Goal: Task Accomplishment & Management: Complete application form

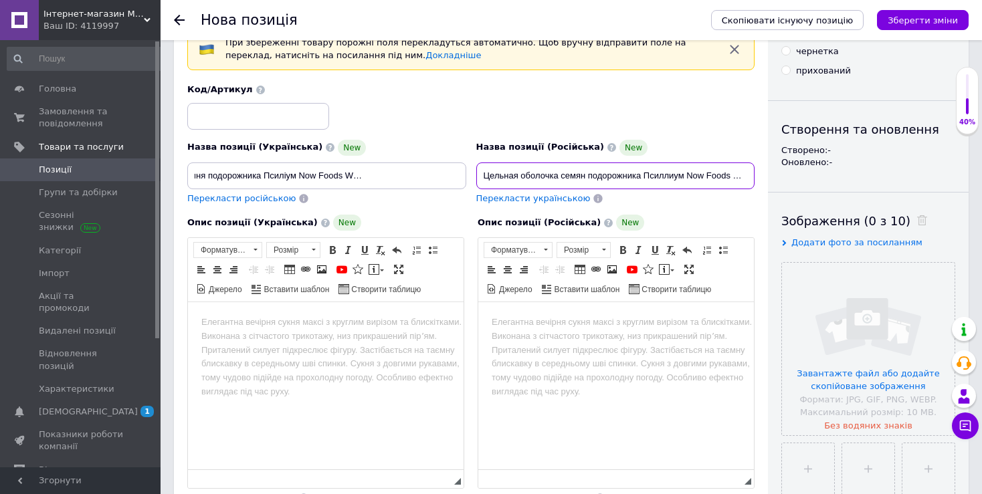
drag, startPoint x: 517, startPoint y: 174, endPoint x: 403, endPoint y: 189, distance: 114.7
click at [476, 189] on input "Цельная оболочка семян подорожника Псиллиум Now Foods Whole Psyllium Husks 454 …" at bounding box center [615, 176] width 279 height 27
click at [692, 178] on input "Цельная оболочка семян подорожника Псиллиум Now Foods Whole Psyllium Husks 454 …" at bounding box center [615, 176] width 279 height 27
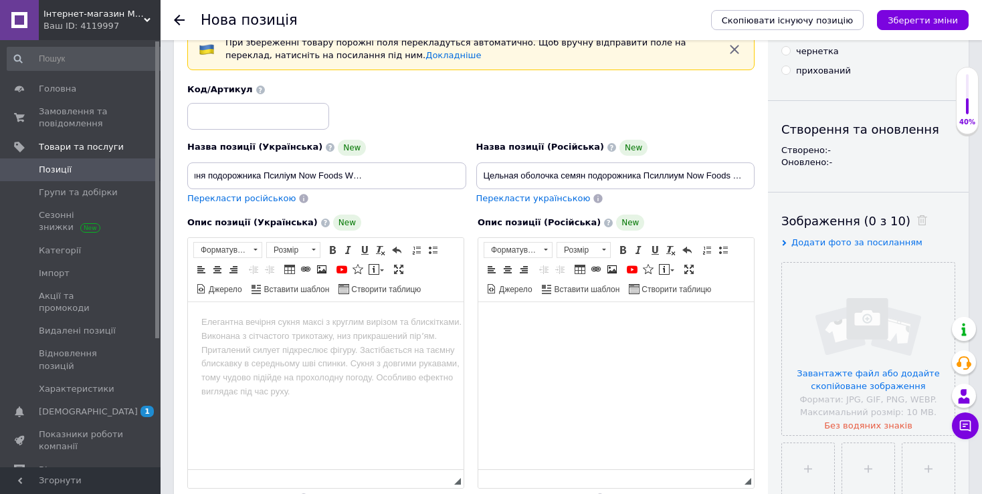
click at [561, 356] on html at bounding box center [616, 385] width 276 height 167
click at [558, 326] on body "Редактор, F8301675-B53C-43FD-84B4-199CC189A294" at bounding box center [616, 323] width 249 height 14
click at [611, 271] on span at bounding box center [612, 269] width 11 height 11
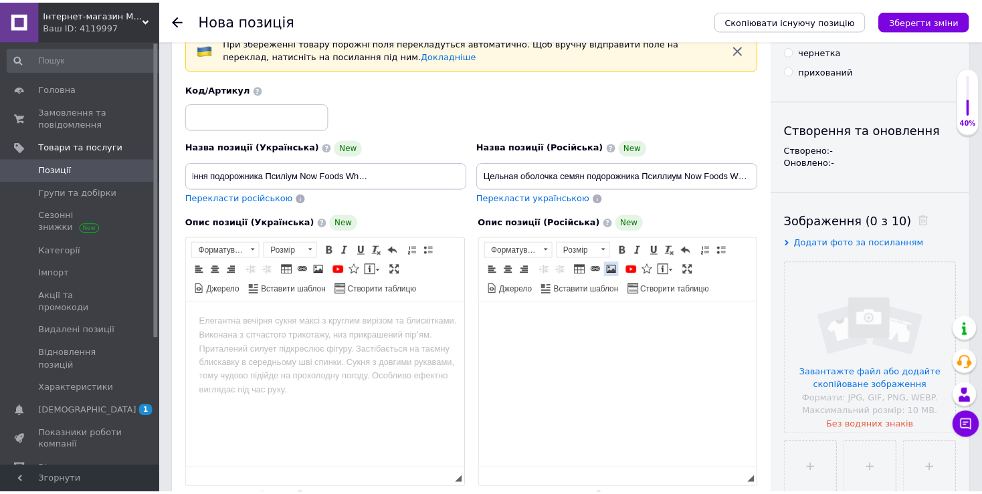
scroll to position [0, 86]
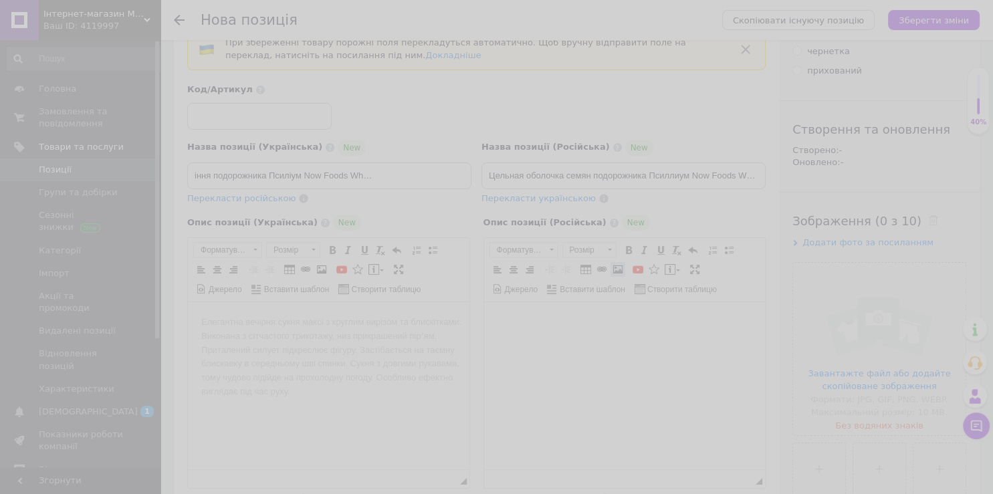
select select
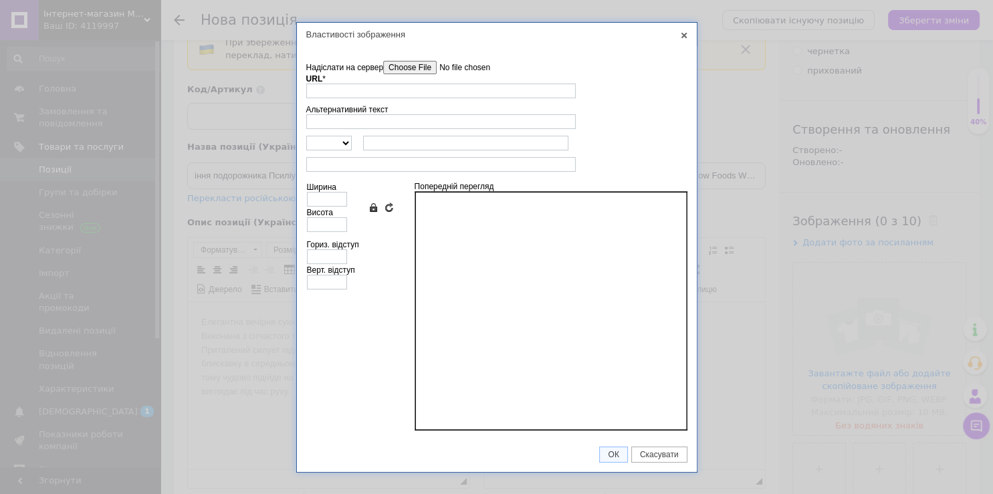
click at [402, 63] on input"] "Надіслати на сервер" at bounding box center [459, 67] width 152 height 13
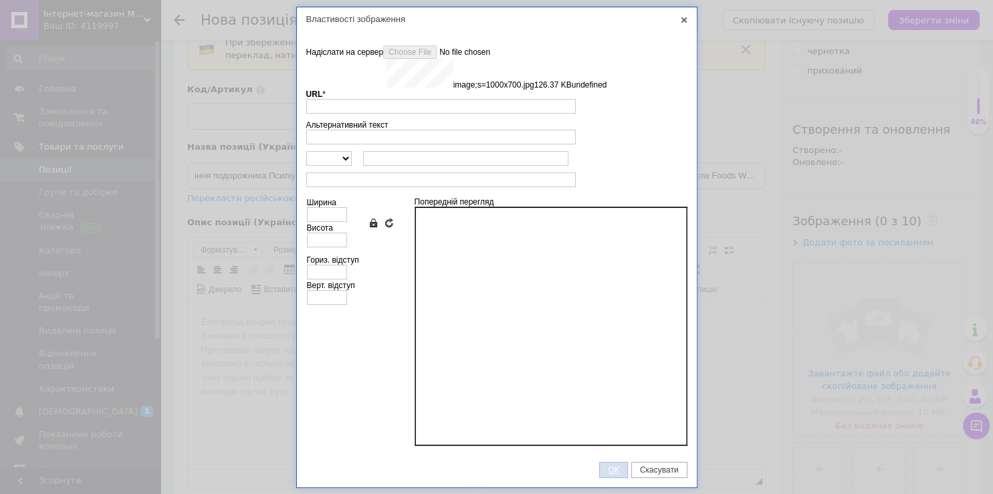
click at [622, 471] on span "ОК" at bounding box center [613, 469] width 27 height 9
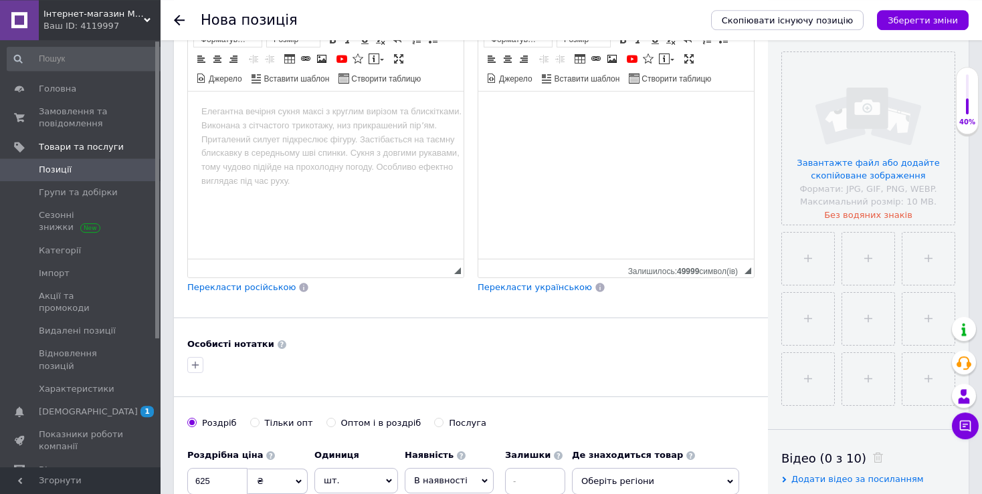
scroll to position [211, 0]
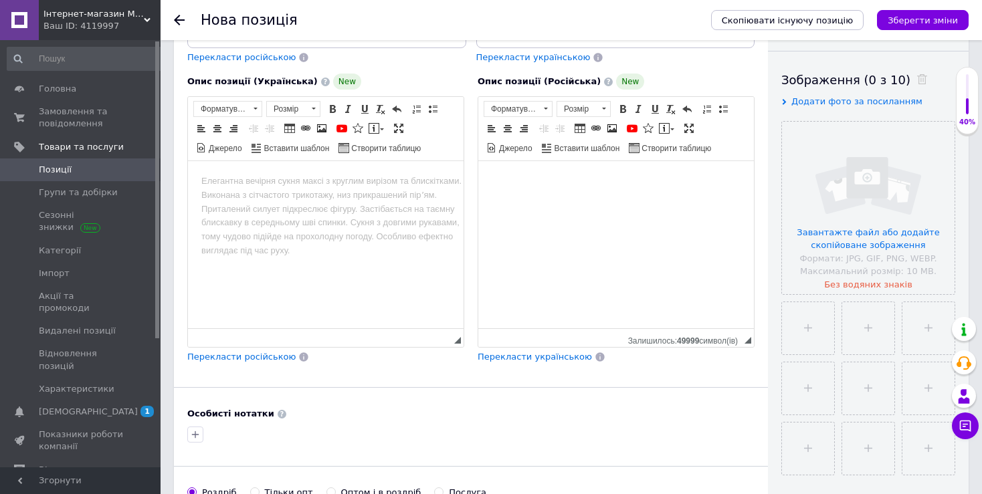
click at [553, 262] on html at bounding box center [616, 244] width 276 height 167
click at [368, 221] on html at bounding box center [326, 244] width 276 height 167
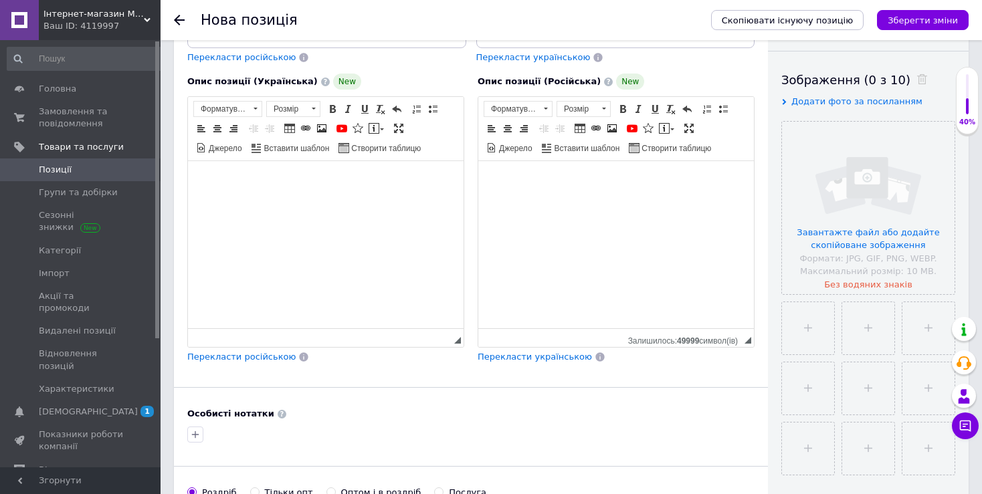
click at [653, 178] on body "Редактор, F8301675-B53C-43FD-84B4-199CC189A294" at bounding box center [616, 182] width 249 height 14
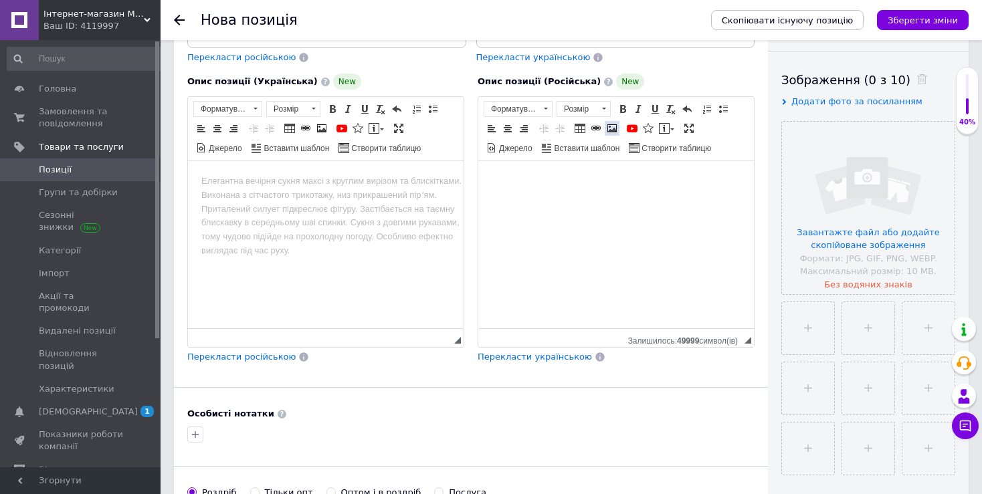
scroll to position [141, 0]
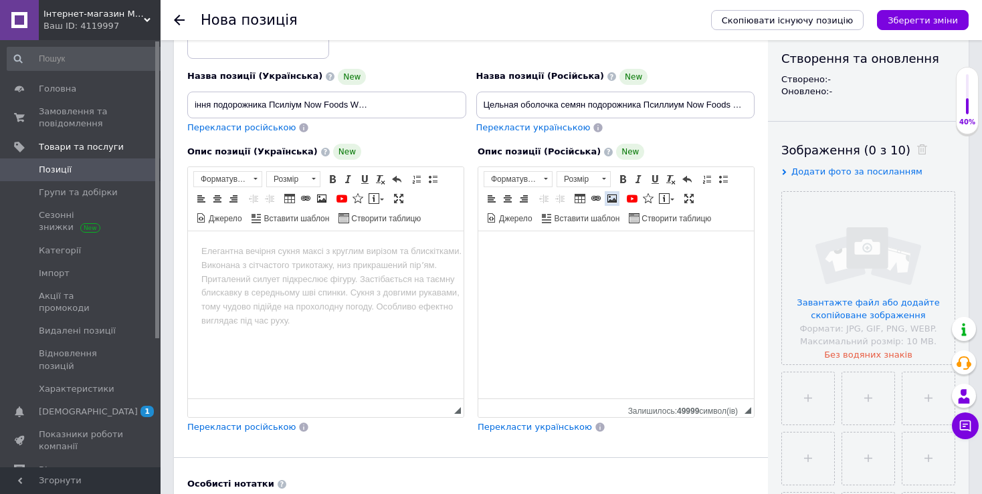
click at [615, 197] on link "Зображення" at bounding box center [612, 198] width 15 height 15
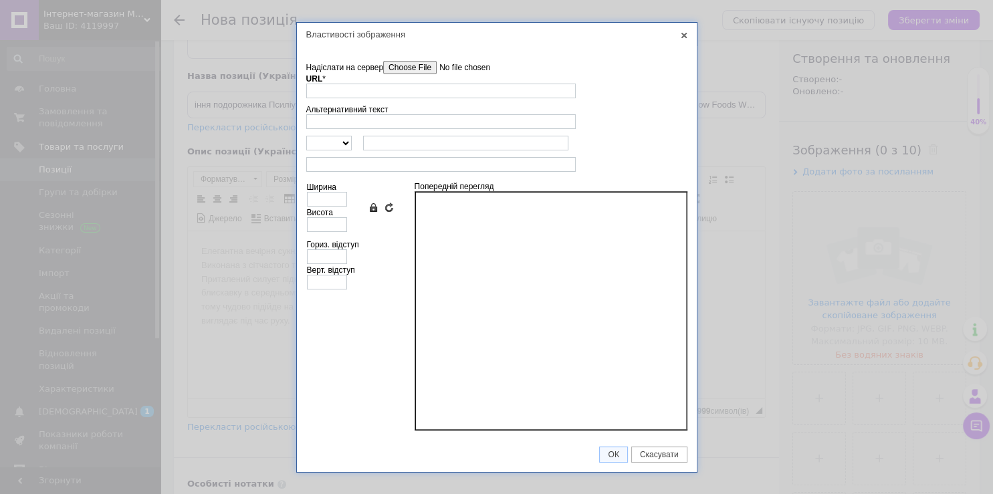
click at [405, 71] on input"] "Надіслати на сервер" at bounding box center [459, 67] width 152 height 13
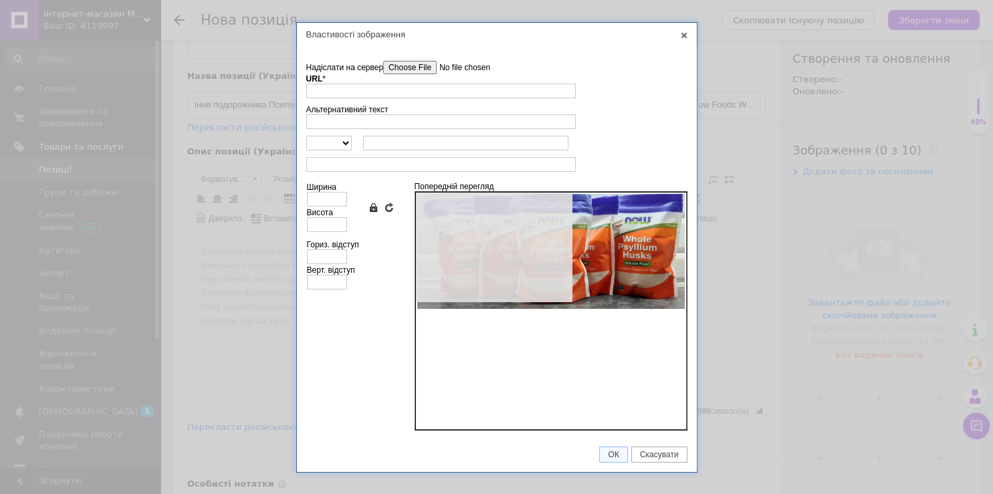
type input "[URL][DOMAIN_NAME]"
type input "640"
type input "276"
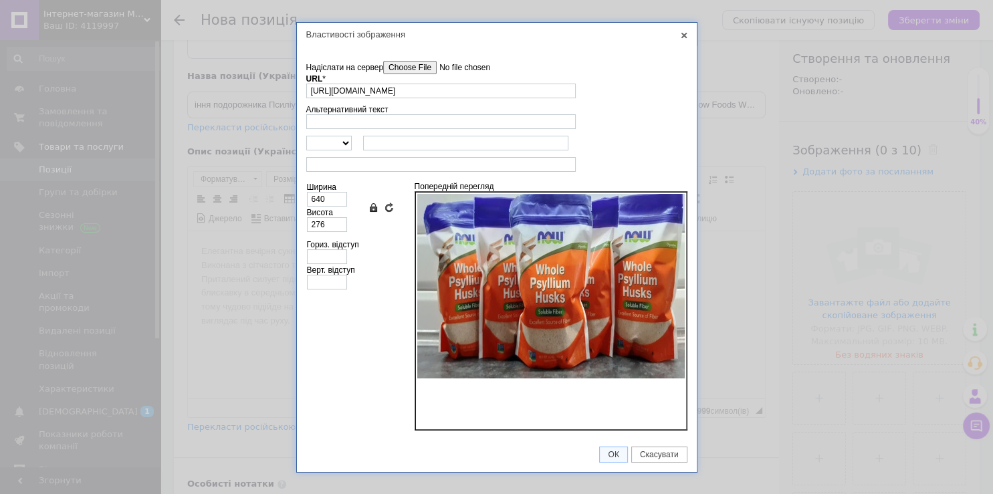
click at [370, 210] on link "Зберегти пропорції" at bounding box center [373, 207] width 11 height 11
click at [626, 453] on span "ОК" at bounding box center [613, 454] width 27 height 9
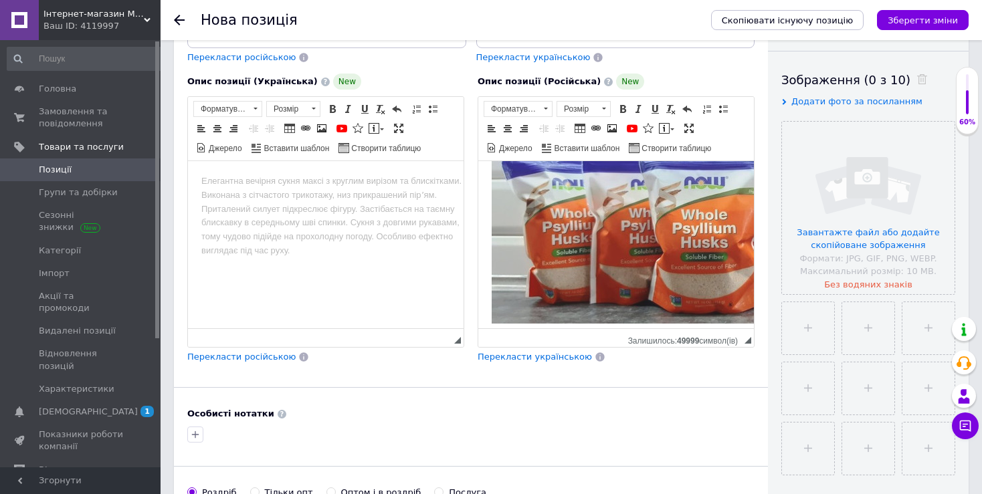
scroll to position [59, 0]
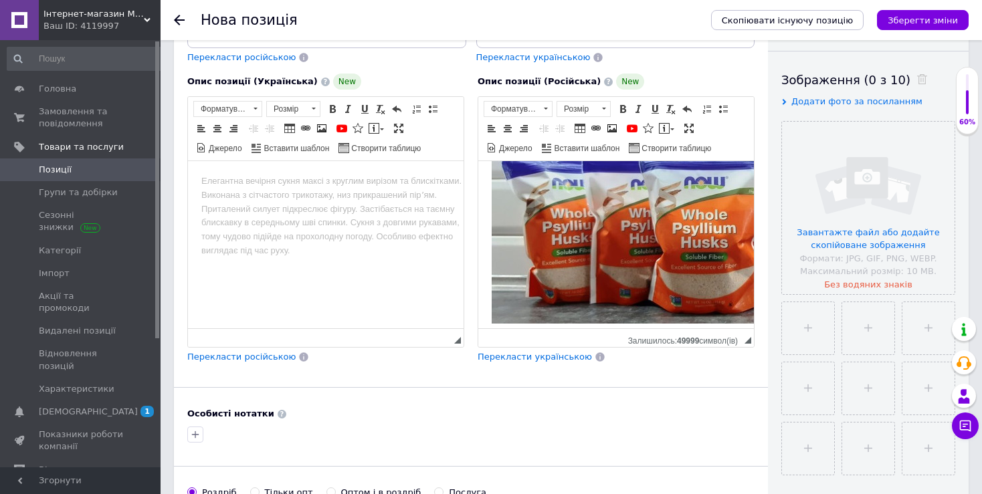
click at [661, 317] on body "Редактор, F8301675-B53C-43FD-84B4-199CC189A294" at bounding box center [616, 226] width 249 height 203
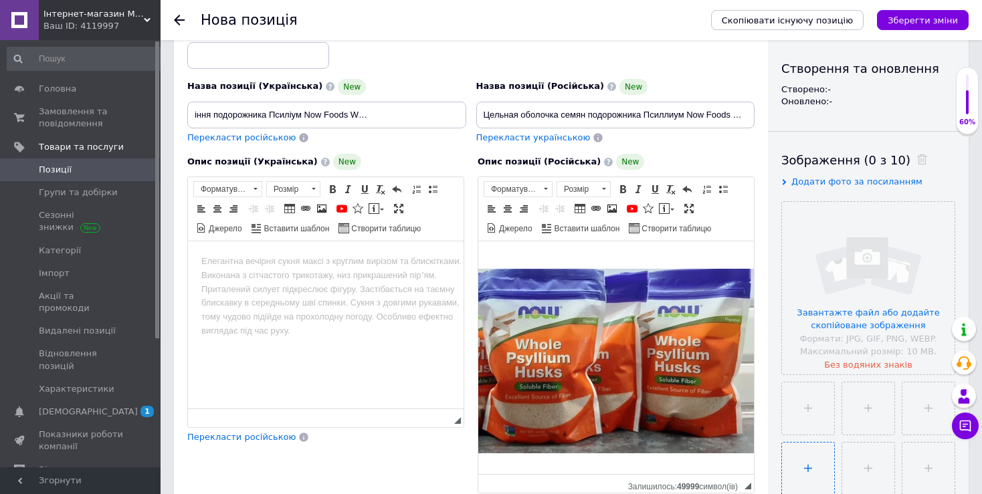
scroll to position [0, 165]
drag, startPoint x: 750, startPoint y: 419, endPoint x: 766, endPoint y: 437, distance: 23.2
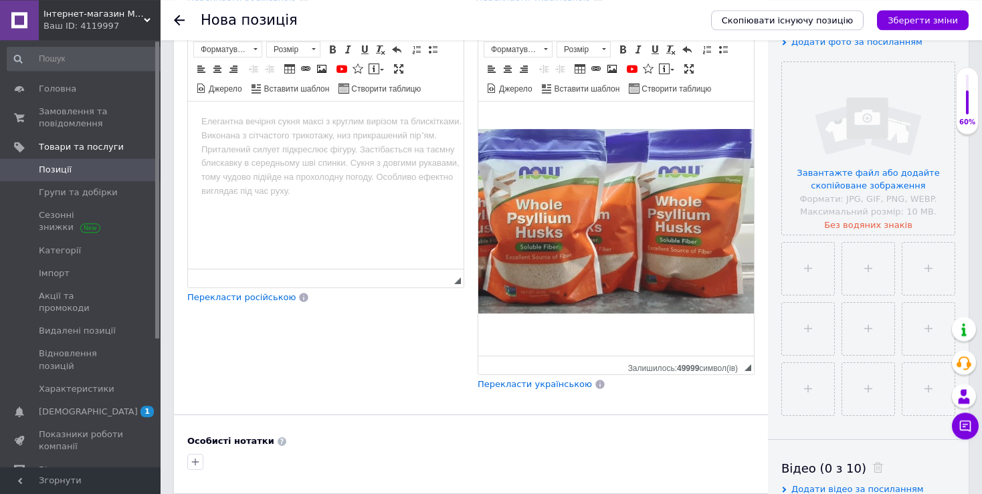
scroll to position [273, 0]
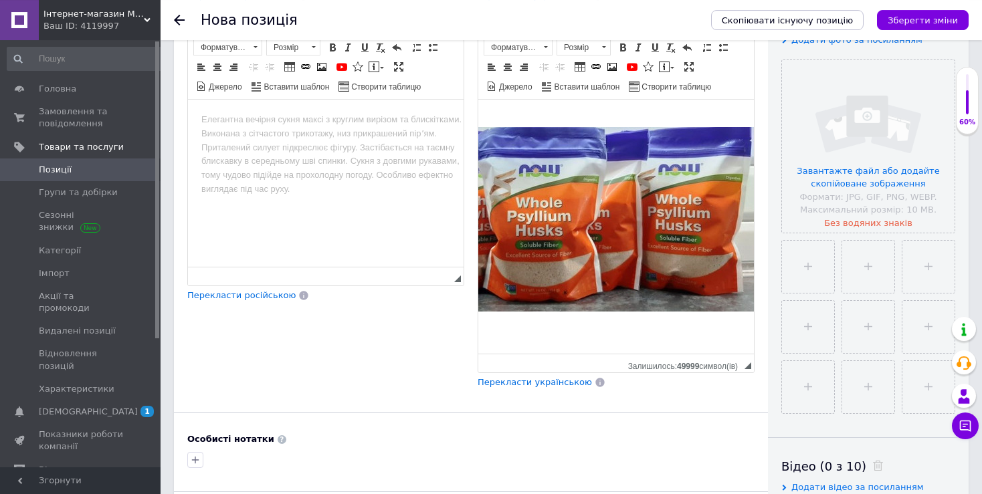
click at [589, 326] on html at bounding box center [451, 227] width 276 height 254
click at [589, 324] on html at bounding box center [451, 227] width 276 height 254
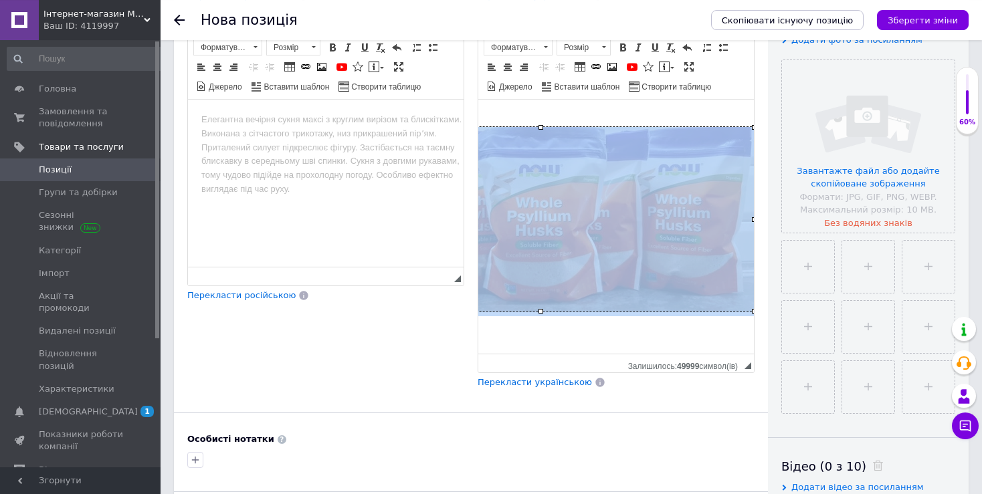
click at [631, 270] on img "Редактор, F8301675-B53C-43FD-84B4-199CC189A294" at bounding box center [540, 219] width 428 height 185
click at [706, 286] on img "Редактор, F8301675-B53C-43FD-84B4-199CC189A294" at bounding box center [540, 219] width 428 height 185
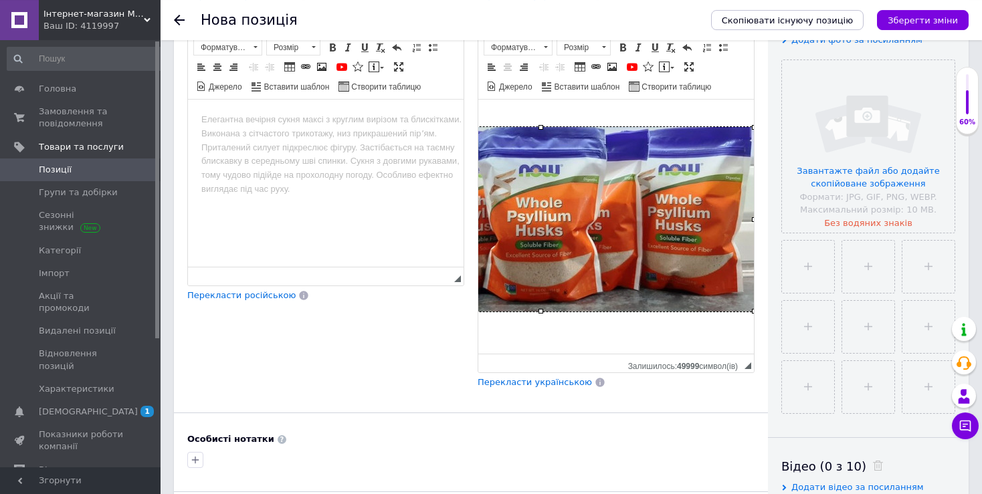
click at [589, 323] on html at bounding box center [451, 227] width 276 height 254
drag, startPoint x: 657, startPoint y: 333, endPoint x: 646, endPoint y: 328, distance: 12.3
click at [589, 332] on html at bounding box center [451, 227] width 276 height 254
click at [589, 109] on html at bounding box center [451, 227] width 276 height 254
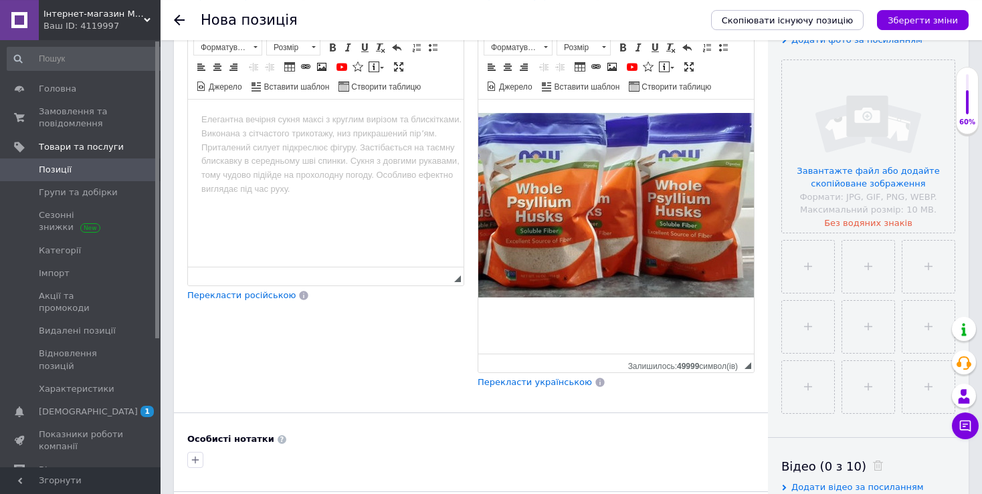
click at [510, 314] on html at bounding box center [451, 227] width 276 height 254
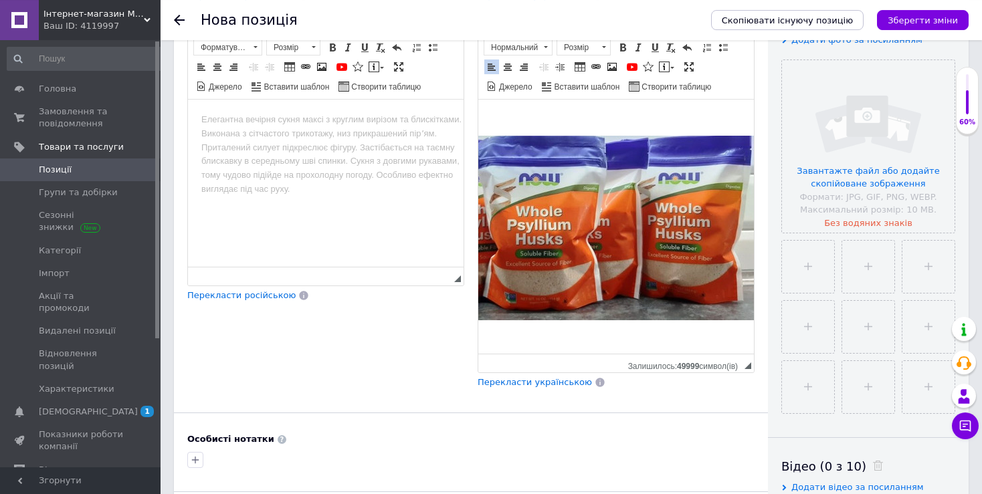
scroll to position [0, 13]
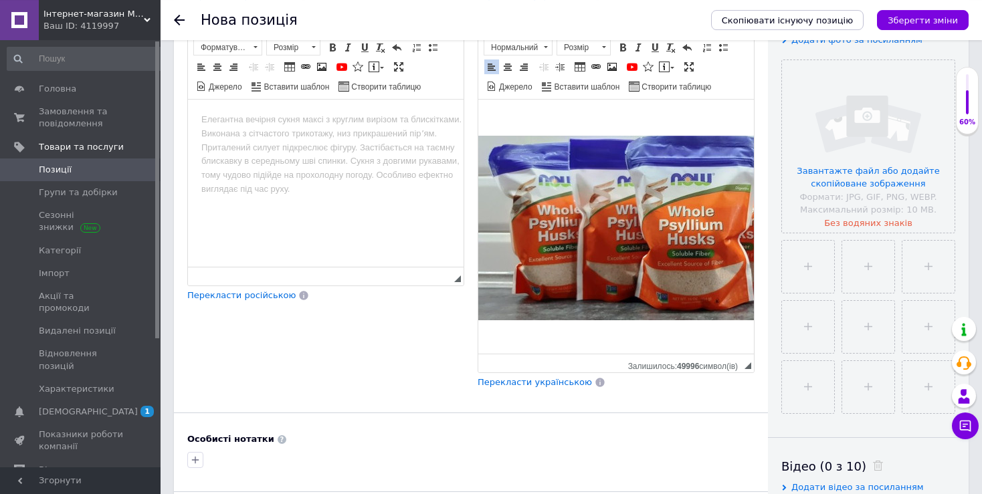
click at [507, 120] on p "Редактор, F8301675-B53C-43FD-84B4-199CC189A294" at bounding box center [602, 120] width 249 height 14
click at [494, 130] on body "Редактор, F8301675-B53C-43FD-84B4-199CC189A294" at bounding box center [602, 219] width 249 height 212
click at [487, 128] on body "Редактор, F8301675-B53C-43FD-84B4-199CC189A294" at bounding box center [602, 219] width 249 height 212
click at [526, 332] on html at bounding box center [603, 227] width 276 height 254
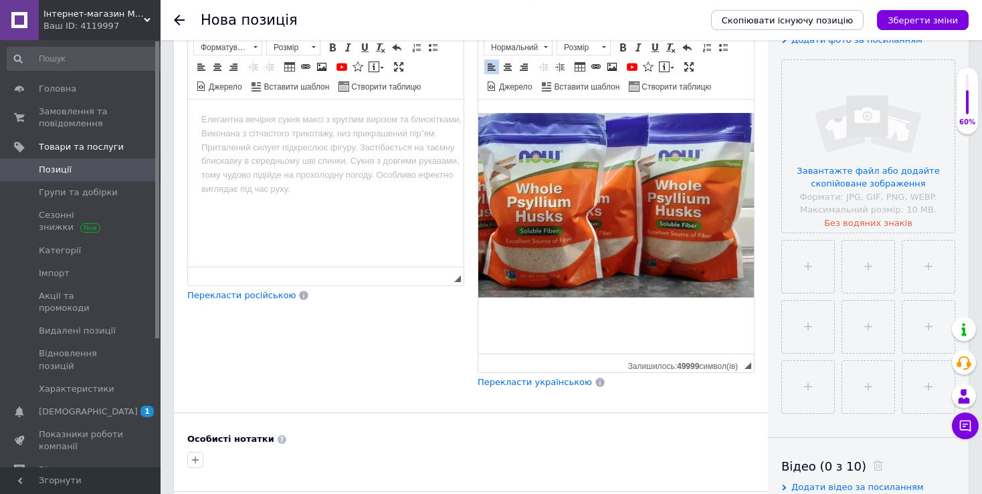
click at [524, 320] on html at bounding box center [451, 227] width 276 height 254
drag, startPoint x: 520, startPoint y: 330, endPoint x: 520, endPoint y: 323, distance: 7.4
click at [520, 330] on html at bounding box center [451, 227] width 276 height 254
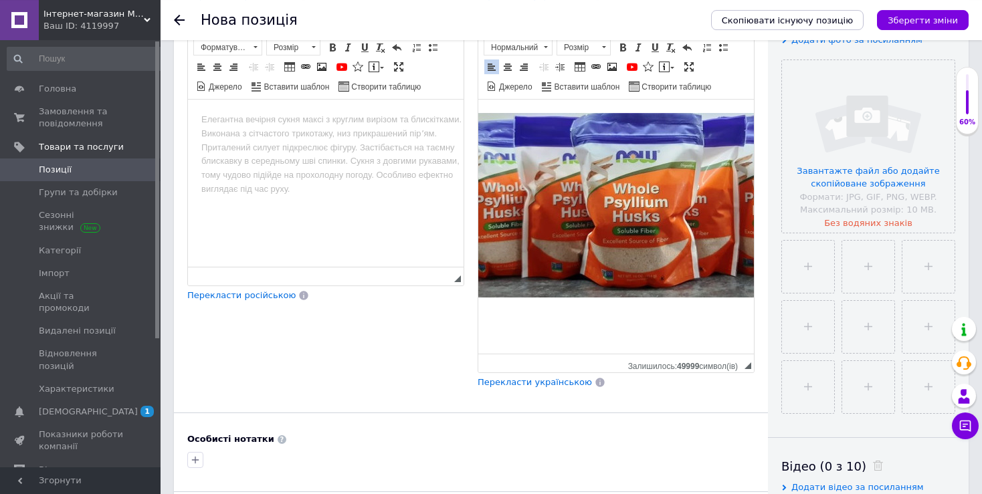
scroll to position [0, 0]
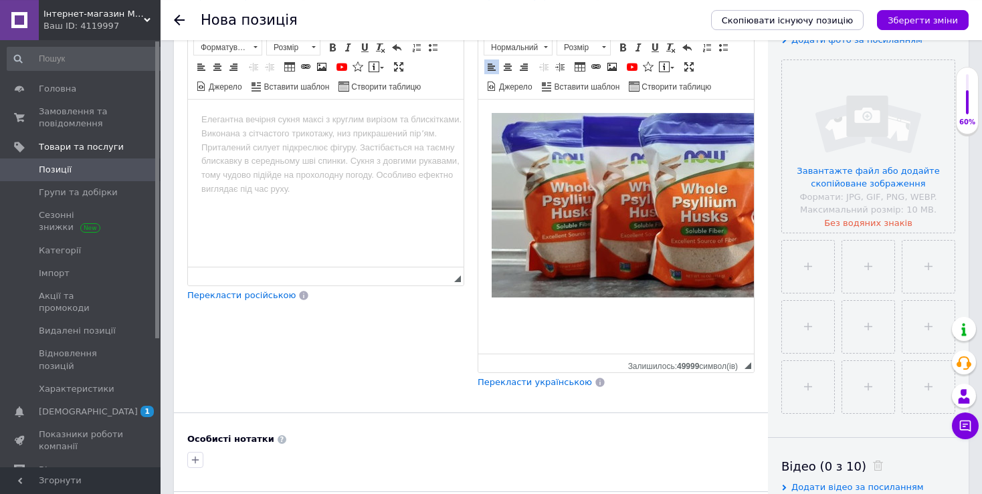
drag, startPoint x: 648, startPoint y: 347, endPoint x: 948, endPoint y: 438, distance: 313.1
click at [517, 325] on html at bounding box center [616, 227] width 276 height 254
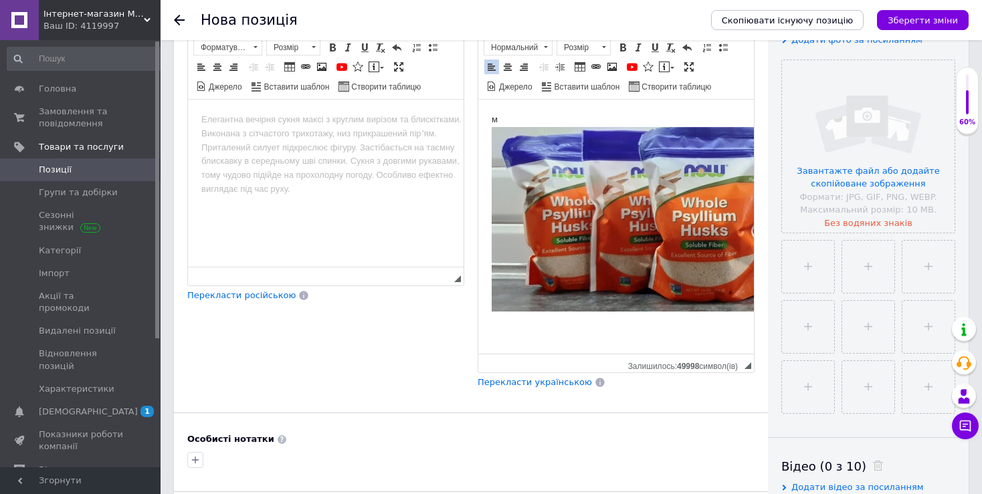
scroll to position [0, 165]
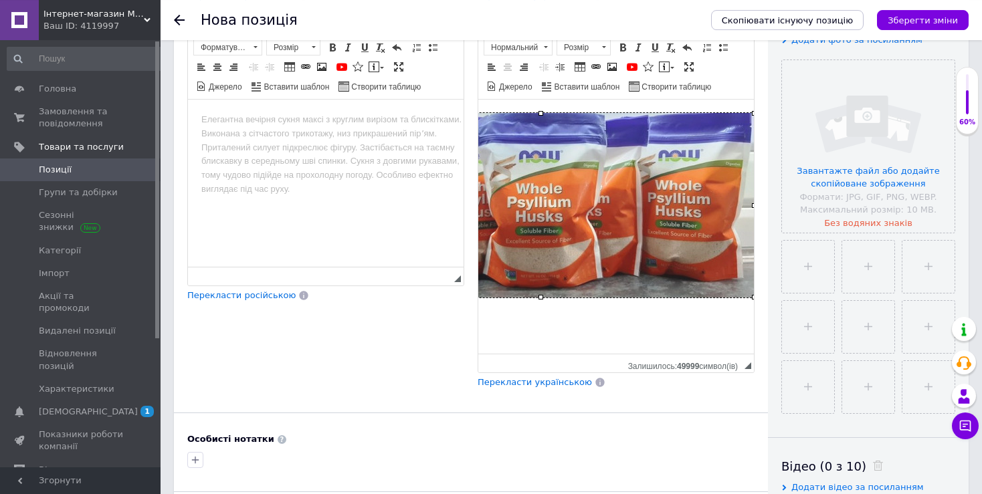
click at [603, 211] on img "Редактор, F8301675-B53C-43FD-84B4-199CC189A294" at bounding box center [540, 205] width 428 height 185
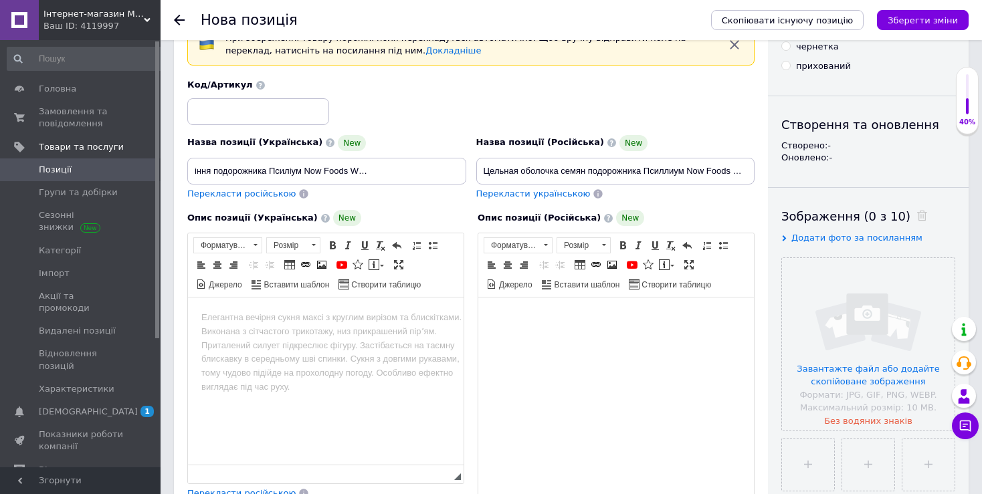
scroll to position [0, 0]
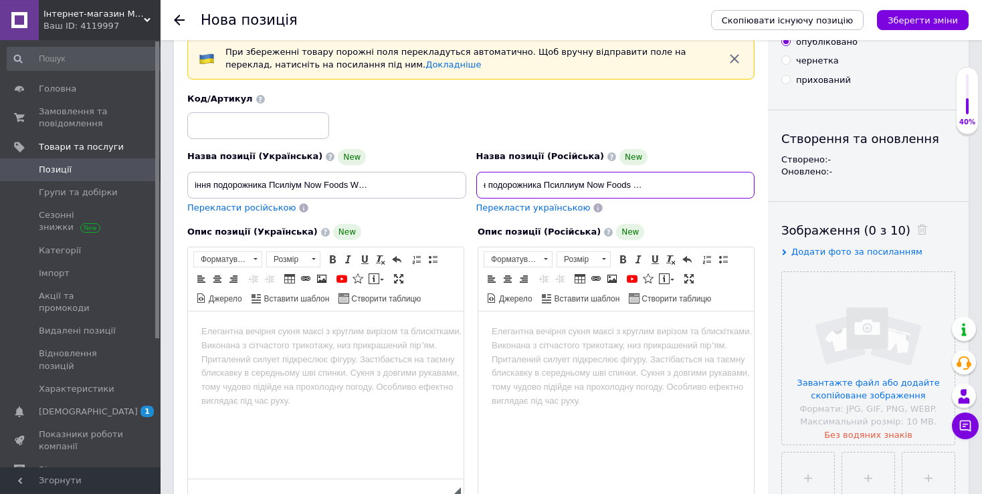
drag, startPoint x: 484, startPoint y: 186, endPoint x: 771, endPoint y: 185, distance: 287.6
click at [755, 185] on input "Цельная оболочка семян подорожника Псиллиум Now Foods Whole Psyllium Husks 454 …" at bounding box center [615, 185] width 279 height 27
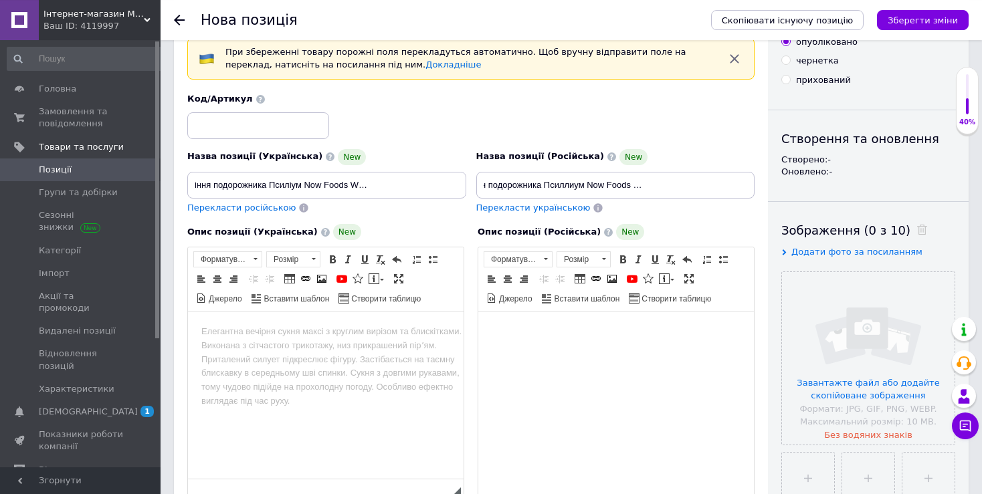
click at [613, 340] on html at bounding box center [616, 439] width 276 height 254
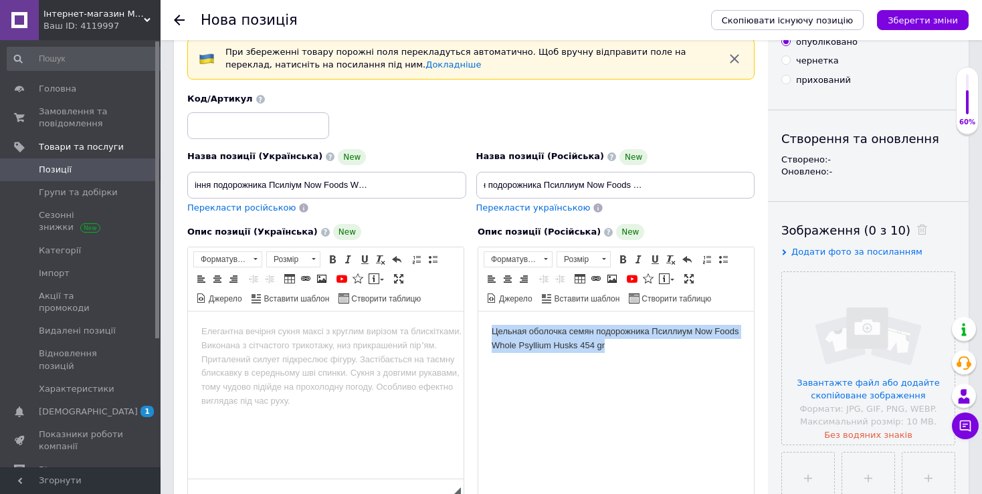
drag, startPoint x: 627, startPoint y: 341, endPoint x: 445, endPoint y: 328, distance: 182.3
click at [478, 328] on html "Цельная оболочка семян подорожника Псиллиум Now Foods Whole Psyllium Husks 454 …" at bounding box center [616, 439] width 276 height 254
click at [505, 280] on span at bounding box center [507, 279] width 11 height 11
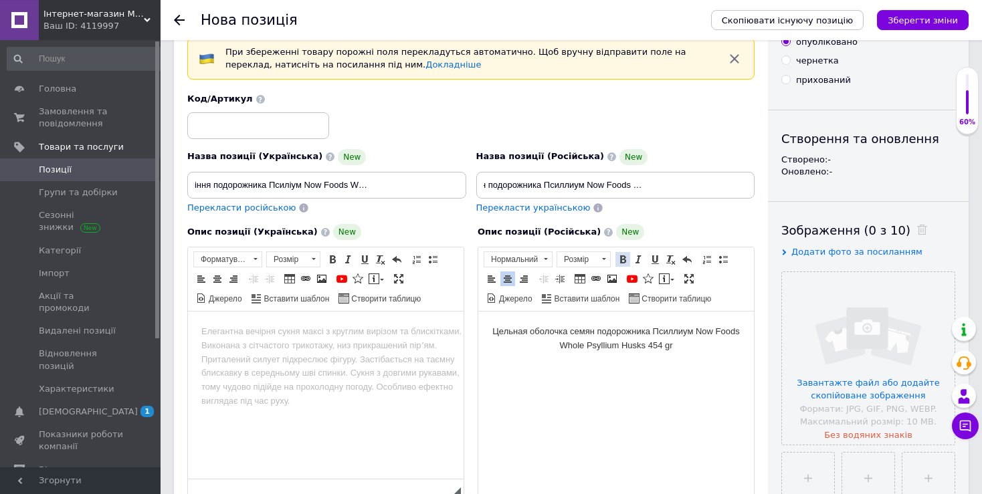
click at [625, 255] on span at bounding box center [622, 259] width 11 height 11
click at [532, 356] on html "Цельная оболочка семян подорожника Псиллиум Now Foods Whole Psyllium Husks 454 …" at bounding box center [616, 439] width 276 height 254
click at [495, 328] on p "Цельная оболочка семян подорожника Псиллиум Now Foods Whole Psyllium Husks 454 …" at bounding box center [616, 339] width 249 height 28
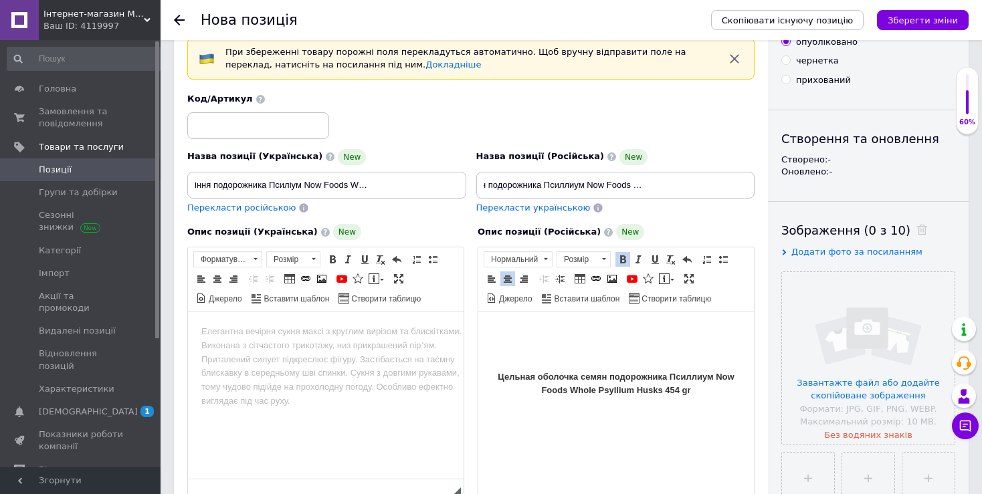
click at [536, 331] on p "Редактор, F8301675-B53C-43FD-84B4-199CC189A294" at bounding box center [616, 332] width 249 height 14
click at [609, 280] on span at bounding box center [612, 279] width 11 height 11
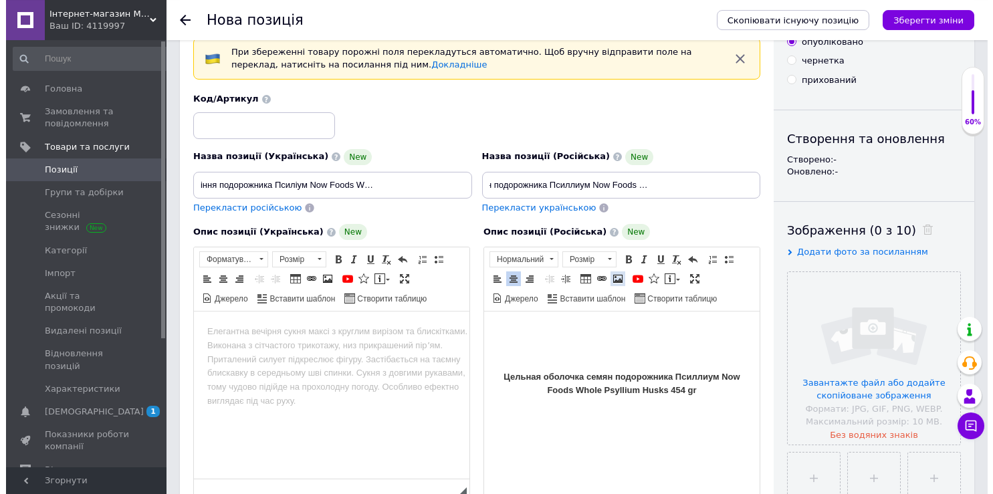
scroll to position [0, 94]
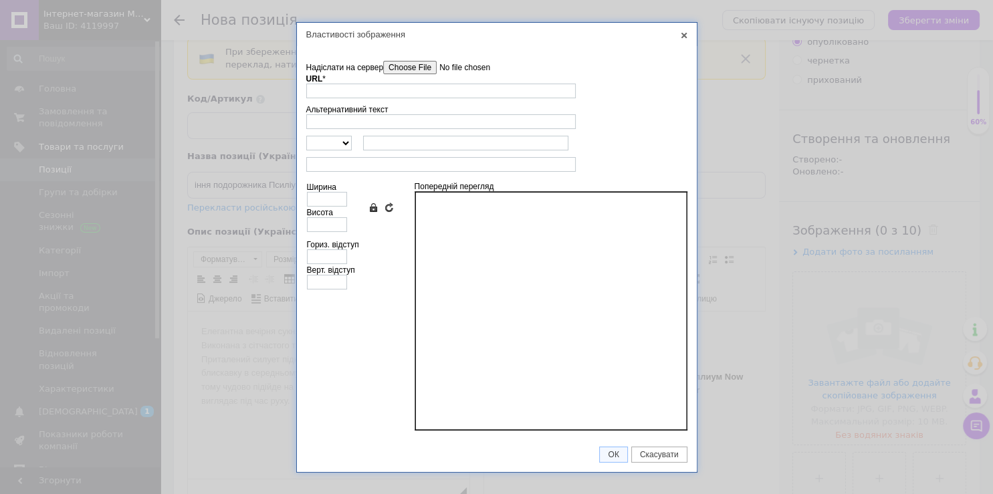
click at [411, 72] on input"] "Надіслати на сервер" at bounding box center [459, 67] width 152 height 13
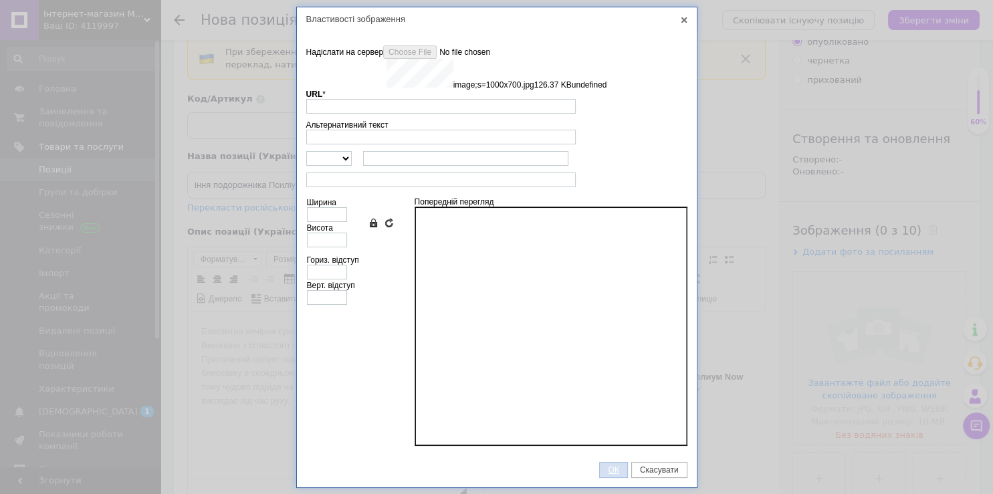
click at [615, 475] on link "ОК" at bounding box center [613, 470] width 28 height 16
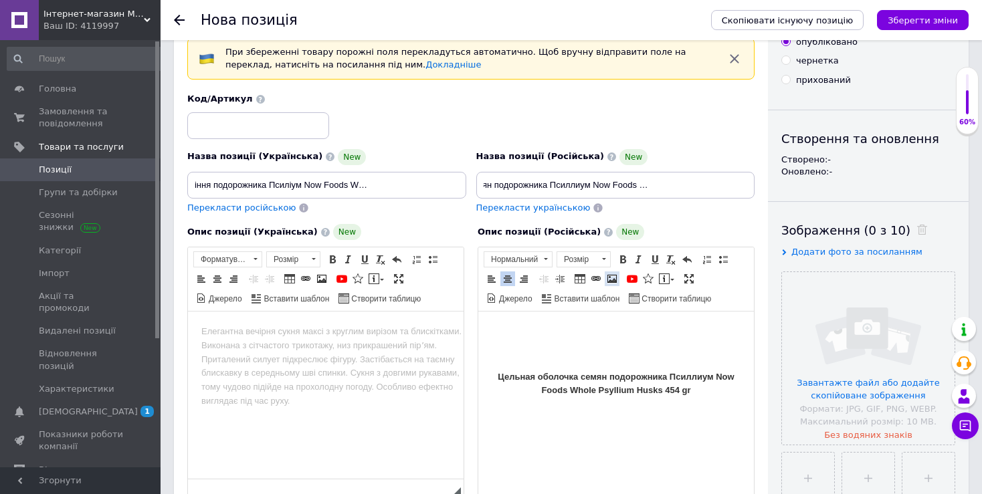
click at [607, 279] on span at bounding box center [612, 279] width 11 height 11
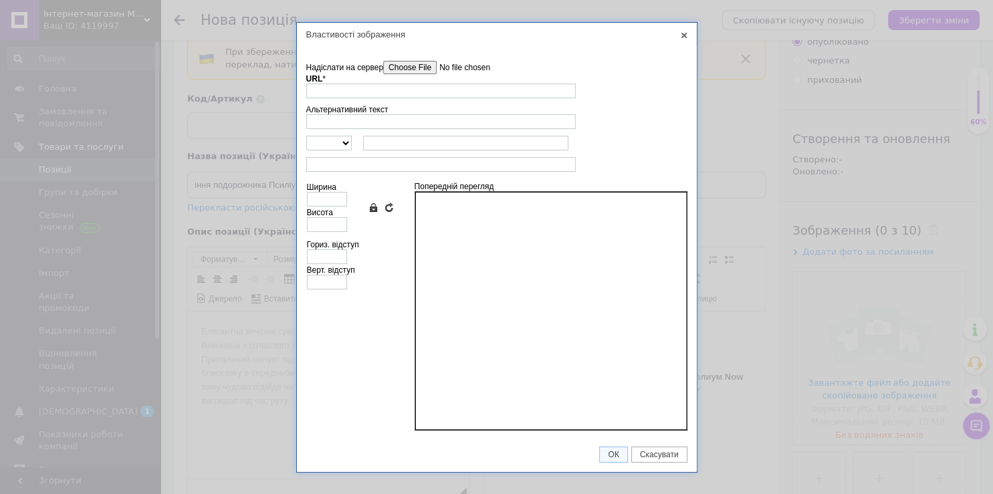
click at [400, 66] on input"] "Надіслати на сервер" at bounding box center [459, 67] width 152 height 13
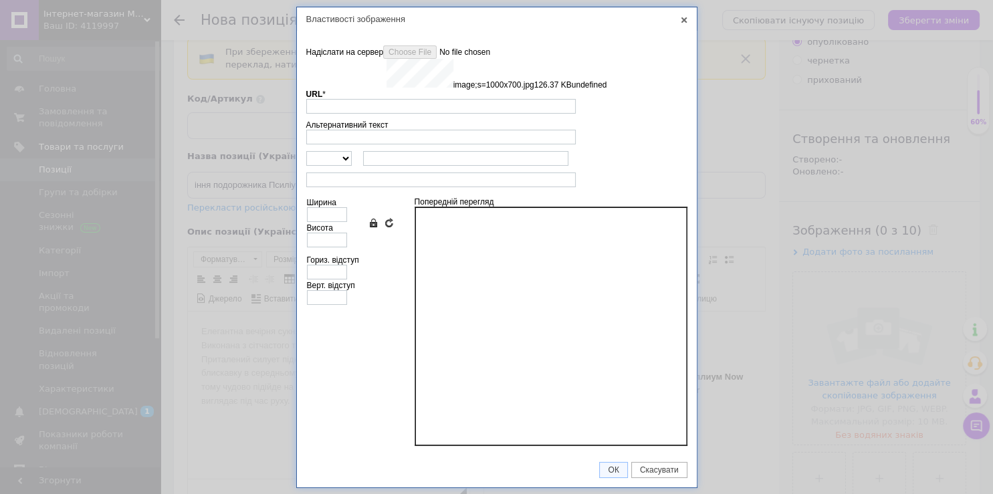
click at [569, 353] on div at bounding box center [551, 326] width 273 height 239
click at [321, 207] on label "Ширина" at bounding box center [321, 202] width 29 height 9
click at [321, 207] on input "Ширина" at bounding box center [327, 214] width 40 height 15
type input "[URL][DOMAIN_NAME]"
type input "640"
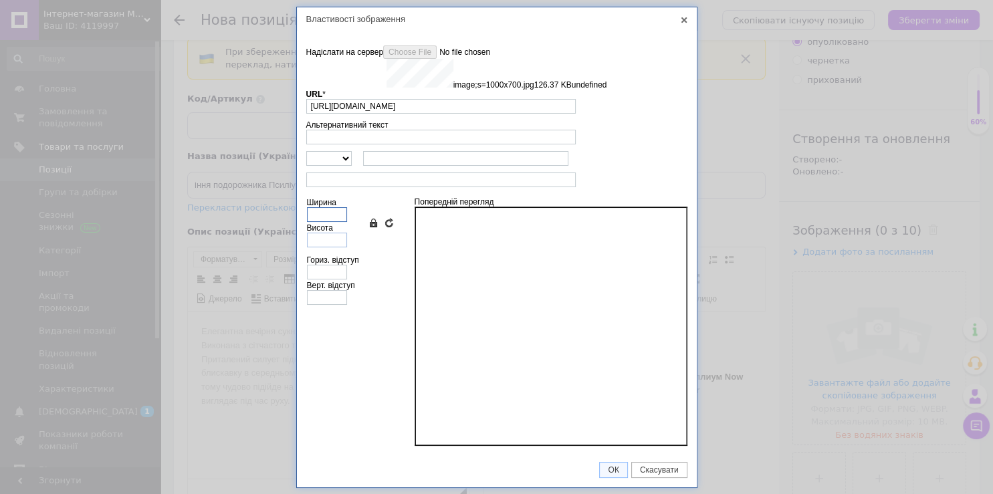
type input "276"
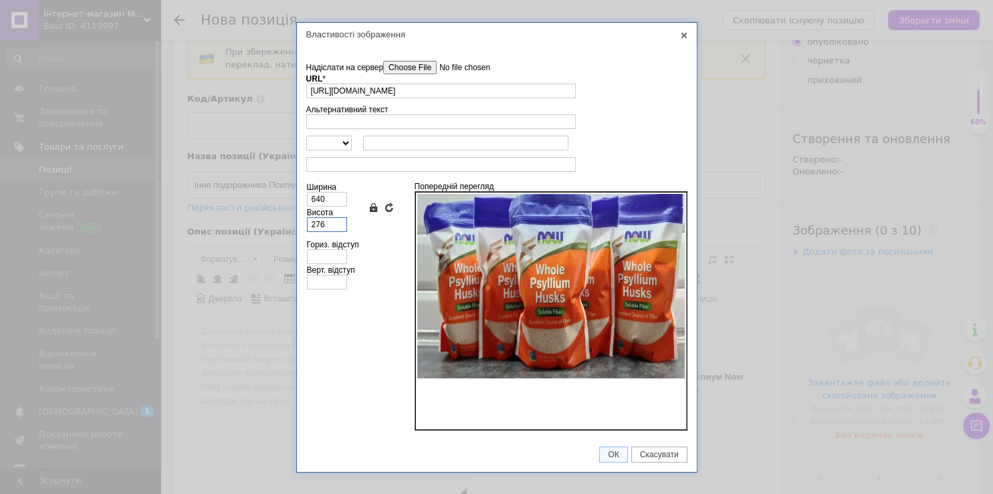
click at [333, 221] on input "276" at bounding box center [327, 224] width 40 height 15
click at [621, 455] on span "ОК" at bounding box center [613, 454] width 27 height 9
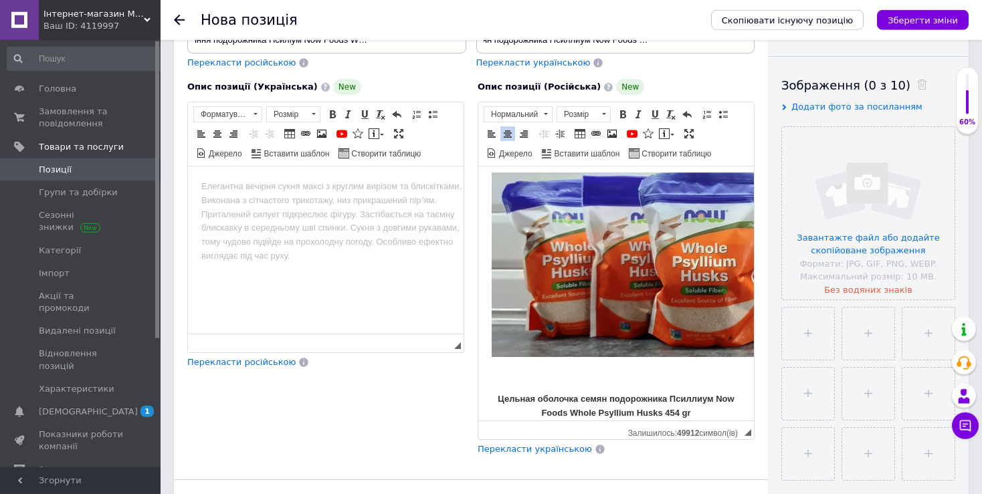
scroll to position [315, 0]
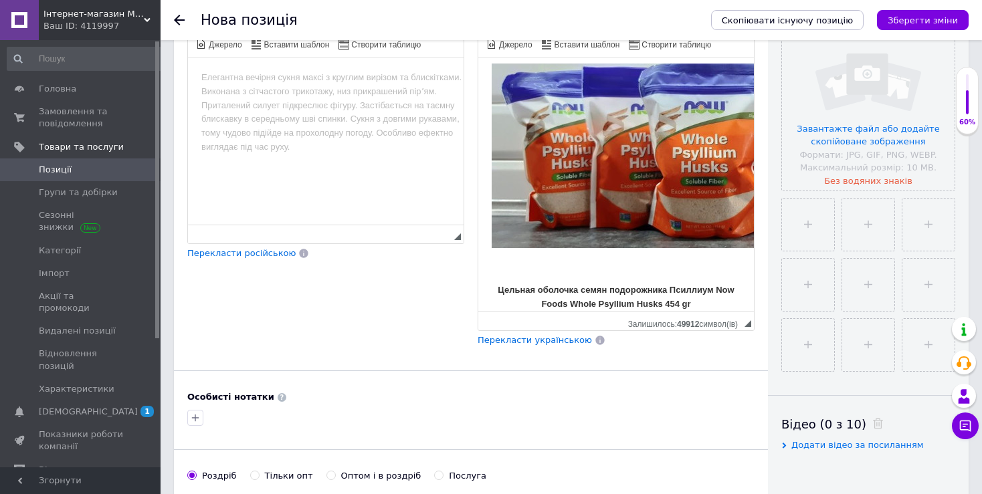
click at [695, 295] on p "Цельная оболочка семян подорожника Псиллиум Now Foods Whole Psyllium Husks 454 …" at bounding box center [616, 298] width 249 height 28
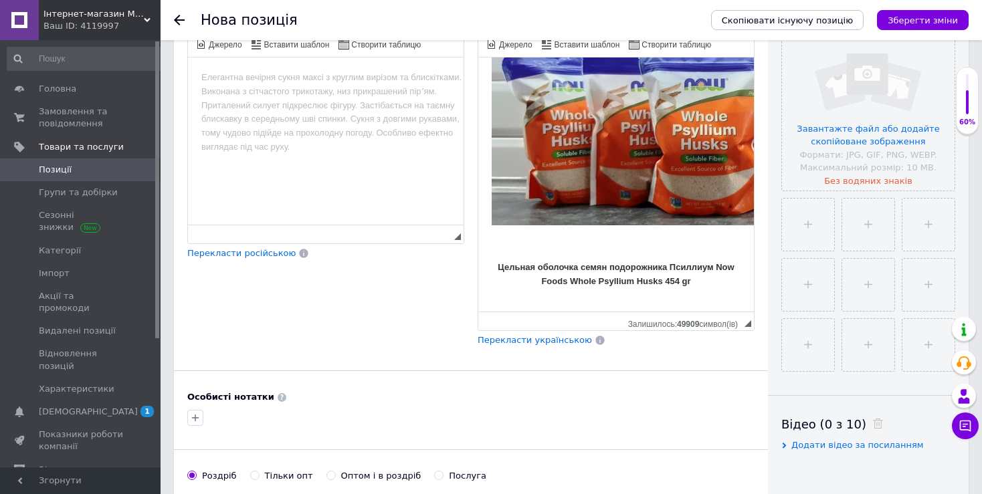
scroll to position [75, 0]
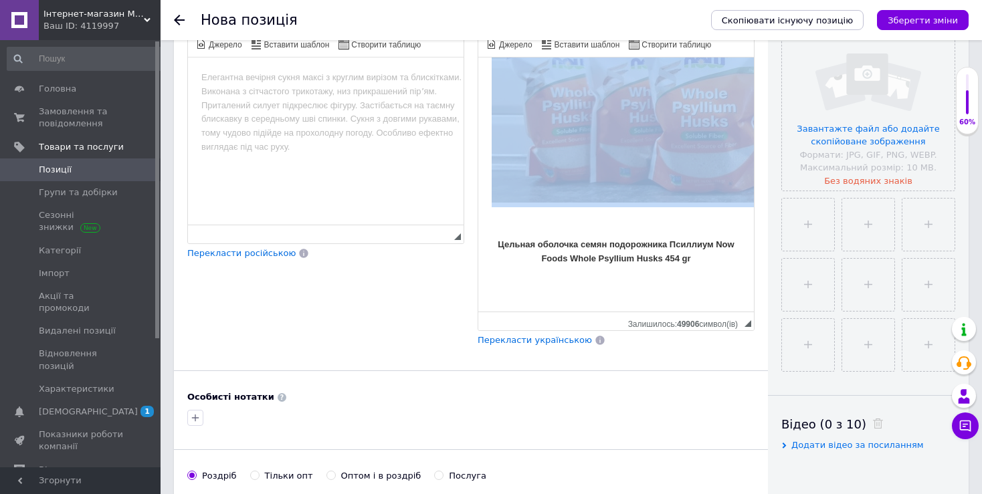
drag, startPoint x: 601, startPoint y: 158, endPoint x: 597, endPoint y: 151, distance: 7.8
click at [601, 158] on img "Редактор, F8301675-B53C-43FD-84B4-199CC189A294" at bounding box center [706, 110] width 428 height 185
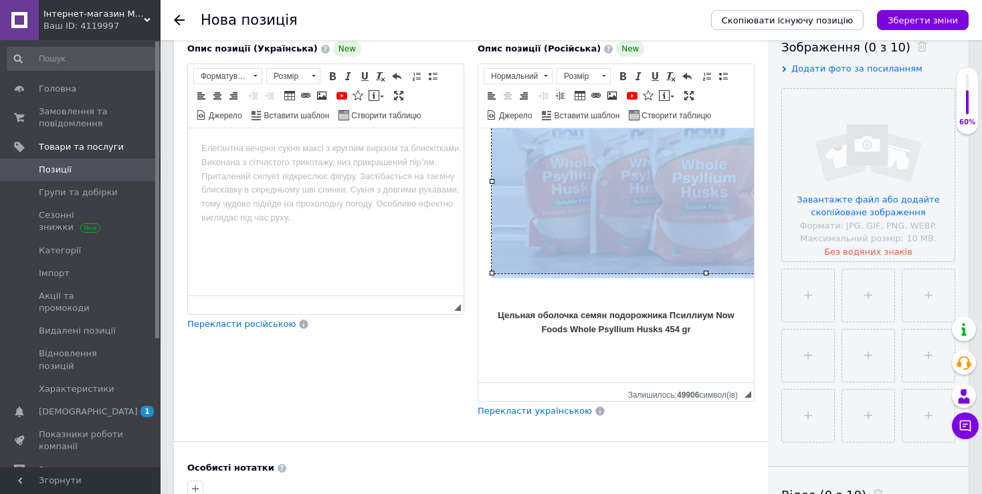
scroll to position [77, 0]
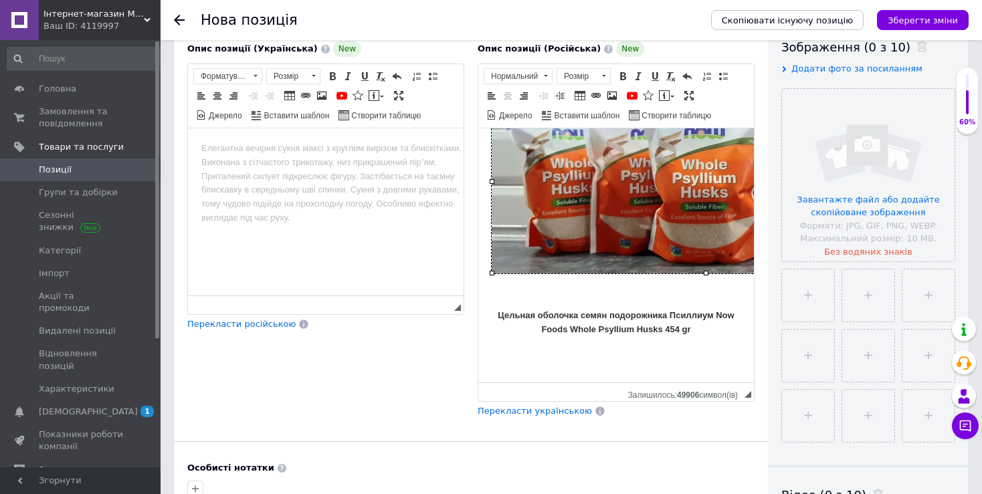
click at [669, 315] on strong "Цельная оболочка семян подорожника Псиллиум Now Foods Whole Psyllium Husks 454 …" at bounding box center [616, 322] width 236 height 24
click at [701, 346] on p "Редактор, F8301675-B53C-43FD-84B4-199CC189A294" at bounding box center [616, 353] width 249 height 14
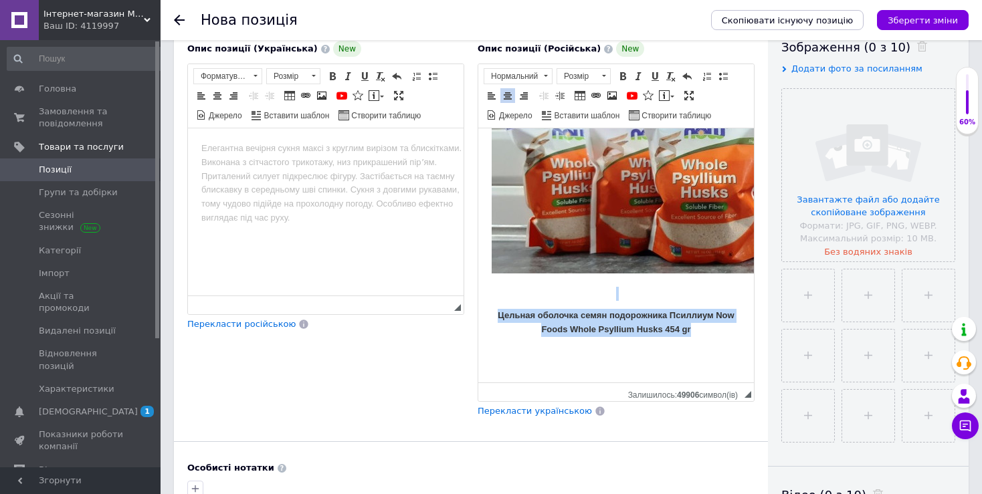
drag, startPoint x: 692, startPoint y: 320, endPoint x: 951, endPoint y: 403, distance: 271.6
click at [478, 278] on html "Цельная оболочка семян подорожника Псиллиум Now Foods Whole Psyllium Husks 454 …" at bounding box center [616, 189] width 276 height 254
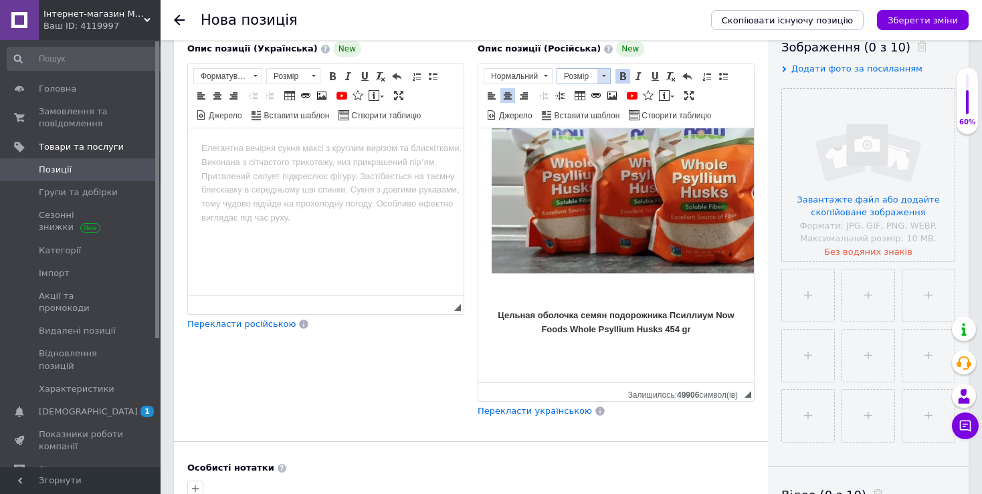
click at [586, 80] on span "Розмір" at bounding box center [577, 76] width 40 height 15
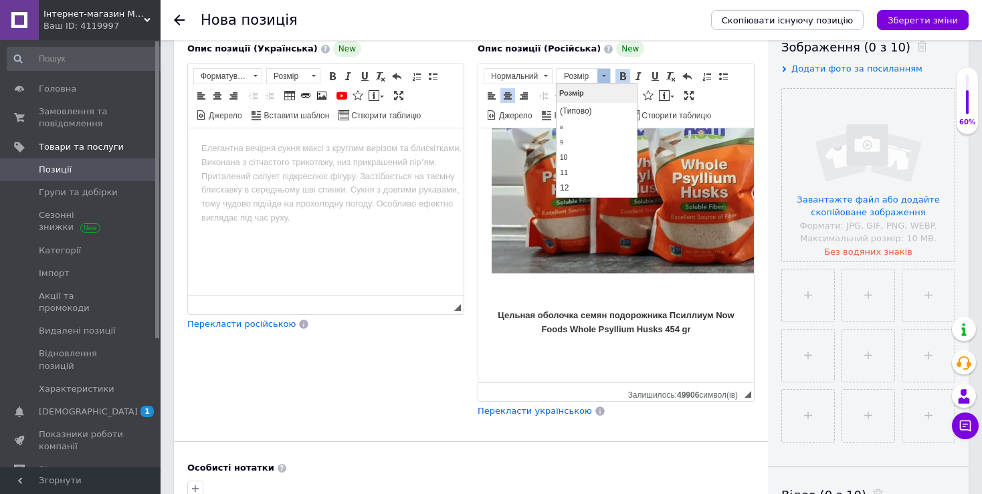
scroll to position [141, 0]
click at [581, 144] on link "22" at bounding box center [596, 141] width 79 height 23
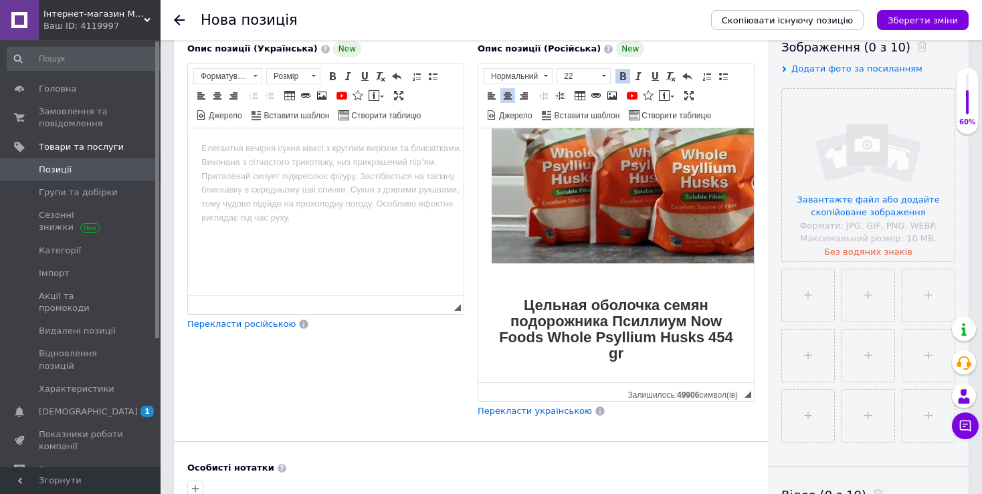
click at [648, 359] on p "Цельная оболочка семян подорожника Псиллиум Now Foods Whole Psyllium Husks 454 …" at bounding box center [616, 331] width 249 height 64
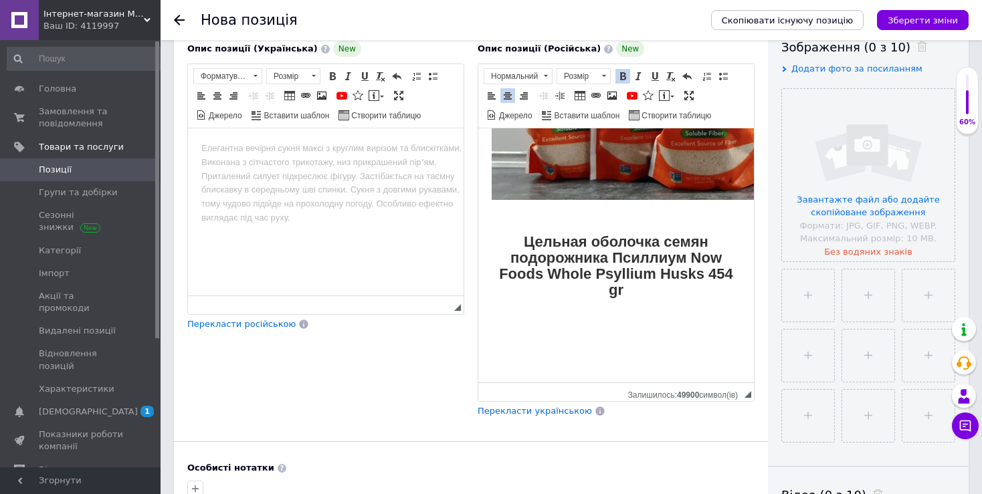
scroll to position [157, 0]
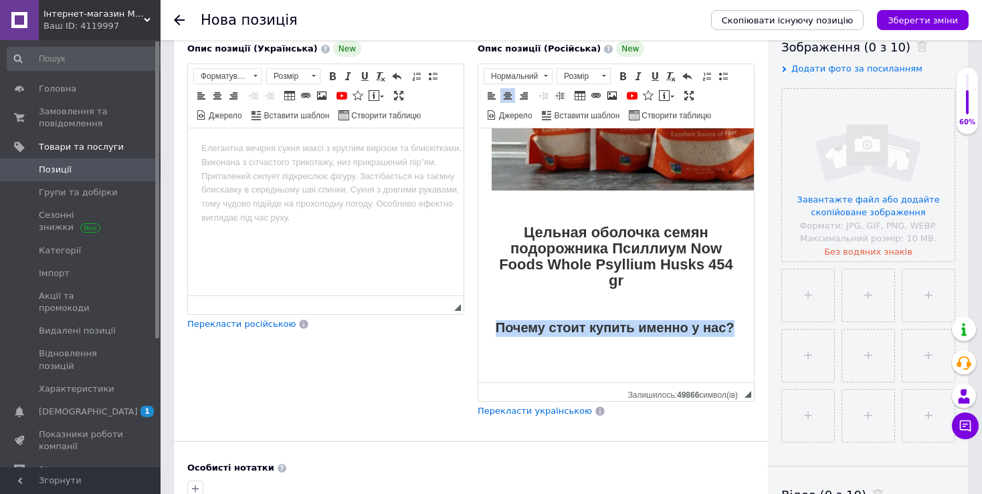
drag, startPoint x: 601, startPoint y: 336, endPoint x: 510, endPoint y: 322, distance: 91.9
click at [510, 322] on strong "Почему стоит купить именно у нас?" at bounding box center [615, 327] width 239 height 15
click at [601, 74] on span at bounding box center [603, 76] width 13 height 15
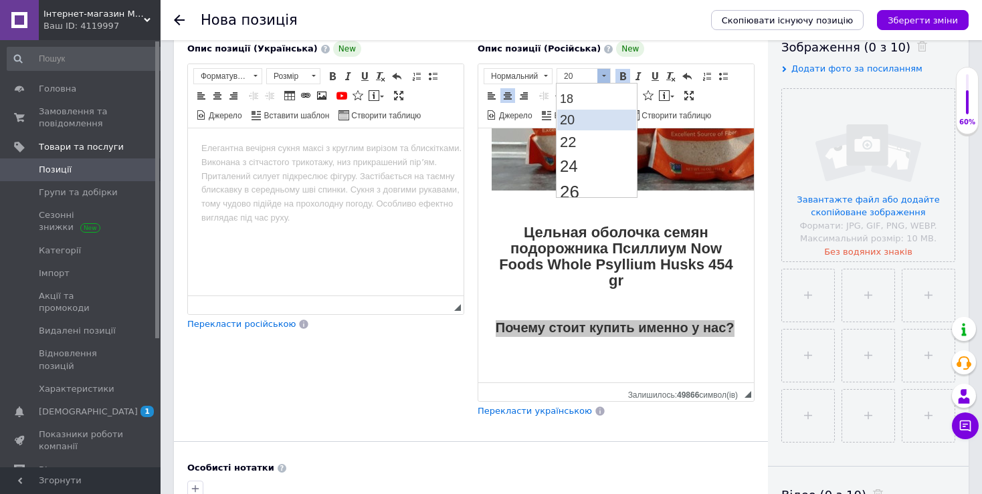
click at [576, 128] on link "20" at bounding box center [596, 119] width 79 height 21
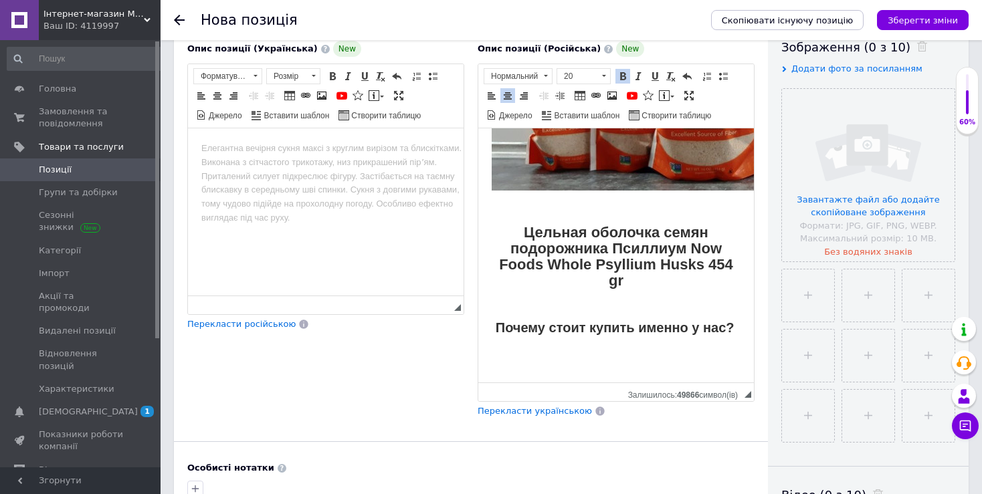
click at [607, 265] on strong "Цельная оболочка семян подорожника Псиллиум Now Foods Whole Psyllium Husks 454 …" at bounding box center [616, 256] width 234 height 64
click at [619, 330] on strong "Почему стоит купить именно у нас?" at bounding box center [615, 327] width 239 height 15
click at [633, 330] on p "Почему стоит купить именно у нас?" at bounding box center [616, 329] width 249 height 16
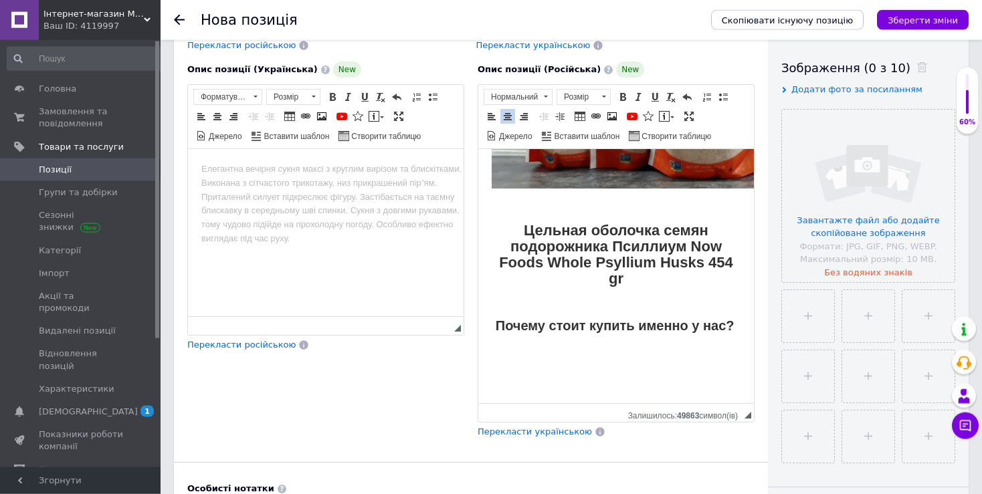
scroll to position [174, 0]
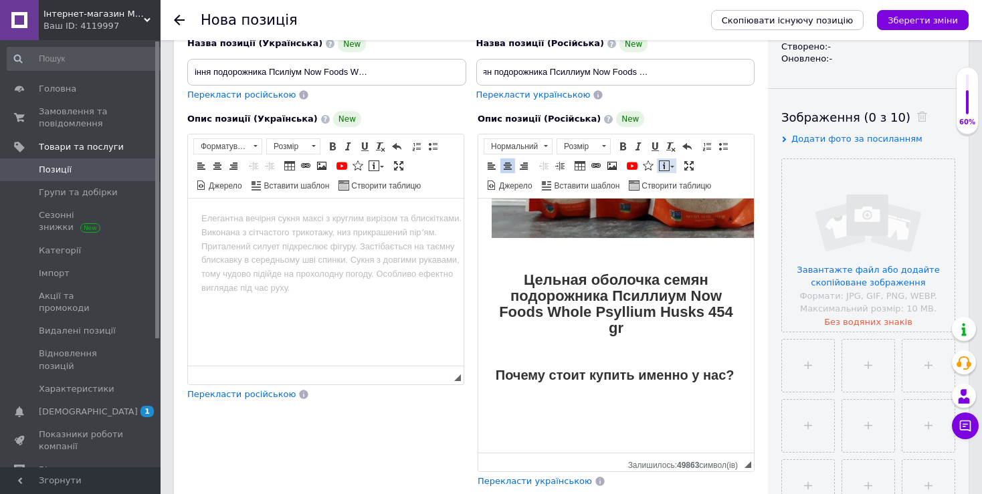
click at [667, 167] on link "Вставити повідомлення" at bounding box center [666, 165] width 19 height 15
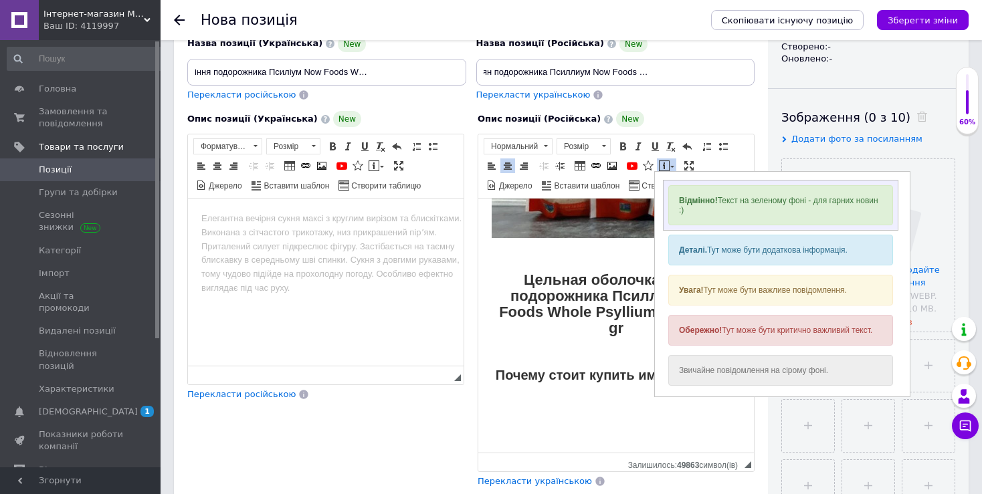
click at [724, 207] on div "Відмінно! Текст на зеленому фоні - для гарних новин :)" at bounding box center [779, 205] width 225 height 40
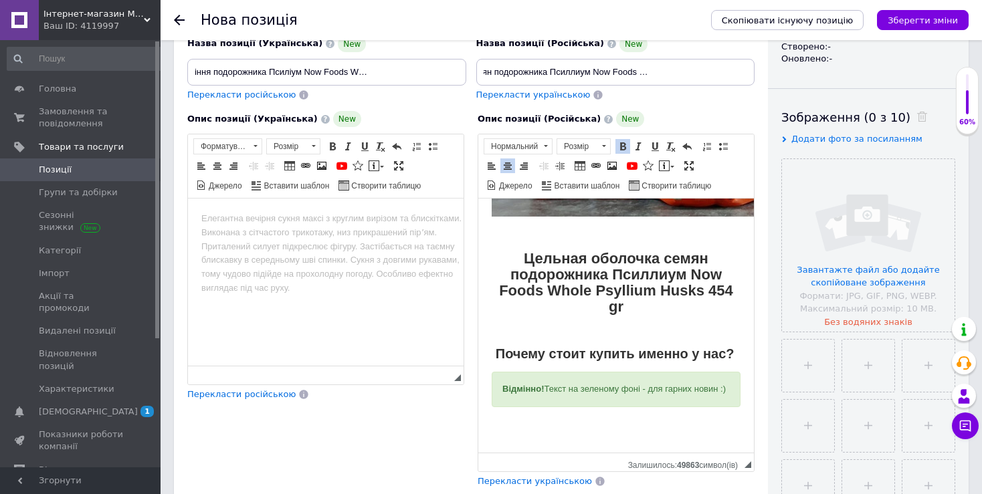
scroll to position [207, 0]
drag, startPoint x: 541, startPoint y: 405, endPoint x: 497, endPoint y: 391, distance: 46.5
click at [497, 391] on div "Відмінно! Текст на зеленому фоні - для гарних новин :)" at bounding box center [616, 389] width 249 height 35
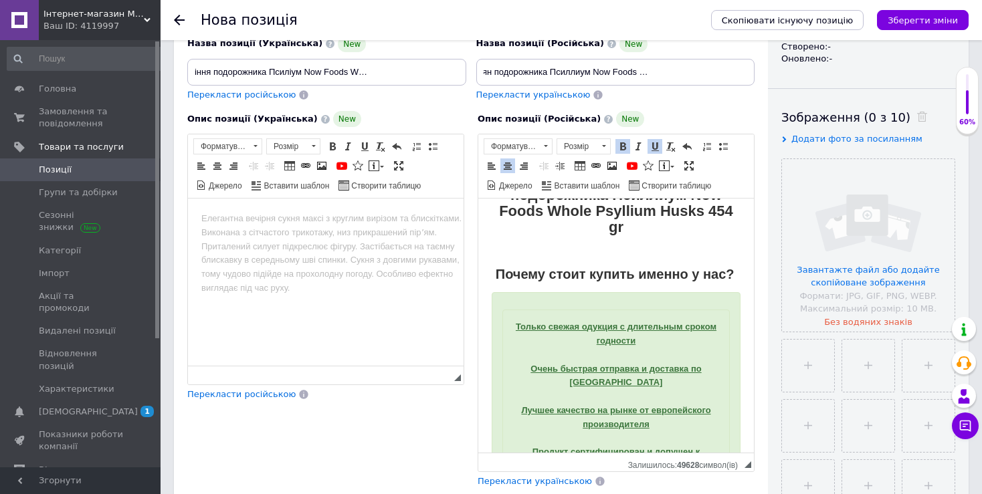
scroll to position [433, 0]
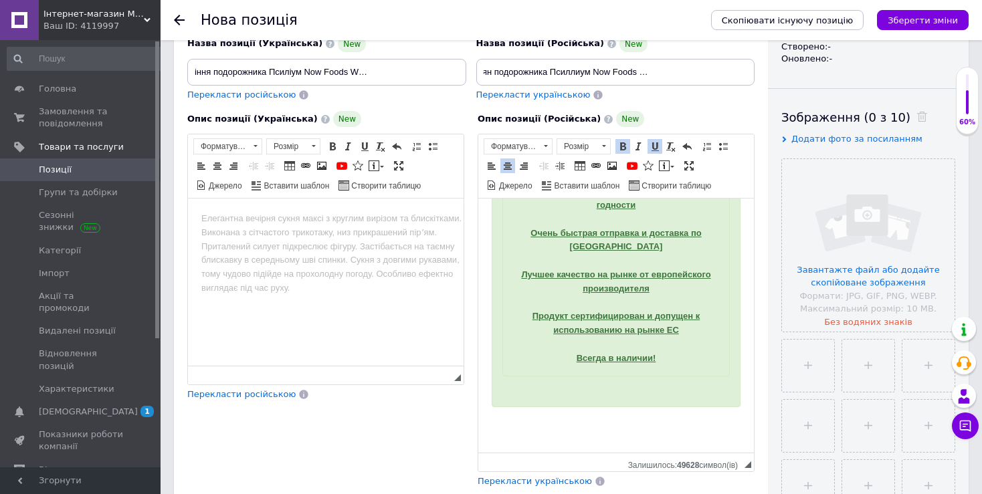
click at [665, 423] on body "Цельная оболочка семян подорожника Псиллиум Now Foods Whole Psyllium Husks 454 …" at bounding box center [616, 128] width 249 height 650
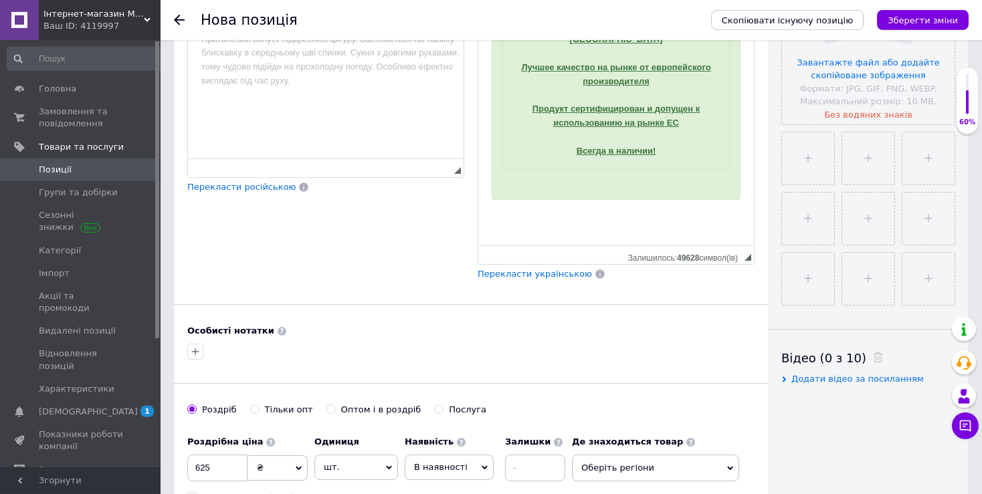
scroll to position [385, 0]
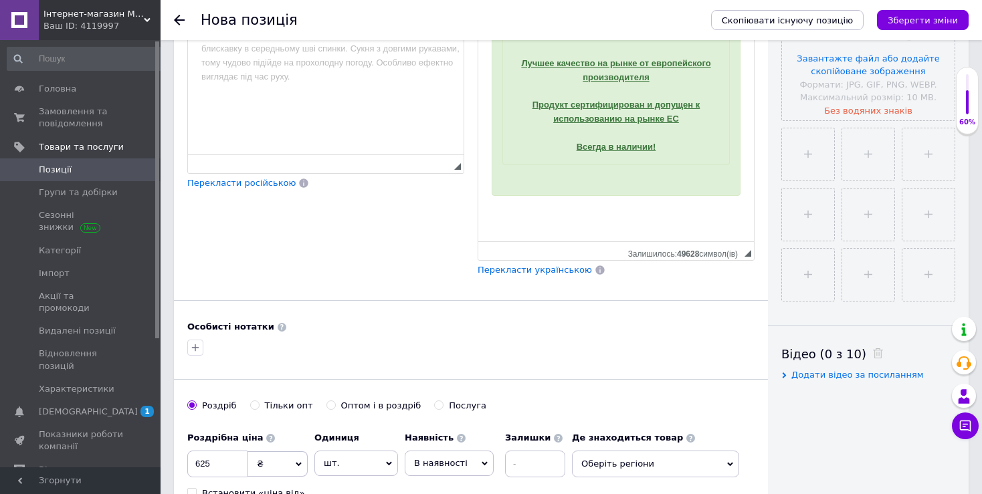
click at [621, 205] on p "Редактор, F8301675-B53C-43FD-84B4-199CC189A294" at bounding box center [616, 212] width 249 height 14
click at [618, 228] on p "Редактор, F8301675-B53C-43FD-84B4-199CC189A294" at bounding box center [616, 235] width 249 height 14
click at [645, 220] on span "Вставити" at bounding box center [656, 221] width 47 height 16
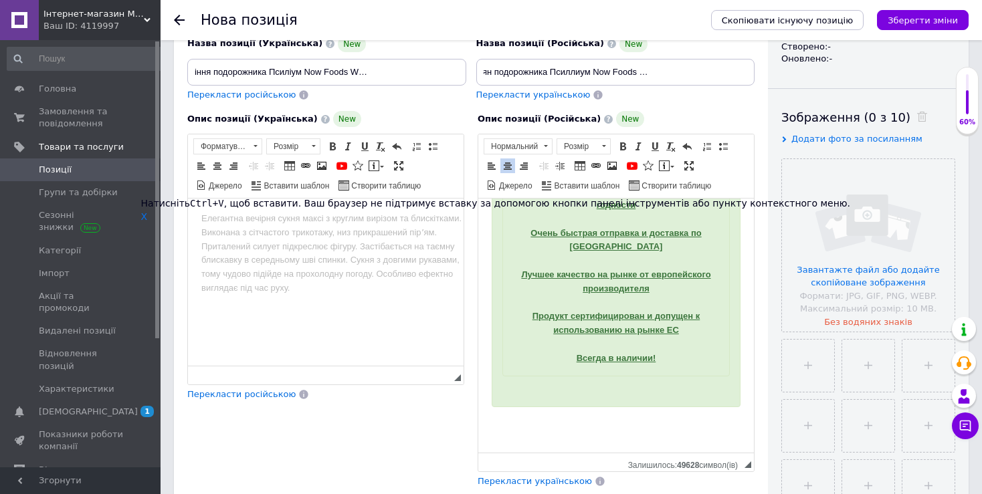
scroll to position [244, 0]
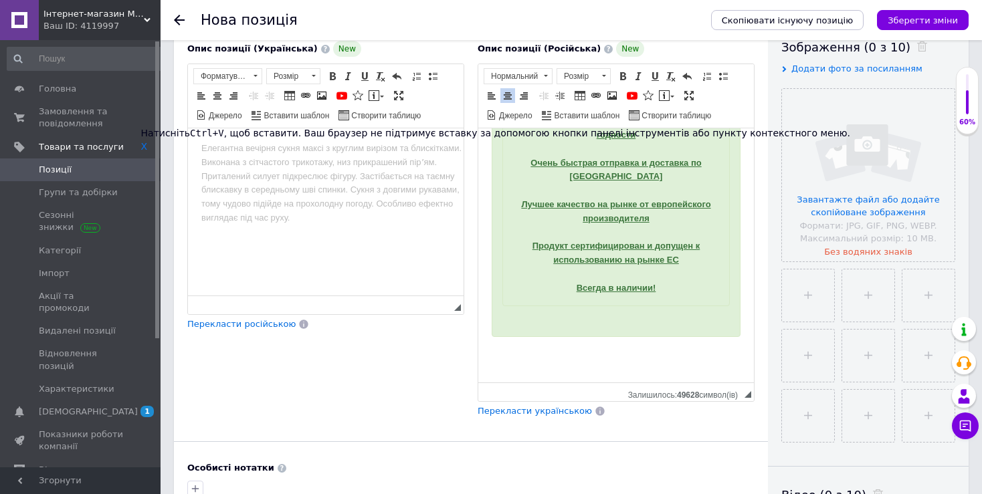
click at [628, 351] on body "Цельная оболочка семян подорожника Псиллиум Now Foods Whole Psyllium Husks 454 …" at bounding box center [616, 57] width 249 height 650
click at [622, 357] on body "Цельная оболочка семян подорожника Псиллиум Now Foods Whole Psyllium Husks 454 …" at bounding box center [616, 57] width 249 height 650
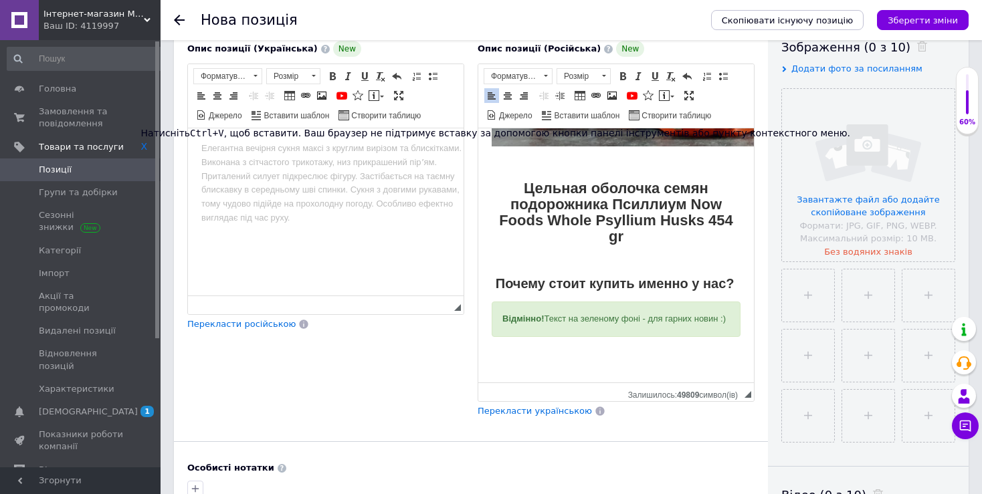
scroll to position [232, 0]
click at [623, 317] on div "Відмінно! Текст на зеленому фоні - для гарних новин :)" at bounding box center [616, 319] width 249 height 35
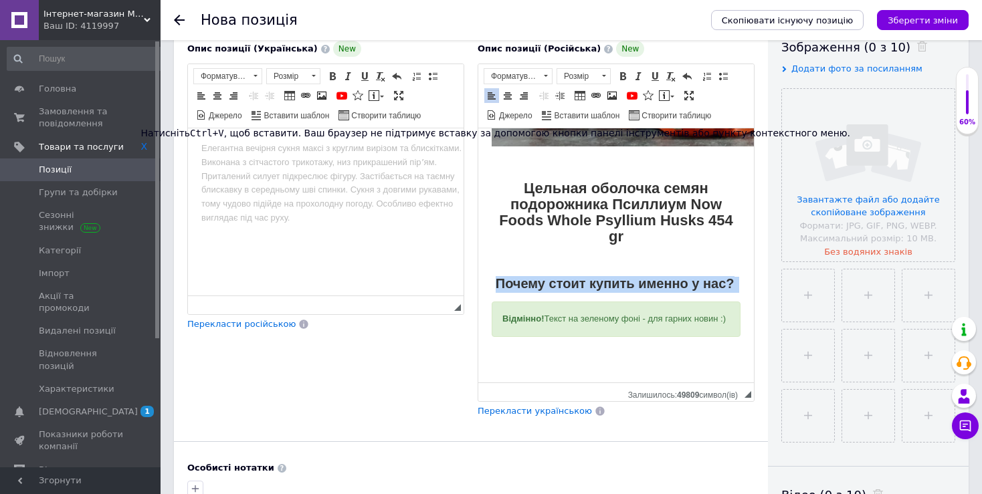
click at [623, 317] on div "Відмінно! Текст на зеленому фоні - для гарних новин :)" at bounding box center [616, 319] width 249 height 35
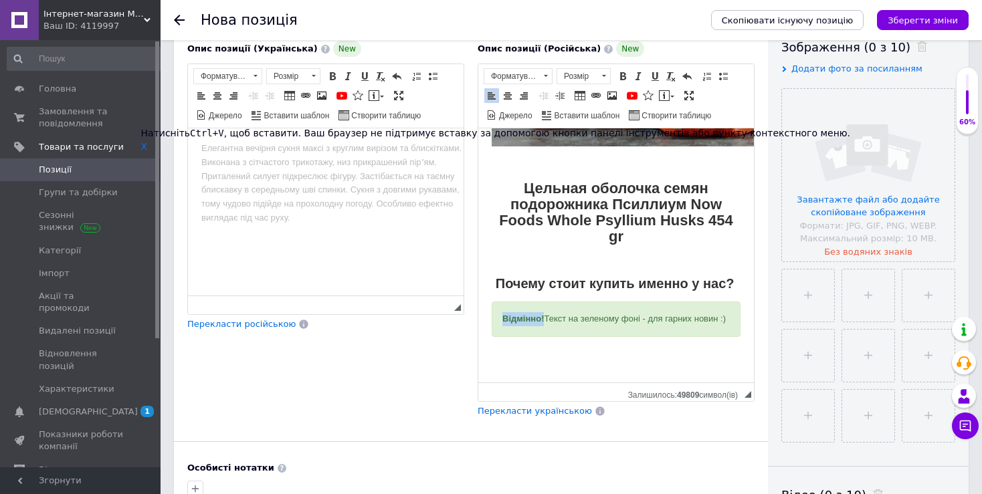
click at [623, 317] on div "Відмінно! Текст на зеленому фоні - для гарних новин :)" at bounding box center [616, 319] width 249 height 35
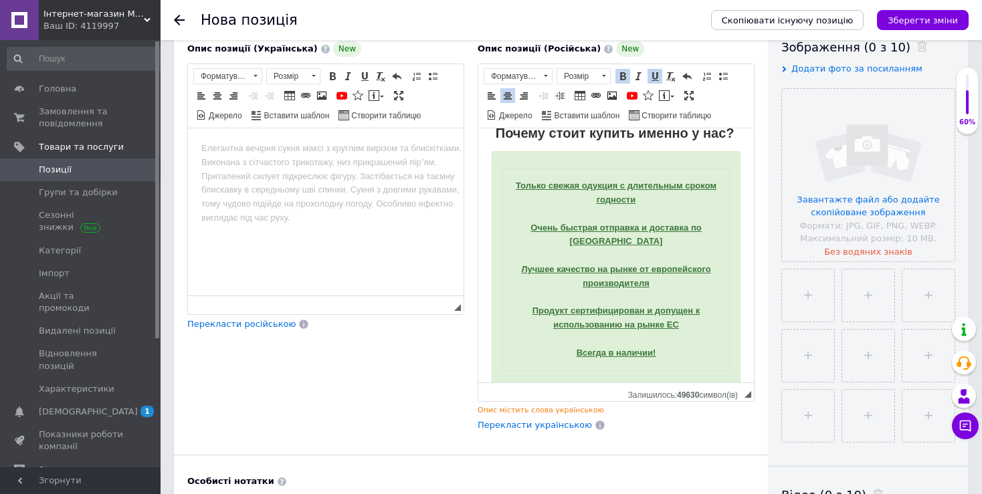
scroll to position [420, 0]
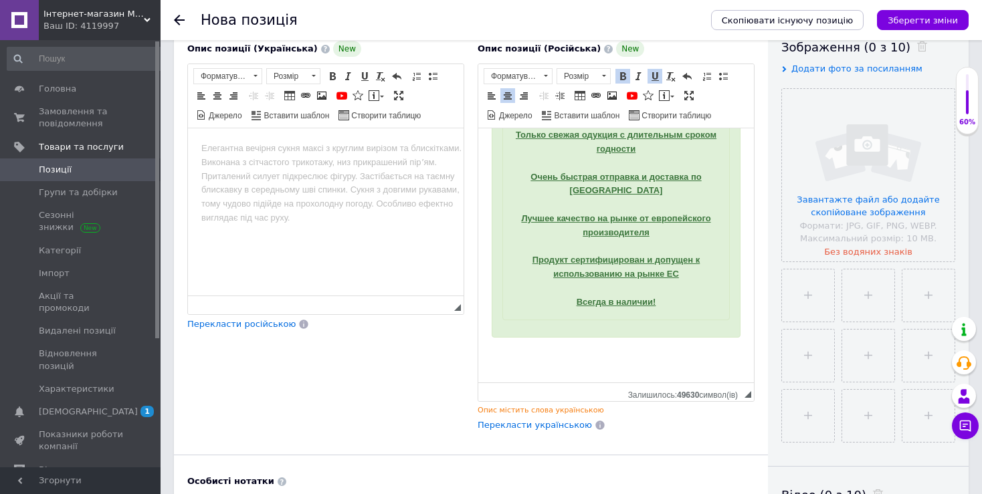
click at [645, 354] on body "Цельная оболочка семян подорожника Псиллиум Now Foods Whole Psyllium Husks 454 …" at bounding box center [616, 65] width 249 height 636
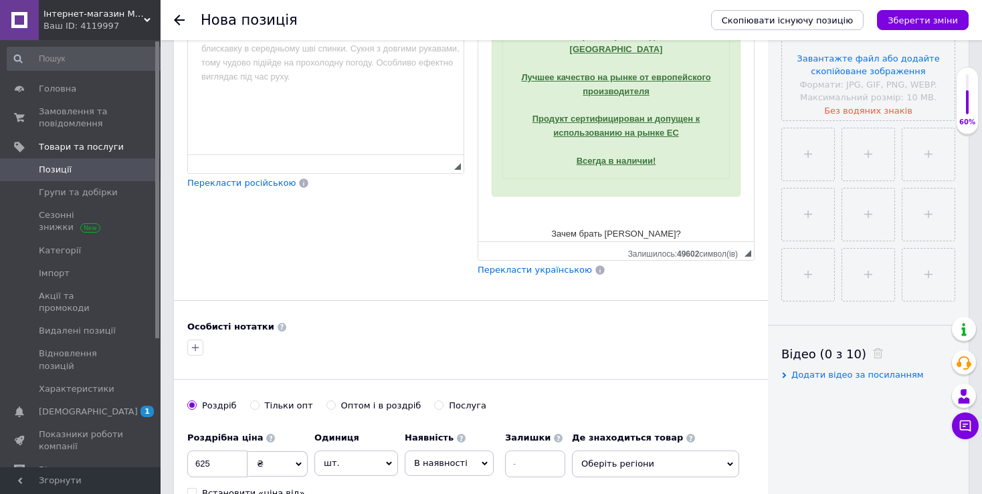
drag, startPoint x: 542, startPoint y: 225, endPoint x: 686, endPoint y: 225, distance: 144.5
click at [686, 228] on p "Зачем брать [PERSON_NAME]?" at bounding box center [616, 235] width 249 height 14
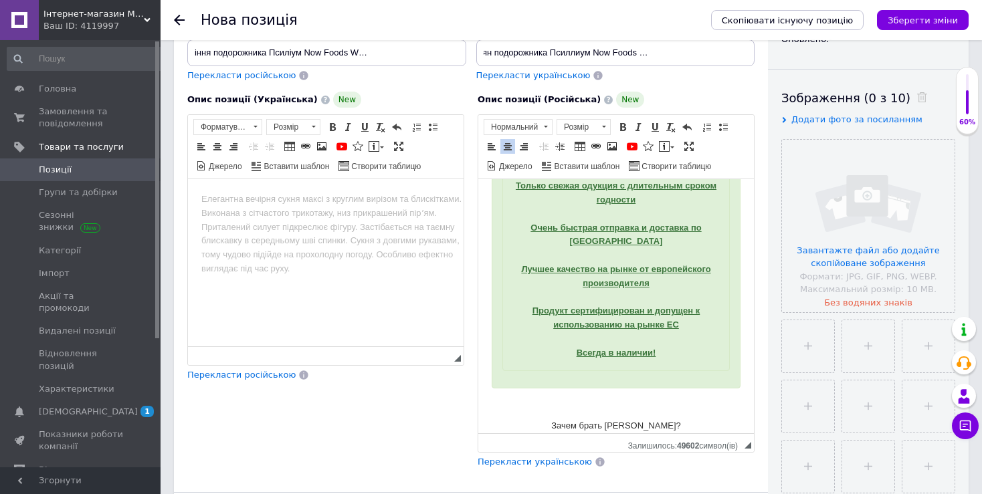
scroll to position [174, 0]
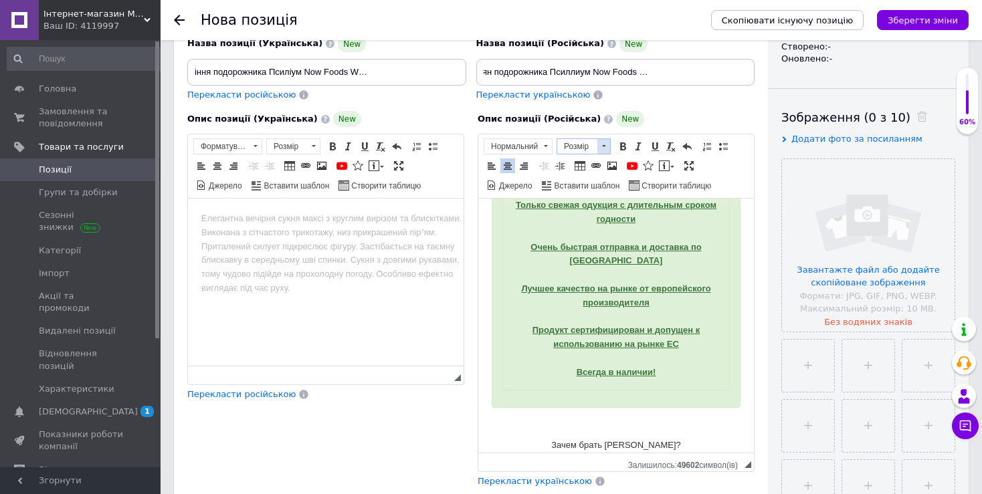
click at [589, 150] on span "Розмір" at bounding box center [577, 146] width 40 height 15
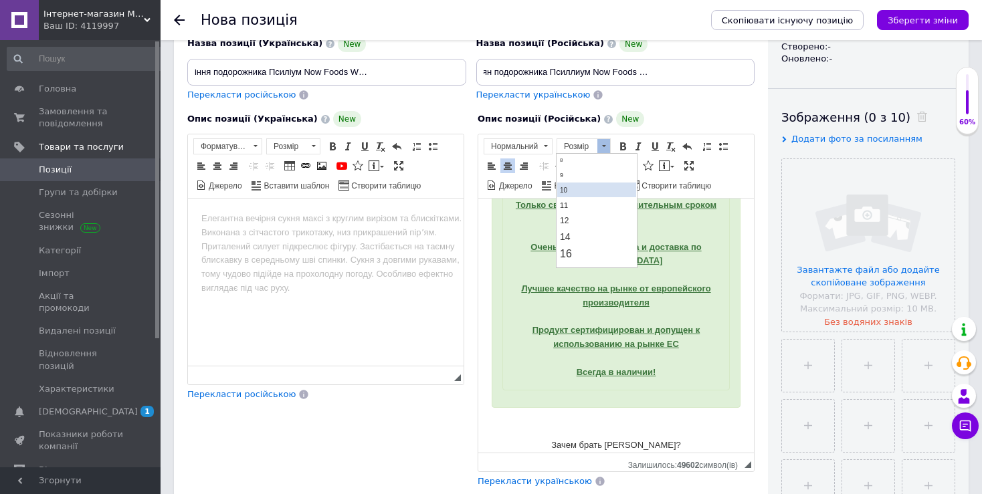
scroll to position [70, 0]
click at [587, 260] on link "20" at bounding box center [596, 260] width 79 height 21
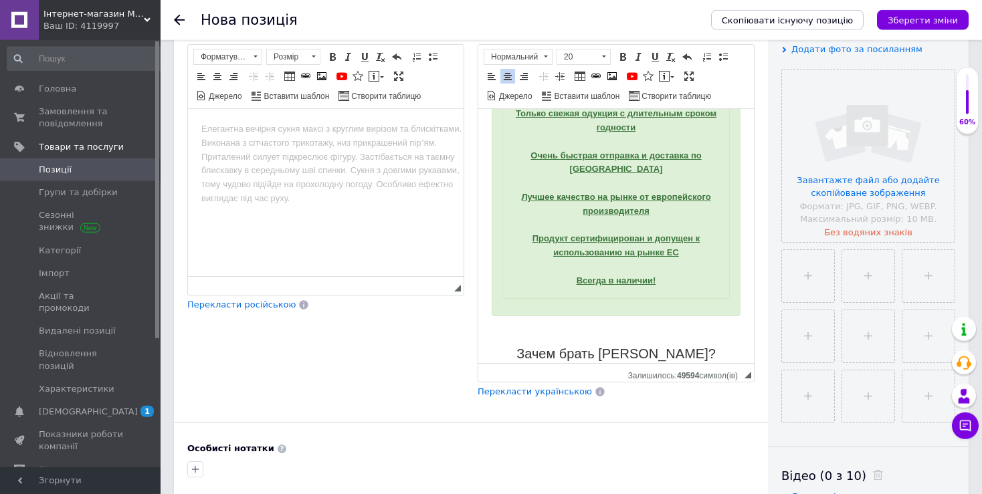
scroll to position [315, 0]
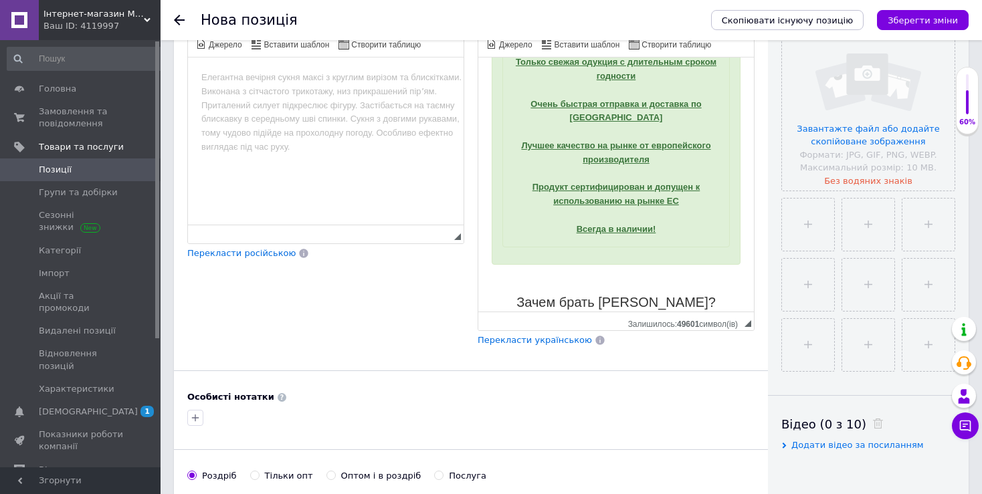
click at [667, 408] on div at bounding box center [471, 417] width 572 height 21
click at [645, 298] on span "Зачем брать [PERSON_NAME]?" at bounding box center [615, 302] width 199 height 15
click at [716, 296] on p "Зачем брать [PERSON_NAME]?" at bounding box center [616, 304] width 249 height 16
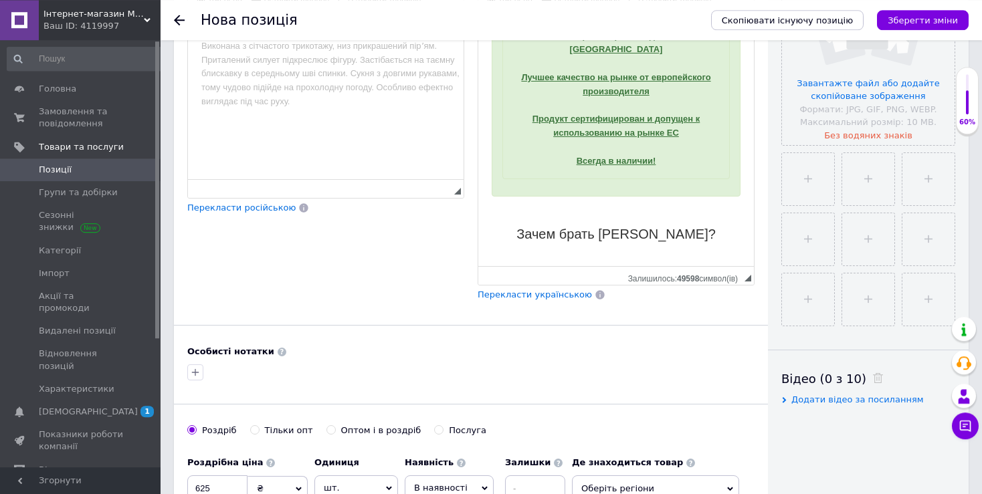
scroll to position [385, 0]
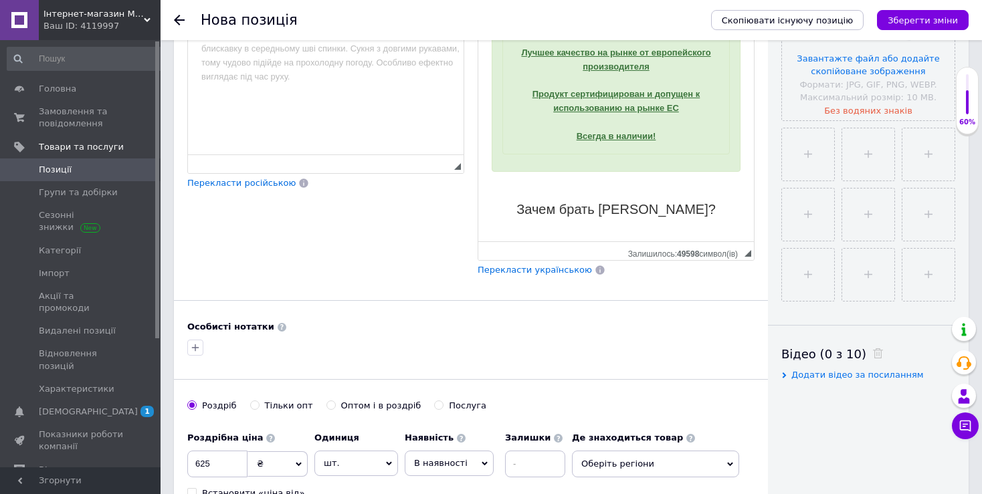
click at [625, 228] on p "Редактор, F8301675-B53C-43FD-84B4-199CC189A294" at bounding box center [616, 235] width 249 height 14
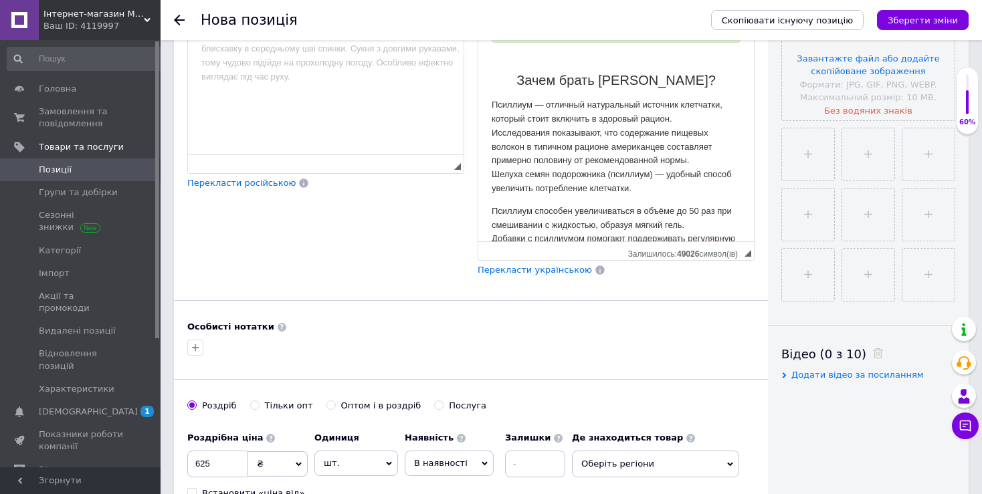
scroll to position [548, 0]
drag, startPoint x: 494, startPoint y: 118, endPoint x: 532, endPoint y: 120, distance: 37.5
click at [532, 120] on p "Псиллиум — отличный натуральный источник клетчатки, который стоит включить в зд…" at bounding box center [616, 149] width 249 height 98
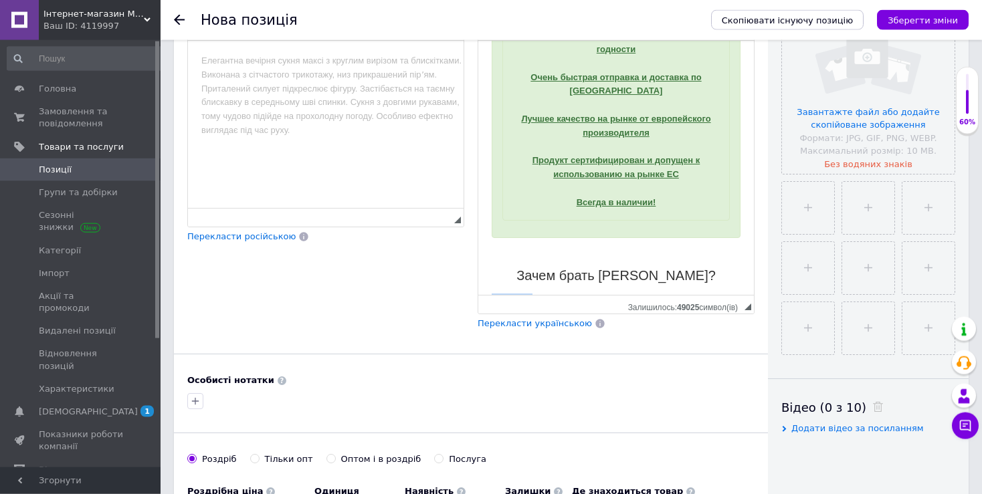
scroll to position [174, 0]
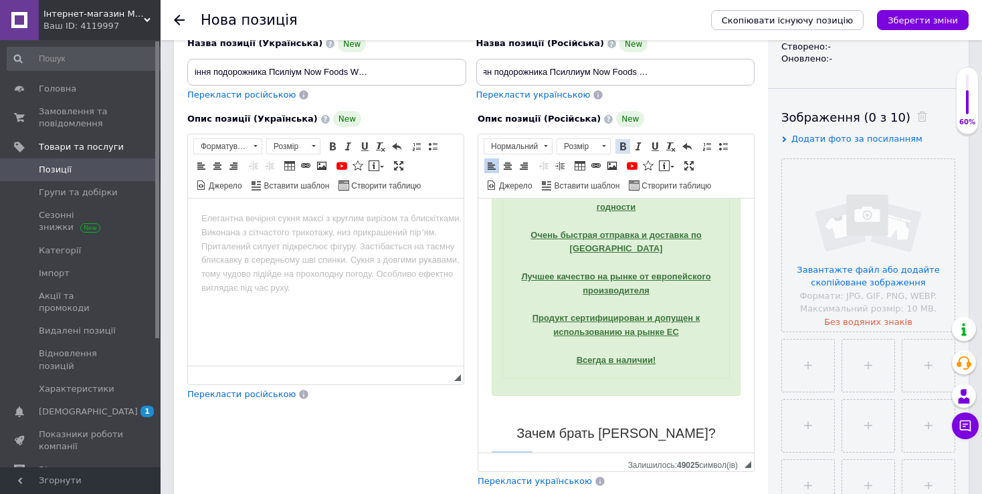
click at [621, 140] on link "Жирний Сполучення клавіш Ctrl+B" at bounding box center [622, 146] width 15 height 15
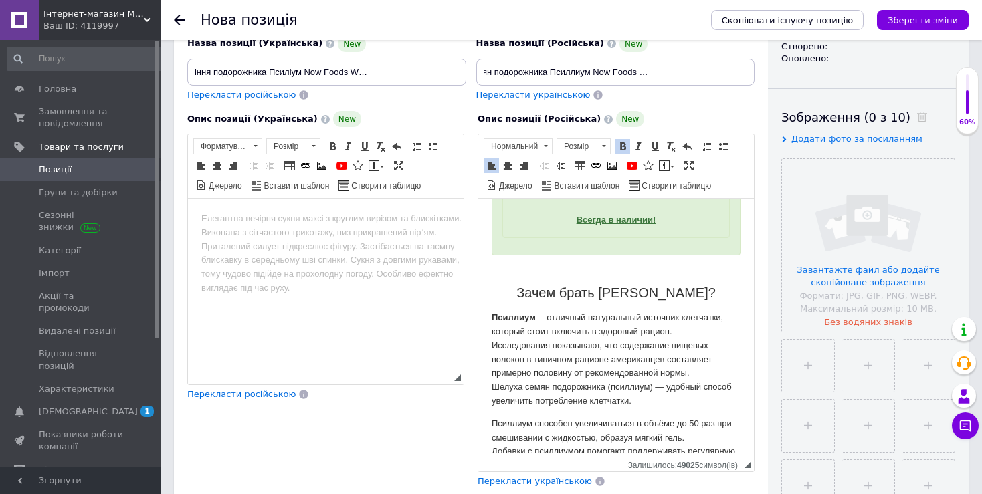
scroll to position [548, 0]
click at [598, 387] on p "Псиллиум — отличный натуральный источник клетчатки, который стоит включить в зд…" at bounding box center [616, 359] width 249 height 98
click at [699, 384] on p "Псиллиум — отличный натуральный источник клетчатки, который стоит включить в зд…" at bounding box center [616, 359] width 249 height 98
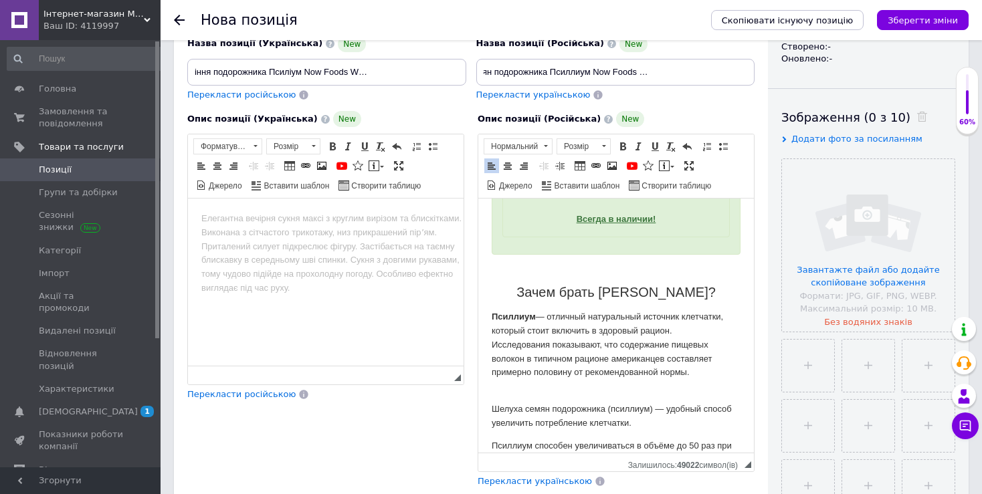
scroll to position [619, 0]
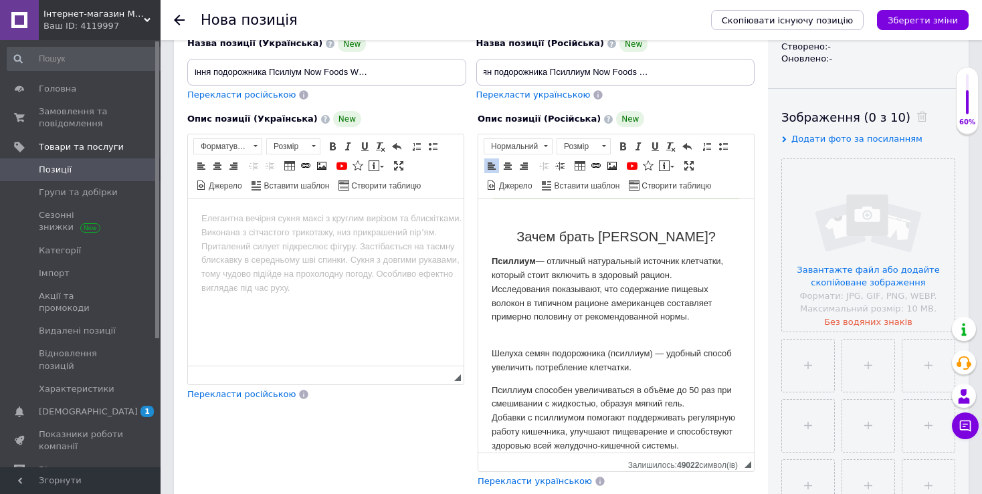
click at [679, 281] on p "Псиллиум — отличный натуральный источник клетчатки, который стоит включить в зд…" at bounding box center [616, 290] width 249 height 70
click at [679, 275] on p "Псиллиум — отличный натуральный источник клетчатки, который стоит включить в зд…" at bounding box center [616, 290] width 249 height 70
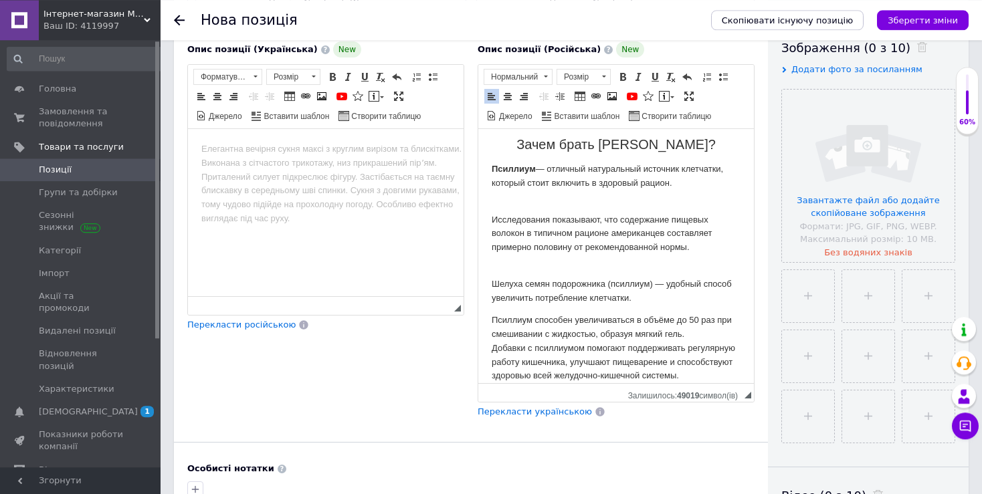
scroll to position [244, 0]
click at [708, 314] on p "Псиллиум способен увеличиваться в объёме до 50 раз при смешивании с жидкостью, …" at bounding box center [616, 348] width 249 height 70
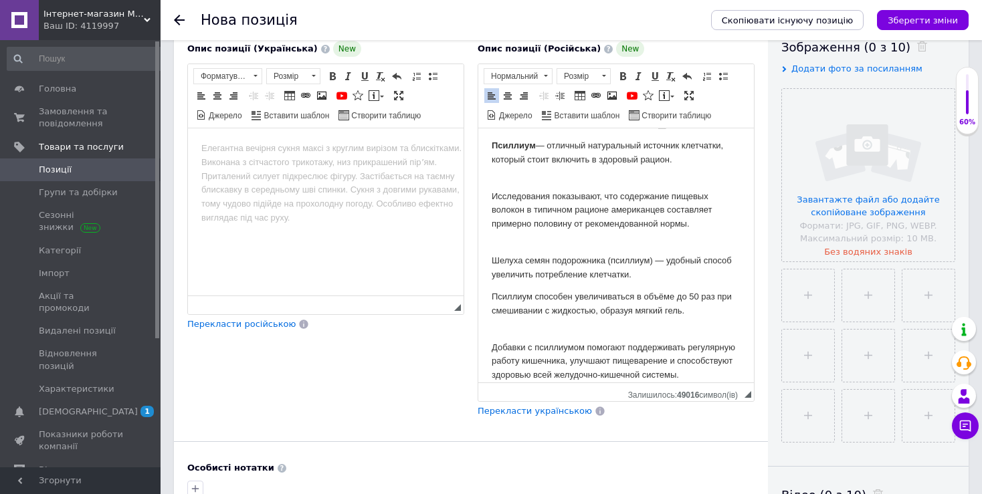
scroll to position [687, 0]
drag, startPoint x: 493, startPoint y: 275, endPoint x: 532, endPoint y: 276, distance: 38.8
click at [532, 290] on p "Псиллиум способен увеличиваться в объёме до 50 раз при смешивании с жидкостью, …" at bounding box center [616, 304] width 249 height 28
click at [627, 76] on span at bounding box center [622, 76] width 11 height 11
click at [680, 290] on p "Псиллиум способен увеличиваться в объёме до 50 раз при смешивании с жидкостью, …" at bounding box center [616, 304] width 249 height 28
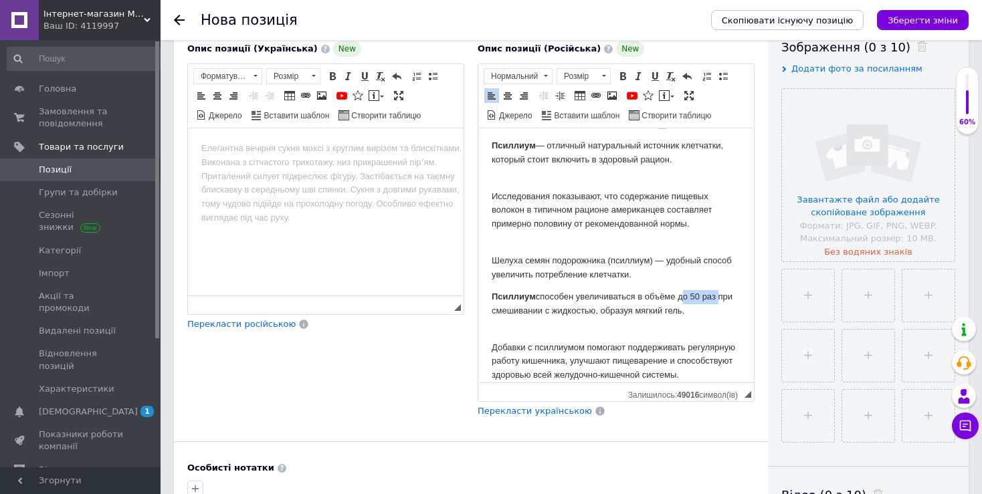
drag, startPoint x: 681, startPoint y: 274, endPoint x: 718, endPoint y: 274, distance: 36.8
click at [718, 290] on p "Псиллиум способен увеличиваться в объёме до 50 раз при смешивании с жидкостью, …" at bounding box center [616, 304] width 249 height 28
click at [617, 76] on span at bounding box center [622, 76] width 11 height 11
click at [650, 290] on p "Псиллиум способен увеличиваться в объёме до 50 раз при смешивании с жидкостью, …" at bounding box center [616, 304] width 249 height 28
drag, startPoint x: 620, startPoint y: 288, endPoint x: 700, endPoint y: 288, distance: 80.3
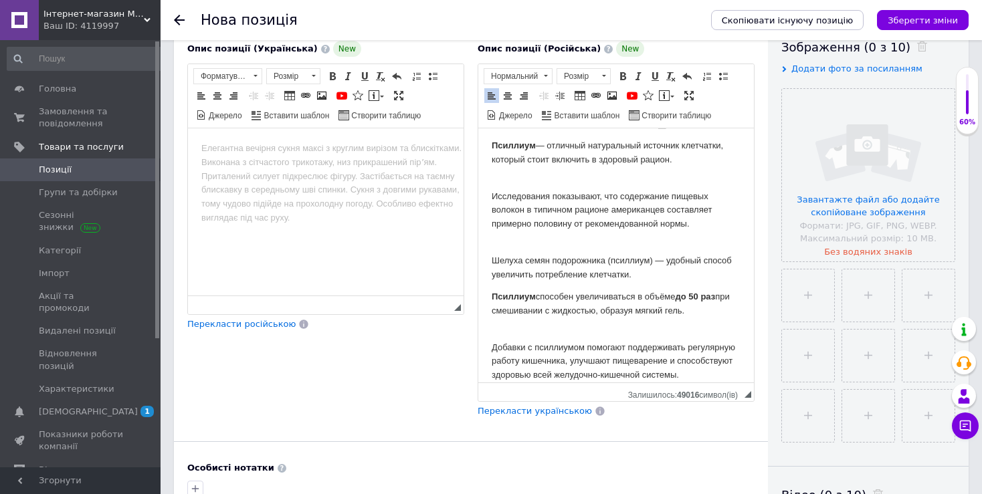
click at [700, 290] on p "Псиллиум способен увеличиваться в объёме до 50 раз при смешивании с жидкостью, …" at bounding box center [616, 304] width 249 height 28
click at [695, 290] on p "Псиллиум способен увеличиваться в объёме до 50 раз при смешивании с жидкостью, …" at bounding box center [616, 304] width 249 height 28
drag, startPoint x: 617, startPoint y: 285, endPoint x: 698, endPoint y: 288, distance: 80.3
click at [698, 290] on p "Псиллиум способен увеличиваться в объёме до 50 раз при смешивании с жидкостью, …" at bounding box center [616, 304] width 249 height 28
click at [622, 77] on span at bounding box center [622, 76] width 11 height 11
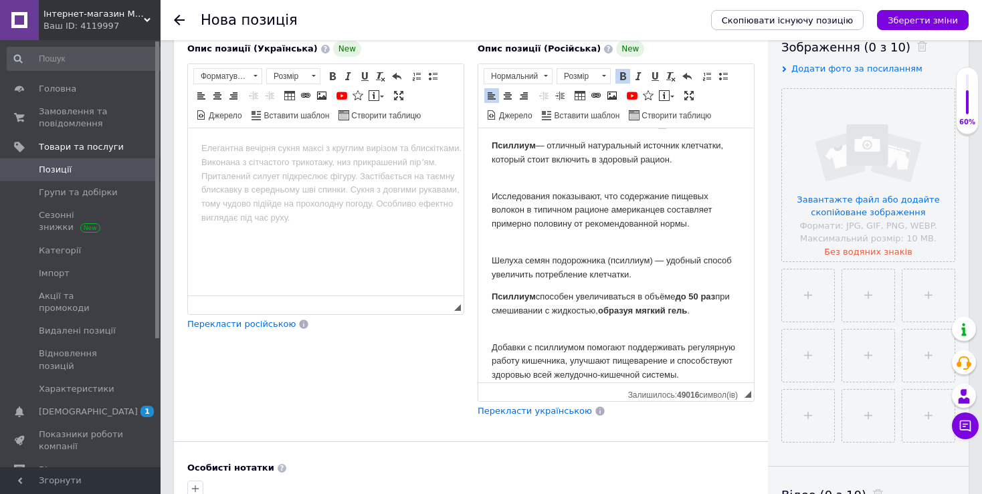
click at [639, 306] on strong "образуя мягкий гель" at bounding box center [642, 311] width 89 height 10
click at [621, 240] on p "Шелуха семян подорожника (псиллиум) — удобный способ увеличить потребление клет…" at bounding box center [616, 260] width 249 height 41
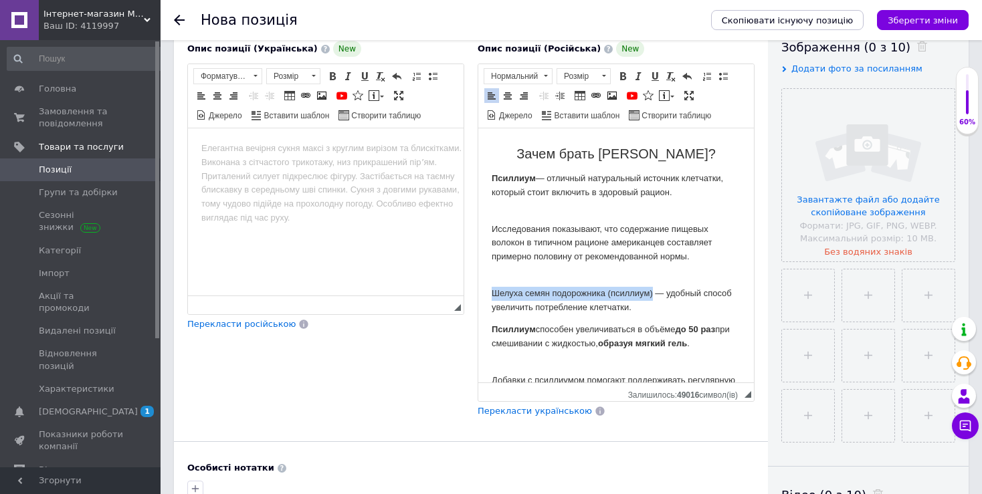
drag, startPoint x: 491, startPoint y: 308, endPoint x: 629, endPoint y: 277, distance: 141.2
click at [623, 76] on span at bounding box center [622, 76] width 11 height 11
click at [609, 239] on p "Исследования показывают, что содержание пищевых волокон в типичном рационе амер…" at bounding box center [616, 237] width 249 height 56
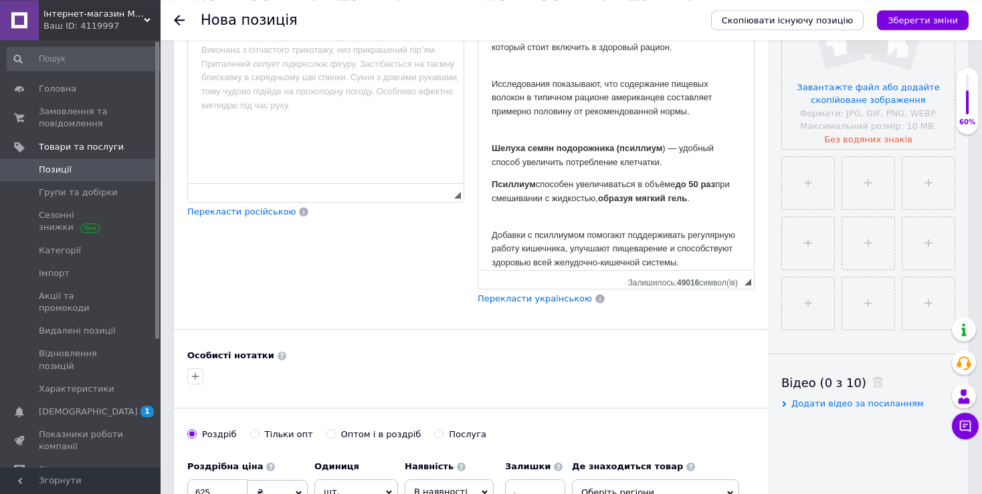
scroll to position [385, 0]
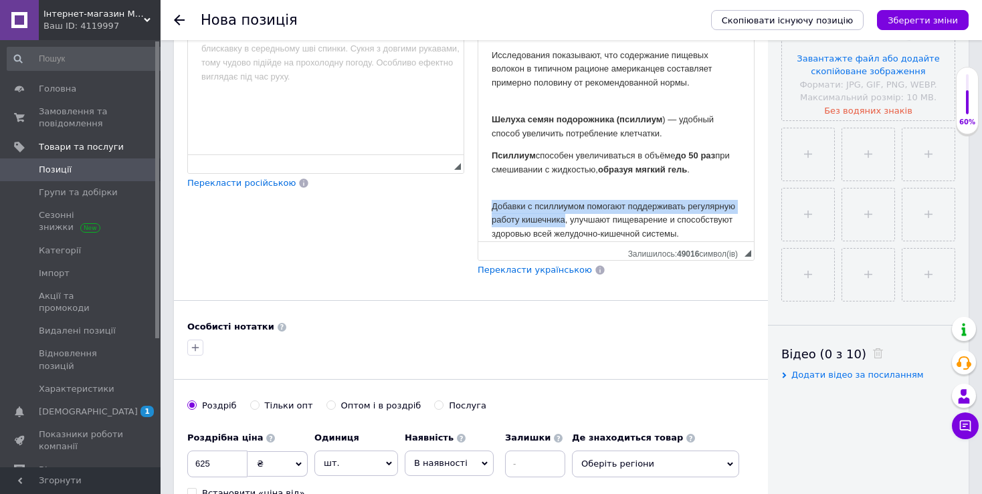
drag, startPoint x: 492, startPoint y: 183, endPoint x: 615, endPoint y: 198, distance: 123.9
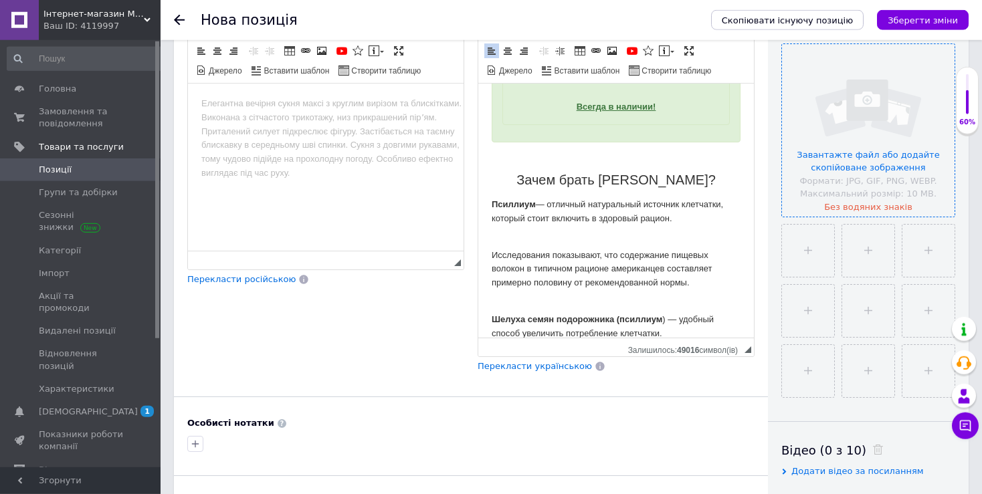
scroll to position [244, 0]
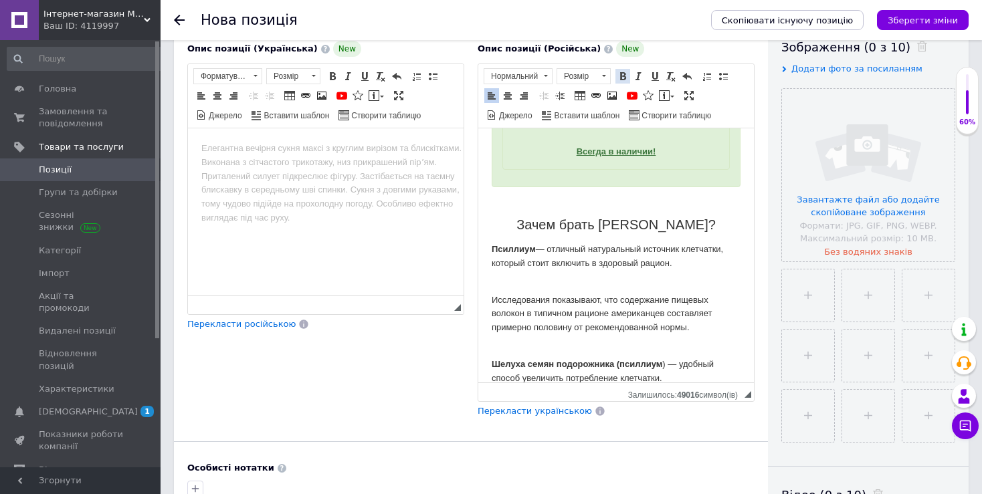
click at [620, 76] on span at bounding box center [622, 76] width 11 height 11
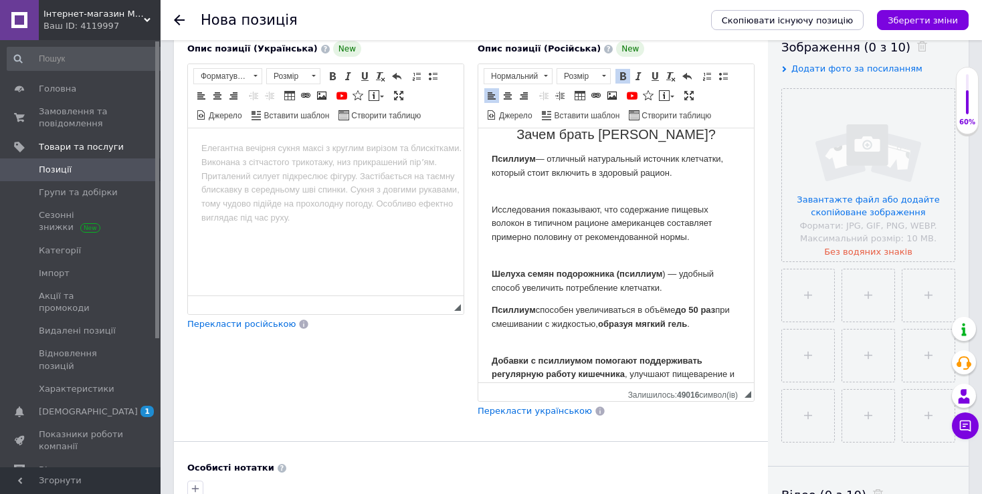
scroll to position [687, 0]
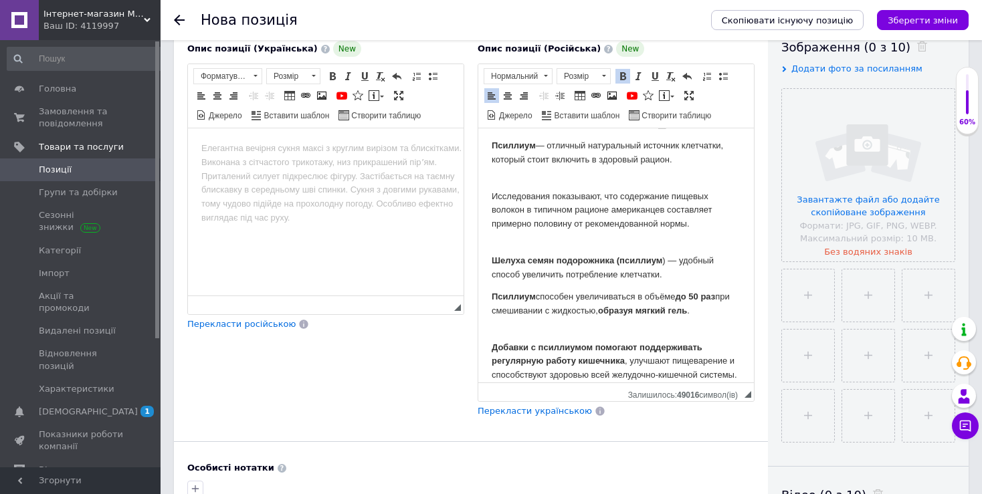
click at [546, 186] on p "Исследования показывают, что содержание пищевых волокон в типичном рационе амер…" at bounding box center [616, 204] width 249 height 56
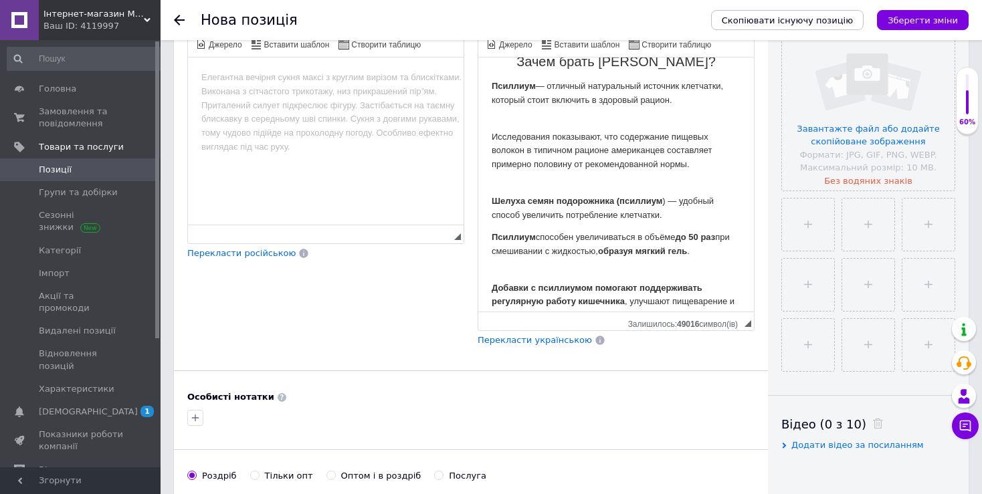
scroll to position [617, 0]
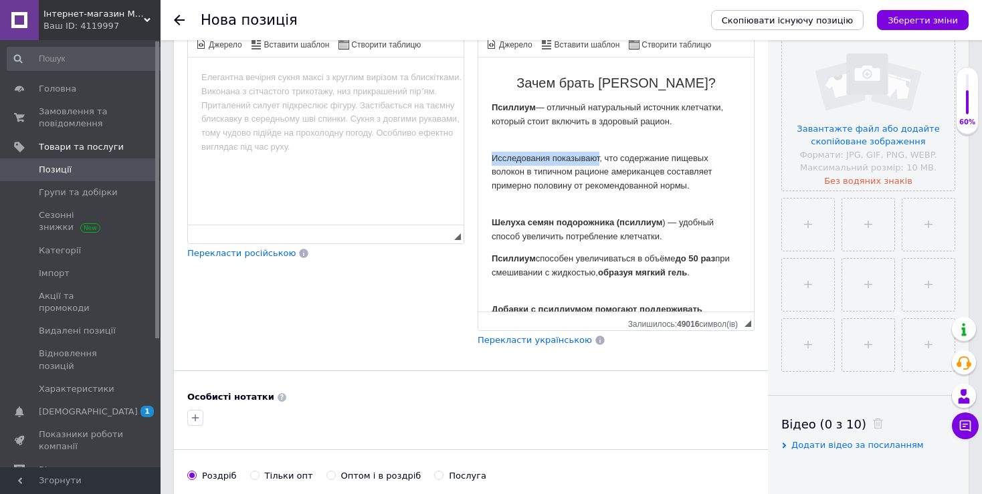
drag, startPoint x: 494, startPoint y: 171, endPoint x: 600, endPoint y: 169, distance: 105.7
click at [600, 169] on p "Исследования показывают, что содержание пищевых волокон в типичном рационе амер…" at bounding box center [616, 166] width 249 height 56
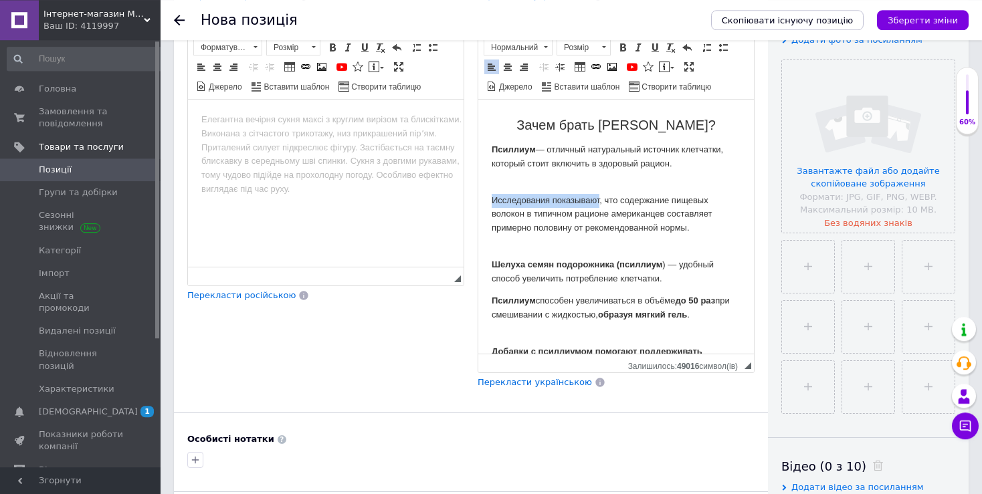
scroll to position [244, 0]
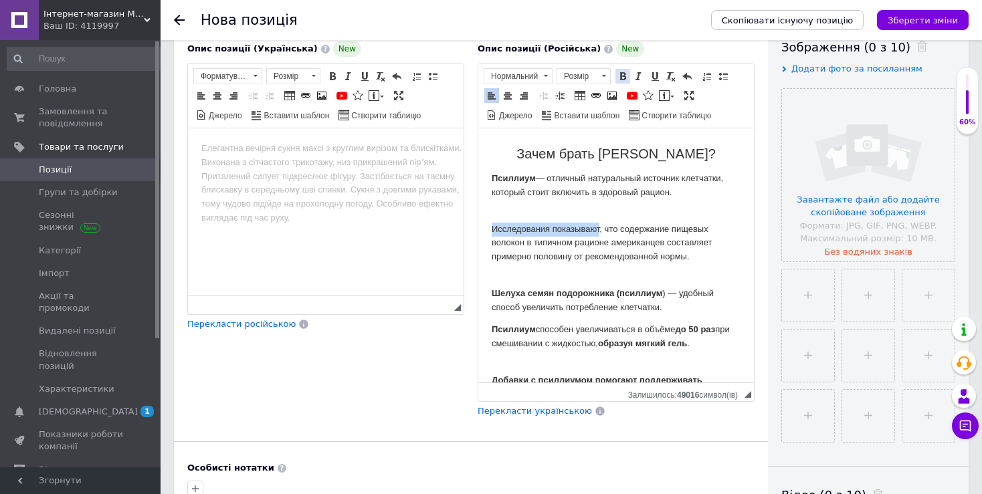
click at [624, 79] on span at bounding box center [622, 76] width 11 height 11
click at [631, 239] on p "Исследования показывают , что содержание пищевых волокон в типичном рационе аме…" at bounding box center [616, 237] width 249 height 56
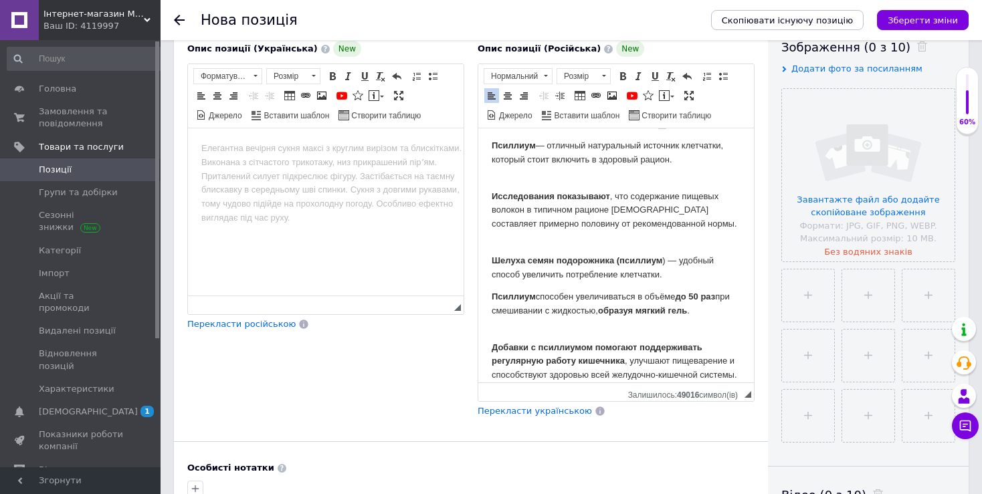
scroll to position [315, 0]
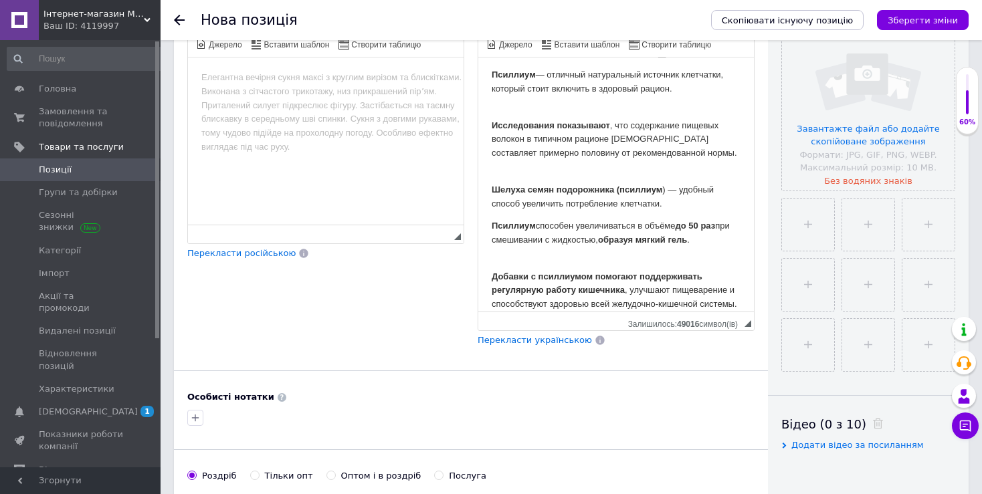
click at [542, 294] on p "Добавки с псиллиумом помогают поддерживать регулярную работу кишечника , улучша…" at bounding box center [616, 284] width 249 height 56
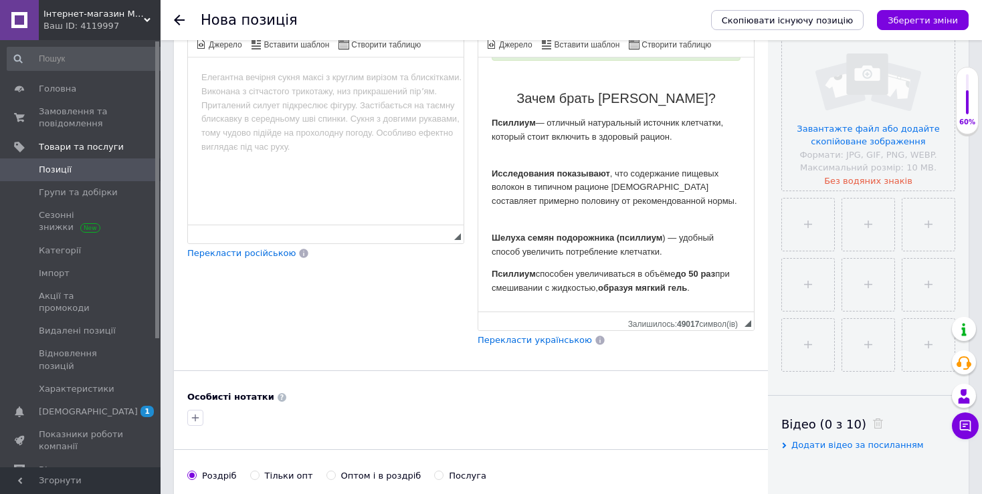
scroll to position [546, 0]
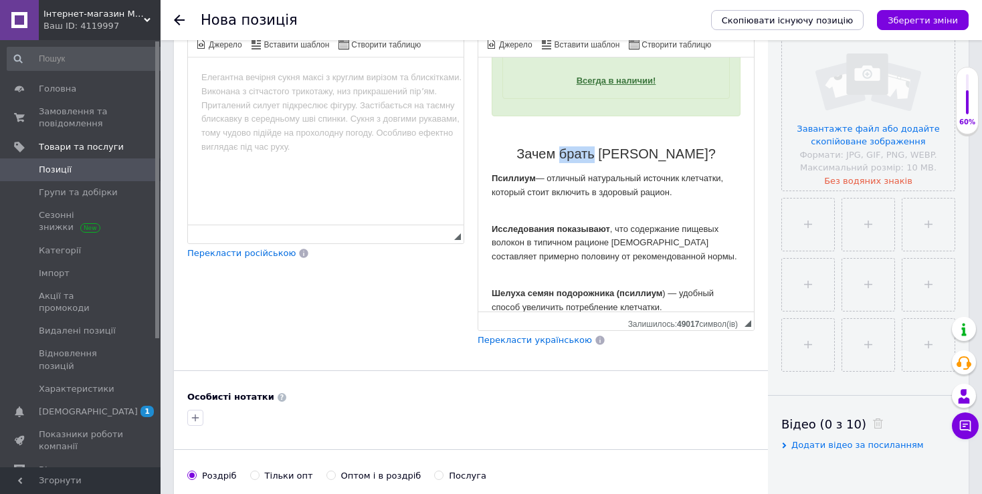
drag, startPoint x: 583, startPoint y: 171, endPoint x: 550, endPoint y: 171, distance: 33.4
click at [550, 161] on span "Зачем брать [PERSON_NAME]?" at bounding box center [615, 153] width 199 height 15
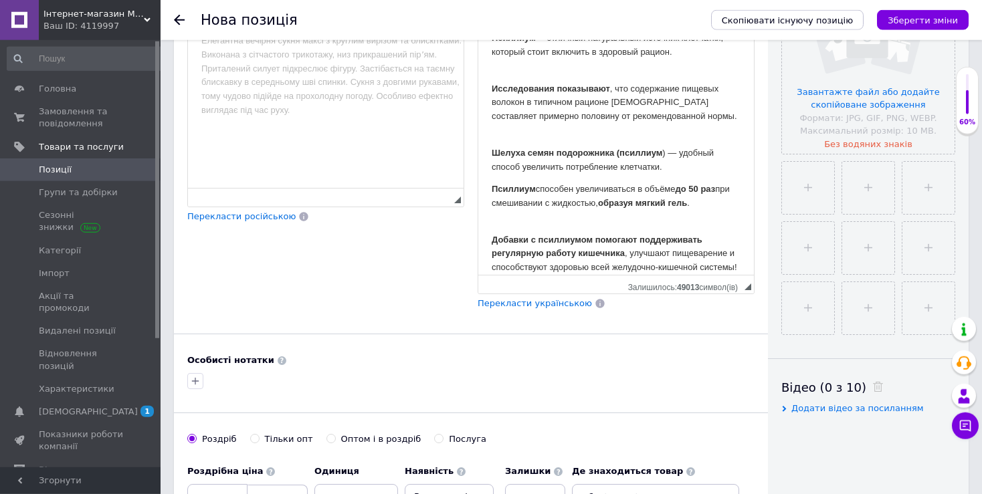
scroll to position [385, 0]
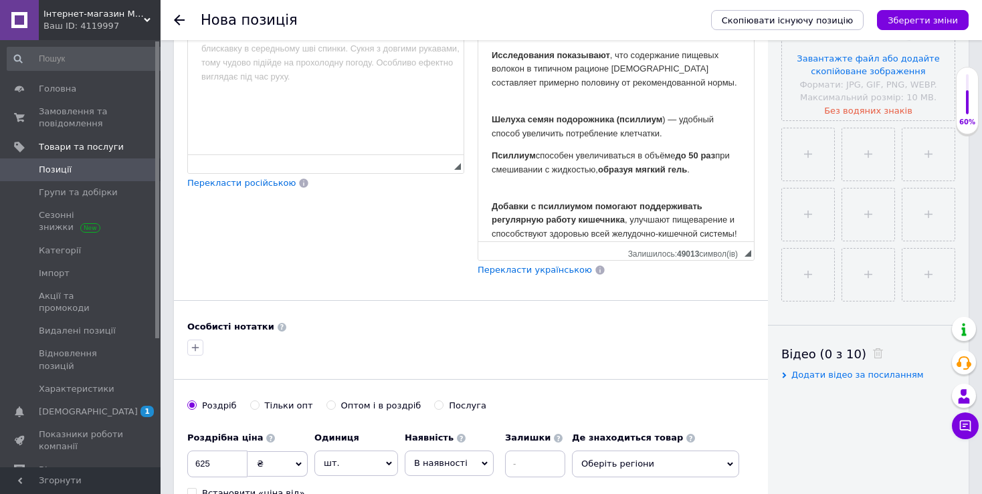
click at [589, 223] on p "Добавки с псиллиумом помогают поддерживать регулярную работу кишечника , улучша…" at bounding box center [616, 215] width 249 height 56
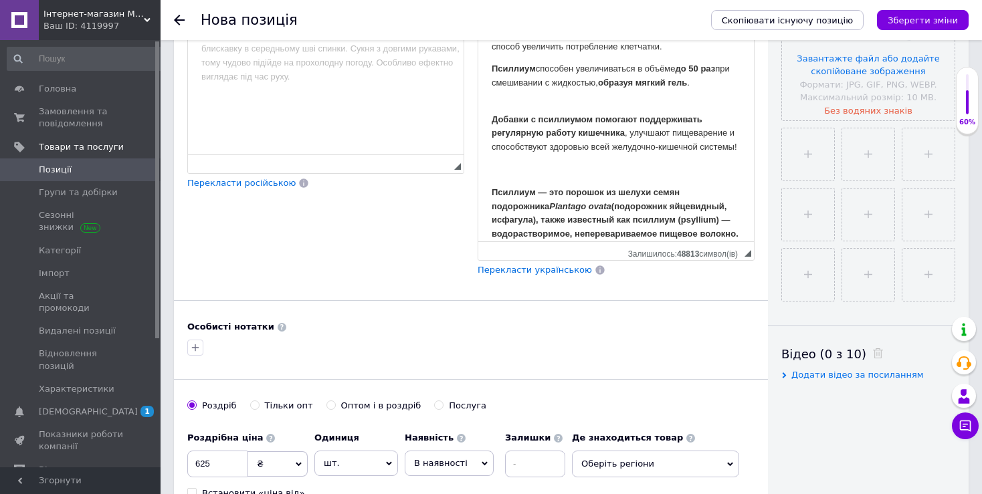
drag, startPoint x: 664, startPoint y: 223, endPoint x: 462, endPoint y: 161, distance: 211.3
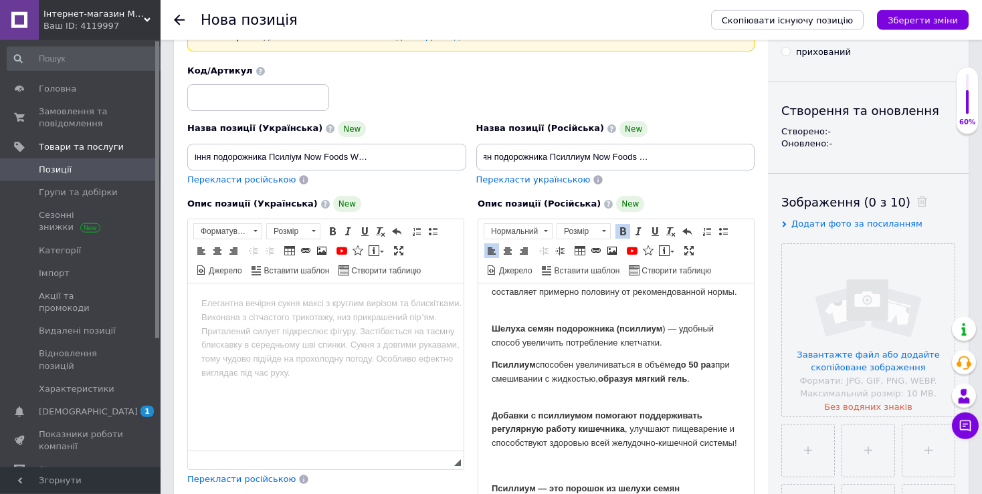
scroll to position [32, 0]
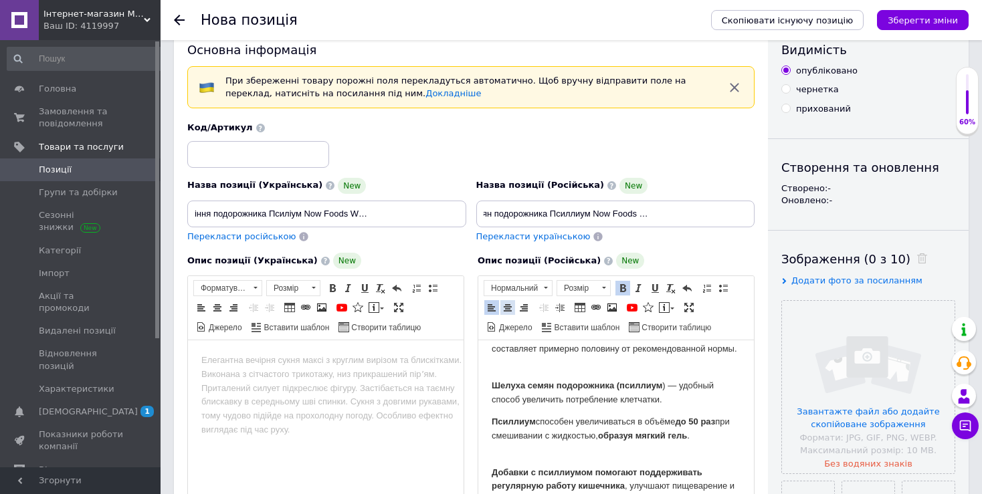
click at [507, 306] on span at bounding box center [507, 307] width 11 height 11
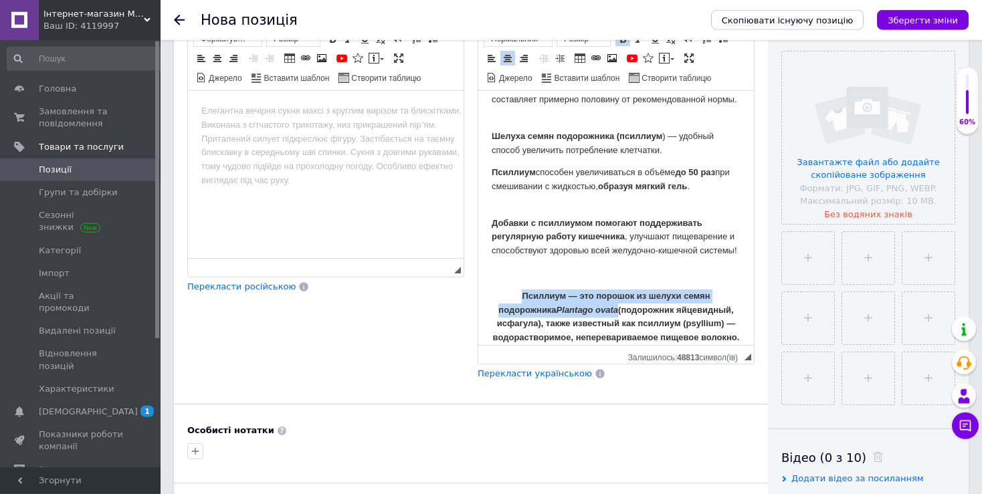
scroll to position [315, 0]
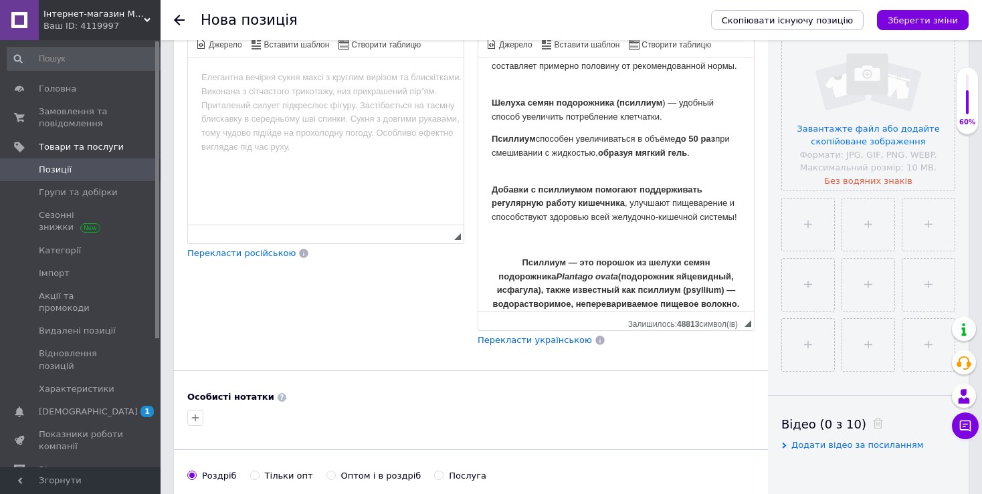
click at [563, 257] on p "Псиллиум — это порошок из шелухи семян подорожника Plantago ovata (подорожник я…" at bounding box center [616, 284] width 249 height 56
drag, startPoint x: 705, startPoint y: 297, endPoint x: 480, endPoint y: 225, distance: 236.0
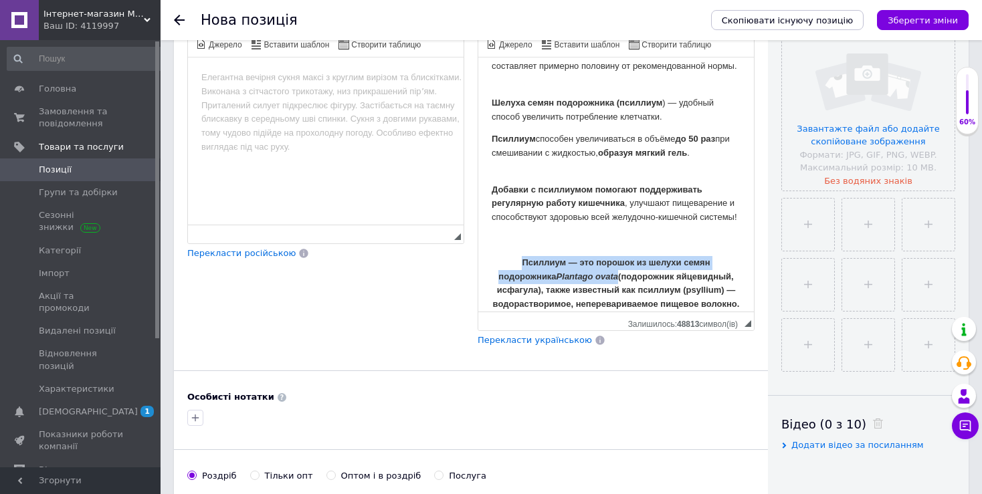
scroll to position [803, 0]
click at [655, 391] on div "Особисті нотатки" at bounding box center [470, 397] width 567 height 12
click at [599, 272] on em "Plantago ovata" at bounding box center [587, 277] width 62 height 10
drag, startPoint x: 591, startPoint y: 239, endPoint x: 641, endPoint y: 239, distance: 49.5
click at [641, 257] on strong "Псиллиум — это порошок из шелухи семян подорожника Plantago ovata (подорожник я…" at bounding box center [616, 282] width 247 height 51
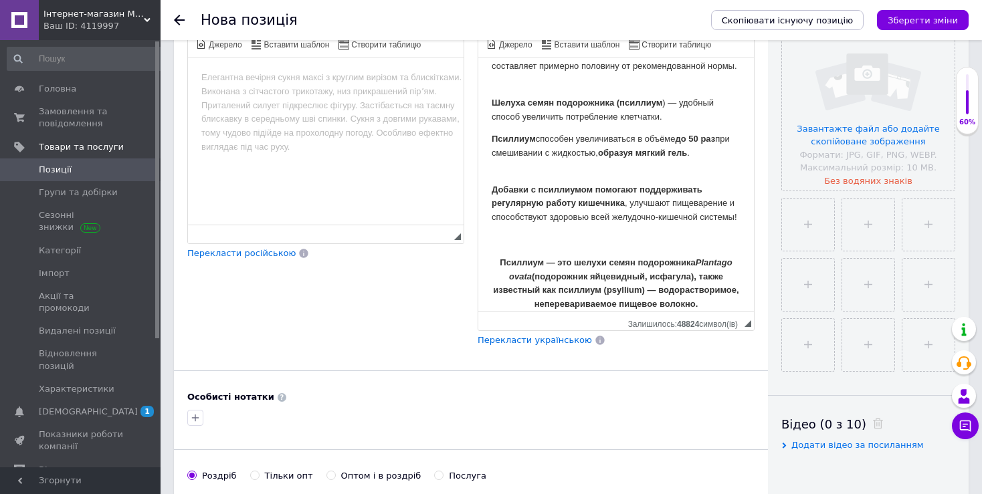
click at [539, 257] on strong "Псиллиум — это шелухи семян подорожника Plantago ovata (подорожник яйцевидный, …" at bounding box center [615, 282] width 245 height 51
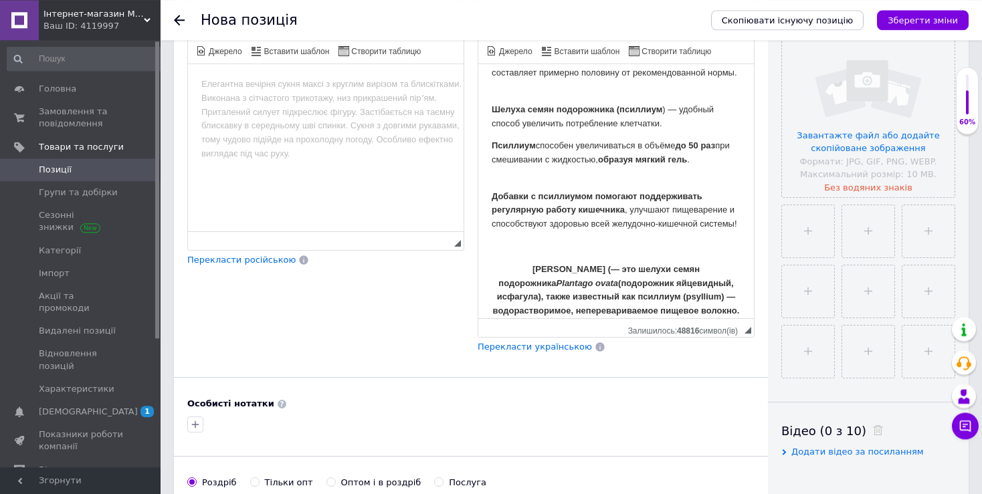
scroll to position [0, 0]
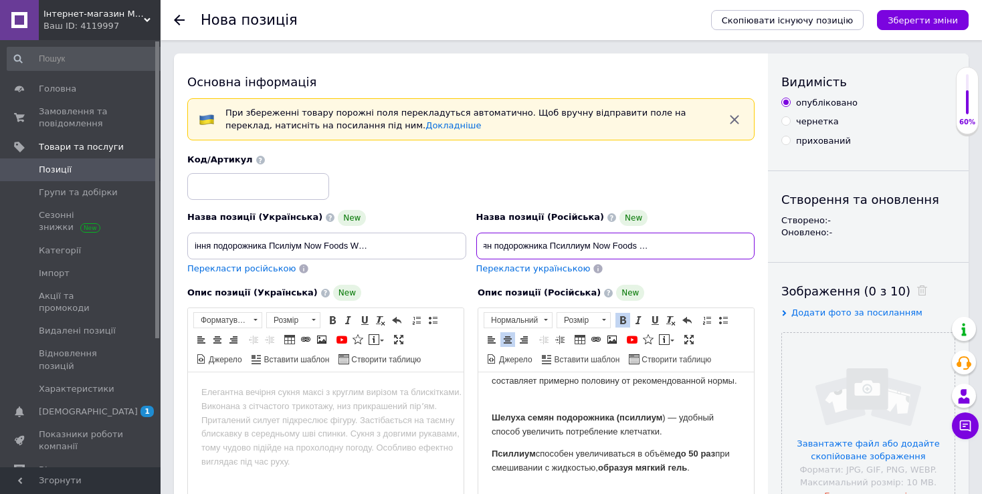
click at [708, 241] on input "Цельная оболочка семян подорожника Псиллиум Now Foods Whole Psyllium Husks 454 …" at bounding box center [615, 246] width 279 height 27
drag, startPoint x: 670, startPoint y: 247, endPoint x: 718, endPoint y: 249, distance: 48.2
click at [718, 249] on input "Цельная оболочка семян подорожника Псиллиум Now Foods Whole Psyllium Husks 454 …" at bounding box center [615, 246] width 279 height 27
click at [720, 247] on input "Цельная оболочка семян подорожника Псиллиум Now Foods Whole Psyllium Husks 454 …" at bounding box center [615, 246] width 279 height 27
drag, startPoint x: 666, startPoint y: 246, endPoint x: 724, endPoint y: 247, distance: 57.5
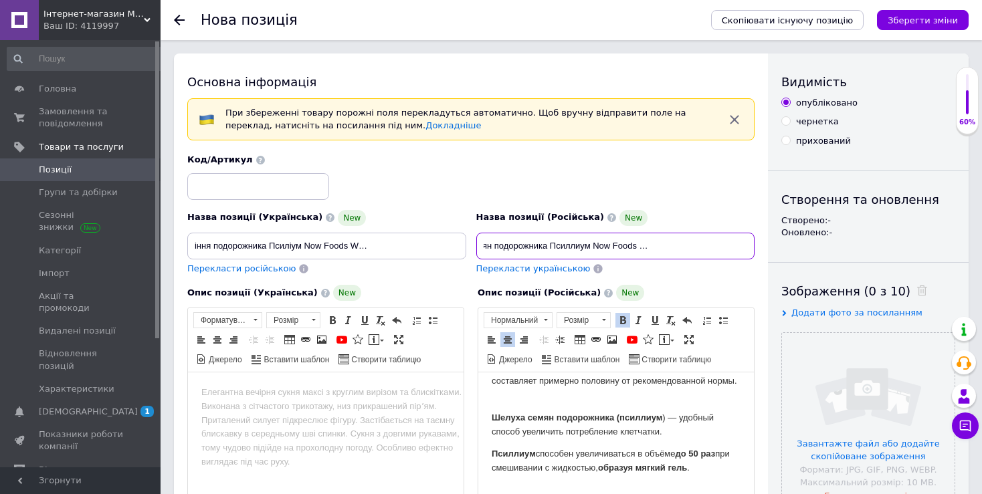
click at [724, 247] on input "Цельная оболочка семян подорожника Псиллиум Now Foods Whole Psyllium Husks 454 …" at bounding box center [615, 246] width 279 height 27
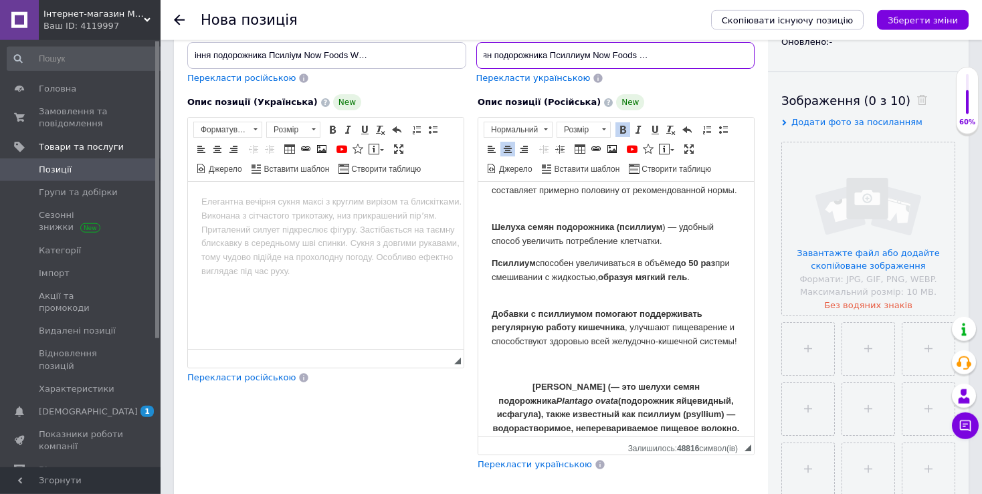
scroll to position [211, 0]
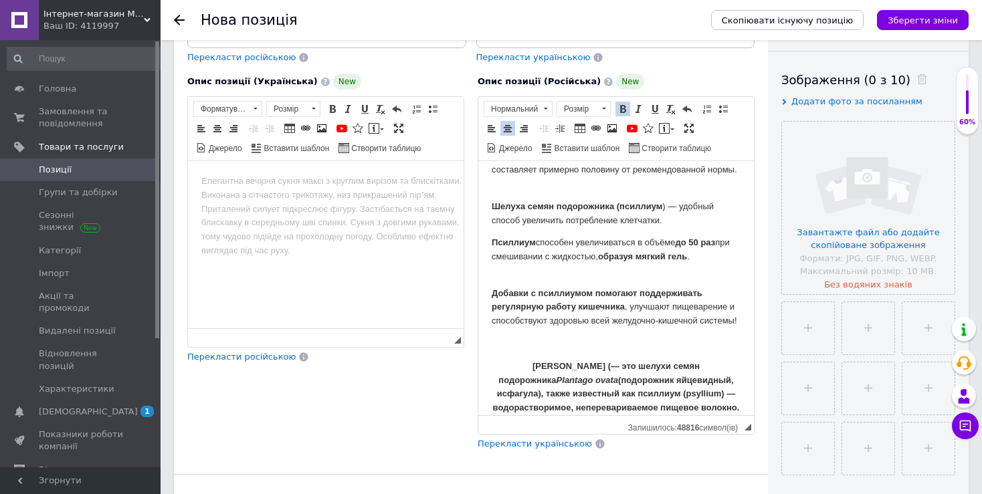
click at [575, 361] on strong "Псиллиум шелуха (— это шелухи семян подорожника Plantago ovata (подорожник яйце…" at bounding box center [616, 386] width 247 height 51
click at [578, 361] on strong "Псиллиум шелуха (— это шелухи семян подорожника Plantago ovata (подорожник яйце…" at bounding box center [616, 386] width 247 height 51
click at [698, 361] on strong "— это шелухи семян подорожника Plantago ovata (подорожник яйцевидный, исфагула)…" at bounding box center [616, 386] width 247 height 51
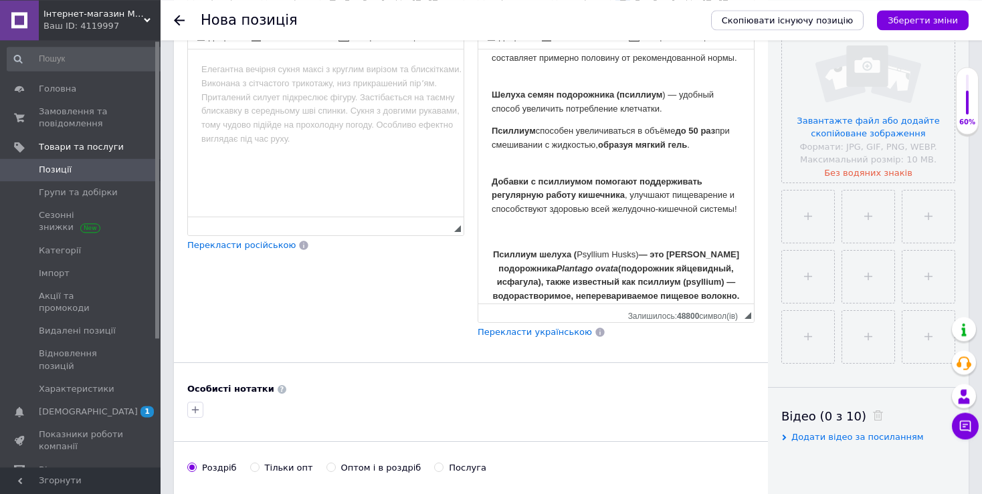
scroll to position [353, 0]
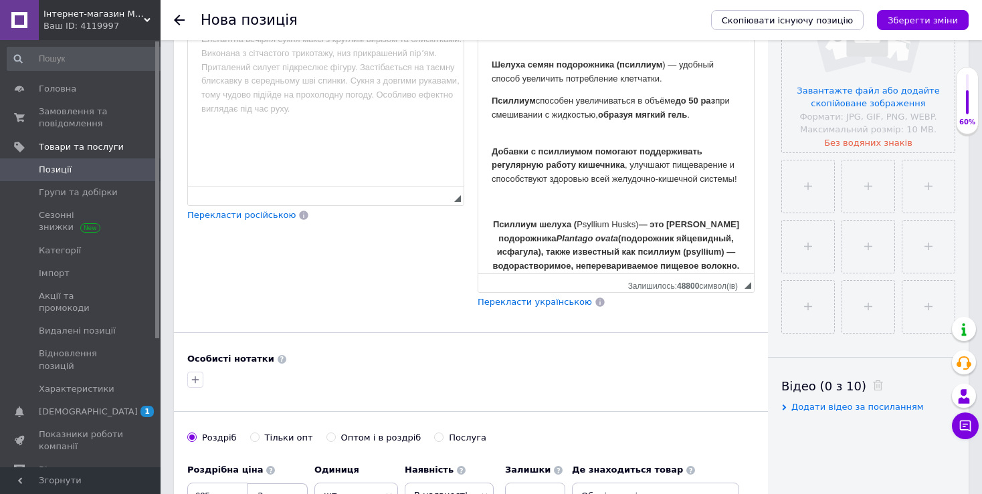
click at [710, 259] on p "Псиллиум шелуха ( Psyllium Husks) — это шелуха семян подорожника Plantago ovata…" at bounding box center [616, 246] width 249 height 56
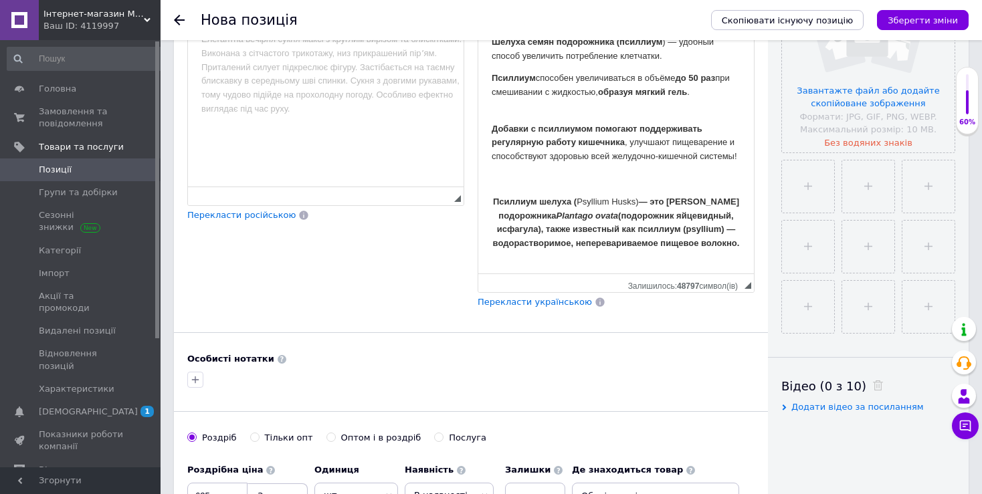
drag, startPoint x: 492, startPoint y: 175, endPoint x: 713, endPoint y: 235, distance: 229.4
click at [713, 235] on p "Псиллиум шелуха ( Psyllium Husks) — это шелуха семян подорожника Plantago ovata…" at bounding box center [616, 223] width 249 height 56
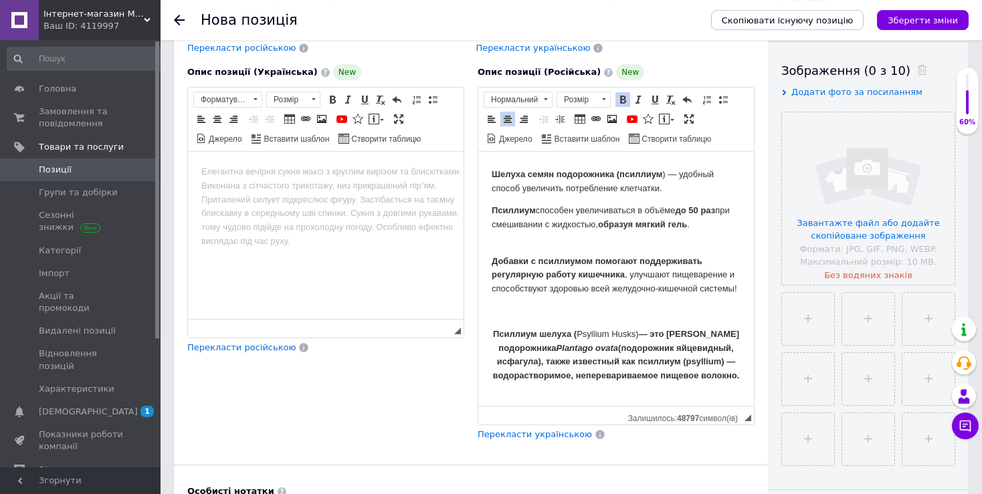
scroll to position [141, 0]
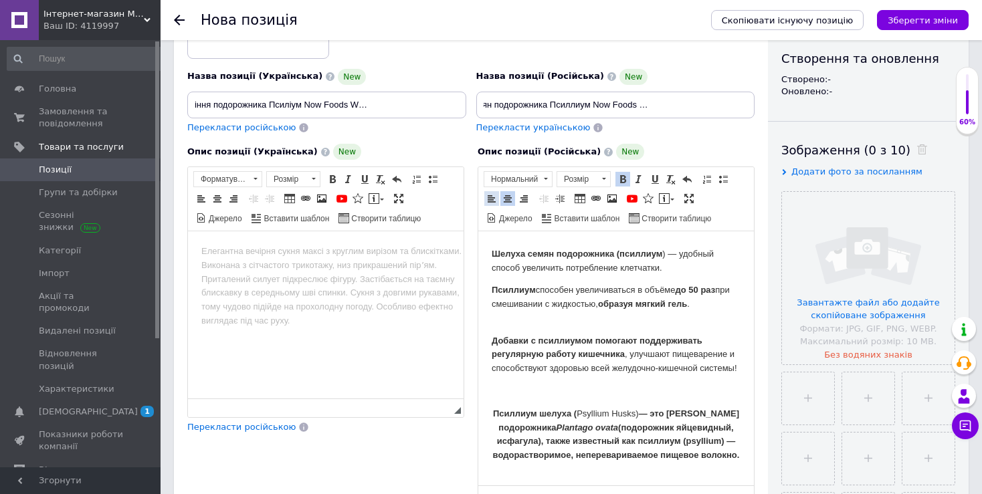
click at [488, 201] on span at bounding box center [491, 198] width 11 height 11
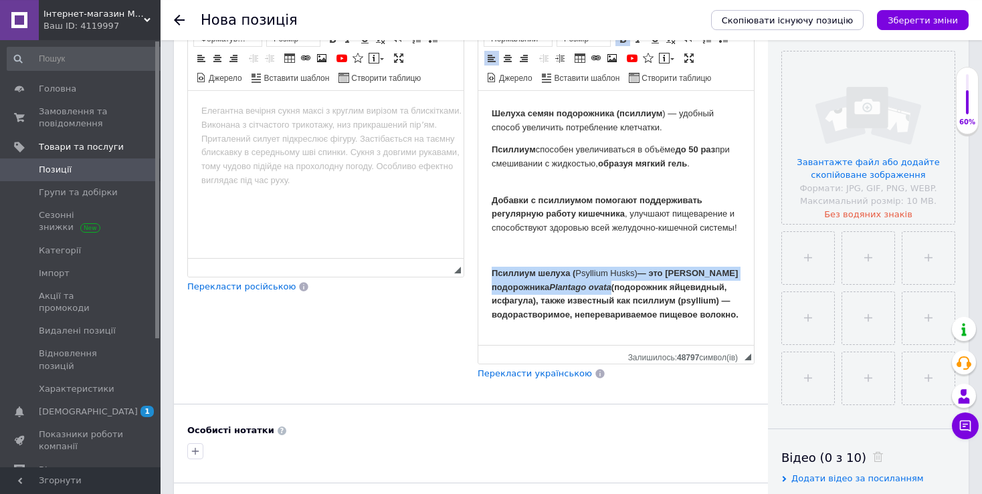
scroll to position [282, 0]
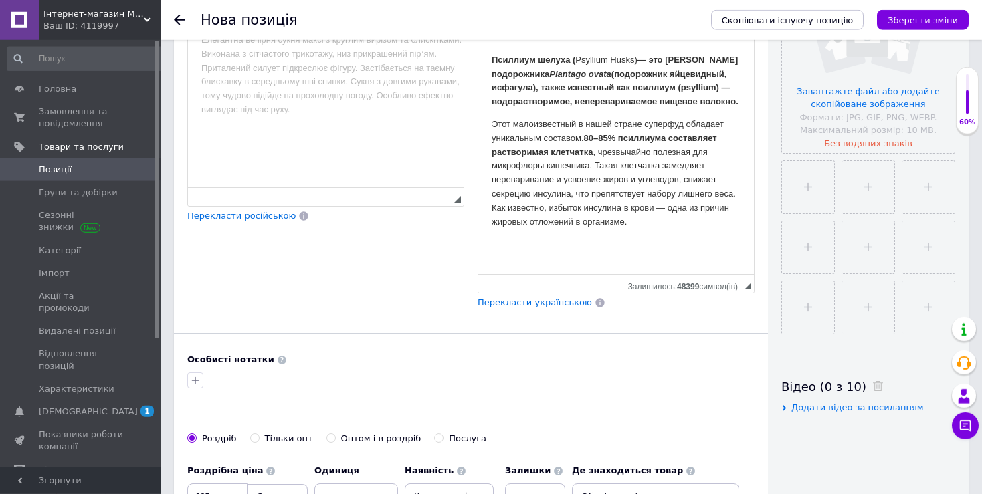
scroll to position [423, 0]
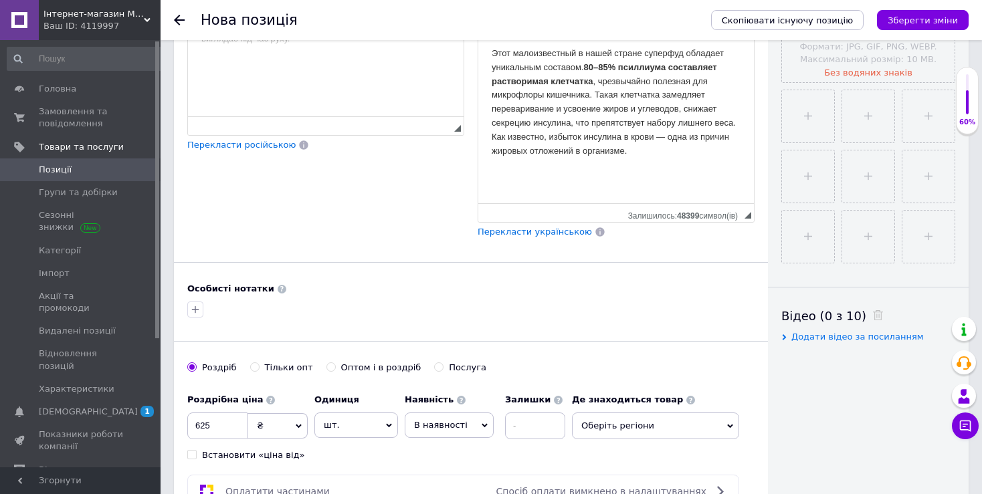
click at [524, 167] on p "Редактор, F8301675-B53C-43FD-84B4-199CC189A294" at bounding box center [616, 174] width 249 height 14
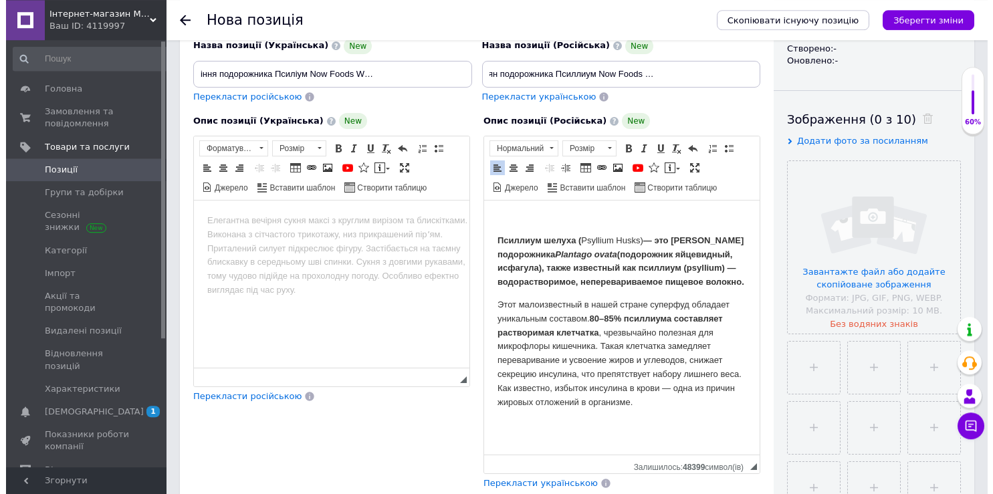
scroll to position [141, 0]
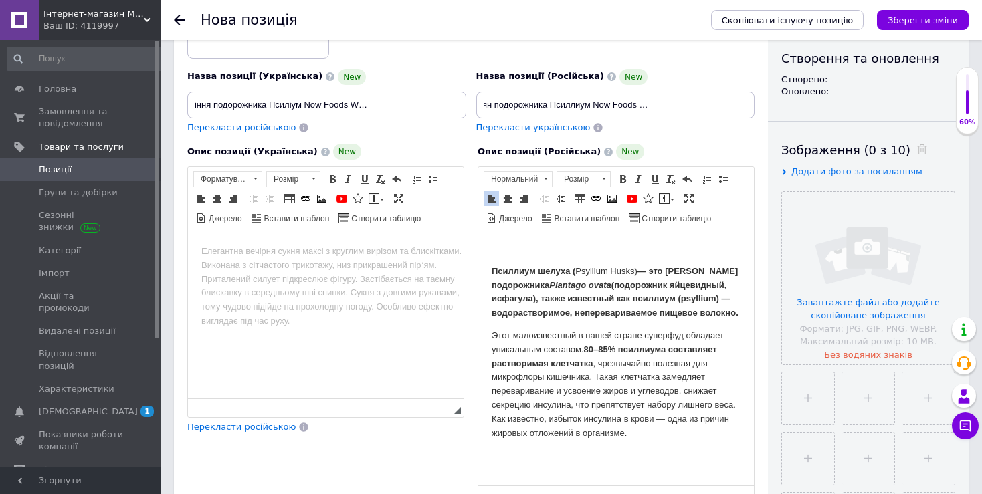
click at [607, 194] on span at bounding box center [612, 198] width 11 height 11
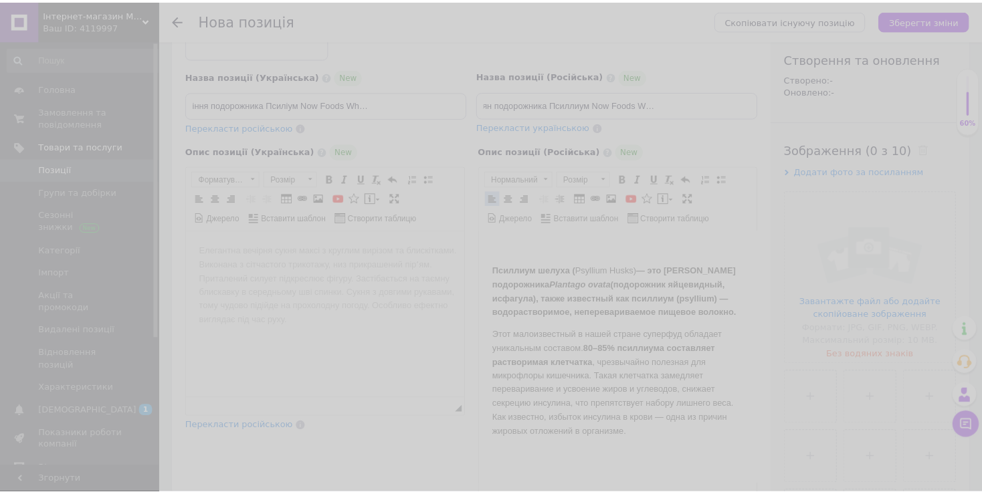
scroll to position [938, 0]
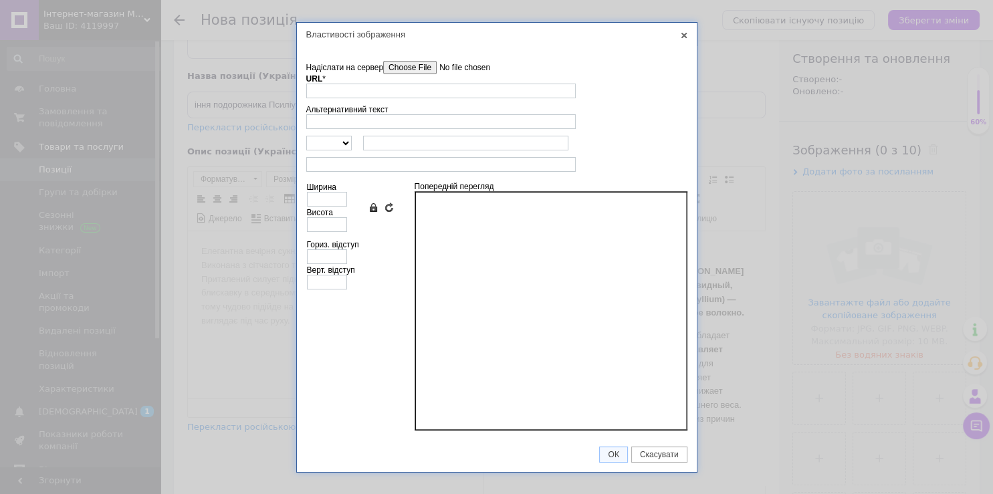
click at [391, 71] on input"] "Надіслати на сервер" at bounding box center [459, 67] width 152 height 13
click at [742, 58] on div "Властивості зображення X Інформація про зображення Надіслати на сервер undefine…" at bounding box center [496, 247] width 993 height 494
click at [683, 33] on link "X" at bounding box center [684, 35] width 12 height 12
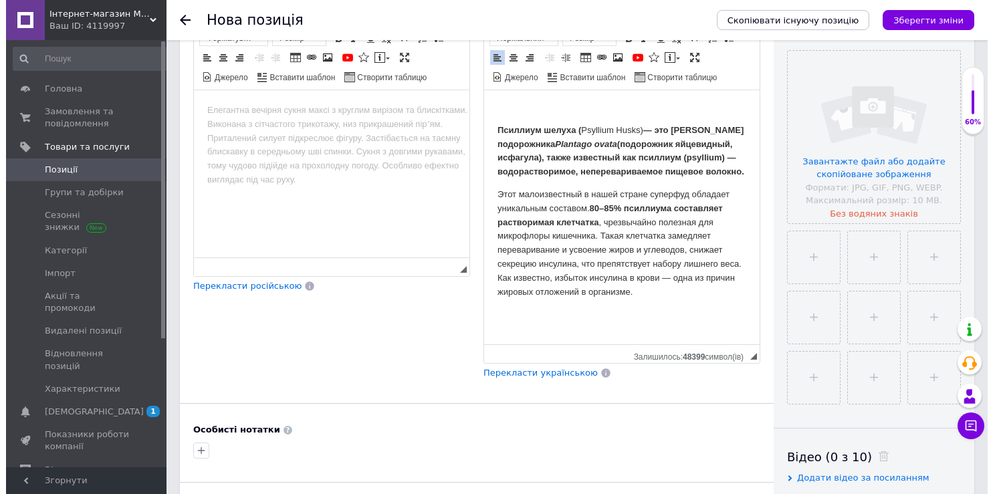
scroll to position [141, 0]
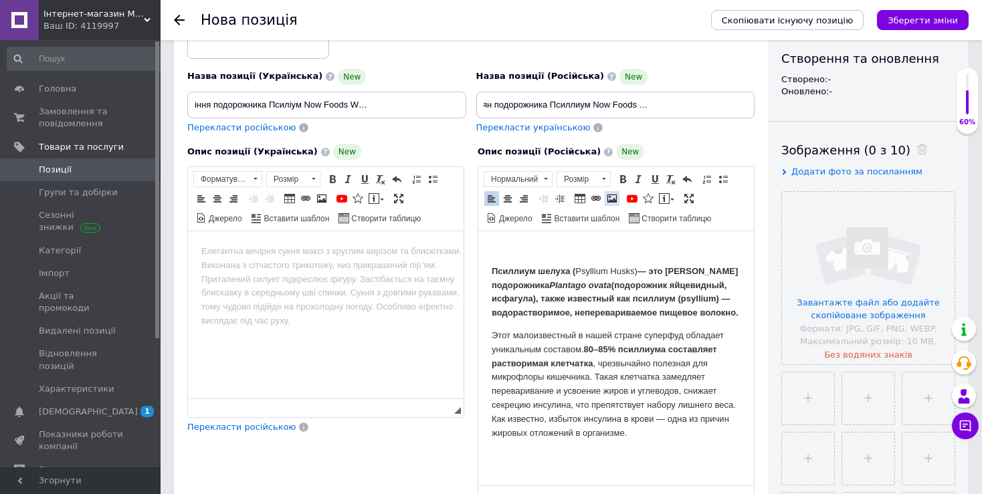
click at [611, 199] on span at bounding box center [612, 198] width 11 height 11
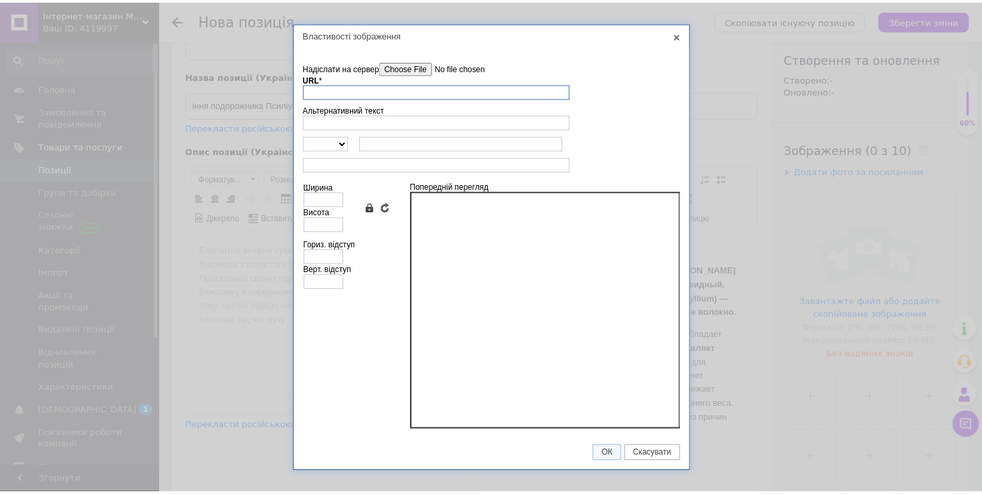
scroll to position [938, 0]
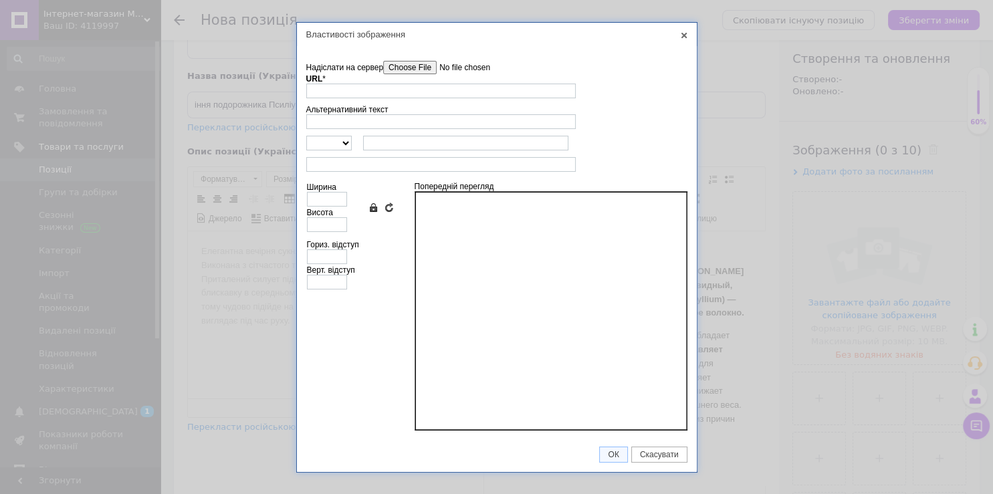
click at [411, 67] on input"] "Надіслати на сервер" at bounding box center [459, 67] width 152 height 13
click at [405, 65] on input"] "Надіслати на сервер" at bounding box center [459, 67] width 152 height 13
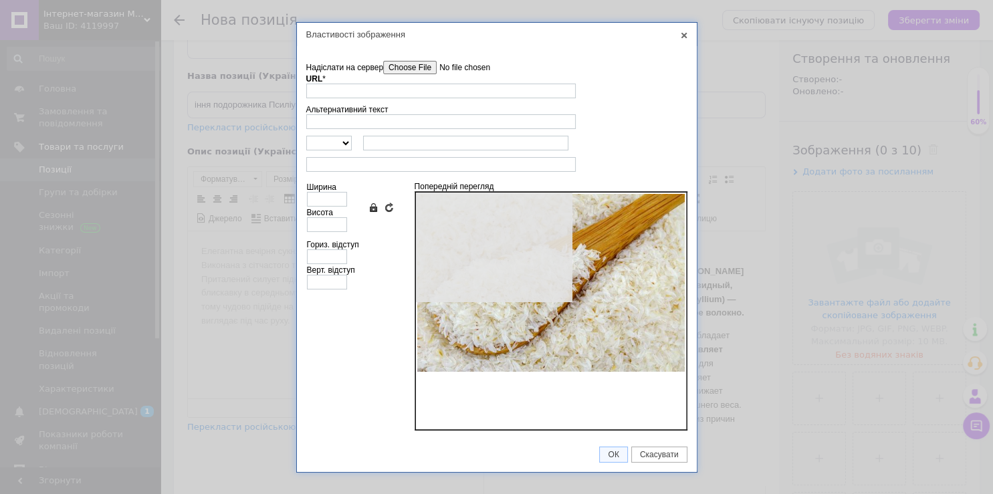
type input "[URL][DOMAIN_NAME]"
type input "640"
type input "426"
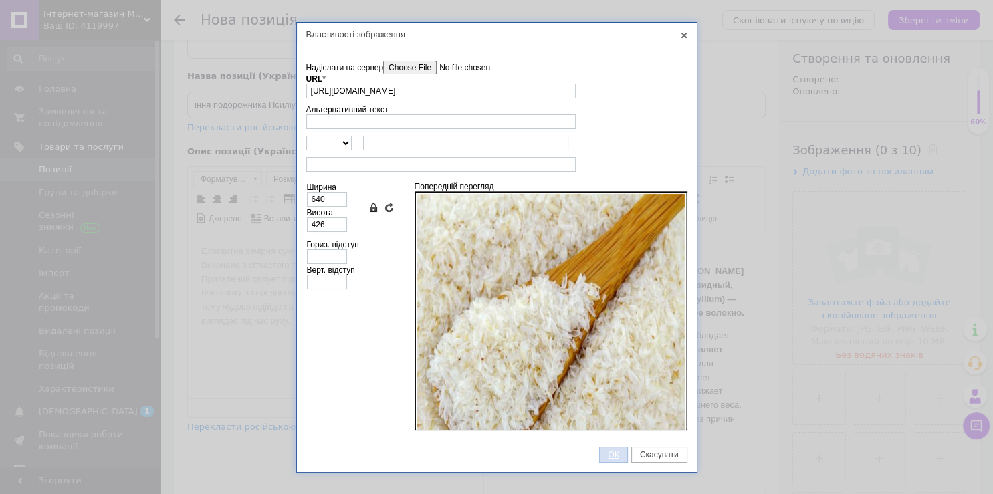
click at [618, 453] on span "ОК" at bounding box center [613, 454] width 27 height 9
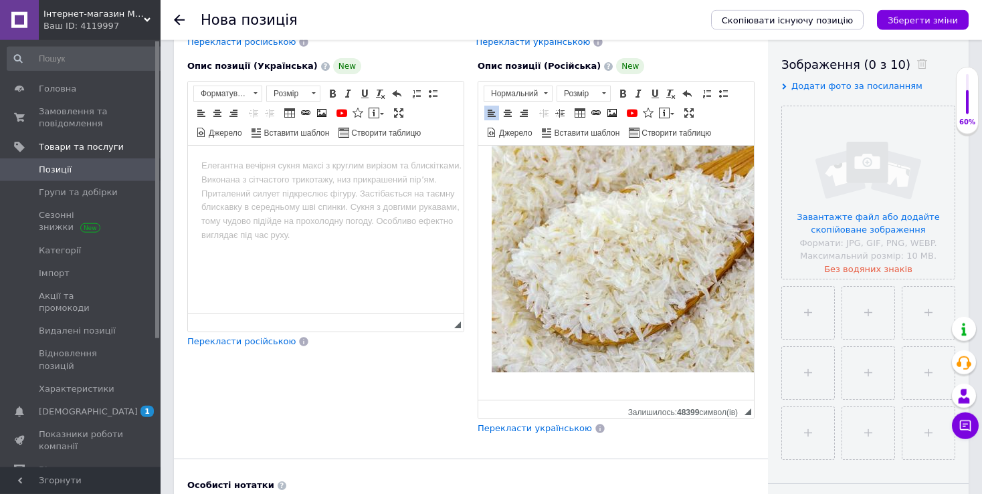
scroll to position [282, 0]
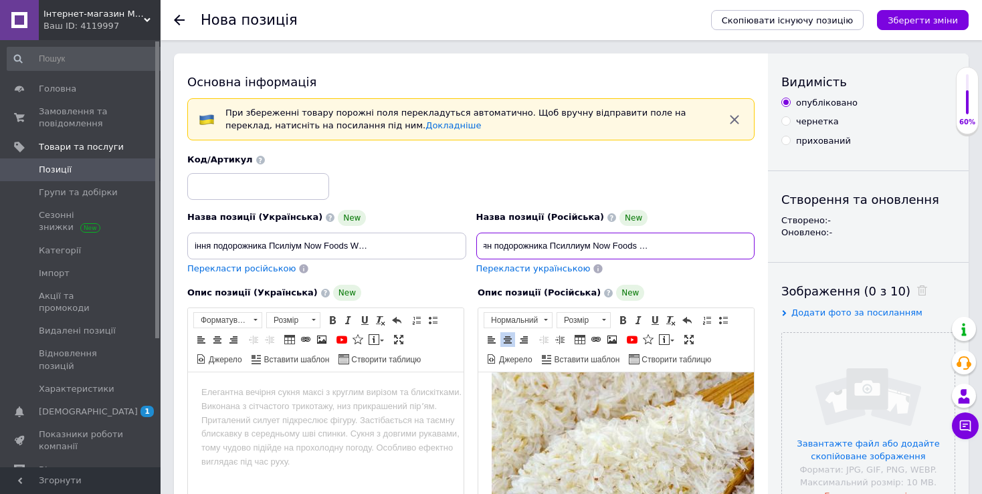
scroll to position [0, 0]
drag, startPoint x: 523, startPoint y: 242, endPoint x: 506, endPoint y: 251, distance: 19.4
click at [476, 244] on input "Цельная оболочка семян подорожника Псиллиум Now Foods Whole Psyllium Husks 454 …" at bounding box center [615, 246] width 279 height 27
drag, startPoint x: 508, startPoint y: 252, endPoint x: 501, endPoint y: 245, distance: 10.4
click at [508, 251] on input "Цельная оболочка семян подорожника Псиллиум Now Foods Whole Psyllium Husks 454 …" at bounding box center [615, 246] width 279 height 27
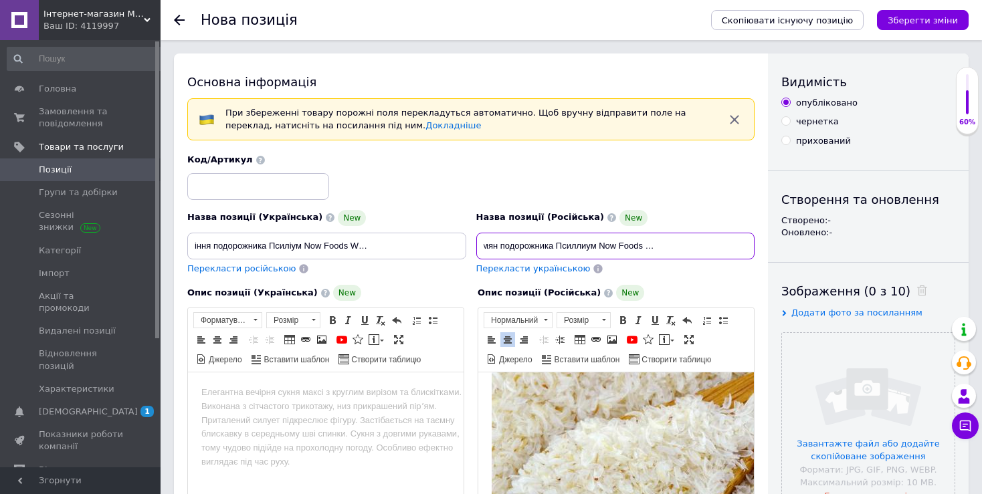
scroll to position [0, 100]
drag, startPoint x: 496, startPoint y: 245, endPoint x: 774, endPoint y: 245, distance: 278.9
click at [755, 245] on input "Цельная оболочка семян подорожника Псиллиум Now Foods Whole Psyllium Husks 454 …" at bounding box center [615, 246] width 279 height 27
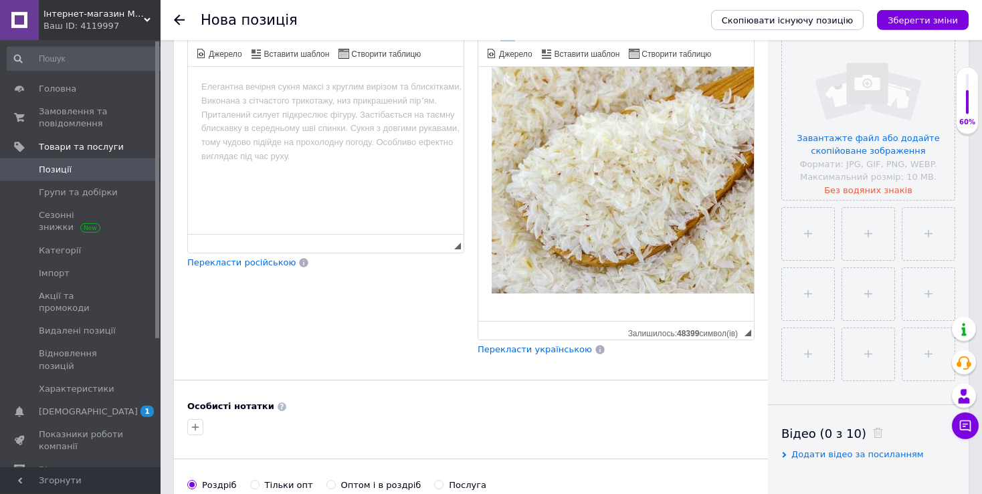
scroll to position [353, 0]
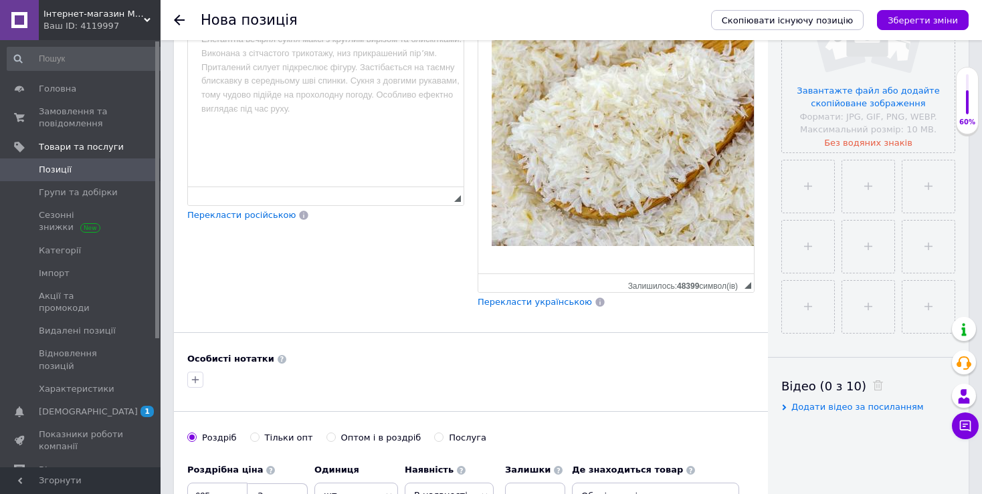
click at [651, 259] on p "Редактор, F8301675-B53C-43FD-84B4-199CC189A294" at bounding box center [616, 266] width 249 height 14
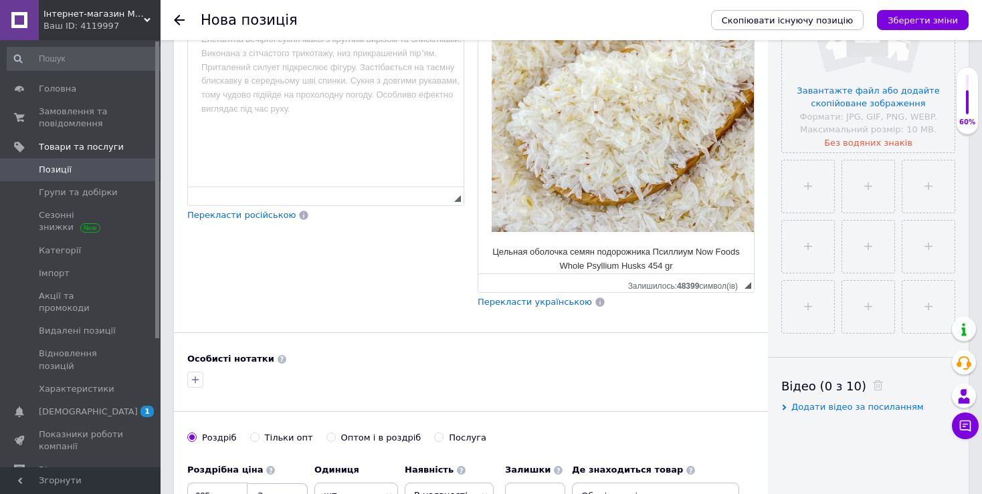
scroll to position [1255, 0]
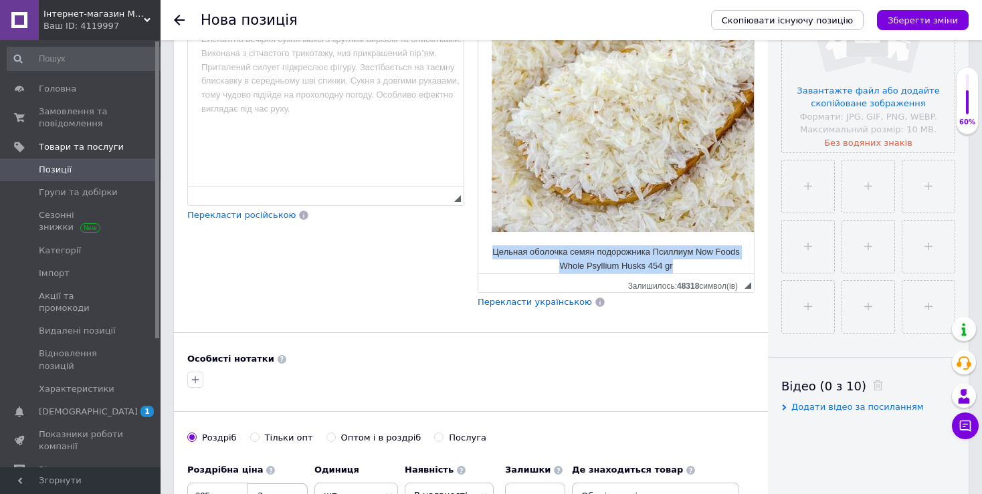
drag, startPoint x: 687, startPoint y: 259, endPoint x: 473, endPoint y: 243, distance: 214.6
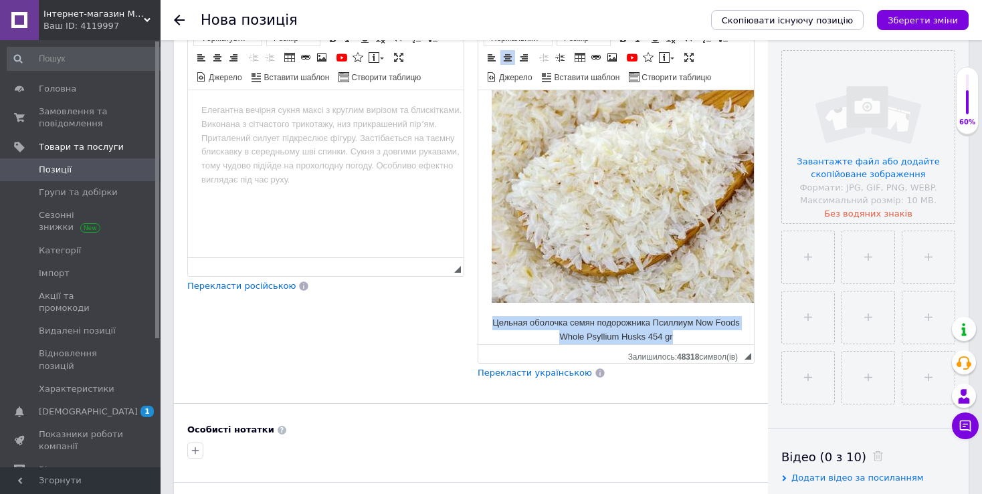
scroll to position [141, 0]
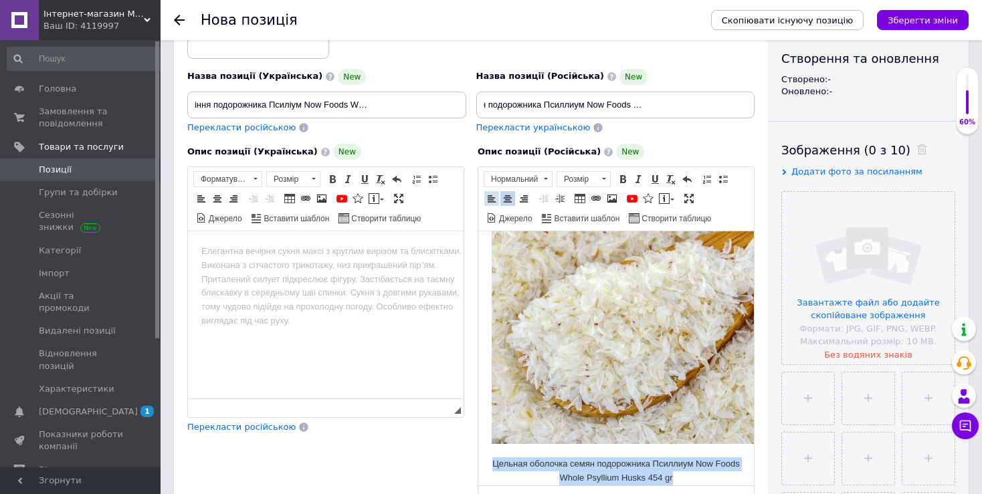
click at [494, 199] on span at bounding box center [491, 198] width 11 height 11
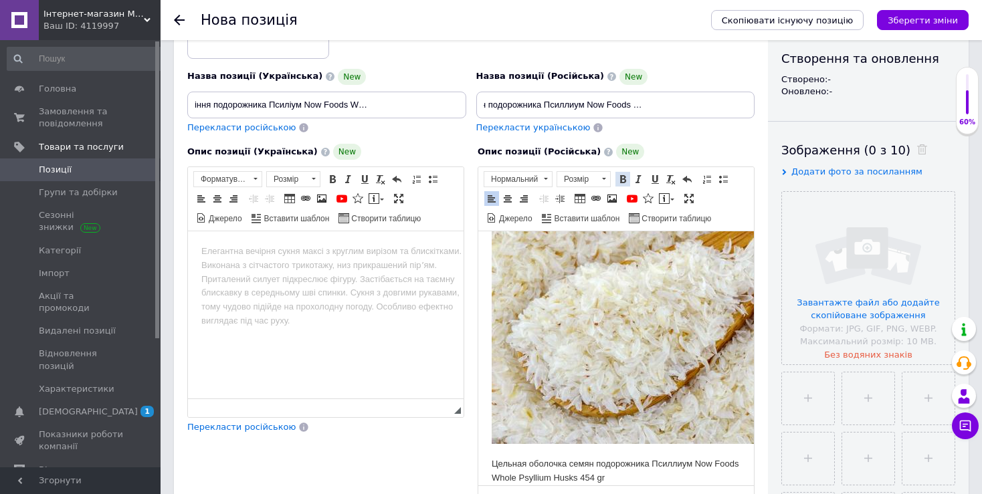
click at [627, 183] on span at bounding box center [622, 179] width 11 height 11
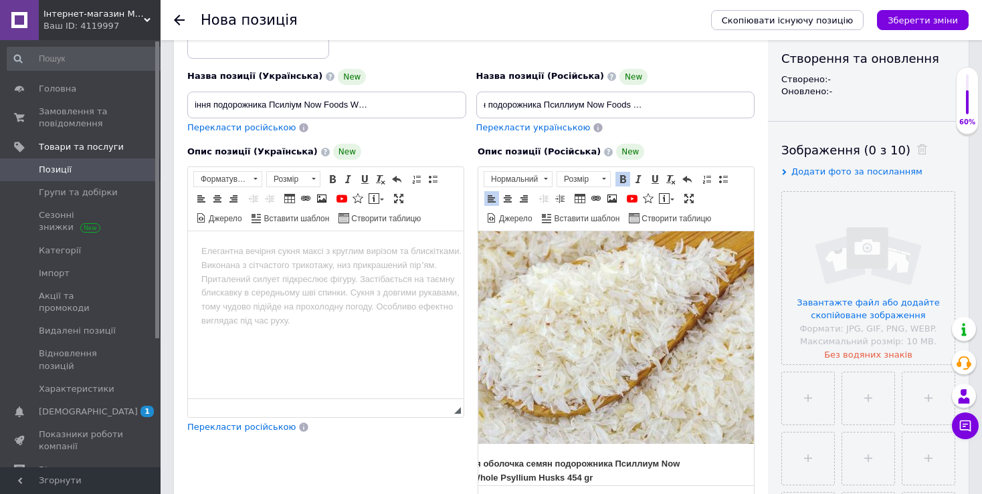
scroll to position [1257, 48]
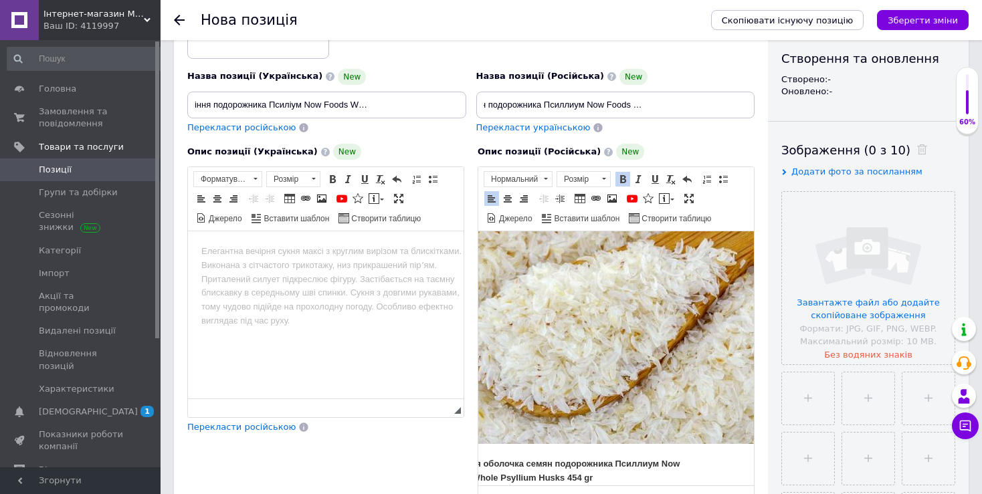
click at [607, 471] on p "Цельная оболочка семян подорожника Псиллиум Now Foods Whole Psyllium Husks 454 …" at bounding box center [567, 471] width 249 height 28
drag, startPoint x: 595, startPoint y: 470, endPoint x: 602, endPoint y: 471, distance: 6.8
click at [602, 471] on p "Цельная оболочка семян подорожника Псиллиум Now Foods Whole Psyllium Husks 454 …" at bounding box center [567, 471] width 249 height 28
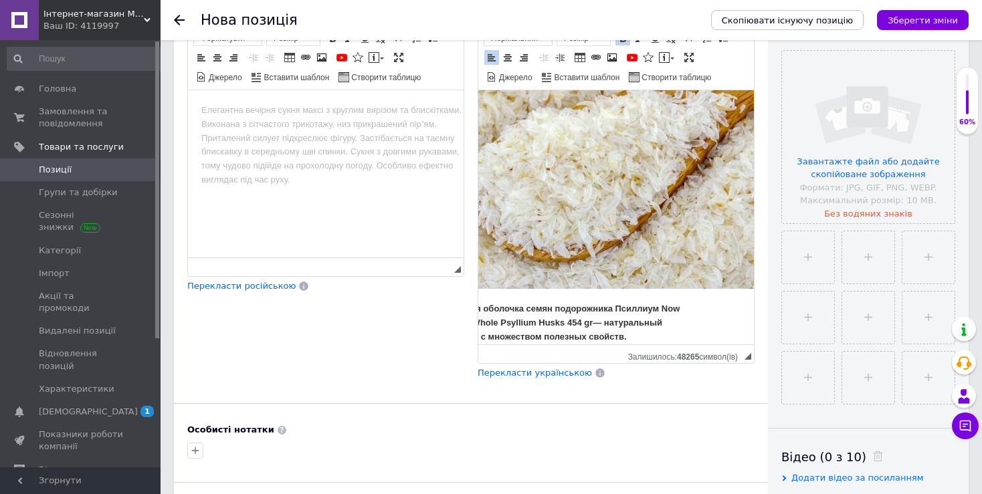
scroll to position [1271, 0]
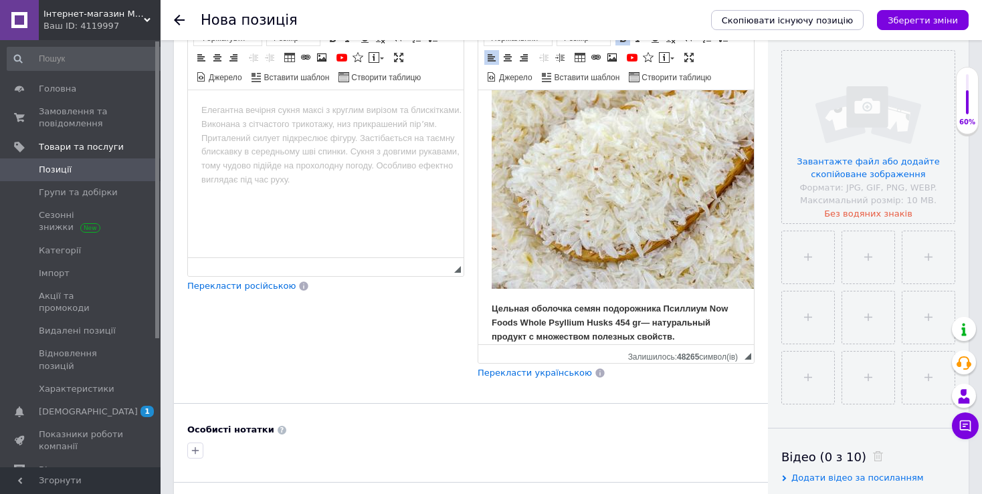
click at [677, 328] on p "Цельная оболочка семян подорожника Псиллиум Now Foods Whole Psyllium Husks 454 …" at bounding box center [616, 322] width 249 height 41
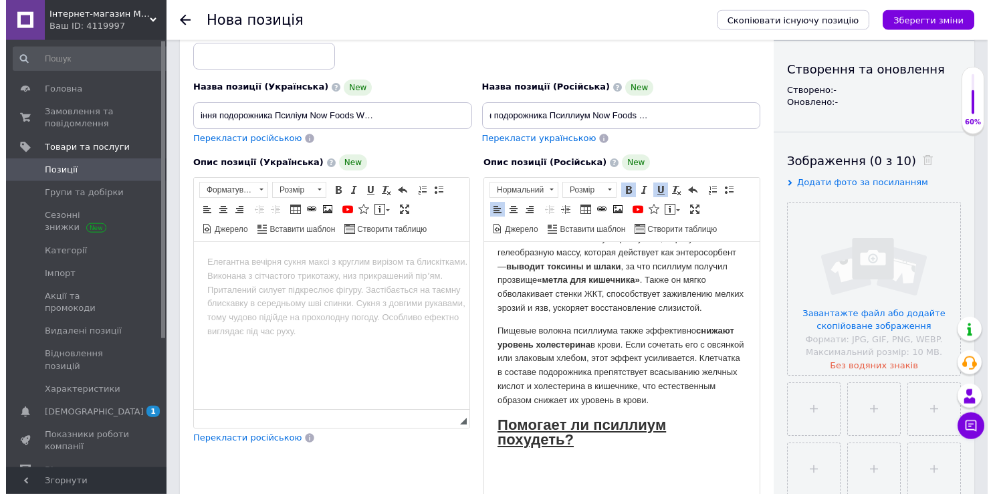
scroll to position [70, 0]
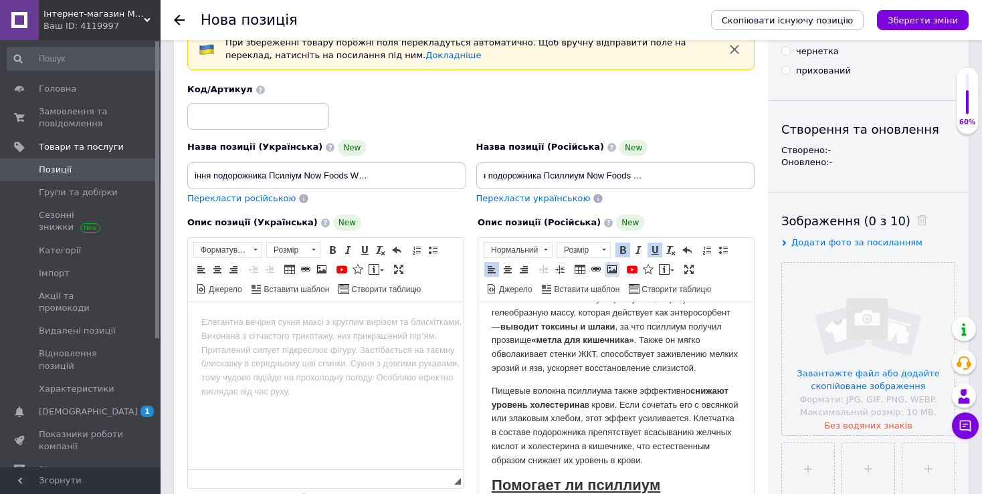
click at [614, 271] on span at bounding box center [612, 269] width 11 height 11
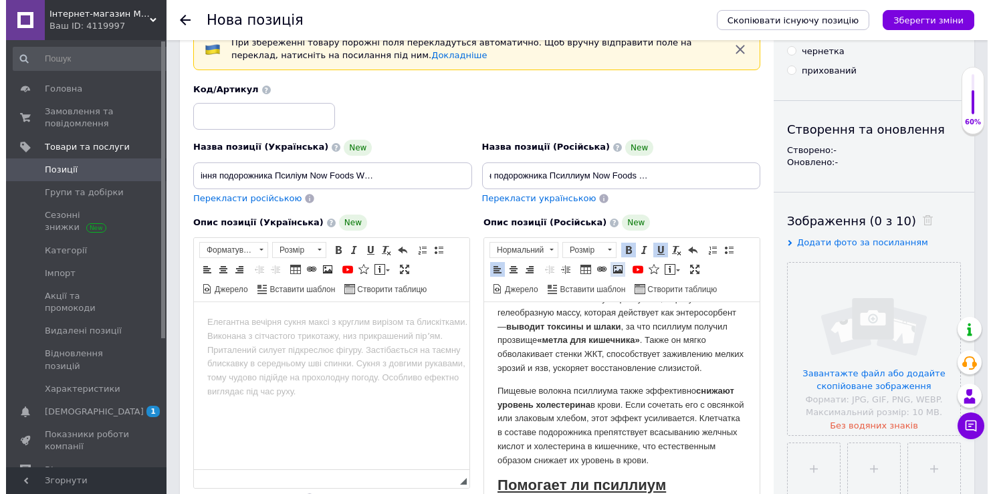
scroll to position [0, 94]
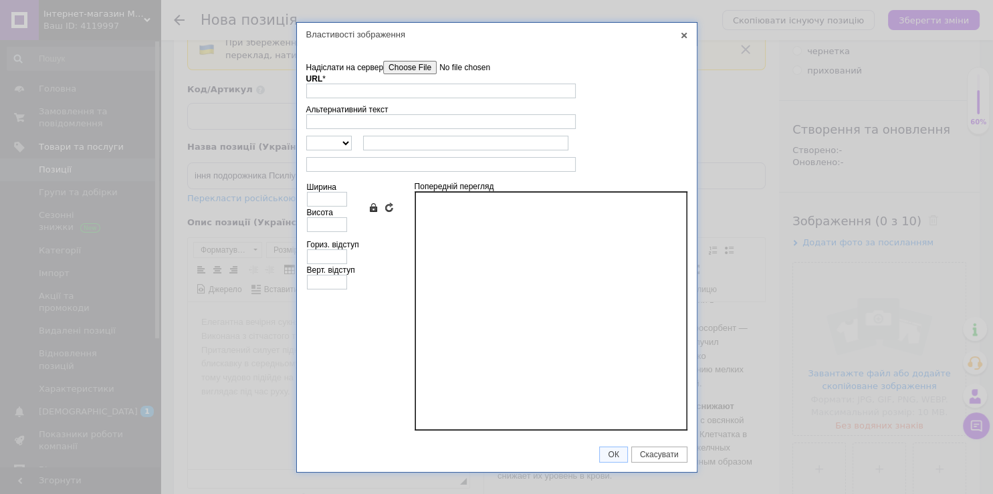
click at [404, 68] on input"] "Надіслати на сервер" at bounding box center [459, 67] width 152 height 13
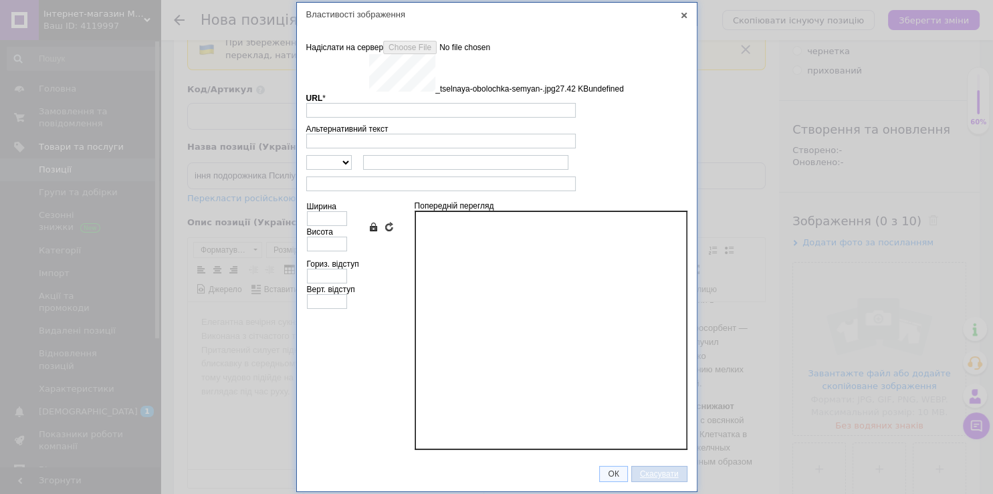
type input "[URL][DOMAIN_NAME]"
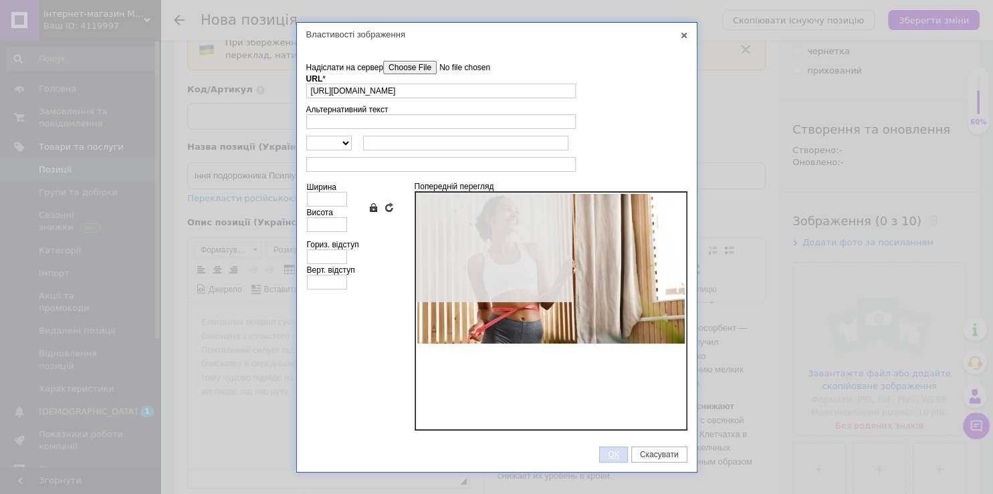
type input "640"
type input "359"
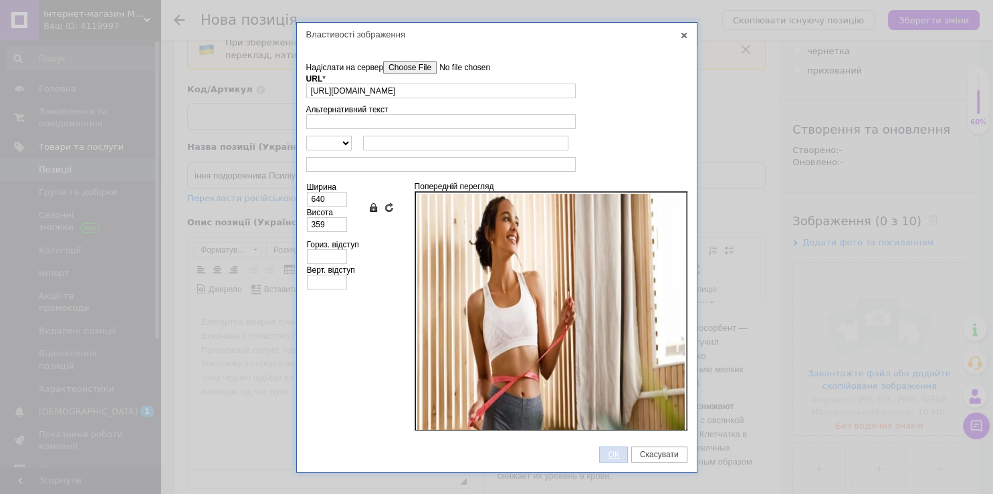
click at [614, 453] on span "ОК" at bounding box center [613, 454] width 27 height 9
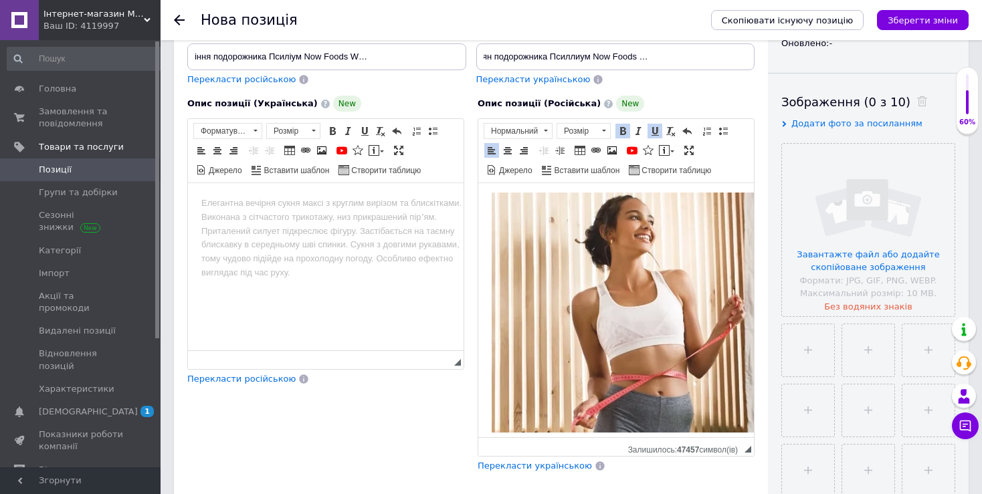
scroll to position [330, 0]
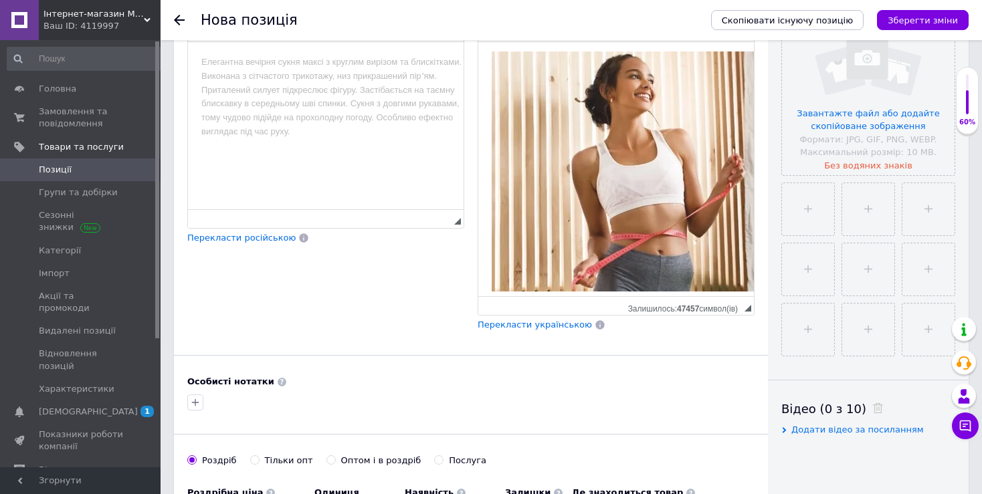
click at [704, 249] on img "Редактор, F8301675-B53C-43FD-84B4-199CC189A294" at bounding box center [706, 171] width 428 height 240
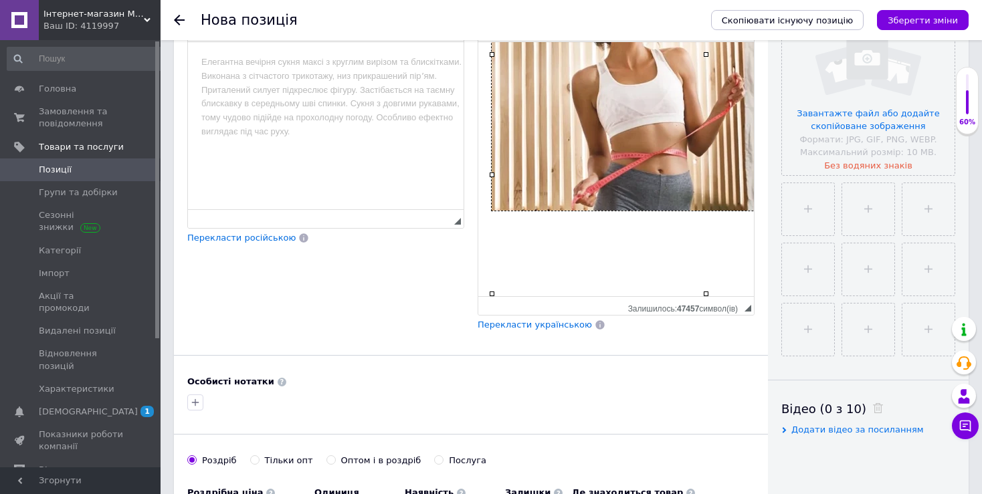
click at [696, 211] on img "Редактор, F8301675-B53C-43FD-84B4-199CC189A294" at bounding box center [706, 91] width 428 height 240
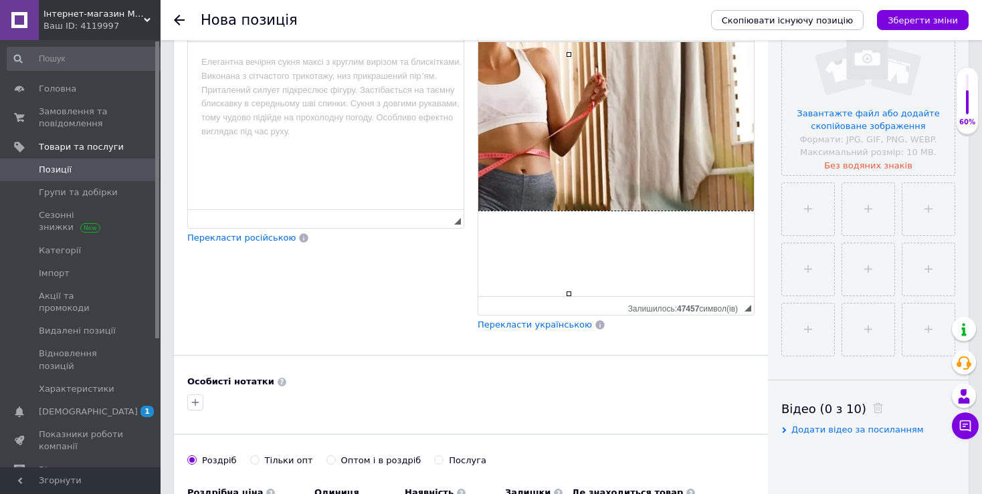
scroll to position [1843, 178]
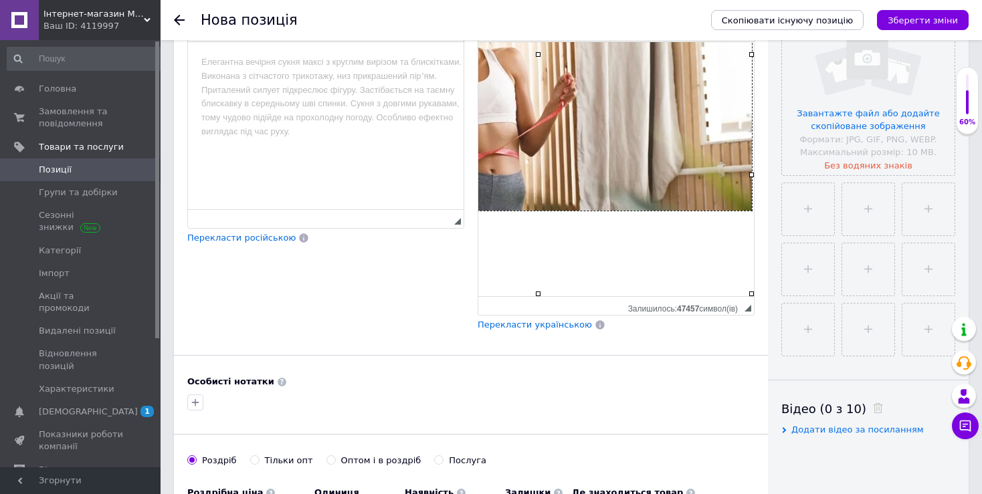
click at [735, 211] on img "Редактор, F8301675-B53C-43FD-84B4-199CC189A294" at bounding box center [538, 91] width 428 height 240
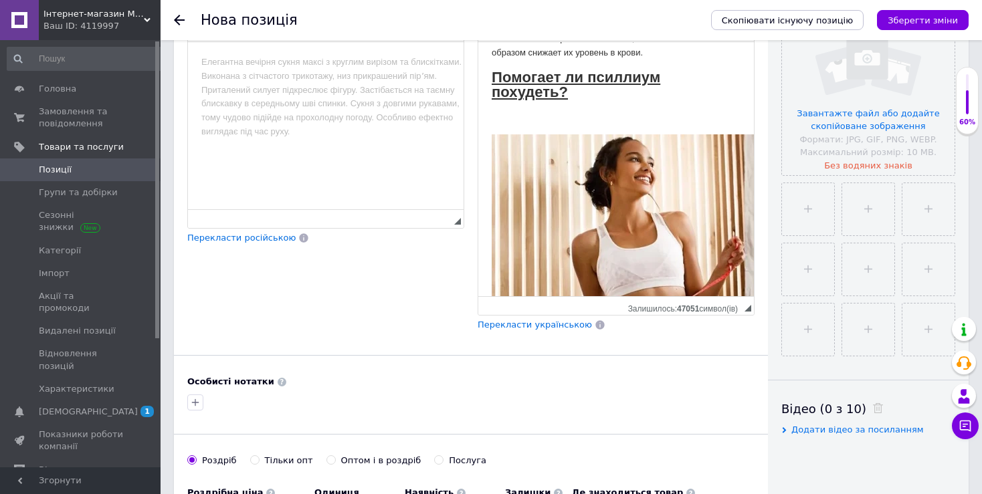
scroll to position [1639, 0]
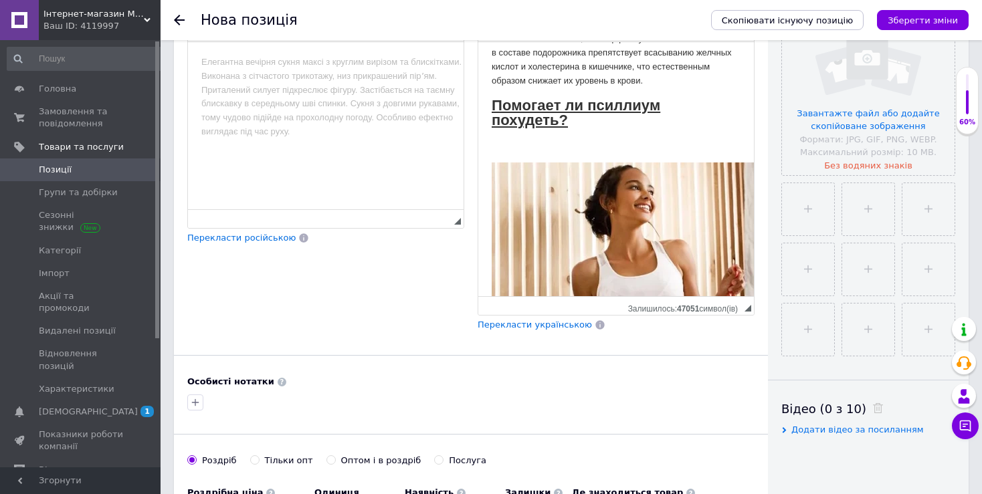
click at [604, 88] on p "Пищевые волокна псиллиума также эффективно снижают уровень холестерина в крови.…" at bounding box center [616, 47] width 249 height 84
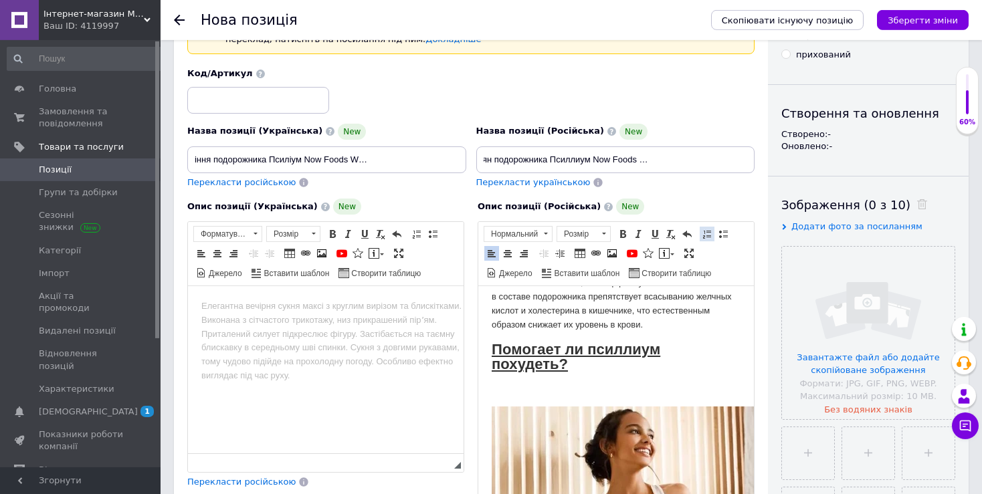
scroll to position [118, 0]
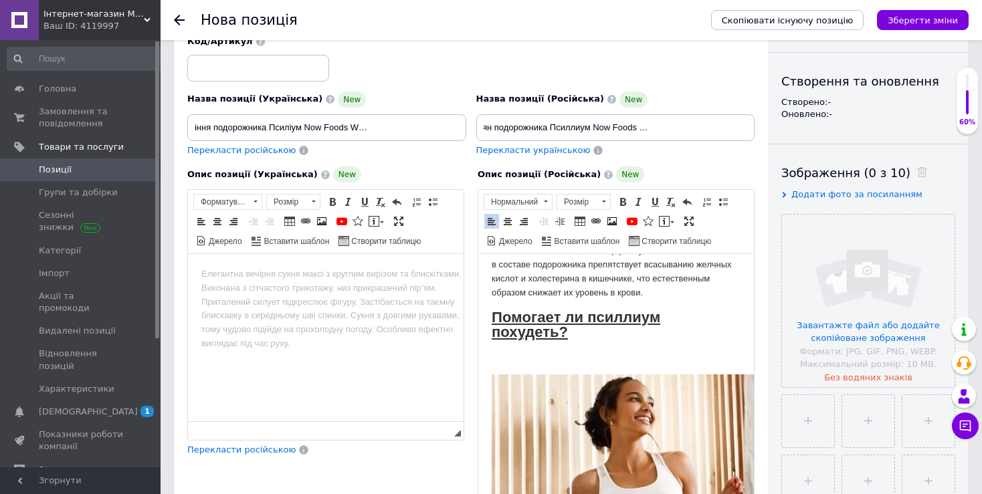
click at [566, 300] on p "Пищевые волокна псиллиума также эффективно снижают уровень холестерина в крови.…" at bounding box center [616, 259] width 249 height 84
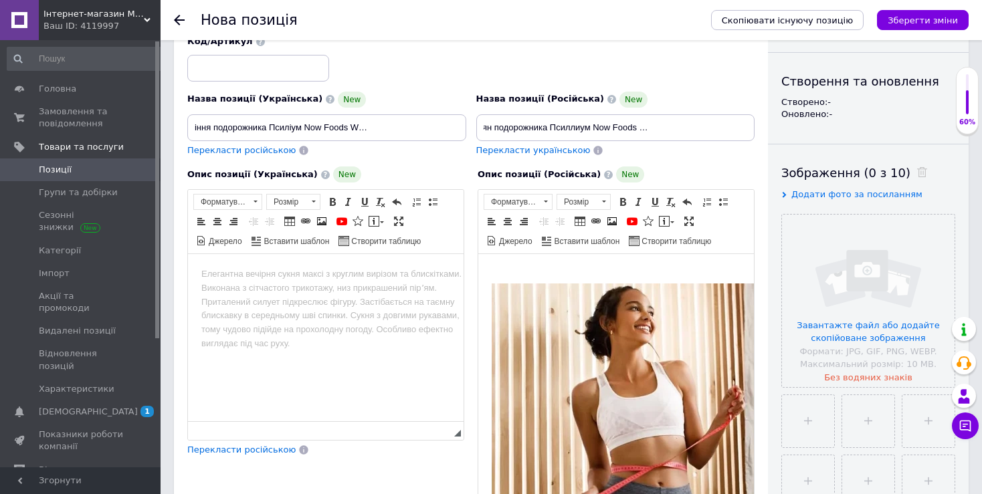
scroll to position [1709, 0]
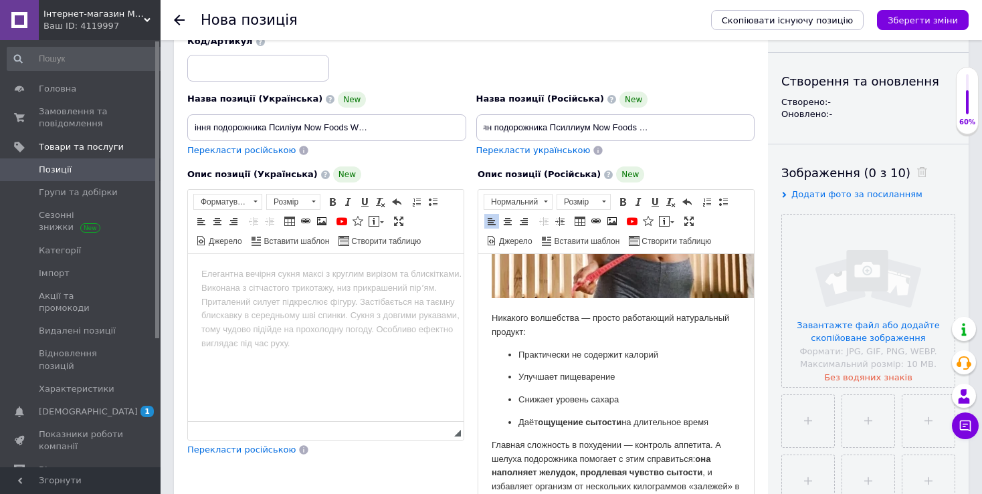
scroll to position [259, 0]
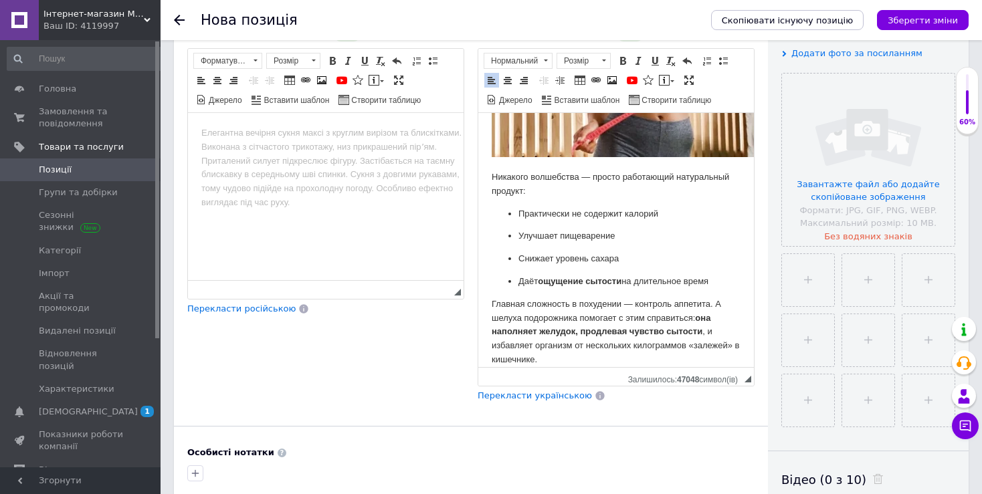
click at [670, 352] on p "Главная сложность в похудении — контроль аппетита. А шелуха подорожника помогае…" at bounding box center [616, 333] width 249 height 70
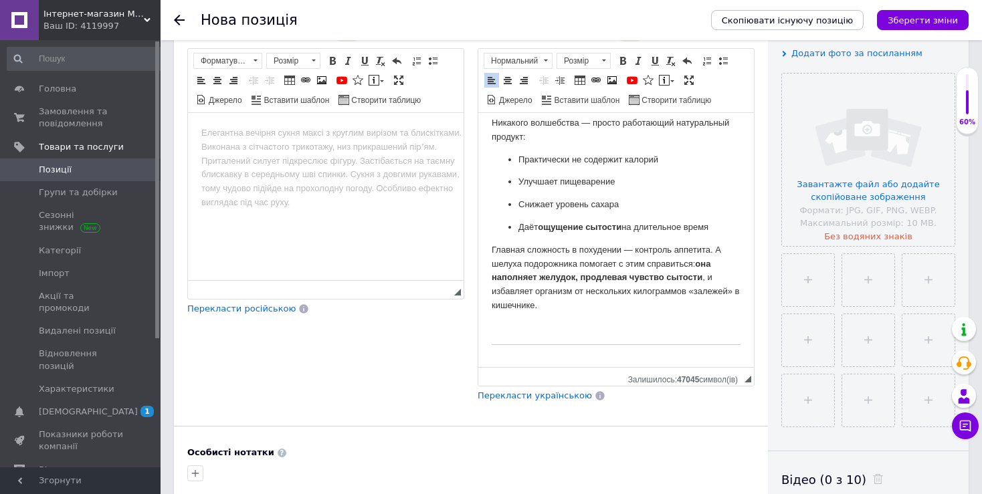
scroll to position [2145, 0]
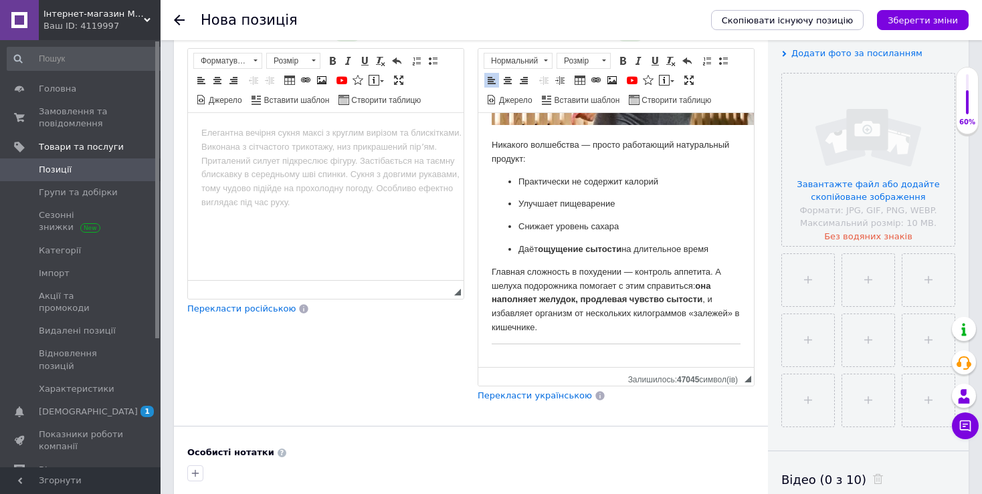
click at [546, 353] on p "Редактор, F8301675-B53C-43FD-84B4-199CC189A294" at bounding box center [616, 360] width 249 height 14
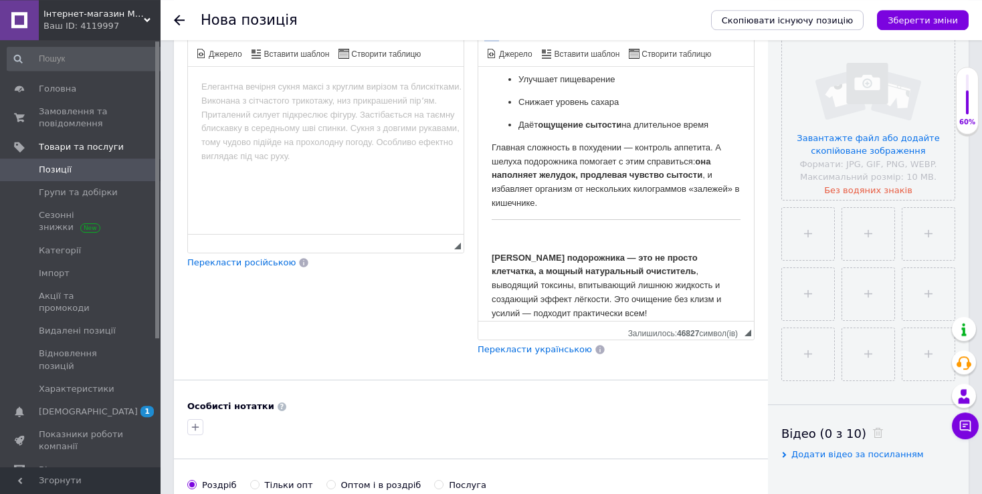
scroll to position [330, 0]
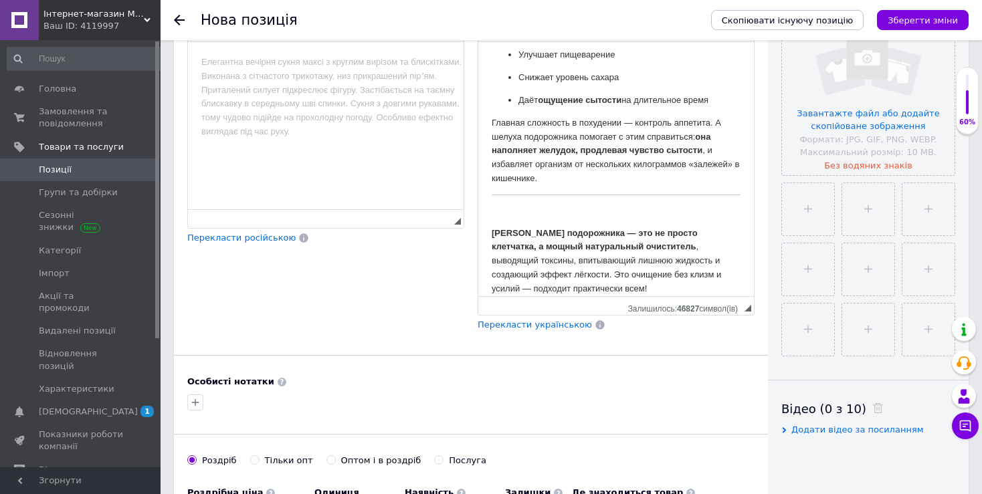
click at [613, 278] on p "[PERSON_NAME] подорожника — это не просто клетчатка, а мощный натуральный очист…" at bounding box center [616, 262] width 249 height 70
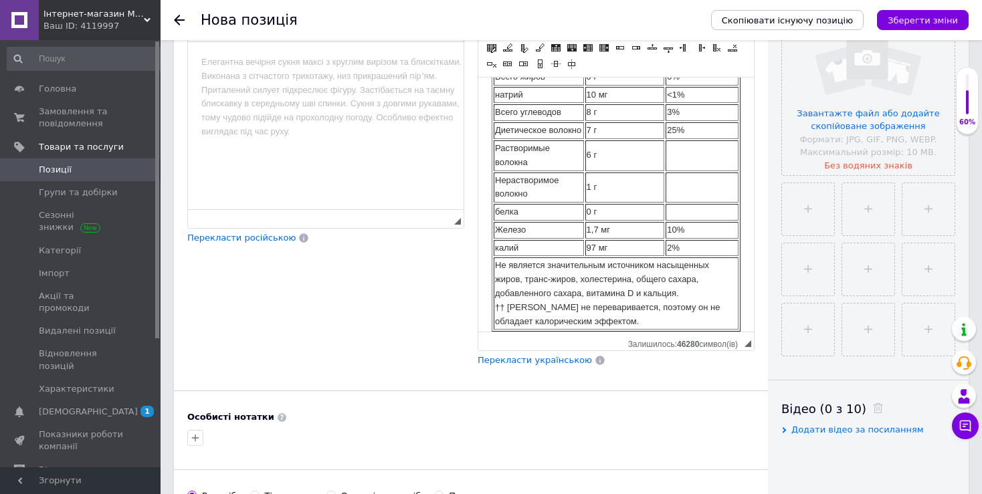
scroll to position [2589, 0]
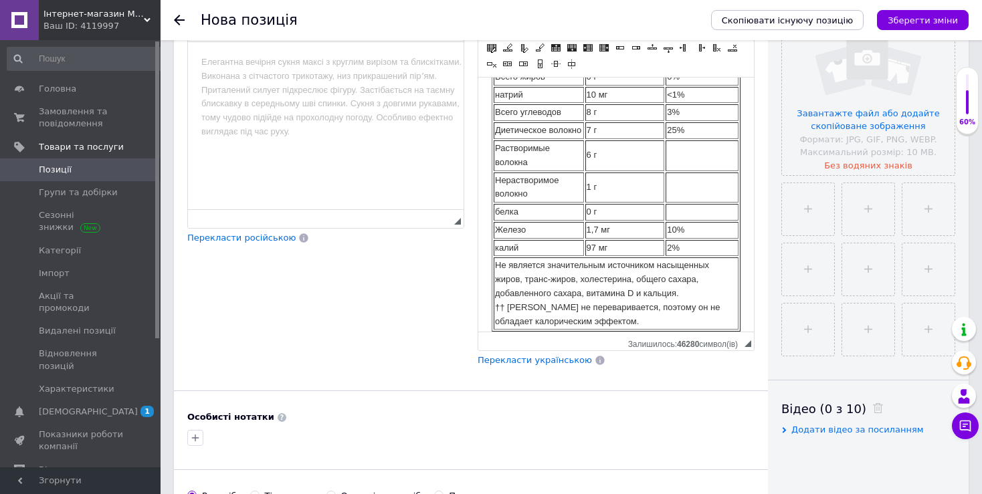
scroll to position [2379, 0]
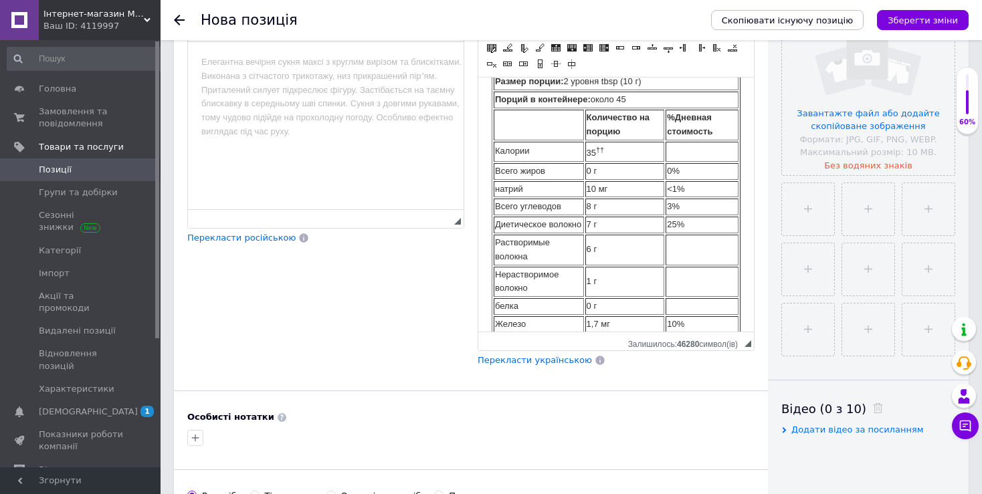
click at [627, 45] on p "[PERSON_NAME] подорожника — это не просто клетчатка, а мощный натуральный очист…" at bounding box center [616, 11] width 249 height 70
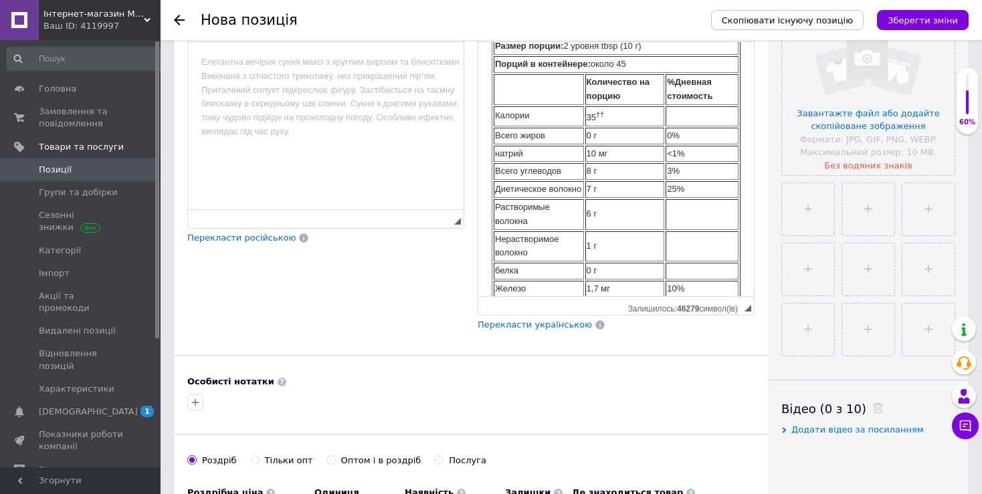
scroll to position [2589, 0]
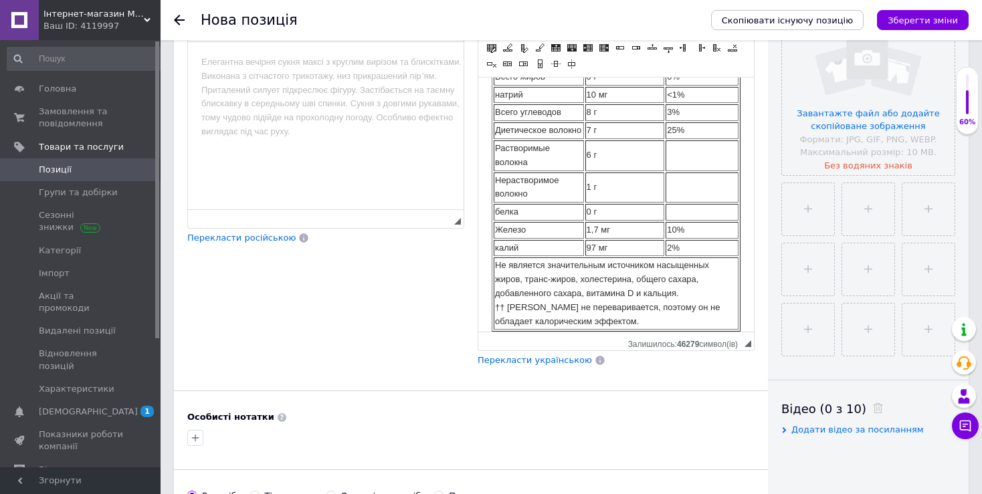
drag, startPoint x: 751, startPoint y: 344, endPoint x: 755, endPoint y: 352, distance: 9.0
click at [756, 358] on div "Опис позиції (Російська) New Цельная оболочка семян подорожника Псиллиум Now Fo…" at bounding box center [616, 161] width 290 height 426
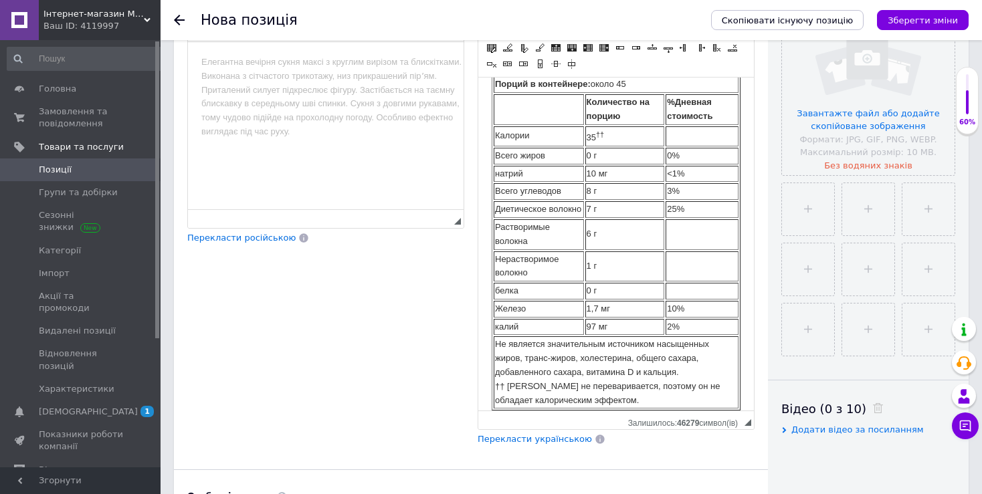
scroll to position [2509, 0]
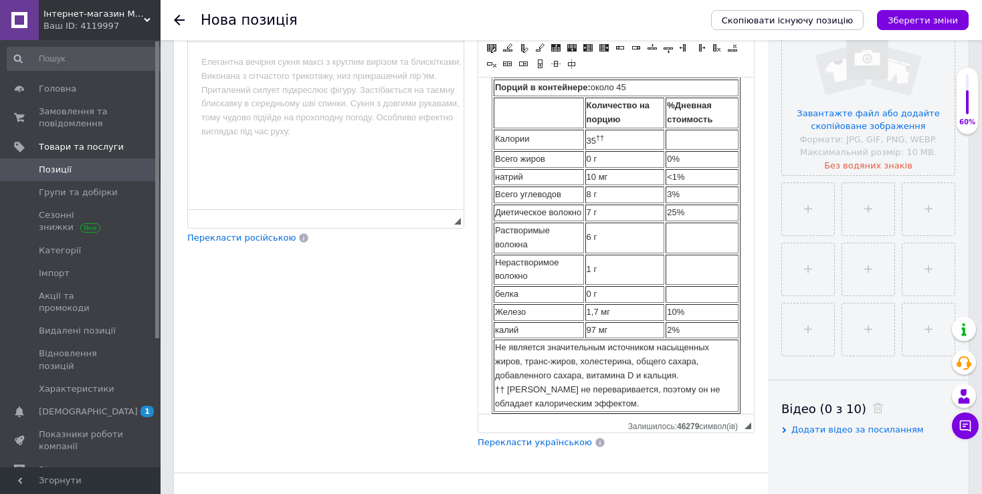
drag, startPoint x: 749, startPoint y: 340, endPoint x: 754, endPoint y: 370, distance: 30.6
click at [775, 422] on div "Основна інформація При збереженні товару порожні поля перекладуться автоматично…" at bounding box center [571, 231] width 794 height 1016
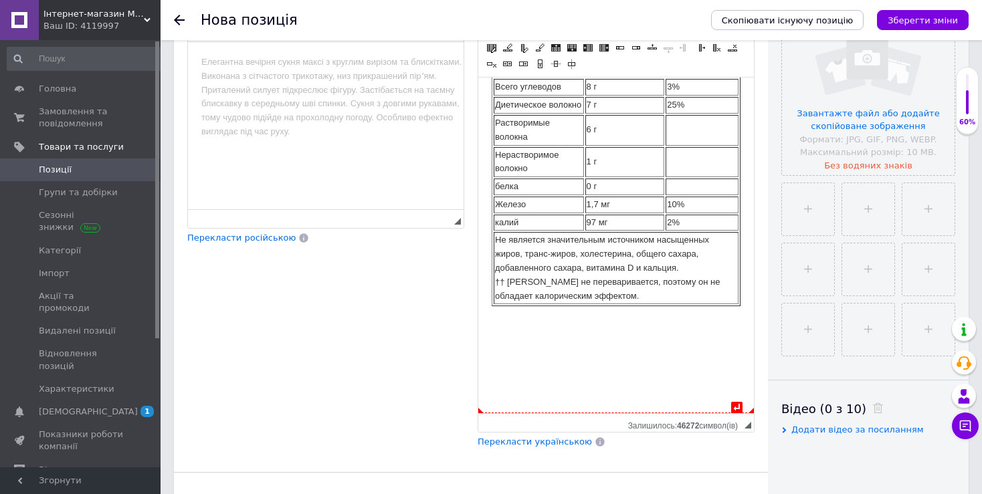
click at [607, 304] on td "Не является значительным источником насыщенных жиров, транс-жиров, холестерина,…" at bounding box center [616, 268] width 245 height 72
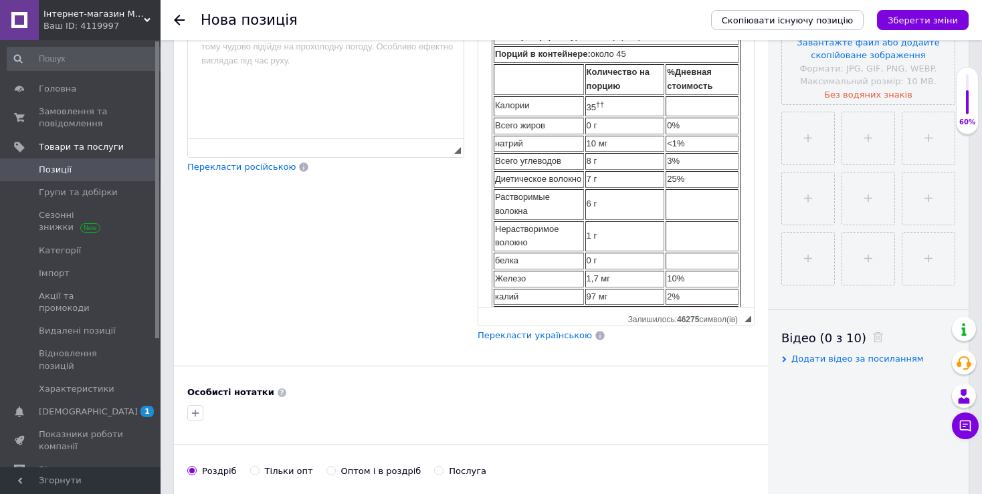
scroll to position [259, 0]
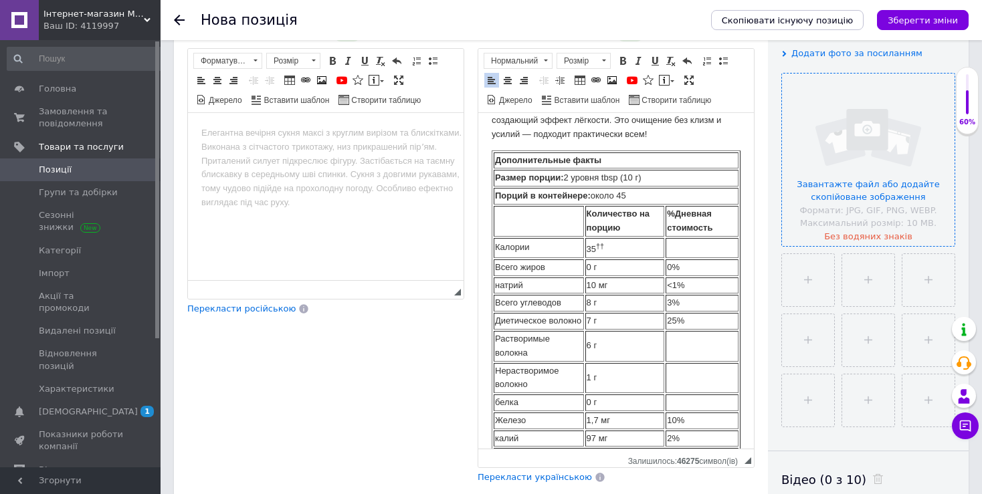
click at [885, 193] on input "file" at bounding box center [868, 160] width 173 height 173
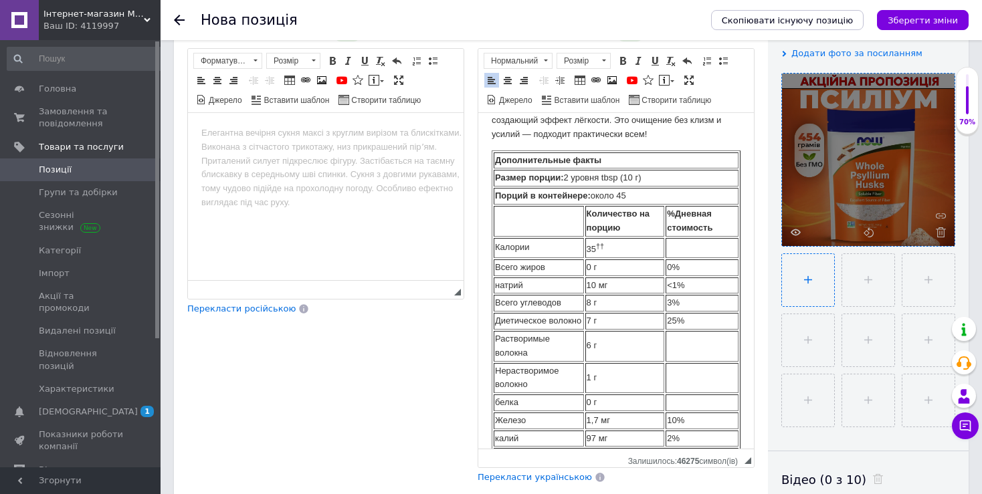
click at [815, 298] on input "file" at bounding box center [808, 280] width 52 height 52
type input "C:\fakepath\__tselnaya-obolochka-semyan-.jpg"
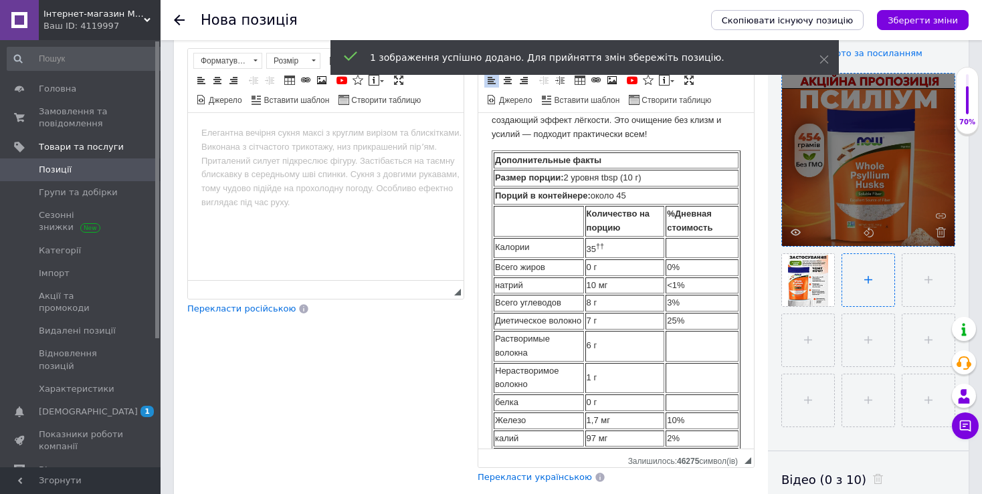
click at [856, 286] on input "file" at bounding box center [868, 280] width 52 height 52
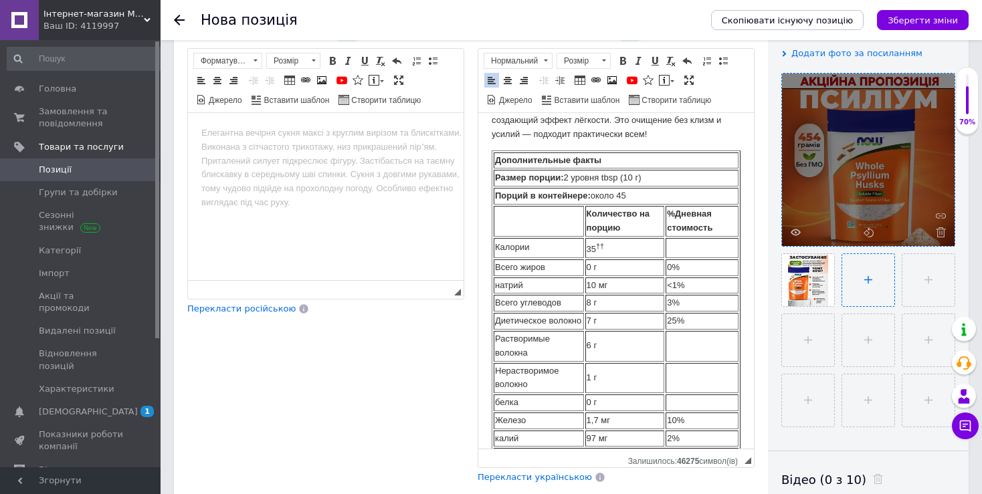
type input "C:\fakepath\_tselnaya-obolochka-semyan__.jpg"
click at [944, 280] on input "file" at bounding box center [928, 280] width 52 height 52
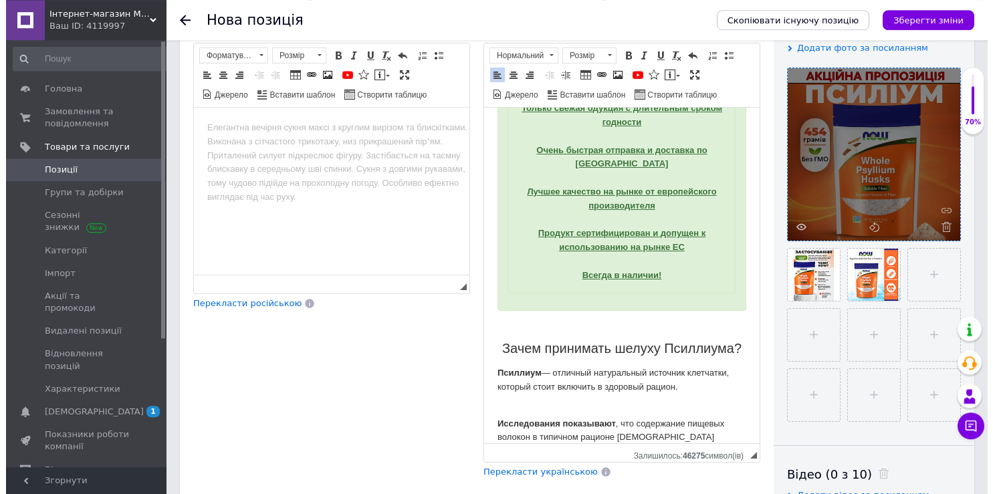
scroll to position [423, 0]
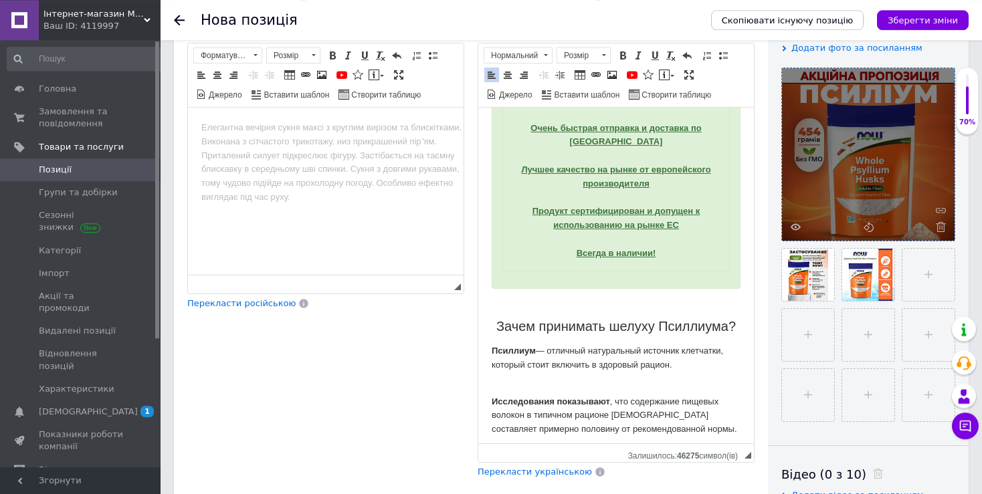
click at [639, 312] on p "Редактор, F8301675-B53C-43FD-84B4-199CC189A294" at bounding box center [616, 305] width 249 height 14
click at [611, 71] on span at bounding box center [612, 75] width 11 height 11
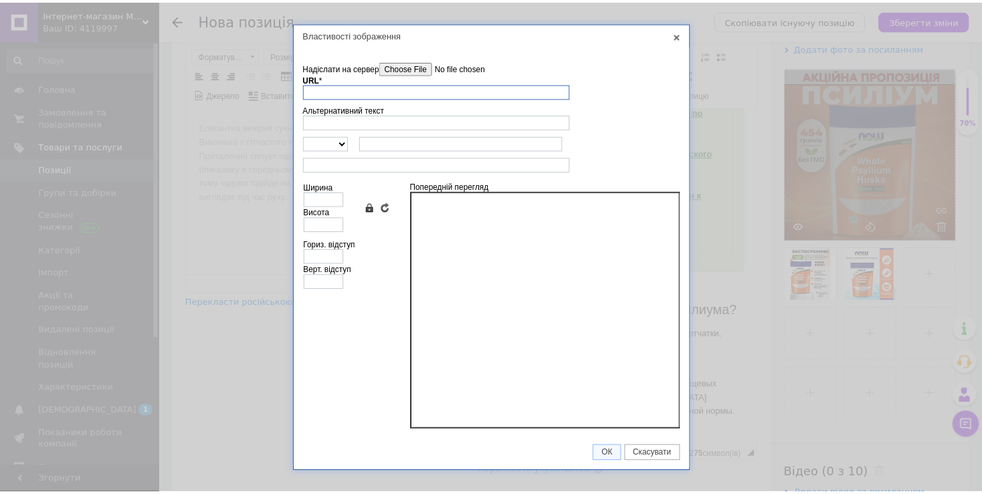
scroll to position [408, 0]
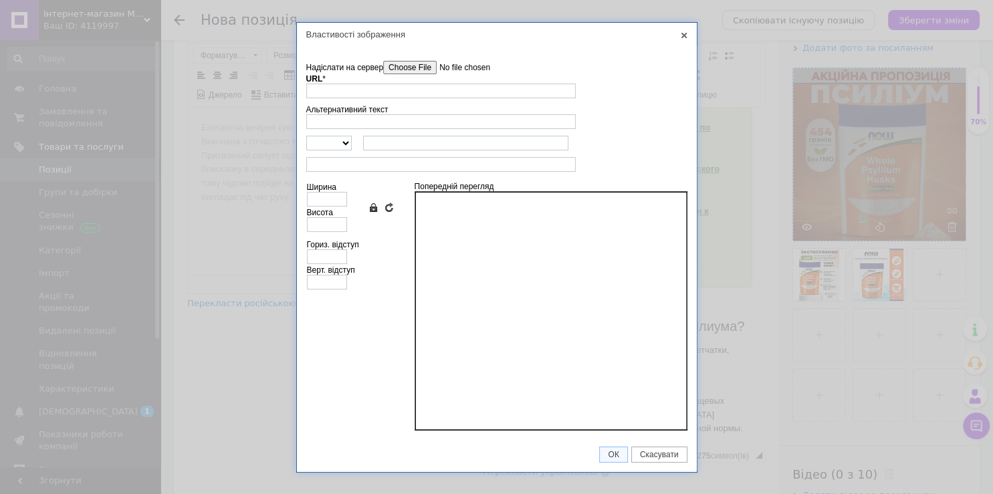
click at [413, 66] on input"] "Надіслати на сервер" at bounding box center [459, 67] width 152 height 13
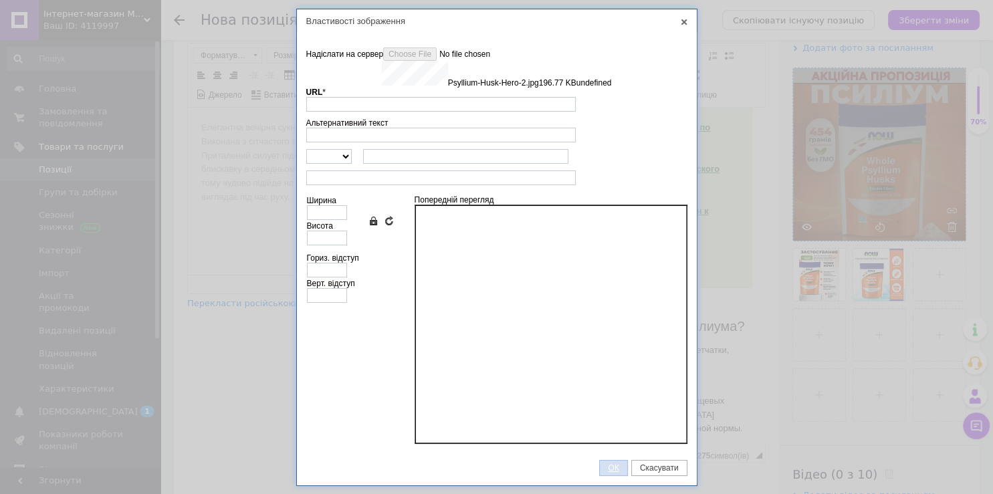
type input "[URL][DOMAIN_NAME]"
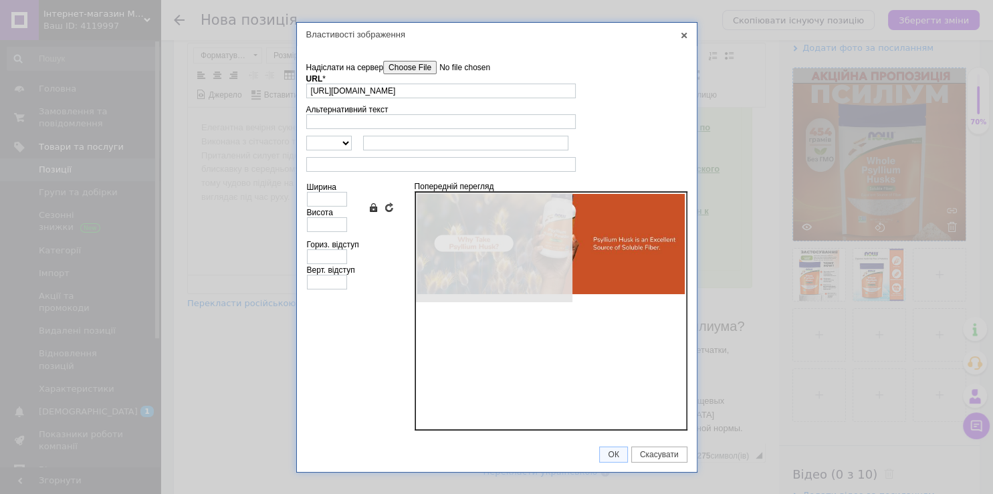
type input "640"
type input "240"
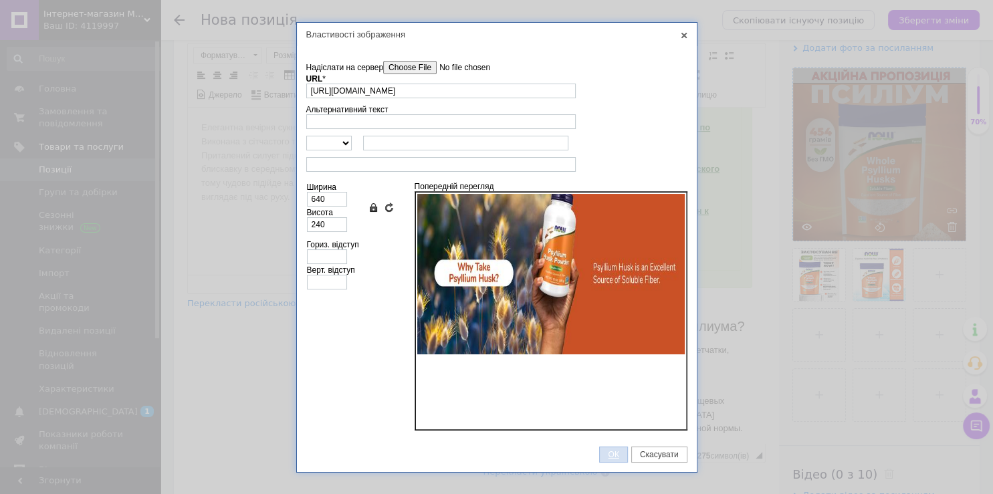
click at [615, 455] on span "ОК" at bounding box center [613, 454] width 27 height 9
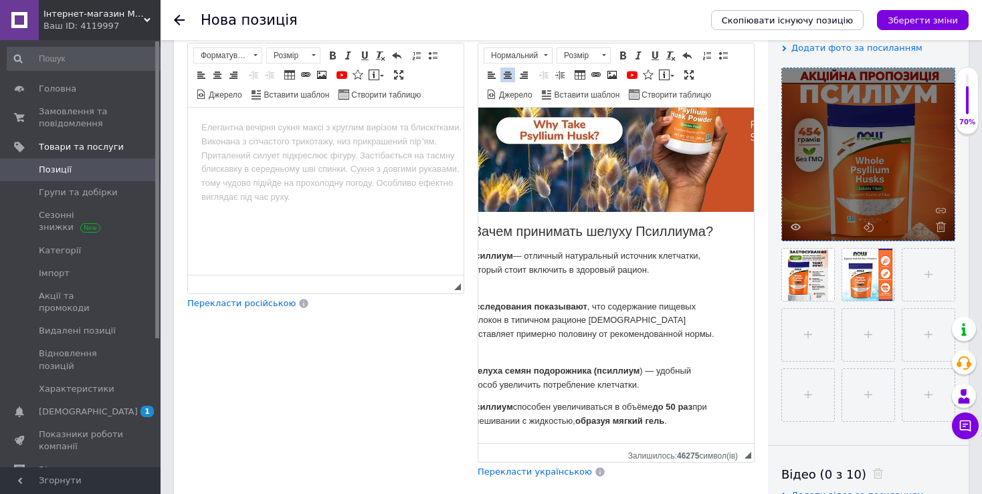
scroll to position [635, 23]
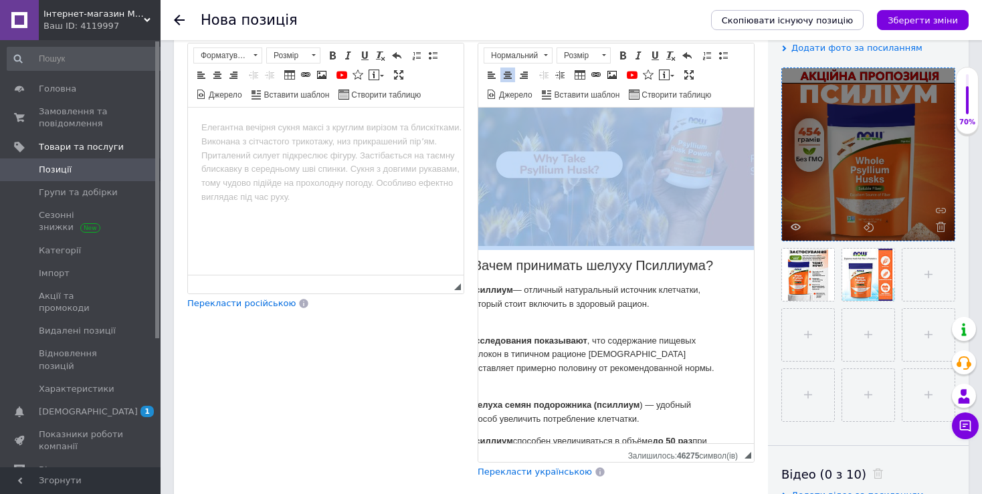
click at [633, 171] on img "Редактор, F8301675-B53C-43FD-84B4-199CC189A294" at bounding box center [683, 166] width 428 height 161
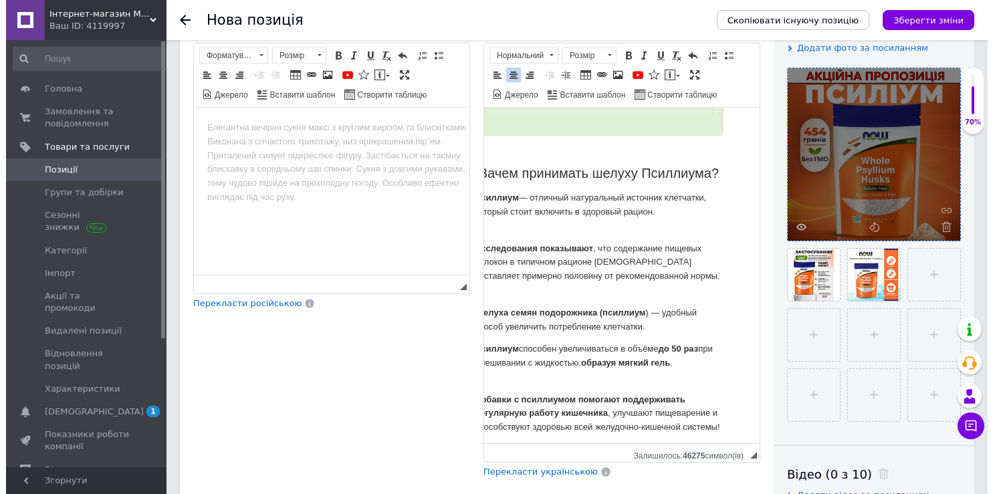
scroll to position [555, 23]
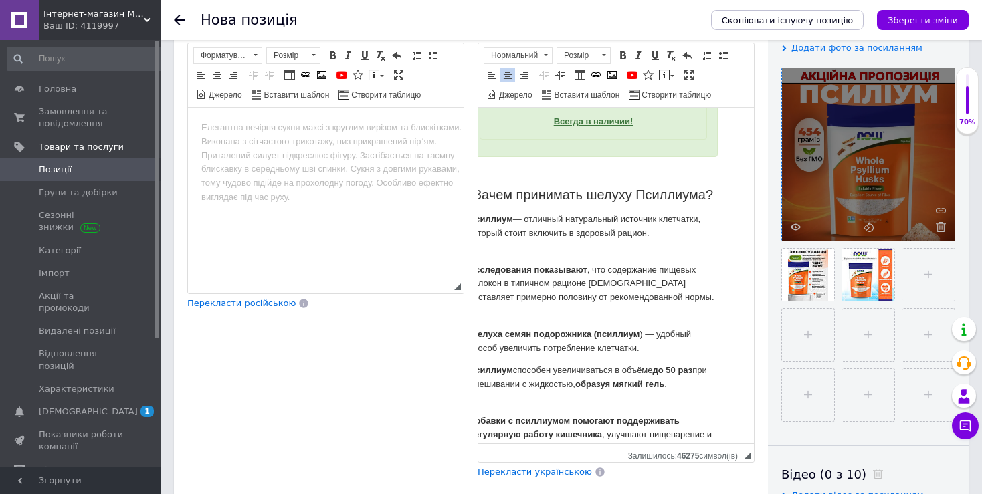
click at [611, 70] on span at bounding box center [612, 75] width 11 height 11
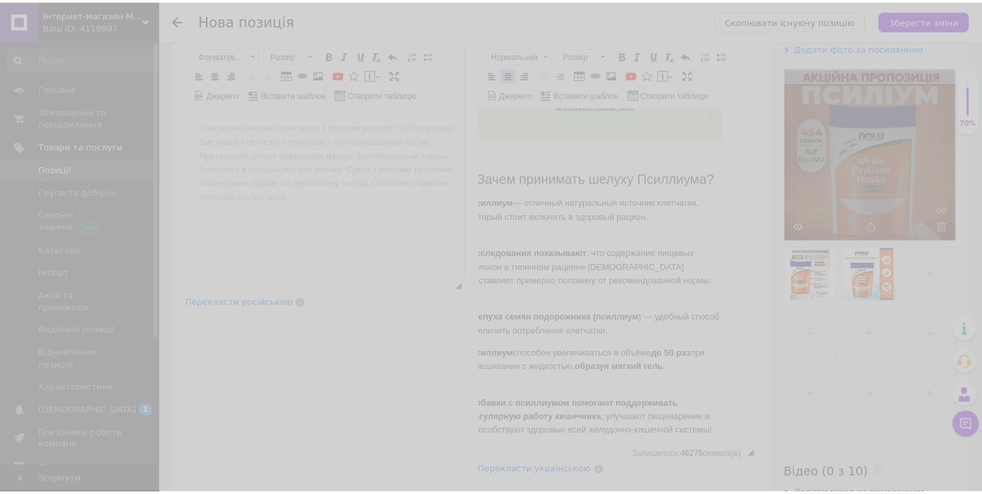
scroll to position [540, 23]
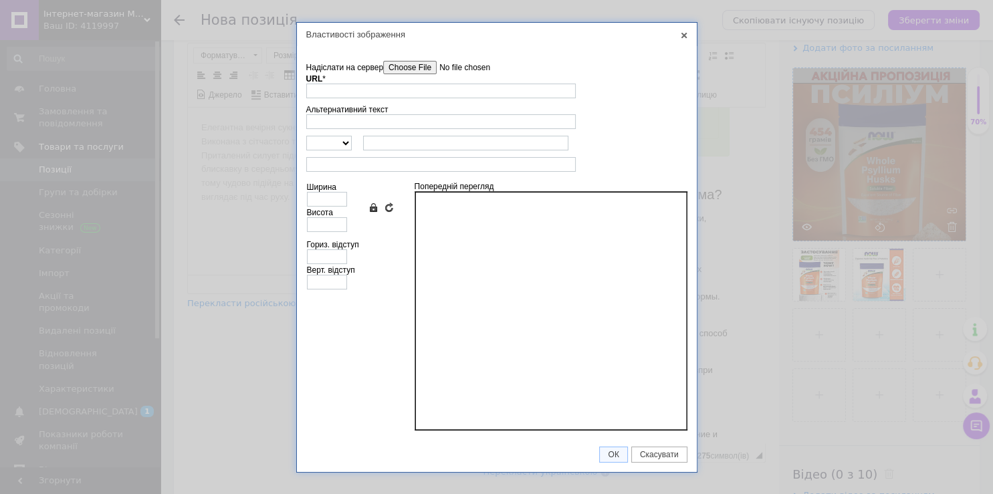
click at [397, 68] on input"] "Надіслати на сервер" at bounding box center [459, 67] width 152 height 13
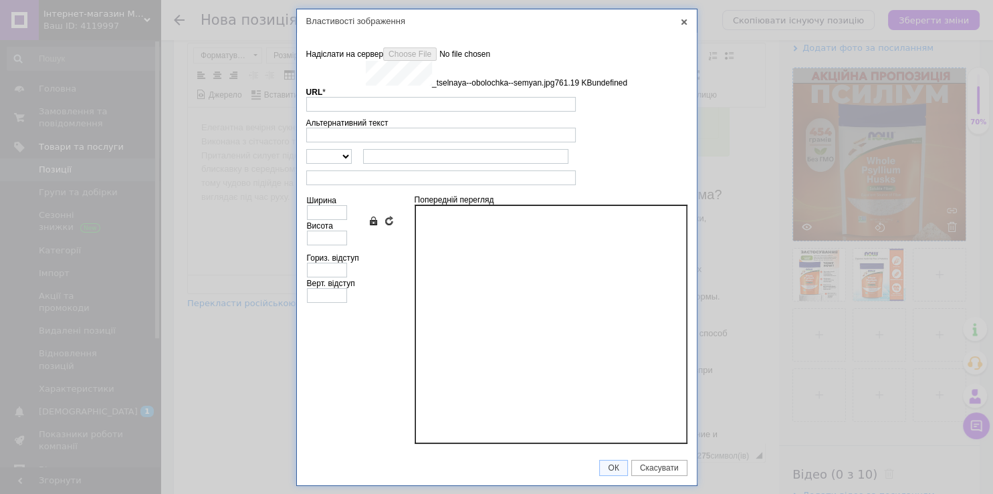
drag, startPoint x: 528, startPoint y: 302, endPoint x: 512, endPoint y: 296, distance: 17.1
click at [528, 302] on div at bounding box center [551, 324] width 273 height 239
click at [327, 217] on input "Ширина" at bounding box center [327, 212] width 40 height 15
click at [335, 247] on td "Ширина Висота Зберегти пропорції Очистити поля розмірів" at bounding box center [350, 221] width 88 height 58
click at [335, 241] on input "Висота" at bounding box center [327, 238] width 40 height 15
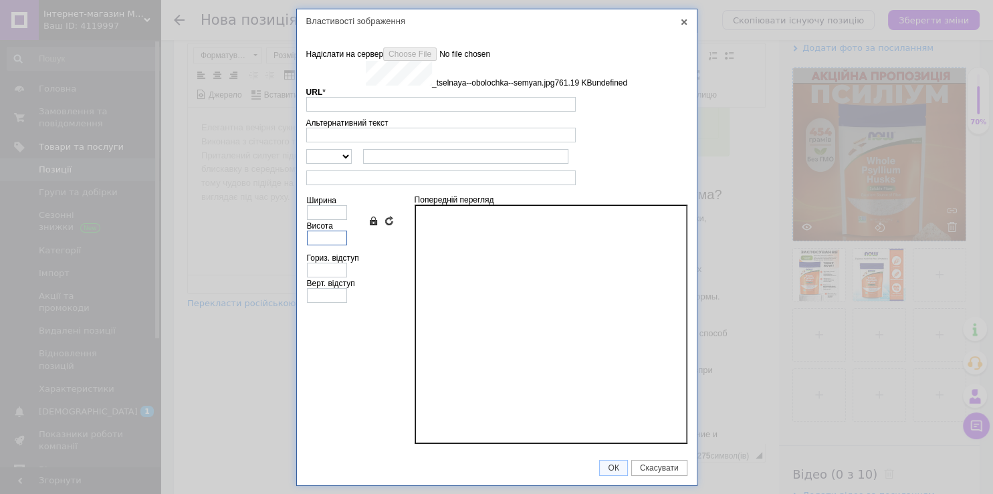
type input "[URL][DOMAIN_NAME]"
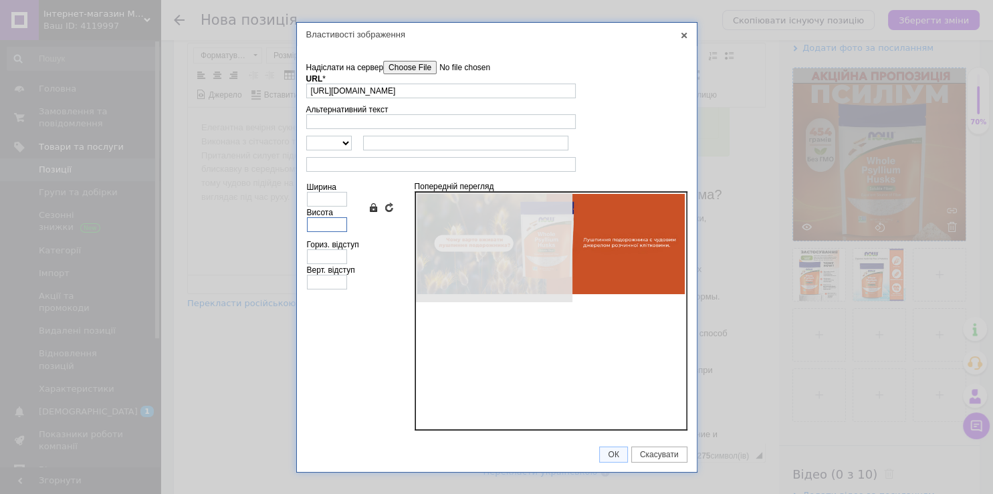
click at [335, 223] on input "Висота" at bounding box center [327, 224] width 40 height 15
type input "640"
type input "240"
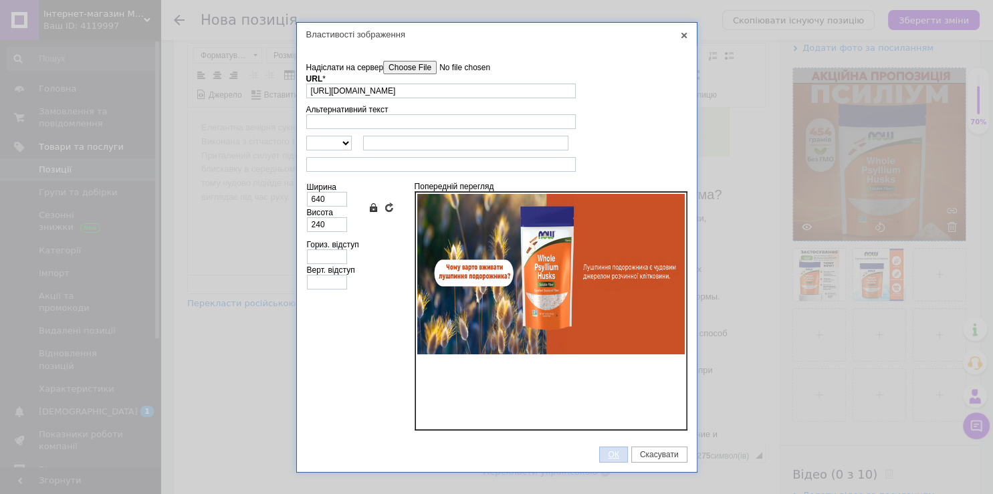
click at [619, 459] on link "ОК" at bounding box center [613, 455] width 28 height 16
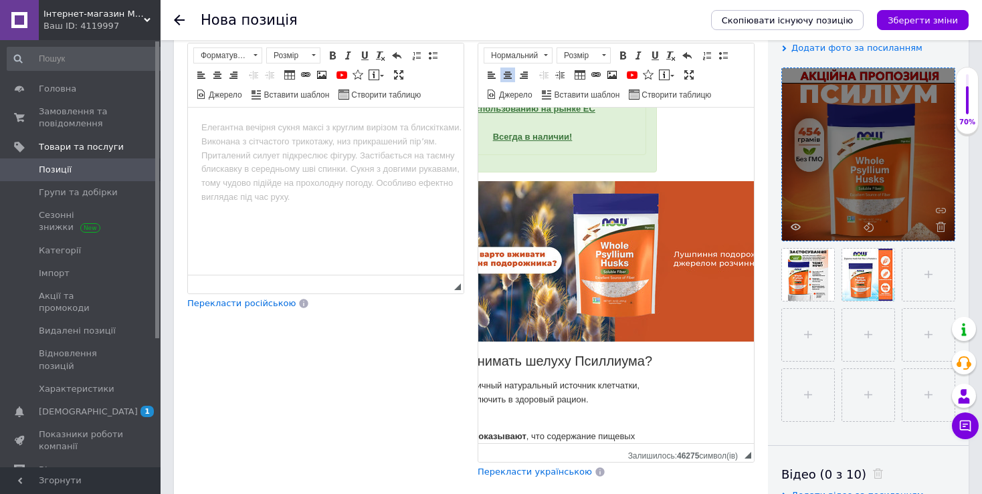
scroll to position [540, 31]
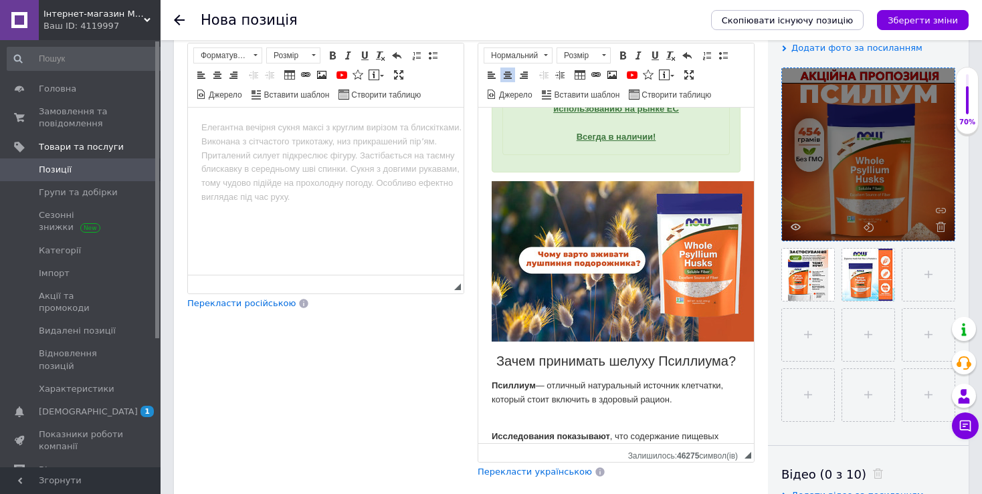
drag, startPoint x: 601, startPoint y: 435, endPoint x: 1057, endPoint y: 566, distance: 473.9
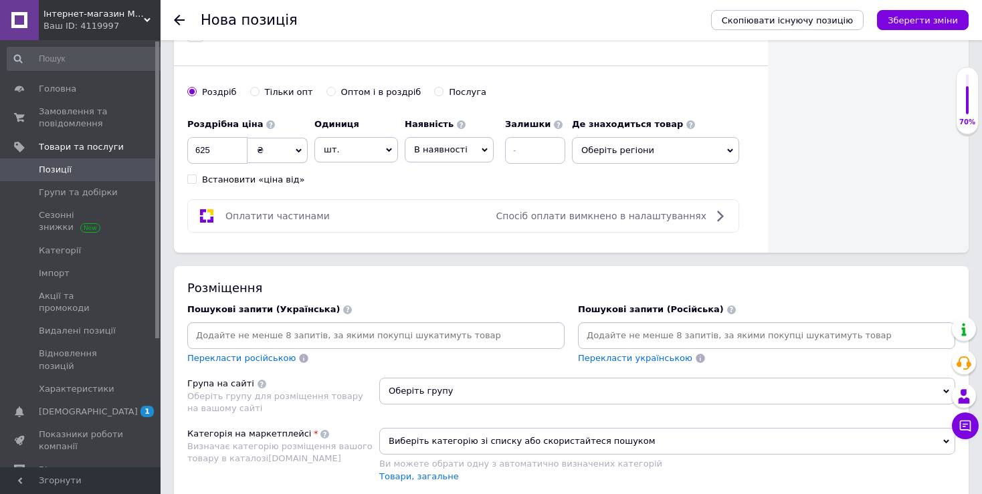
scroll to position [901, 0]
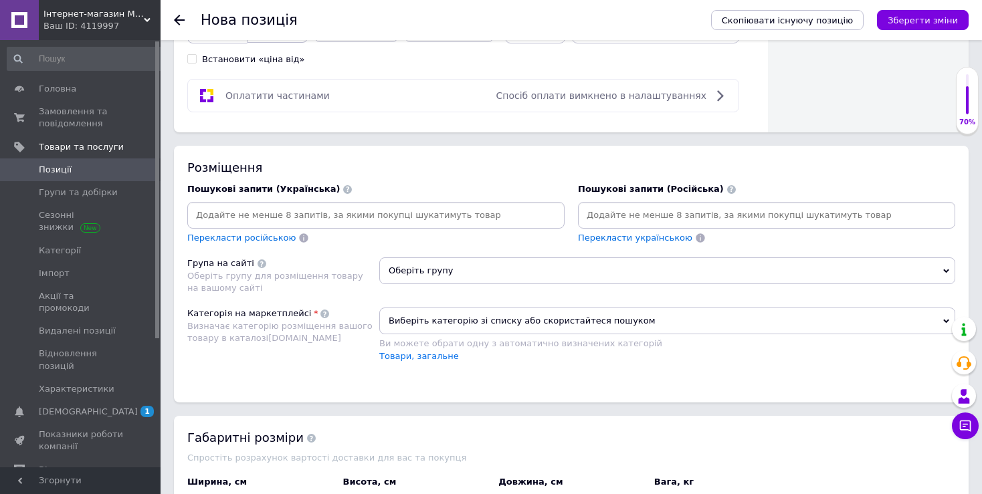
click at [659, 211] on input at bounding box center [766, 215] width 372 height 20
type input "т"
type input "m"
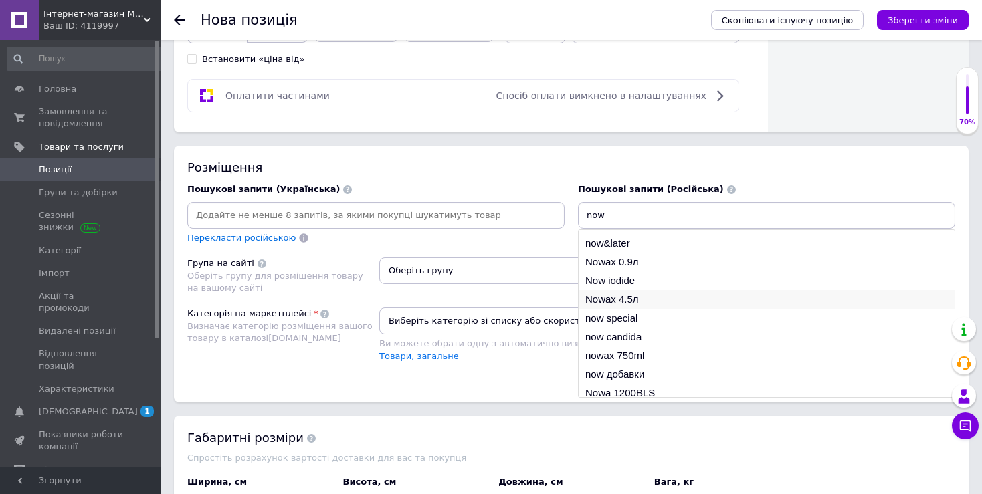
scroll to position [19, 0]
type input "now"
click at [627, 367] on li "now добавки" at bounding box center [766, 369] width 376 height 19
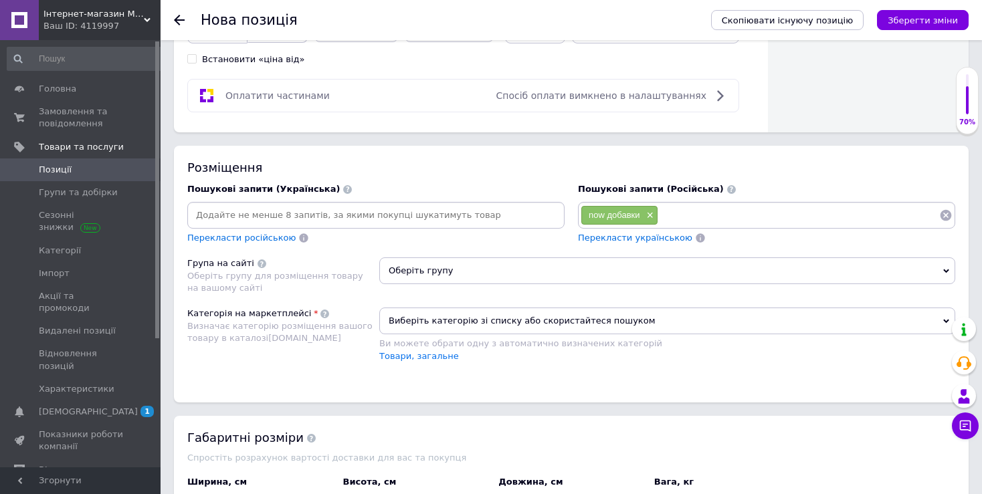
click at [684, 210] on input at bounding box center [798, 215] width 281 height 20
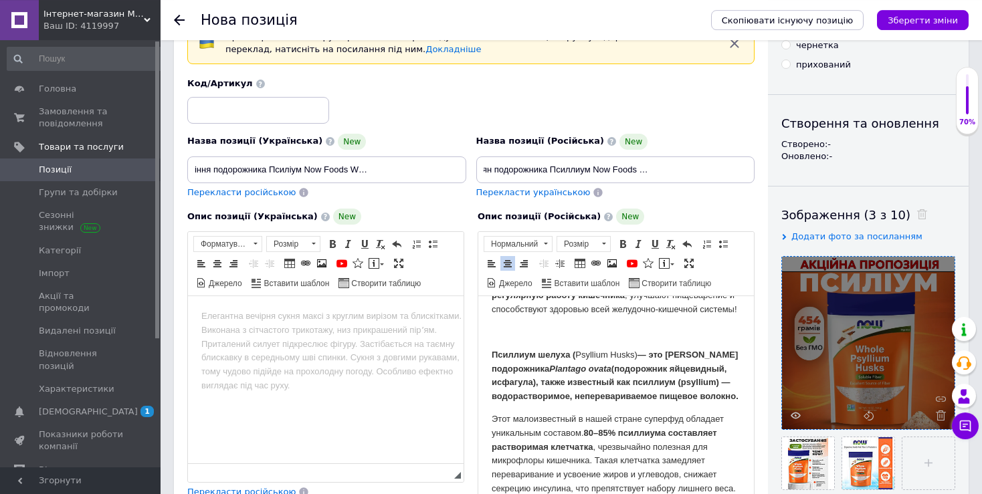
scroll to position [0, 0]
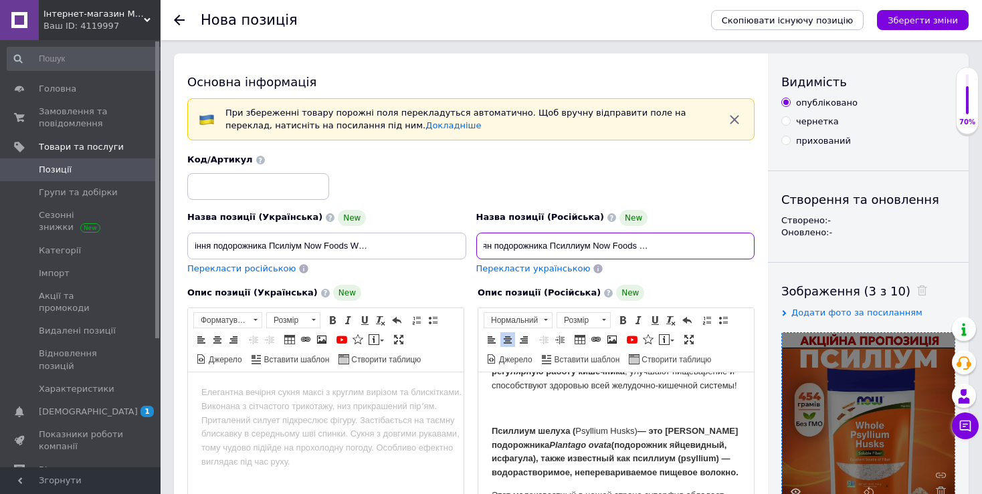
click at [617, 240] on input "Цельная оболочка семян подорожника Псиллиум Now Foods Whole Psyllium Husks 454 …" at bounding box center [615, 246] width 279 height 27
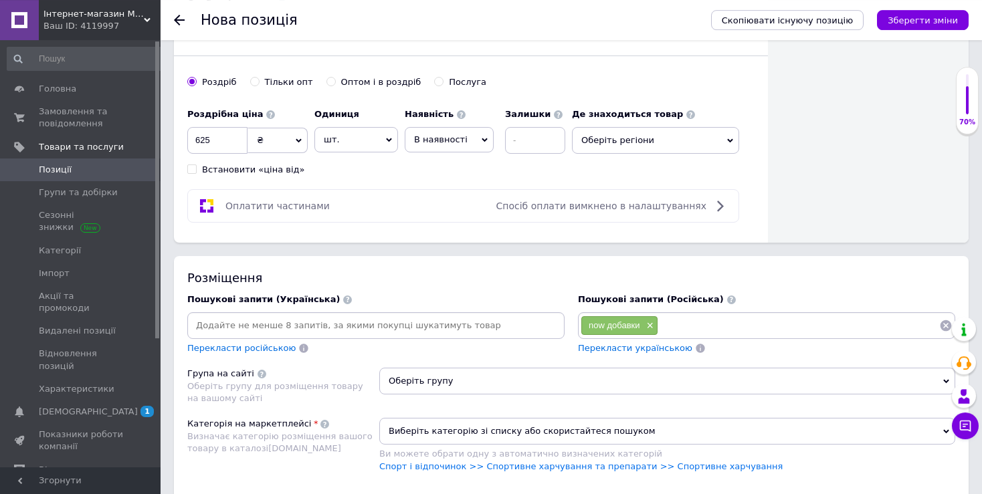
scroll to position [776, 0]
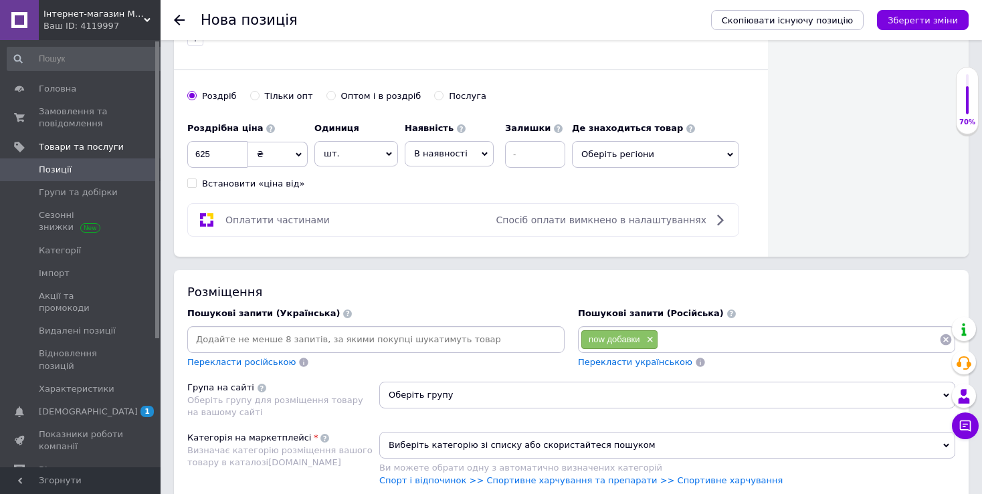
click at [702, 334] on input at bounding box center [798, 340] width 281 height 20
paste input "Цельная оболочка семян подорожника Псиллиум Now Foods Whole Psyllium Husks 454 …"
drag, startPoint x: 698, startPoint y: 337, endPoint x: 646, endPoint y: 336, distance: 52.2
click at [658, 346] on input "Цельная оболочка семян подорожника Псиллиум Now Foods Whole Psyllium Husks 454 …" at bounding box center [798, 340] width 281 height 20
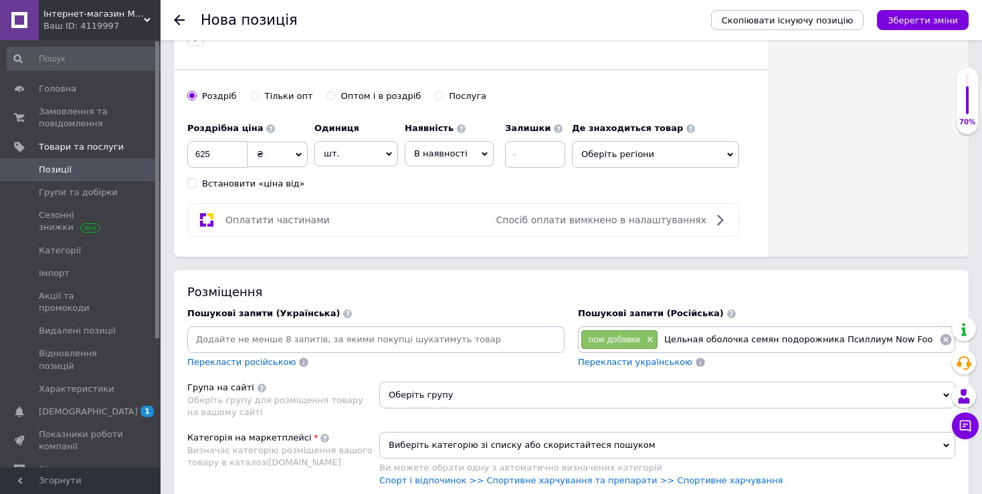
click at [753, 330] on input "Цельная оболочка семян подорожника Псиллиум Now Foods Whole Psyllium Husks 454 …" at bounding box center [798, 340] width 281 height 20
drag, startPoint x: 831, startPoint y: 340, endPoint x: 992, endPoint y: 333, distance: 161.3
click at [939, 333] on input "Цельная оболочка семян подорожника Псиллиум Now Foods Whole Psyllium Husks 454 …" at bounding box center [798, 340] width 281 height 20
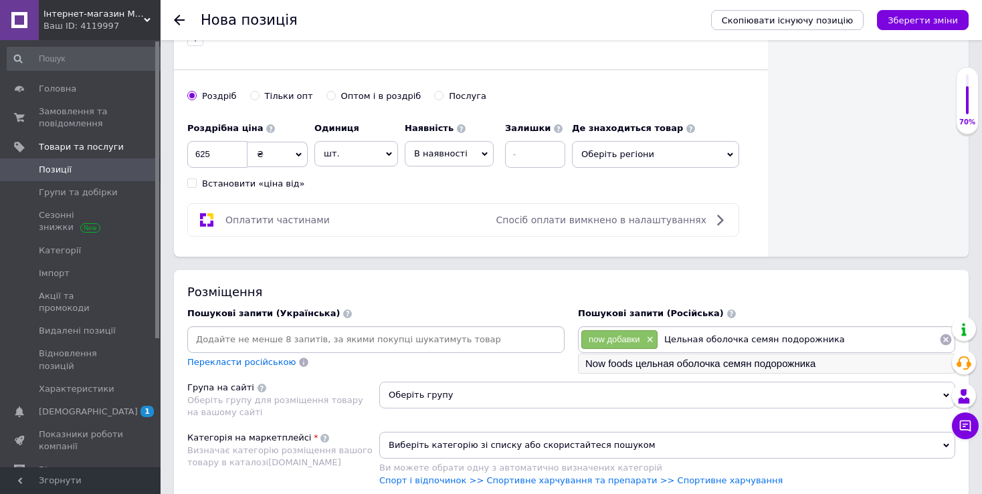
type input "Цельная оболочка семян подорожника"
click at [768, 364] on li "Now foods цельная оболочка семян подорожника" at bounding box center [766, 363] width 376 height 19
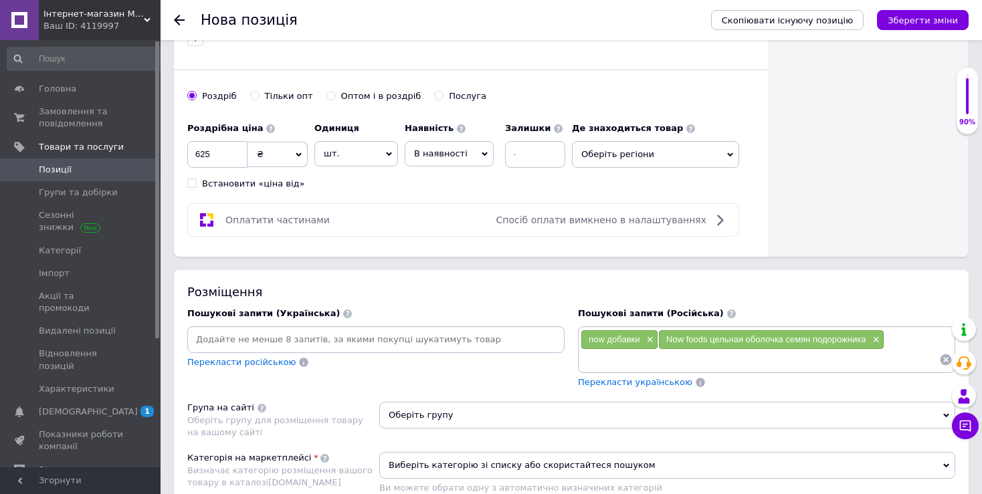
click at [768, 362] on input at bounding box center [759, 360] width 358 height 20
paste input "Цельная оболочка семян подорожника Псиллиум Now Foods Whole Psyllium Husks 454 …"
drag, startPoint x: 732, startPoint y: 360, endPoint x: 992, endPoint y: 370, distance: 260.3
click at [939, 370] on input "Цельная оболочка семян подорожника Псиллиум Now Foods Whole Psyllium Husks 454 …" at bounding box center [759, 360] width 358 height 20
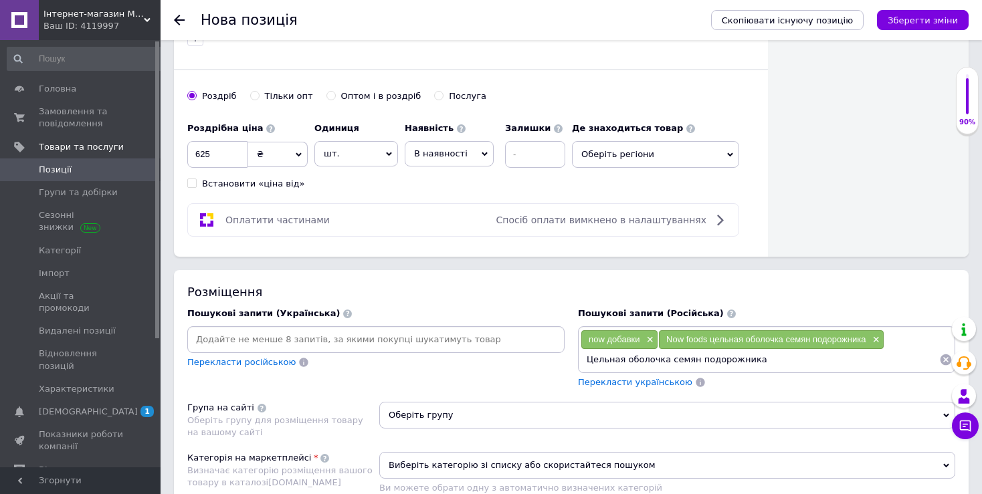
scroll to position [0, 0]
type input "Ц"
paste input "Цельная оболочка семян подорожника Псиллиум Now Foods Whole Psyllium Husks 454 …"
drag, startPoint x: 734, startPoint y: 362, endPoint x: 576, endPoint y: 367, distance: 157.2
click at [580, 367] on input "Цельная оболочка семян подорожника Псиллиум Now Foods Whole Psyllium Husks 454 …" at bounding box center [759, 360] width 358 height 20
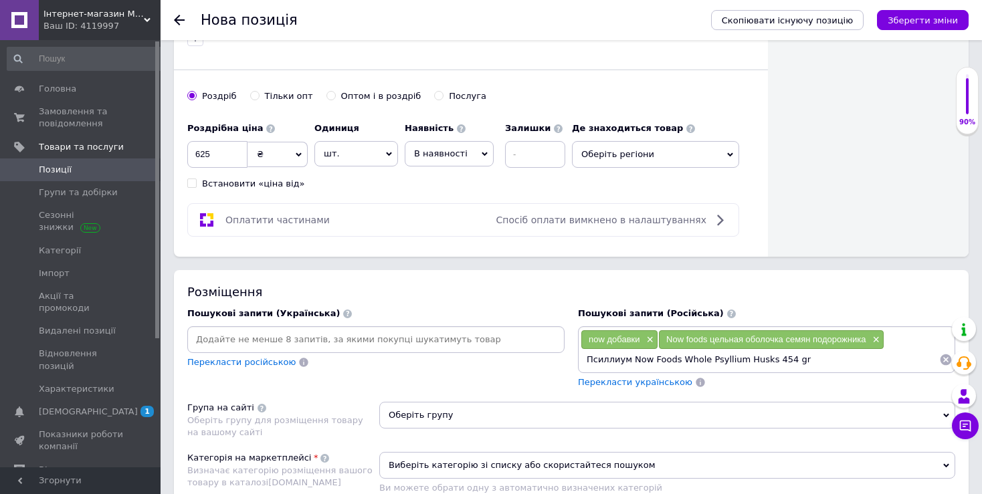
click at [812, 357] on input "Псиллиум Now Foods Whole Psyllium Husks 454 gr" at bounding box center [759, 360] width 358 height 20
drag, startPoint x: 801, startPoint y: 355, endPoint x: 631, endPoint y: 358, distance: 169.9
click at [631, 358] on input "Псиллиум Now Foods Whole Psyllium Husks 454 gr" at bounding box center [759, 360] width 358 height 20
click at [637, 357] on input "Псиллиум" at bounding box center [759, 360] width 358 height 20
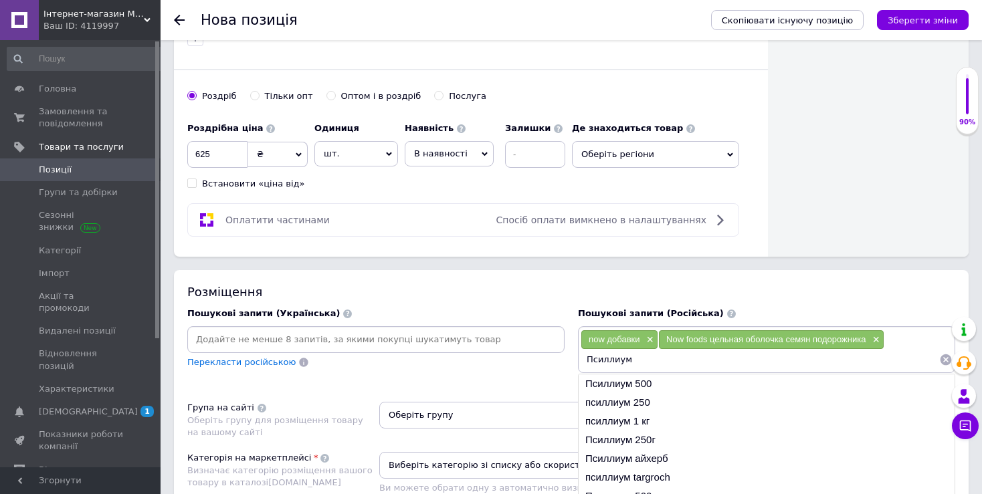
click at [586, 355] on input "Псиллиум" at bounding box center [759, 360] width 358 height 20
click at [644, 361] on input "Псиллиум" at bounding box center [759, 360] width 358 height 20
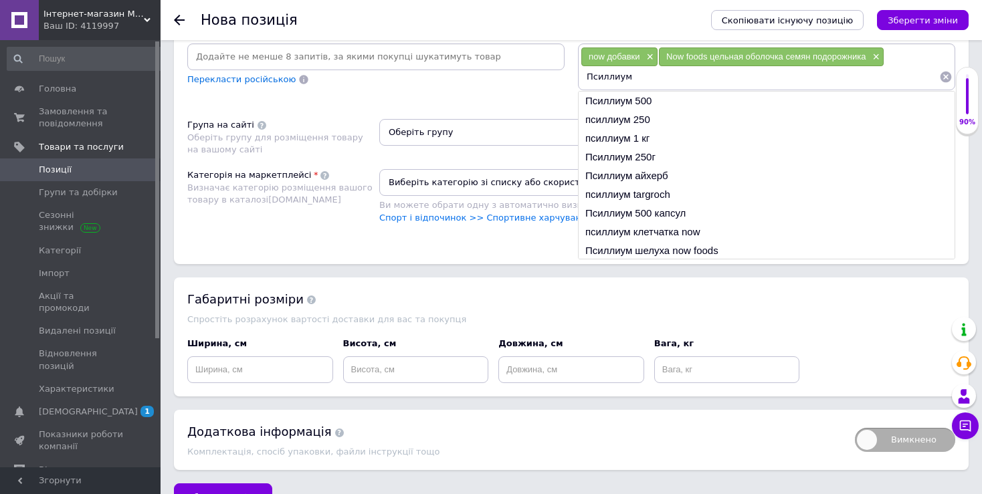
scroll to position [20, 0]
type input "Псиллиум"
click at [670, 231] on li "Псиллиум шелуха now foods" at bounding box center [766, 230] width 376 height 19
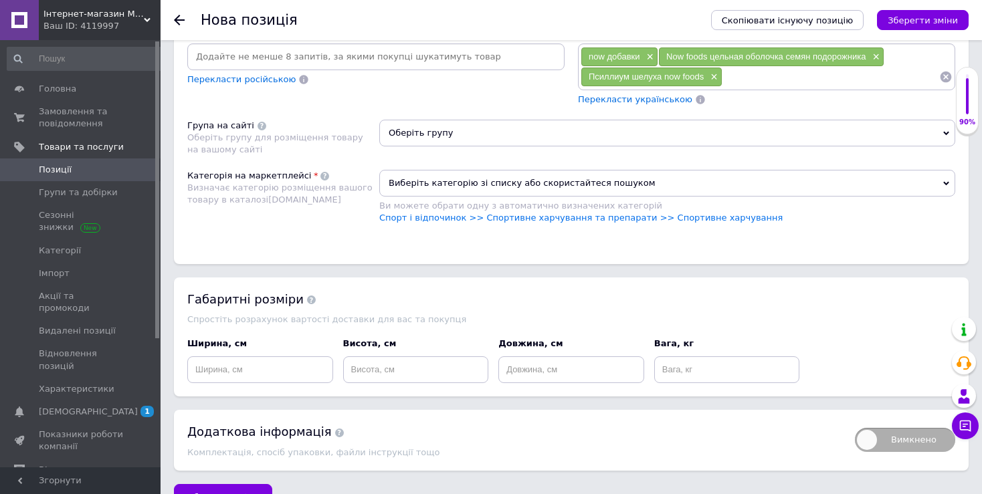
click at [748, 71] on input at bounding box center [830, 77] width 217 height 20
paste input "Now Foods Whole Psyllium Husks 454 gr"
drag, startPoint x: 898, startPoint y: 74, endPoint x: 709, endPoint y: 82, distance: 189.4
click at [722, 82] on input "Now Foods Whole Psyllium Husks 454 gr" at bounding box center [830, 77] width 217 height 20
type input "G"
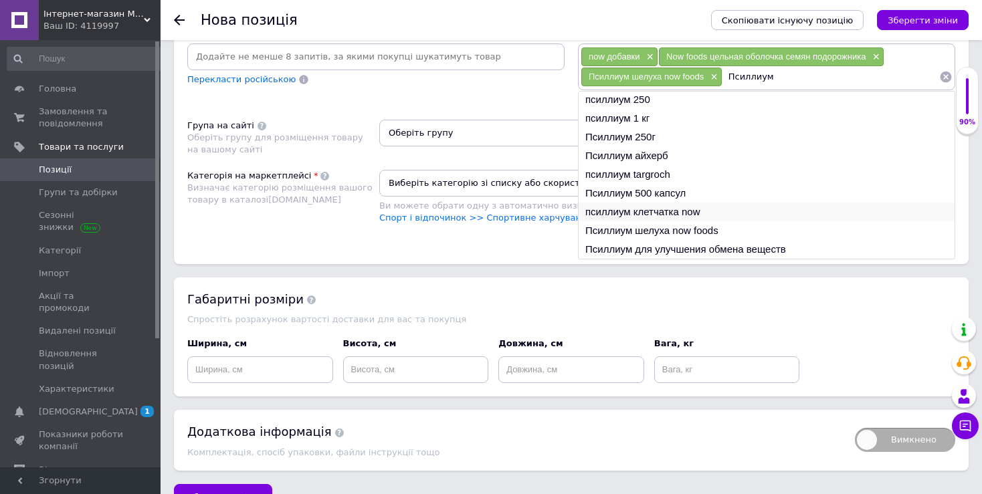
type input "Псиллиум"
click at [655, 206] on li "псиллиум клетчатка now" at bounding box center [766, 212] width 376 height 19
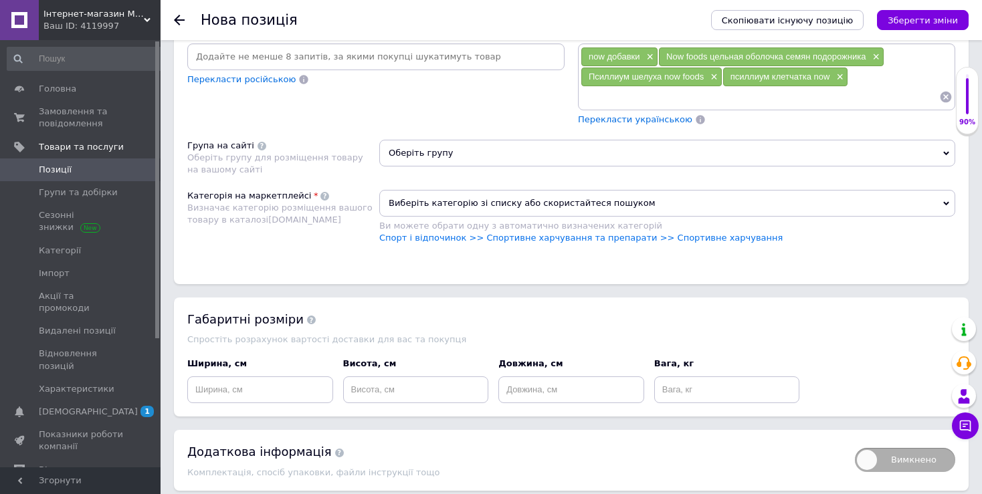
click at [724, 98] on input at bounding box center [759, 97] width 358 height 20
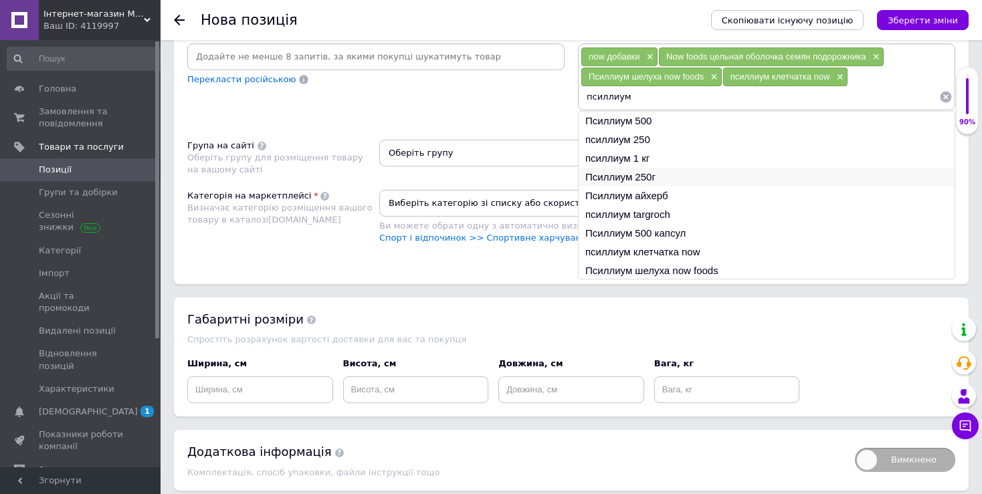
scroll to position [19, 0]
type input "псиллиум"
click at [730, 263] on li "Псиллиум для улучшения обмена веществ" at bounding box center [766, 270] width 376 height 19
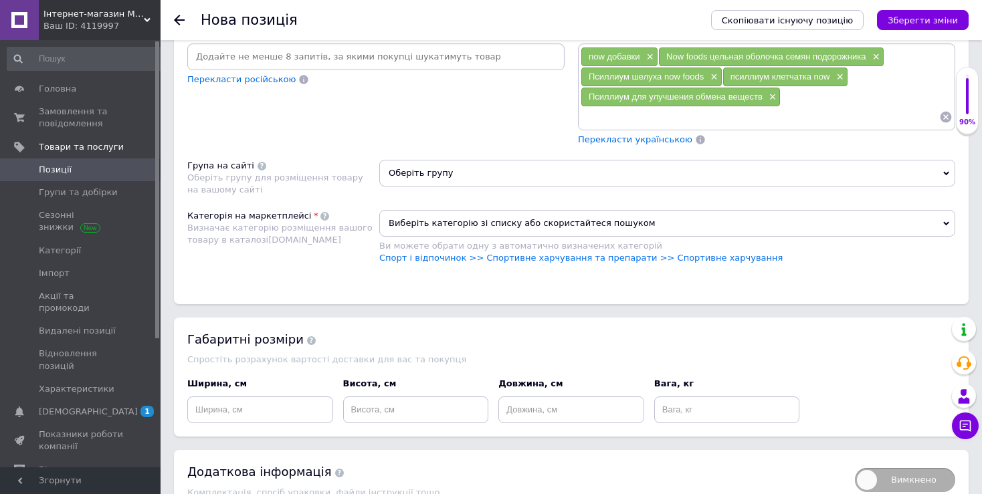
click at [653, 114] on input at bounding box center [759, 117] width 358 height 20
type input "псилиум"
click at [631, 136] on li "Псилиум 500 грамм" at bounding box center [766, 141] width 376 height 19
click at [654, 120] on input at bounding box center [759, 117] width 358 height 20
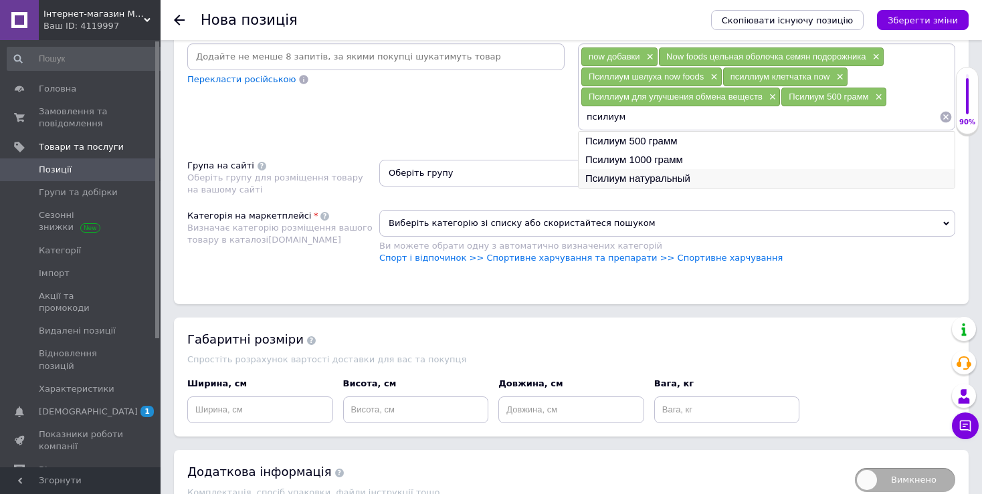
type input "псилиум"
click at [637, 175] on li "Псилиум натуральный" at bounding box center [766, 178] width 376 height 19
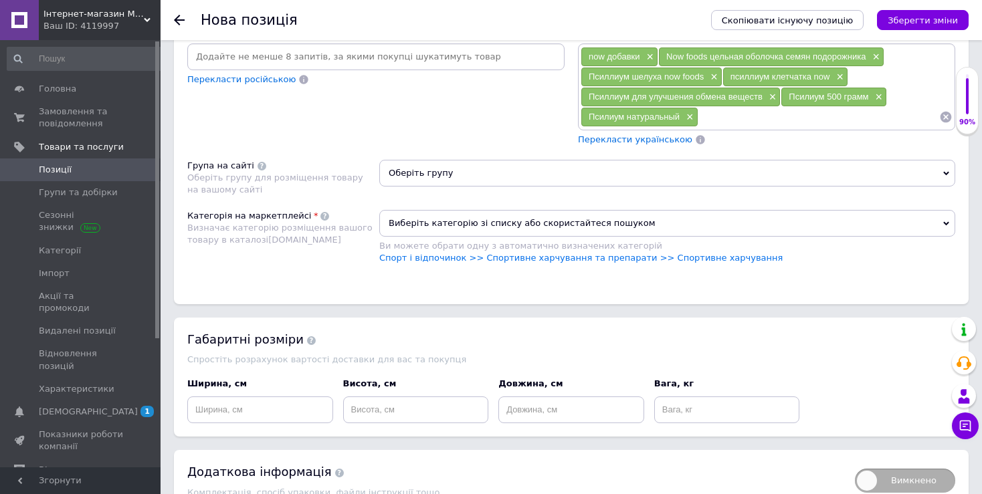
click at [715, 112] on input at bounding box center [818, 117] width 241 height 20
click at [720, 119] on input "псилиум" at bounding box center [818, 117] width 241 height 20
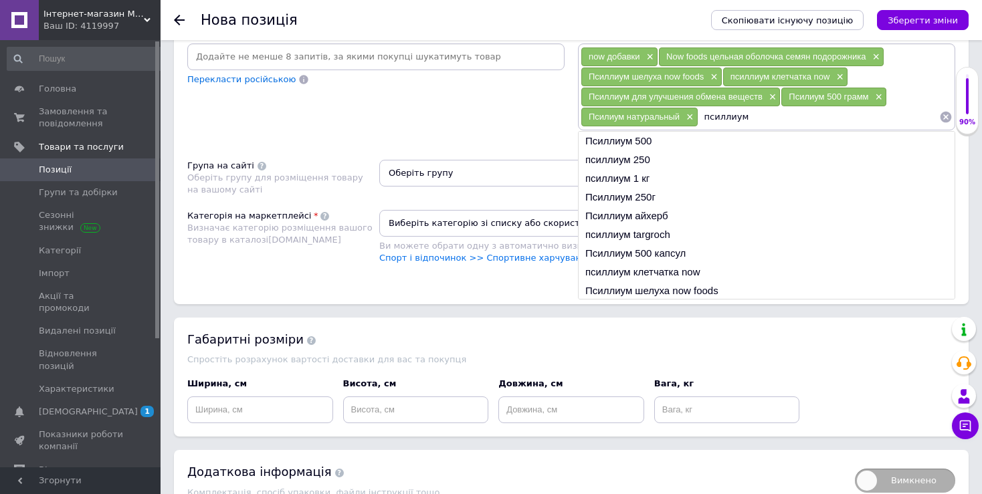
click at [746, 117] on input "псиллиум" at bounding box center [818, 117] width 241 height 20
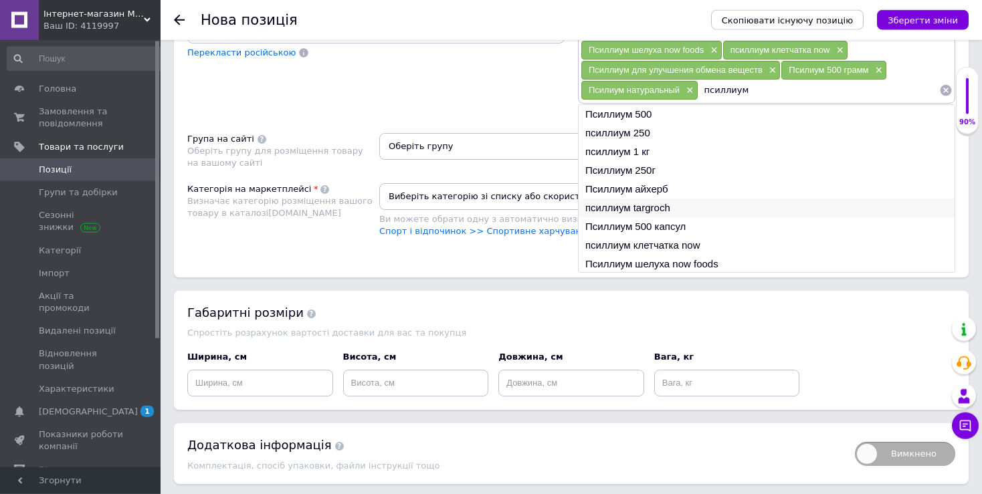
scroll to position [1059, 0]
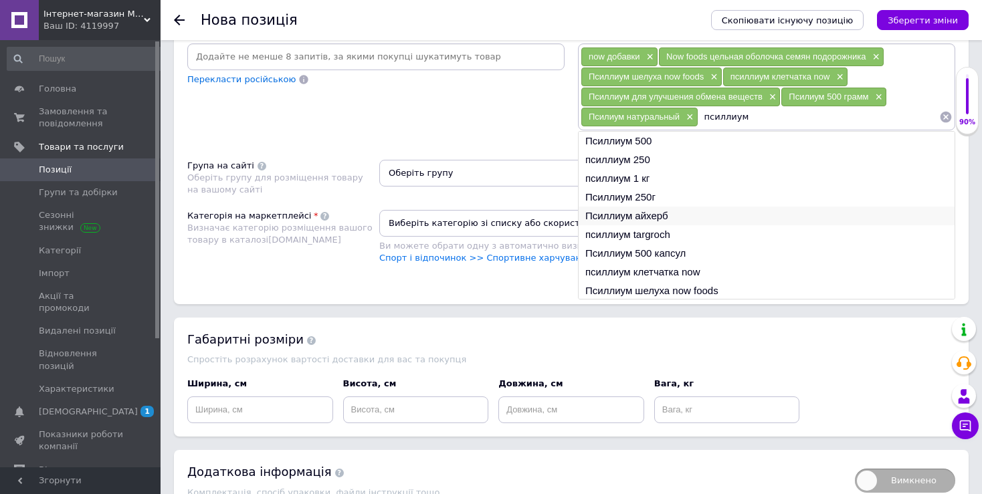
type input "псиллиум"
click at [627, 212] on li "Псиллиум айхерб" at bounding box center [766, 216] width 376 height 19
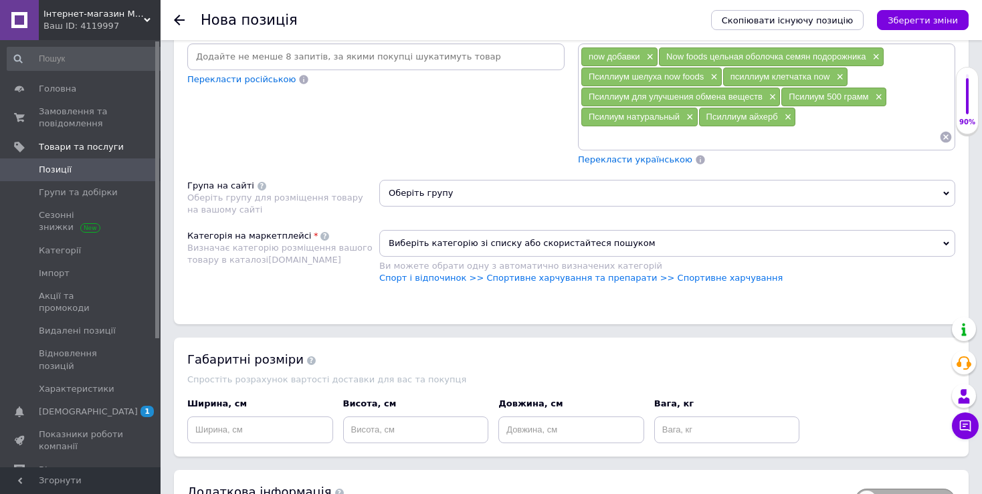
click at [691, 134] on input at bounding box center [759, 137] width 358 height 20
click at [687, 138] on input "псилиум" at bounding box center [759, 137] width 358 height 20
click at [687, 139] on input "псилиум" at bounding box center [759, 137] width 358 height 20
paste input "Now Foods Whole Psyllium Husks 454 gr"
drag, startPoint x: 750, startPoint y: 136, endPoint x: 780, endPoint y: 134, distance: 30.8
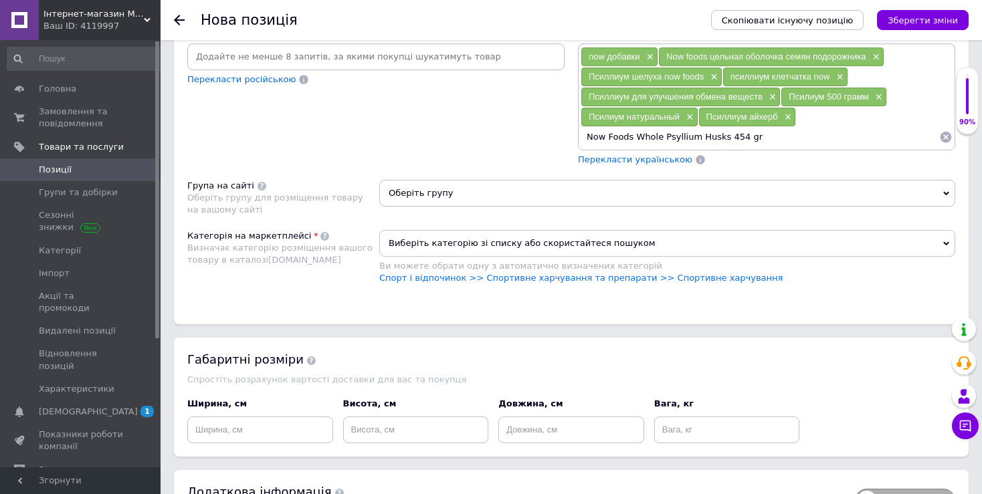
click at [780, 134] on input "Now Foods Whole Psyllium Husks 454 gr" at bounding box center [759, 137] width 358 height 20
drag, startPoint x: 761, startPoint y: 138, endPoint x: 716, endPoint y: 140, distance: 44.9
click at [716, 140] on input "Now Foods Whole Psyllium Husks 454 gr" at bounding box center [759, 137] width 358 height 20
type input "Now Foods Whole Psylliu"
click at [686, 160] on li "now foods whole psyllium husk" at bounding box center [766, 161] width 376 height 19
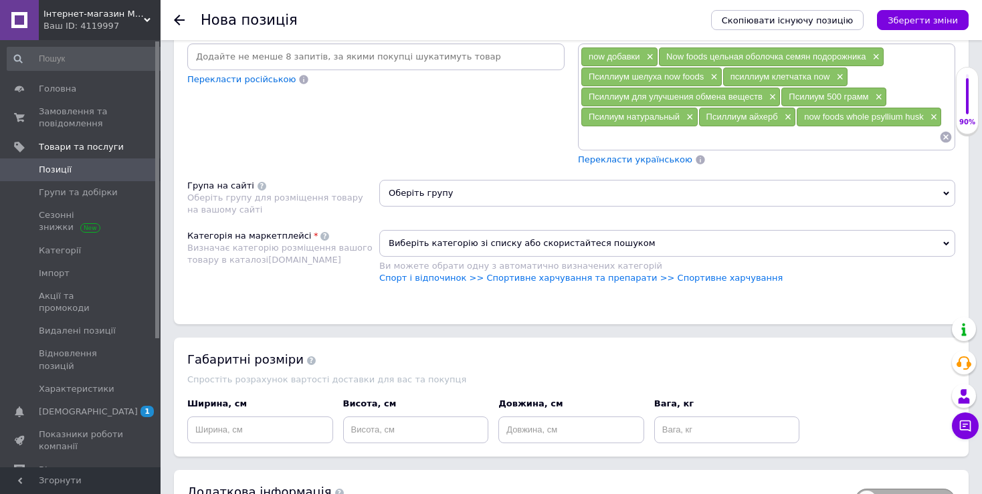
click at [697, 138] on input at bounding box center [759, 137] width 358 height 20
paste input "Now Foods Whole Psyllium Husks 454 gr"
drag, startPoint x: 749, startPoint y: 138, endPoint x: 658, endPoint y: 147, distance: 91.4
click at [658, 147] on input "Now Foods Whole Psyllium Husks 454 gr" at bounding box center [759, 137] width 358 height 20
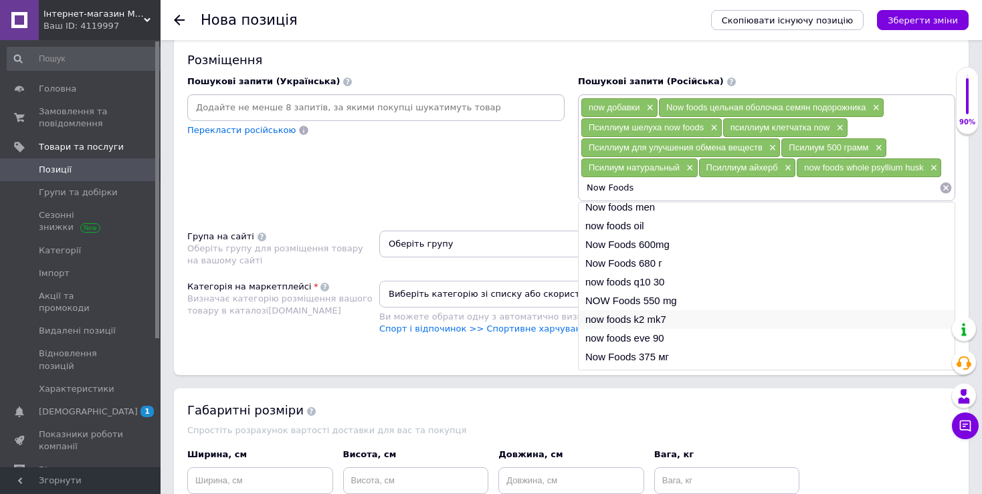
scroll to position [0, 0]
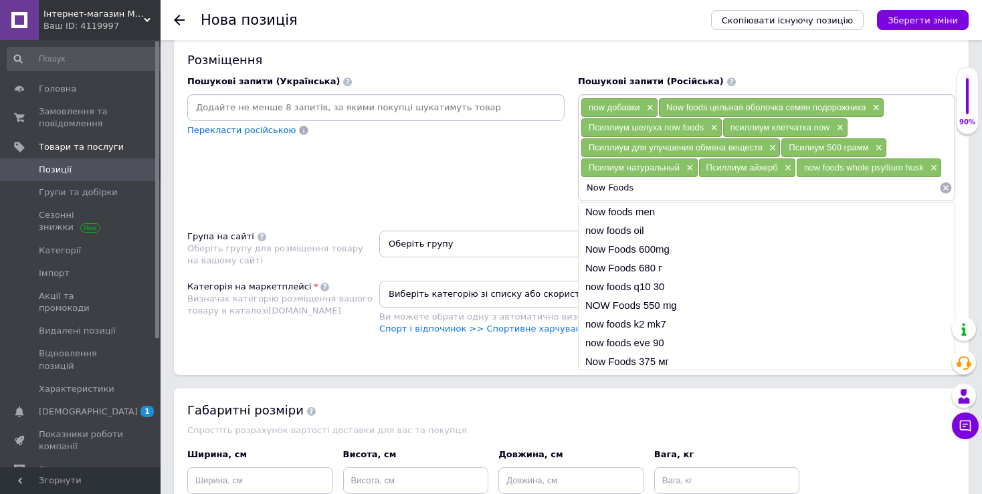
click at [650, 189] on input "Now Foods" at bounding box center [759, 188] width 358 height 20
click at [625, 306] on li "now добавки" at bounding box center [766, 305] width 376 height 19
type input "now добавки"
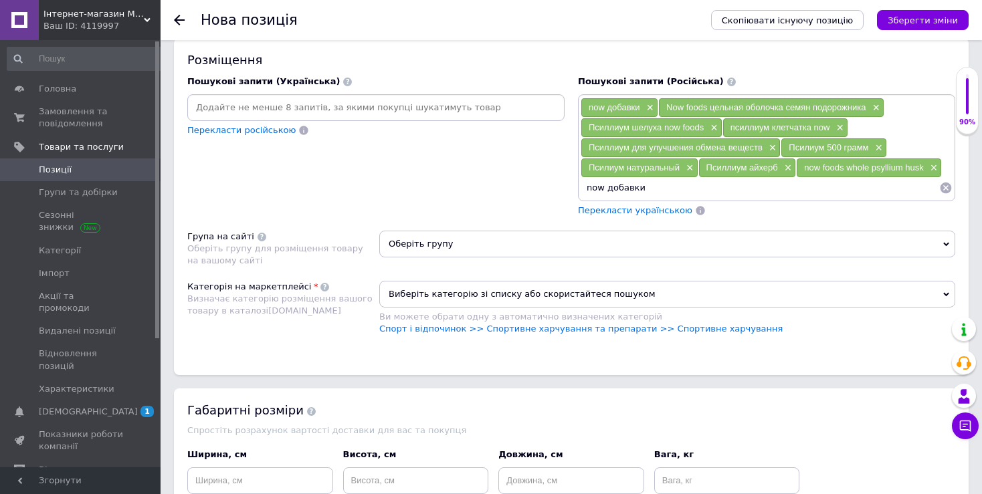
click at [659, 190] on input "now добавки" at bounding box center [759, 188] width 358 height 20
drag, startPoint x: 651, startPoint y: 188, endPoint x: 570, endPoint y: 205, distance: 82.8
click at [580, 198] on input "now добавки" at bounding box center [759, 188] width 358 height 20
paste input "Now Foods Whole Psyllium Husks 454 gr"
drag, startPoint x: 632, startPoint y: 186, endPoint x: 560, endPoint y: 193, distance: 71.9
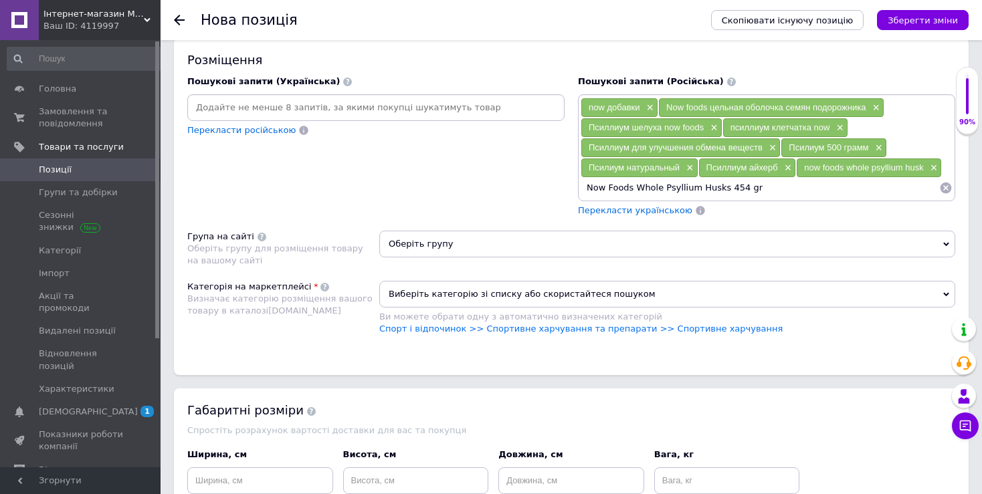
click at [580, 193] on input "Now Foods Whole Psyllium Husks 454 gr" at bounding box center [759, 188] width 358 height 20
click at [718, 189] on input "Whole Psyllium Husks 454 gr" at bounding box center [759, 188] width 358 height 20
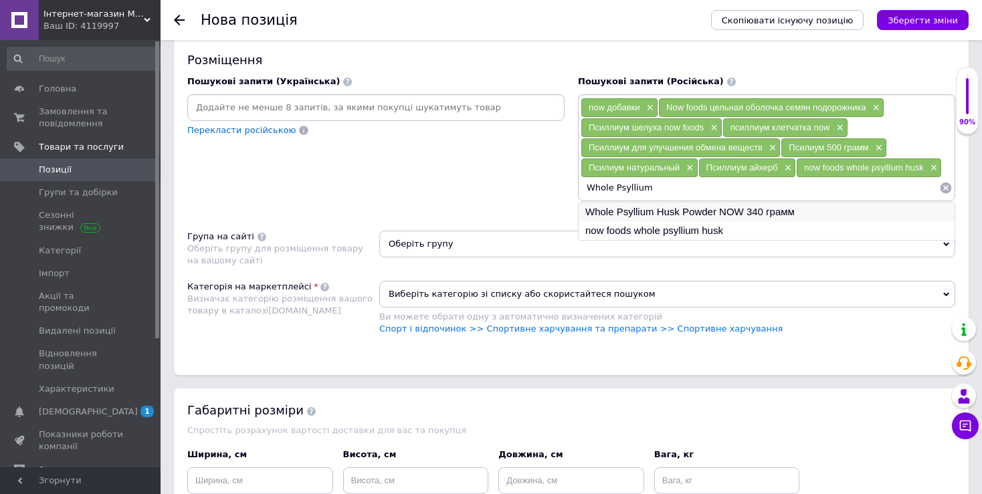
type input "Whole Psyllium"
click at [717, 209] on li "Whole Psyllium Husk Powder NOW 340 грамм" at bounding box center [766, 212] width 376 height 19
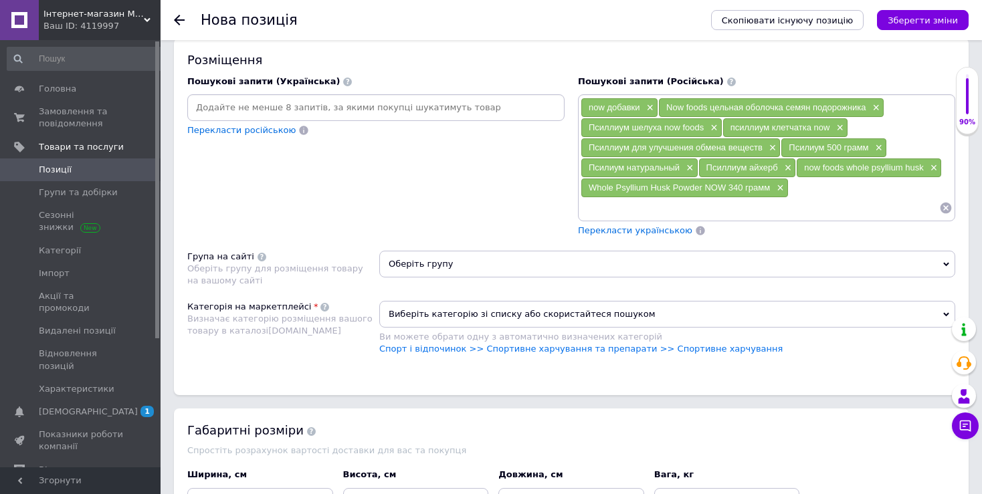
click at [717, 209] on input at bounding box center [759, 208] width 358 height 20
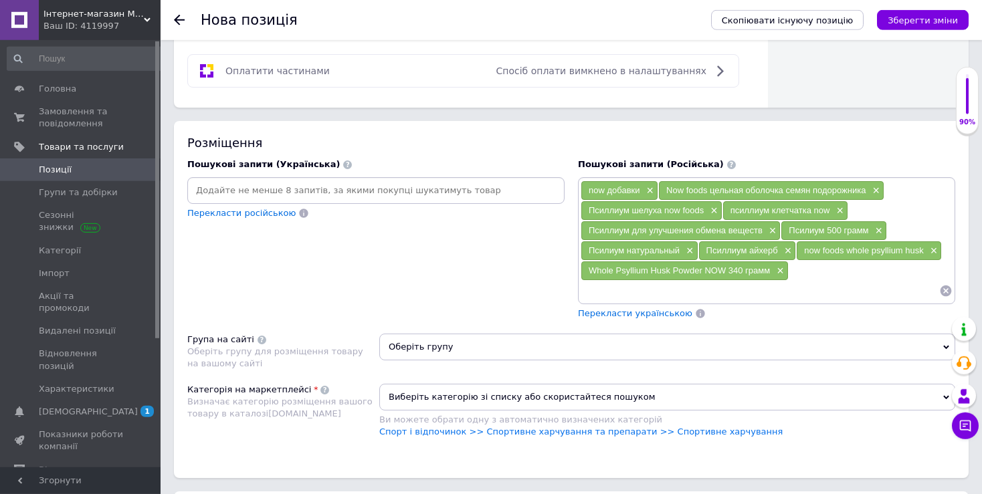
scroll to position [867, 0]
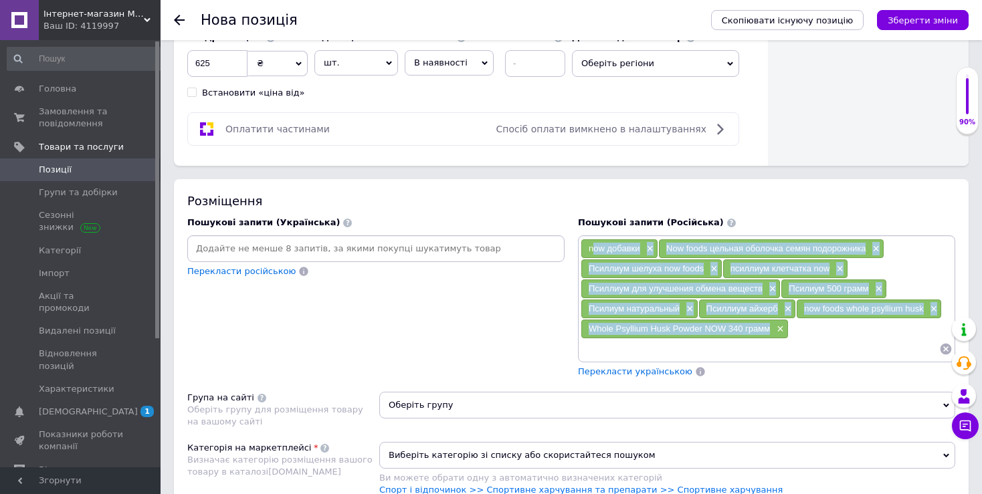
drag, startPoint x: 592, startPoint y: 244, endPoint x: 769, endPoint y: 327, distance: 195.7
click at [769, 330] on div "now добавки × Now foods цельная оболочка семян подорожника × Псиллиум шелуха no…" at bounding box center [766, 299] width 372 height 120
copy div "ow добавки × Now foods цельная оболочка семян подорожника × Псиллиум шелуха now…"
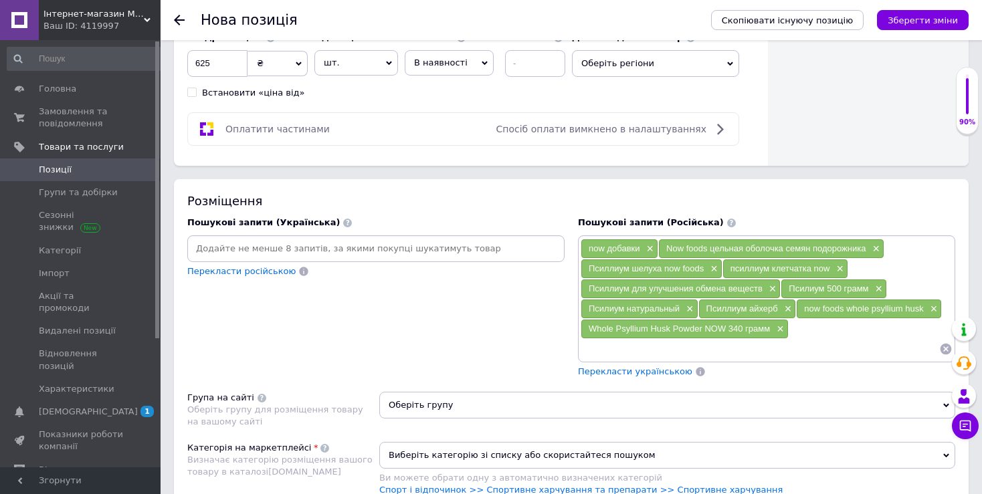
click at [899, 193] on div "Розміщення" at bounding box center [571, 201] width 768 height 17
click at [649, 245] on span "×" at bounding box center [648, 248] width 11 height 11
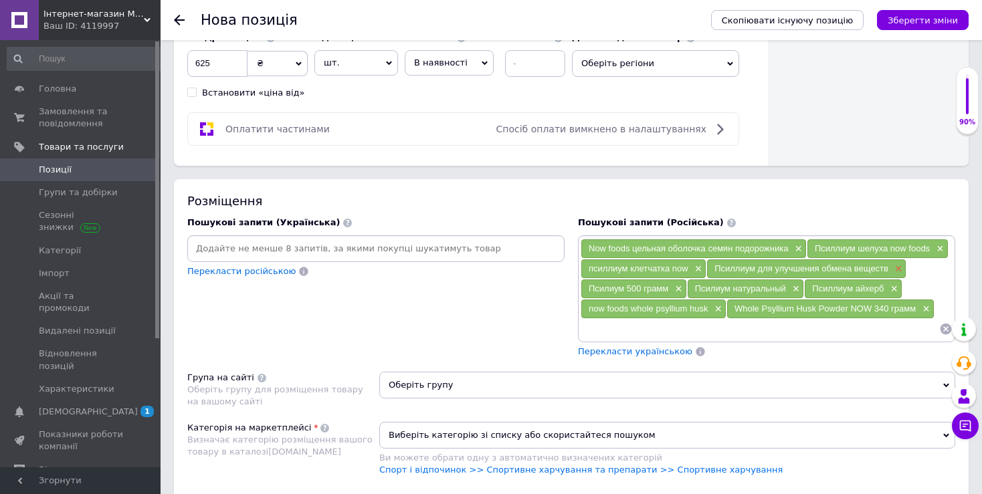
click at [897, 266] on span "×" at bounding box center [896, 268] width 11 height 11
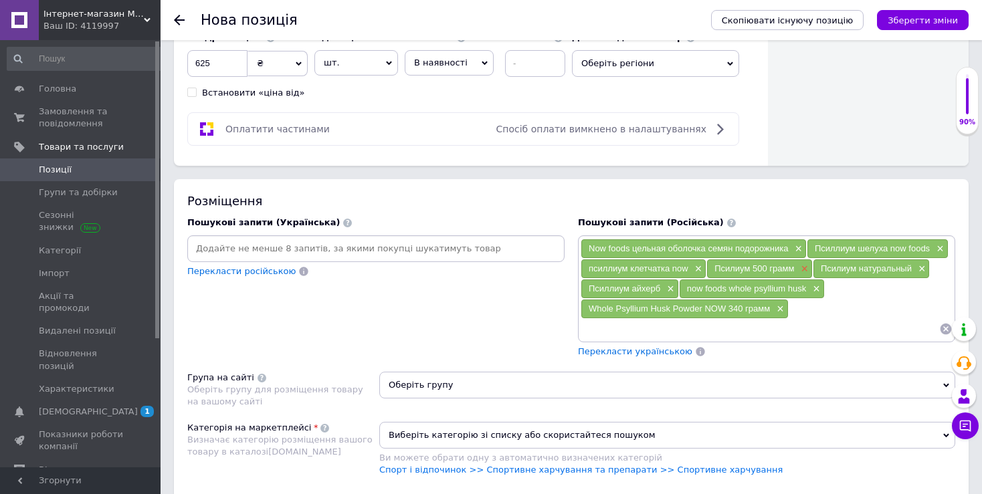
click at [805, 267] on span "×" at bounding box center [802, 268] width 11 height 11
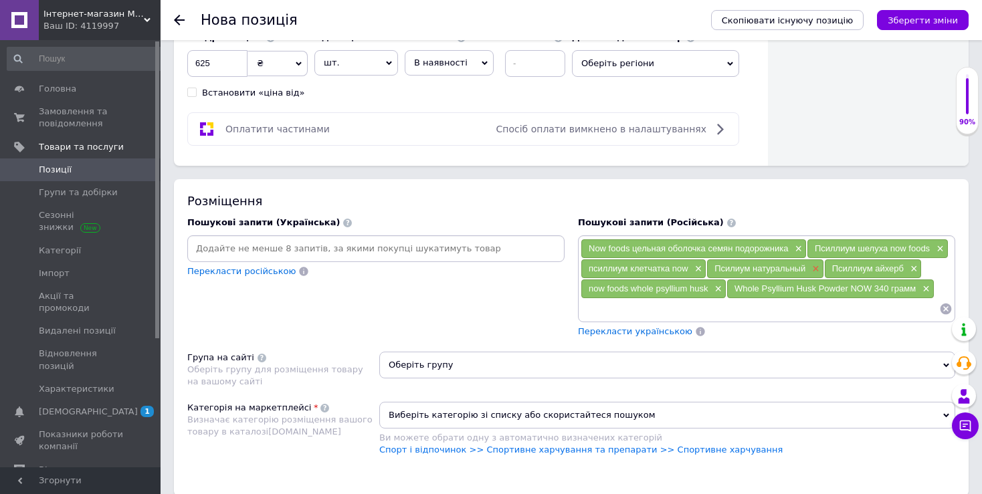
click at [815, 265] on span "×" at bounding box center [814, 268] width 11 height 11
click at [792, 268] on span "×" at bounding box center [794, 268] width 11 height 11
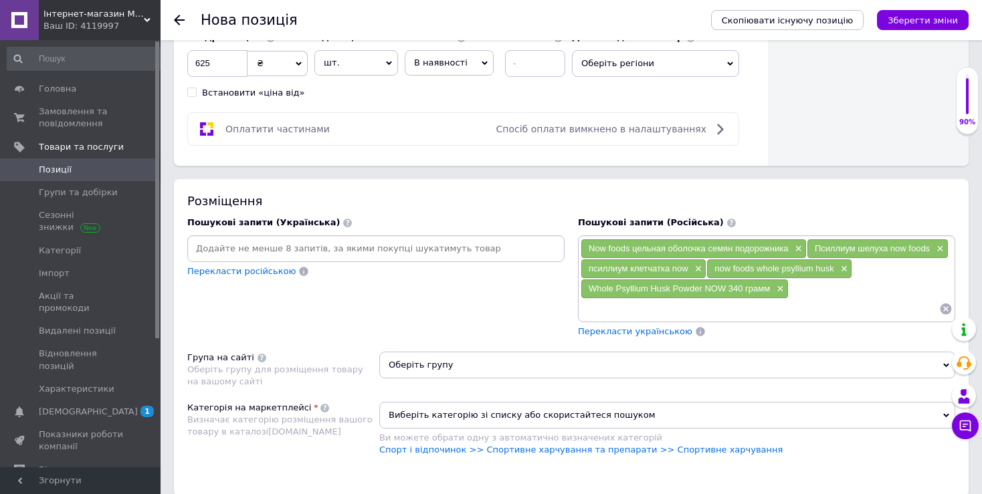
click at [817, 299] on input at bounding box center [759, 309] width 358 height 20
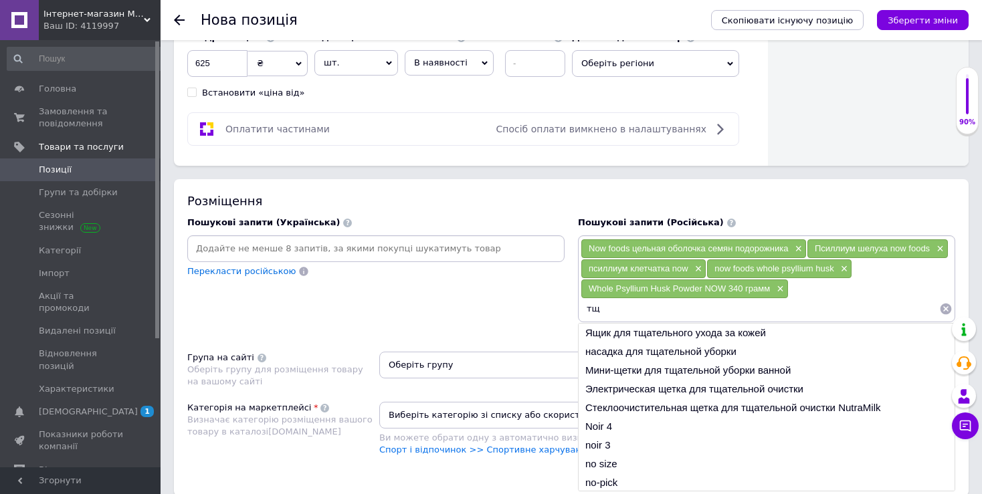
type input "т"
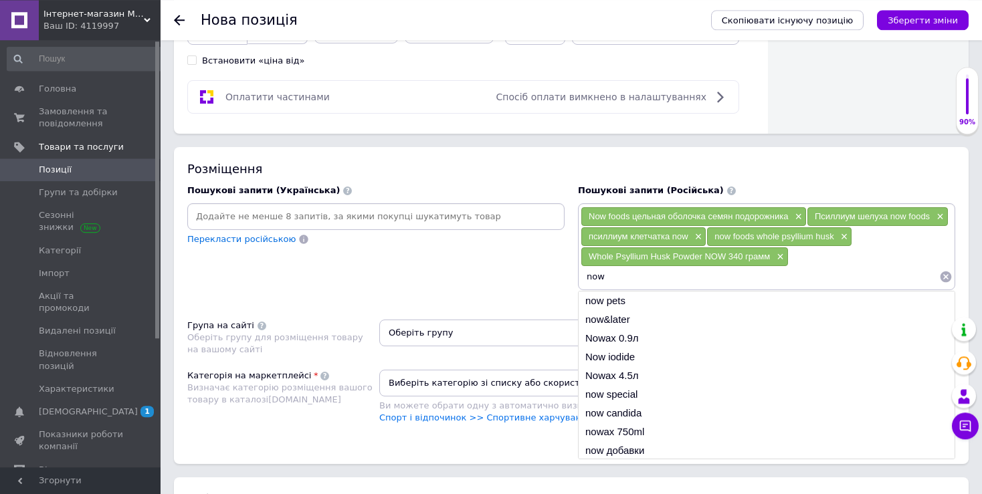
scroll to position [938, 0]
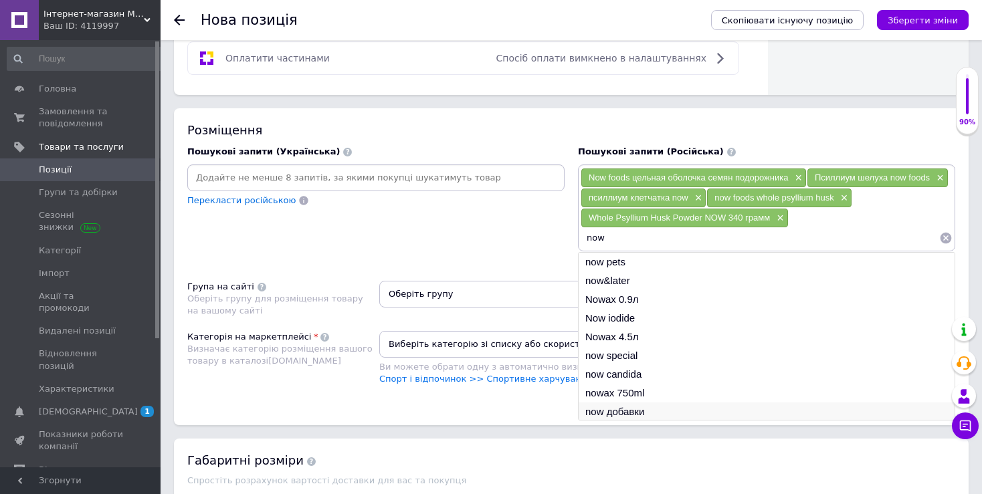
type input "now"
click at [623, 411] on li "now добавки" at bounding box center [766, 412] width 376 height 19
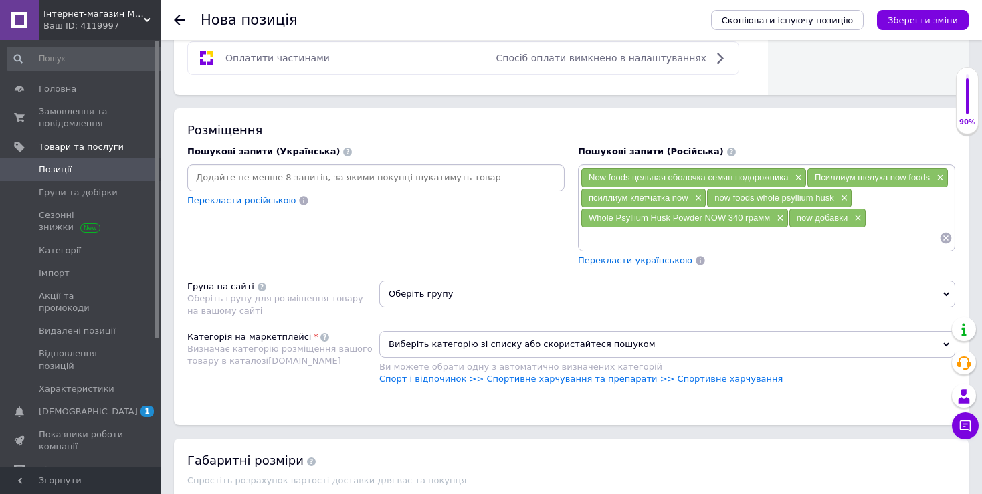
click at [713, 240] on input at bounding box center [759, 238] width 358 height 20
paste input "Псиллиум для улучшения обмена веществ"
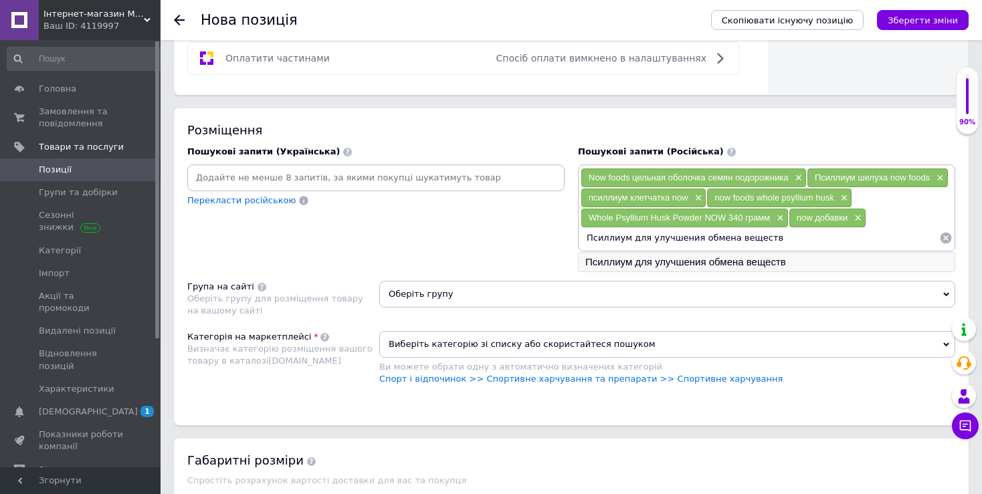
type input "Псиллиум для улучшения обмена веществ"
click at [780, 268] on li "Псиллиум для улучшения обмена веществ" at bounding box center [766, 262] width 376 height 19
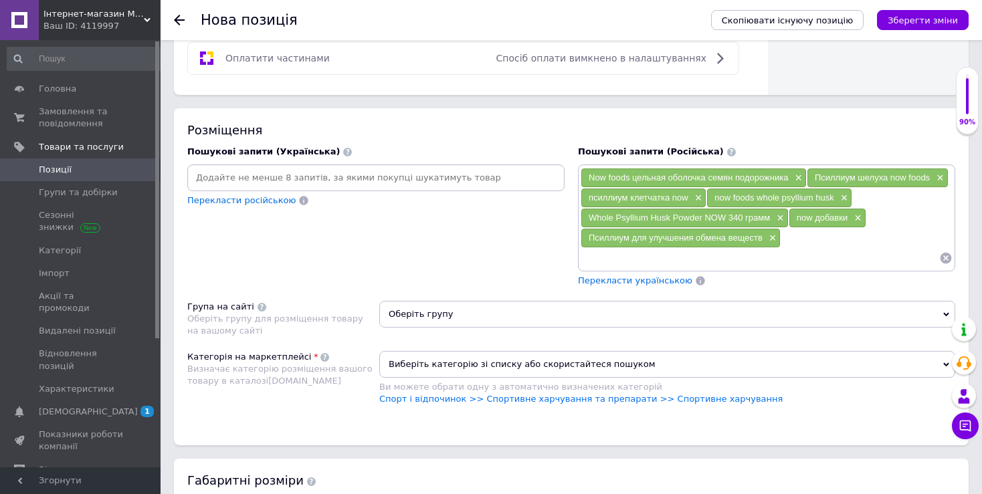
click at [756, 264] on input at bounding box center [759, 258] width 358 height 20
paste input "Псилиум 500 грамм"
type input "Псилиум 500 грамм"
click at [678, 287] on li "Псилиум 500 грамм" at bounding box center [766, 282] width 376 height 19
click at [661, 250] on input at bounding box center [759, 258] width 358 height 20
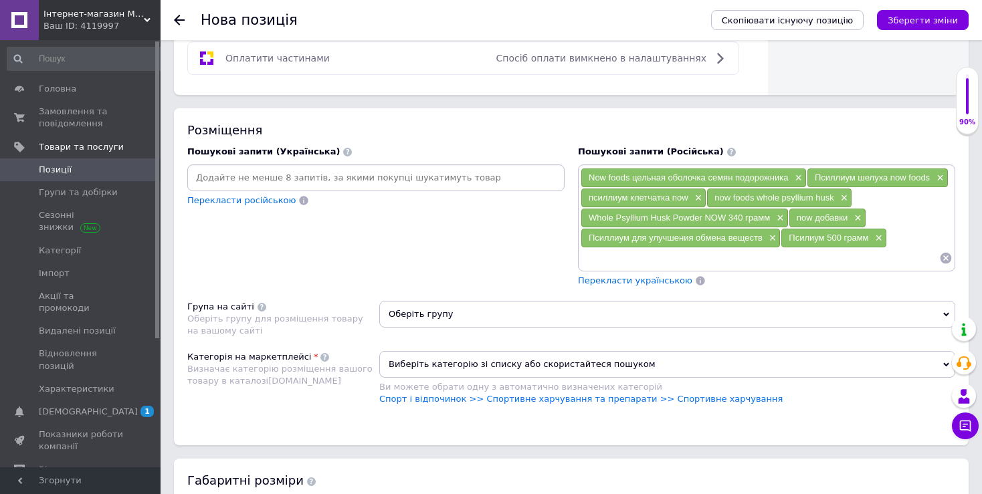
paste input "Псилиум натуральный"
type input "Псилиум натуральный"
click at [651, 280] on li "Псилиум натуральный" at bounding box center [766, 282] width 376 height 19
click at [744, 250] on input at bounding box center [818, 258] width 241 height 20
paste input "Псиллиум айхерб"
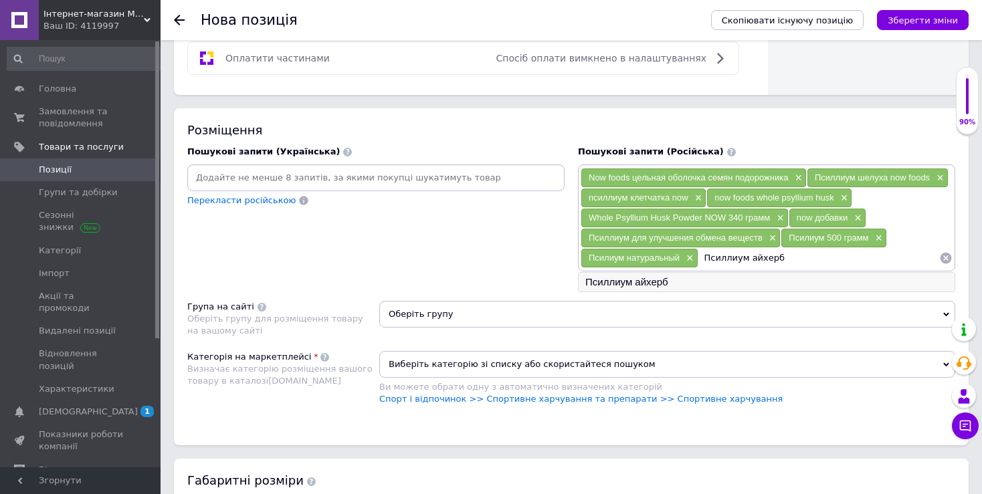
type input "Псиллиум айхерб"
click at [683, 280] on li "Псиллиум айхерб" at bounding box center [766, 282] width 376 height 19
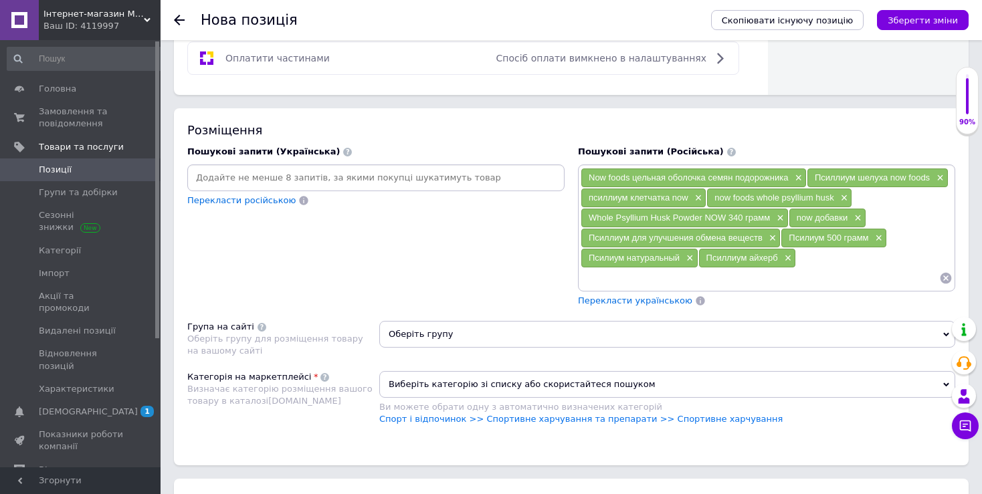
click at [813, 255] on div "Now foods цельная оболочка семян подорожника × Псиллиум шелуха now foods × псил…" at bounding box center [766, 228] width 372 height 120
click at [805, 270] on input at bounding box center [759, 278] width 358 height 20
type input "g"
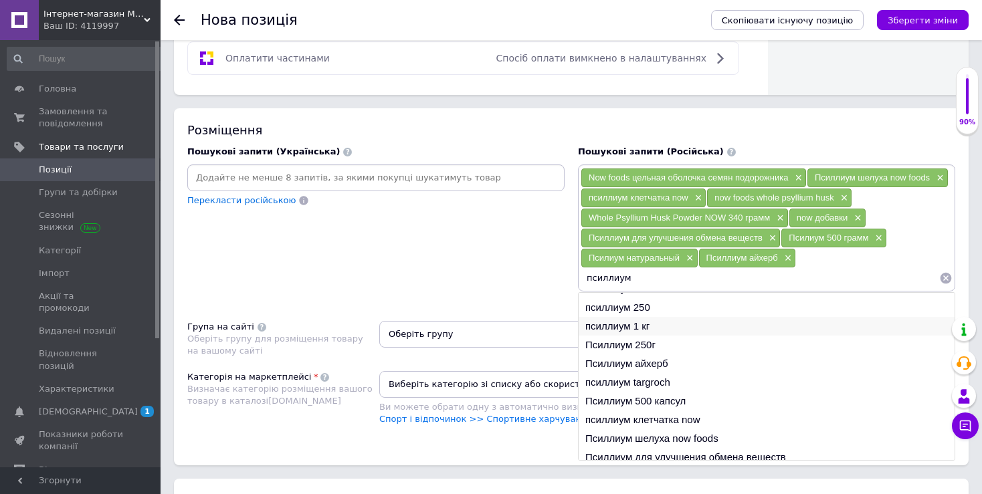
scroll to position [20, 0]
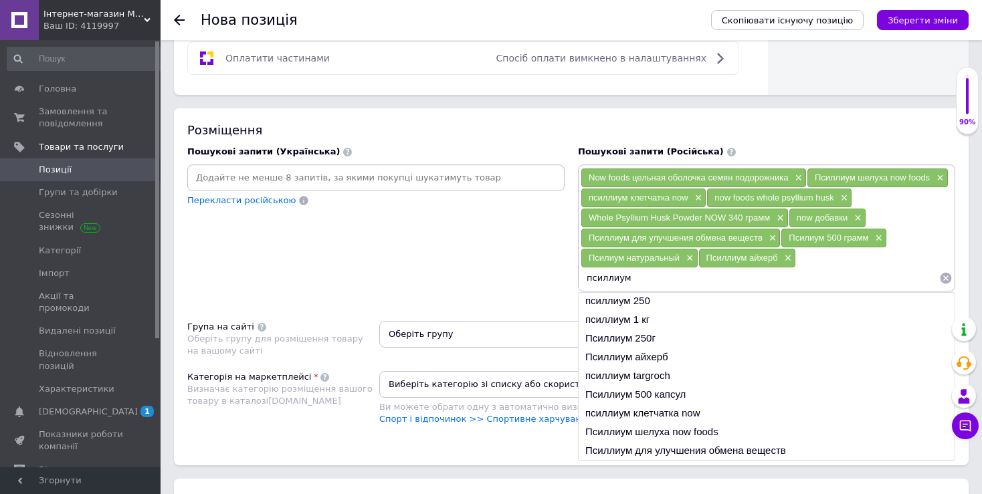
click at [638, 275] on input "псиллиум" at bounding box center [759, 278] width 358 height 20
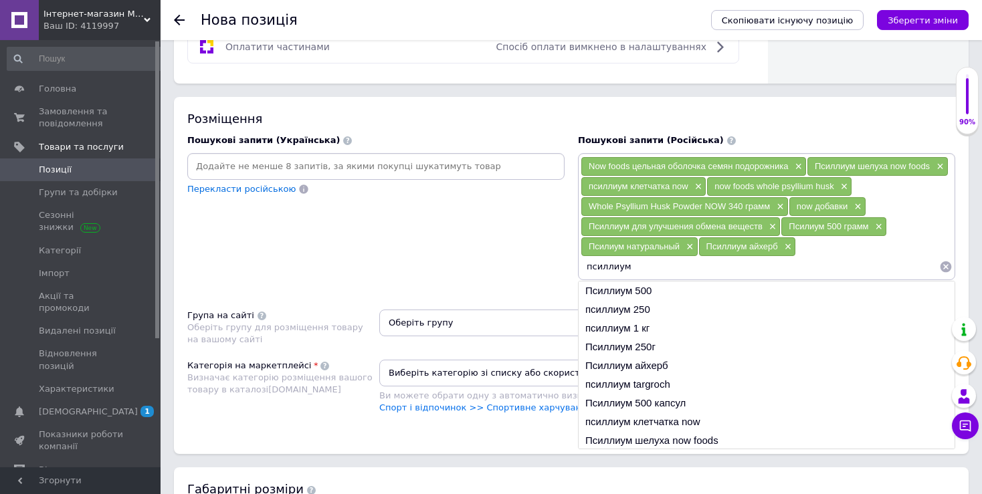
scroll to position [938, 0]
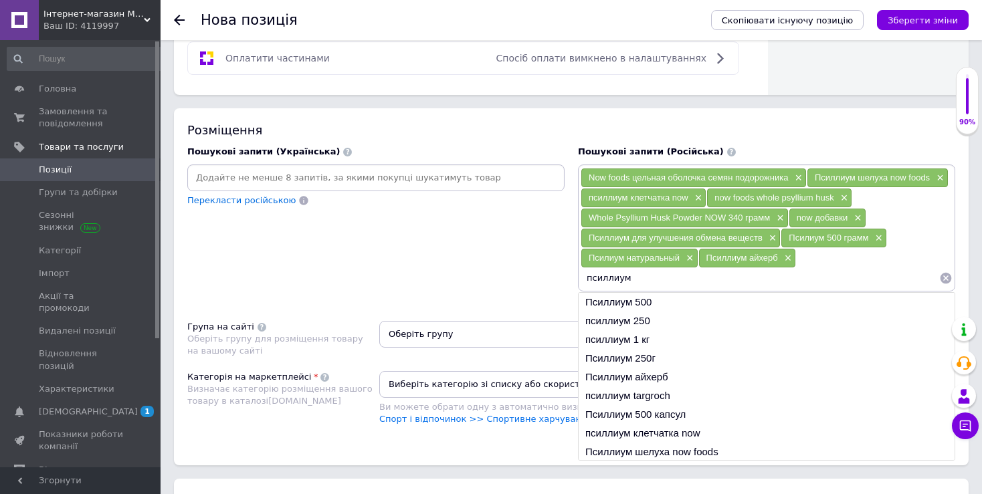
click at [673, 278] on input "псиллиум" at bounding box center [759, 278] width 358 height 20
type input "псил"
click at [663, 281] on input "псил" at bounding box center [759, 278] width 358 height 20
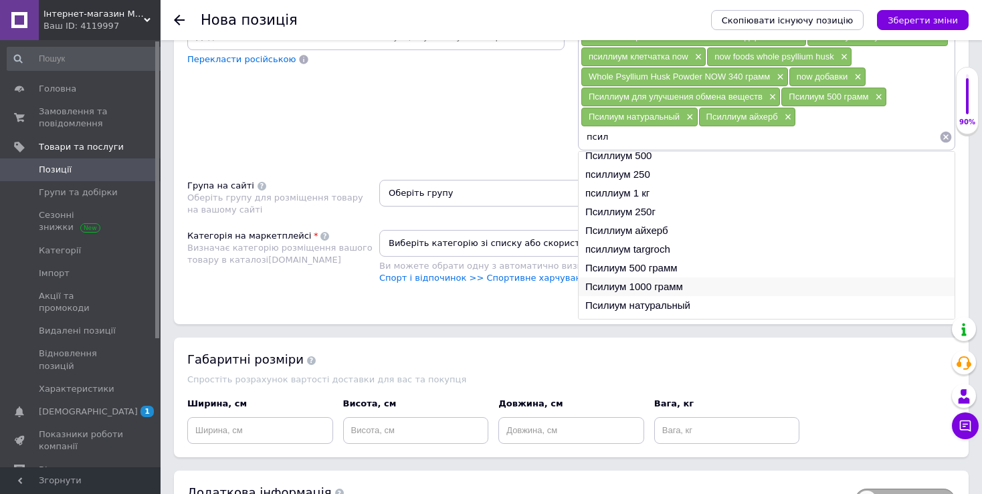
scroll to position [0, 0]
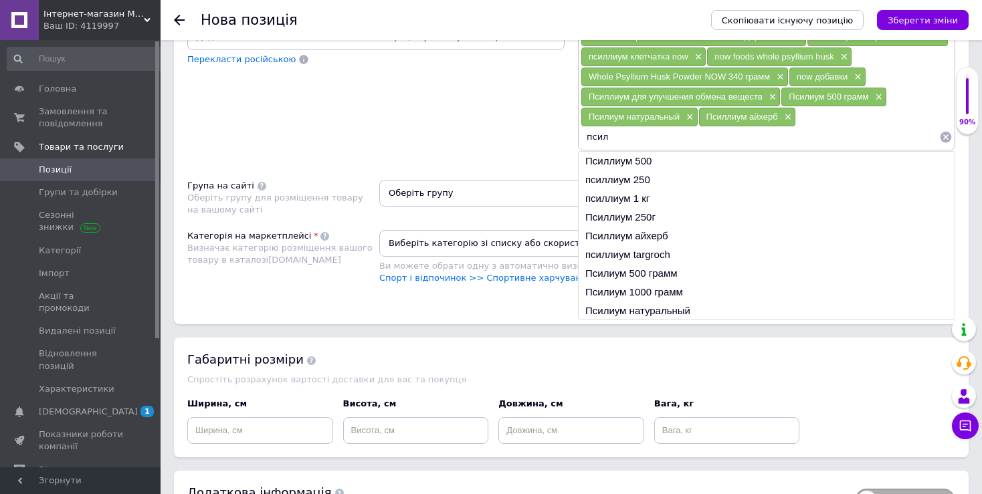
click at [657, 142] on input "псил" at bounding box center [759, 137] width 358 height 20
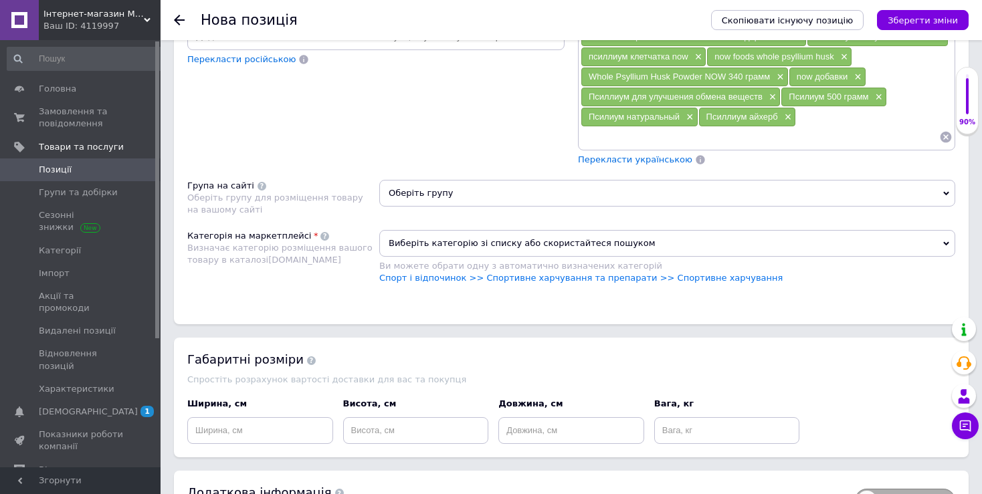
type input "з"
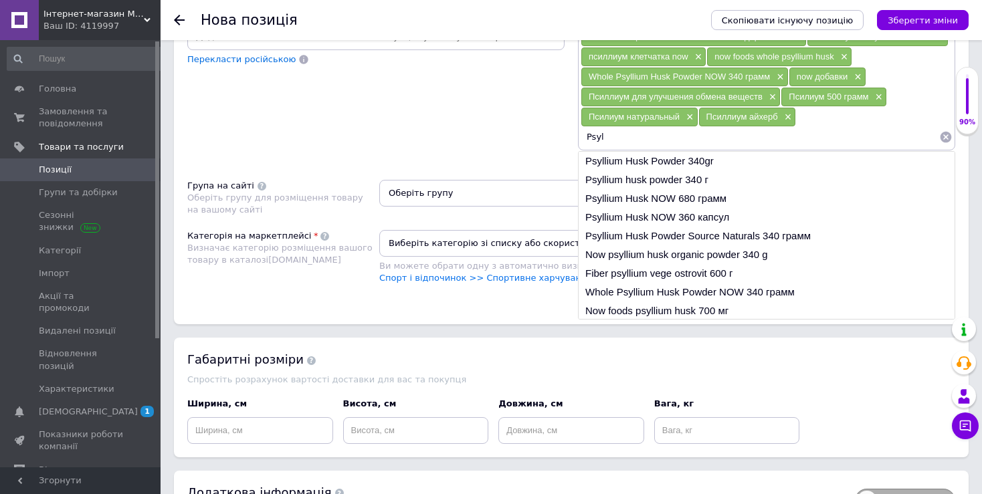
click at [632, 132] on input "Psyl" at bounding box center [759, 137] width 358 height 20
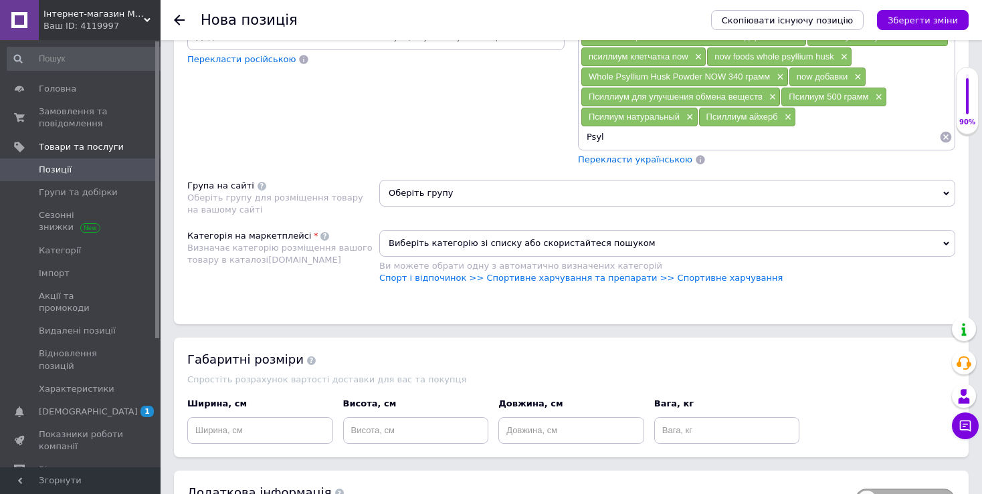
click at [632, 132] on input "Psyl" at bounding box center [759, 137] width 358 height 20
click at [632, 131] on input "Psyl" at bounding box center [759, 137] width 358 height 20
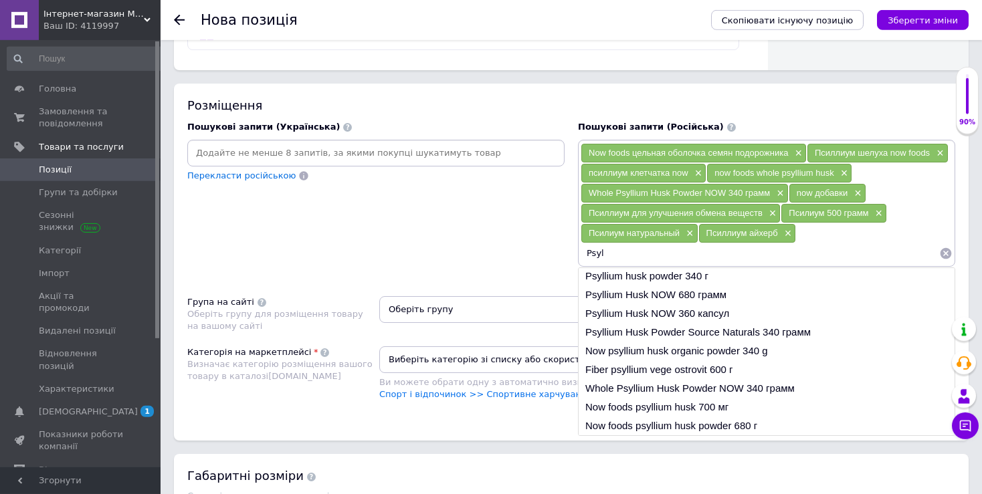
scroll to position [938, 0]
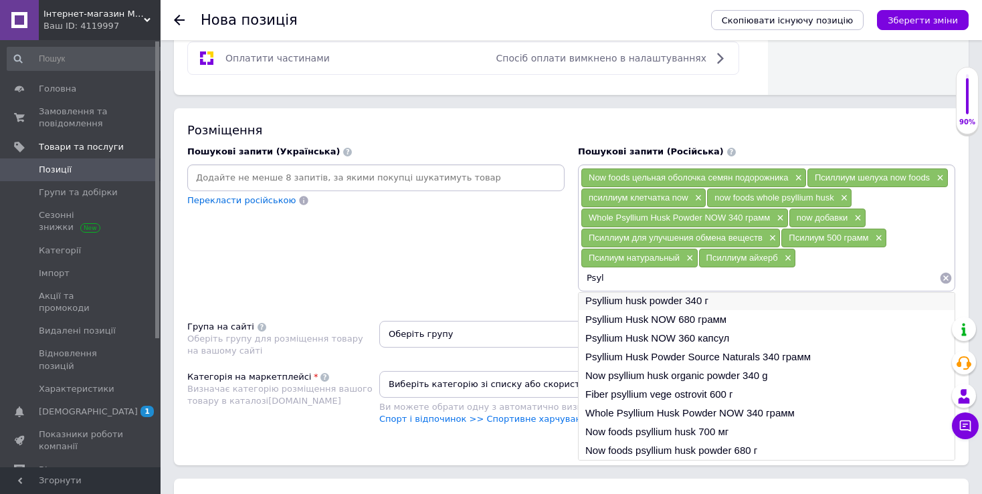
type input "Psyl"
click at [695, 301] on li "Psyllium husk powder 340 г" at bounding box center [766, 301] width 376 height 19
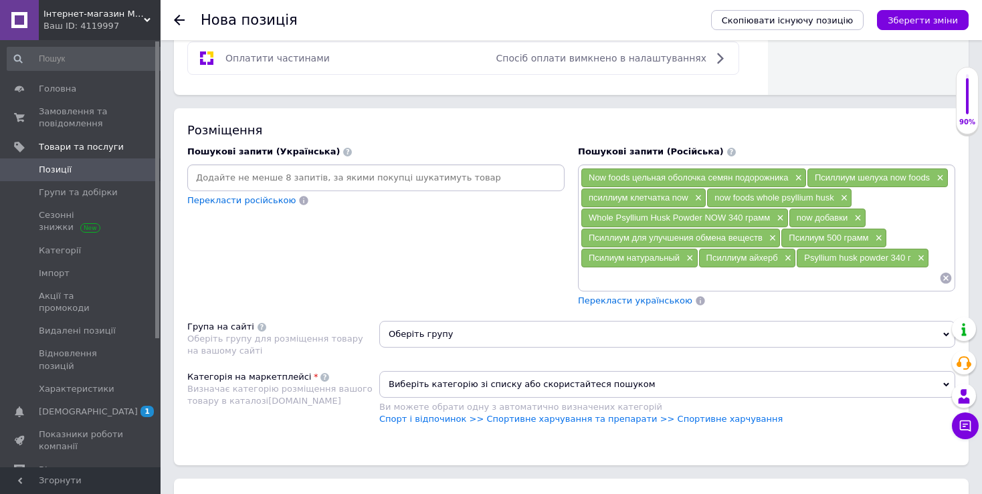
click at [687, 283] on input at bounding box center [759, 278] width 358 height 20
paste input "Psyl"
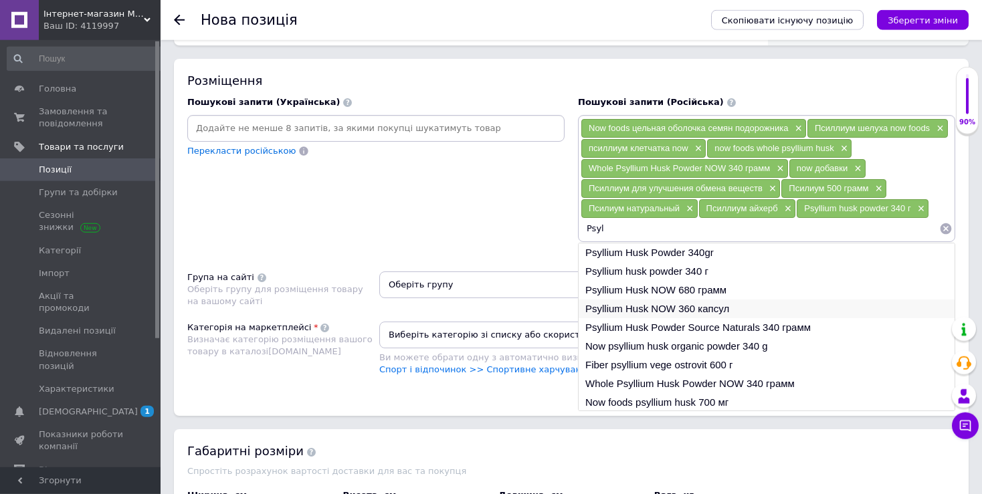
scroll to position [1008, 0]
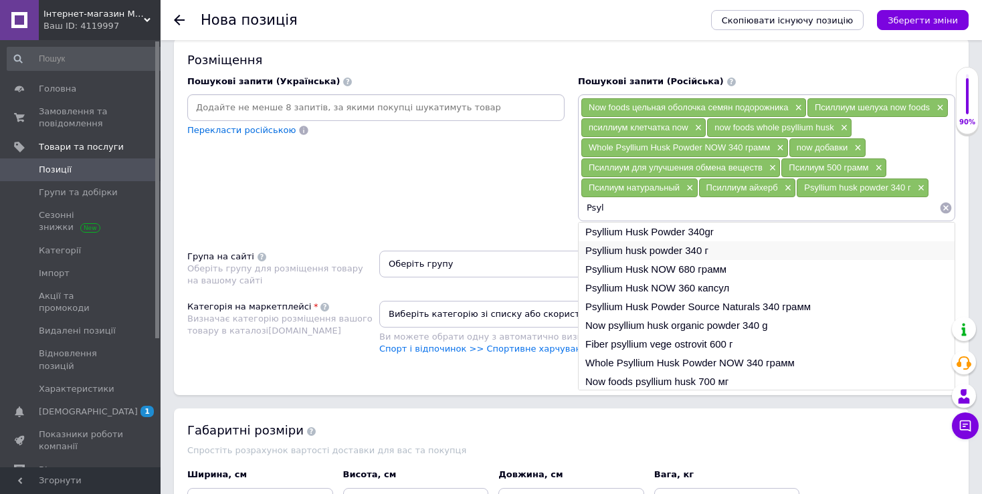
click at [695, 249] on li "Psyllium husk powder 340 г" at bounding box center [766, 250] width 376 height 19
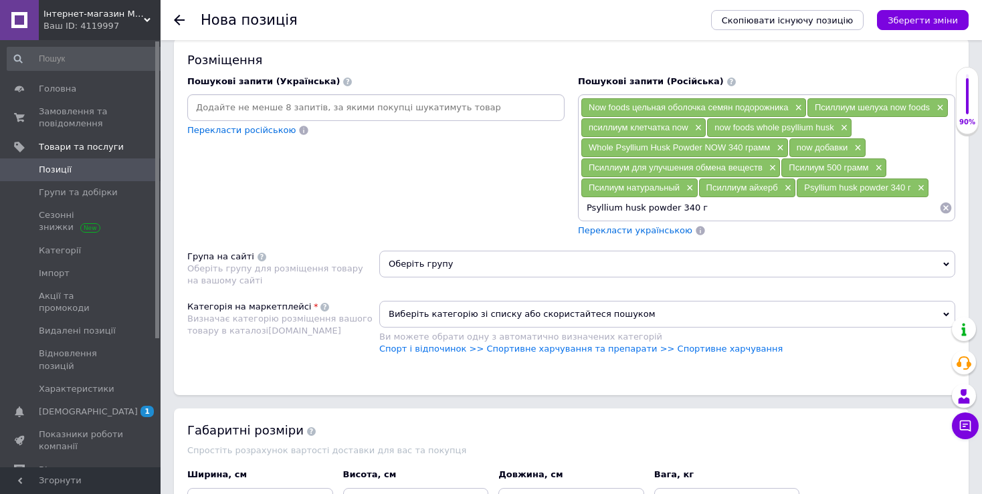
drag, startPoint x: 702, startPoint y: 209, endPoint x: 601, endPoint y: 210, distance: 101.7
click at [601, 210] on input "Psyllium husk powder 340 г" at bounding box center [759, 208] width 358 height 20
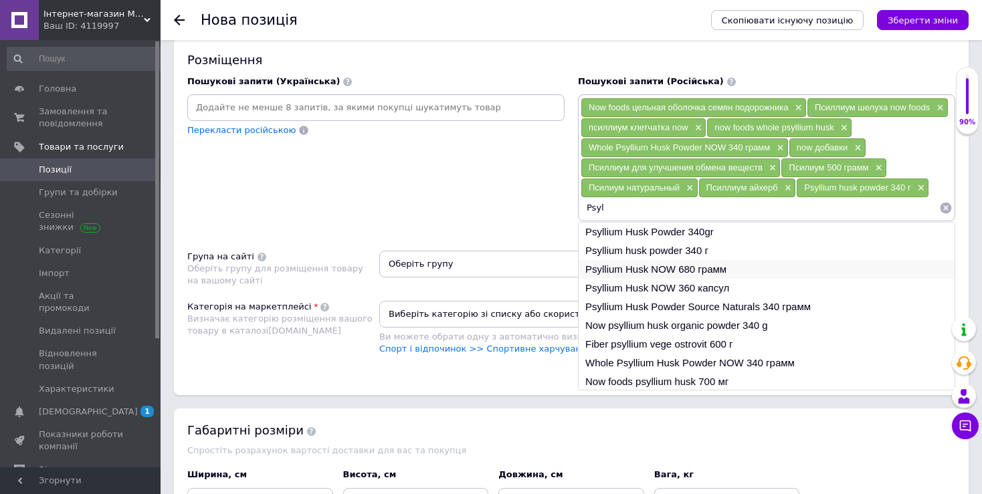
type input "Psyl"
click at [674, 269] on li "Psyllium Husk NOW 680 грамм" at bounding box center [766, 269] width 376 height 19
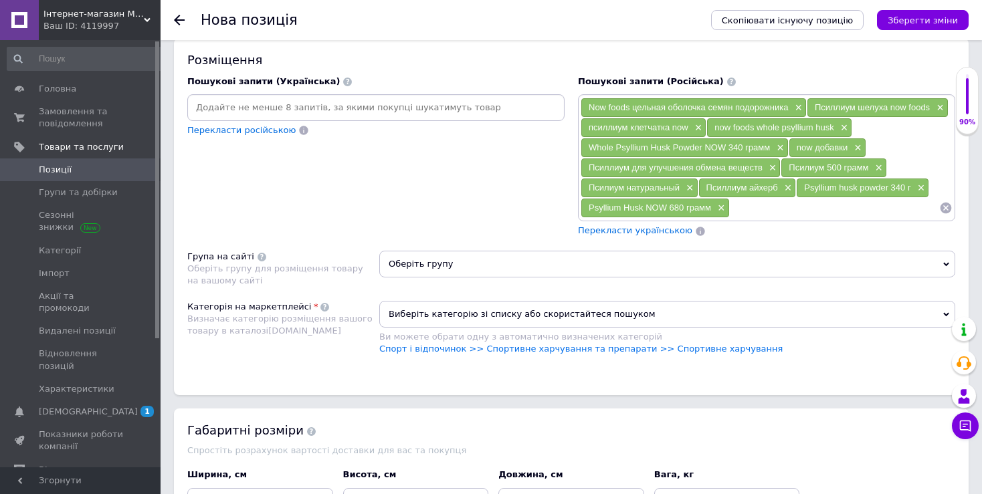
click at [763, 202] on input at bounding box center [834, 208] width 209 height 20
paste input "Psyl"
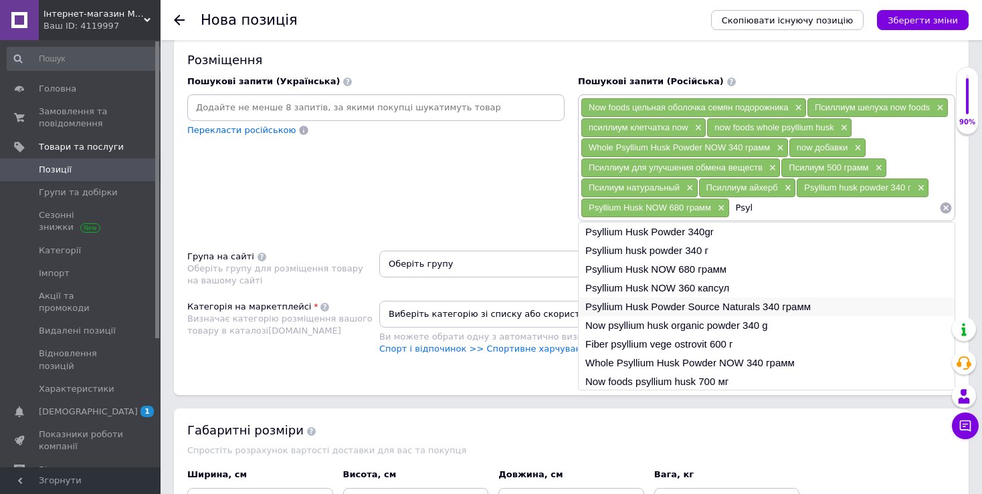
type input "Psyl"
click at [720, 308] on li "Psyllium Husk Powder Source Naturals 340 грамм" at bounding box center [766, 307] width 376 height 19
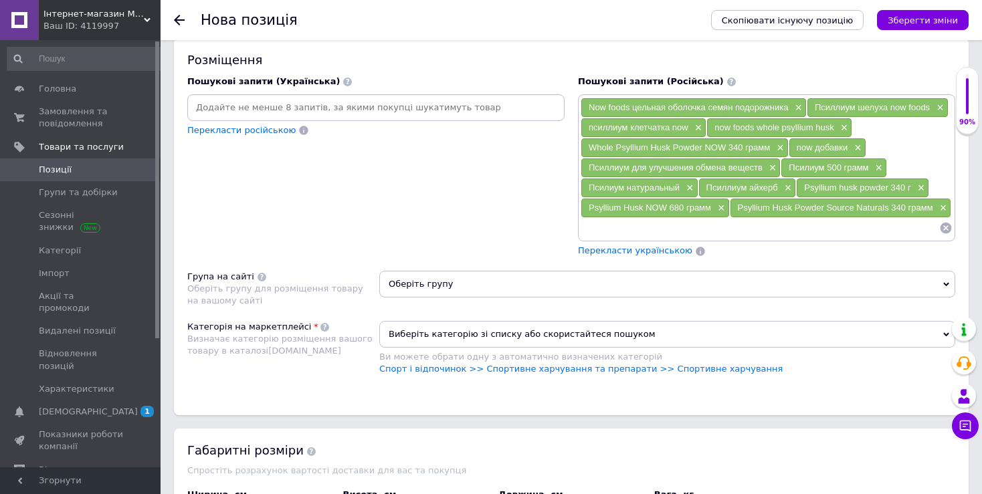
click at [732, 221] on input at bounding box center [759, 228] width 358 height 20
paste input "Psyl"
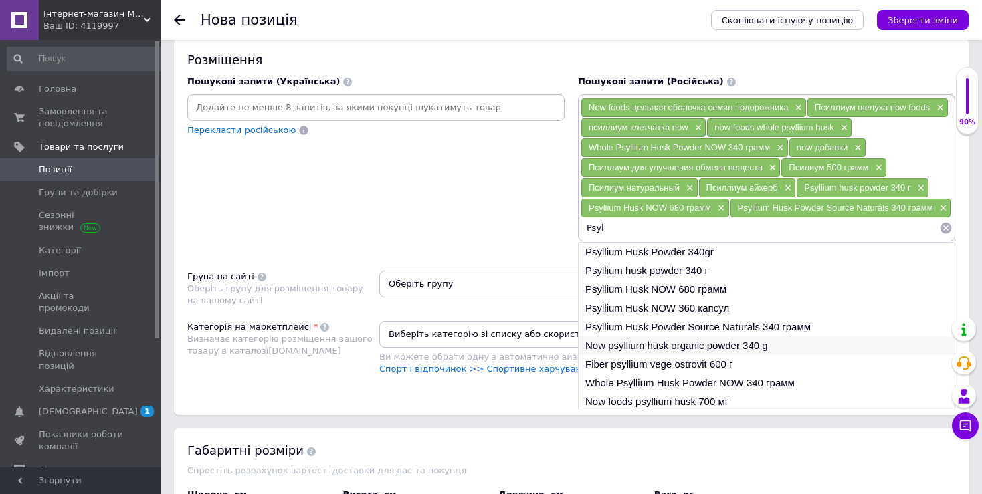
type input "Psyl"
click at [702, 344] on li "Now psyllium husk organic powder 340 g" at bounding box center [766, 345] width 376 height 19
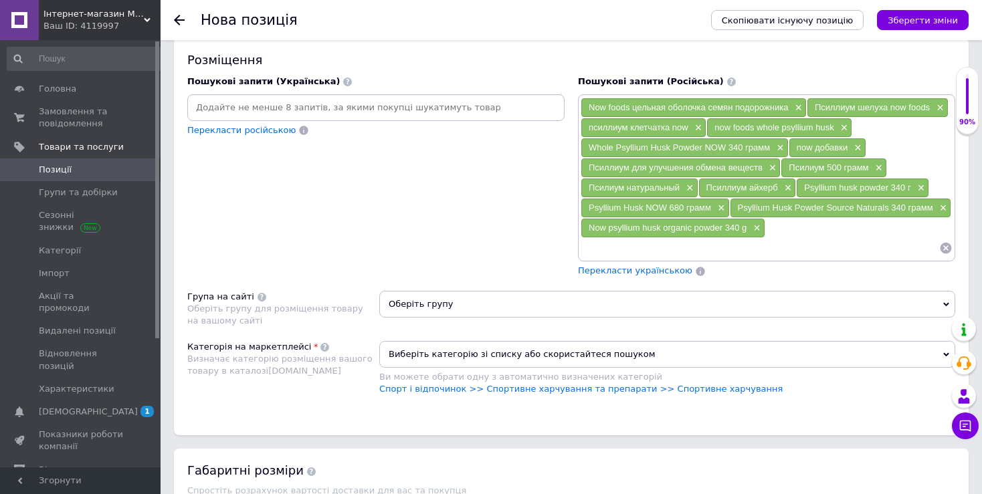
click at [680, 246] on input at bounding box center [759, 248] width 358 height 20
paste input "Psyl"
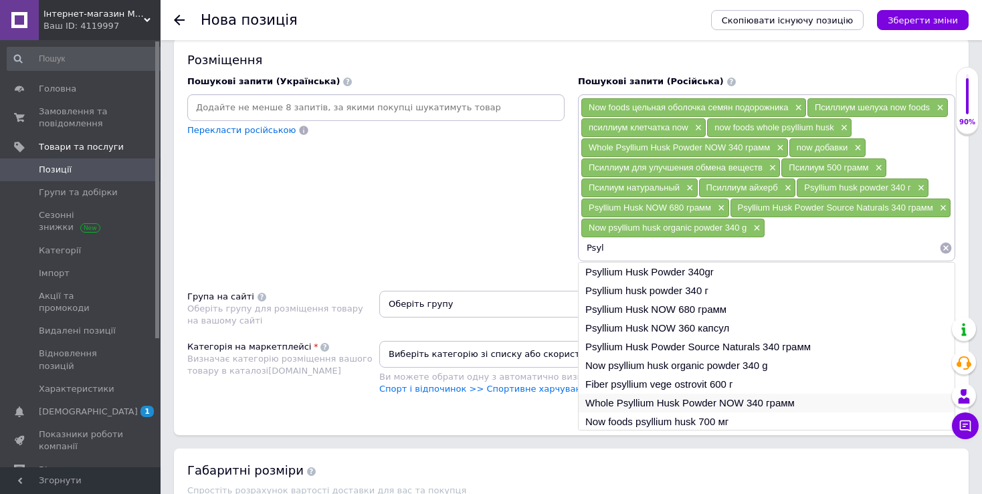
click at [689, 399] on li "Whole Psyllium Husk Powder NOW 340 грамм" at bounding box center [766, 403] width 376 height 19
type input "Whole Psyllium Husk Powder NOW 340 грамм"
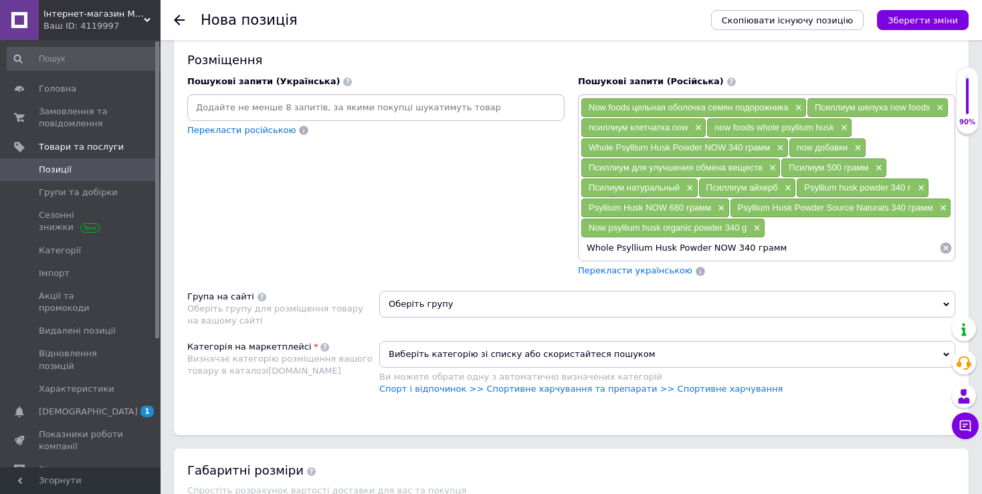
click at [775, 247] on input "Whole Psyllium Husk Powder NOW 340 грамм" at bounding box center [759, 248] width 358 height 20
drag, startPoint x: 772, startPoint y: 247, endPoint x: 585, endPoint y: 257, distance: 186.8
click at [585, 258] on input "Whole Psyllium Husk Powder NOW 340 грамм" at bounding box center [759, 248] width 358 height 20
paste input "Psyl"
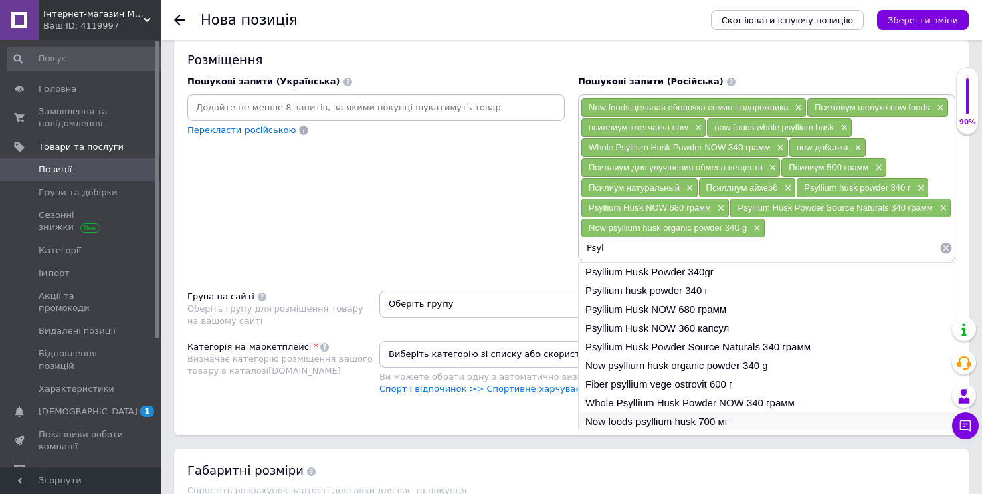
scroll to position [20, 0]
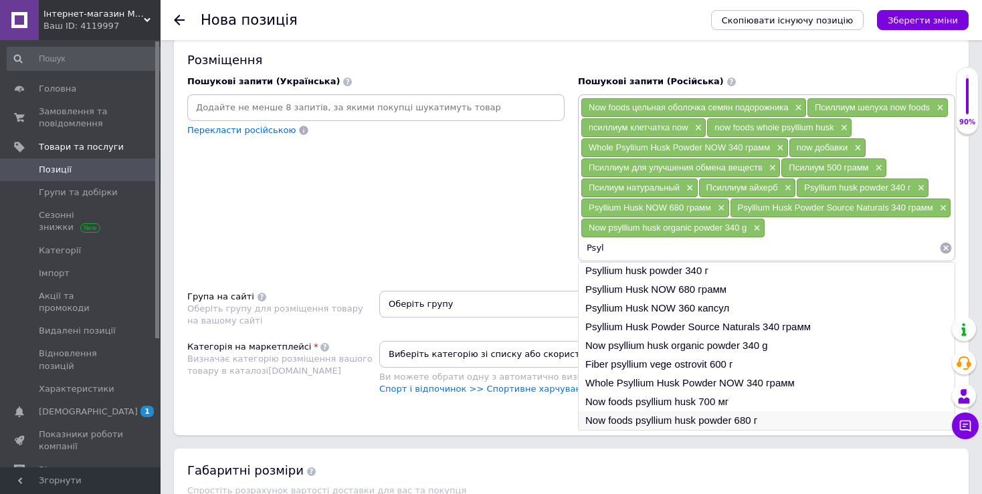
type input "Psyl"
click at [742, 417] on li "Now foods psyllium husk powder 680 г" at bounding box center [766, 420] width 376 height 19
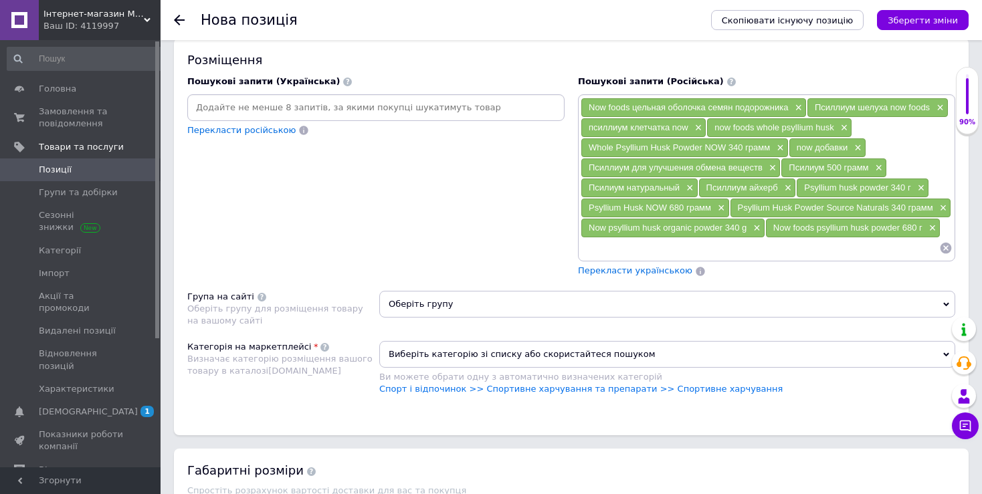
click at [662, 246] on input at bounding box center [759, 248] width 358 height 20
paste input "Psyl"
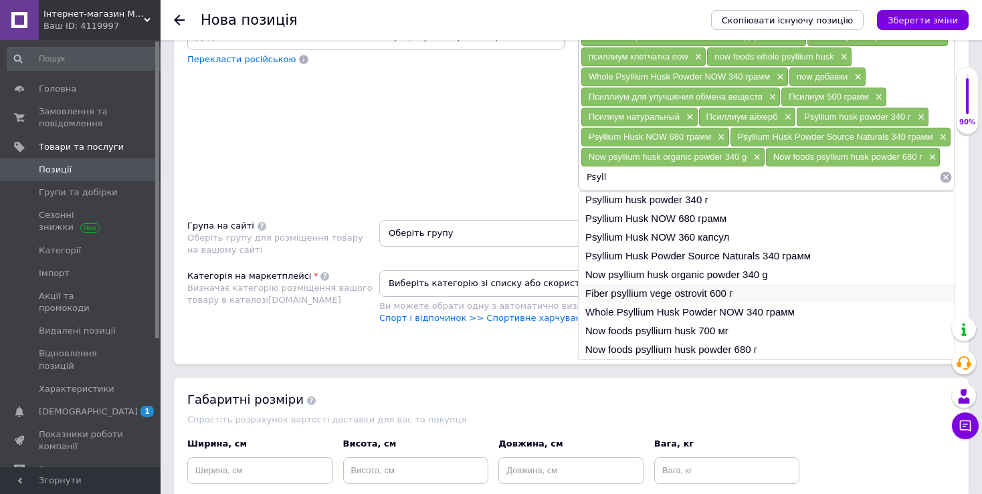
scroll to position [0, 0]
type input "Psyllium husk"
drag, startPoint x: 665, startPoint y: 175, endPoint x: 586, endPoint y: 183, distance: 79.4
click at [586, 183] on input "Psyllium husk" at bounding box center [759, 177] width 358 height 20
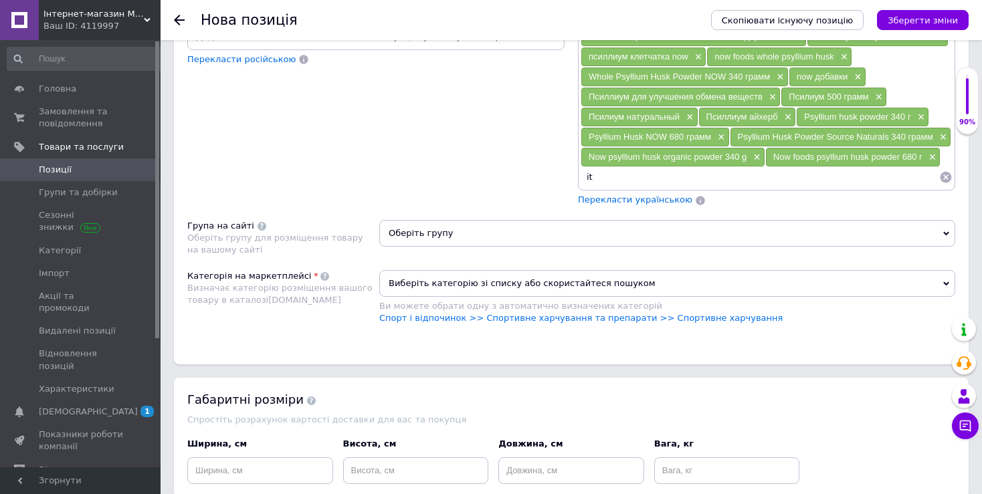
type input "i"
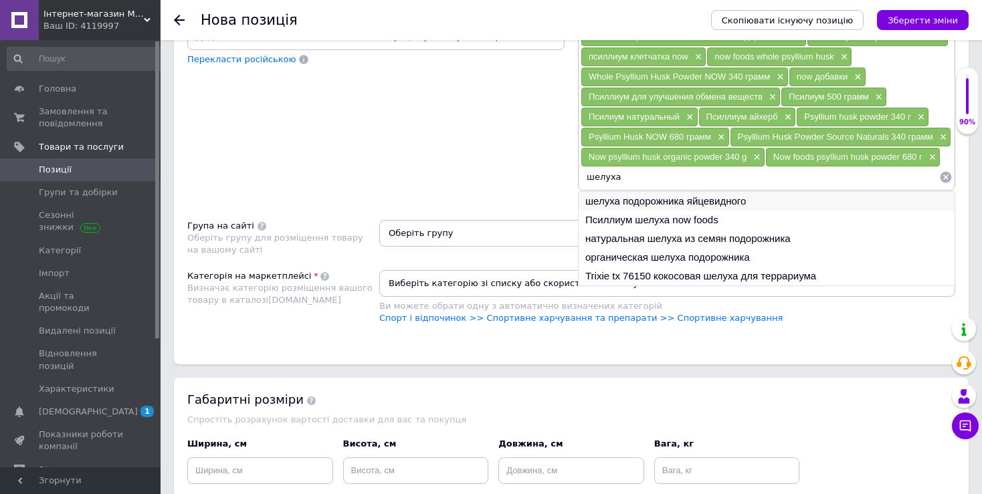
type input "шелуха"
click at [632, 197] on li "шелуха подорожника яйцевидного" at bounding box center [766, 201] width 376 height 19
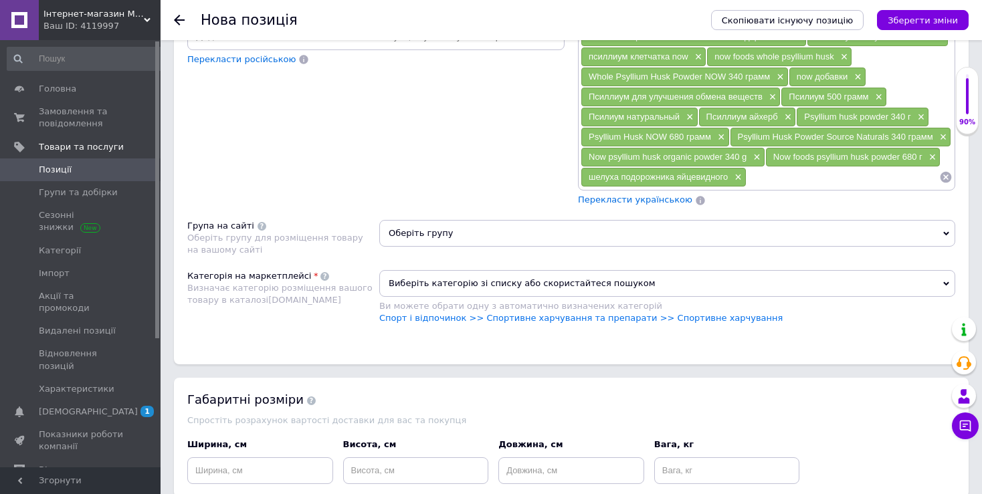
click at [801, 178] on input at bounding box center [842, 177] width 193 height 20
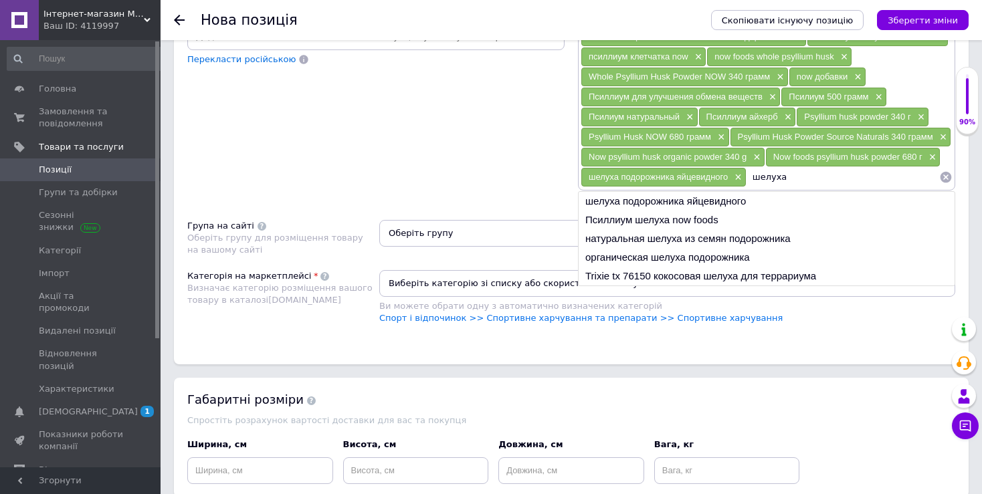
click at [820, 169] on input "шелуха" at bounding box center [842, 177] width 193 height 20
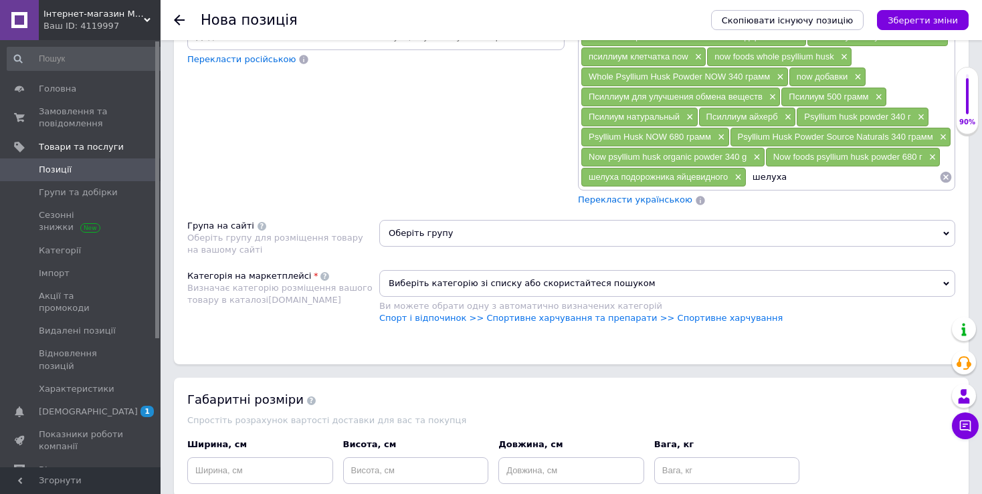
click at [820, 169] on input "шелуха" at bounding box center [842, 177] width 193 height 20
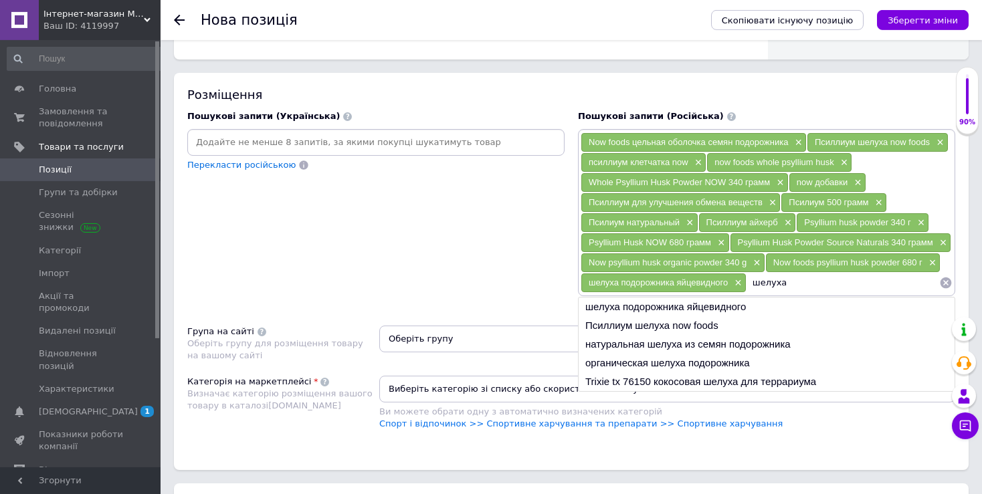
scroll to position [1008, 0]
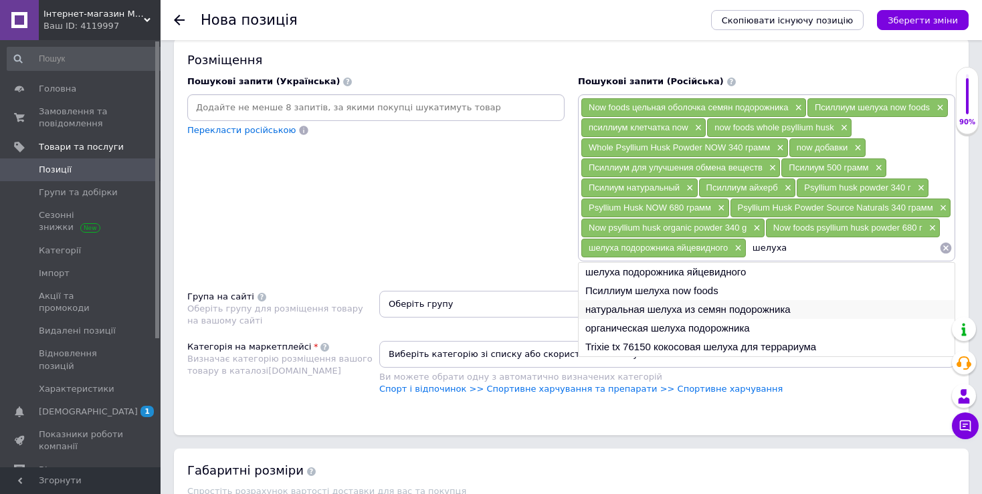
type input "шелуха"
click at [754, 309] on li "натуральная шелуха из семян подорожника" at bounding box center [766, 309] width 376 height 19
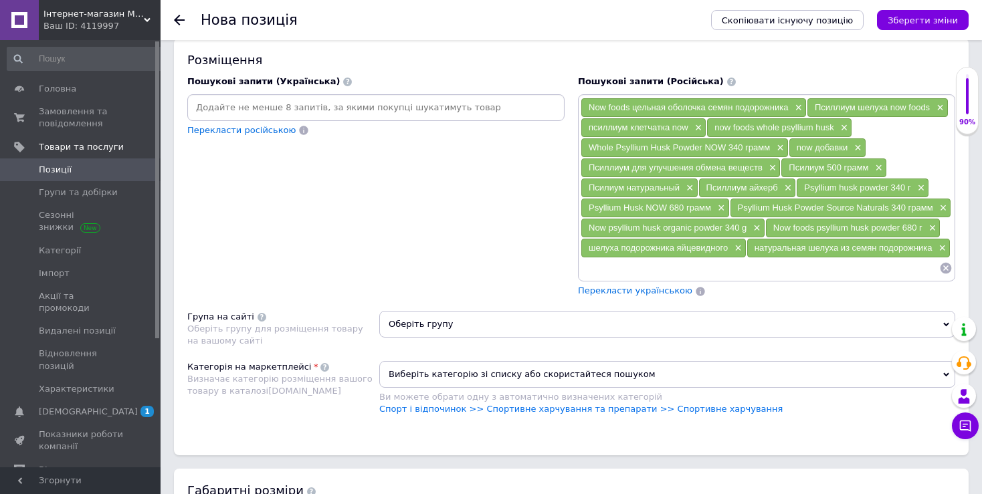
click at [746, 270] on input at bounding box center [759, 268] width 358 height 20
paste input "шелуха"
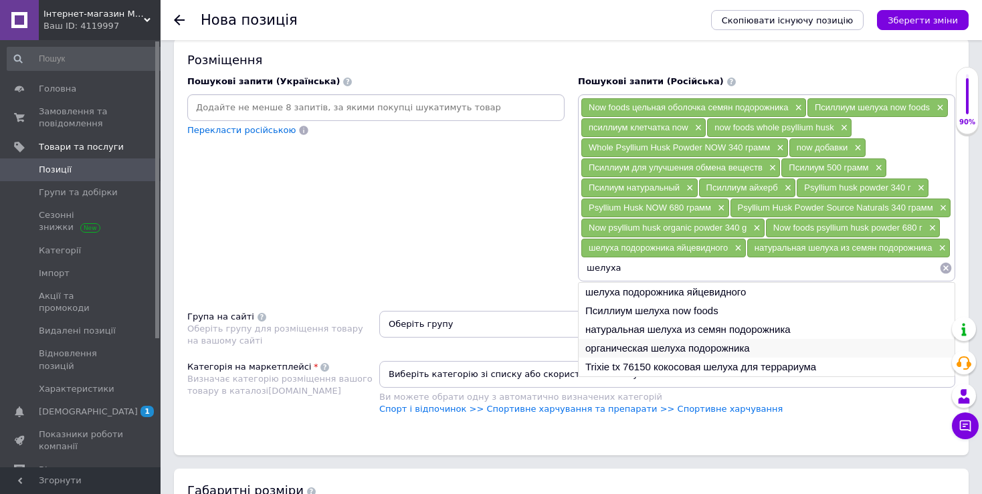
type input "шелуха"
click at [732, 346] on li "органическая шелуха подорожника" at bounding box center [766, 348] width 376 height 19
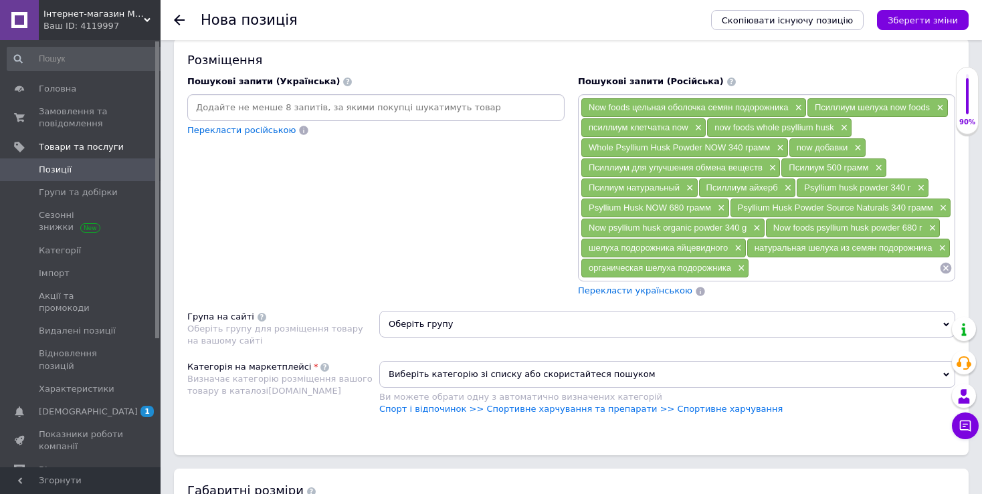
click at [783, 265] on input at bounding box center [844, 268] width 190 height 20
paste input "шелуха"
type input "шелуха"
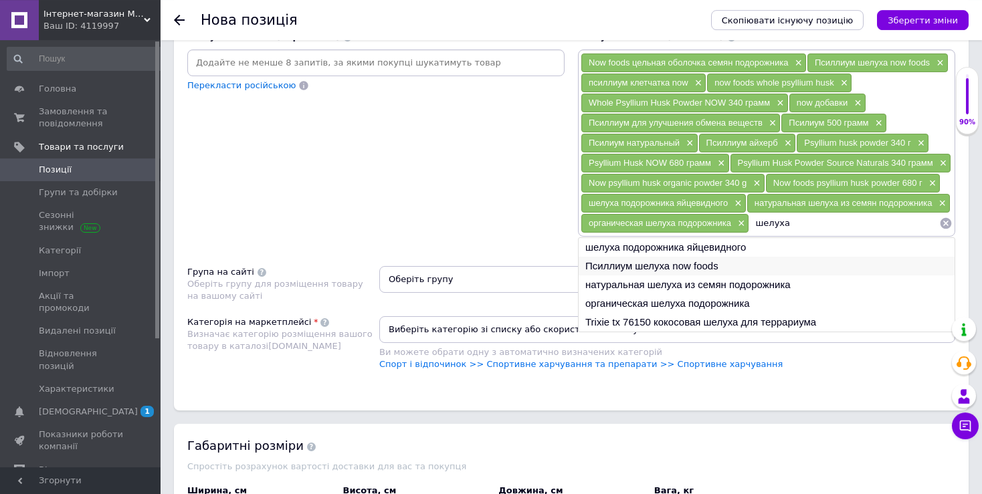
scroll to position [1079, 0]
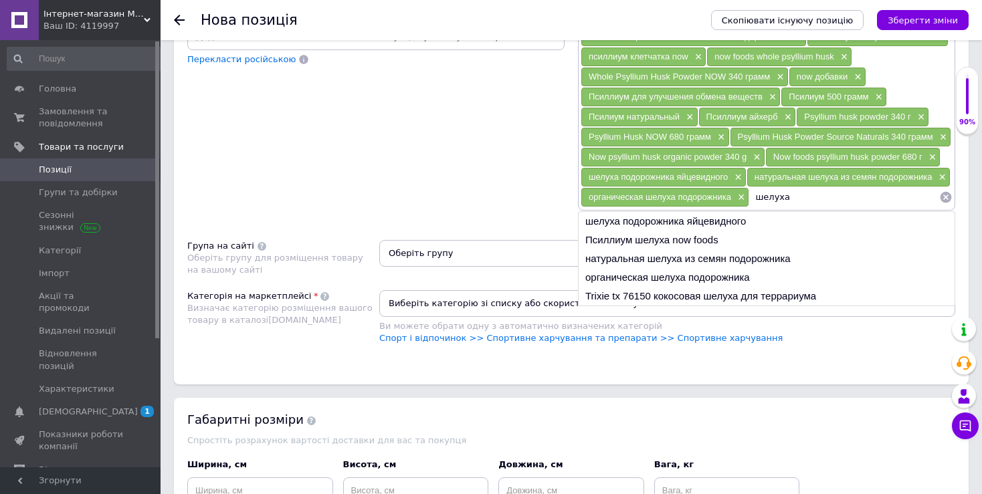
drag, startPoint x: 797, startPoint y: 195, endPoint x: 752, endPoint y: 195, distance: 44.8
click at [752, 195] on input "шелуха" at bounding box center [844, 197] width 190 height 20
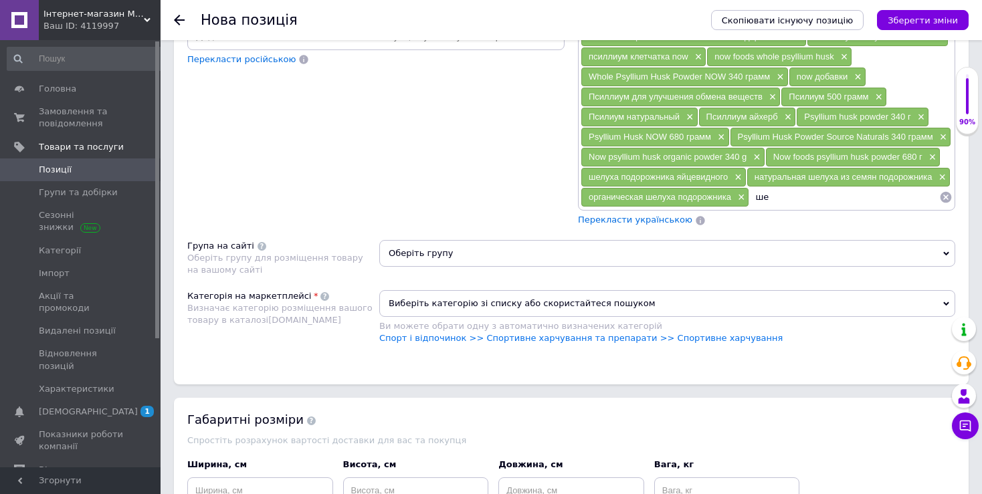
type input "ш"
type input "подорожника"
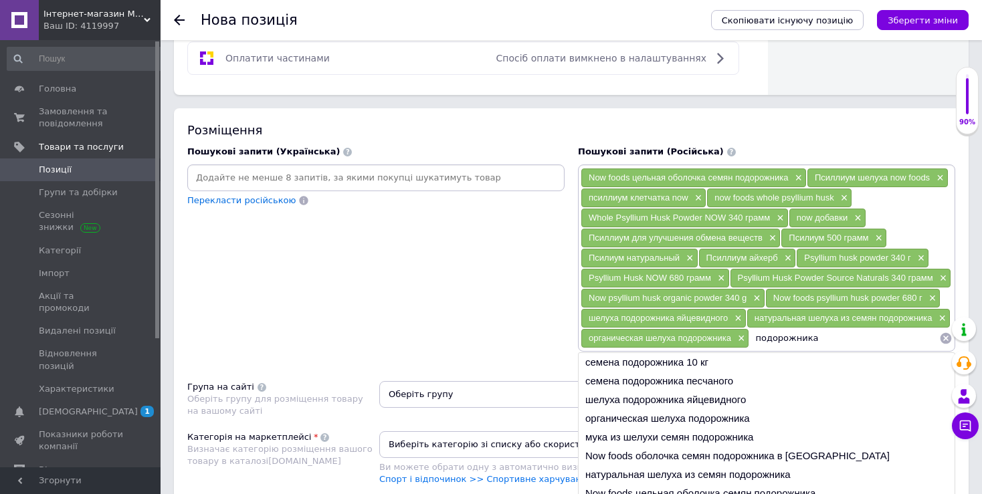
scroll to position [1008, 0]
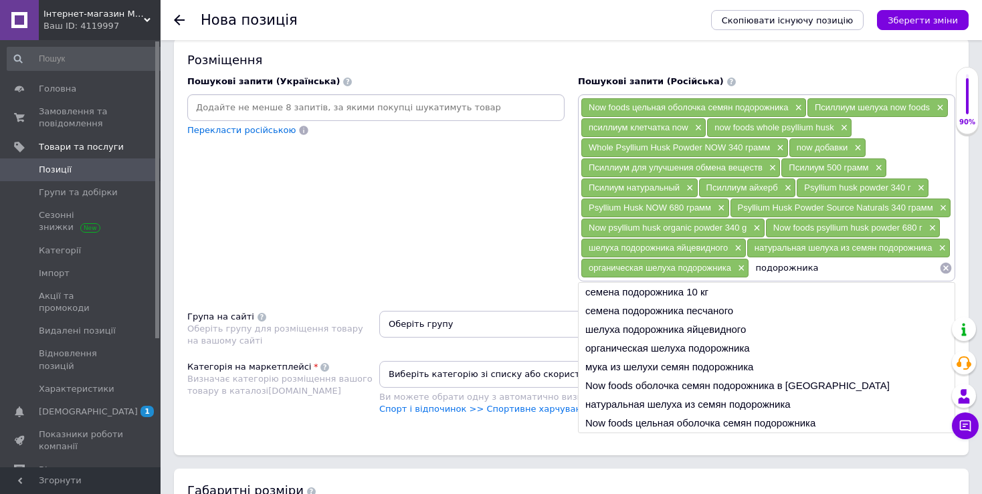
drag, startPoint x: 824, startPoint y: 267, endPoint x: 754, endPoint y: 271, distance: 70.3
click at [754, 271] on input "подорожника" at bounding box center [844, 268] width 190 height 20
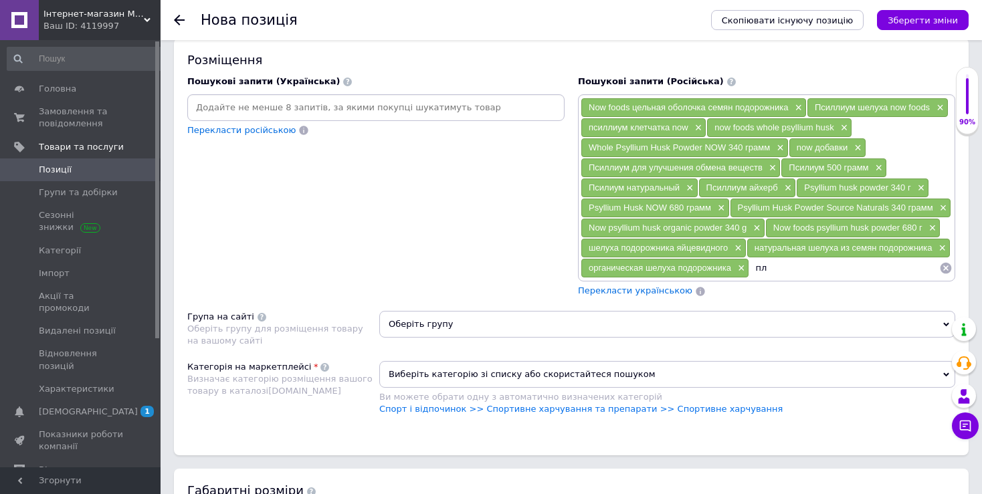
type input "п"
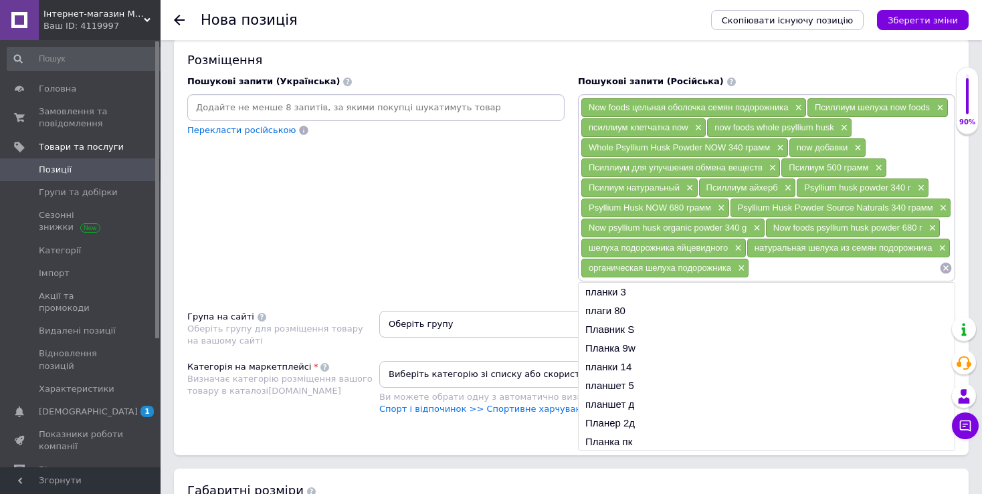
click at [782, 265] on input at bounding box center [844, 268] width 190 height 20
paste input "Цілісна лушпиння насіння"
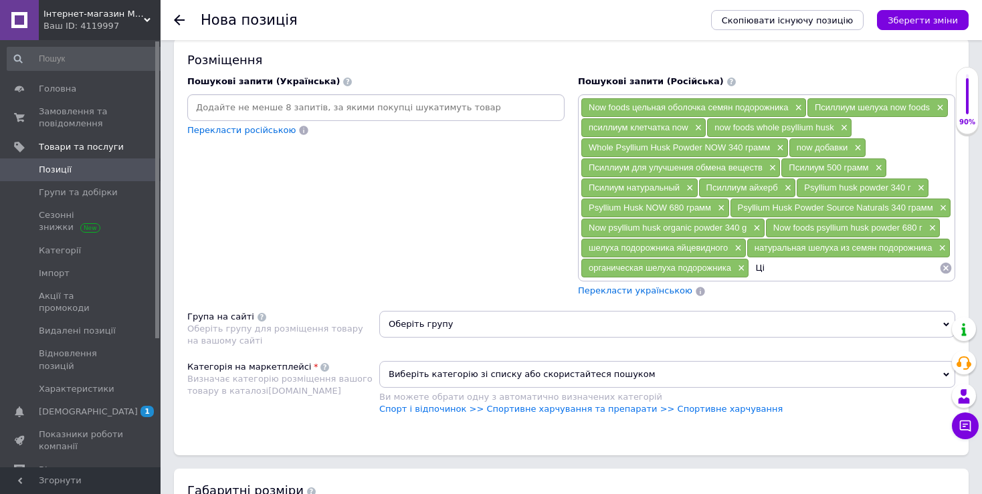
type input "Ц"
click at [836, 269] on input "лушпиння" at bounding box center [844, 268] width 190 height 20
type input "л"
click at [439, 103] on input at bounding box center [376, 108] width 372 height 20
type input "л"
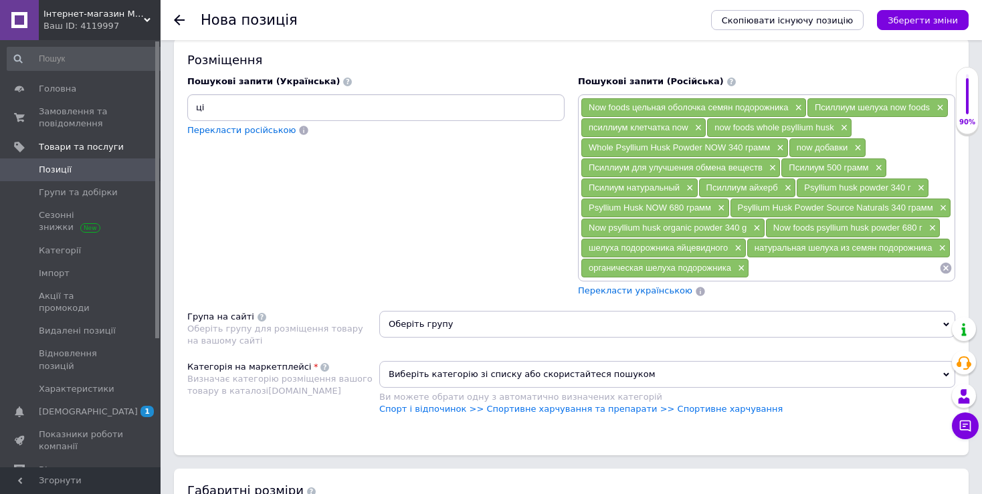
type input "ц"
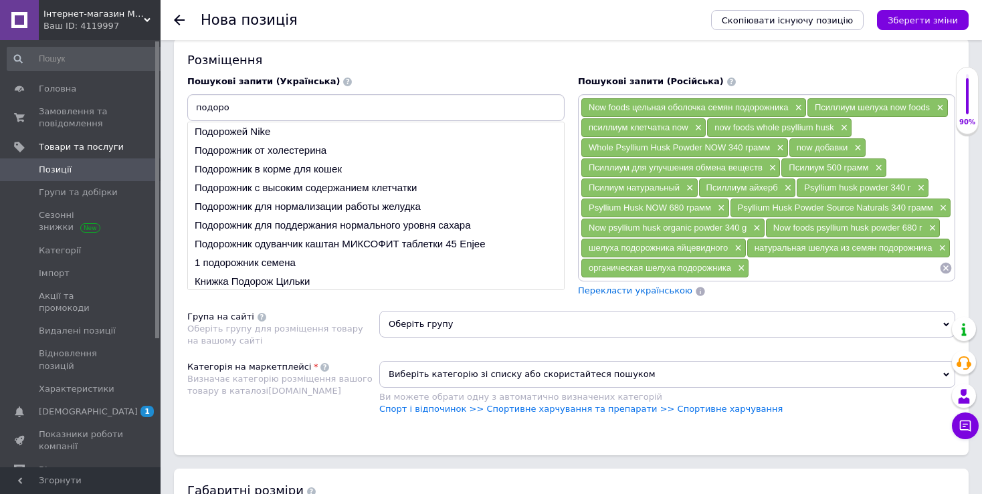
type input "подорож"
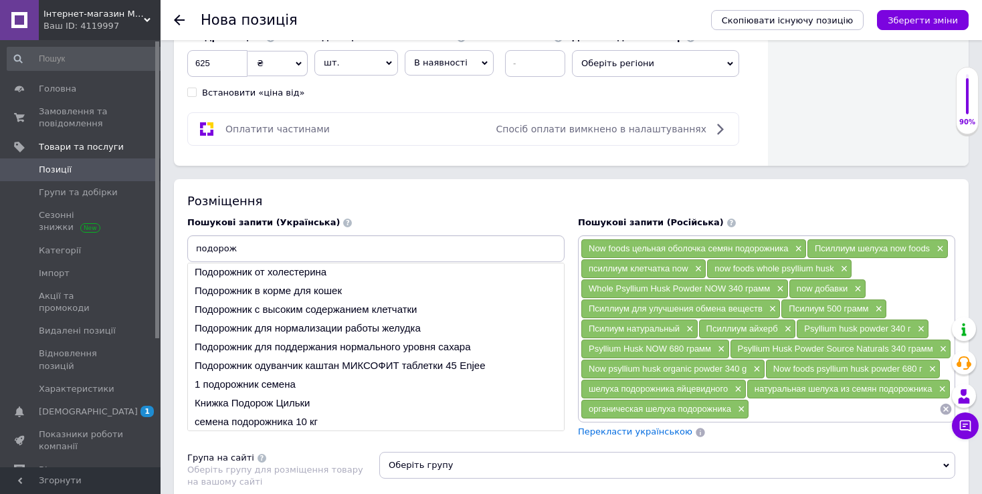
scroll to position [0, 0]
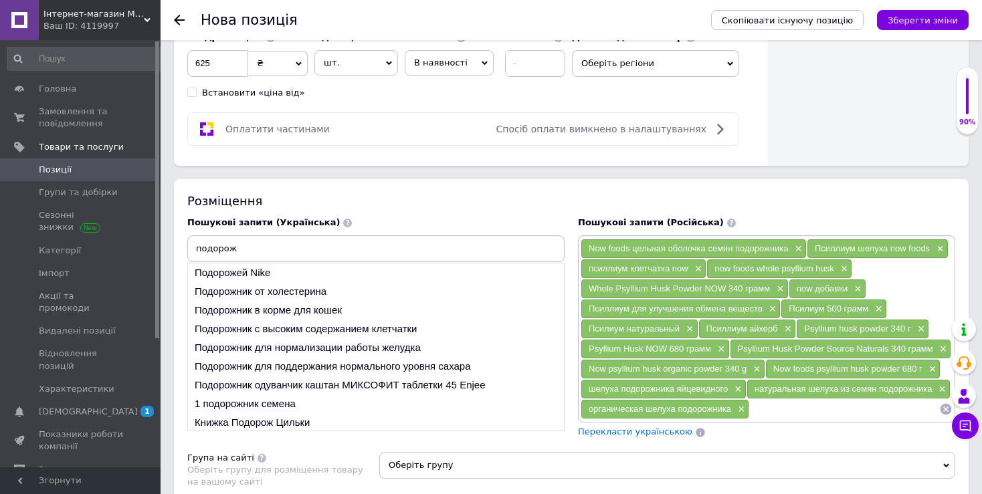
click at [406, 253] on input "подорож" at bounding box center [376, 249] width 372 height 20
click at [406, 252] on input "подорож" at bounding box center [376, 249] width 372 height 20
click at [406, 250] on input "подорож" at bounding box center [376, 249] width 372 height 20
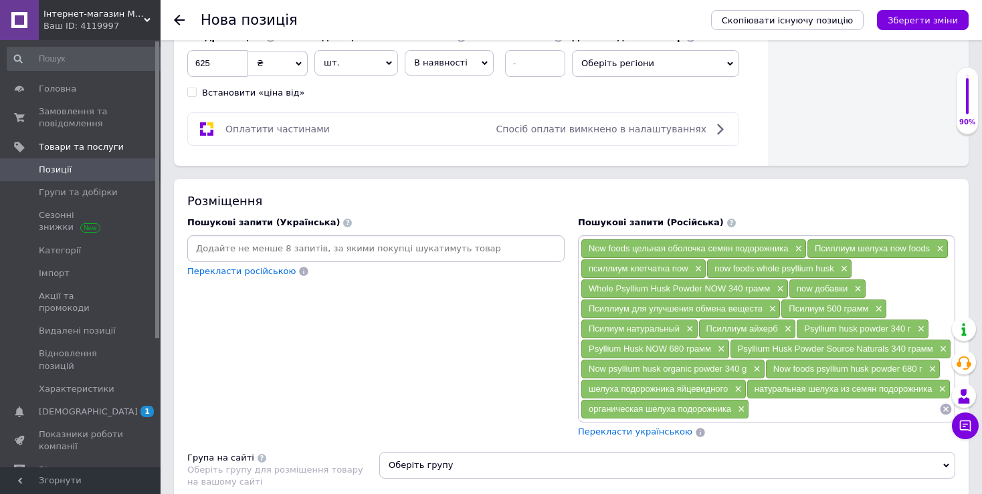
click at [507, 194] on div "Розміщення" at bounding box center [571, 201] width 768 height 17
click at [651, 436] on div "Перекласти українською" at bounding box center [634, 432] width 117 height 15
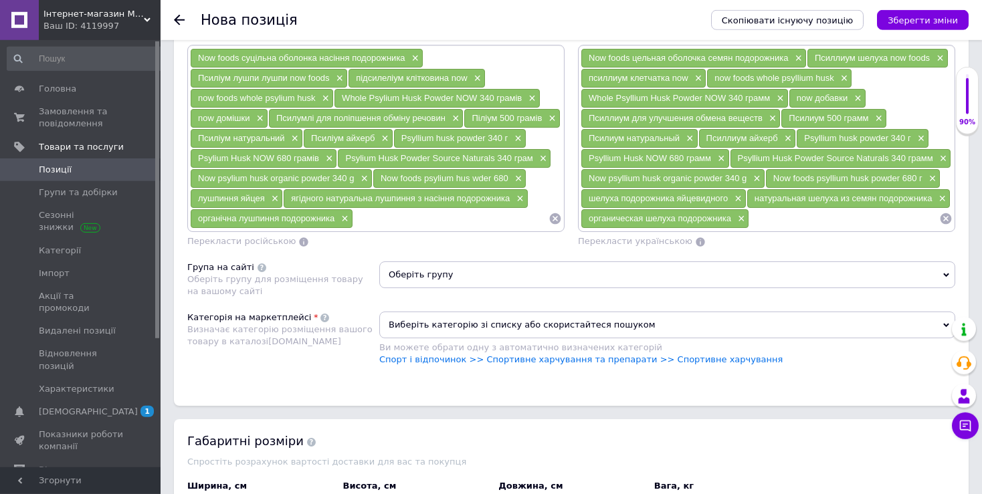
scroll to position [1079, 0]
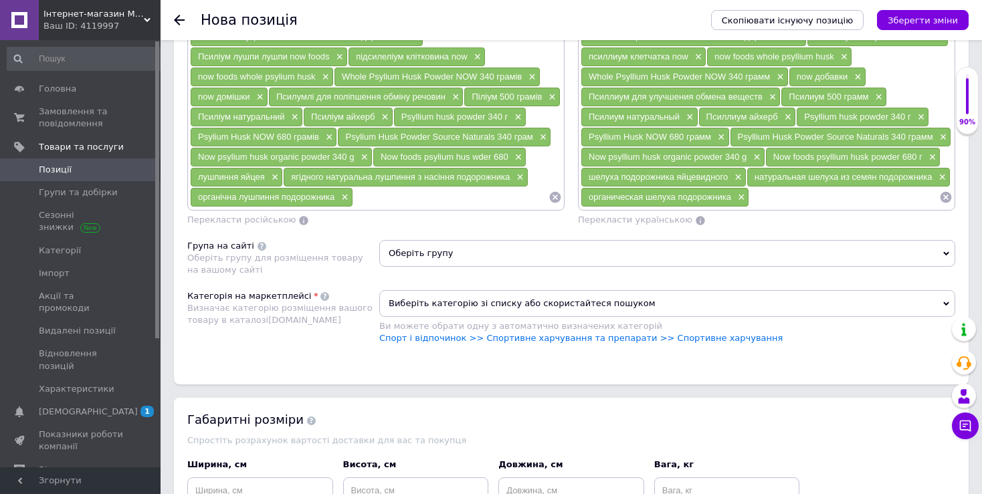
click at [413, 258] on span "Оберіть групу" at bounding box center [667, 253] width 576 height 27
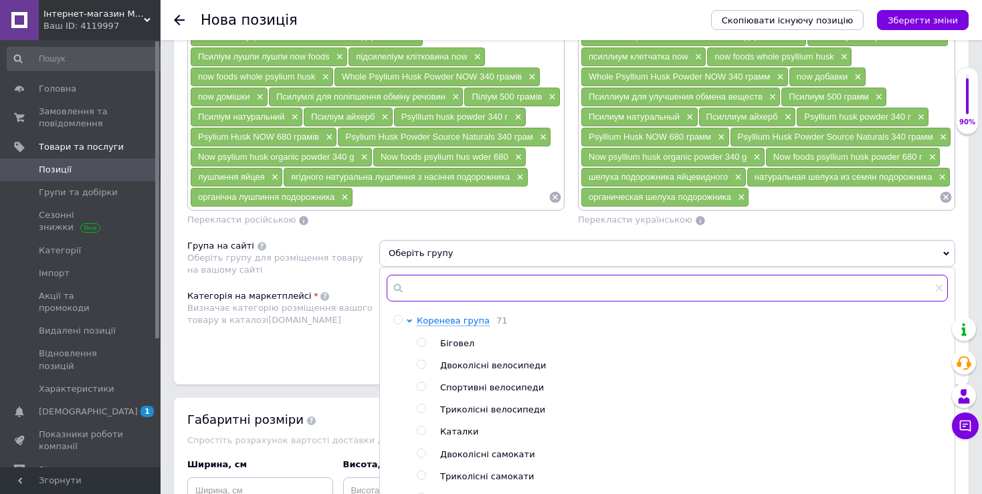
click at [457, 286] on input "text" at bounding box center [667, 288] width 561 height 27
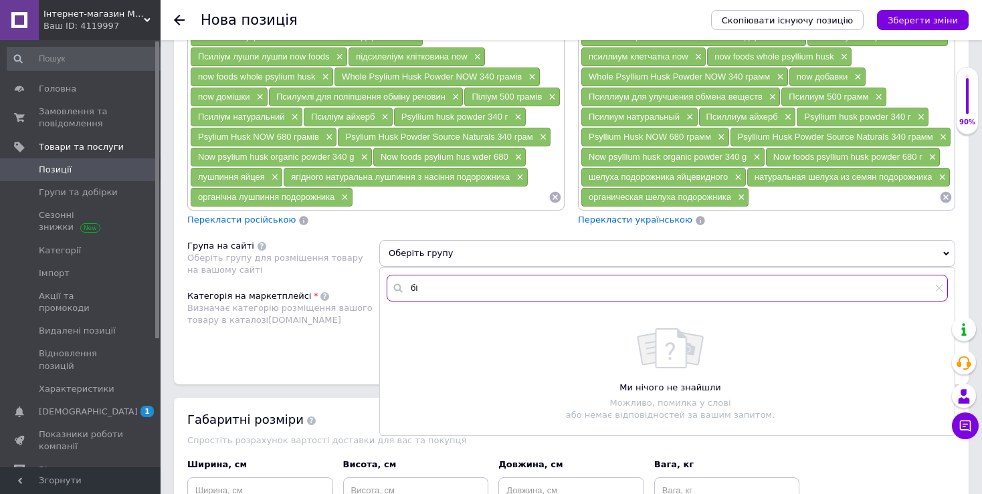
type input "б"
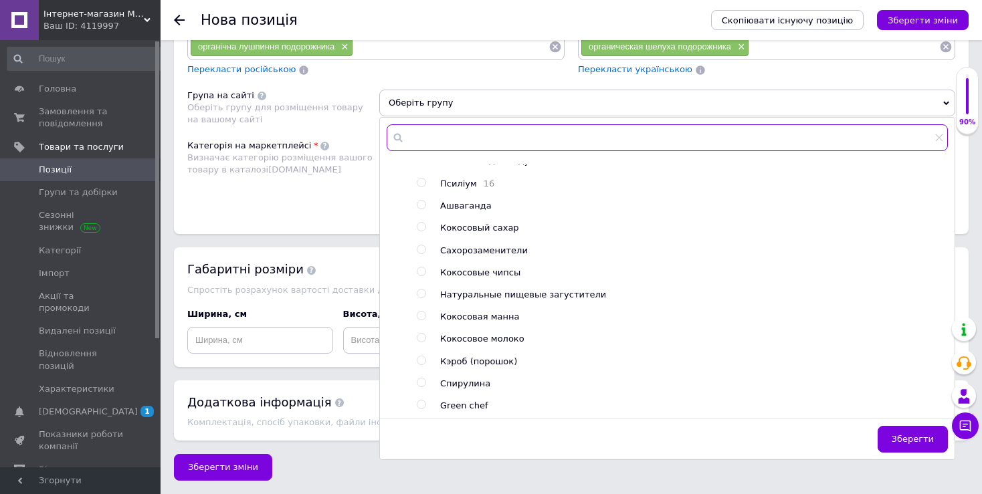
scroll to position [0, 0]
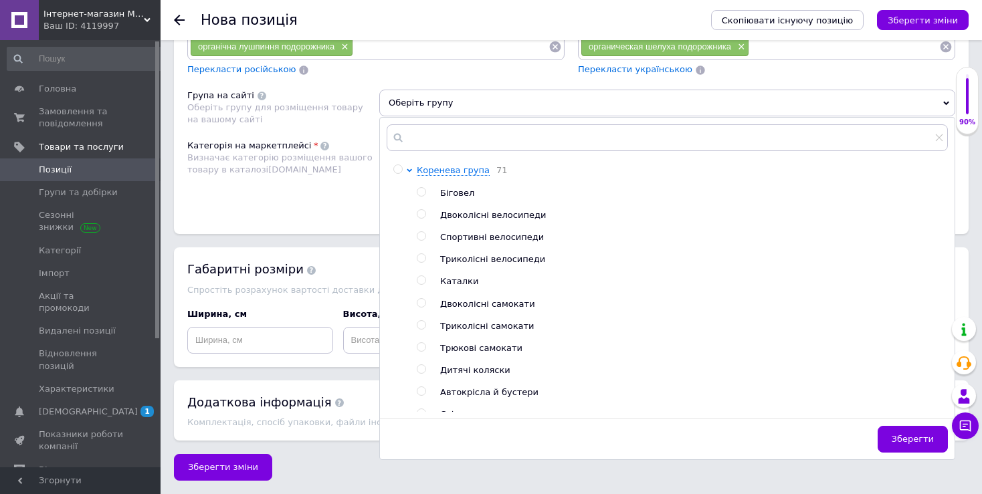
click at [322, 202] on div "Категорія на маркетплейсі Визначає категорію розміщення вашого товару в каталоз…" at bounding box center [283, 174] width 192 height 68
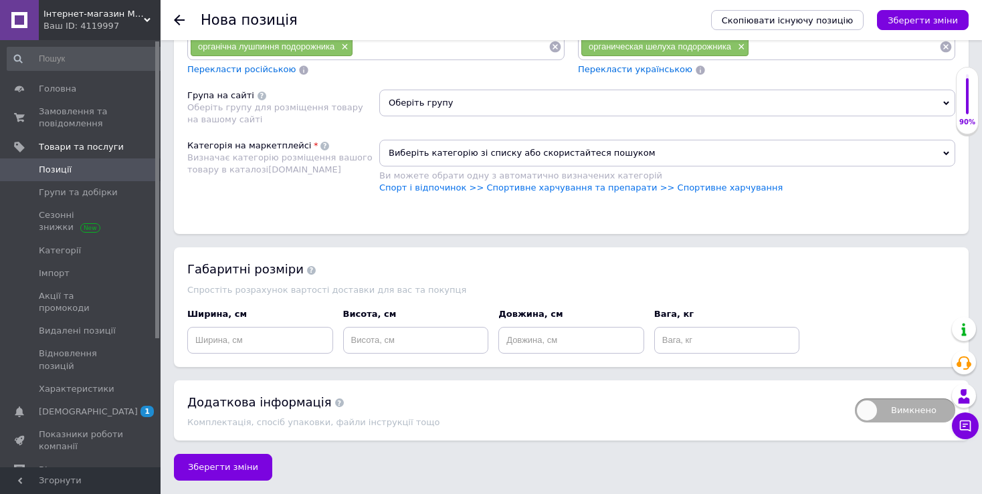
click at [437, 93] on span "Оберіть групу" at bounding box center [667, 103] width 576 height 27
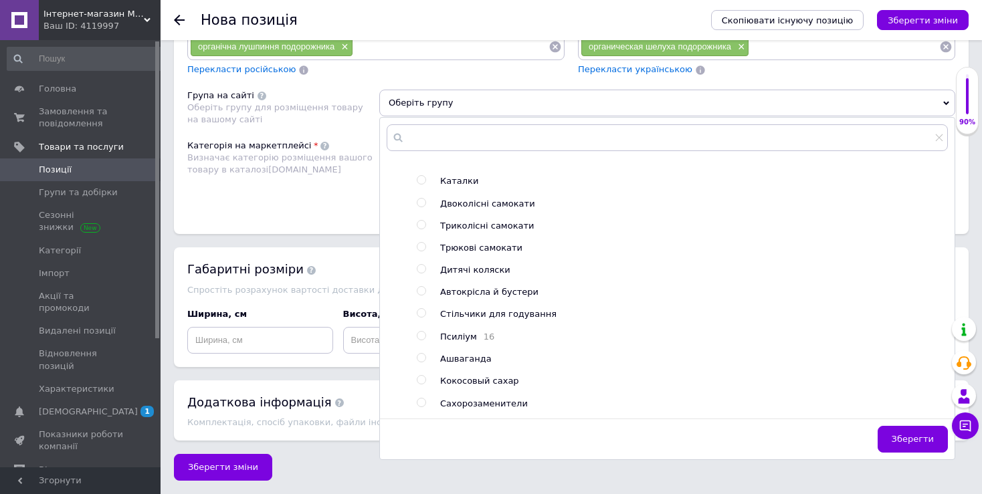
scroll to position [44, 0]
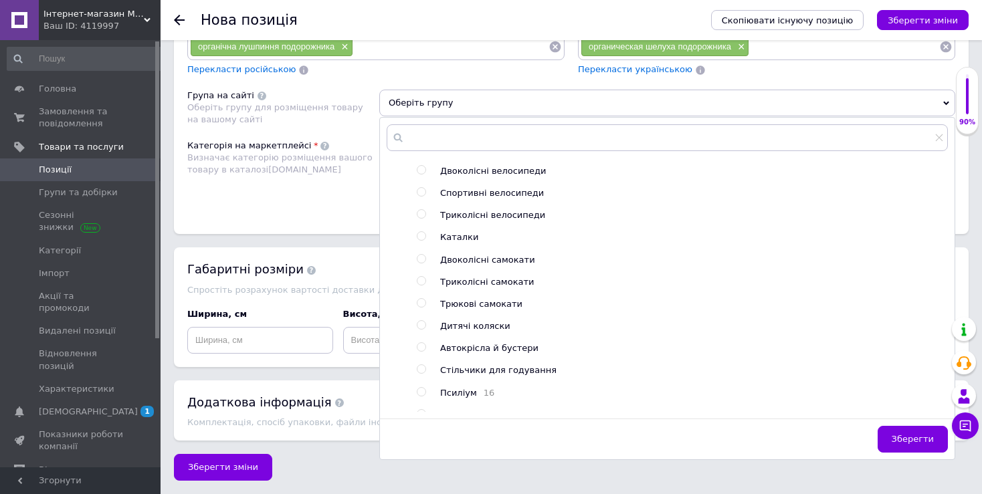
click at [285, 203] on div "Категорія на маркетплейсі Визначає категорію розміщення вашого товару в каталоз…" at bounding box center [283, 174] width 192 height 68
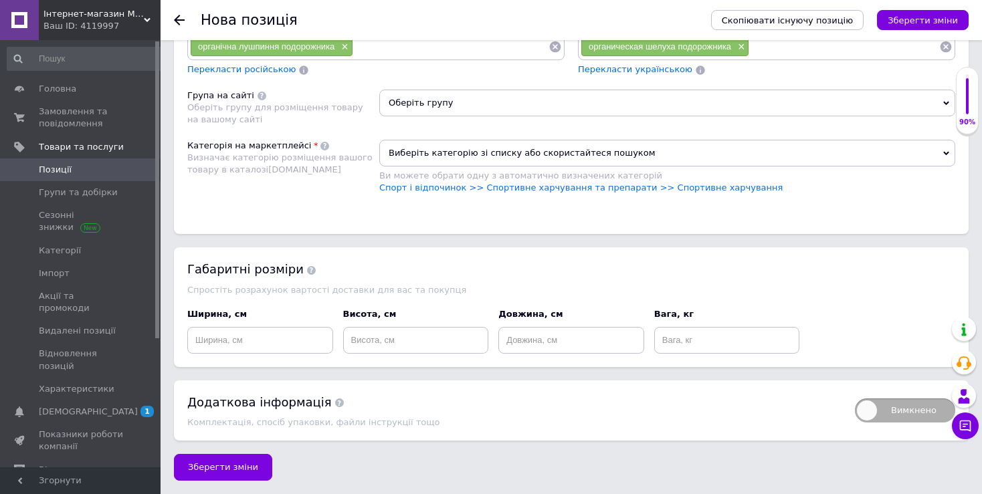
click at [474, 152] on span "Виберіть категорію зі списку або скористайтеся пошуком" at bounding box center [667, 153] width 576 height 27
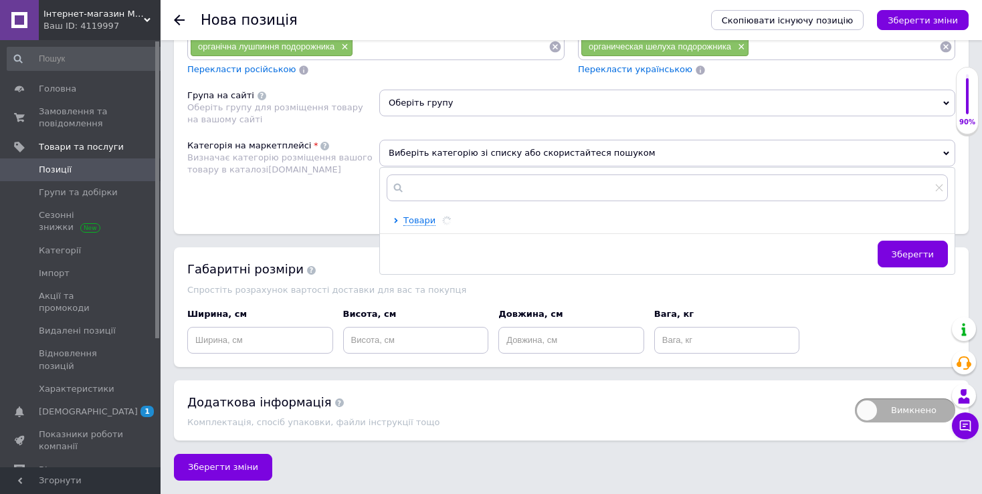
click at [302, 202] on div "Категорія на маркетплейсі Визначає категорію розміщення вашого товару в каталоз…" at bounding box center [283, 174] width 192 height 68
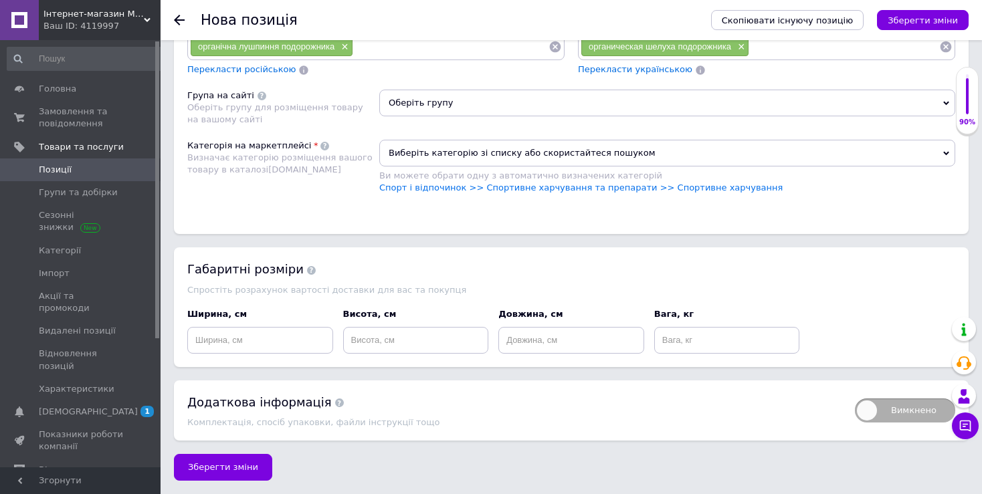
click at [556, 151] on span "Виберіть категорію зі списку або скористайтеся пошуком" at bounding box center [667, 153] width 576 height 27
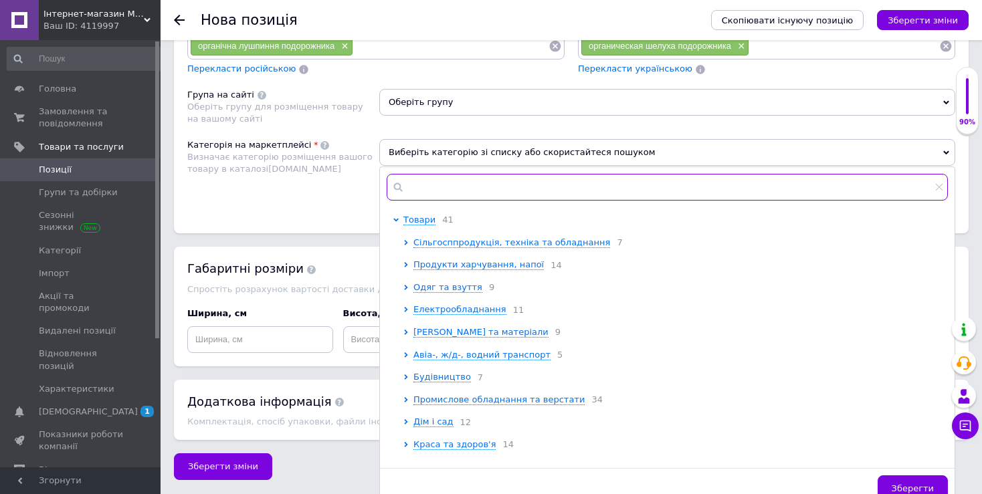
click at [500, 183] on input "text" at bounding box center [667, 187] width 561 height 27
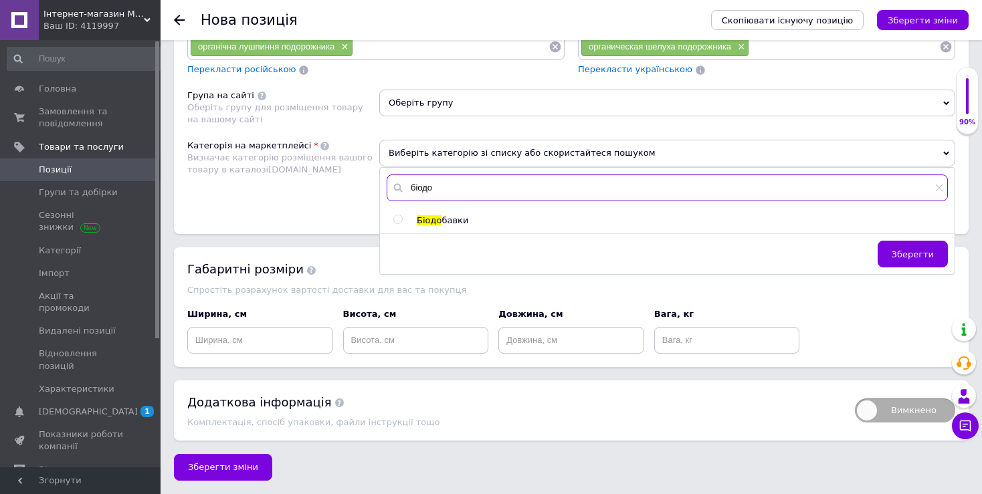
type input "біодо"
click at [395, 216] on input "radio" at bounding box center [397, 219] width 9 height 9
radio input "true"
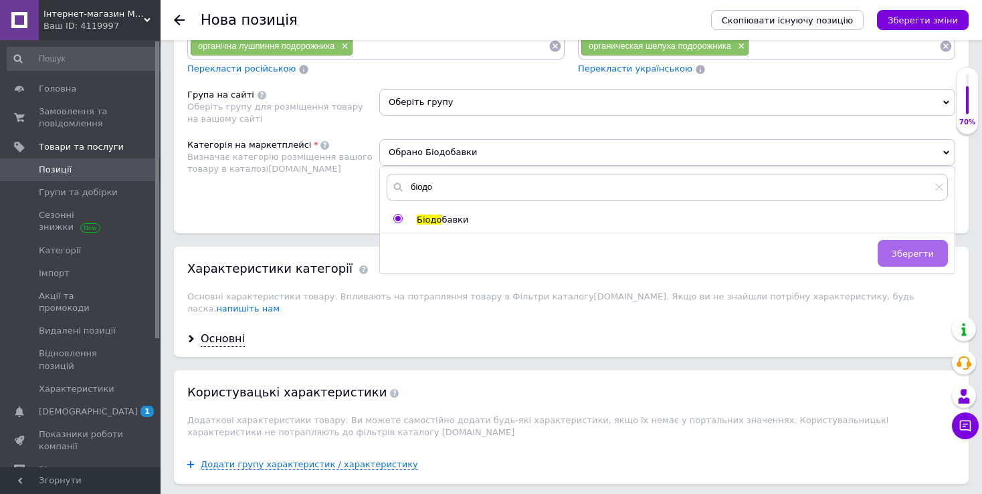
click at [919, 259] on button "Зберегти" at bounding box center [912, 253] width 70 height 27
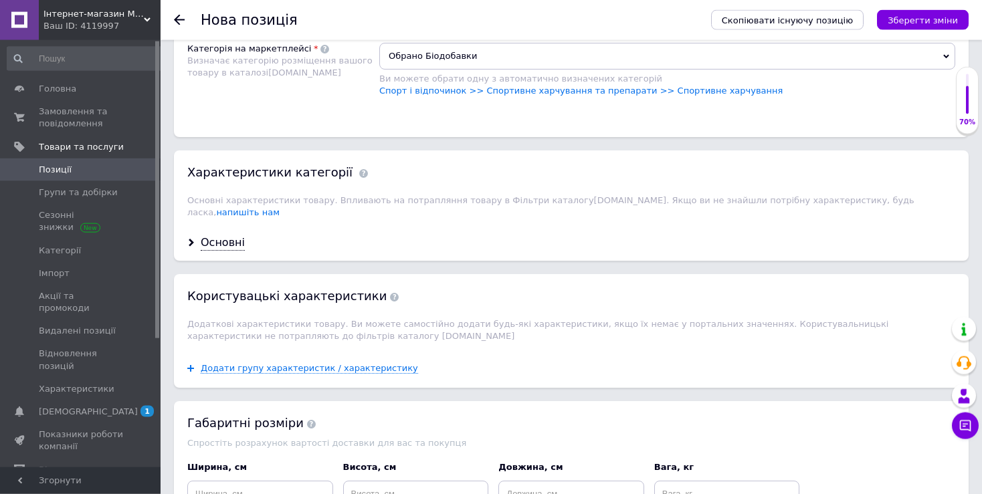
scroll to position [1301, 0]
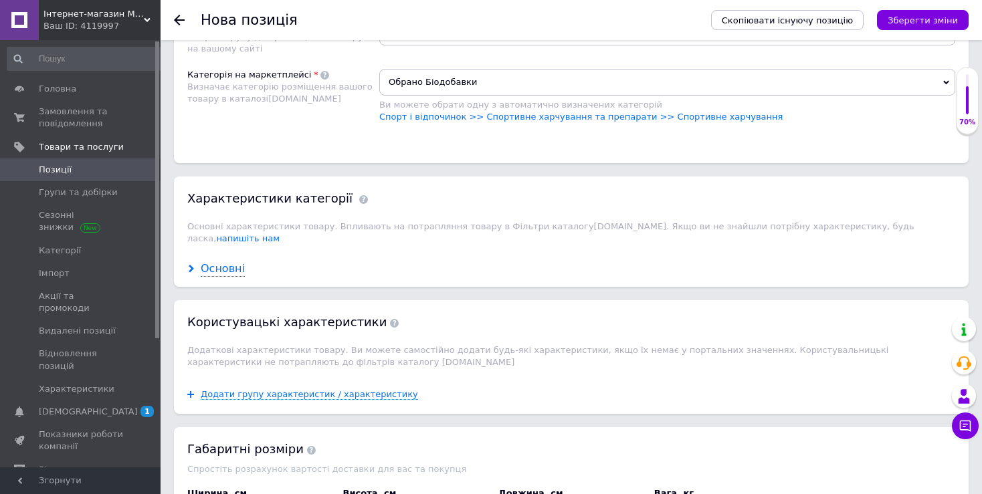
drag, startPoint x: 240, startPoint y: 259, endPoint x: 231, endPoint y: 257, distance: 8.9
click at [239, 261] on div "Основні" at bounding box center [223, 268] width 44 height 15
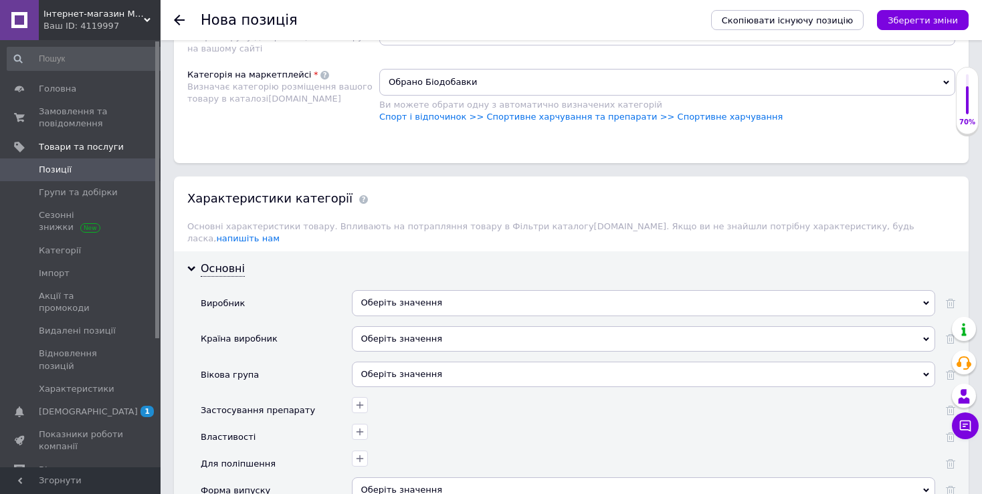
click at [526, 290] on div "Оберіть значення" at bounding box center [643, 302] width 583 height 25
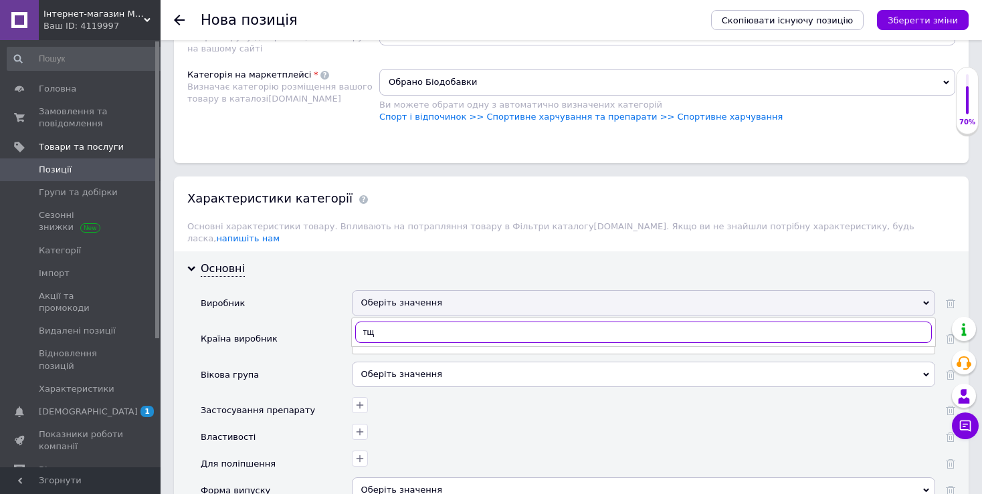
type input "т"
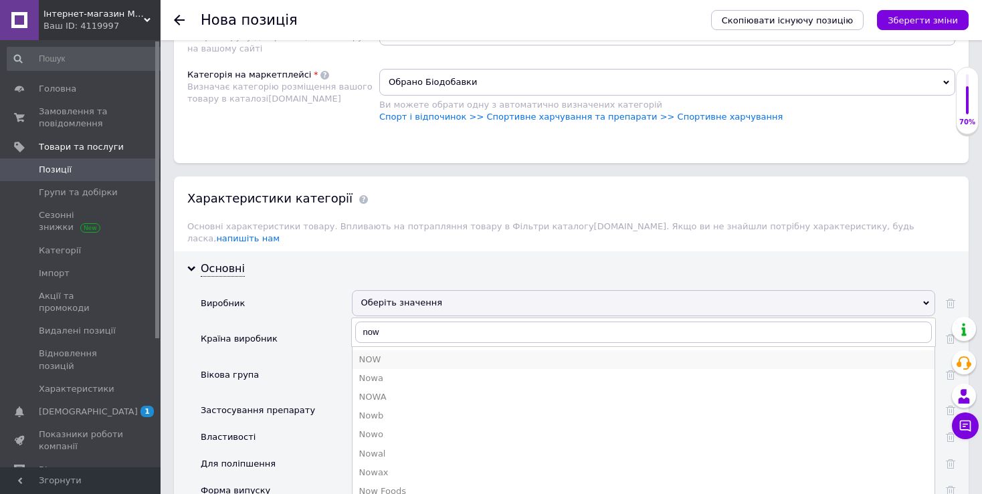
click at [428, 354] on div "NOW" at bounding box center [643, 360] width 568 height 12
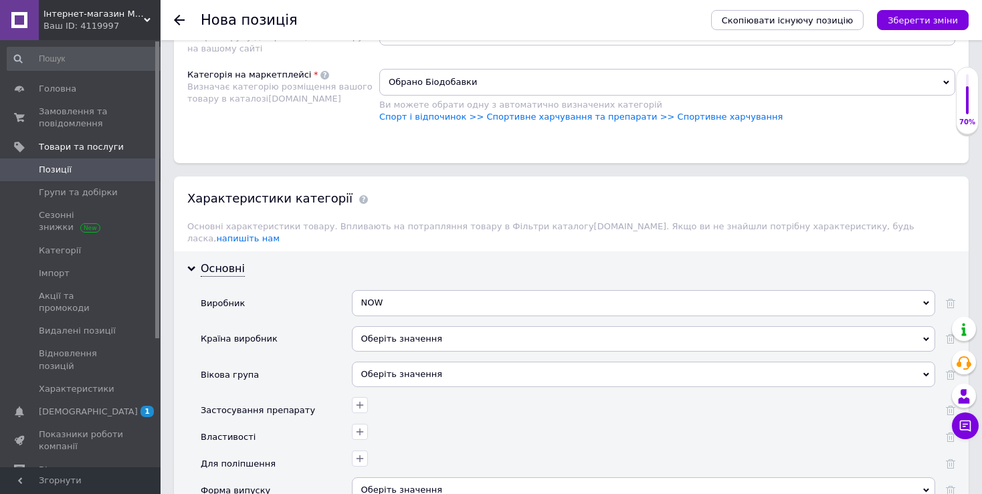
click at [500, 292] on div "NOW" at bounding box center [643, 302] width 583 height 25
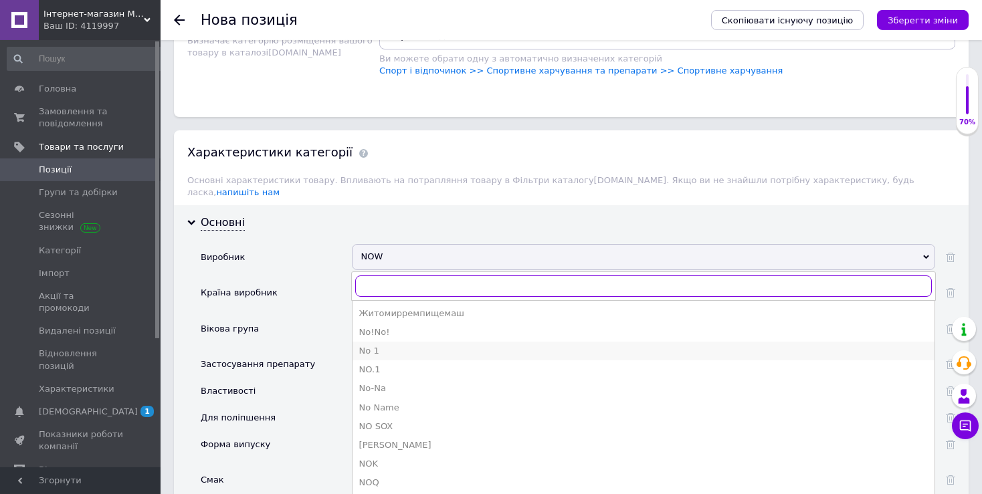
scroll to position [1372, 0]
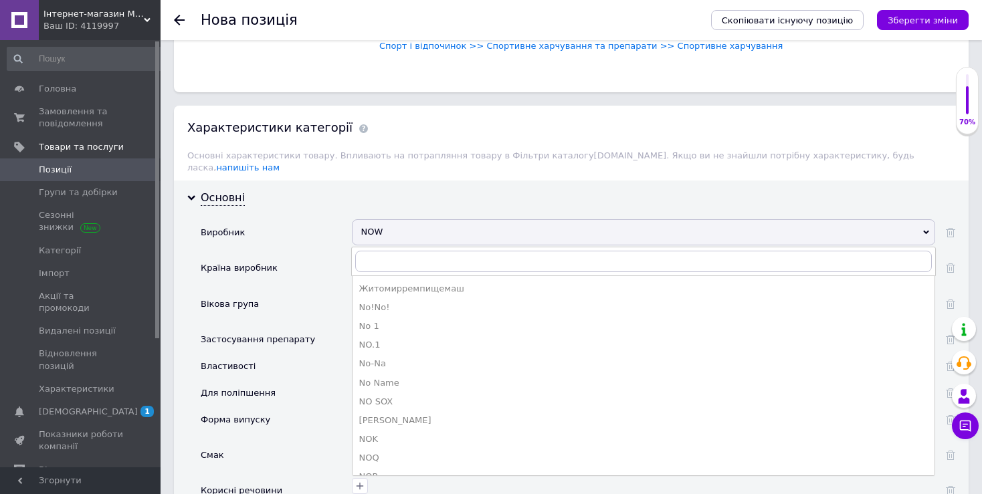
click at [403, 224] on div "NOW" at bounding box center [643, 231] width 583 height 25
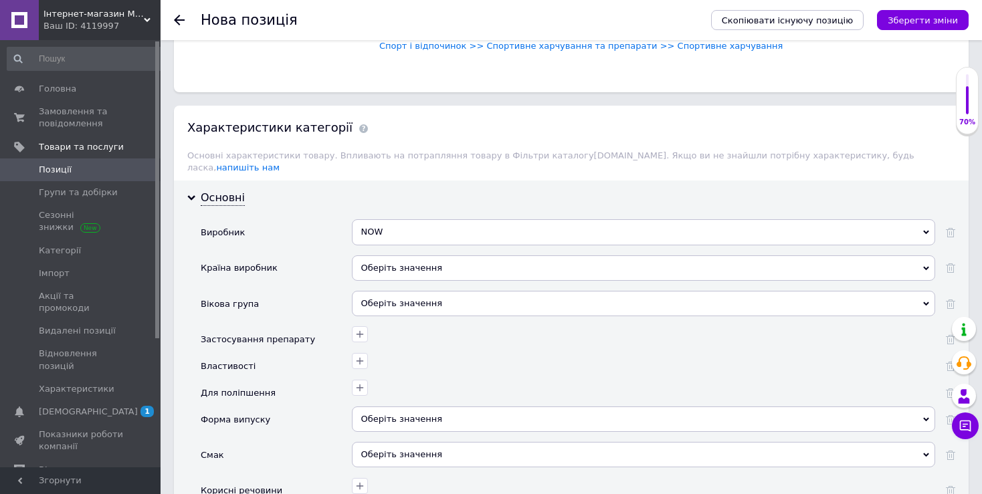
click at [403, 224] on div "NOW" at bounding box center [643, 231] width 583 height 25
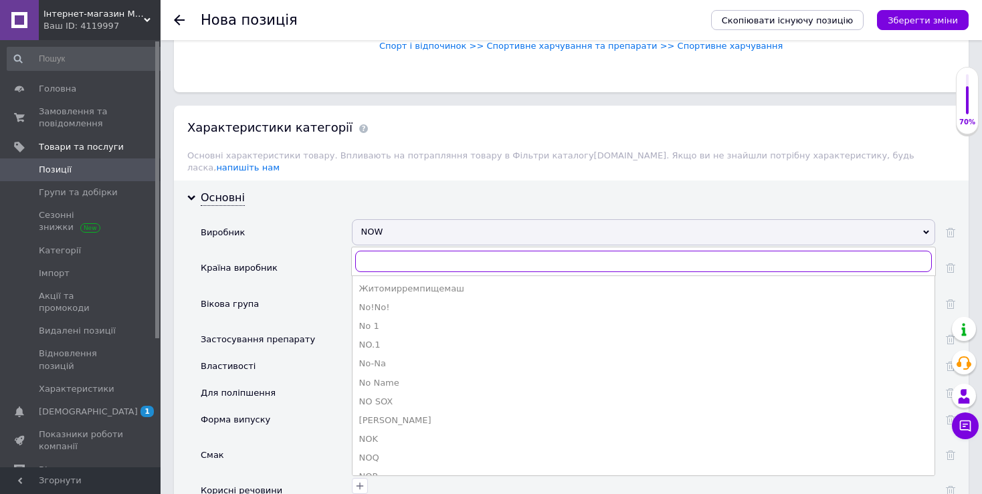
click at [411, 253] on input "text" at bounding box center [643, 261] width 576 height 21
type input "n"
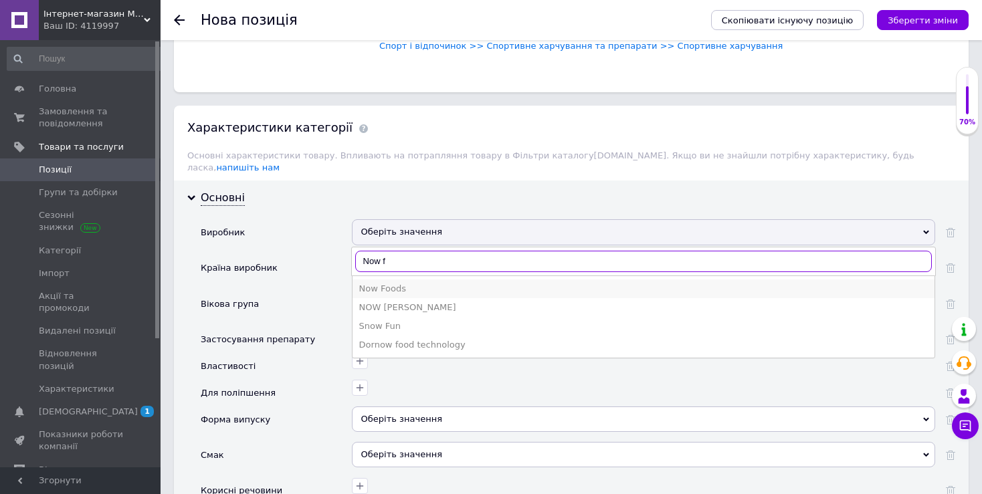
type input "Now f"
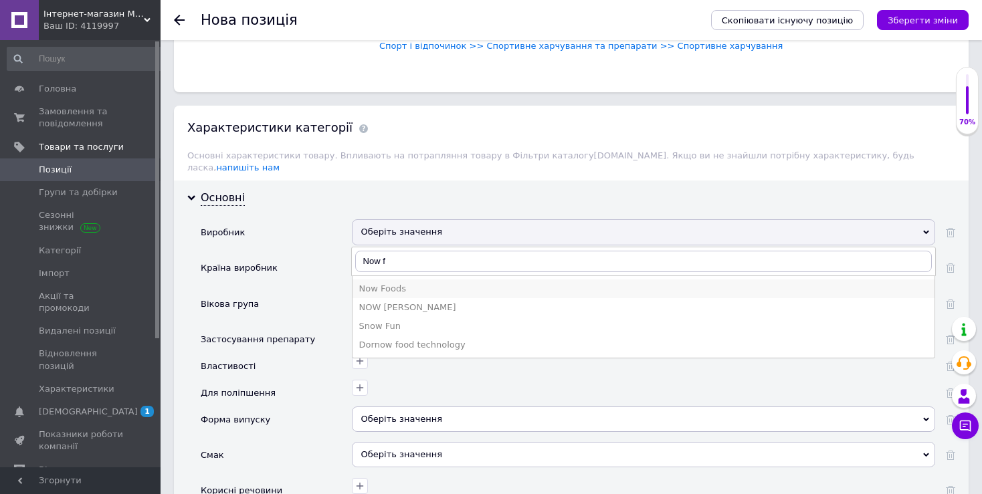
click at [408, 283] on div "Now Foods" at bounding box center [643, 289] width 568 height 12
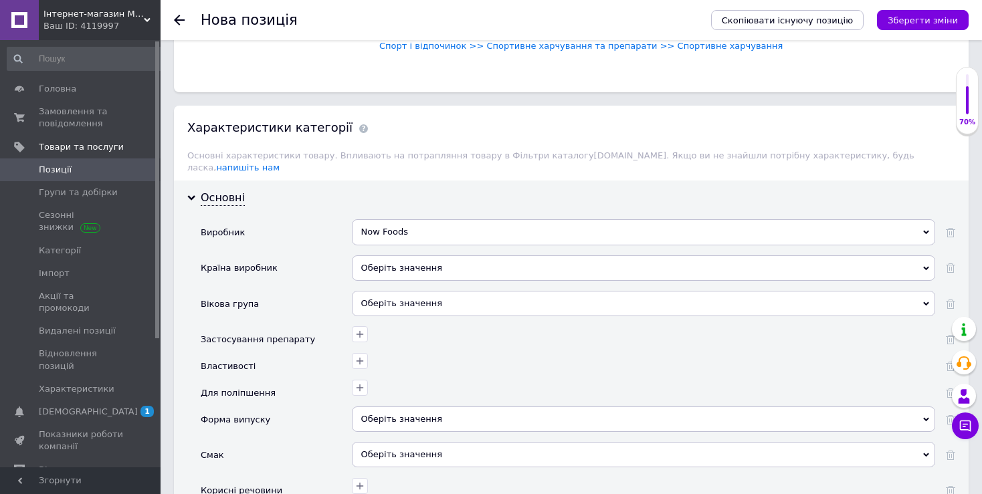
click at [445, 262] on div "Оберіть значення" at bounding box center [643, 267] width 583 height 25
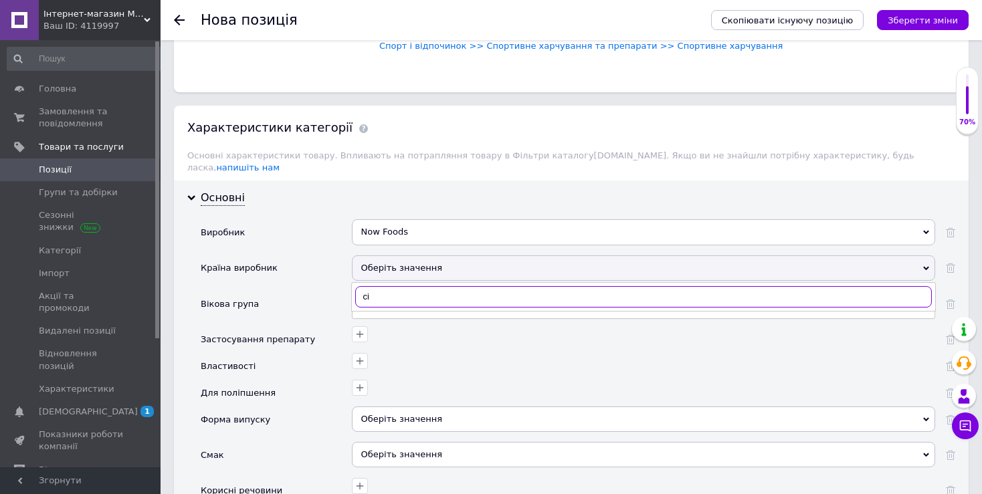
type input "c"
type input "[GEOGRAPHIC_DATA]"
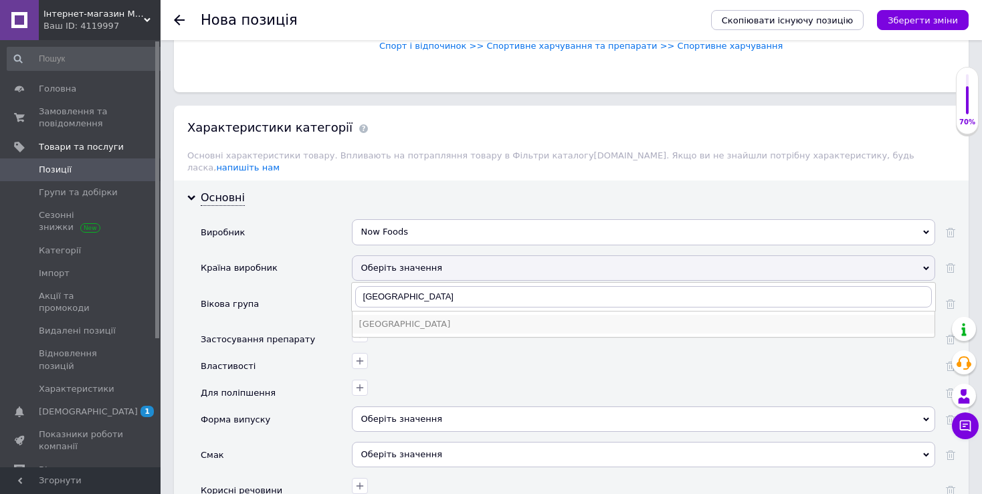
click at [409, 318] on div "[GEOGRAPHIC_DATA]" at bounding box center [643, 324] width 568 height 12
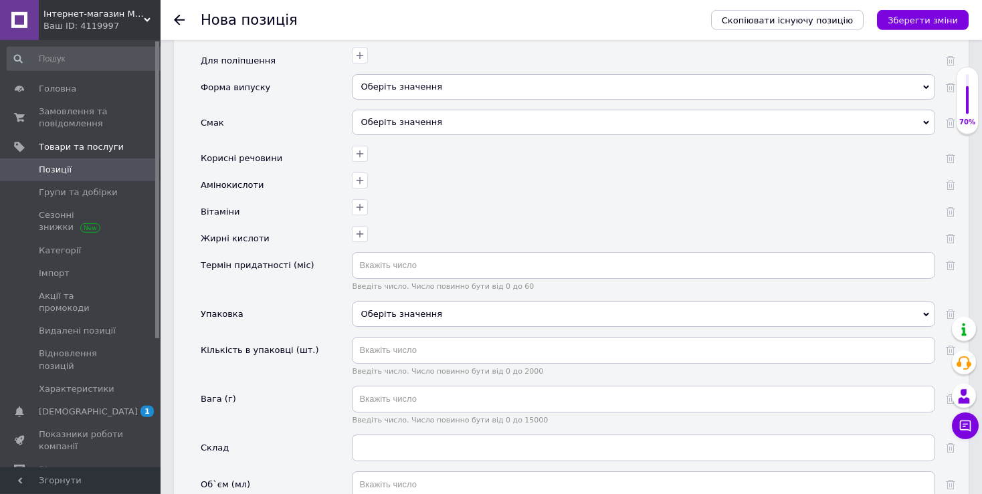
scroll to position [1795, 0]
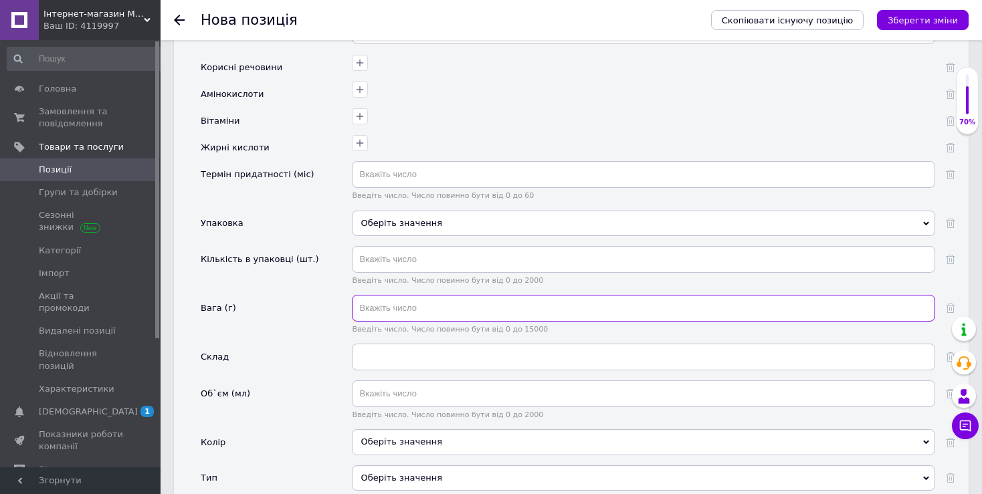
click at [459, 295] on input "text" at bounding box center [643, 308] width 583 height 27
paste input "text"
type input "454"
click at [288, 381] on div "Об`єм (мл)" at bounding box center [276, 405] width 151 height 49
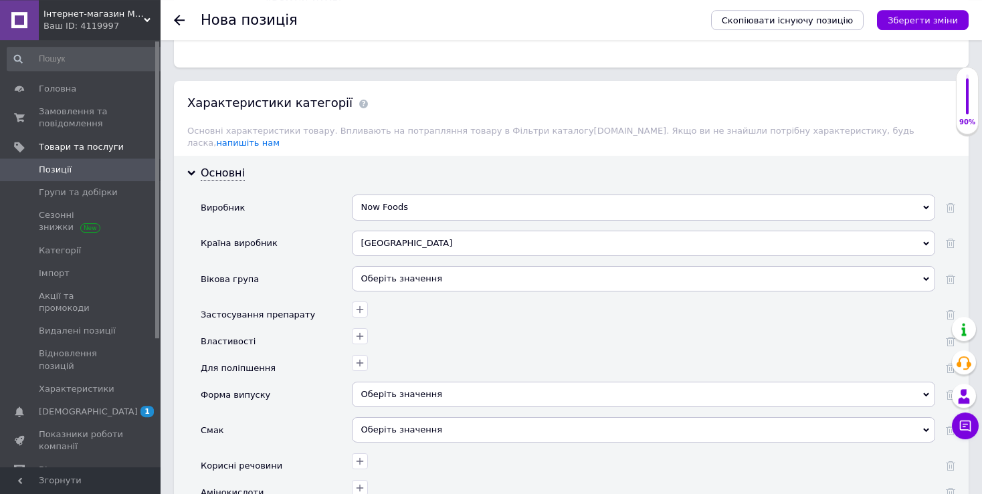
scroll to position [1372, 0]
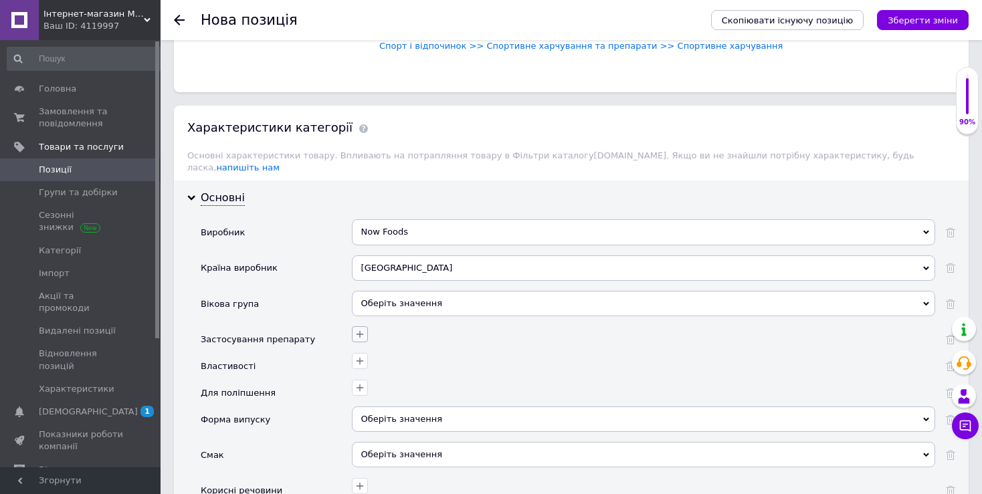
click at [357, 329] on icon "button" at bounding box center [359, 334] width 11 height 11
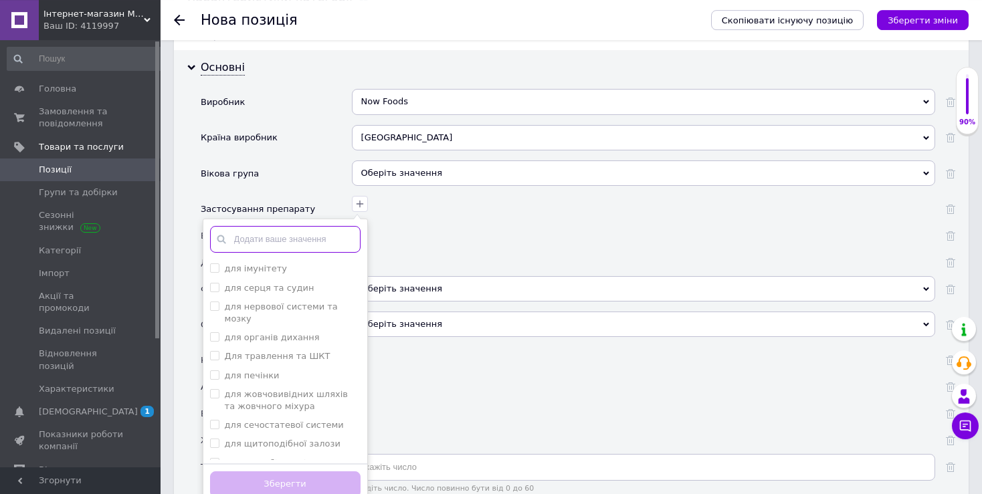
scroll to position [1513, 0]
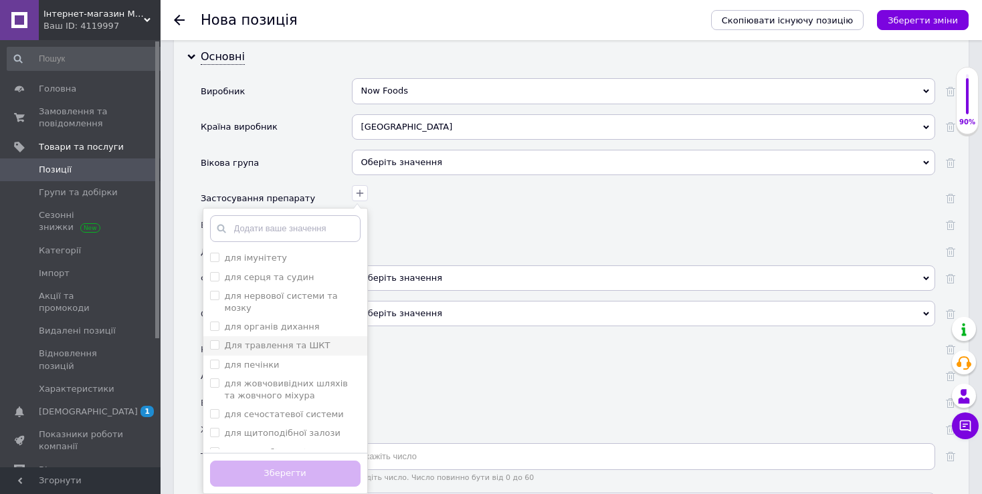
click at [219, 340] on label "Для травлення та ШКТ" at bounding box center [270, 346] width 120 height 12
click at [219, 340] on ШКТ "Для травлення та ШКТ" at bounding box center [214, 344] width 9 height 9
click at [213, 340] on ШКТ "Для травлення та ШКТ" at bounding box center [214, 344] width 9 height 9
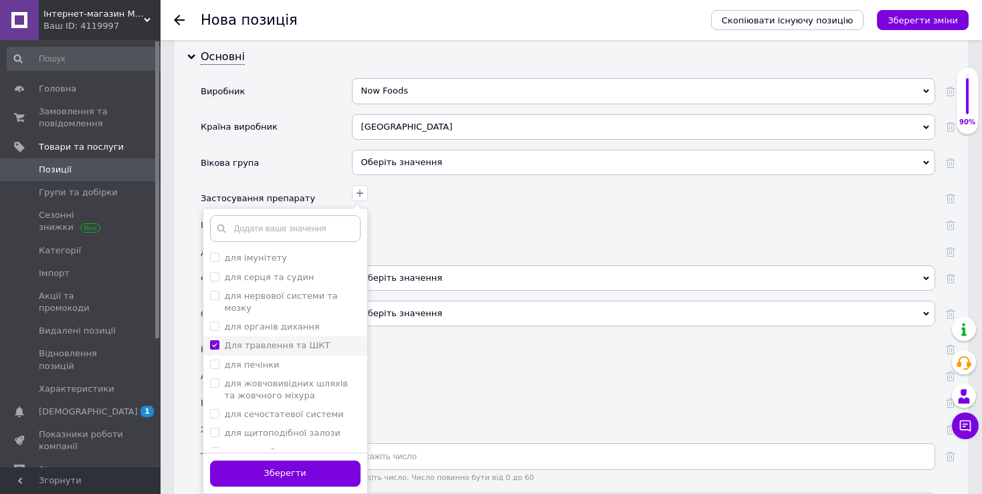
checkbox ШКТ "true"
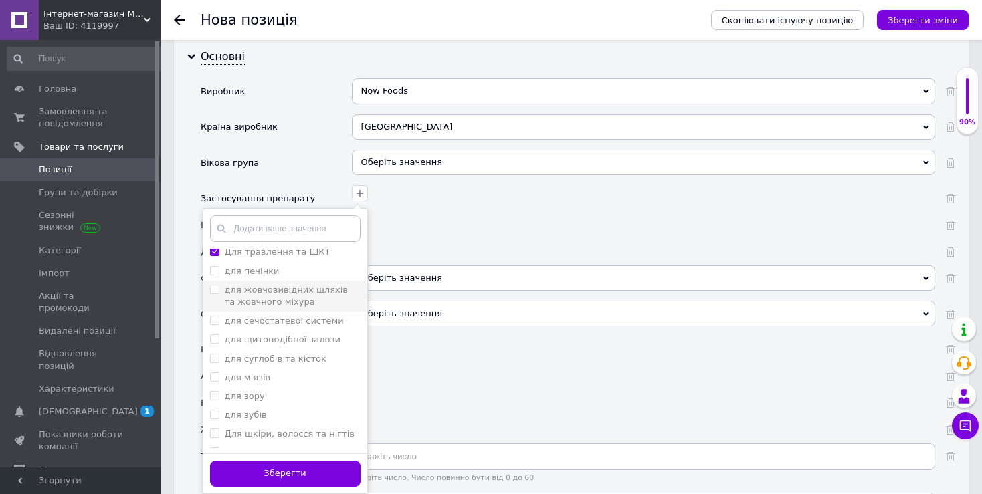
scroll to position [211, 0]
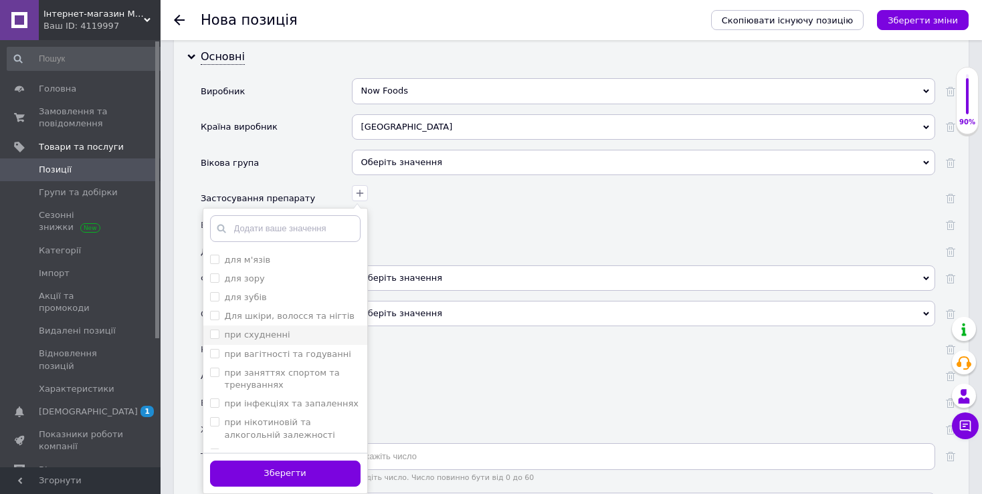
click at [219, 330] on схудненні "при схудненні" at bounding box center [214, 334] width 9 height 9
checkbox схудненні "true"
click at [215, 449] on діабеті "при діабеті" at bounding box center [214, 453] width 9 height 9
checkbox діабеті "true"
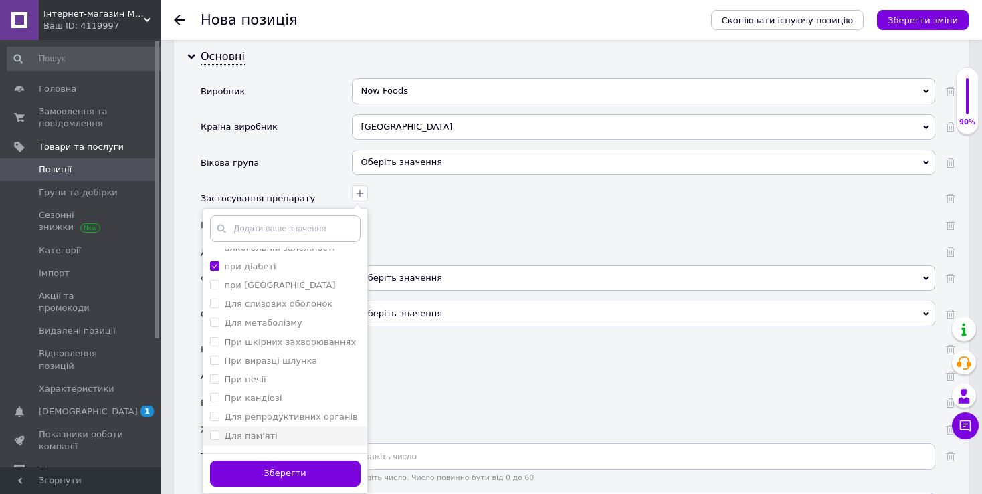
scroll to position [423, 0]
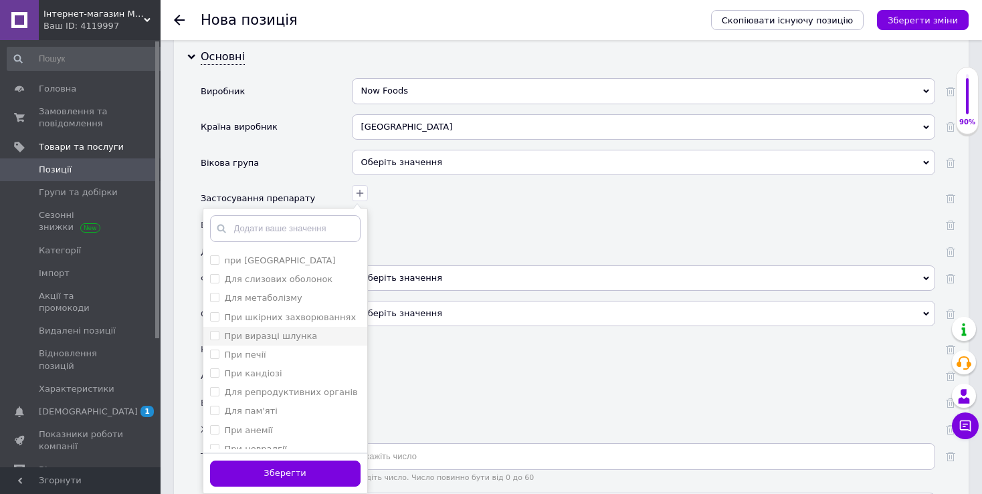
click at [212, 331] on шлунка "При виразці шлунка" at bounding box center [214, 335] width 9 height 9
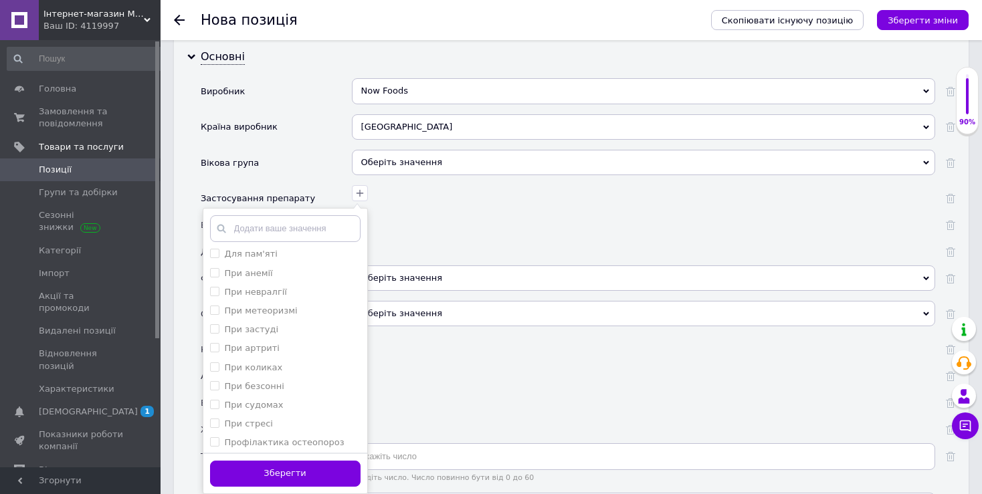
scroll to position [494, 0]
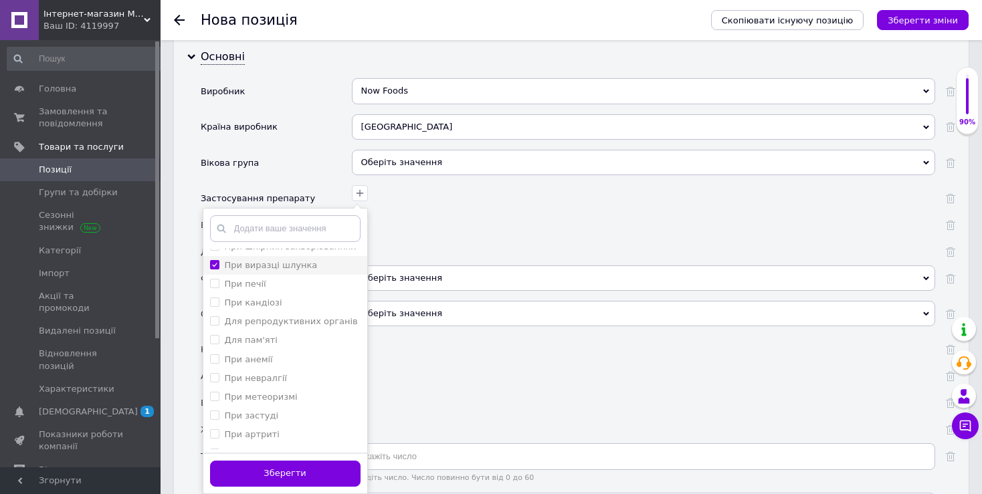
click at [216, 260] on шлунка "При виразці шлунка" at bounding box center [214, 264] width 9 height 9
checkbox шлунка "false"
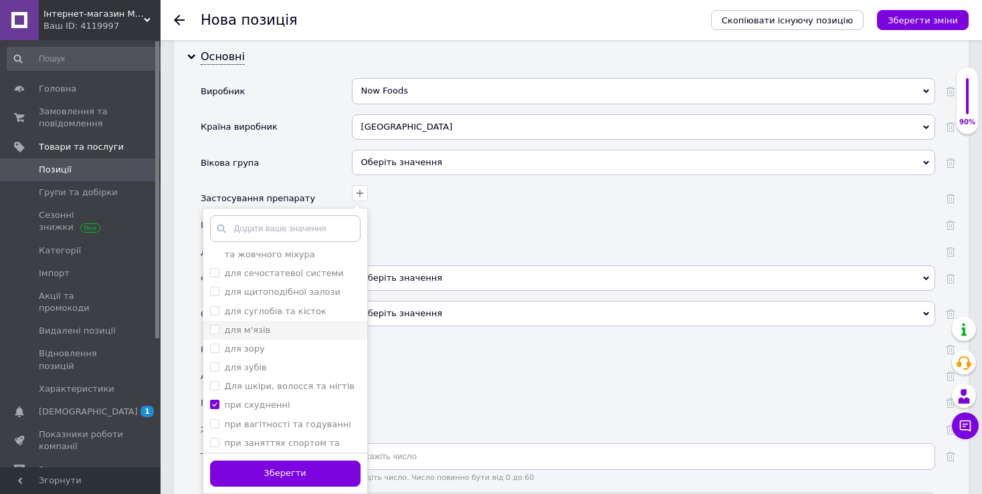
scroll to position [0, 0]
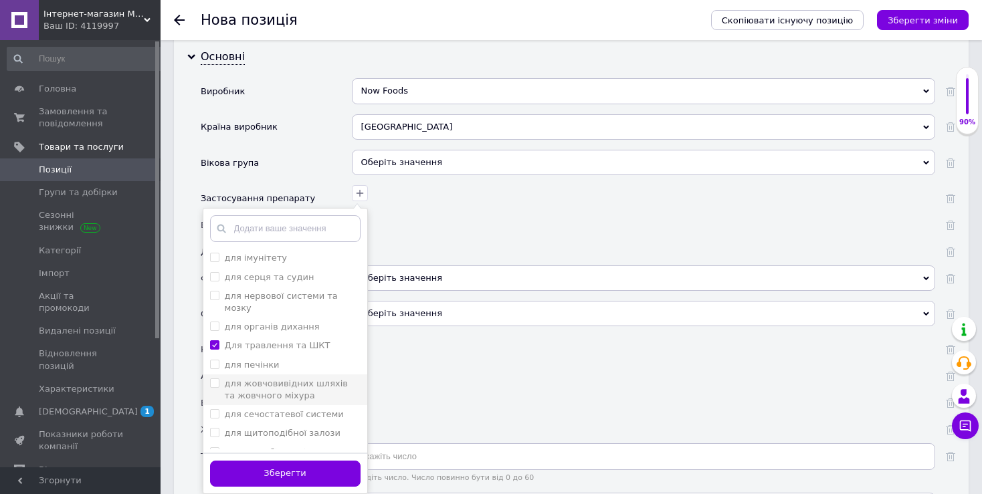
click at [215, 379] on міхура "для жовчовивідних шляхів та жовчного міхура" at bounding box center [214, 383] width 9 height 9
checkbox міхура "true"
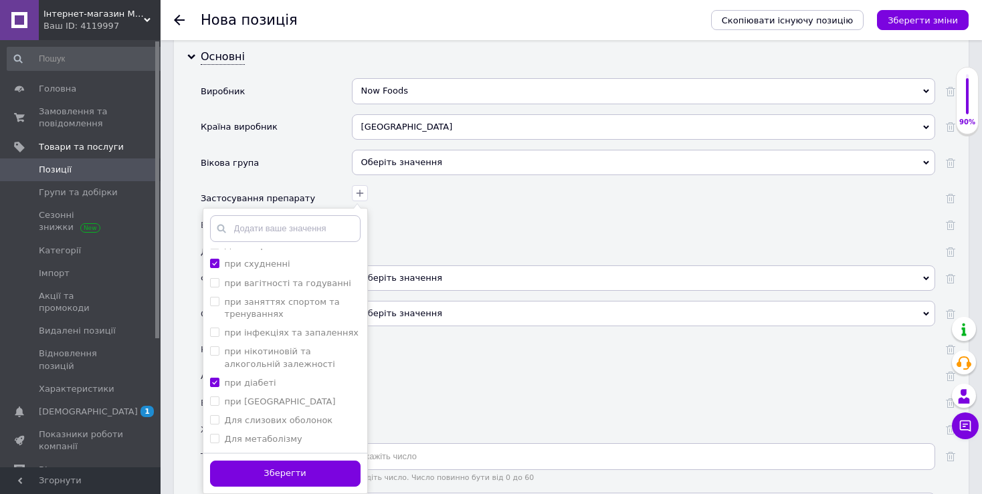
scroll to position [353, 0]
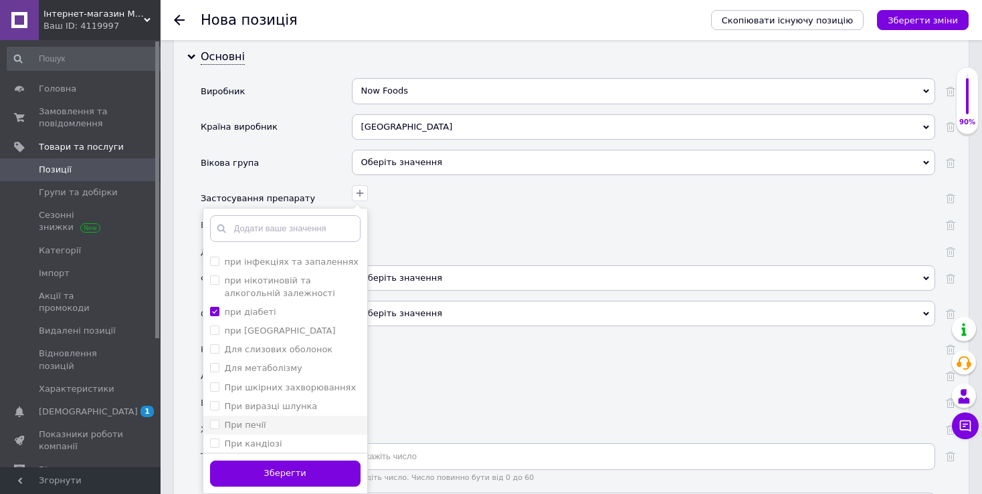
click at [215, 420] on печії "При печії" at bounding box center [214, 424] width 9 height 9
checkbox печії "true"
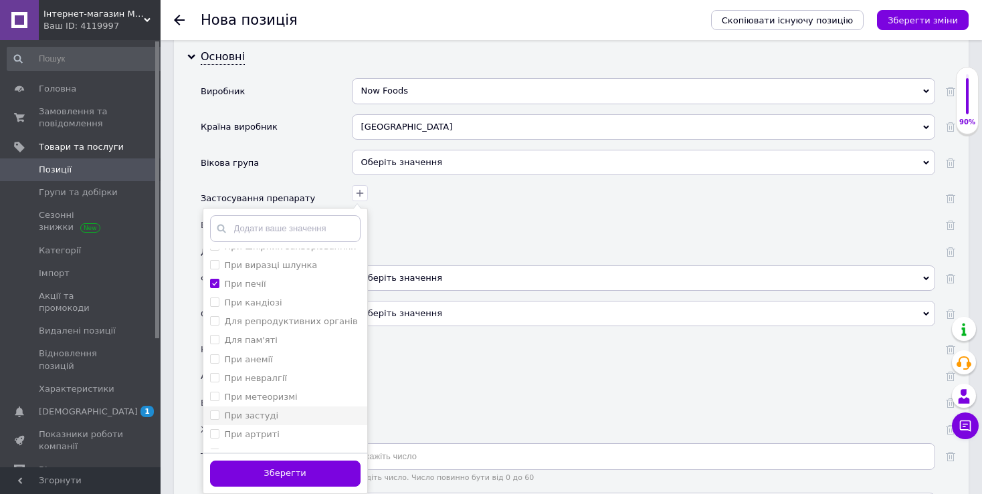
scroll to position [423, 0]
click at [218, 331] on шлунка "При виразці шлунка" at bounding box center [214, 335] width 9 height 9
checkbox шлунка "true"
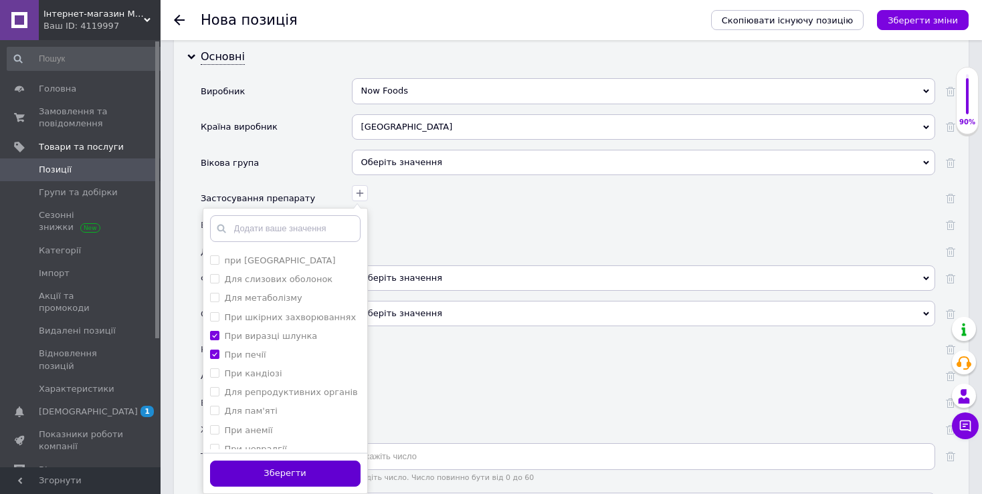
click at [288, 461] on button "Зберегти" at bounding box center [285, 474] width 150 height 26
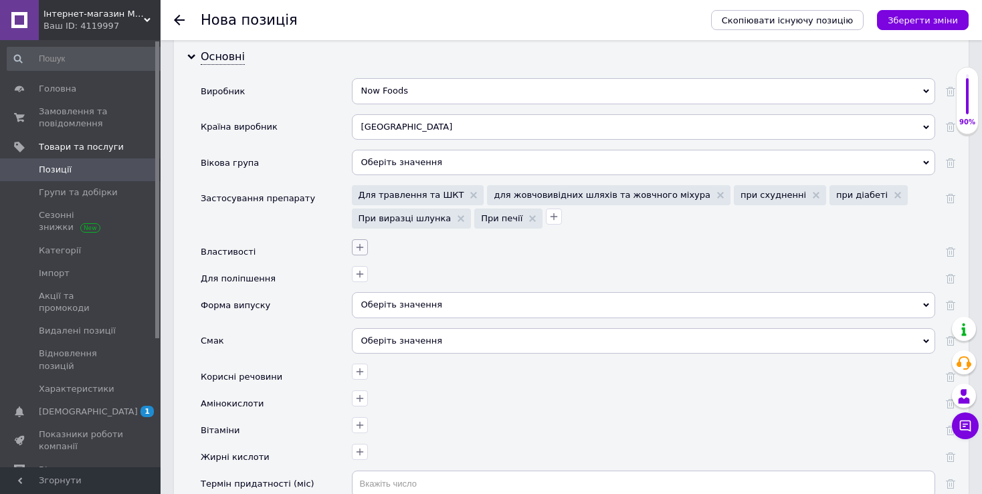
click at [361, 242] on icon "button" at bounding box center [359, 247] width 11 height 11
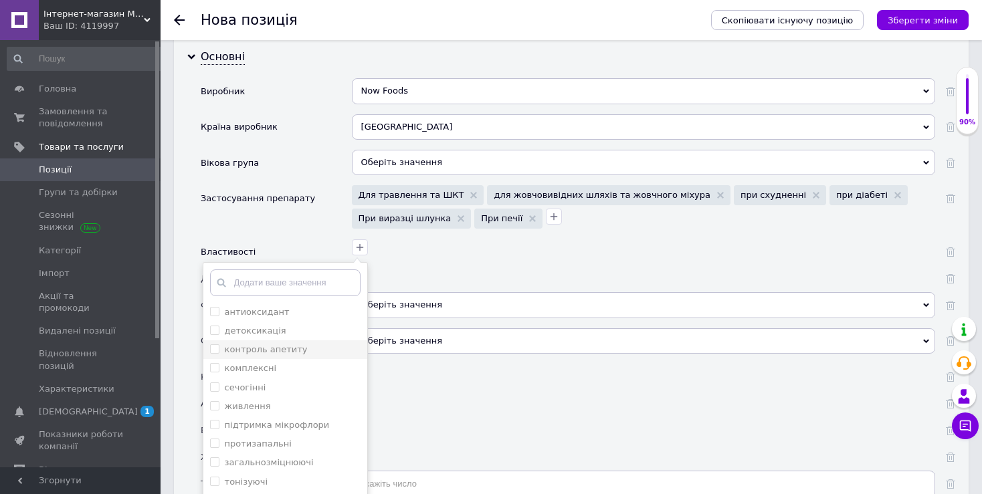
click at [216, 344] on апетиту "контроль апетиту" at bounding box center [214, 348] width 9 height 9
checkbox апетиту "true"
click at [213, 401] on input "живлення" at bounding box center [214, 405] width 9 height 9
checkbox input "true"
click at [213, 326] on input "детоксикація" at bounding box center [214, 330] width 9 height 9
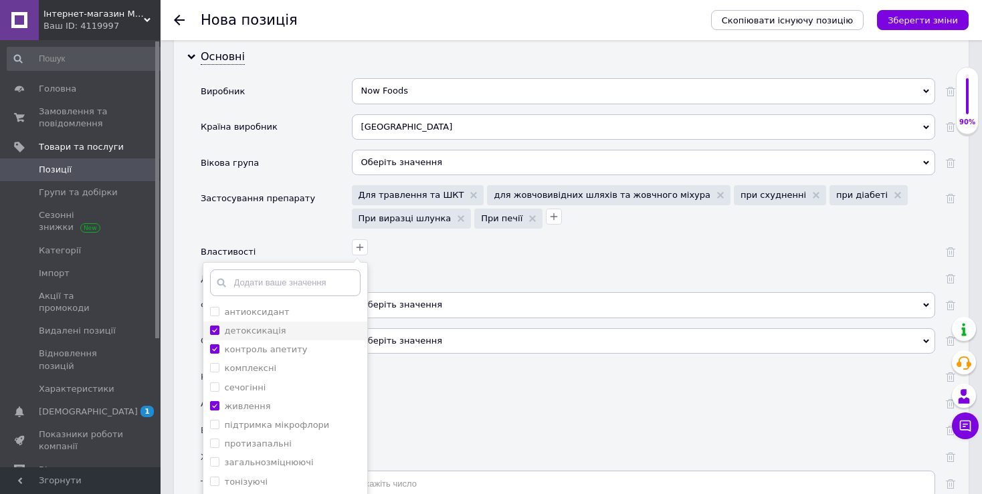
checkbox input "true"
click at [213, 420] on мікрофлори "підтримка мікрофлори" at bounding box center [214, 424] width 9 height 9
checkbox мікрофлори "true"
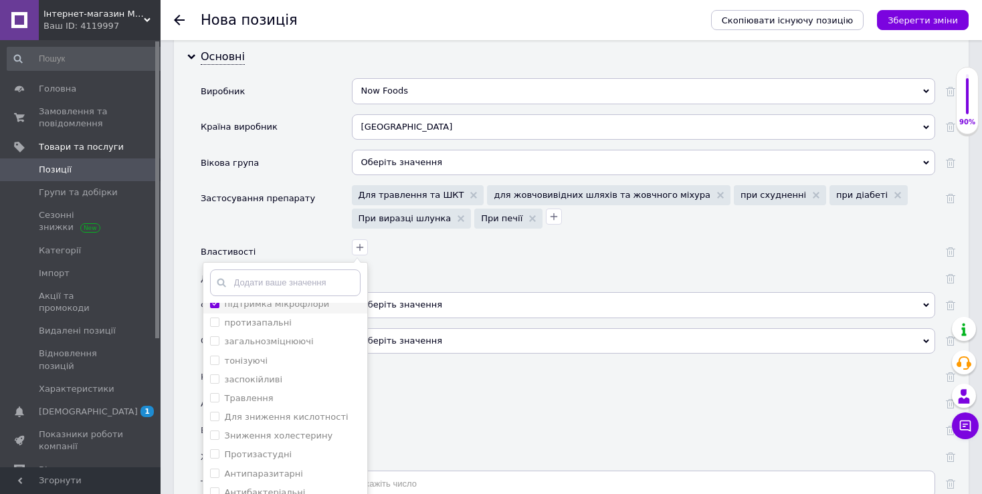
scroll to position [141, 0]
click at [211, 373] on input "Травлення" at bounding box center [214, 377] width 9 height 9
checkbox input "true"
click at [211, 411] on холестерину "Зниження холестерину" at bounding box center [214, 415] width 9 height 9
checkbox холестерину "true"
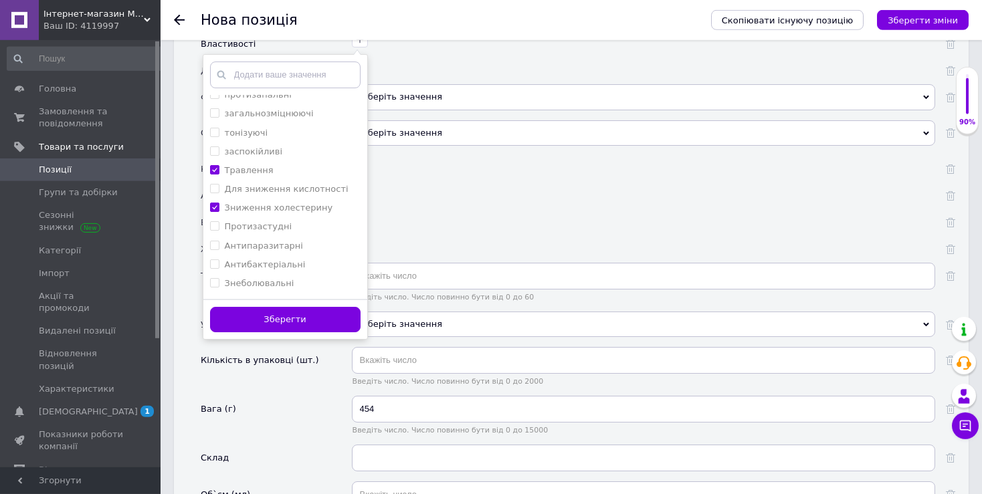
scroll to position [1725, 0]
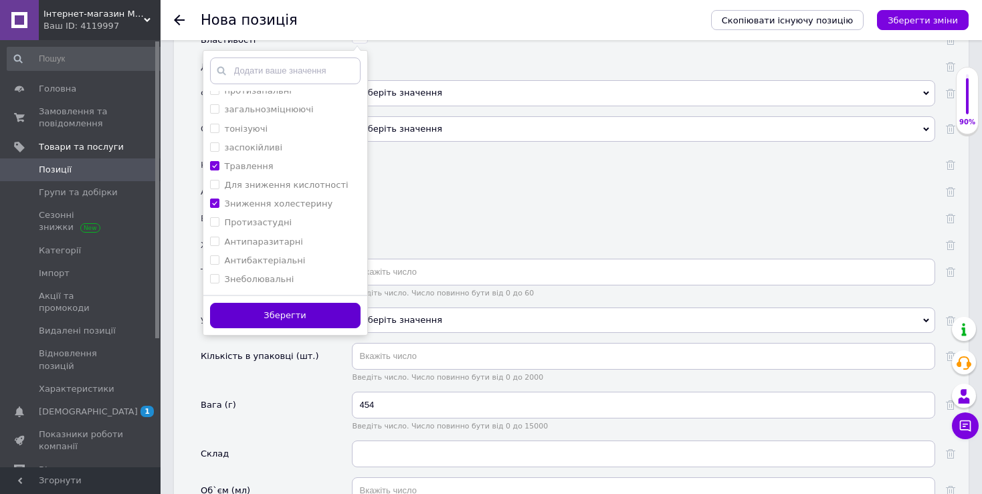
click at [294, 303] on button "Зберегти" at bounding box center [285, 316] width 150 height 26
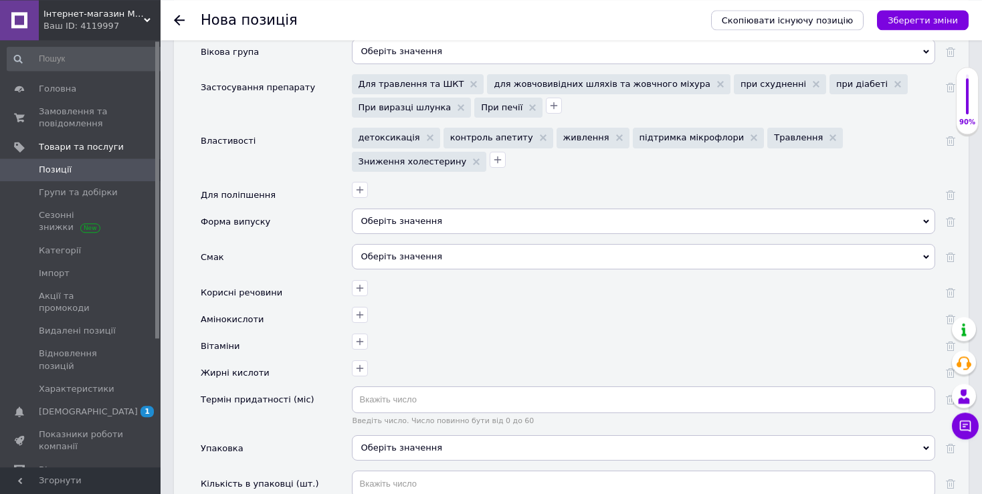
scroll to position [1513, 0]
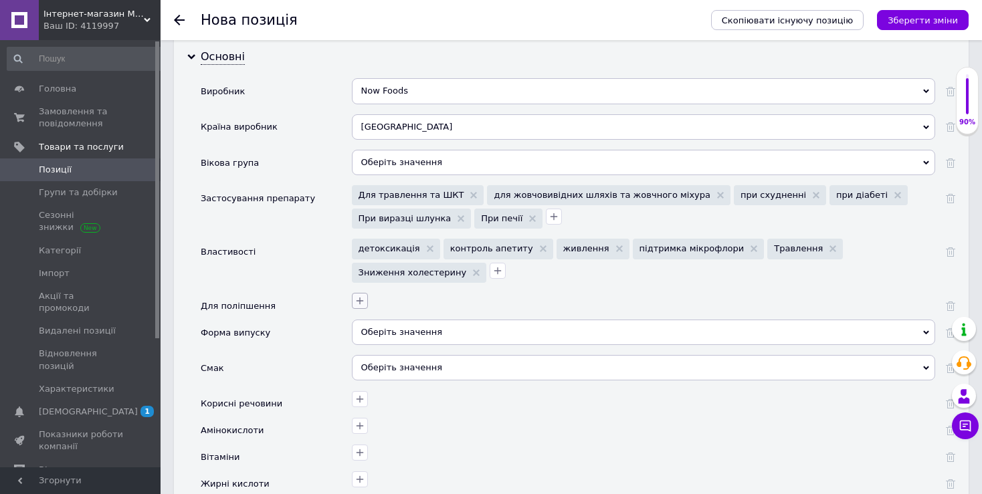
click at [361, 296] on icon "button" at bounding box center [359, 301] width 11 height 11
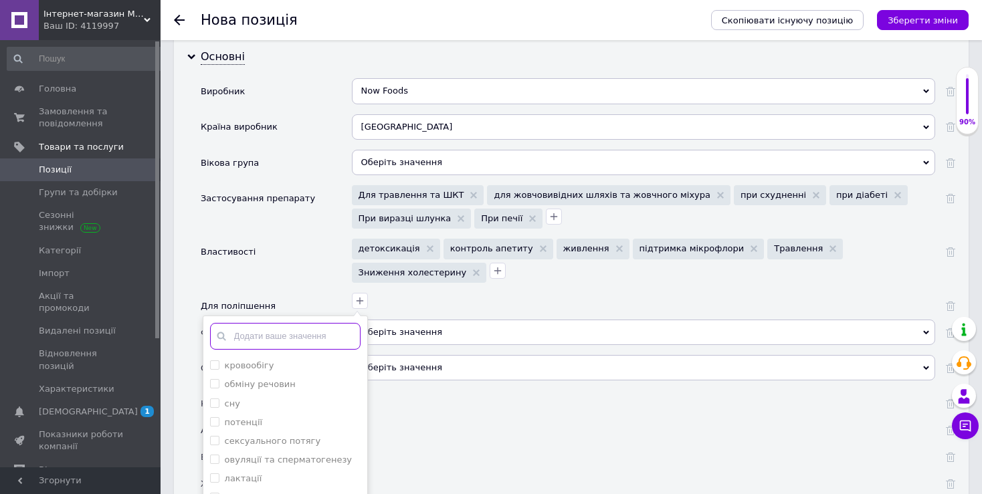
scroll to position [1584, 0]
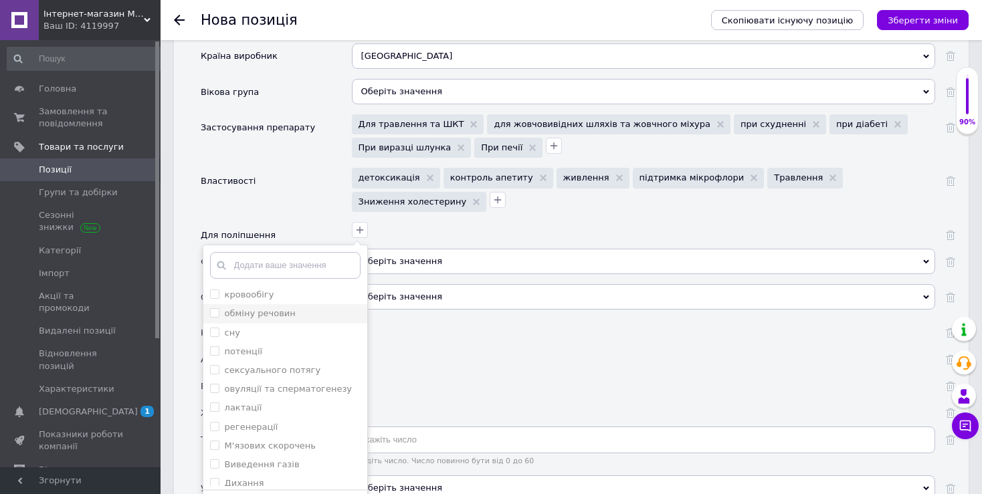
click at [213, 308] on речовин "обміну речовин" at bounding box center [214, 312] width 9 height 9
checkbox речовин "true"
click at [215, 453] on кишечника "Роботи кишечника" at bounding box center [214, 457] width 9 height 9
checkbox кишечника "true"
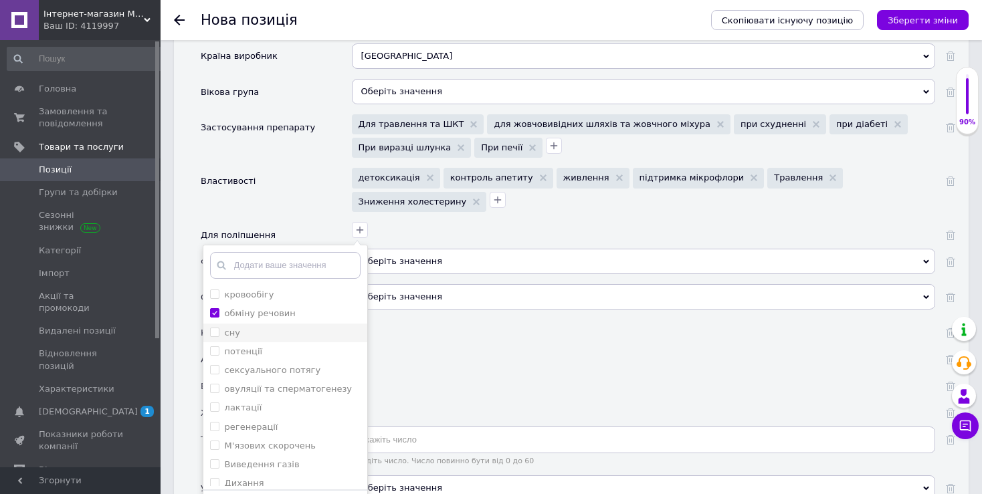
scroll to position [70, 0]
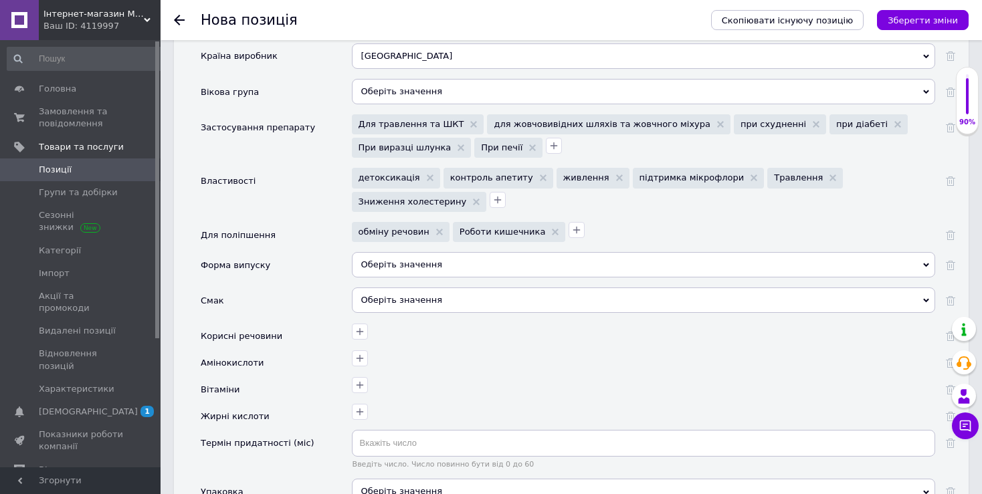
click at [448, 252] on div "Оберіть значення" at bounding box center [643, 264] width 583 height 25
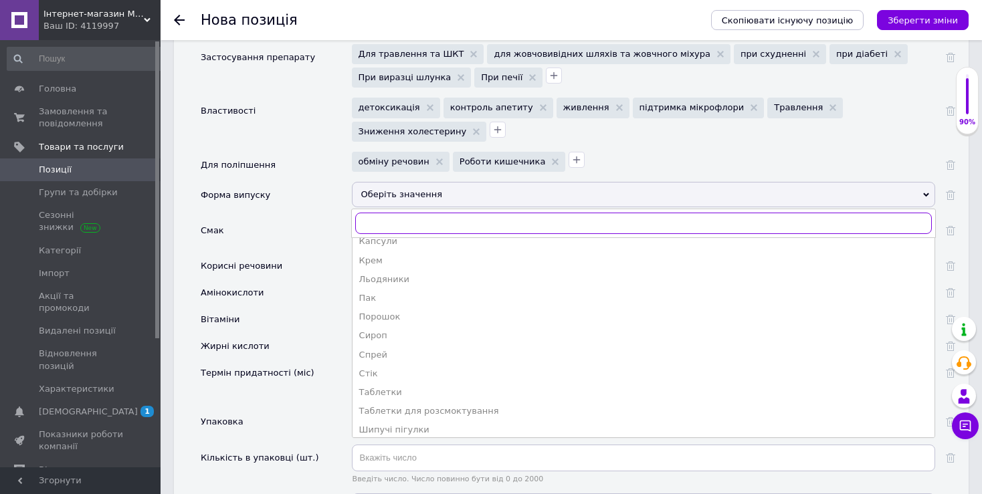
scroll to position [146, 0]
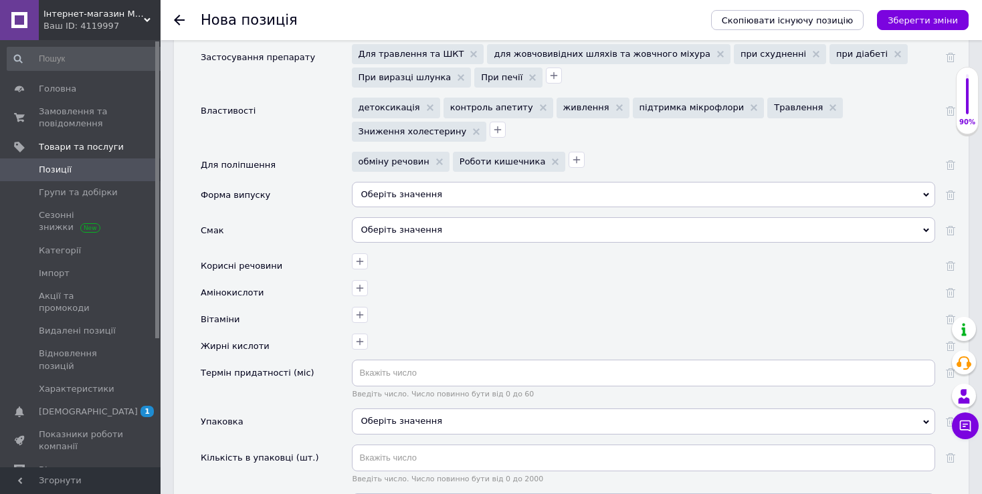
click at [286, 409] on div "Упаковка" at bounding box center [276, 426] width 151 height 35
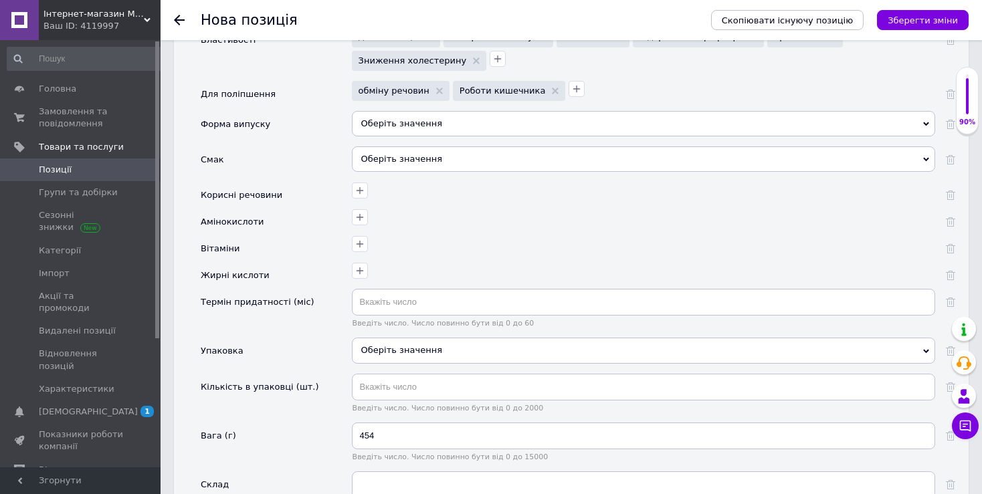
click at [472, 338] on div "Оберіть значення" at bounding box center [643, 350] width 583 height 25
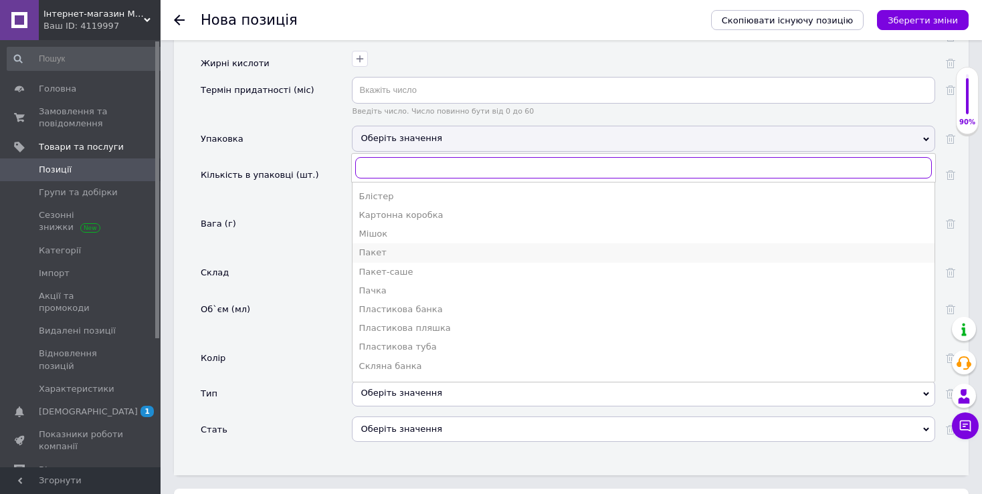
scroll to position [0, 0]
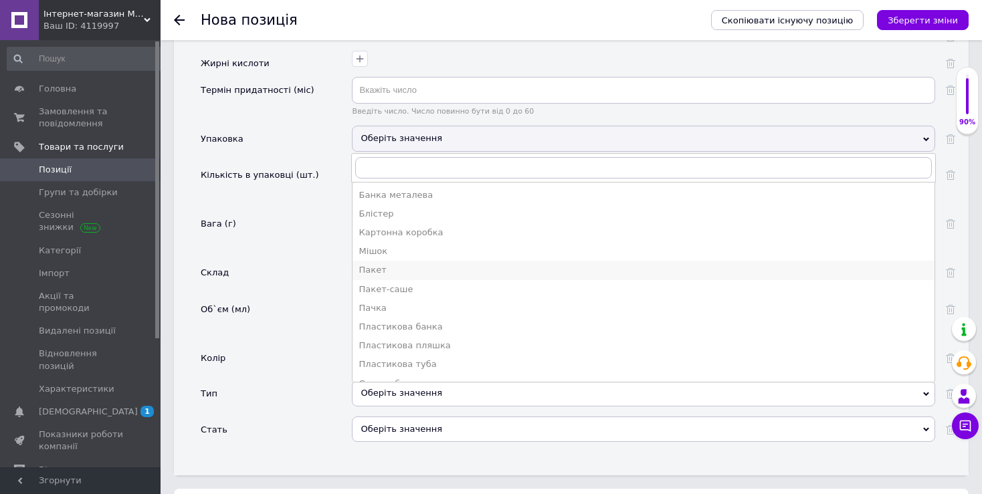
click at [389, 264] on div "Пакет" at bounding box center [643, 270] width 568 height 12
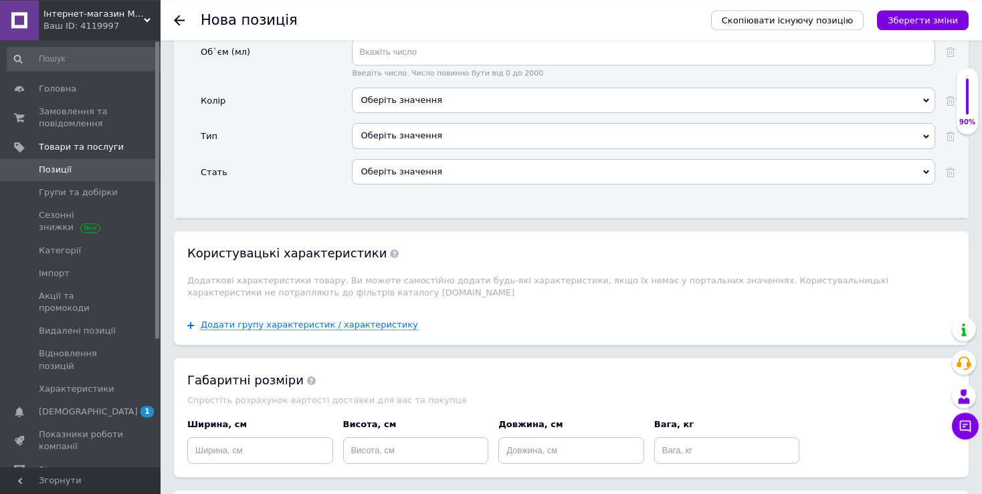
scroll to position [2219, 0]
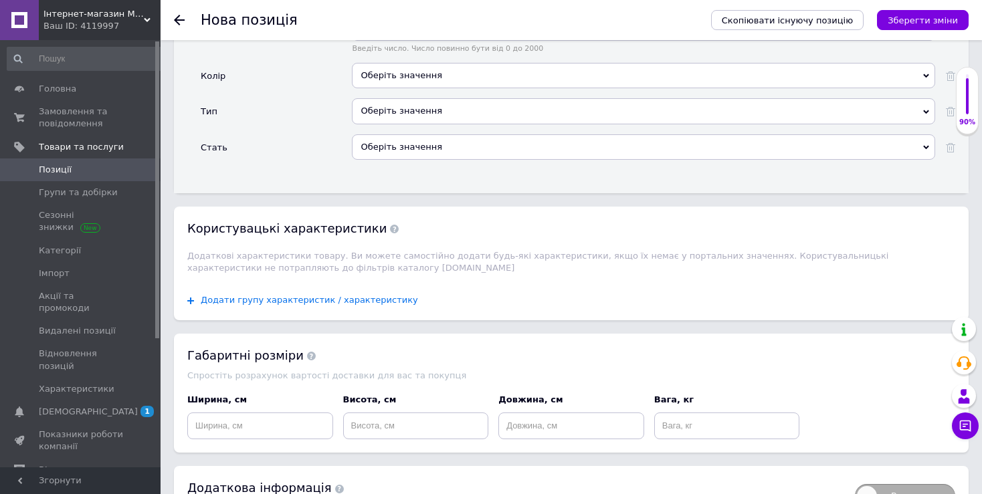
click at [312, 295] on span "Додати групу характеристик / характеристику" at bounding box center [309, 300] width 217 height 11
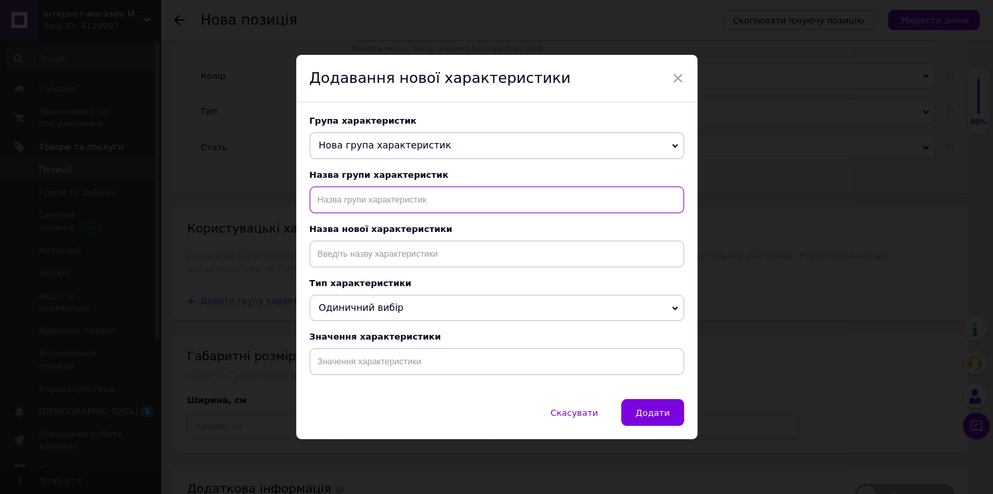
click at [390, 197] on input "text" at bounding box center [497, 200] width 375 height 27
paste input "псиллиум"
type input "псиллиум"
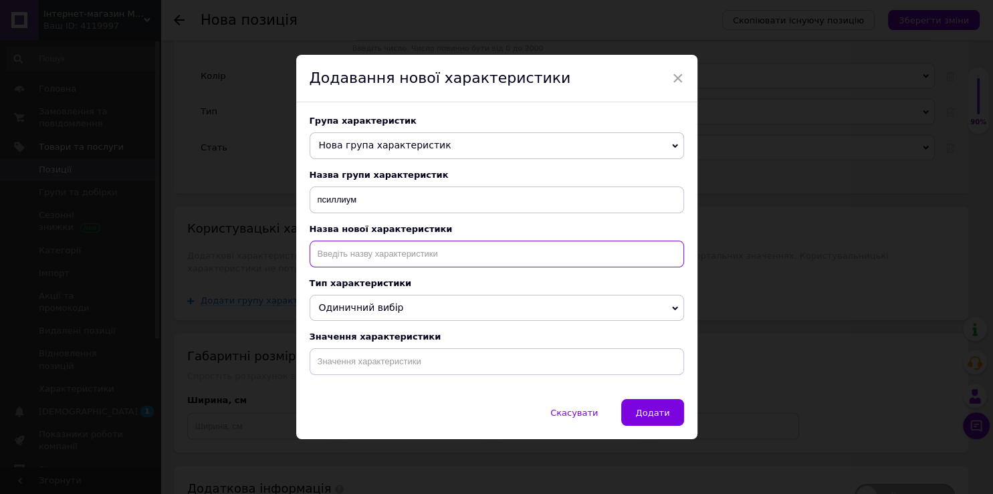
click at [378, 250] on input at bounding box center [497, 254] width 375 height 27
paste input "псиллиум"
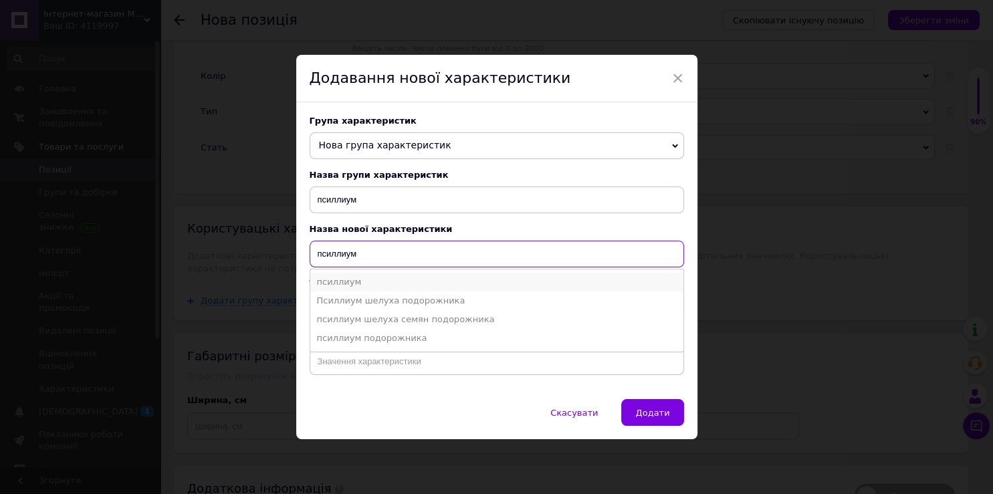
type input "псиллиум"
click at [361, 286] on li "псиллиум" at bounding box center [496, 282] width 373 height 19
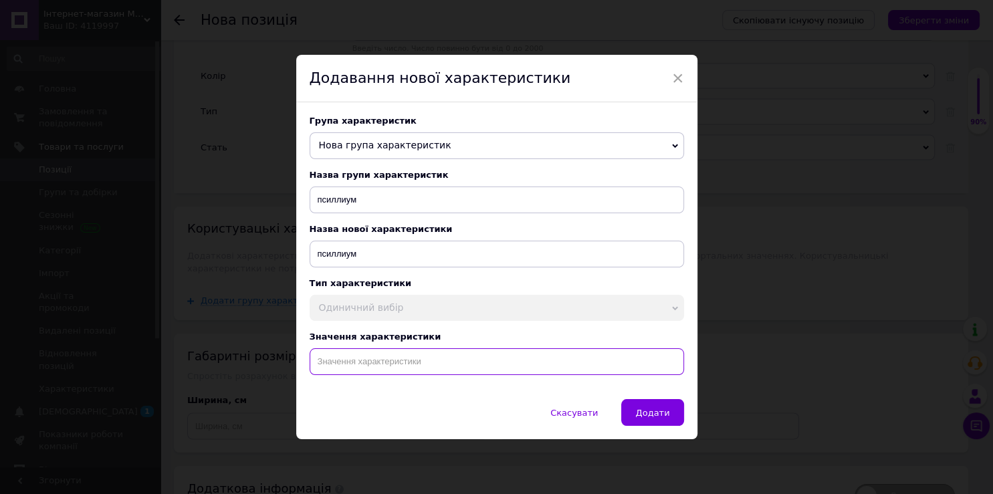
click at [359, 368] on input at bounding box center [497, 361] width 375 height 27
paste input "псиллиум"
type input "псиллиум"
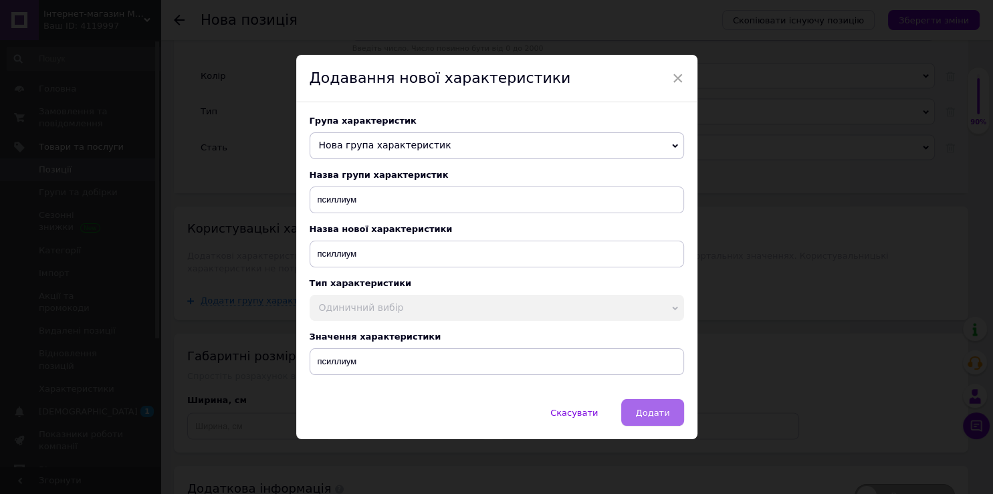
click at [636, 418] on span "Додати" at bounding box center [652, 413] width 34 height 10
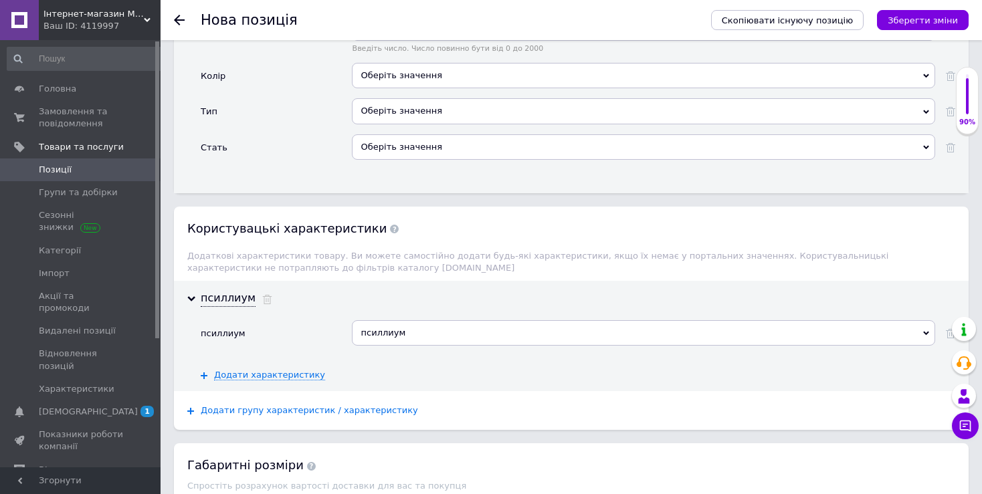
click at [300, 405] on span "Додати групу характеристик / характеристику" at bounding box center [309, 410] width 217 height 11
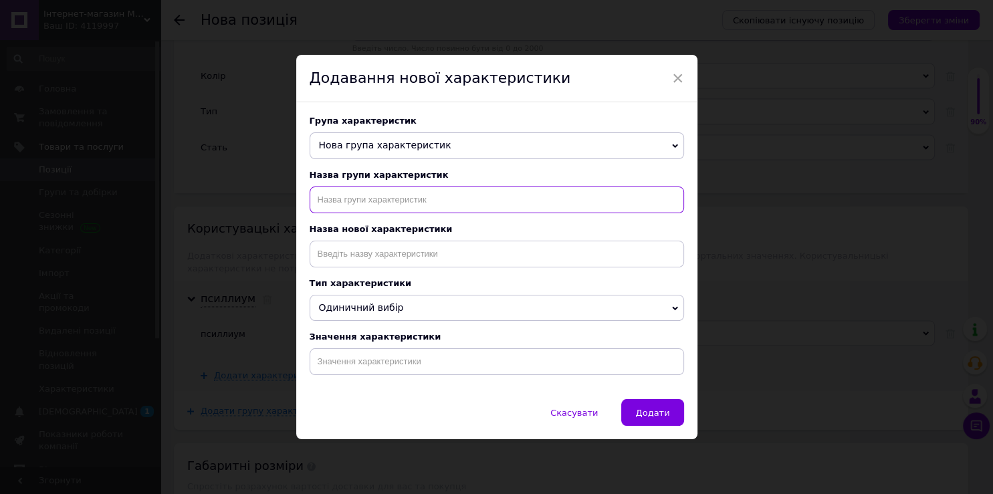
click at [381, 197] on input "text" at bounding box center [497, 200] width 375 height 27
paste input "псиліум"
type input "псиліум"
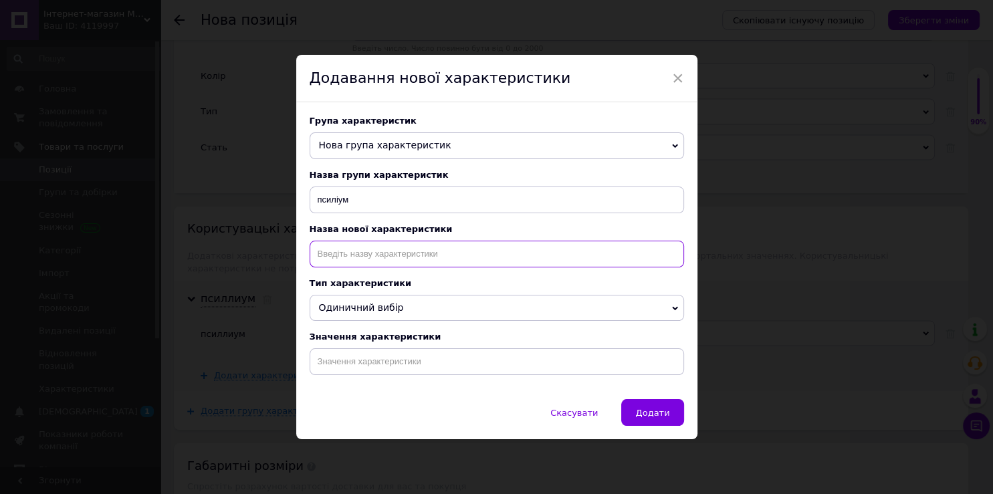
click at [361, 257] on input at bounding box center [497, 254] width 375 height 27
paste input "псиліум"
type input "псиліум"
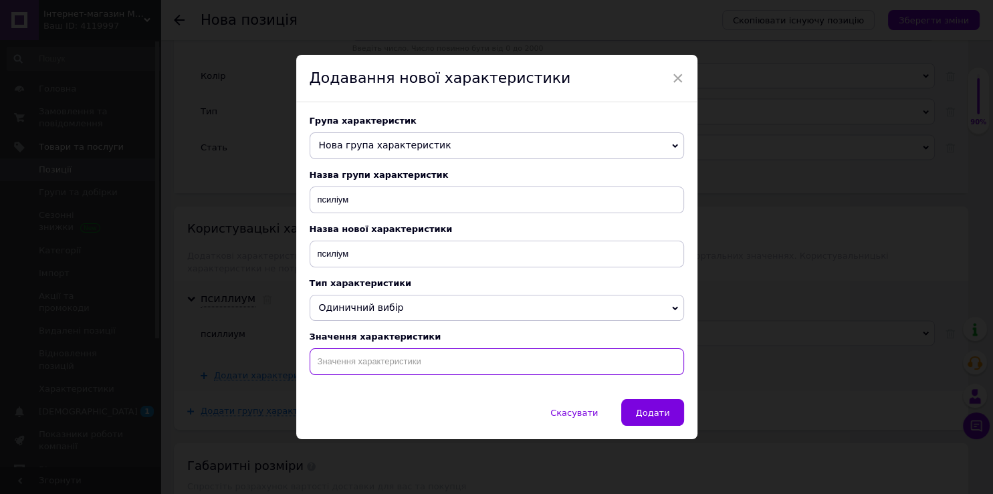
click at [369, 374] on input at bounding box center [497, 361] width 375 height 27
paste input "псиліум"
type input "псиліум"
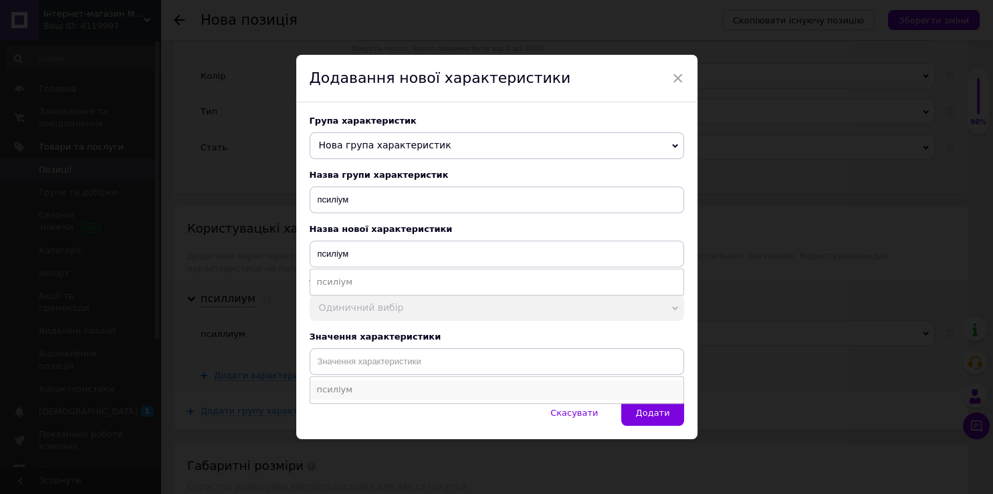
click at [432, 399] on li "псиліум" at bounding box center [496, 390] width 373 height 19
type input "псиліум"
click at [646, 418] on span "Додати" at bounding box center [652, 413] width 34 height 10
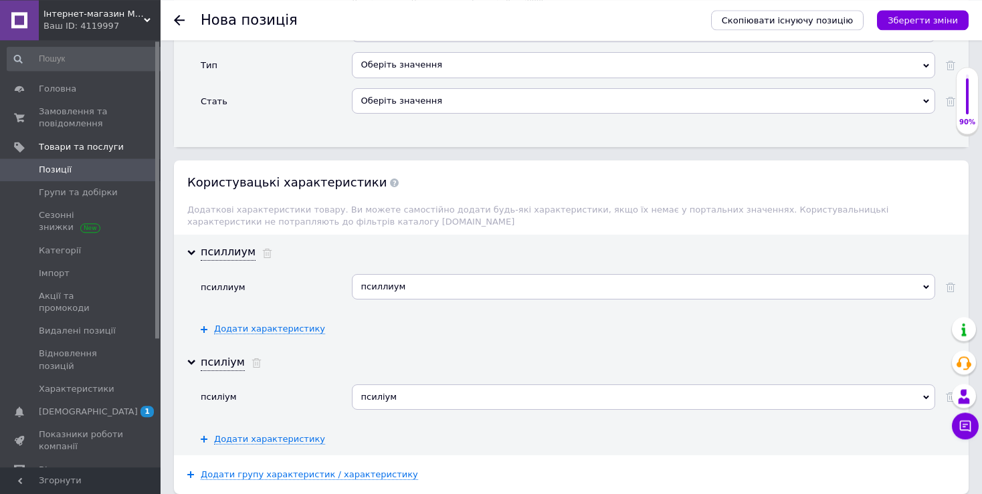
scroll to position [2290, 0]
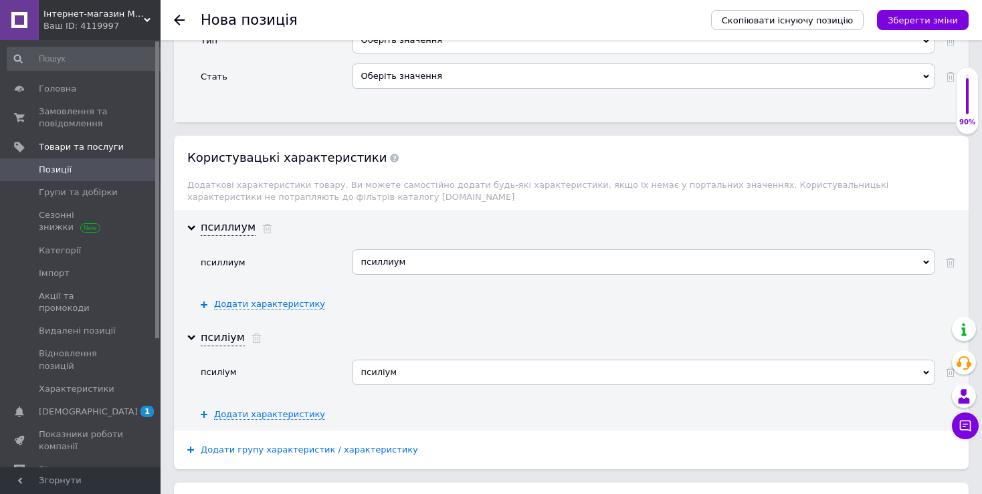
click at [255, 445] on span "Додати групу характеристик / характеристику" at bounding box center [309, 450] width 217 height 11
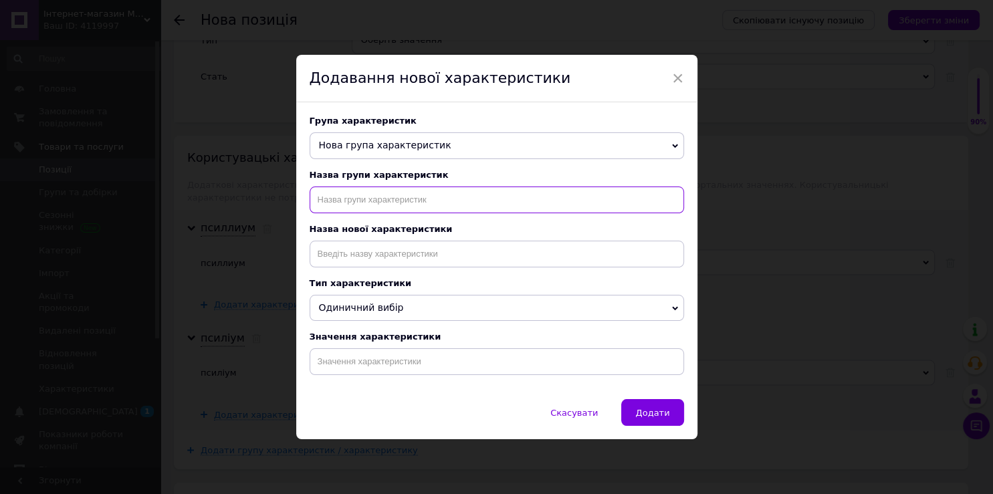
click at [416, 199] on input "text" at bounding box center [497, 200] width 375 height 27
paste input "Псилиум"
type input "Псилиум"
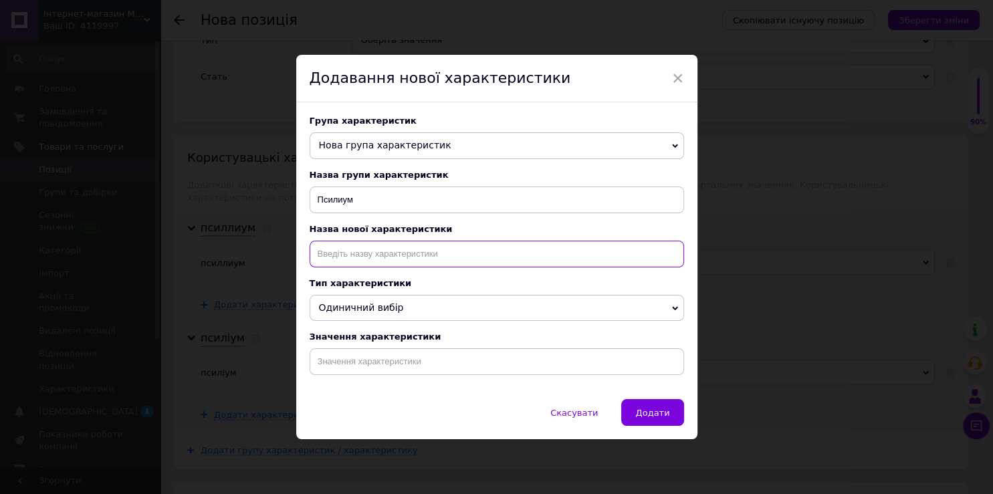
click at [399, 259] on input at bounding box center [497, 254] width 375 height 27
paste input "Псилиум"
type input "Псилиум"
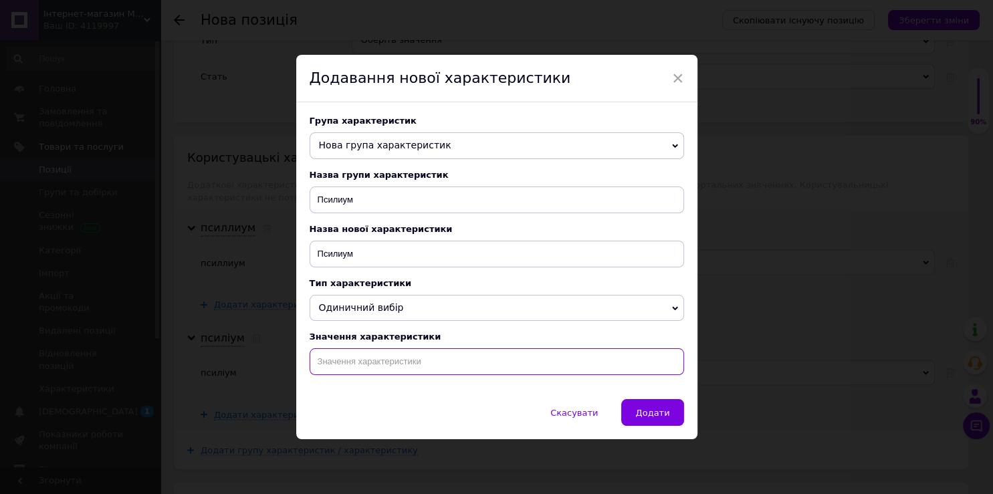
click at [409, 375] on input at bounding box center [497, 361] width 375 height 27
paste input "Псилиум"
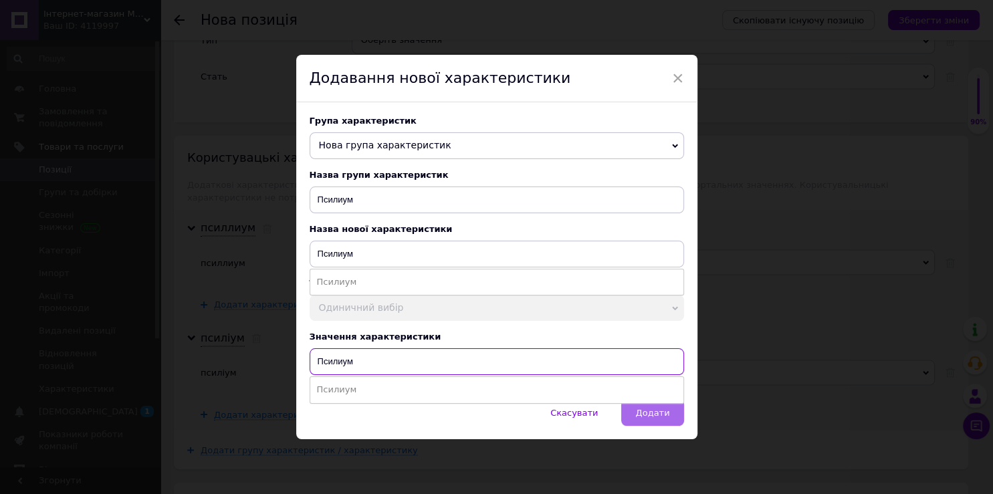
type input "Псилиум"
click at [643, 418] on span "Додати" at bounding box center [652, 413] width 34 height 10
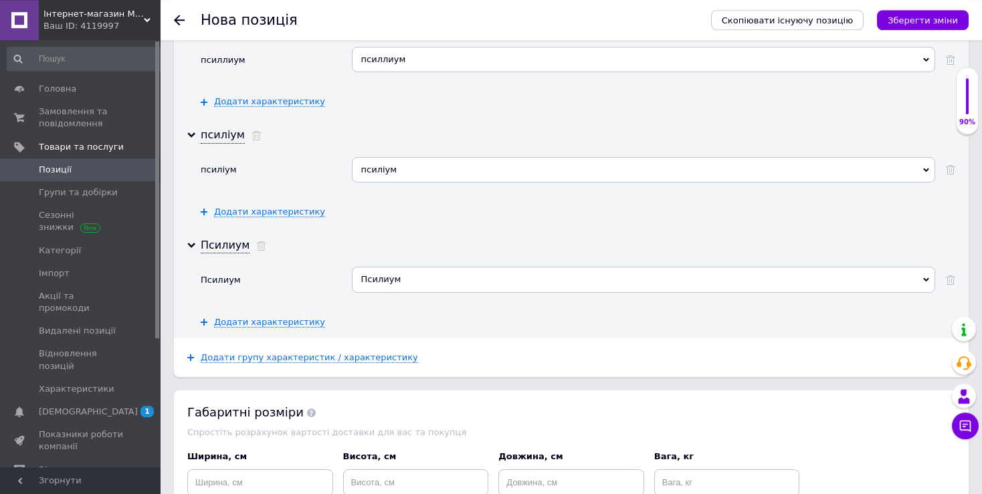
scroll to position [2501, 0]
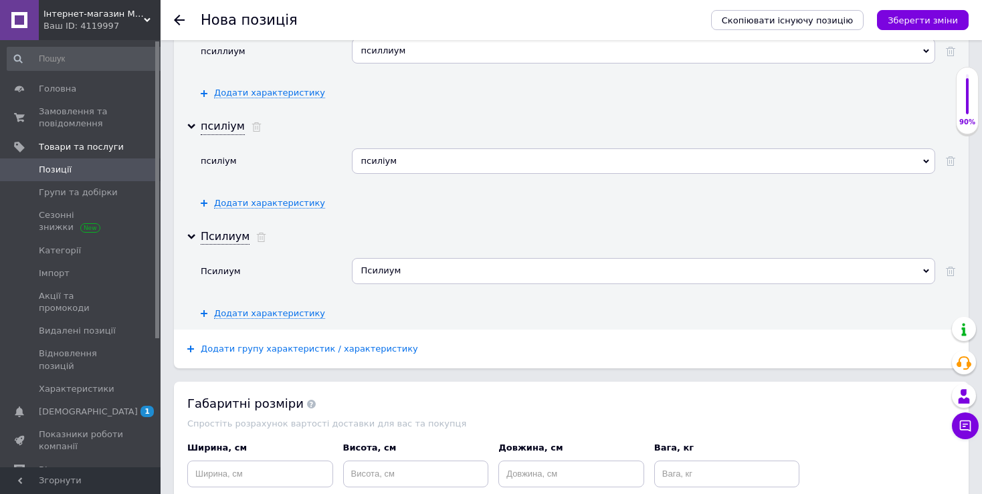
click at [280, 344] on span "Додати групу характеристик / характеристику" at bounding box center [309, 349] width 217 height 11
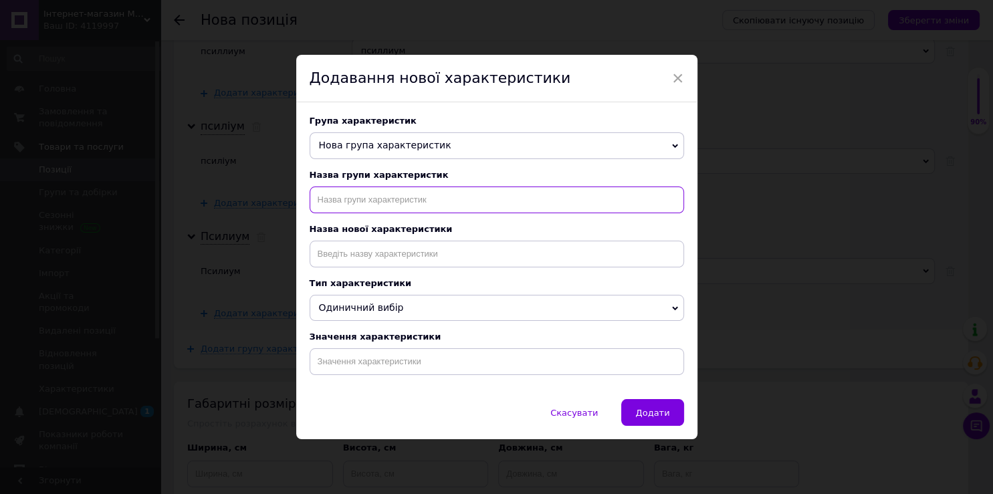
click at [411, 188] on input "text" at bounding box center [497, 200] width 375 height 27
paste input "псилліум"
type input "псилліум"
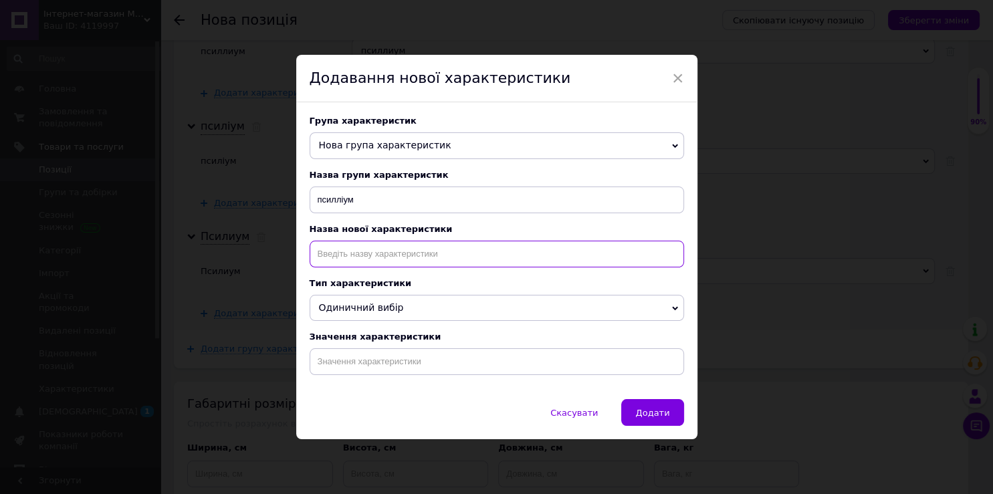
click at [417, 255] on input at bounding box center [497, 254] width 375 height 27
paste input "псилліум"
type input "псилліум"
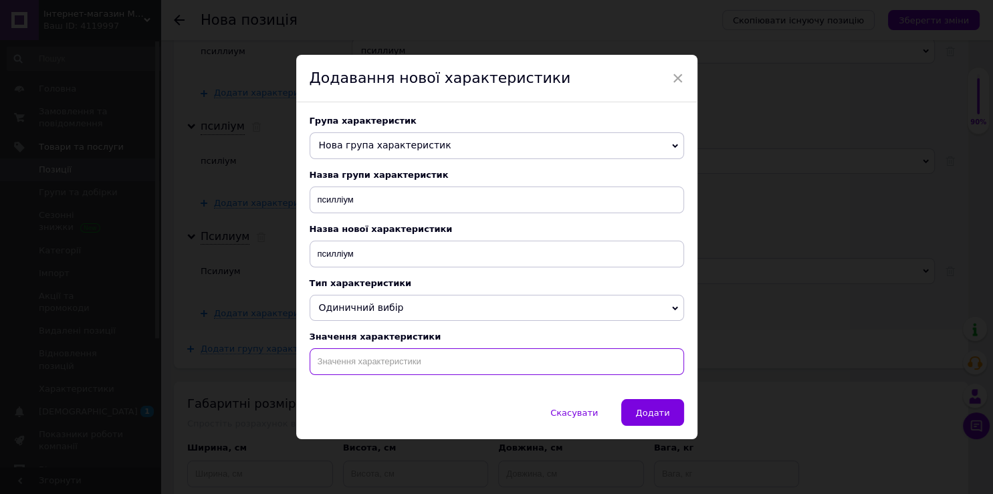
click at [433, 370] on input at bounding box center [497, 361] width 375 height 27
paste input "псилліум"
type input "псилліум"
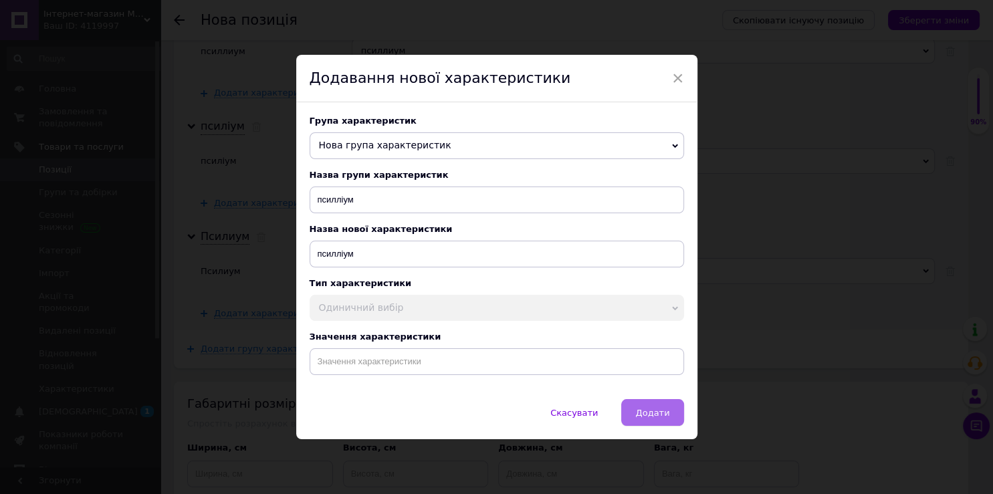
click at [644, 423] on button "Додати" at bounding box center [652, 412] width 62 height 27
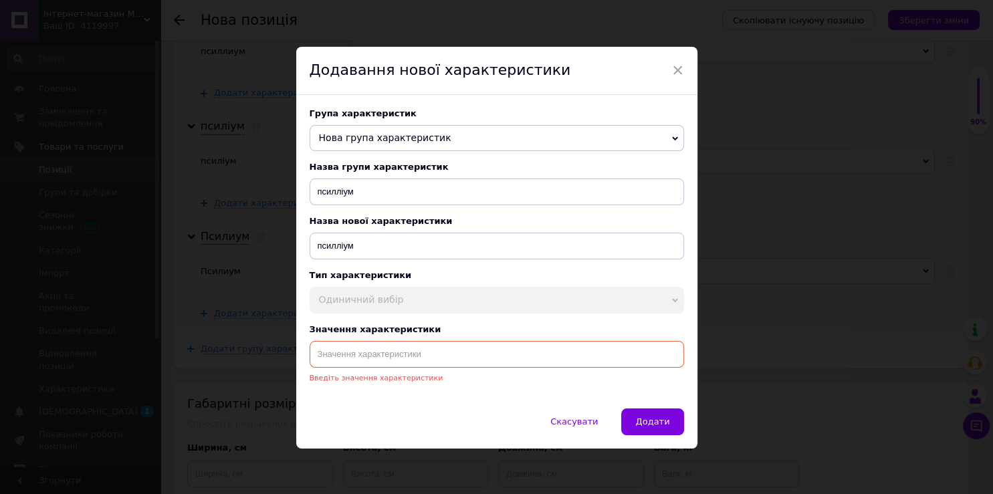
click at [496, 366] on input at bounding box center [497, 354] width 375 height 27
paste input "псилліум"
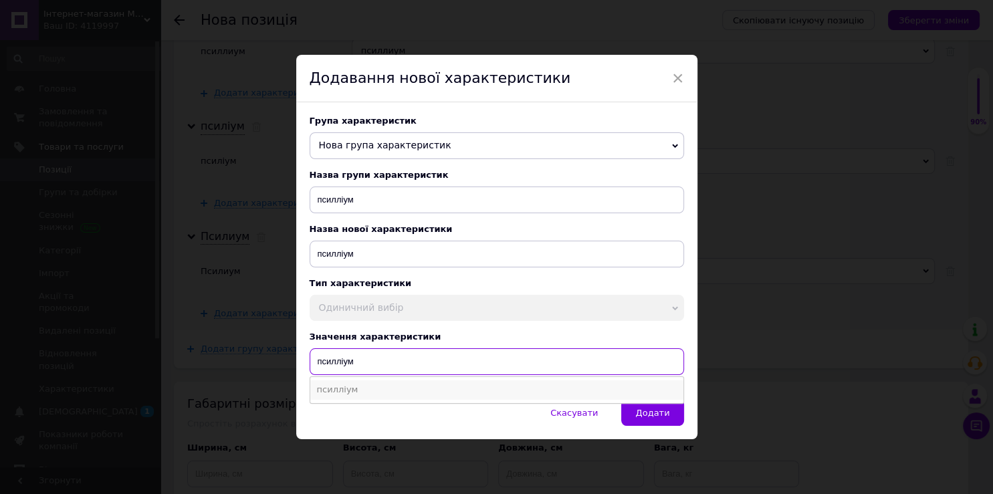
type input "псилліум"
click at [392, 397] on li "псилліум" at bounding box center [496, 390] width 373 height 19
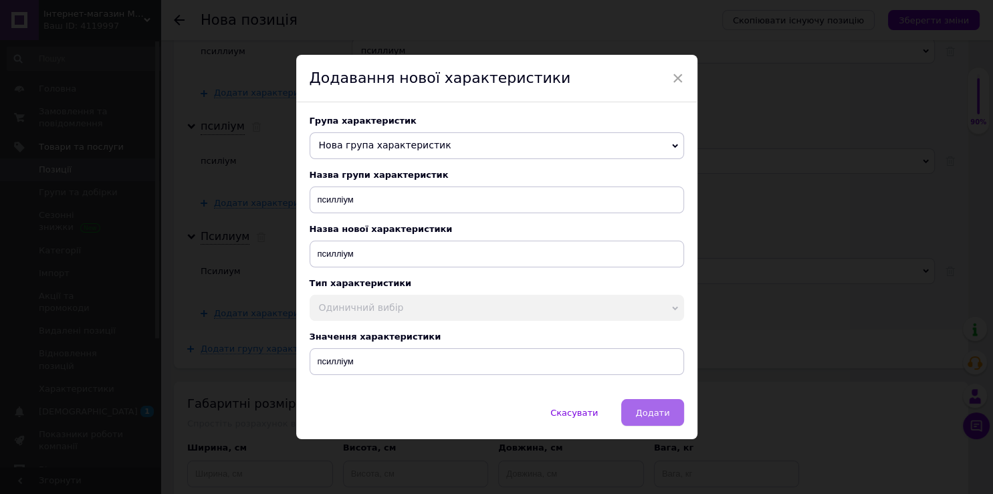
click at [647, 425] on button "Додати" at bounding box center [652, 412] width 62 height 27
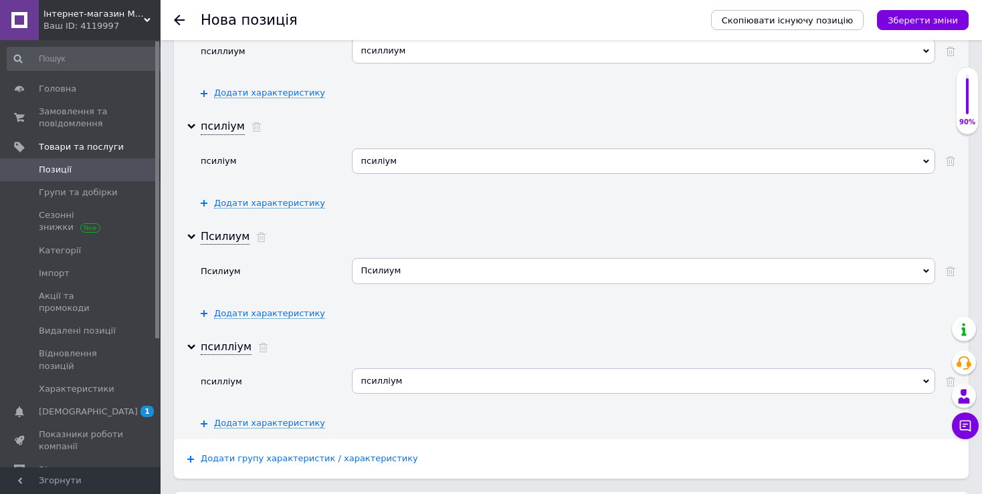
click at [269, 453] on span "Додати групу характеристик / характеристику" at bounding box center [309, 458] width 217 height 11
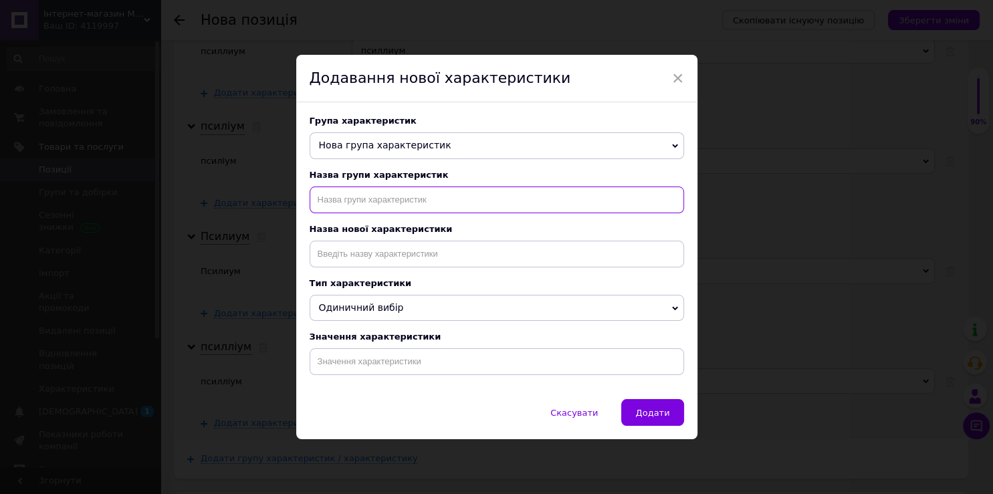
click at [390, 201] on input "text" at bounding box center [497, 200] width 375 height 27
paste input "шелуха подорожника"
type input "шелуха подорожника"
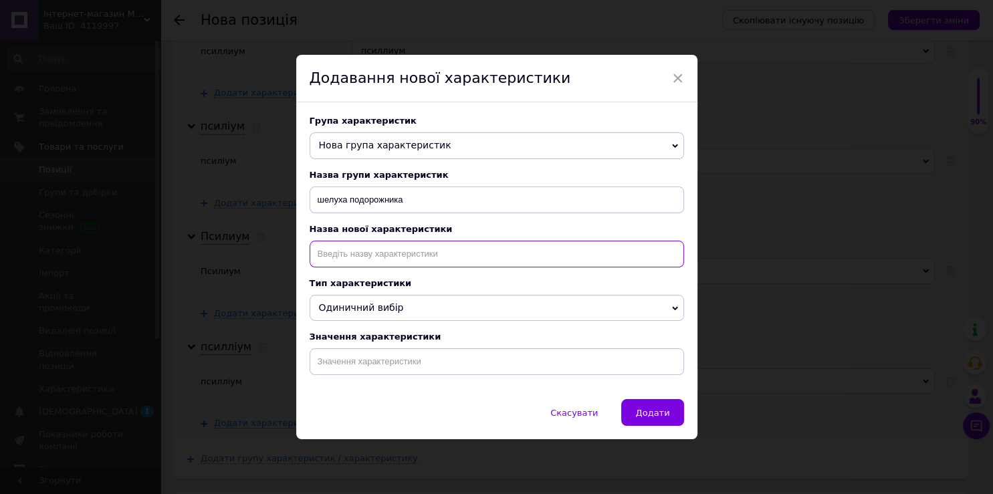
click at [385, 261] on input at bounding box center [497, 254] width 375 height 27
paste input "шелуха подорожника"
type input "шелуха подорожника"
click at [405, 352] on div "Значення характеристики" at bounding box center [497, 353] width 375 height 43
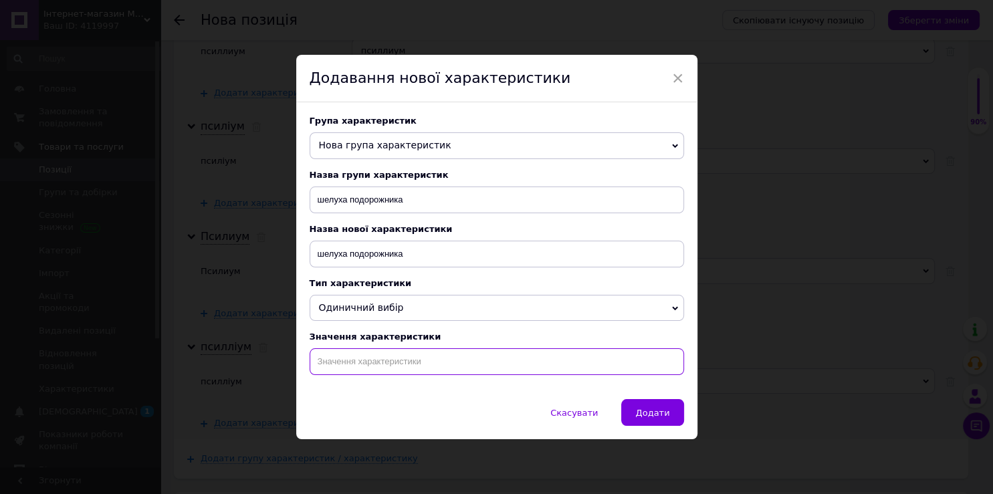
click at [407, 364] on input at bounding box center [497, 361] width 375 height 27
paste input "шелуха подорожника"
type input "шелуха подорожника"
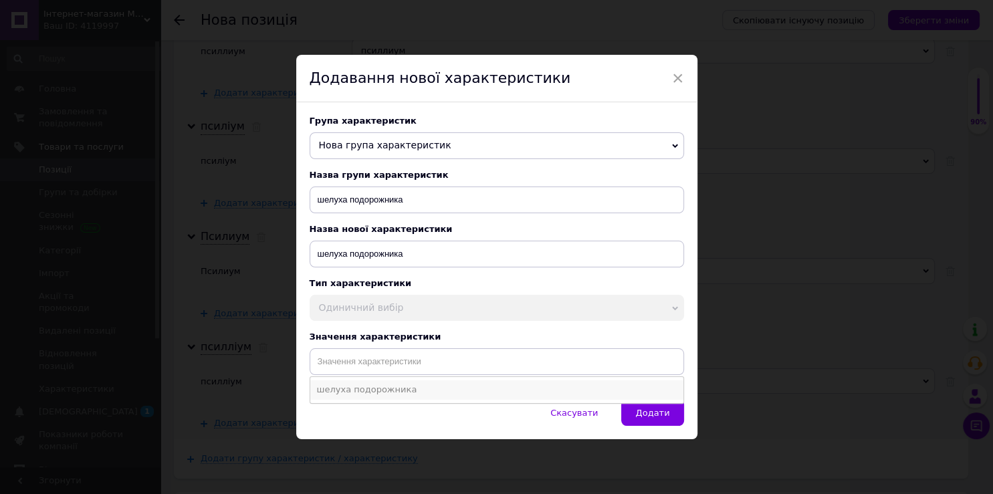
click at [387, 397] on li "шелуха подорожника" at bounding box center [496, 390] width 373 height 19
type input "шелуха подорожника"
click at [649, 415] on span "Додати" at bounding box center [652, 413] width 34 height 10
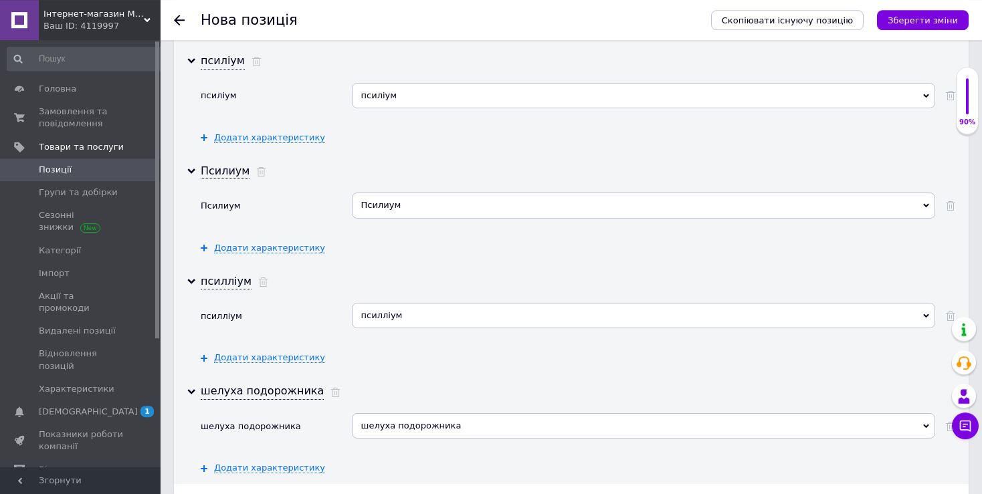
scroll to position [2643, 0]
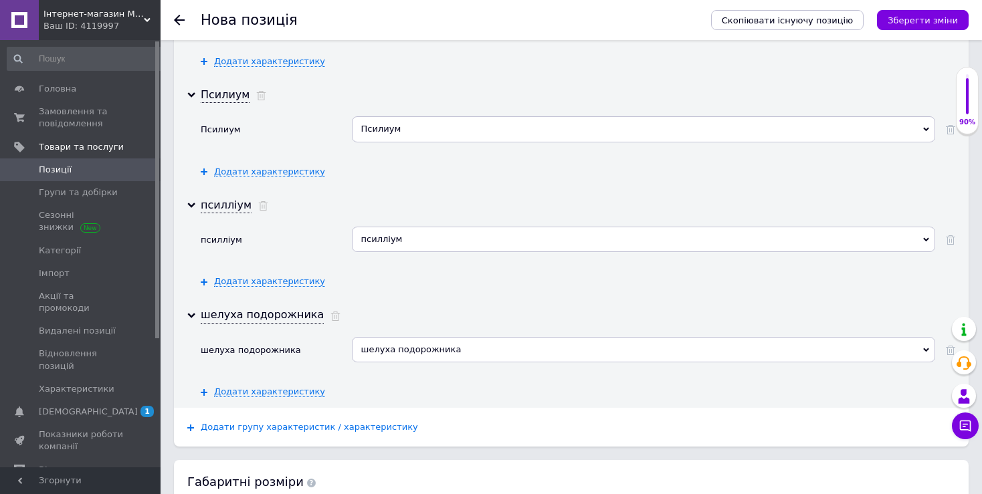
click at [283, 422] on span "Додати групу характеристик / характеристику" at bounding box center [309, 427] width 217 height 11
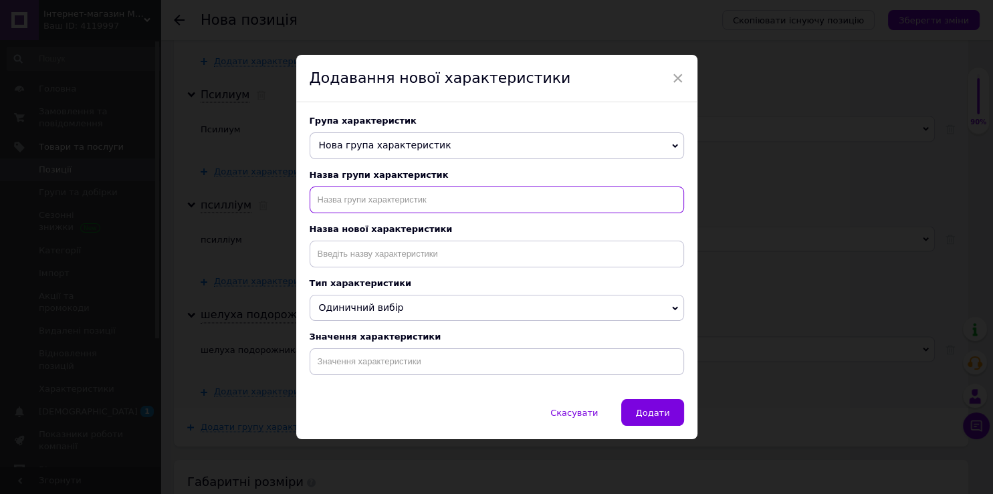
click at [394, 195] on input "text" at bounding box center [497, 200] width 375 height 27
paste input "псиллиум шелуха семян подорожника"
type input "псиллиум шелуха семян подорожника"
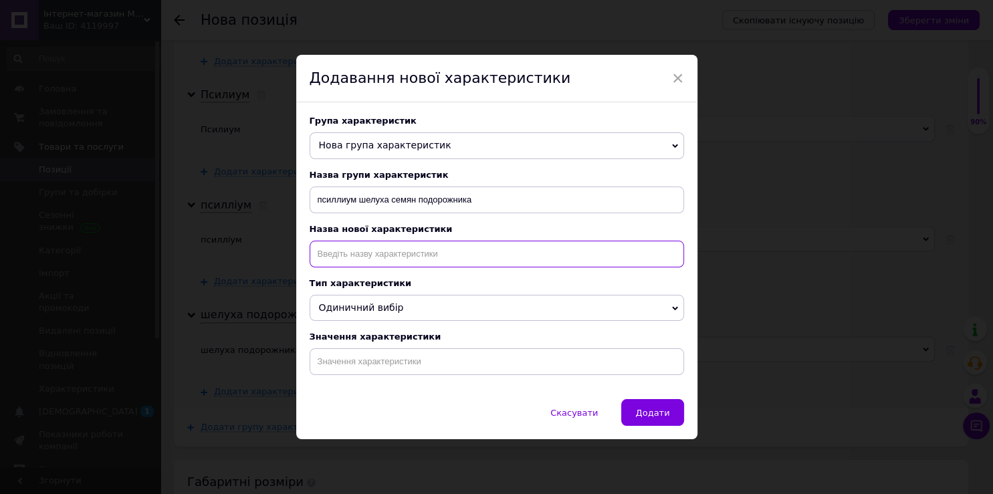
click at [421, 260] on input at bounding box center [497, 254] width 375 height 27
paste input "псиллиум шелуха семян подорожника"
type input "псиллиум шелуха семян подорожника"
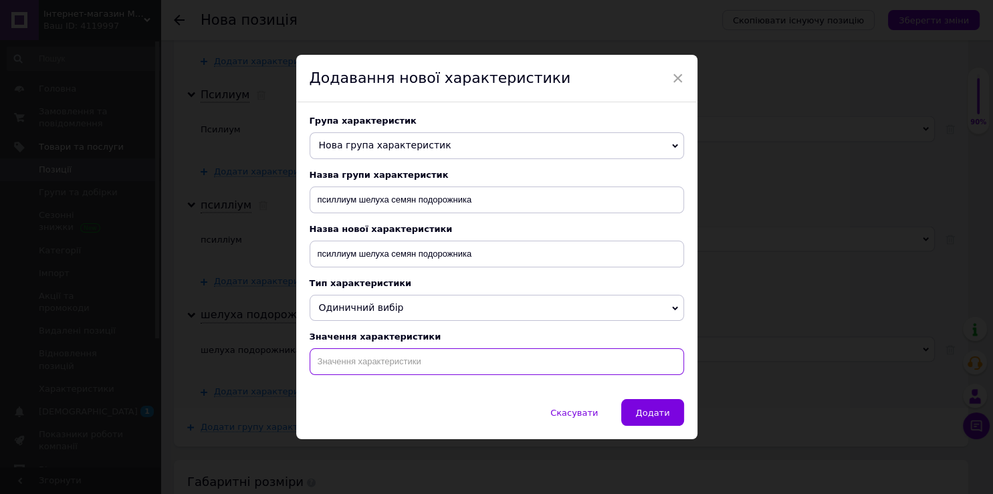
click at [427, 356] on input at bounding box center [497, 361] width 375 height 27
paste input "псиллиум шелуха семян подорожника"
type input "псиллиум шелуха семян подорожника"
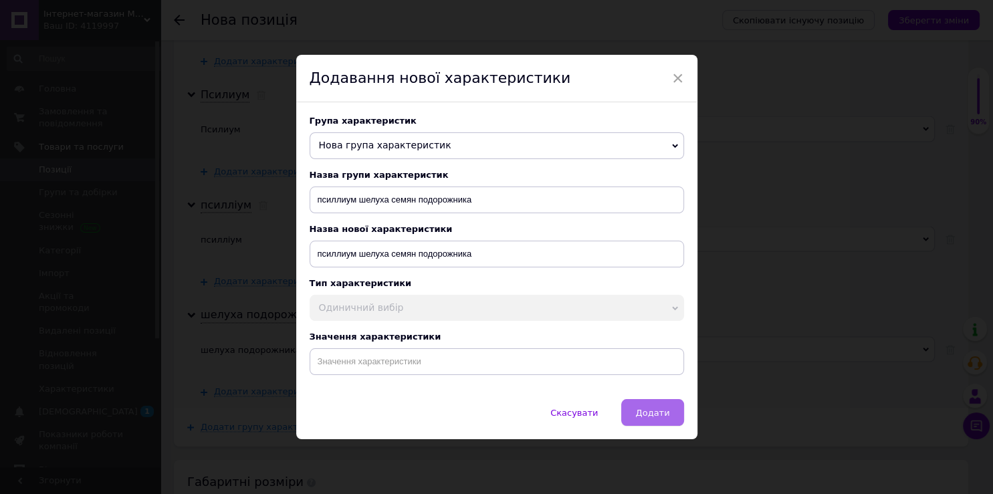
click at [654, 417] on span "Додати" at bounding box center [652, 413] width 34 height 10
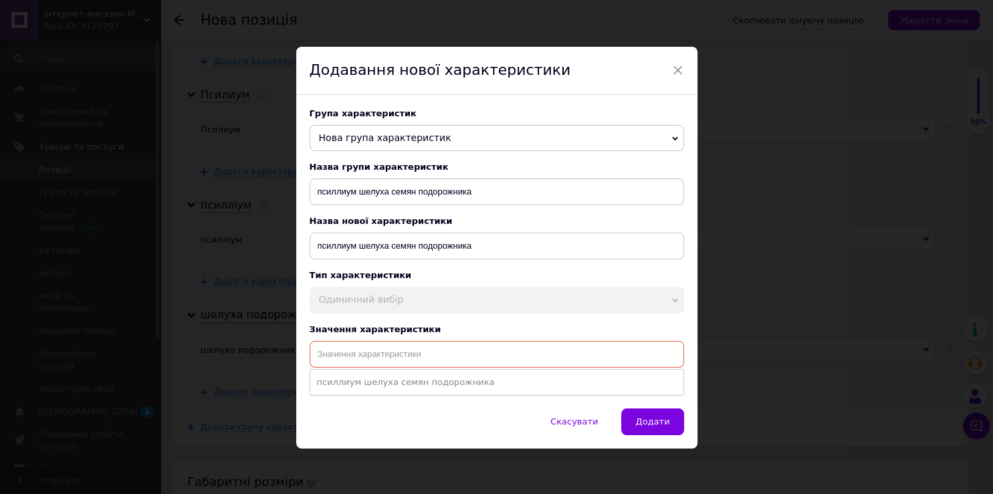
click at [471, 368] on input at bounding box center [497, 354] width 375 height 27
paste input "псиллиум шелуха семян подорожника"
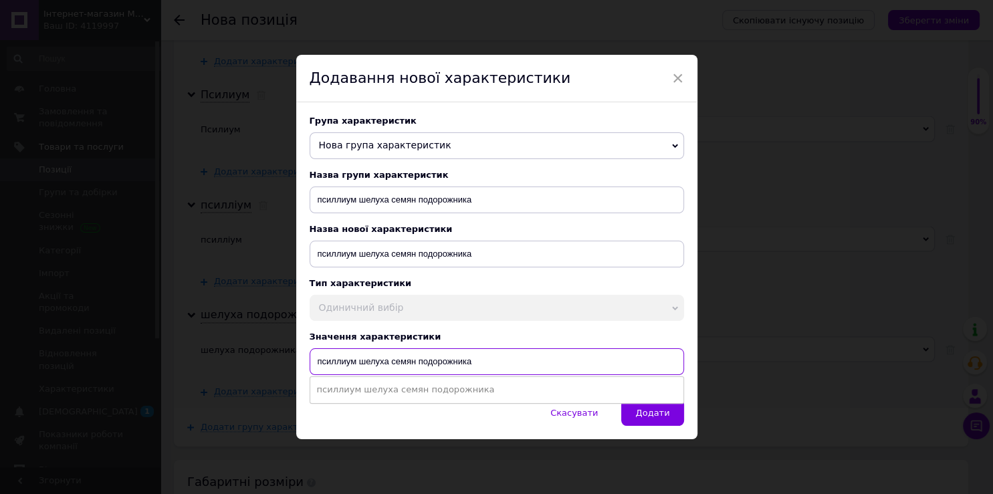
type input "псиллиум шелуха семян подорожника"
click at [473, 393] on li "псиллиум шелуха семян подорожника" at bounding box center [496, 390] width 373 height 19
click at [637, 418] on span "Додати" at bounding box center [652, 413] width 34 height 10
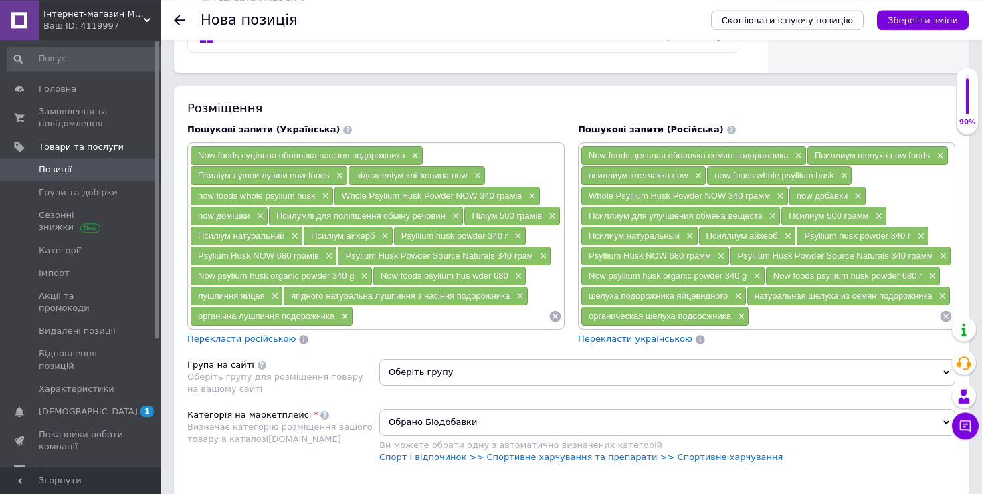
scroll to position [807, 0]
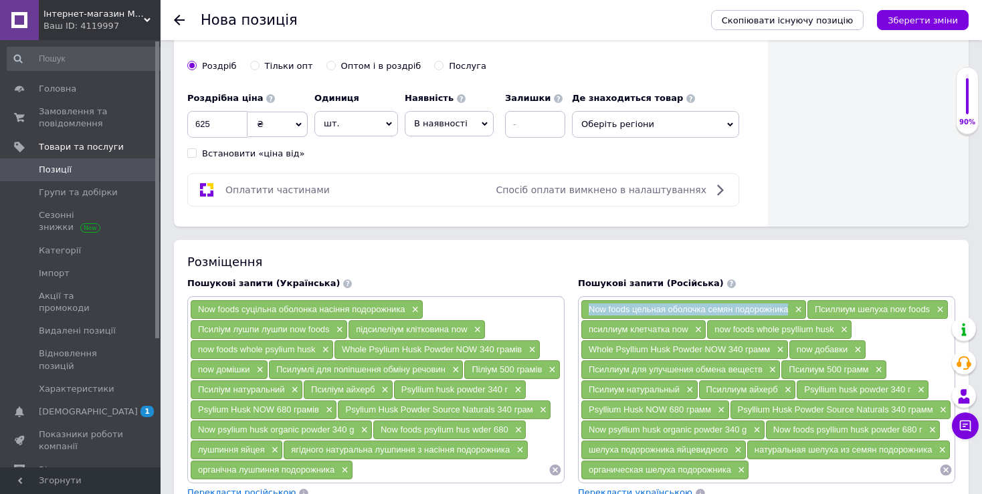
drag, startPoint x: 587, startPoint y: 304, endPoint x: 786, endPoint y: 306, distance: 199.3
click at [786, 306] on div "Now foods цельная оболочка семян подорожника ×" at bounding box center [693, 309] width 225 height 19
copy span "Now foods цельная оболочка семян подорожника"
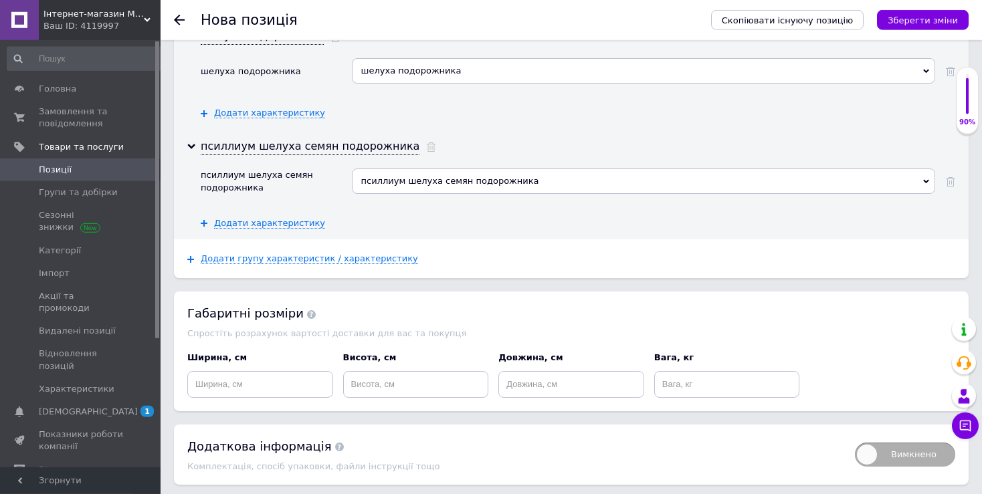
scroll to position [2944, 0]
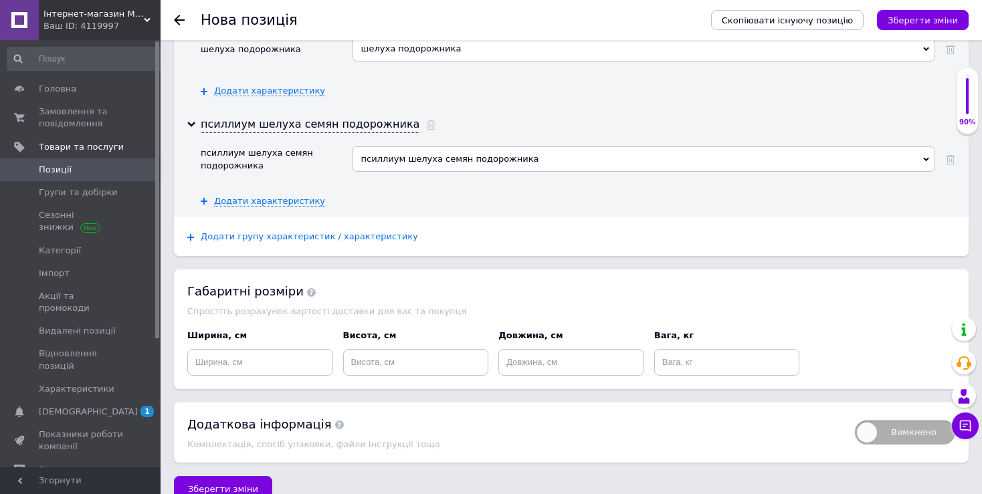
click at [354, 231] on span "Додати групу характеристик / характеристику" at bounding box center [309, 236] width 217 height 11
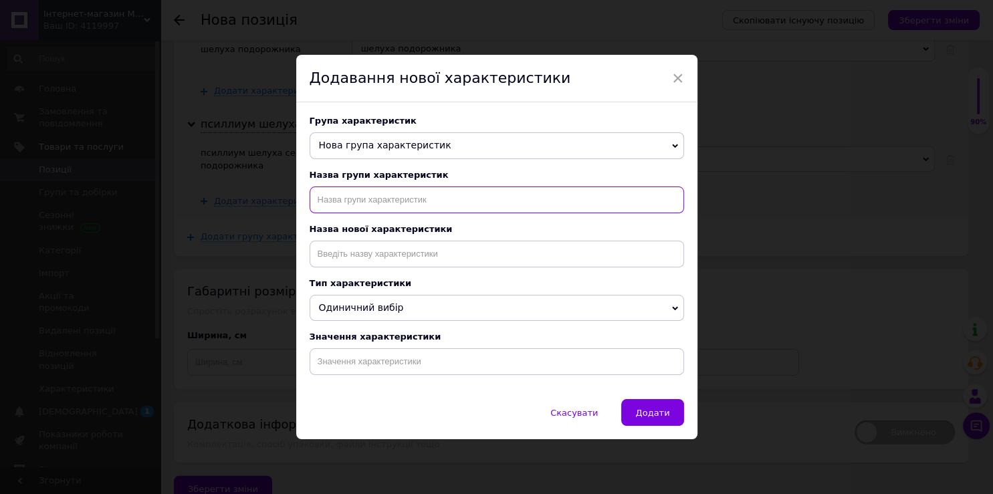
click at [425, 203] on input "text" at bounding box center [497, 200] width 375 height 27
paste input "Now foods цельная оболочка семян подорожника"
type input "Now foods цельная оболочка семян подорожника"
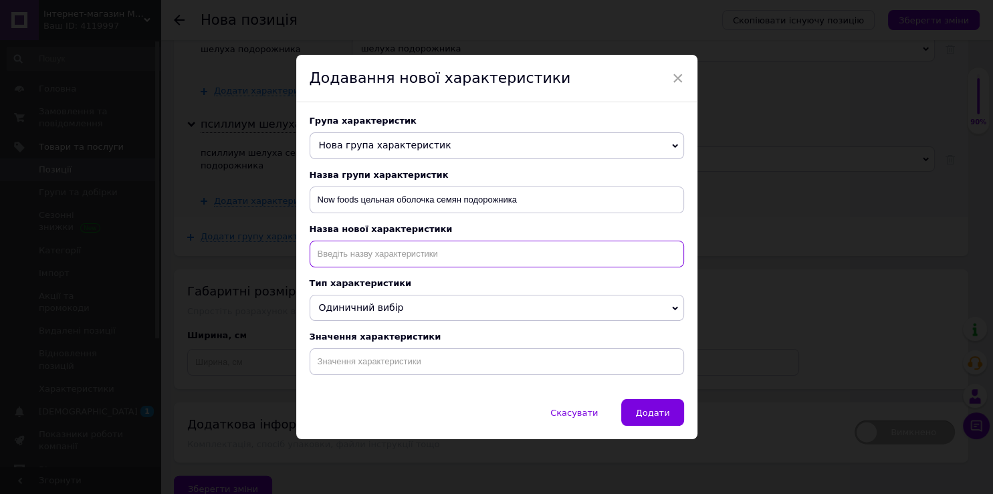
click at [445, 258] on input at bounding box center [497, 254] width 375 height 27
paste input "Now foods цельная оболочка семян подорожника"
type input "Now foods цельная оболочка семян подорожника"
click at [440, 314] on span "Одиничний вибір" at bounding box center [497, 308] width 375 height 27
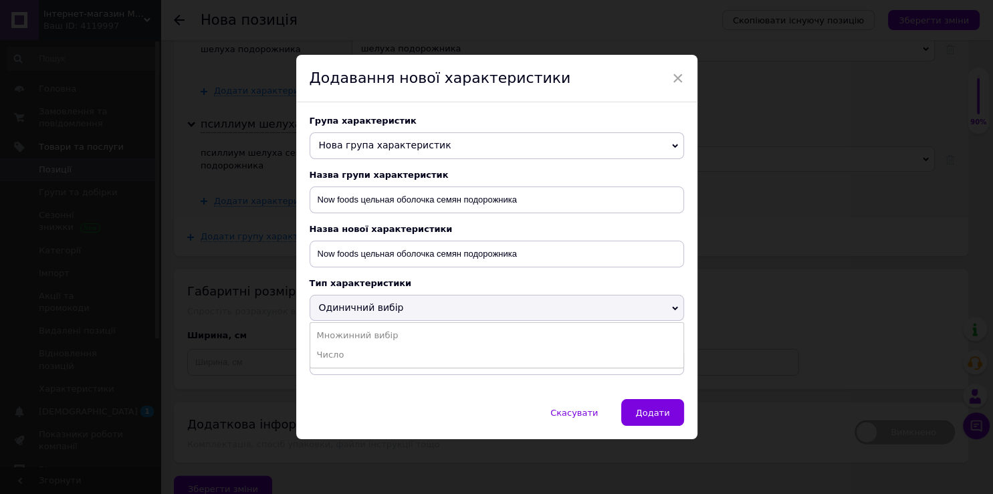
click at [407, 421] on div "Скасувати   Додати" at bounding box center [496, 419] width 401 height 40
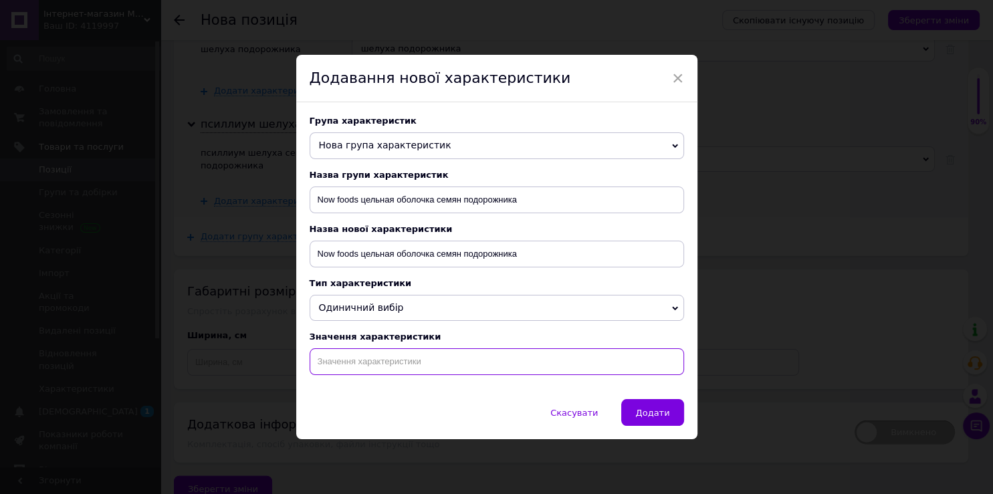
click at [425, 375] on input at bounding box center [497, 361] width 375 height 27
paste input "Now foods цельная оболочка семян подорожника"
type input "Now foods цельная оболочка семян подорожника"
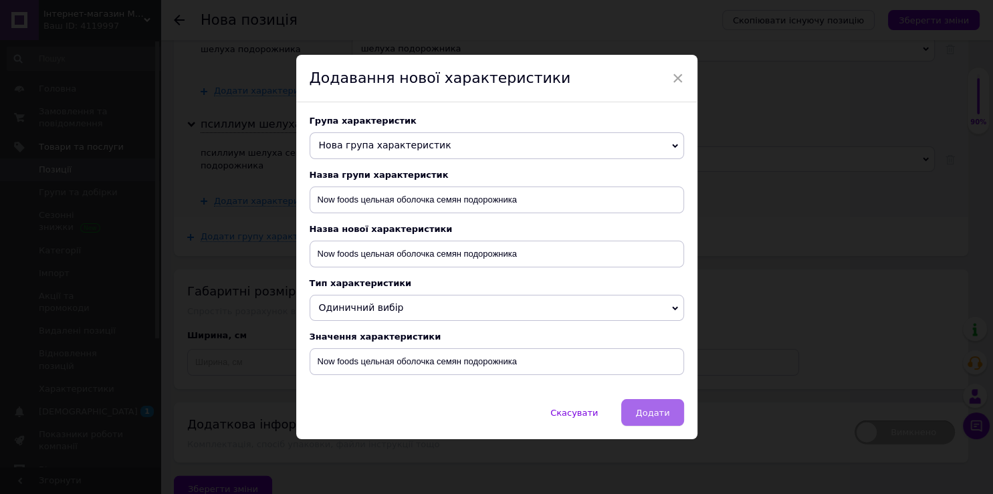
click at [646, 418] on span "Додати" at bounding box center [652, 413] width 34 height 10
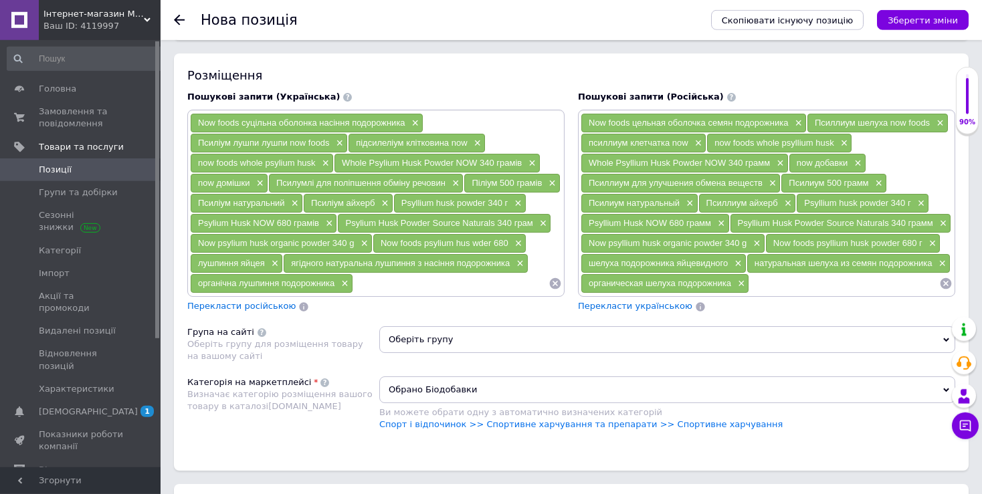
scroll to position [966, 0]
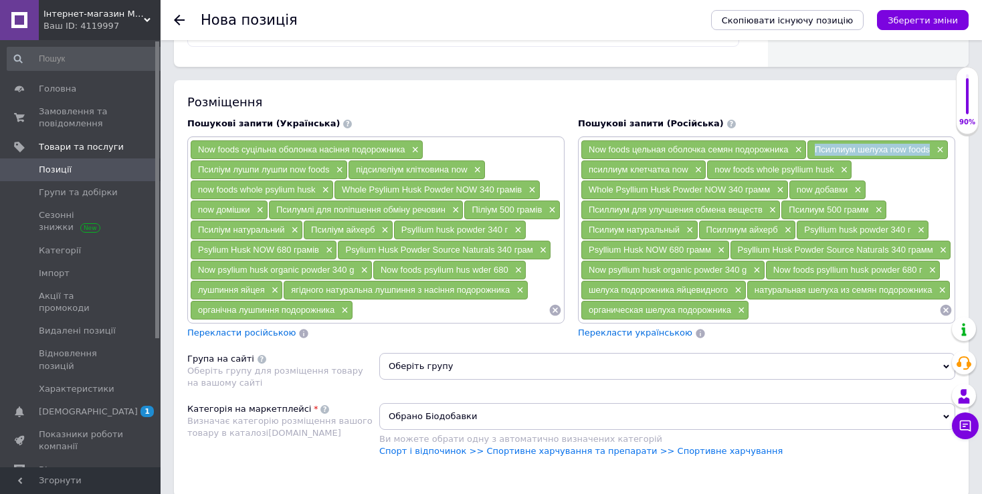
drag, startPoint x: 816, startPoint y: 145, endPoint x: 930, endPoint y: 146, distance: 113.7
click at [930, 146] on div "Псиллиум шелуха now foods ×" at bounding box center [877, 149] width 140 height 19
copy span "Псиллиум шелуха now foods"
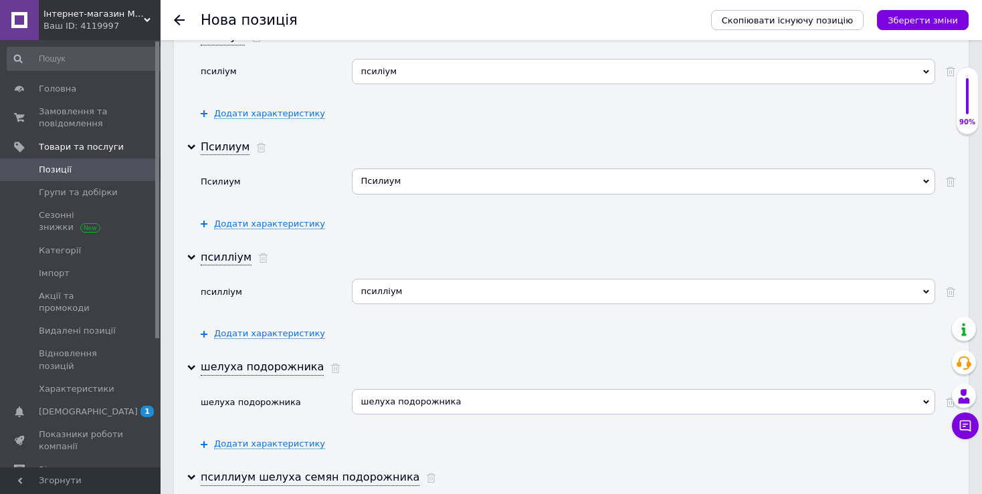
scroll to position [2873, 0]
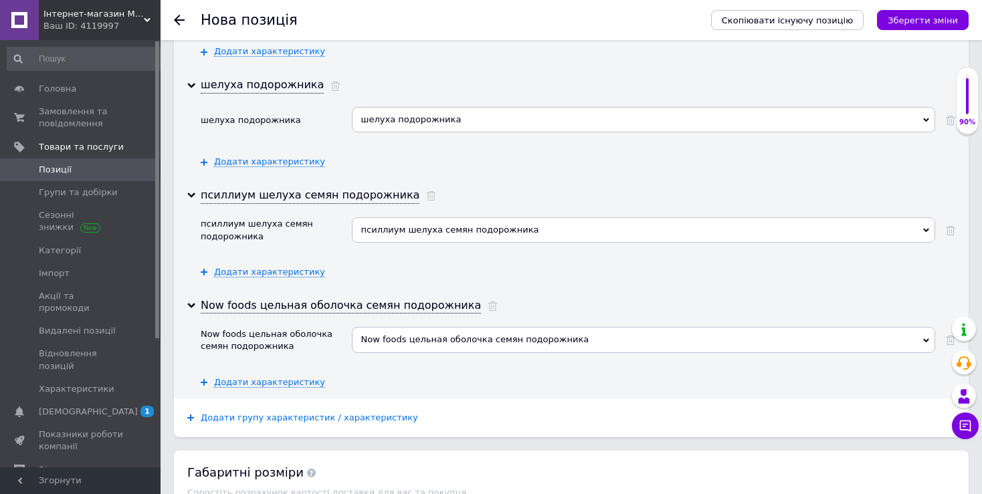
click at [357, 413] on span "Додати групу характеристик / характеристику" at bounding box center [309, 418] width 217 height 11
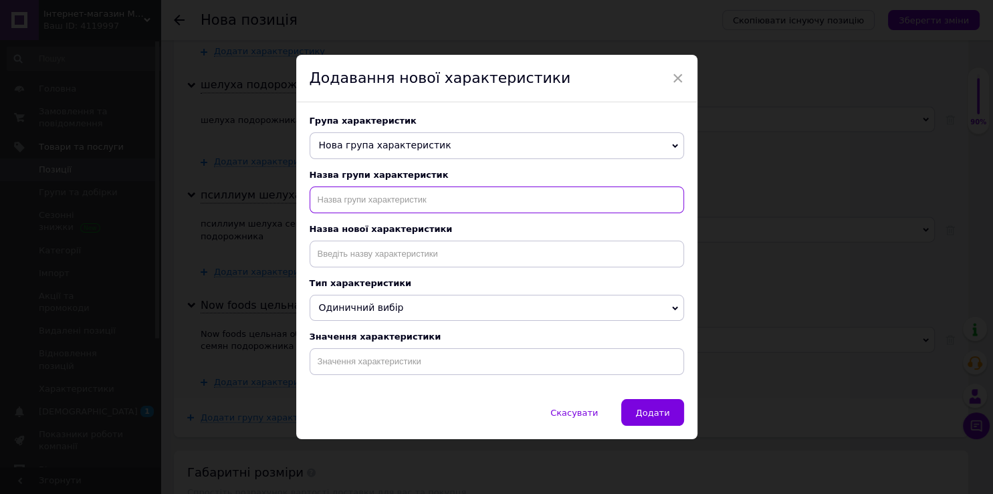
click at [409, 203] on input "text" at bounding box center [497, 200] width 375 height 27
paste input "Псиллиум шелуха now foods"
type input "Псиллиум шелуха now foods"
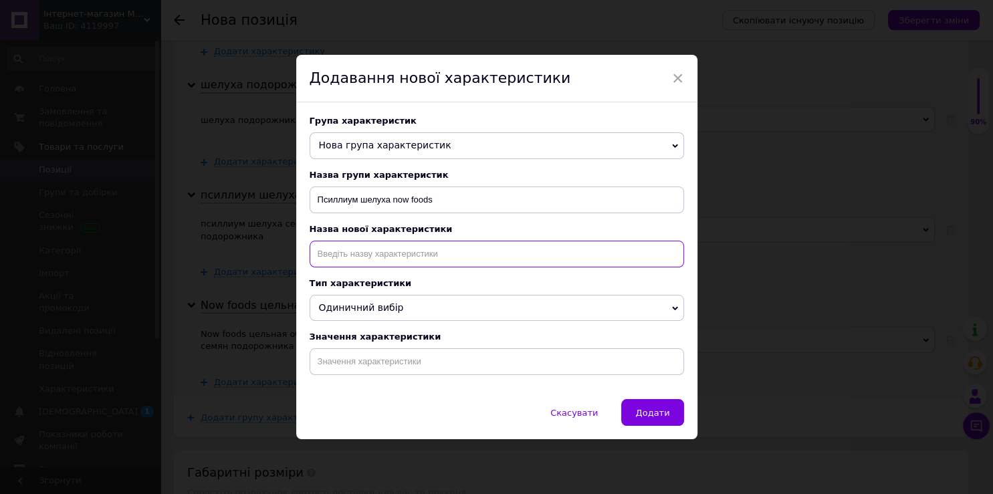
click at [419, 255] on input at bounding box center [497, 254] width 375 height 27
paste input "Псиллиум шелуха now foods"
type input "Псиллиум шелуха now foods"
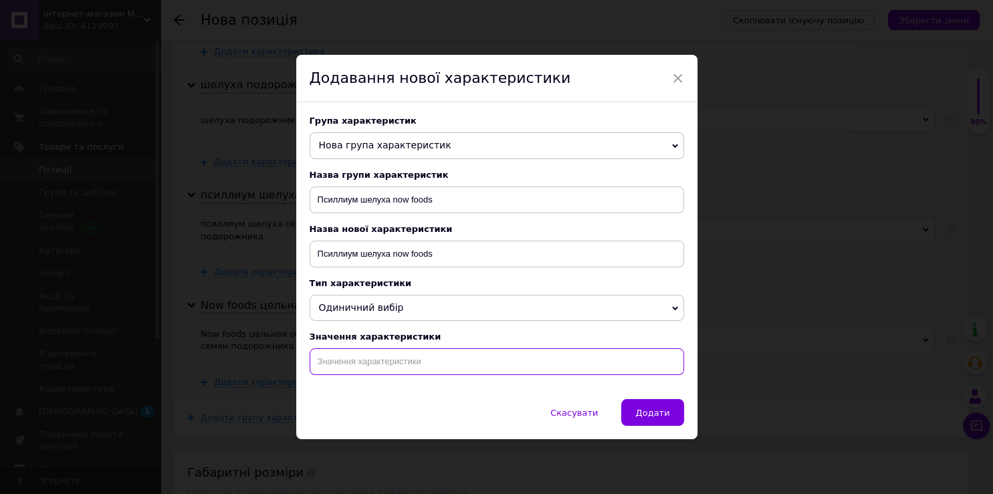
click at [411, 363] on input at bounding box center [497, 361] width 375 height 27
paste input "Псиллиум шелуха now foods"
type input "Псиллиум шелуха now foods"
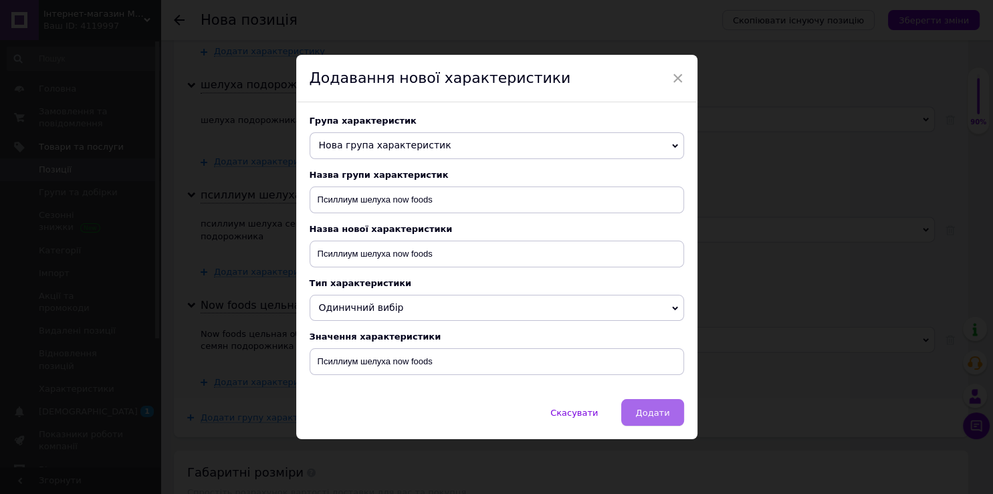
click at [651, 415] on span "Додати" at bounding box center [652, 413] width 34 height 10
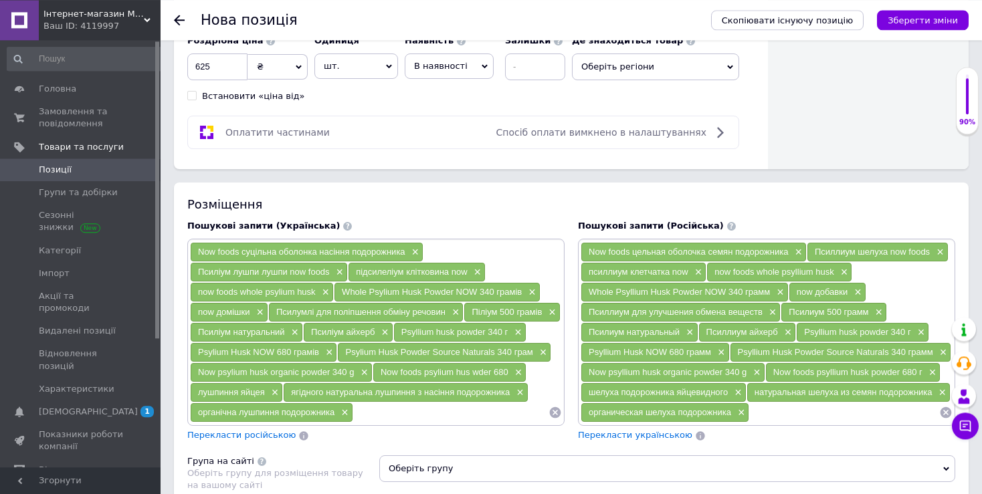
scroll to position [896, 0]
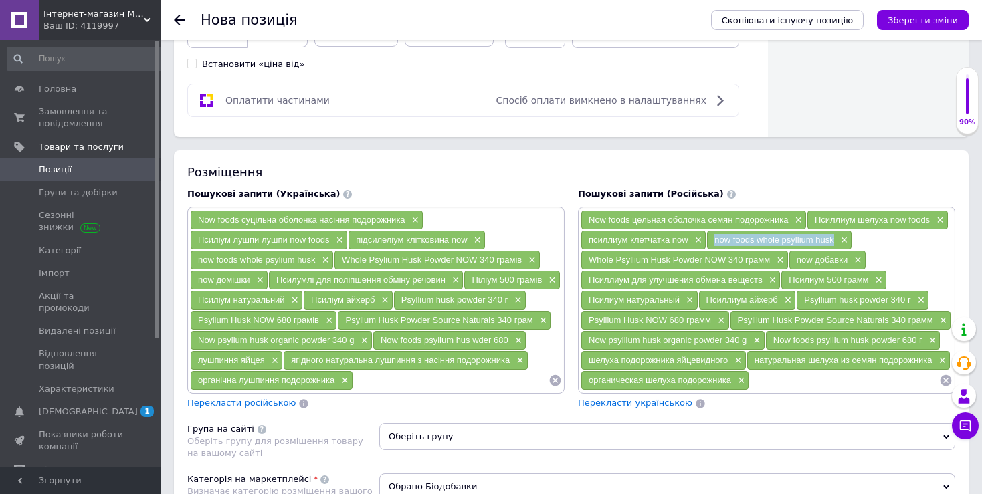
drag, startPoint x: 715, startPoint y: 237, endPoint x: 833, endPoint y: 237, distance: 118.4
click at [833, 237] on span "now foods whole psyllium husk" at bounding box center [773, 240] width 119 height 10
copy span "now foods whole psyllium husk"
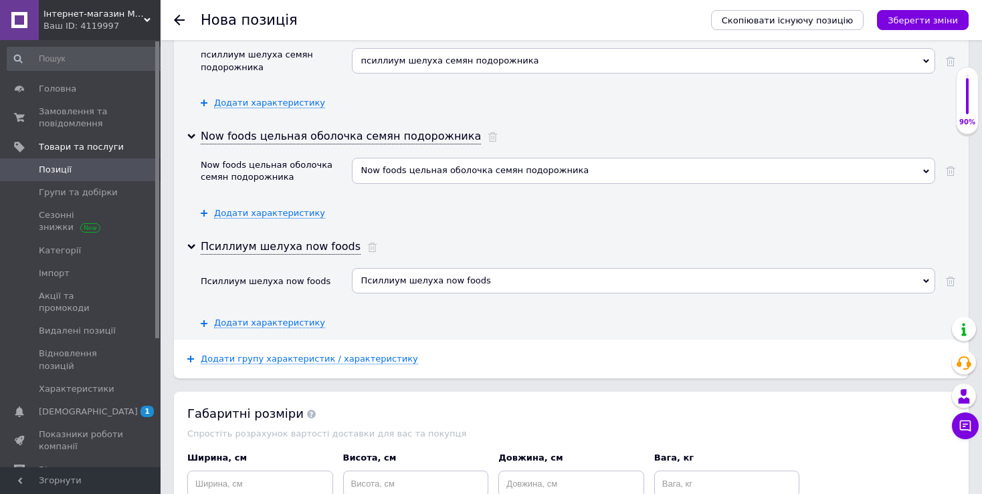
scroll to position [3085, 0]
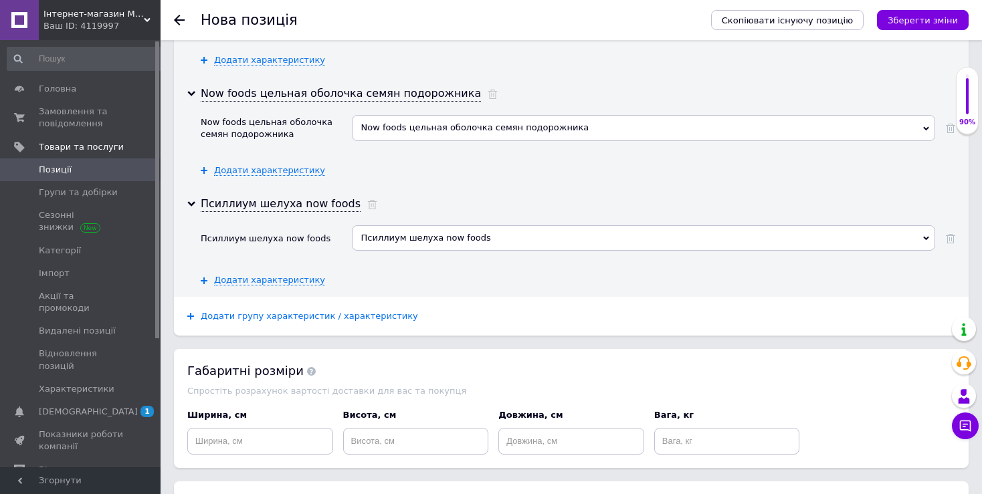
click at [334, 311] on span "Додати групу характеристик / характеристику" at bounding box center [309, 316] width 217 height 11
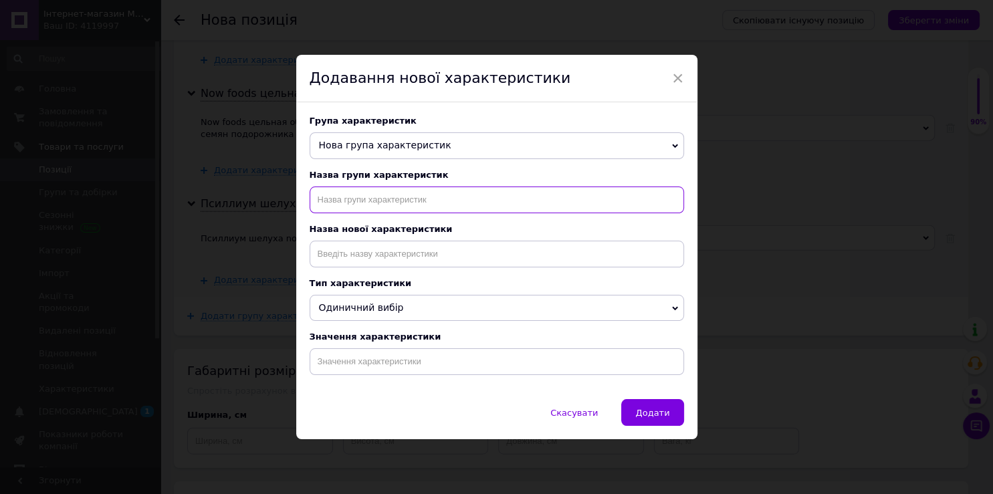
click at [410, 201] on input "text" at bounding box center [497, 200] width 375 height 27
paste input "now foods whole psyllium husk"
type input "now foods whole psyllium husk"
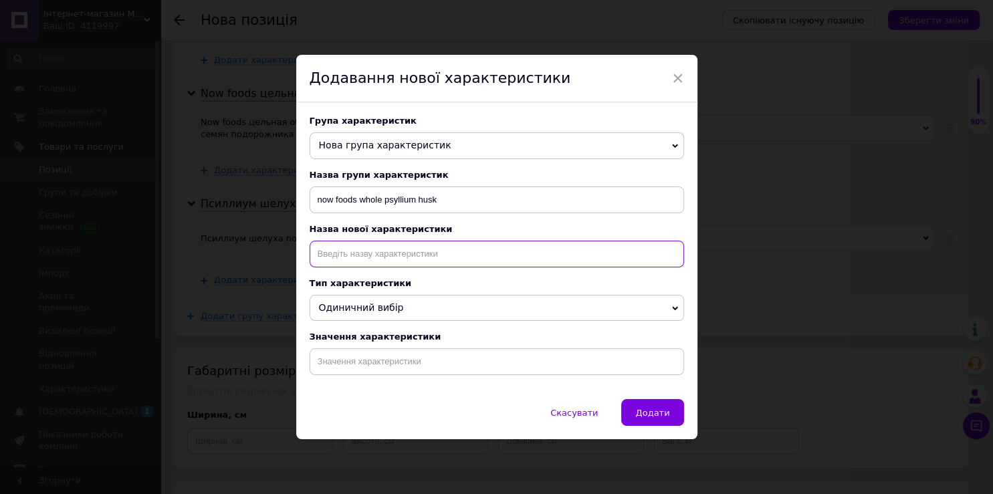
click at [416, 253] on input at bounding box center [497, 254] width 375 height 27
paste input "now foods whole psyllium husk"
type input "now foods whole psyllium husk"
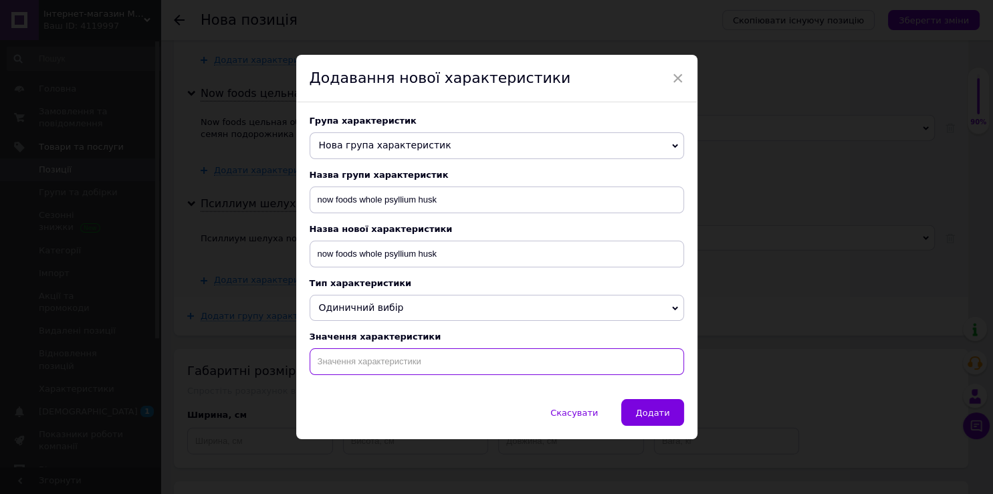
click at [433, 364] on input at bounding box center [497, 361] width 375 height 27
paste input "now foods whole psyllium husk"
type input "now foods whole psyllium husk"
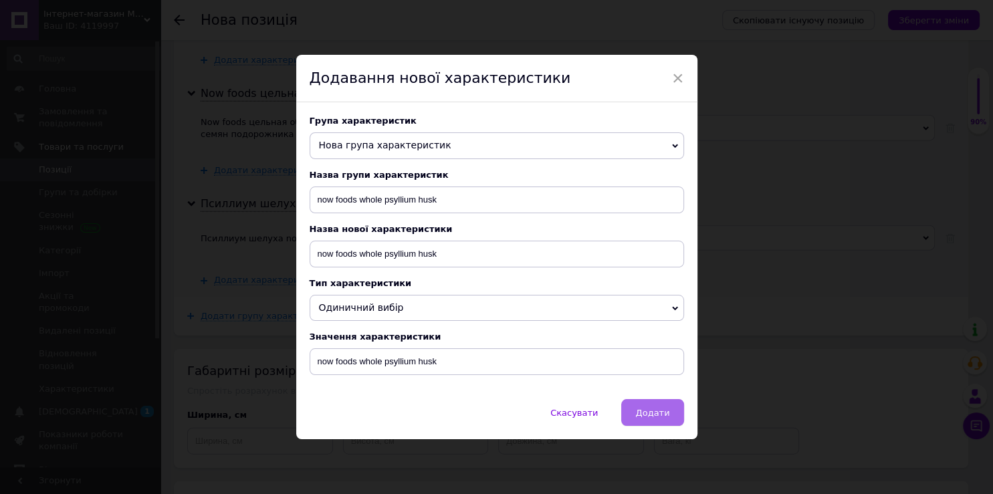
click at [652, 417] on span "Додати" at bounding box center [652, 413] width 34 height 10
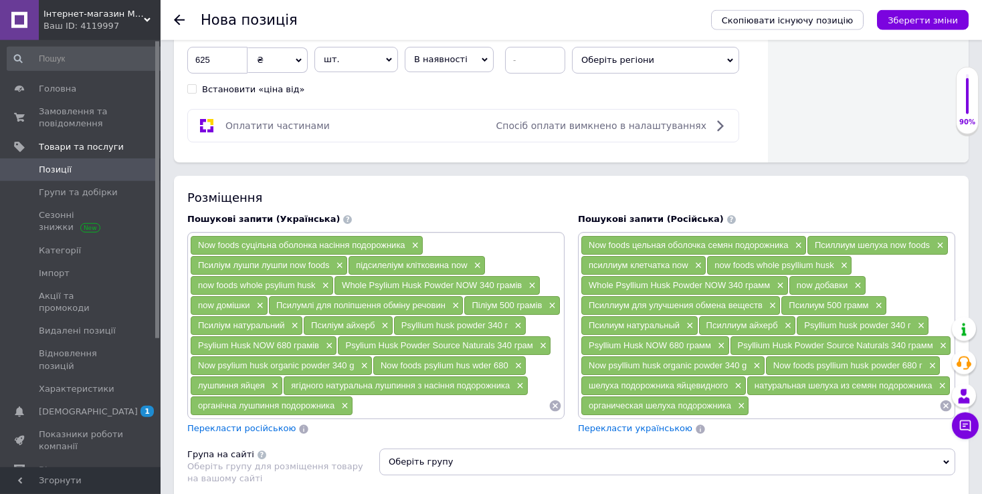
scroll to position [825, 0]
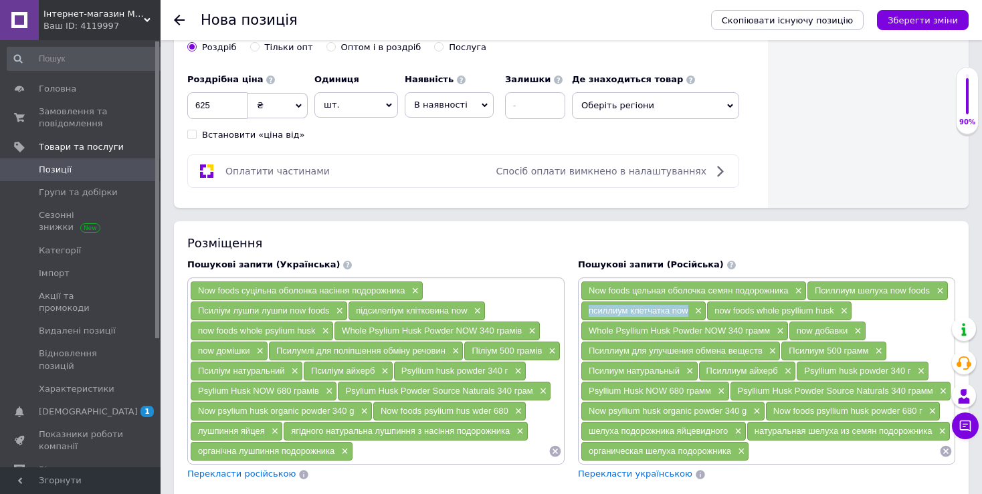
drag, startPoint x: 589, startPoint y: 306, endPoint x: 687, endPoint y: 306, distance: 99.0
click at [687, 306] on span "псиллиум клетчатка now" at bounding box center [639, 311] width 100 height 10
copy span "псиллиум клетчатка now"
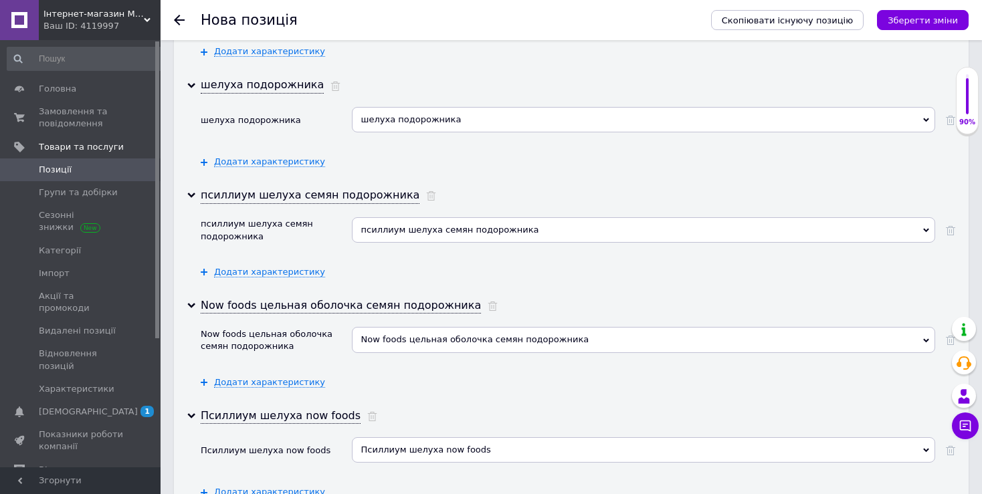
scroll to position [3156, 0]
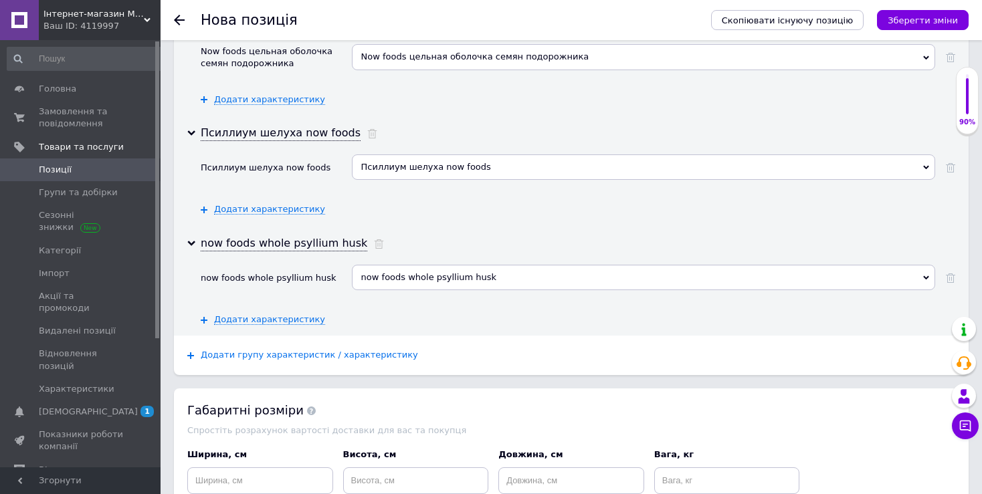
click at [352, 350] on span "Додати групу характеристик / характеристику" at bounding box center [309, 355] width 217 height 11
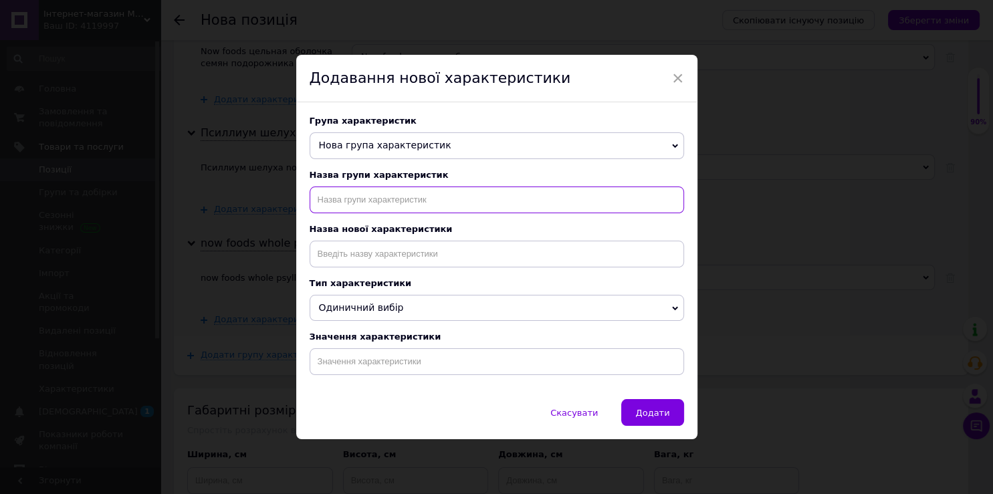
click at [413, 201] on input "text" at bounding box center [497, 200] width 375 height 27
paste input "псиллиум клетчатка now"
type input "псиллиум клетчатка now"
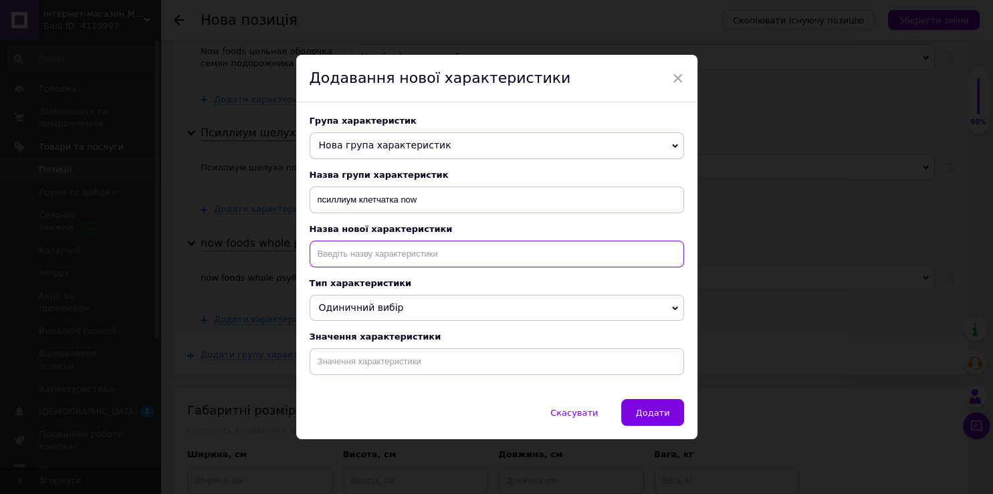
click at [422, 255] on input at bounding box center [497, 254] width 375 height 27
paste input "псиллиум клетчатка now"
type input "псиллиум клетчатка now"
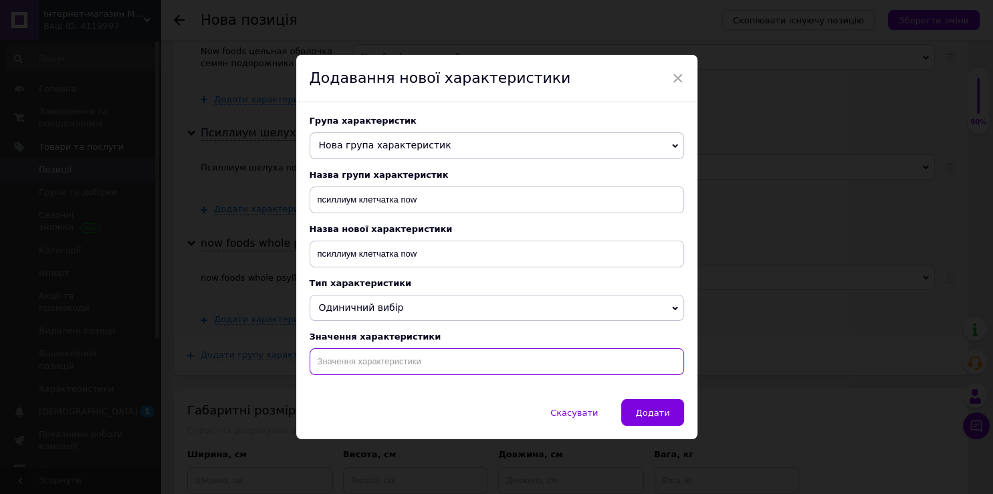
click at [434, 354] on input at bounding box center [497, 361] width 375 height 27
paste input "псиллиум клетчатка now"
type input "псиллиум клетчатка now"
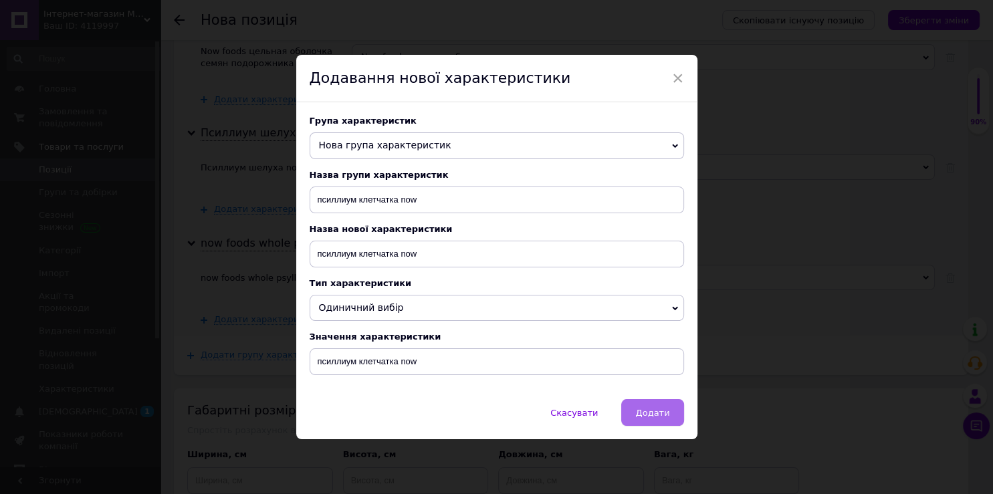
click at [637, 426] on button "Додати" at bounding box center [652, 412] width 62 height 27
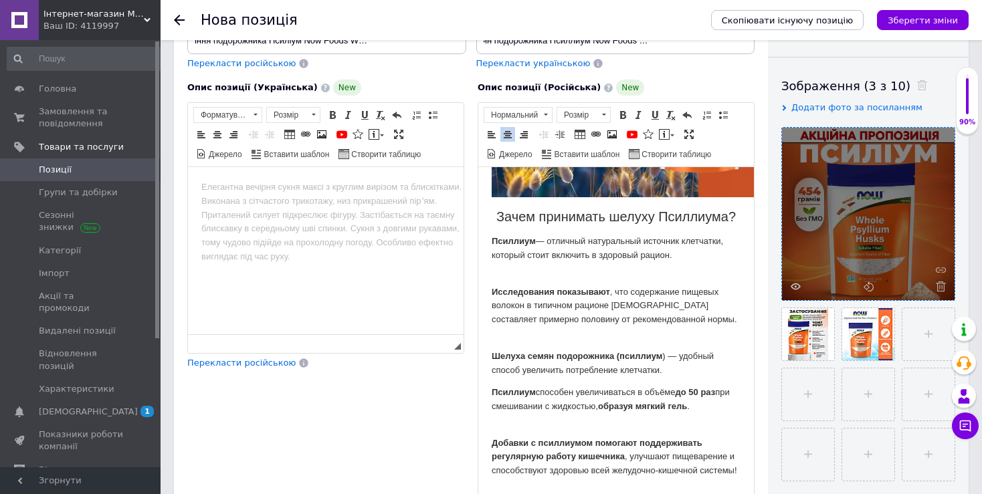
scroll to position [918, 0]
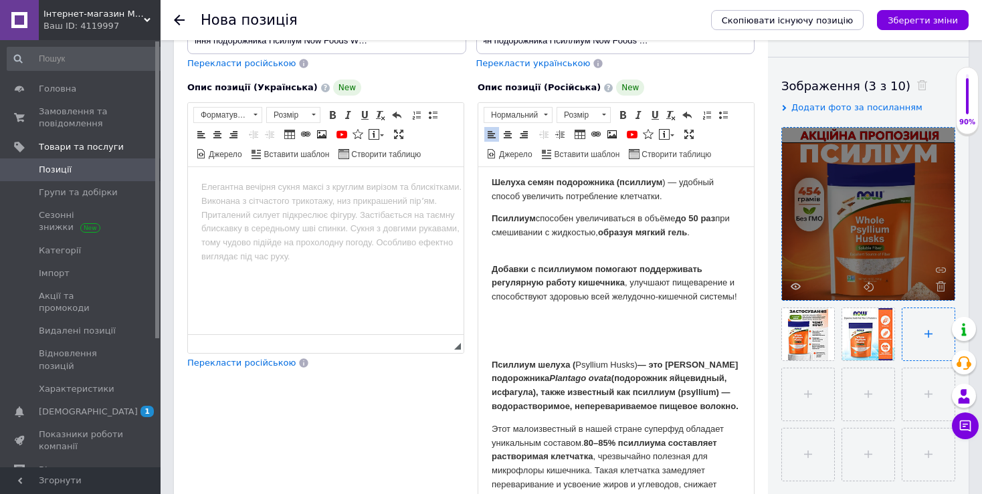
click at [911, 336] on input "file" at bounding box center [928, 334] width 52 height 52
type input "C:\fakepath\tselnaya-obolochka-semyan.jpg"
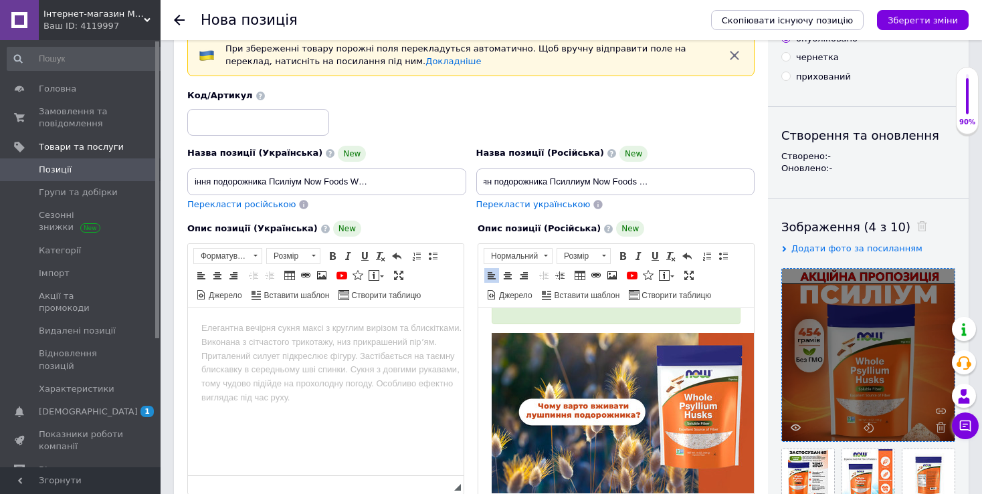
scroll to position [0, 0]
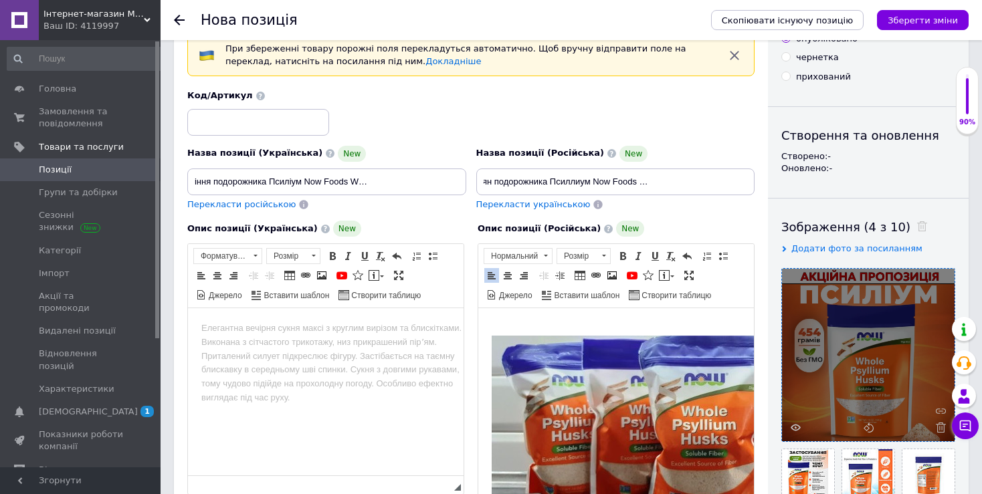
drag, startPoint x: 745, startPoint y: 433, endPoint x: 1190, endPoint y: 583, distance: 469.5
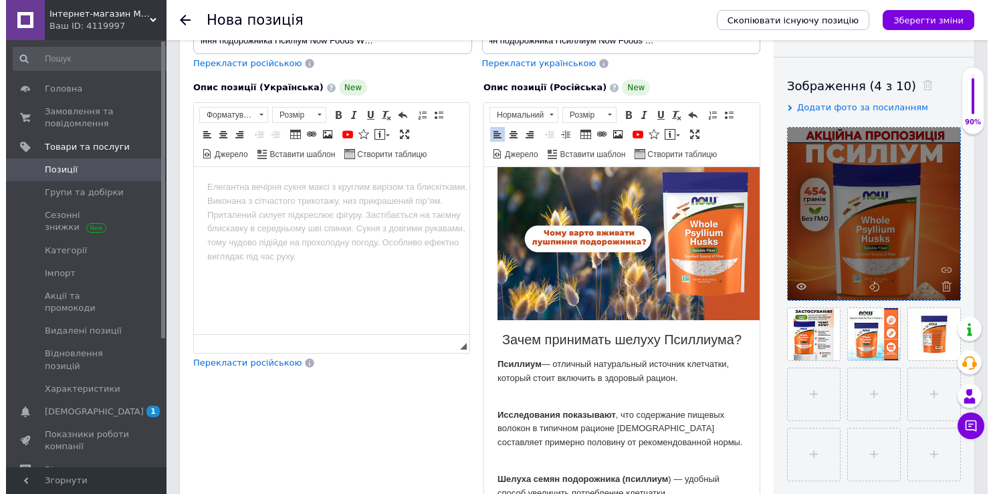
scroll to position [564, 0]
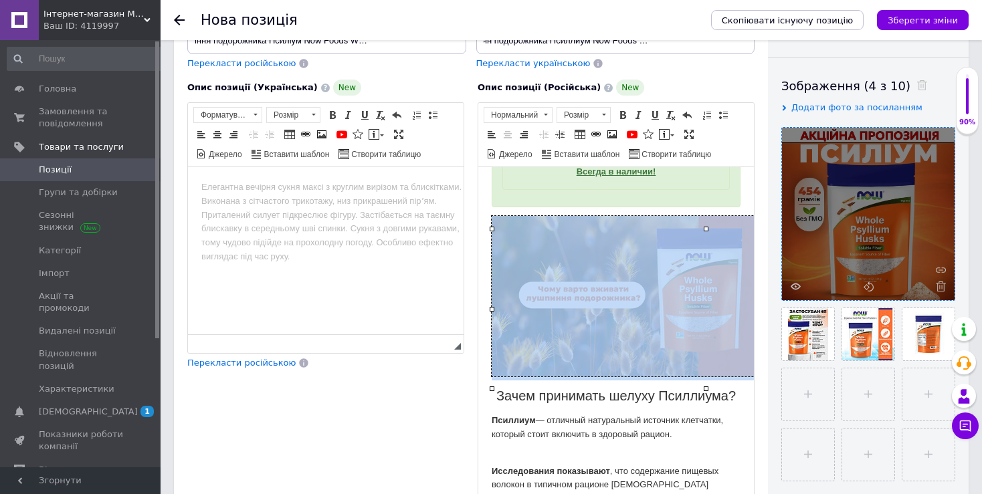
click at [628, 304] on img "Редактор, F8301675-B53C-43FD-84B4-199CC189A294" at bounding box center [706, 296] width 428 height 161
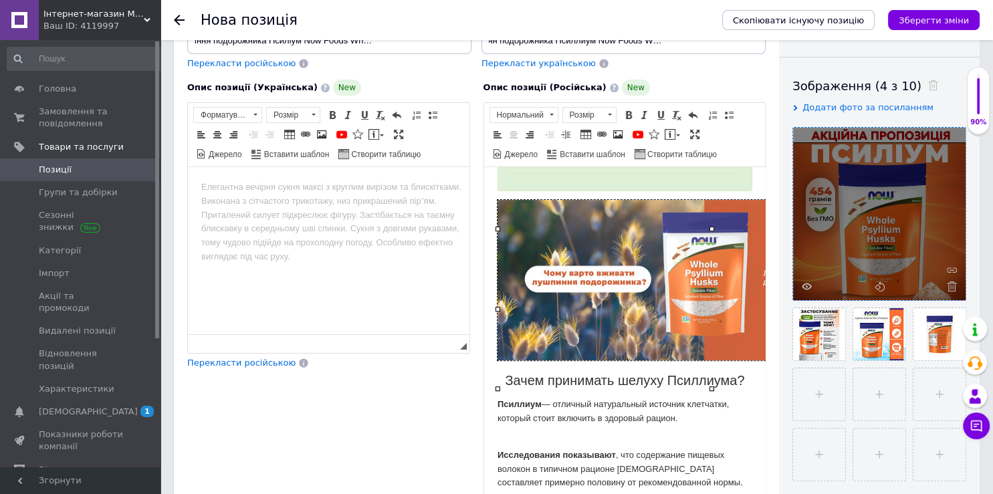
scroll to position [549, 0]
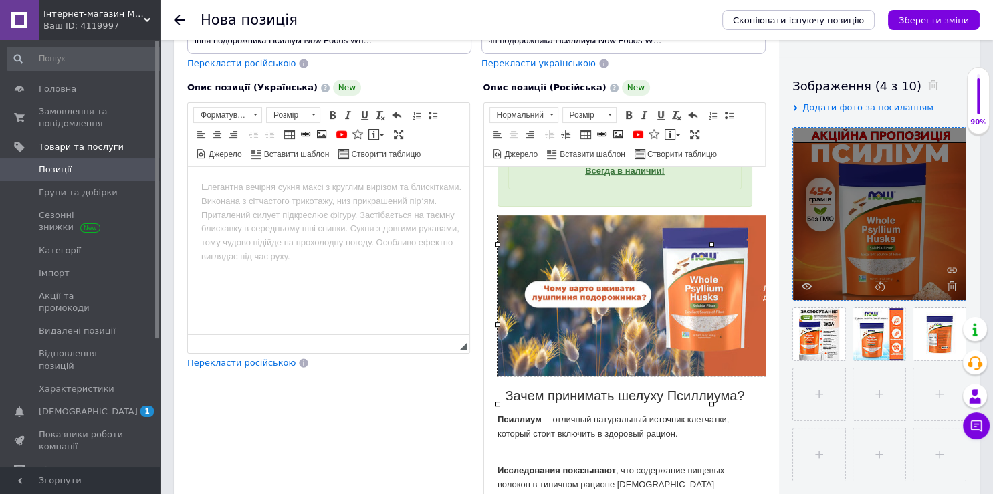
type input "[URL][DOMAIN_NAME]"
type input "640"
type input "240"
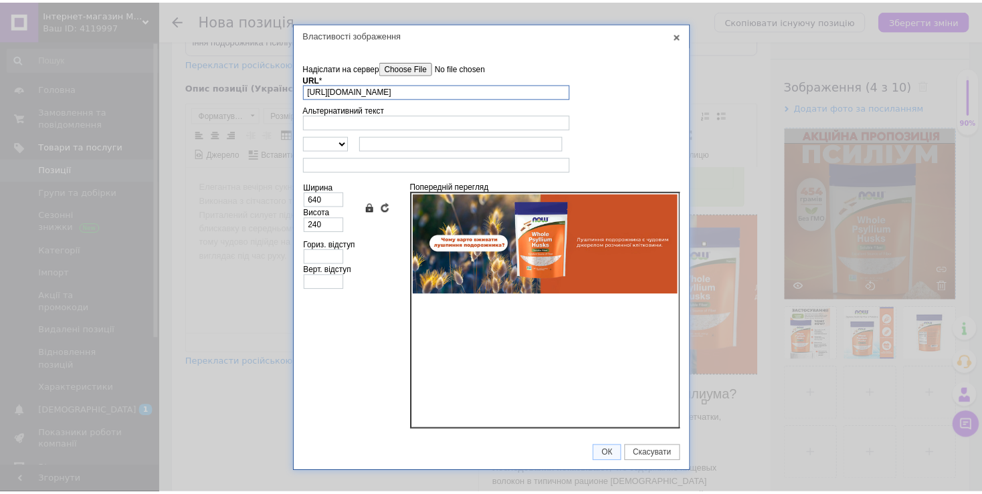
scroll to position [0, 173]
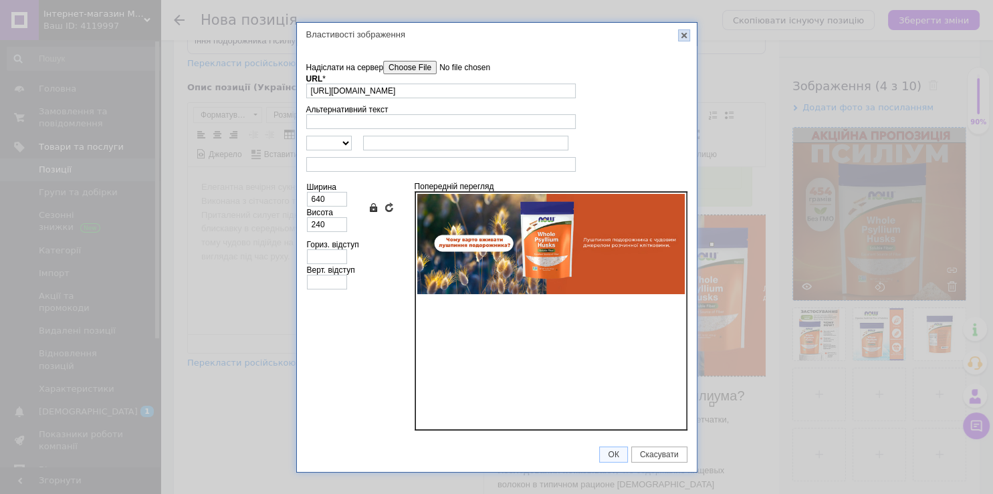
click at [682, 38] on link "X" at bounding box center [684, 35] width 12 height 12
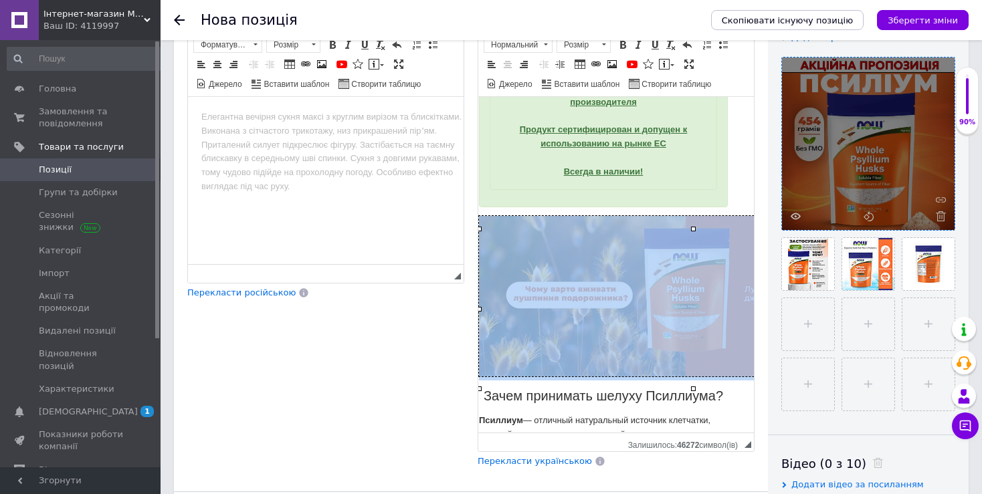
scroll to position [494, 0]
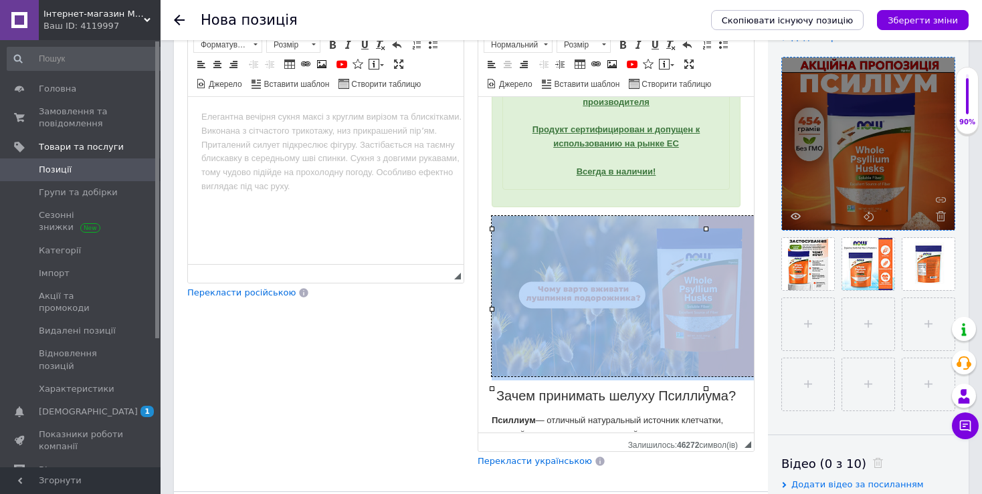
drag, startPoint x: 512, startPoint y: 429, endPoint x: 970, endPoint y: 532, distance: 469.5
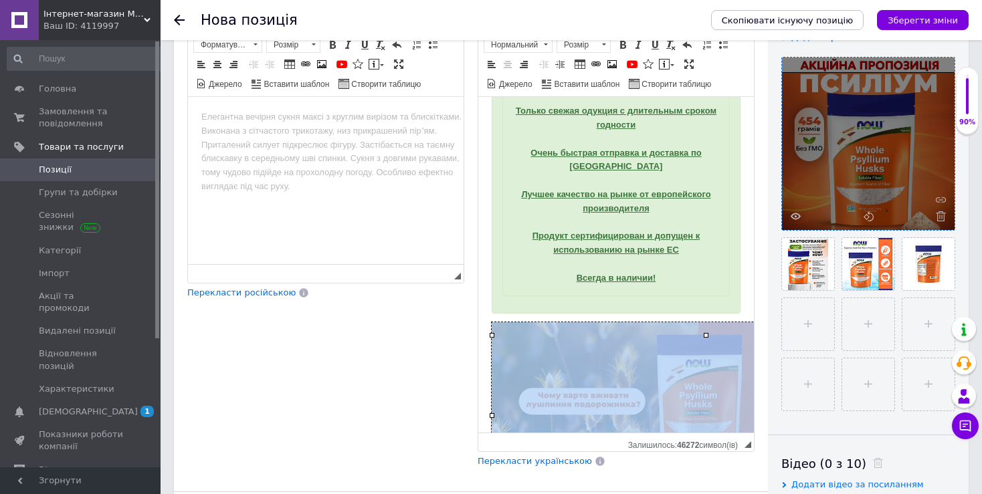
scroll to position [353, 0]
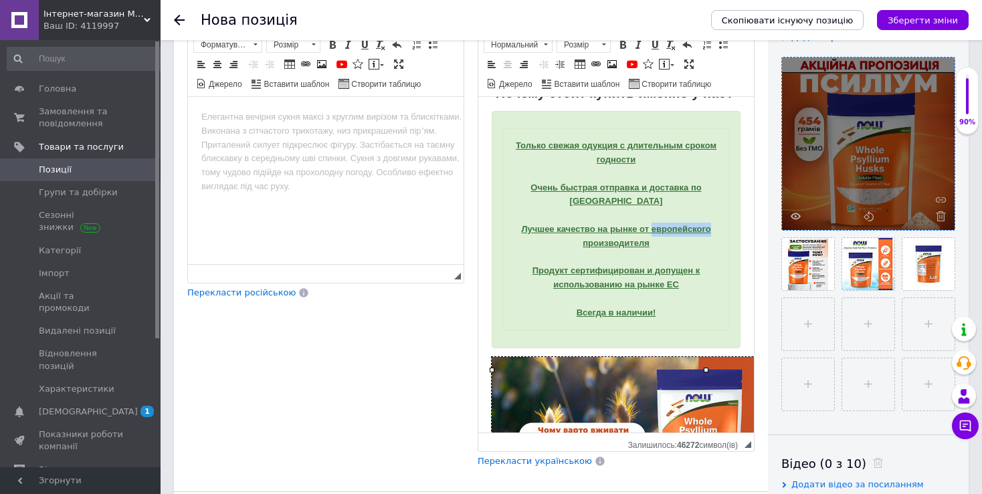
drag, startPoint x: 645, startPoint y: 244, endPoint x: 704, endPoint y: 249, distance: 58.4
click at [704, 249] on div "Только свежая о дукция с длительным сроком годности Очень быстрая отправка и до…" at bounding box center [615, 229] width 227 height 202
click at [587, 150] on strong "Только свежая о" at bounding box center [552, 145] width 72 height 10
click at [643, 248] on strong "дукция с длительным сроком годности Очень быстрая отправка и доставка по [GEOGR…" at bounding box center [615, 194] width 189 height 108
click at [654, 246] on strong "дукция с длительным сроком годности Очень быстрая отправка и доставка по [GEOGR…" at bounding box center [615, 194] width 189 height 108
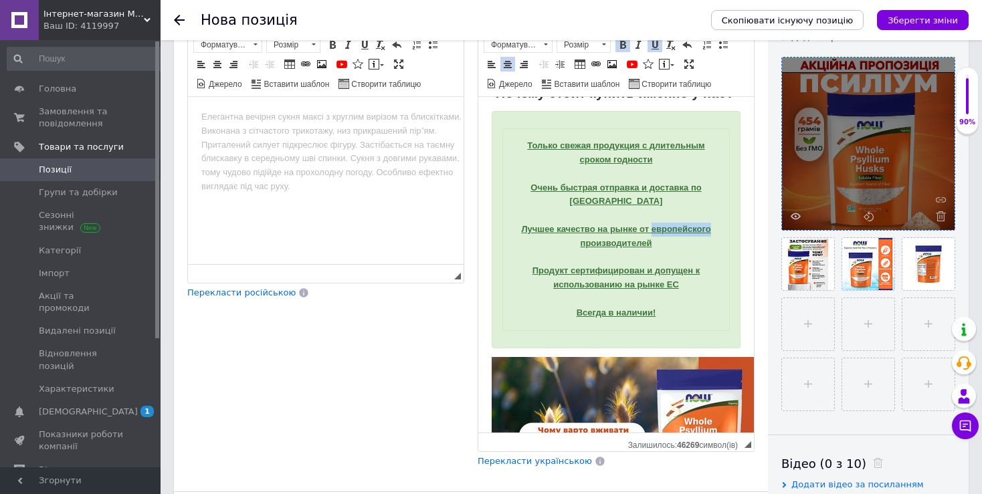
drag, startPoint x: 646, startPoint y: 243, endPoint x: 706, endPoint y: 246, distance: 59.6
click at [706, 246] on div "Только свежая про дукция с длительным сроком годности Очень быстрая отправка и …" at bounding box center [615, 229] width 227 height 202
click at [663, 261] on div "Только свежая про дукция с длительным сроком годности Очень быстрая отправка и …" at bounding box center [615, 229] width 227 height 202
drag, startPoint x: 659, startPoint y: 245, endPoint x: 691, endPoint y: 246, distance: 32.8
click at [691, 246] on strong "дукция с длительным сроком годности Очень быстрая отправка и доставка по [GEOGR…" at bounding box center [617, 194] width 174 height 108
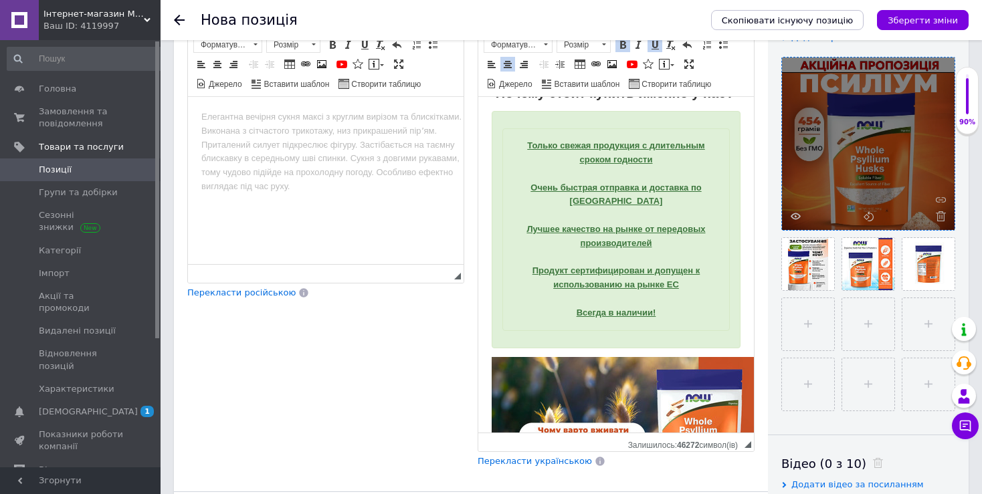
click at [687, 297] on div "Только свежая про дукция с длительным сроком годности Очень быстрая отправка и …" at bounding box center [615, 229] width 227 height 202
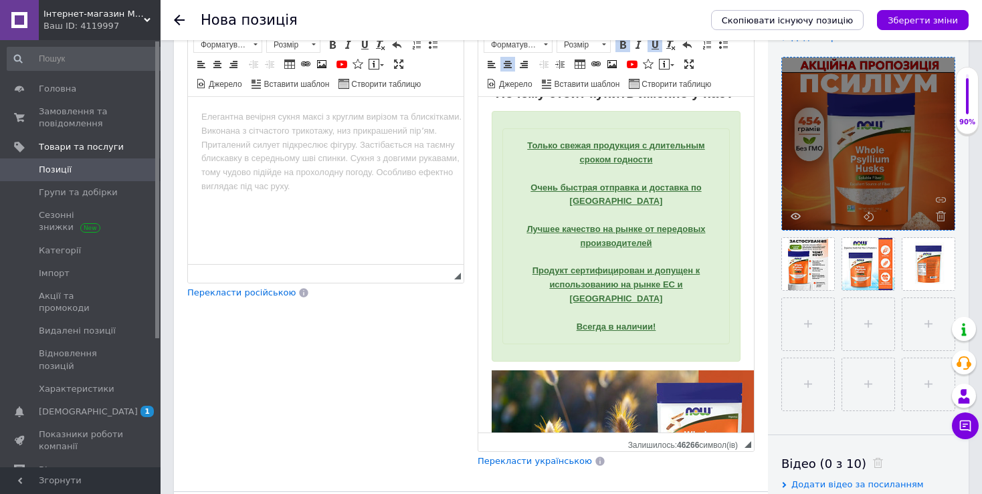
click at [656, 334] on div "Только свежая про дукция с длительным сроком годности Очень быстрая отправка и …" at bounding box center [615, 236] width 227 height 216
drag, startPoint x: 689, startPoint y: 300, endPoint x: 659, endPoint y: 300, distance: 30.1
click at [659, 300] on strong "Продукт сертифицирован и допущен к использованию на рынке ЕС и США Всегда в нал…" at bounding box center [616, 298] width 168 height 66
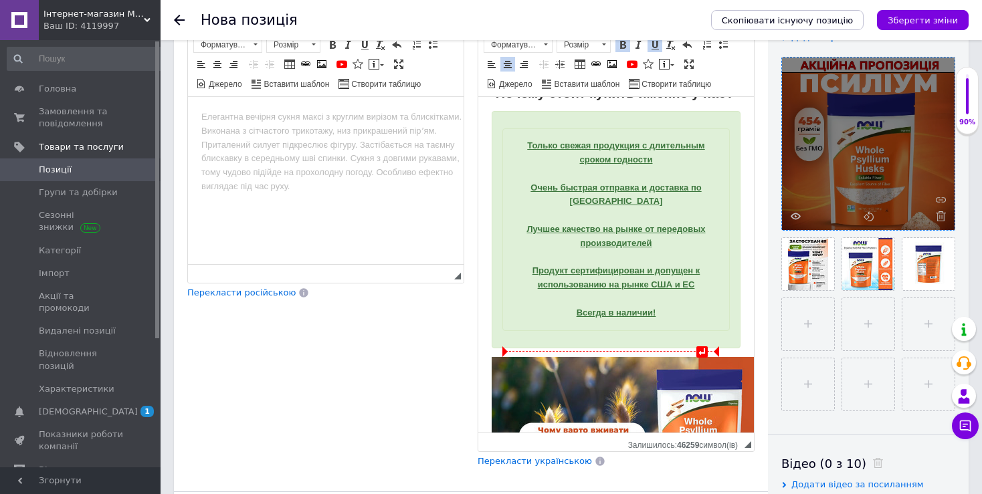
click at [663, 327] on div "Только свежая про дукция с длительным сроком годности Очень быстрая отправка и …" at bounding box center [615, 229] width 227 height 202
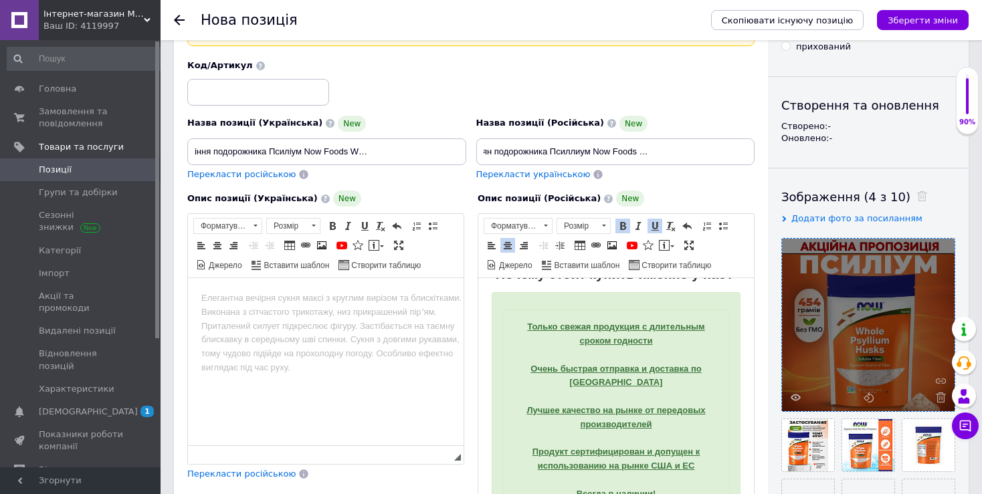
scroll to position [0, 0]
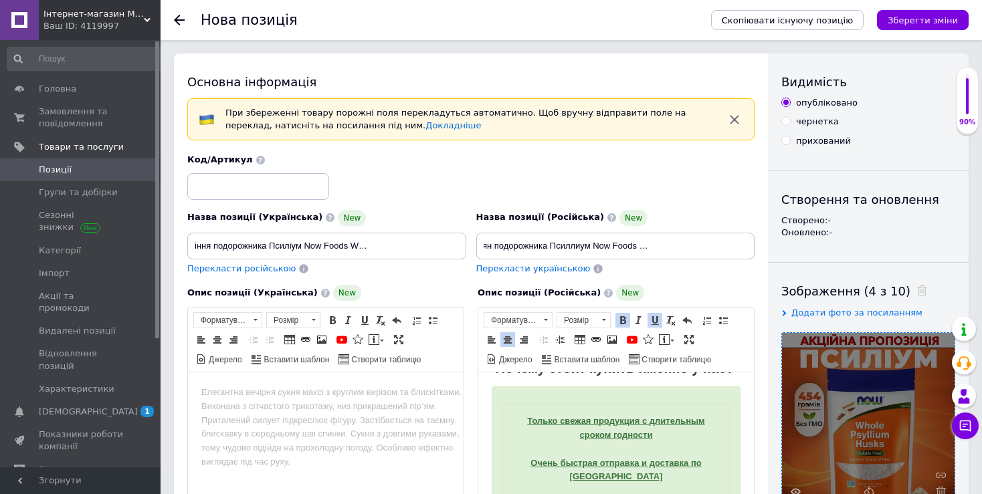
click at [629, 173] on div "Код/Артикул" at bounding box center [471, 177] width 577 height 56
click at [502, 247] on input "Цельная оболочка семян подорожника Псиллиум Now Foods Whole Psyllium Husks 454 …" at bounding box center [615, 246] width 279 height 27
drag, startPoint x: 492, startPoint y: 245, endPoint x: 712, endPoint y: 252, distance: 219.5
click at [755, 259] on input "Цельная оболочка семян подорожника Псиллиум Now Foods Whole Psyllium Husks 454 …" at bounding box center [615, 246] width 279 height 27
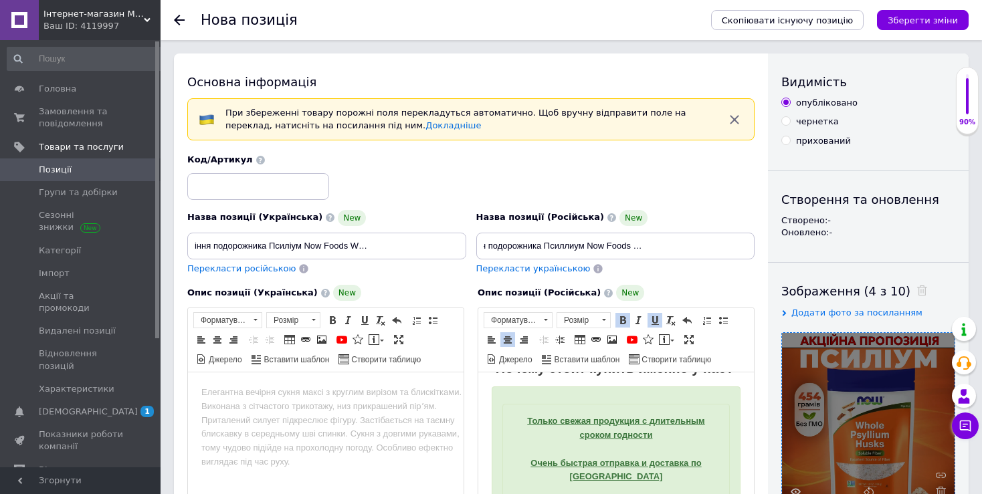
click at [690, 196] on div "Код/Артикул" at bounding box center [471, 177] width 577 height 56
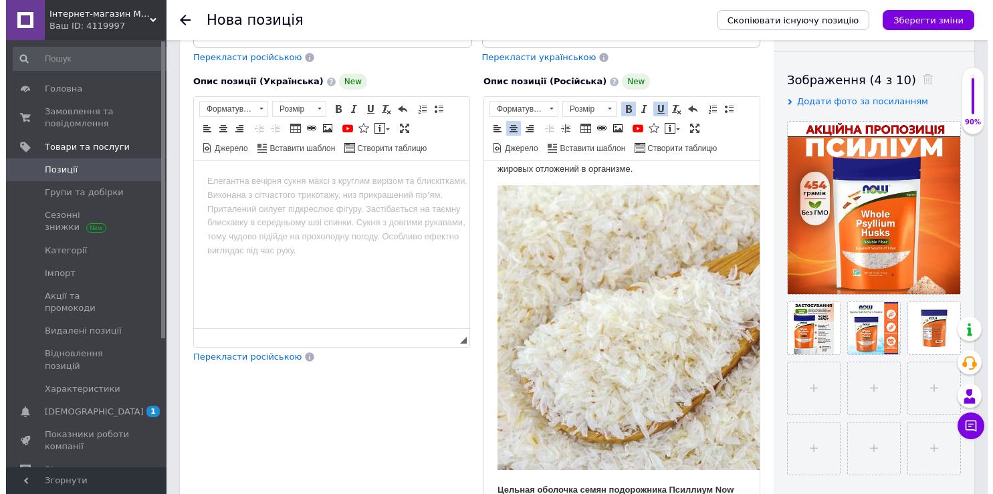
scroll to position [1059, 0]
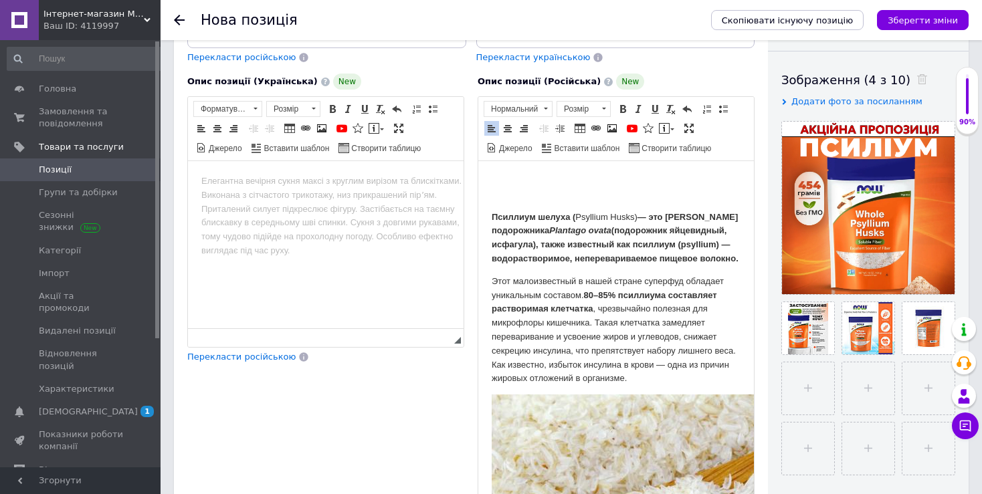
click at [567, 179] on p "Редактор, F8301675-B53C-43FD-84B4-199CC189A294" at bounding box center [616, 172] width 249 height 14
click at [514, 202] on p "Редактор, F8301675-B53C-43FD-84B4-199CC189A294" at bounding box center [616, 195] width 249 height 14
click at [511, 179] on p "Редактор, F8301675-B53C-43FD-84B4-199CC189A294" at bounding box center [616, 172] width 249 height 14
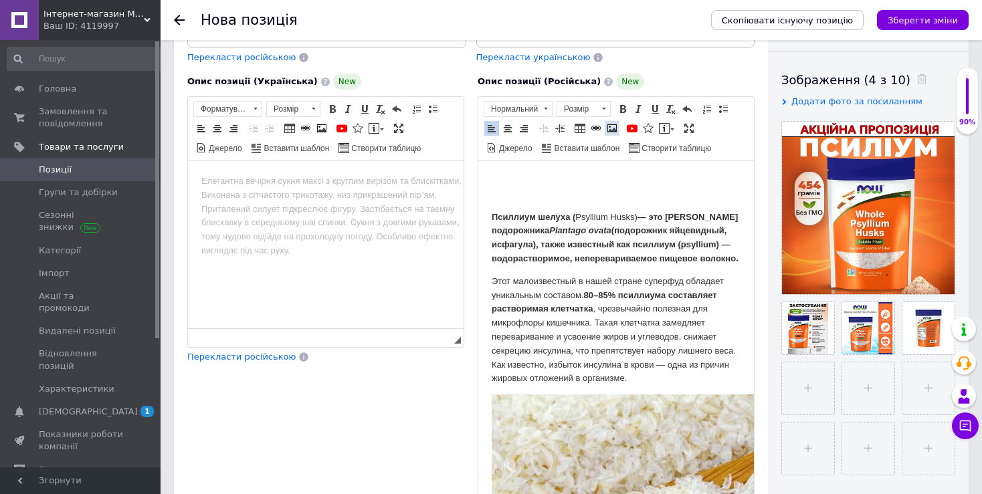
click at [613, 126] on span at bounding box center [612, 128] width 11 height 11
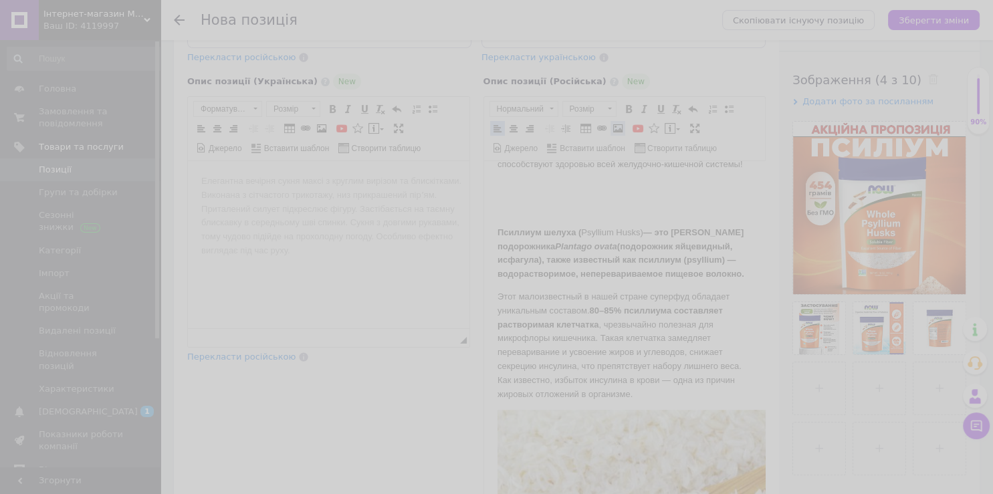
scroll to position [0, 94]
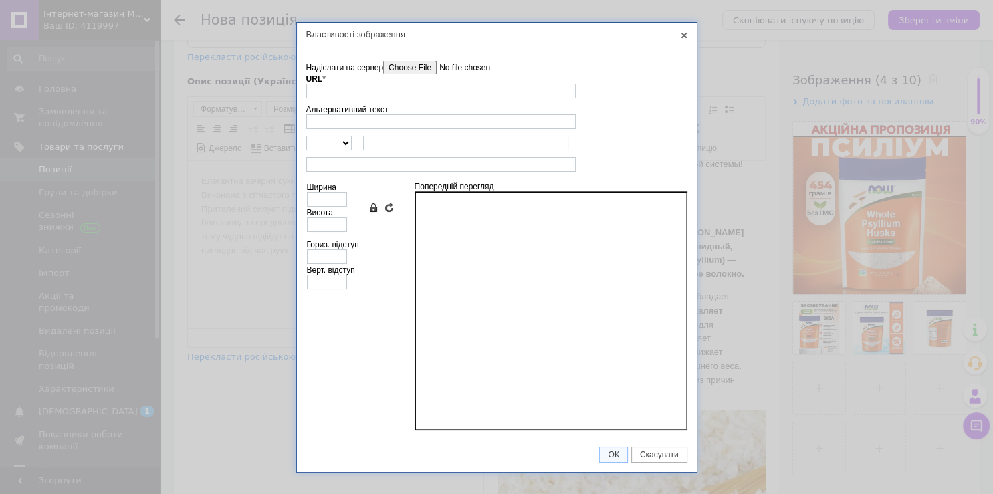
click at [411, 64] on input"] "Надіслати на сервер" at bounding box center [459, 67] width 152 height 13
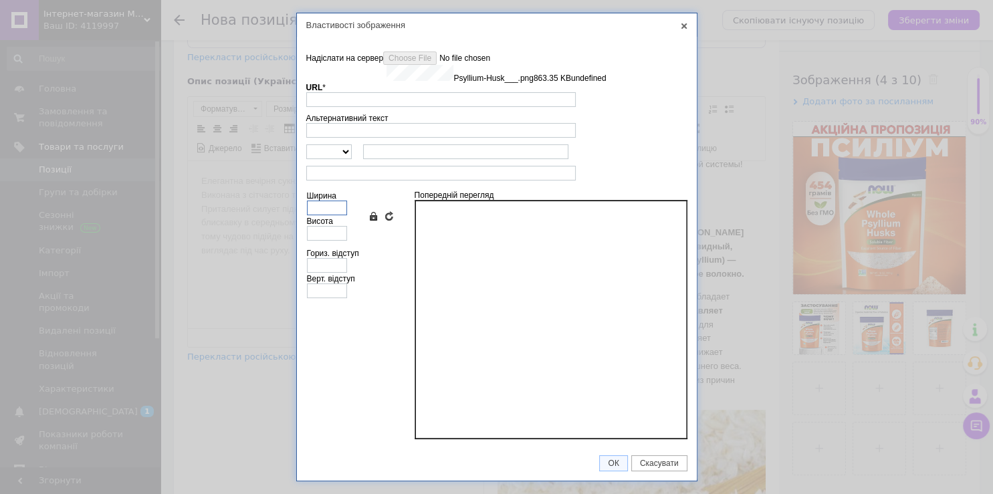
click at [330, 210] on input "Ширина" at bounding box center [327, 208] width 40 height 15
click at [325, 239] on input "Висота" at bounding box center [327, 233] width 40 height 15
click at [332, 211] on input "Ширина" at bounding box center [327, 208] width 40 height 15
click at [330, 238] on input "Висота" at bounding box center [327, 233] width 40 height 15
click at [322, 205] on input "Ширина" at bounding box center [327, 208] width 40 height 15
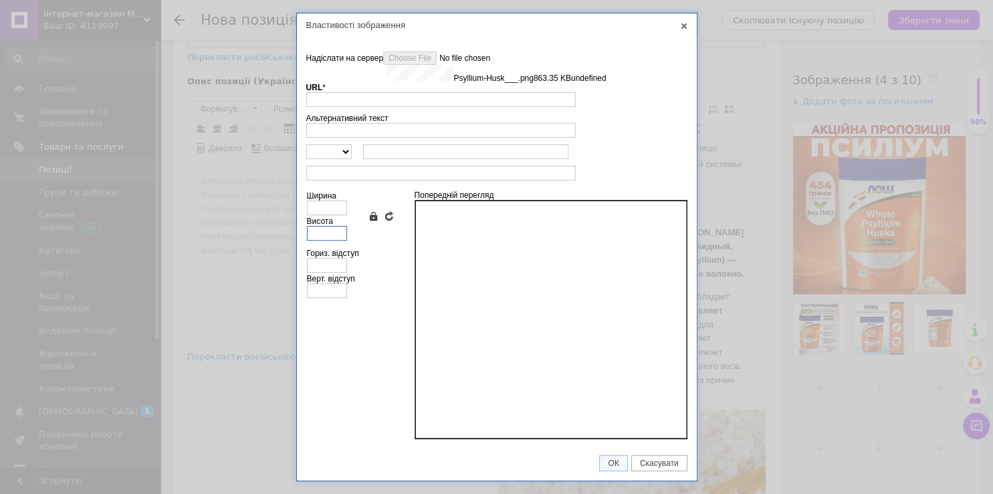
click at [342, 240] on input "Висота" at bounding box center [327, 233] width 40 height 15
click at [336, 211] on input "Ширина" at bounding box center [327, 208] width 40 height 15
click at [330, 228] on input "Висота" at bounding box center [327, 233] width 40 height 15
click at [330, 213] on input "Ширина" at bounding box center [327, 208] width 40 height 15
click at [550, 263] on div at bounding box center [551, 319] width 273 height 239
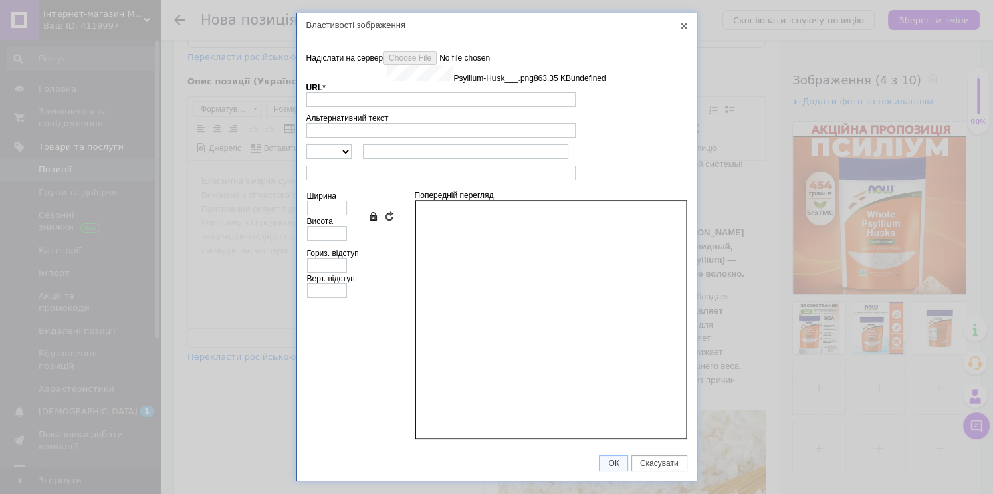
click at [403, 357] on td "Попередній перегляд" at bounding box center [544, 314] width 286 height 255
click at [330, 207] on input "Ширина" at bounding box center [327, 208] width 40 height 15
click at [328, 229] on input "Висота" at bounding box center [327, 233] width 40 height 15
click at [648, 459] on link "Скасувати" at bounding box center [659, 463] width 56 height 16
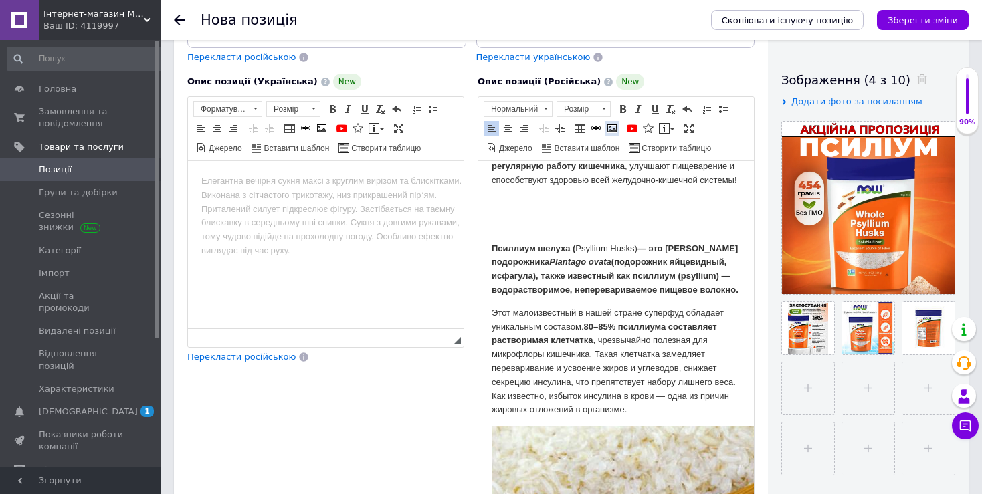
type input "[URL][DOMAIN_NAME]"
click at [609, 134] on link "Зображення" at bounding box center [612, 128] width 15 height 15
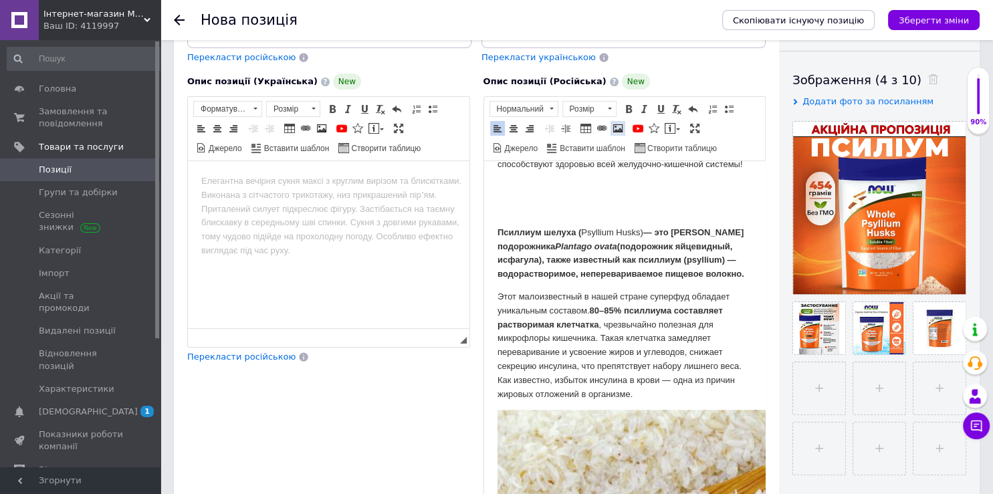
scroll to position [997, 0]
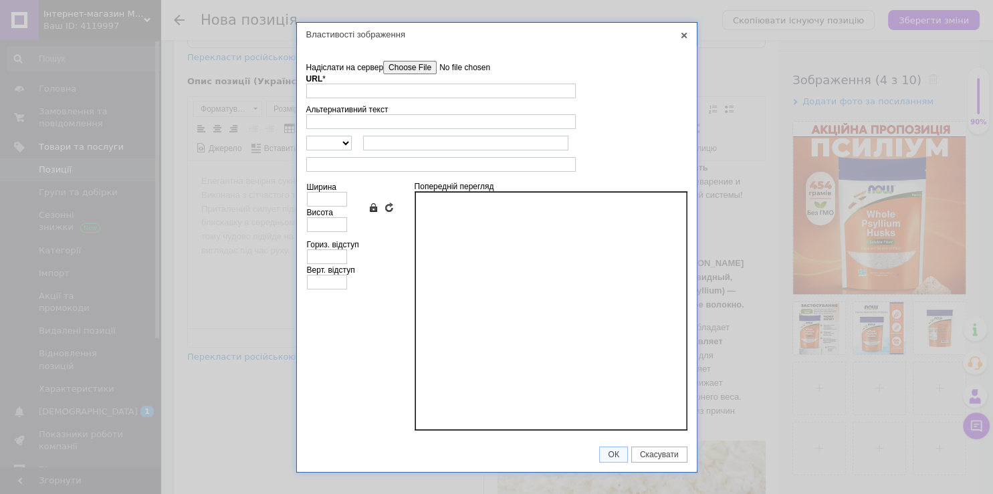
click at [415, 69] on input"] "Надіслати на сервер" at bounding box center [459, 67] width 152 height 13
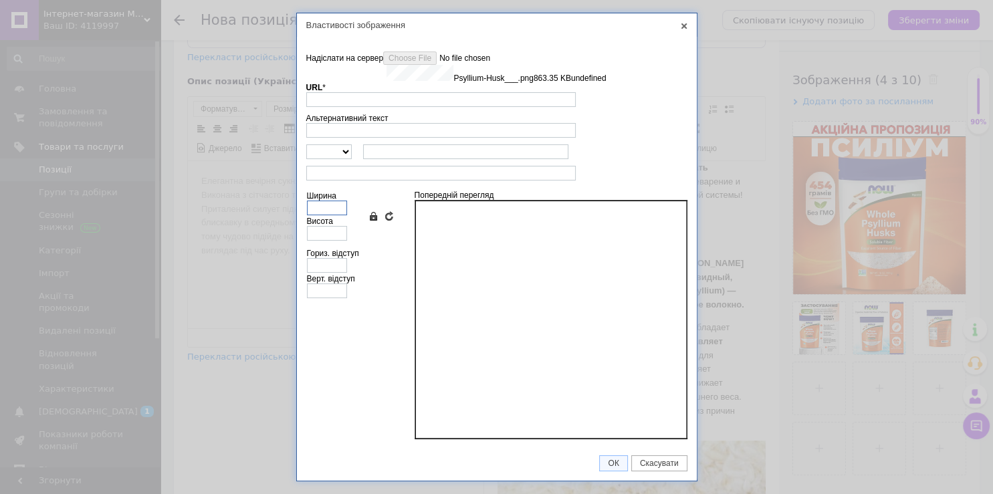
click at [328, 209] on input "Ширина" at bounding box center [327, 208] width 40 height 15
click at [328, 237] on input "Висота" at bounding box center [327, 233] width 40 height 15
click at [686, 25] on link "X" at bounding box center [684, 26] width 12 height 12
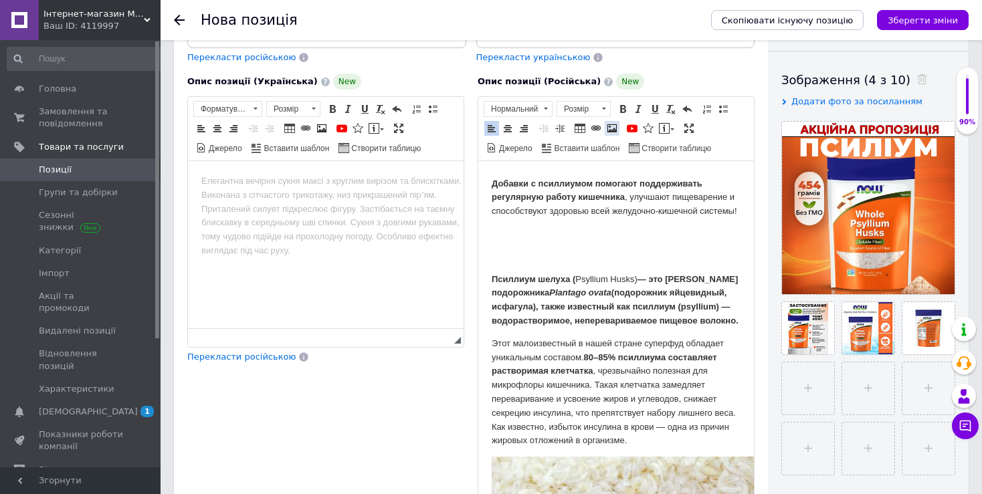
click at [609, 127] on span at bounding box center [612, 128] width 11 height 11
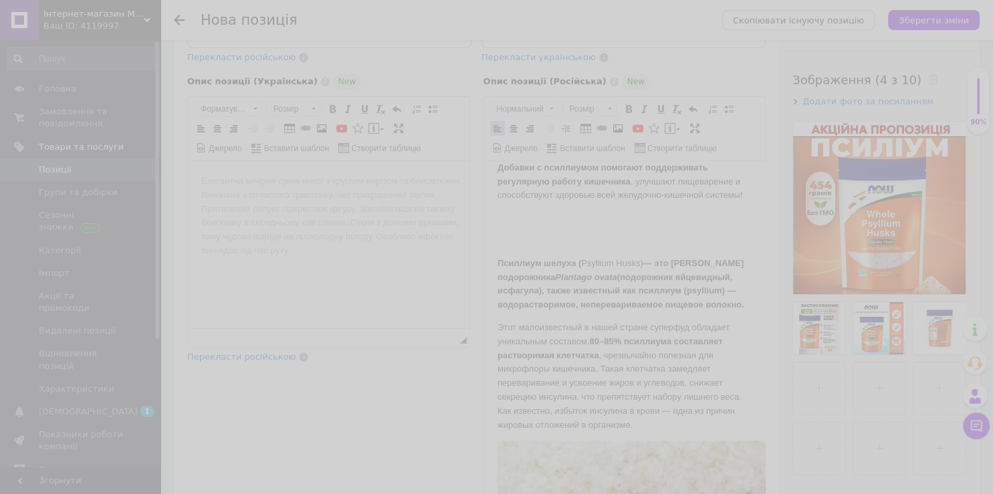
scroll to position [966, 0]
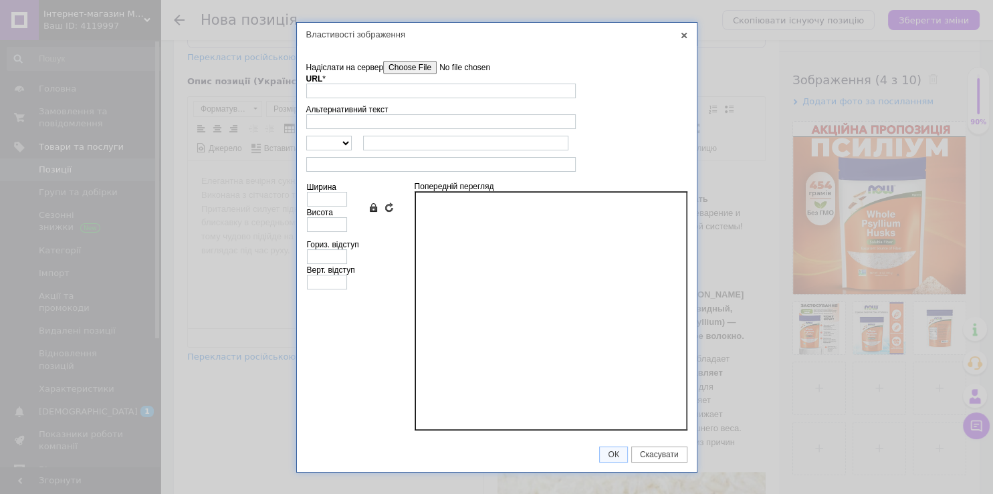
click at [399, 68] on input"] "Надіслати на сервер" at bounding box center [459, 67] width 152 height 13
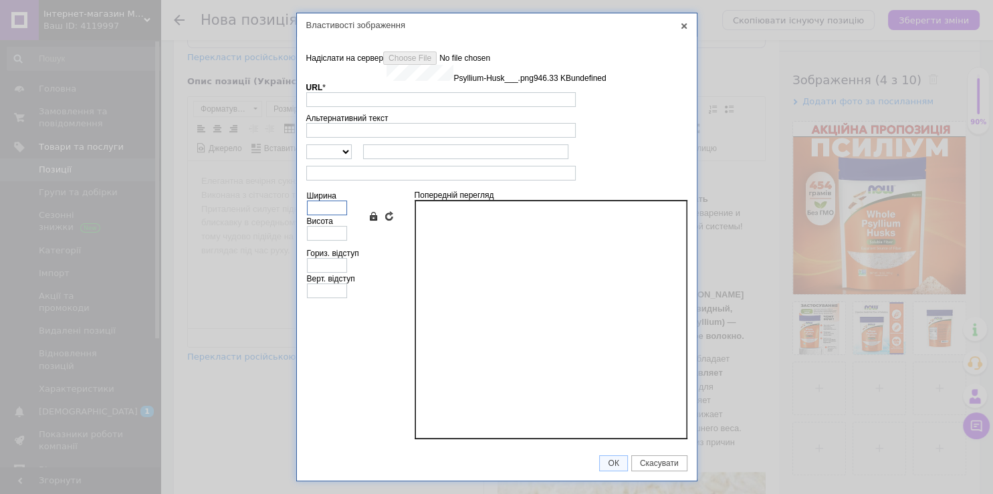
click at [326, 209] on input "Ширина" at bounding box center [327, 208] width 40 height 15
click at [326, 241] on input "Висота" at bounding box center [327, 233] width 40 height 15
click at [429, 84] on div "URL *" at bounding box center [441, 95] width 270 height 24
click at [648, 459] on span "Скасувати" at bounding box center [659, 463] width 55 height 9
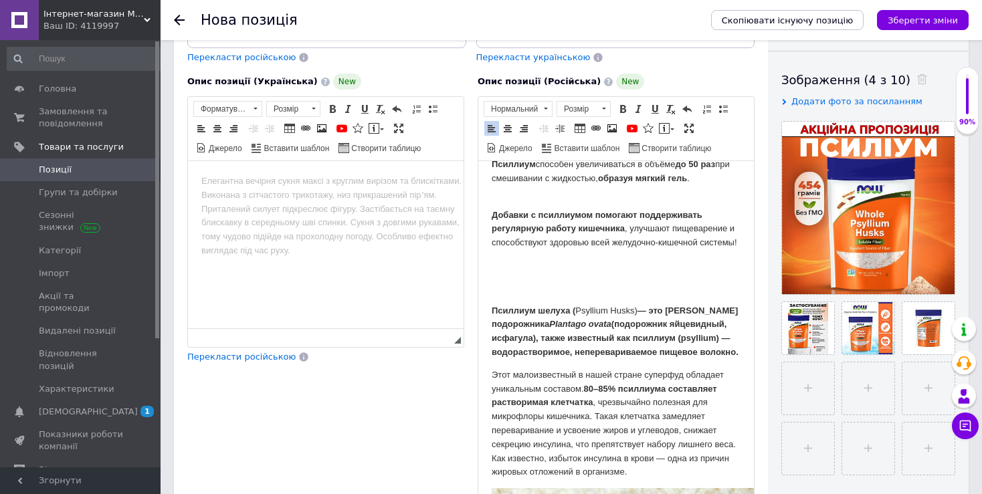
click at [607, 126] on span at bounding box center [612, 128] width 11 height 11
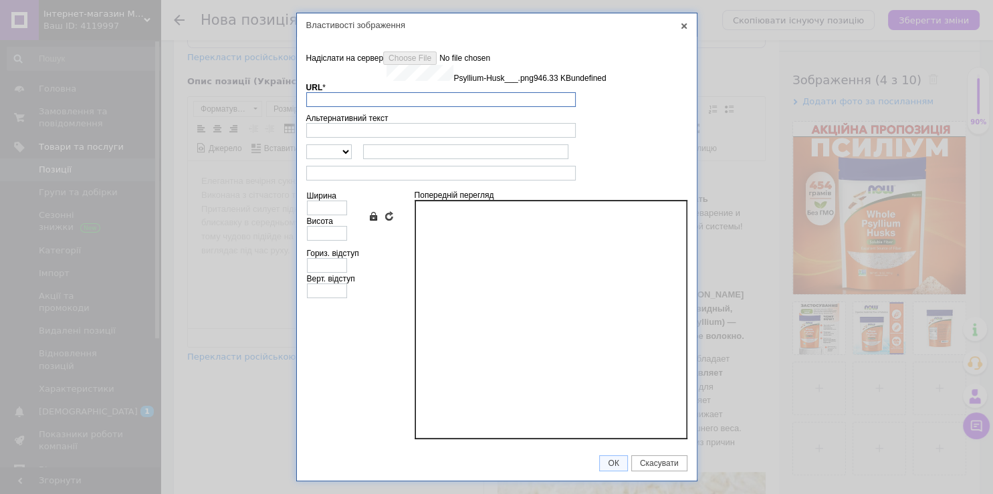
scroll to position [935, 0]
click at [657, 458] on link "Скасувати" at bounding box center [659, 463] width 56 height 16
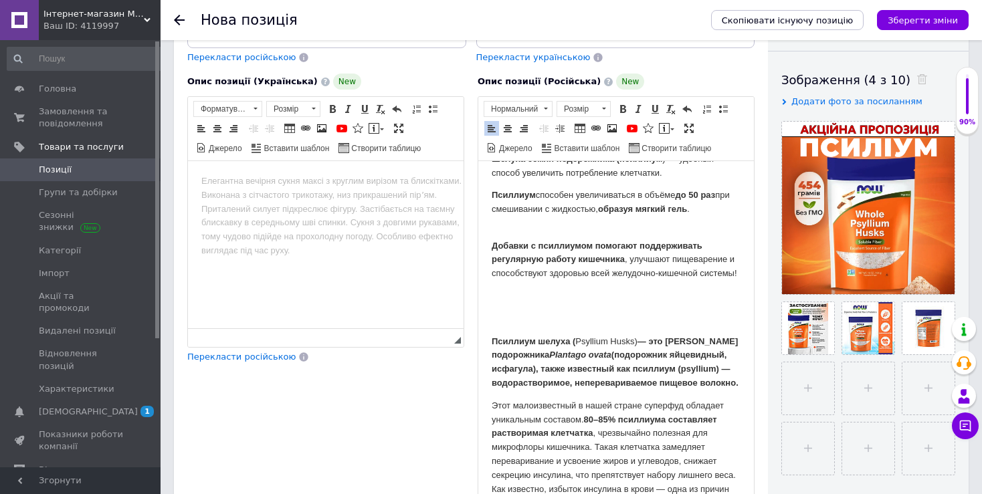
drag, startPoint x: 560, startPoint y: 354, endPoint x: 548, endPoint y: 358, distance: 12.5
click at [560, 326] on p "Редактор, F8301675-B53C-43FD-84B4-199CC189A294" at bounding box center [616, 319] width 249 height 14
click at [521, 304] on p "Редактор, F8301675-B53C-43FD-84B4-199CC189A294" at bounding box center [616, 297] width 249 height 14
click at [610, 130] on span at bounding box center [612, 128] width 11 height 11
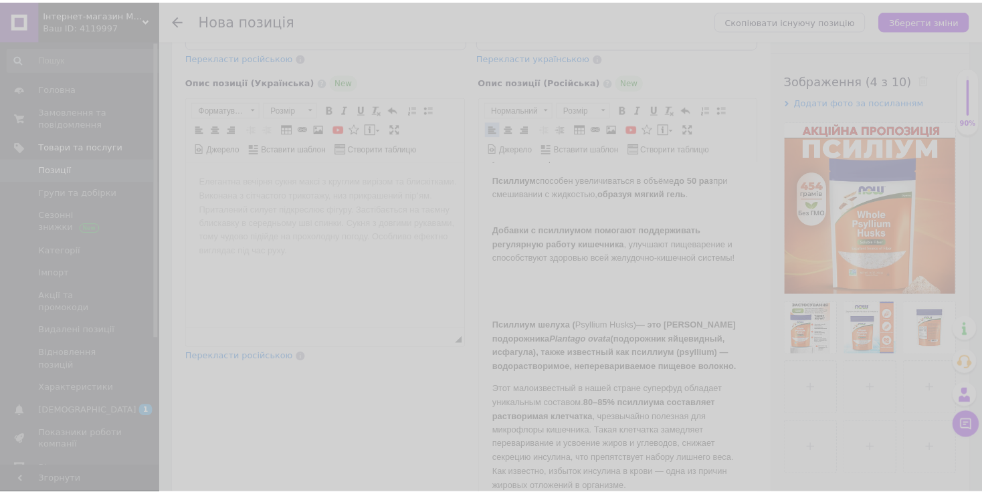
scroll to position [904, 0]
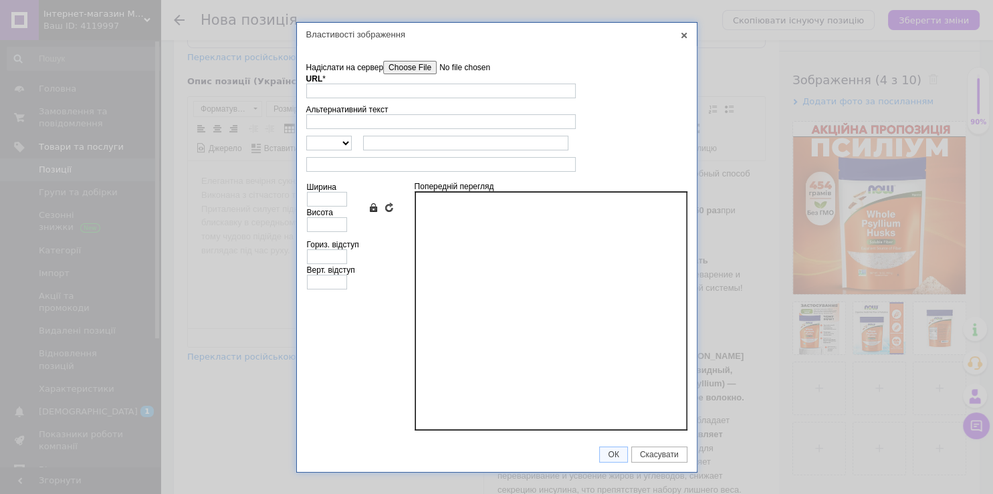
drag, startPoint x: 375, startPoint y: 66, endPoint x: 390, endPoint y: 66, distance: 15.4
click at [376, 66] on span "Надіслати на сервер" at bounding box center [345, 67] width 78 height 9
click at [395, 67] on input"] "Надіслати на сервер" at bounding box center [459, 67] width 152 height 13
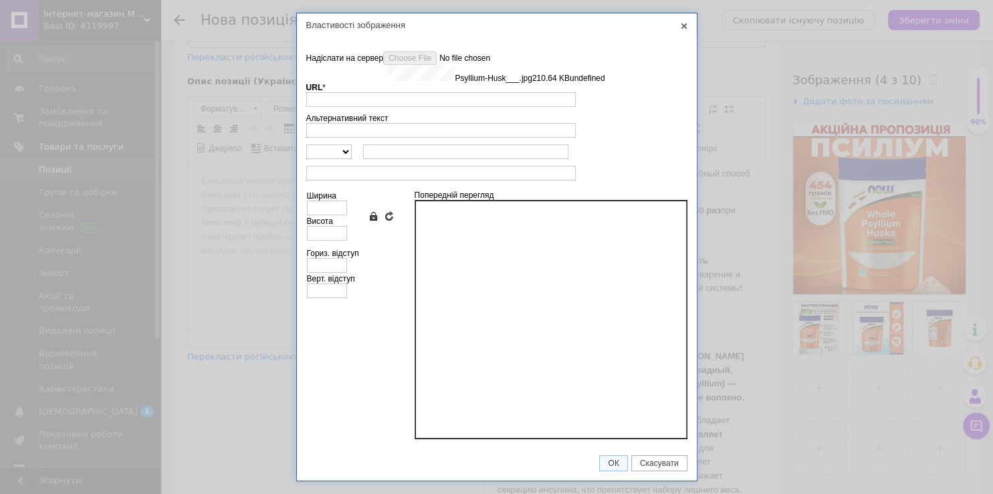
type input "[URL][DOMAIN_NAME]"
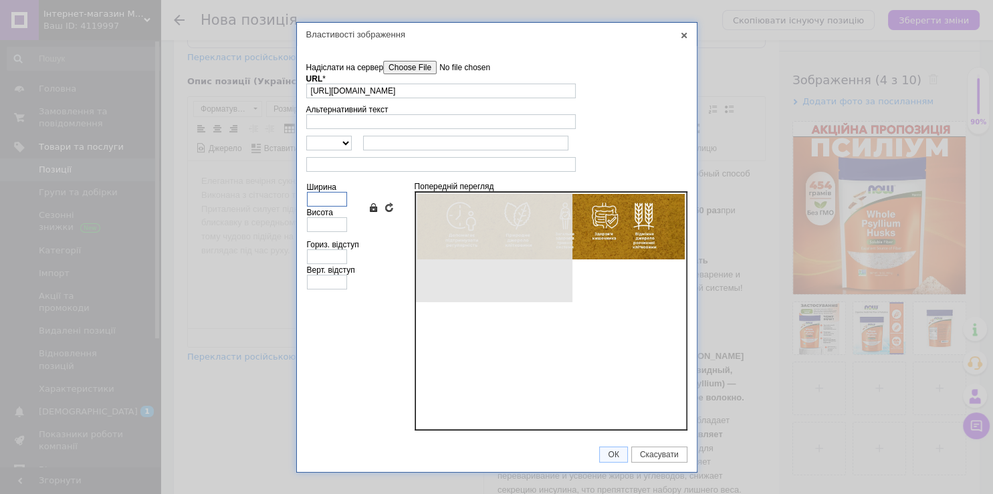
click at [330, 201] on input "Ширина" at bounding box center [327, 199] width 40 height 15
type input "640"
type input "158"
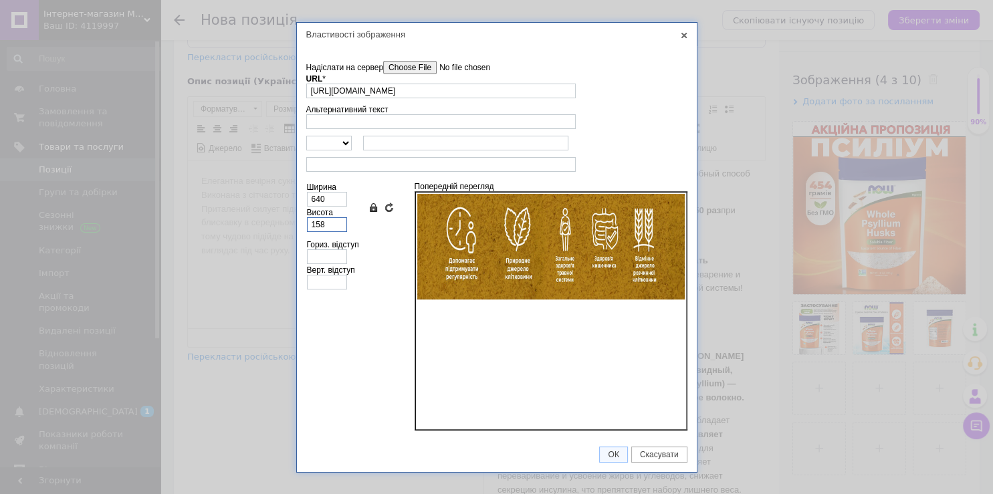
click at [330, 229] on input "158" at bounding box center [327, 224] width 40 height 15
click at [615, 456] on span "ОК" at bounding box center [613, 454] width 27 height 9
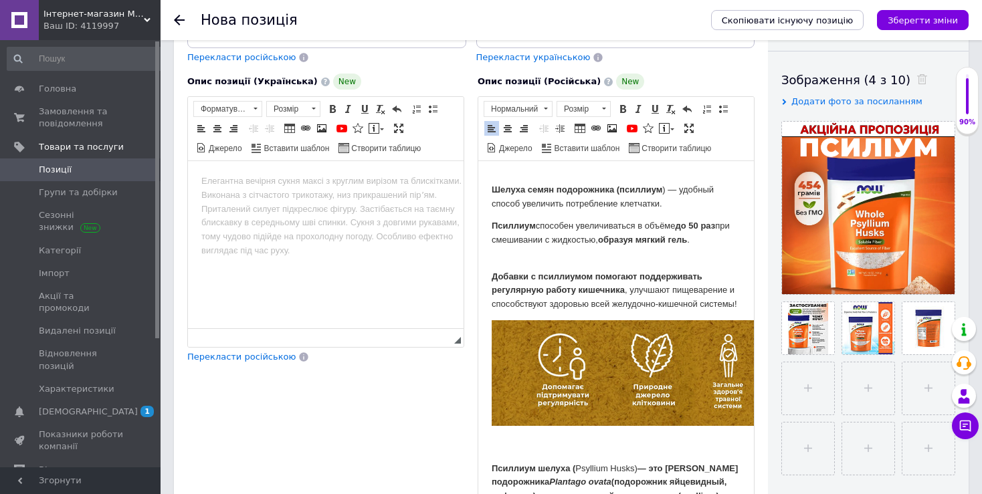
scroll to position [1045, 0]
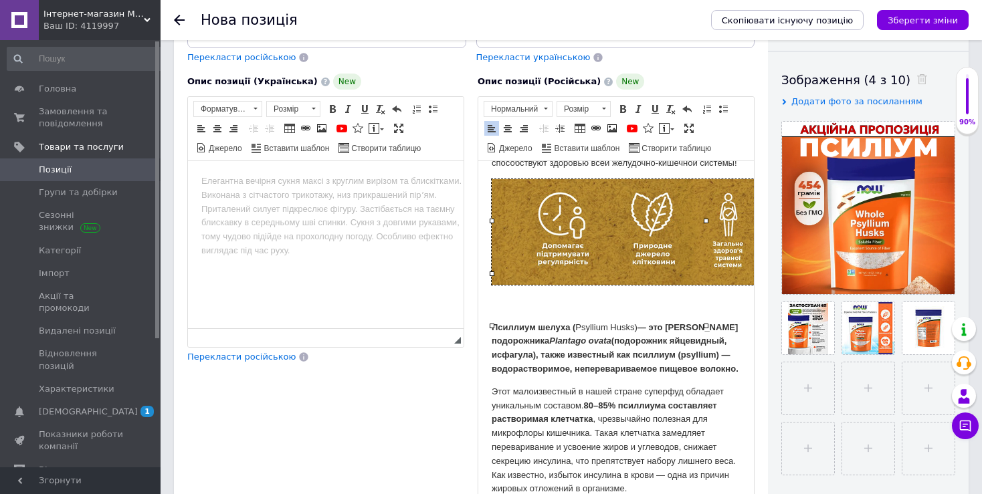
click at [615, 285] on img "Редактор, F8301675-B53C-43FD-84B4-199CC189A294" at bounding box center [706, 232] width 428 height 106
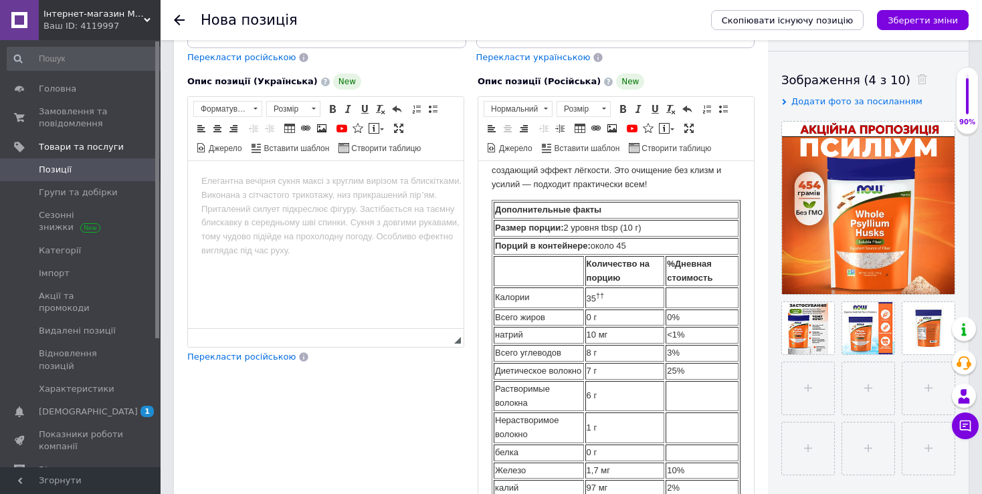
scroll to position [494, 0]
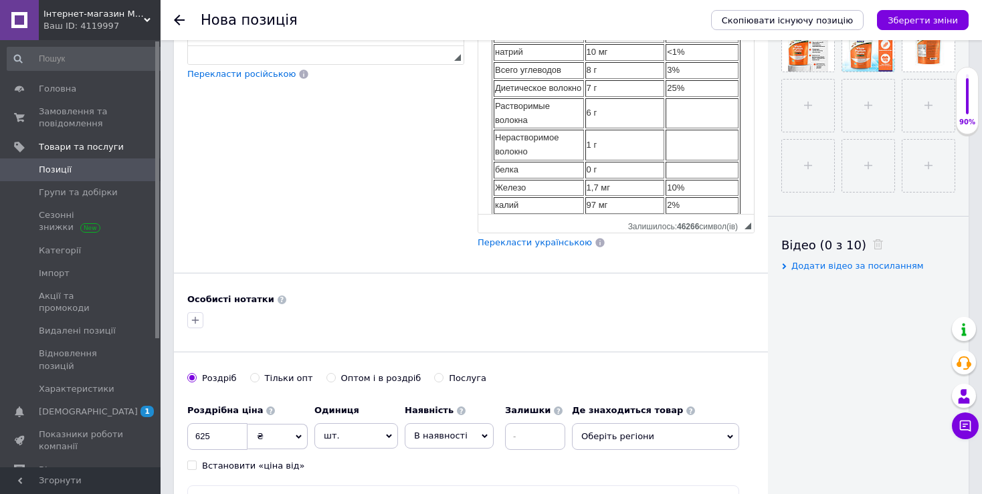
click at [520, 240] on span "Перекласти українською" at bounding box center [534, 242] width 114 height 10
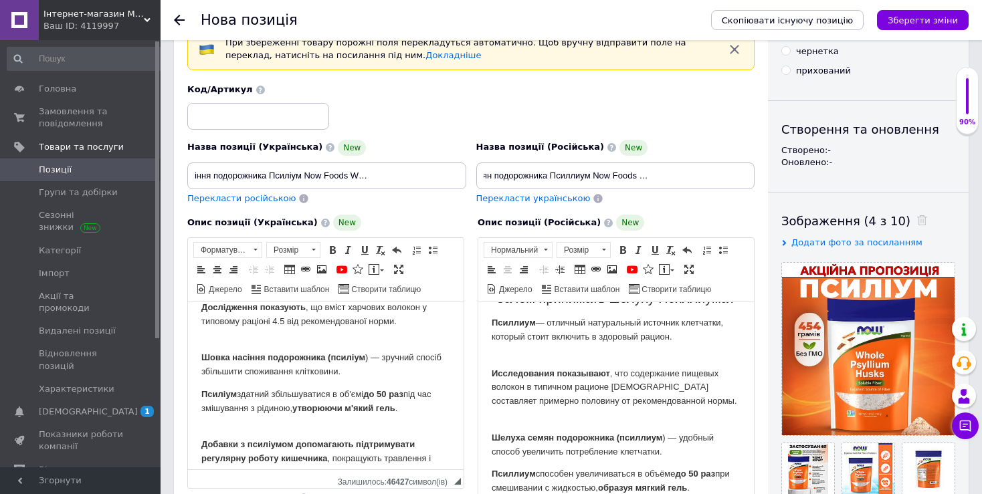
scroll to position [821, 0]
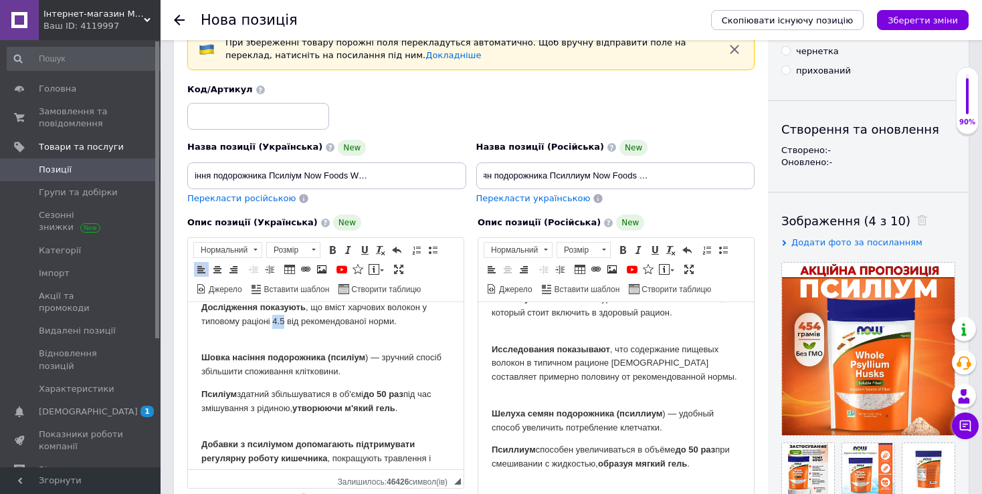
drag, startPoint x: 284, startPoint y: 338, endPoint x: 275, endPoint y: 341, distance: 9.1
click at [275, 328] on p "Дослідження показують , що вміст харчових волокон у типовому раціоні 4.5 від ре…" at bounding box center [325, 307] width 249 height 41
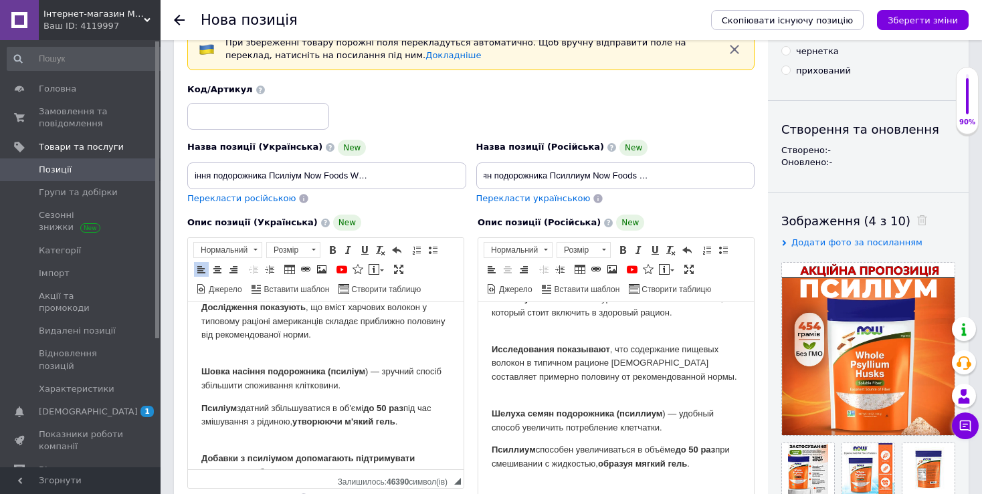
click at [395, 336] on p "Дослідження показують , що вміст харчових волокон у типовому раціоні американці…" at bounding box center [325, 315] width 249 height 56
click at [239, 342] on p "Дослідження показують , що вміст харчових волокон у типовому раціоні американці…" at bounding box center [325, 315] width 249 height 56
click at [252, 342] on p "Дослідження показують , що вміст харчових волокон у типовому раціоні американці…" at bounding box center [325, 315] width 249 height 56
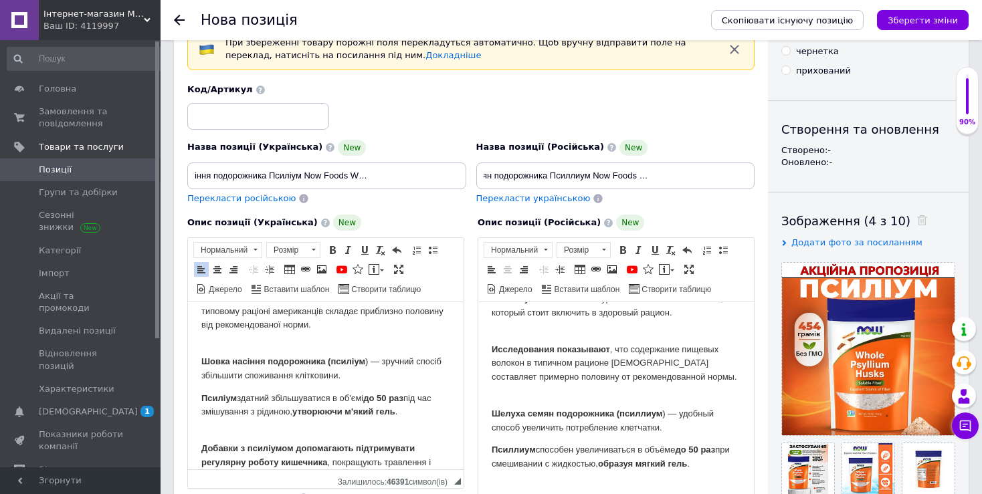
scroll to position [863, 0]
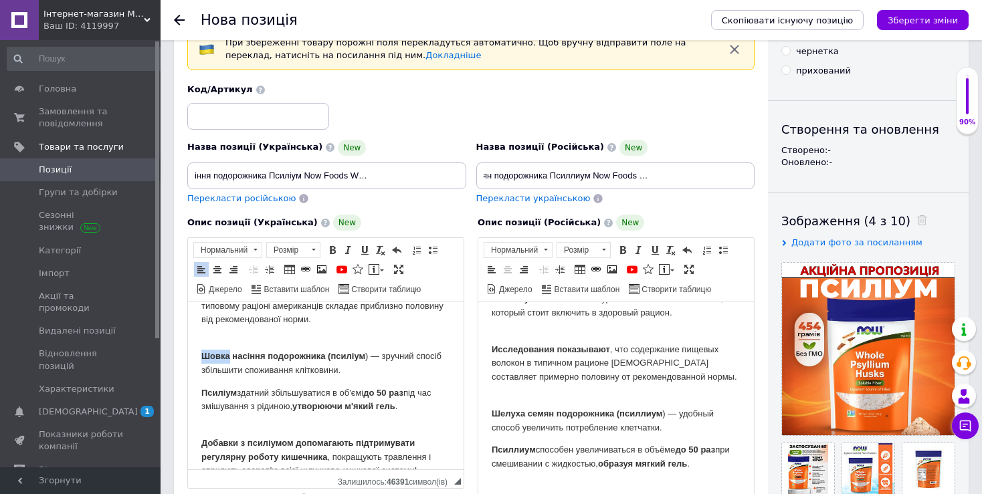
drag, startPoint x: 228, startPoint y: 370, endPoint x: 201, endPoint y: 370, distance: 26.8
click at [201, 361] on strong "Шовка насіння подорожника (псиліум" at bounding box center [283, 356] width 164 height 10
click at [324, 361] on strong "Лушпиння насіння подорожника (псиліум" at bounding box center [291, 356] width 180 height 10
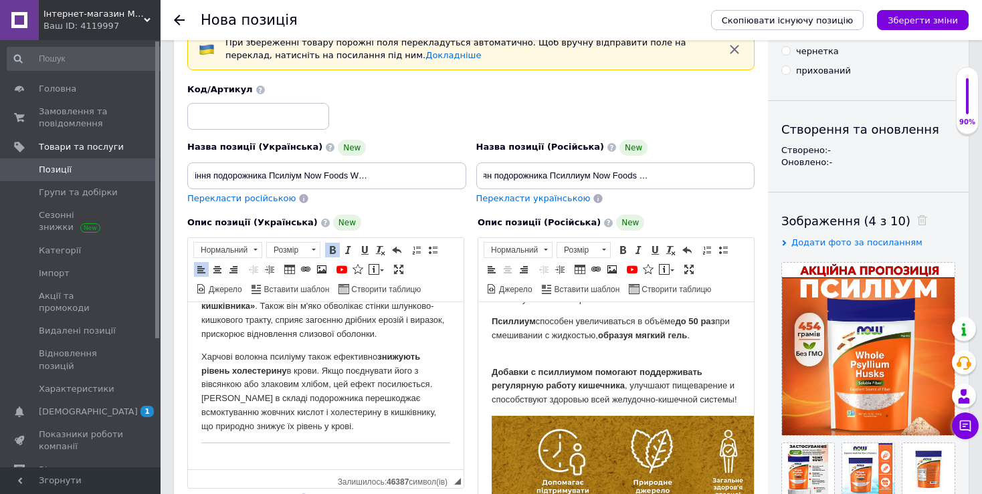
scroll to position [1776, 0]
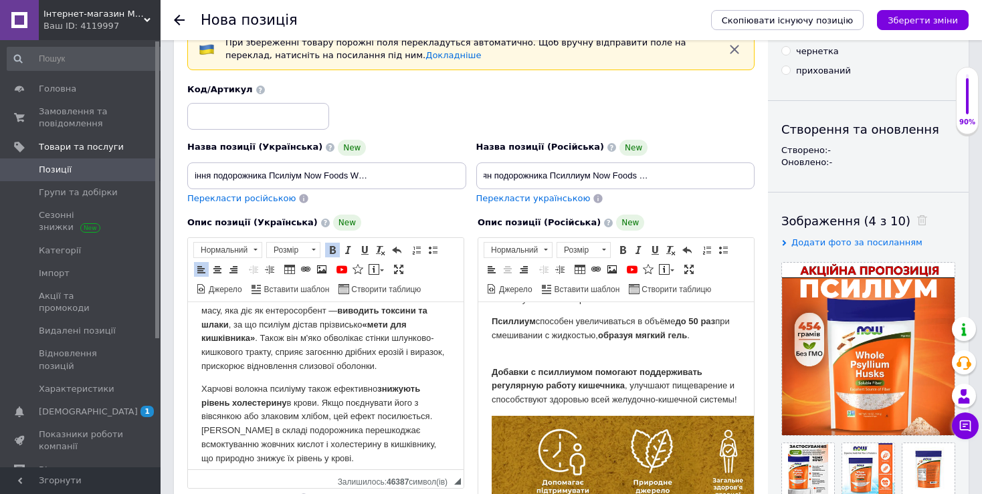
click at [407, 344] on strong "«мети для кишківника»" at bounding box center [303, 332] width 205 height 24
drag, startPoint x: 438, startPoint y: 352, endPoint x: 419, endPoint y: 355, distance: 18.9
click at [407, 344] on strong "«мети для кишківника»" at bounding box center [303, 332] width 205 height 24
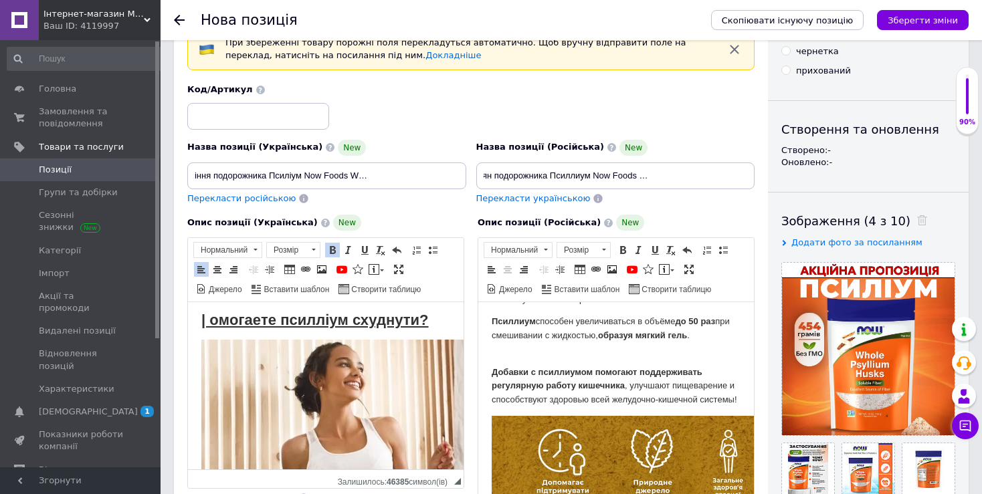
scroll to position [1988, 0]
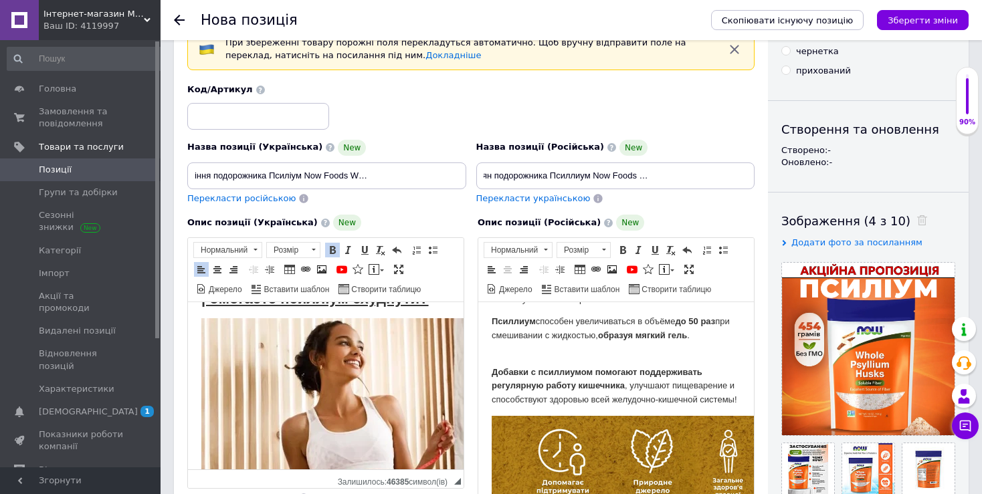
click at [213, 307] on strong "| oмoгaeте пcилліyм схуднути?" at bounding box center [314, 298] width 227 height 17
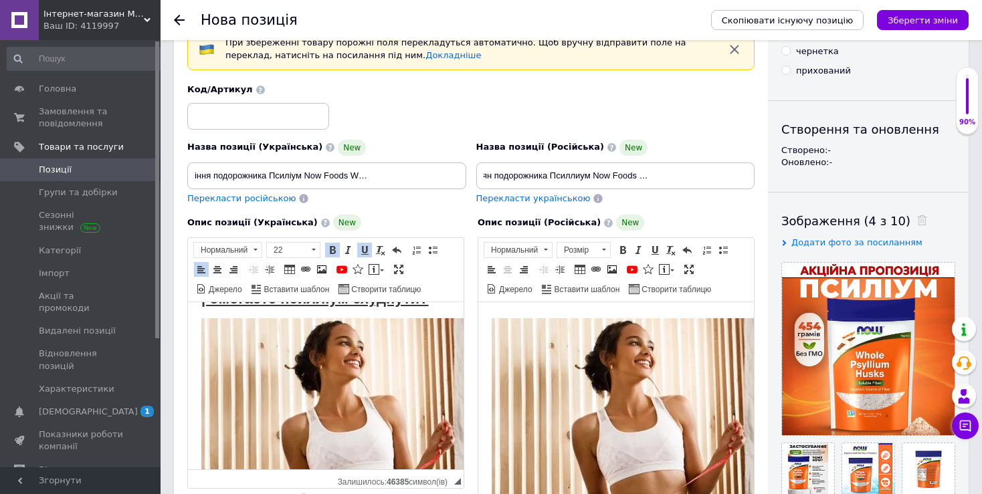
scroll to position [2009, 0]
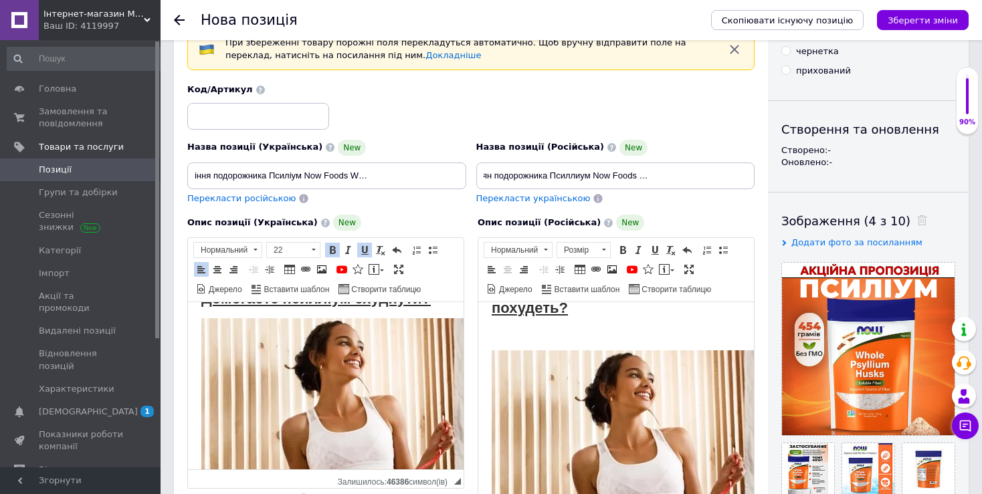
click at [243, 307] on strong "Дoмoгaeте пcилліyм схуднути?" at bounding box center [315, 298] width 229 height 17
drag, startPoint x: 211, startPoint y: 342, endPoint x: 203, endPoint y: 344, distance: 8.8
click at [203, 307] on strong "Дoмoгaeте пcилліyм схуднути?" at bounding box center [315, 298] width 229 height 17
click at [362, 249] on span at bounding box center [364, 250] width 11 height 11
click at [293, 307] on strong "oмoгaeте пcилліyм схуднути?" at bounding box center [321, 298] width 219 height 17
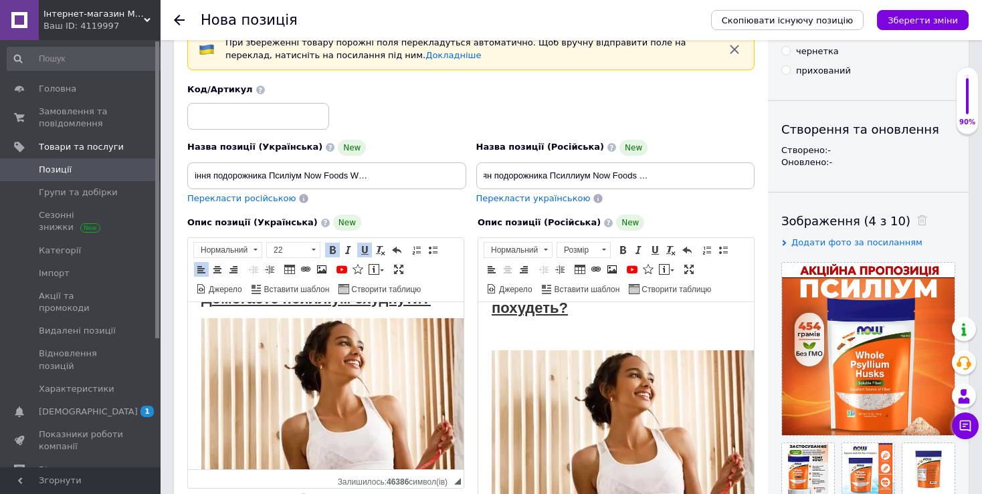
click at [425, 307] on strong "oмoгaeте пcилліyм схуднути?" at bounding box center [321, 298] width 219 height 17
drag, startPoint x: 441, startPoint y: 338, endPoint x: 203, endPoint y: 344, distance: 238.1
click at [360, 250] on span at bounding box center [364, 250] width 11 height 11
click at [361, 250] on span at bounding box center [364, 250] width 11 height 11
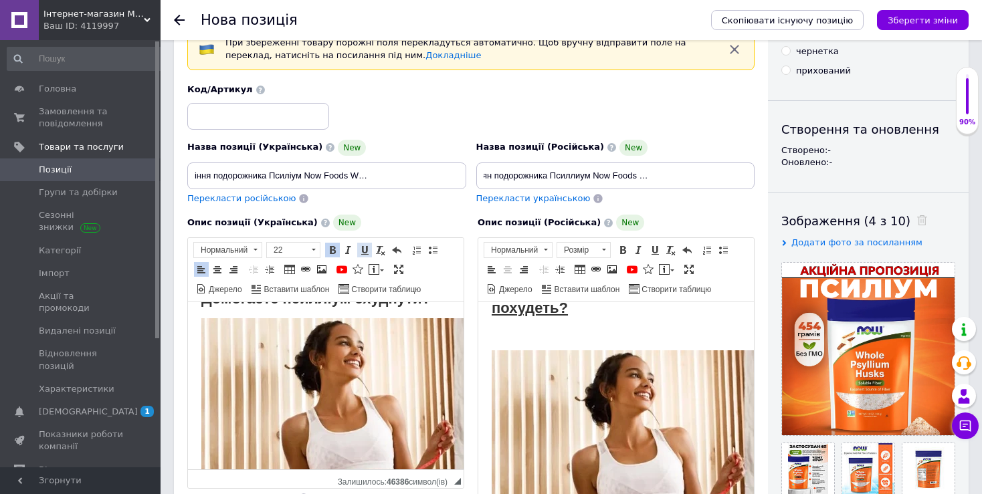
click at [361, 250] on span at bounding box center [364, 250] width 11 height 11
click at [387, 307] on strong "Дoмoгaeте пcилліyм схуднути?" at bounding box center [315, 298] width 229 height 17
click at [298, 307] on strong "Дoмoгaeте пcилліyм схуднути?" at bounding box center [315, 298] width 229 height 17
click at [213, 307] on strong "Дoмoгaeте пcилліyм схуднути?" at bounding box center [315, 298] width 229 height 17
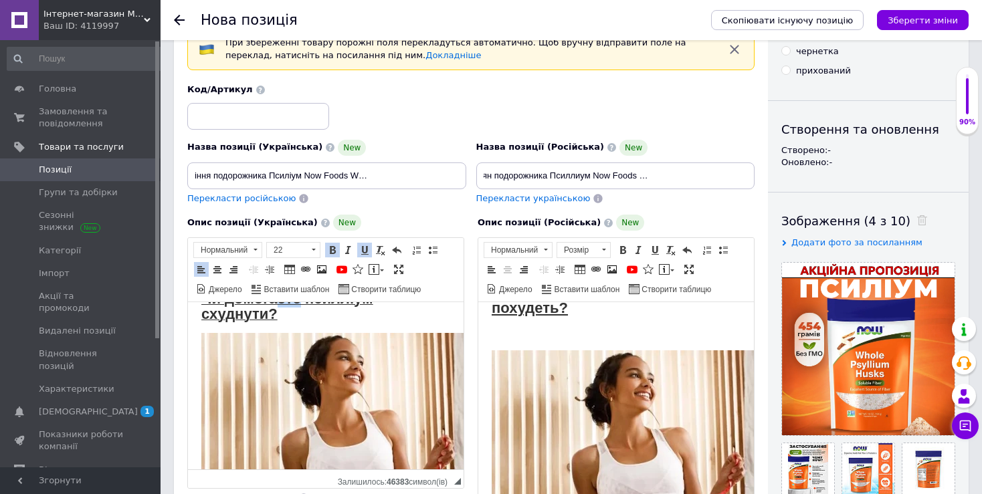
drag, startPoint x: 300, startPoint y: 344, endPoint x: 278, endPoint y: 347, distance: 23.0
click at [278, 322] on strong "Чи дoмoгaeте пcилліyм схуднути?" at bounding box center [287, 306] width 172 height 32
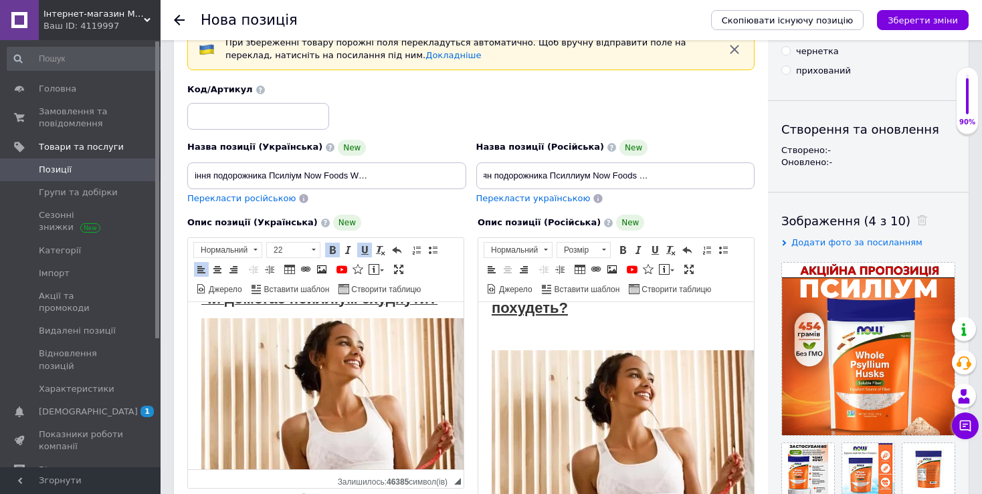
click at [355, 307] on strong "Чи дoмoгaє пcилліyм схуднути?" at bounding box center [319, 298] width 236 height 17
click at [282, 307] on strong "Чи дoмoгaє пcилліyм схуднути?" at bounding box center [319, 298] width 236 height 17
click at [325, 307] on strong "Чи дoмoгaє пcилліyм схуднути?" at bounding box center [319, 298] width 236 height 17
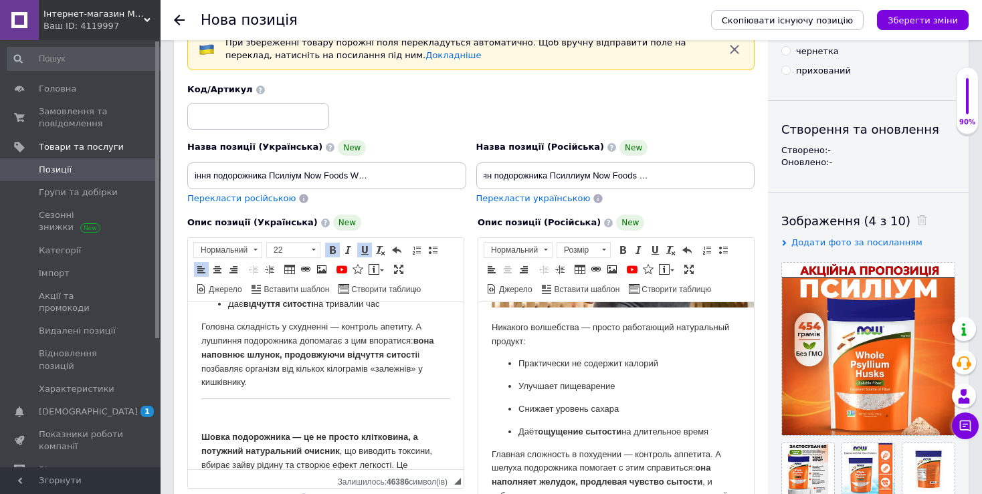
scroll to position [2341, 0]
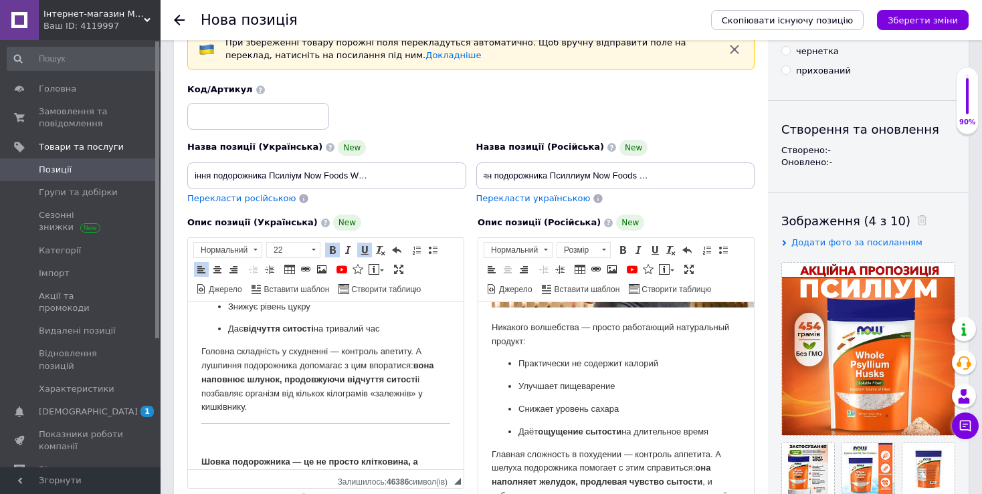
click at [389, 336] on p "Дає відчуття ситості на тривалий час" at bounding box center [325, 329] width 195 height 14
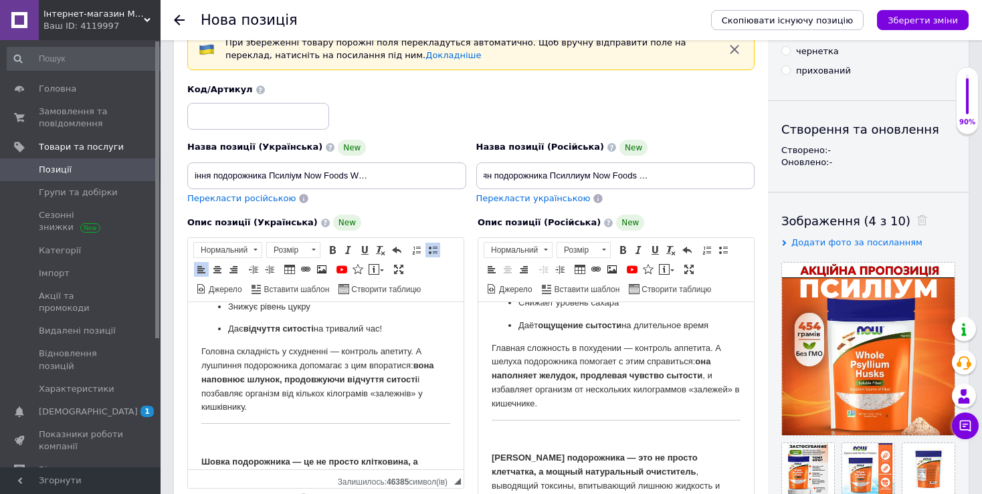
scroll to position [2433, 0]
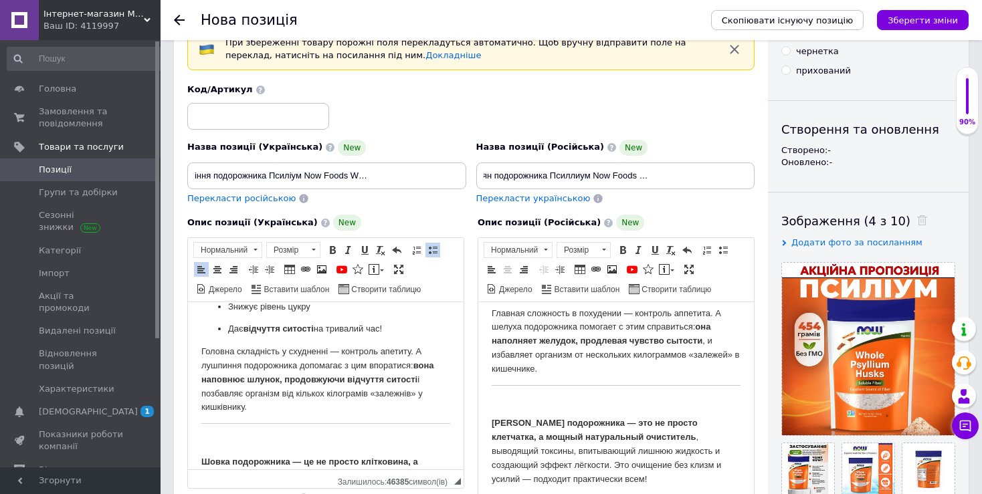
click at [571, 298] on p "Даёт ощущение сытости на длительное время" at bounding box center [615, 291] width 195 height 14
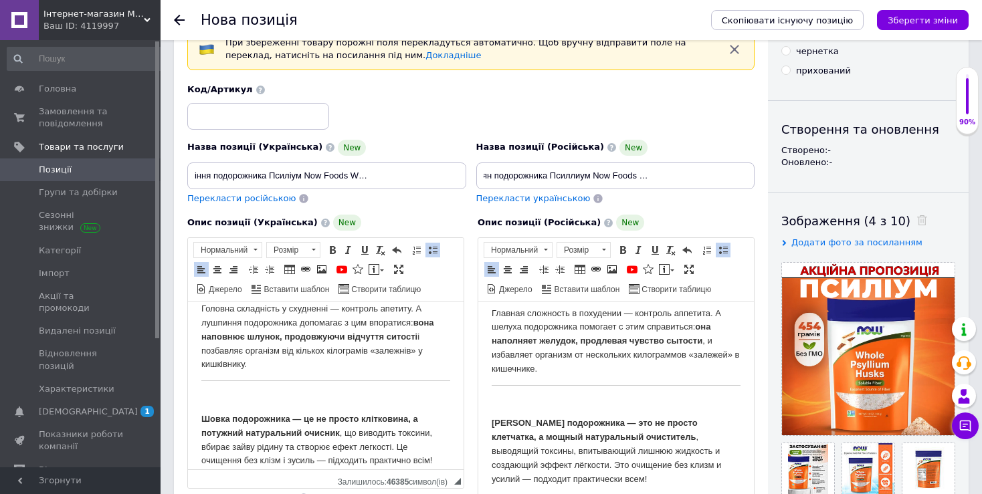
scroll to position [2411, 0]
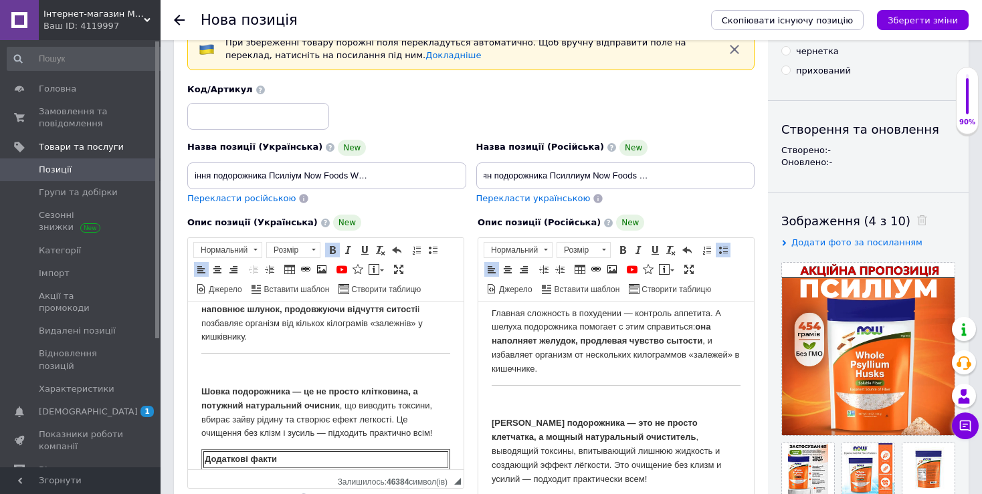
click at [417, 314] on strong "вона наповнює шлунок, продовжуючи відчуття ситості" at bounding box center [317, 302] width 232 height 24
click at [419, 344] on p "Головна складність у схудненні — контроль апетиту. А лушпиння подорожника допом…" at bounding box center [325, 310] width 249 height 70
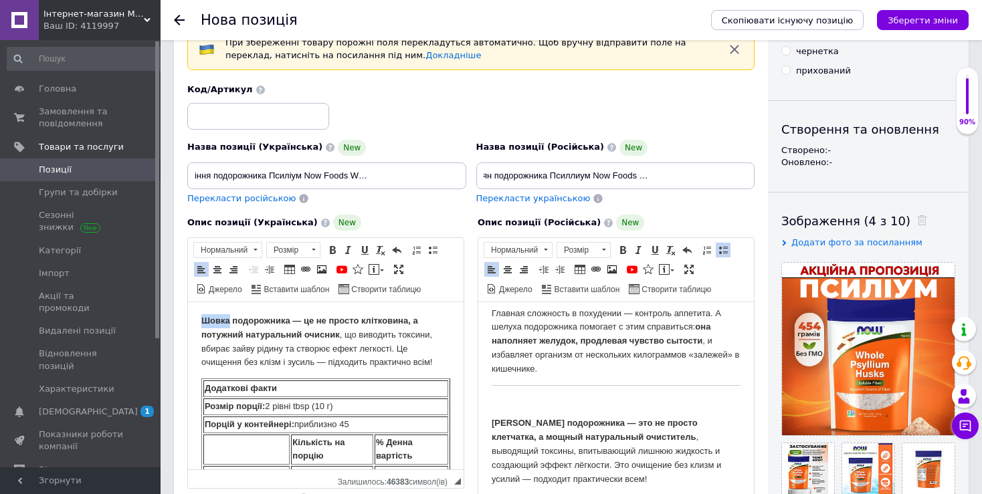
drag, startPoint x: 229, startPoint y: 362, endPoint x: 201, endPoint y: 363, distance: 28.1
click at [201, 340] on strong "Шовка подорожника — це не просто клітковина, а потужний натуральний очисник" at bounding box center [309, 328] width 217 height 24
click at [301, 340] on strong "Лушпиння подорожника — це не просто клітковина, а потужний натуральний очисник" at bounding box center [317, 328] width 232 height 24
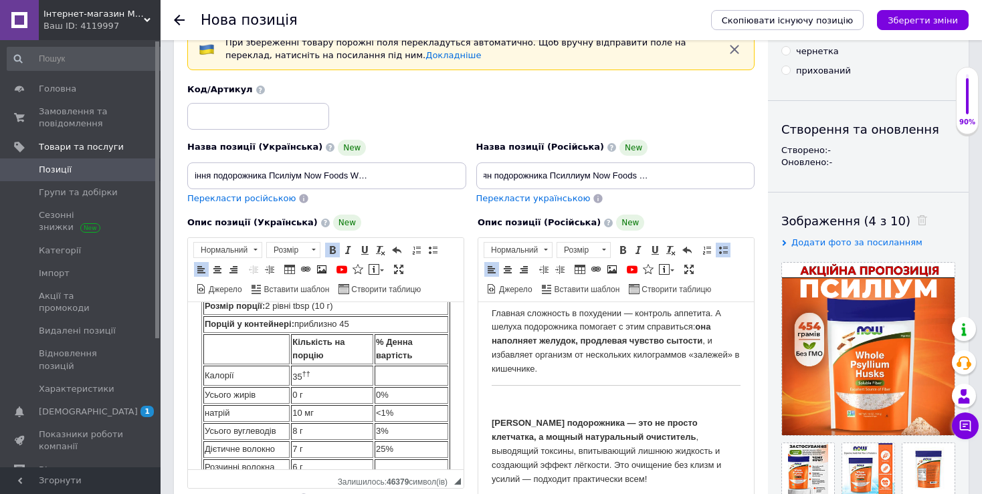
scroll to position [2552, 0]
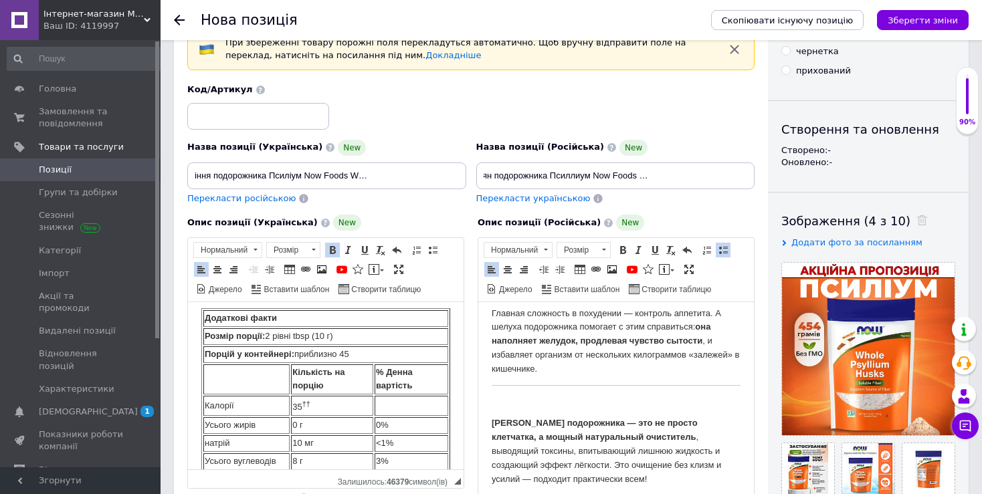
click at [294, 327] on td "Додаткові факти" at bounding box center [325, 318] width 245 height 17
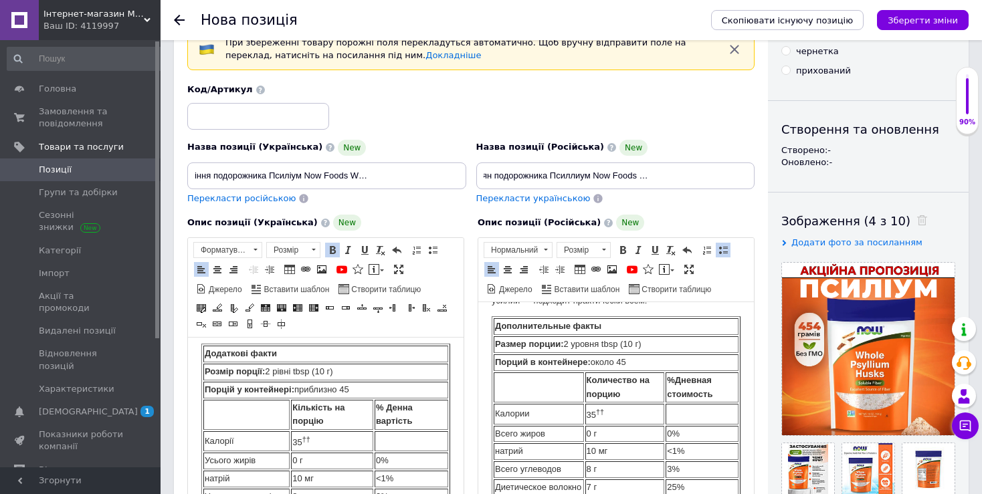
scroll to position [2645, 0]
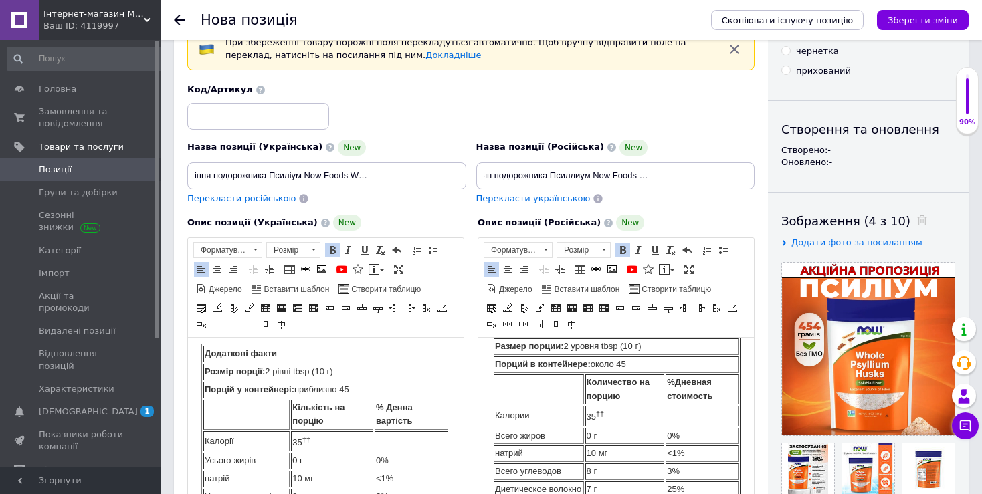
click at [324, 362] on td "Додаткові факти" at bounding box center [325, 354] width 245 height 17
drag, startPoint x: 620, startPoint y: 429, endPoint x: 602, endPoint y: 428, distance: 18.1
click at [602, 337] on td "Дополнительные факты -" at bounding box center [616, 328] width 245 height 17
click at [615, 337] on td "Дополнительные факты -" at bounding box center [616, 328] width 245 height 17
drag, startPoint x: 612, startPoint y: 421, endPoint x: 603, endPoint y: 424, distance: 9.1
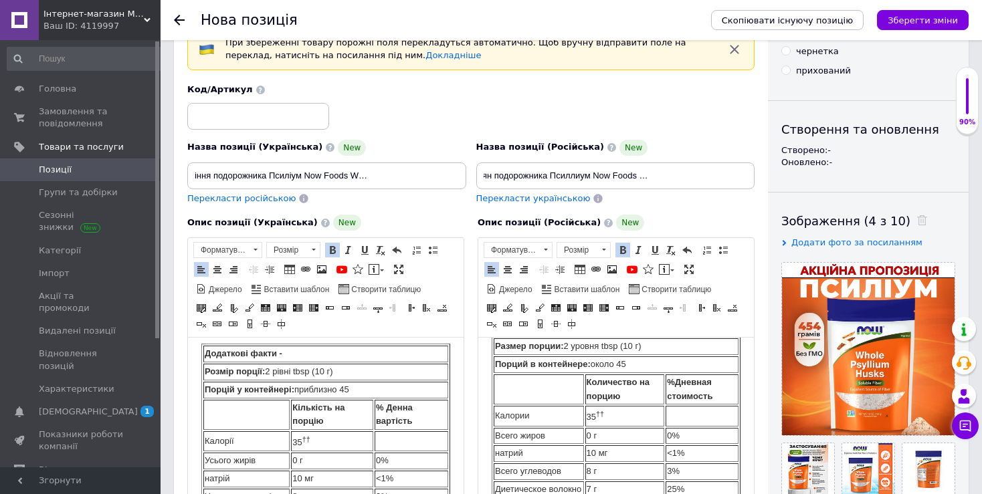
click at [603, 337] on td "Дополнительные факты -" at bounding box center [616, 328] width 245 height 17
click at [622, 247] on span at bounding box center [622, 250] width 11 height 11
drag, startPoint x: 305, startPoint y: 392, endPoint x: 278, endPoint y: 396, distance: 27.7
click at [278, 362] on td "Додаткові факти -" at bounding box center [325, 354] width 245 height 17
click at [335, 247] on span at bounding box center [332, 250] width 11 height 11
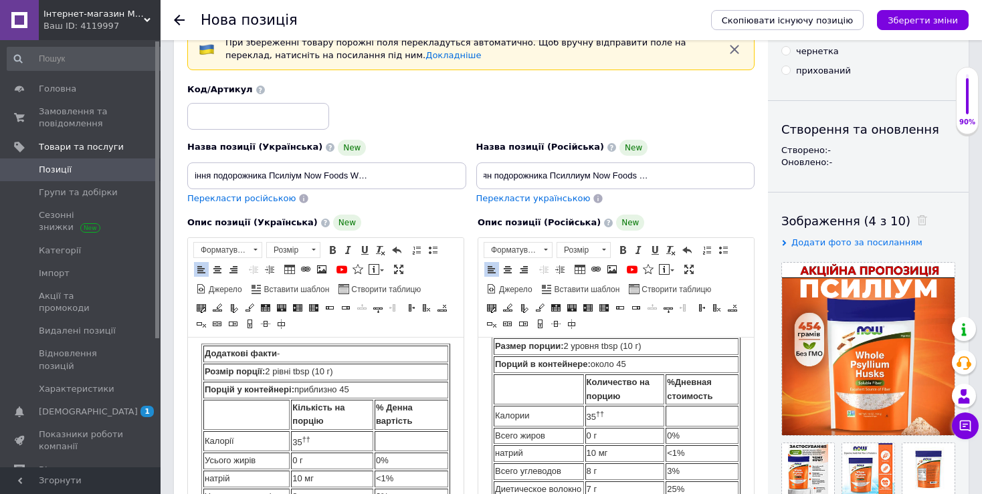
click at [306, 381] on td "Розмір порції: 2 рівні tbsp (10 г)" at bounding box center [325, 372] width 245 height 17
click at [369, 381] on td "Розмір порції: 2 рівні tbsp (10 г)" at bounding box center [325, 372] width 245 height 17
click at [625, 355] on td "Размер порции: 2 уровня tbsp (10 г)" at bounding box center [616, 346] width 245 height 17
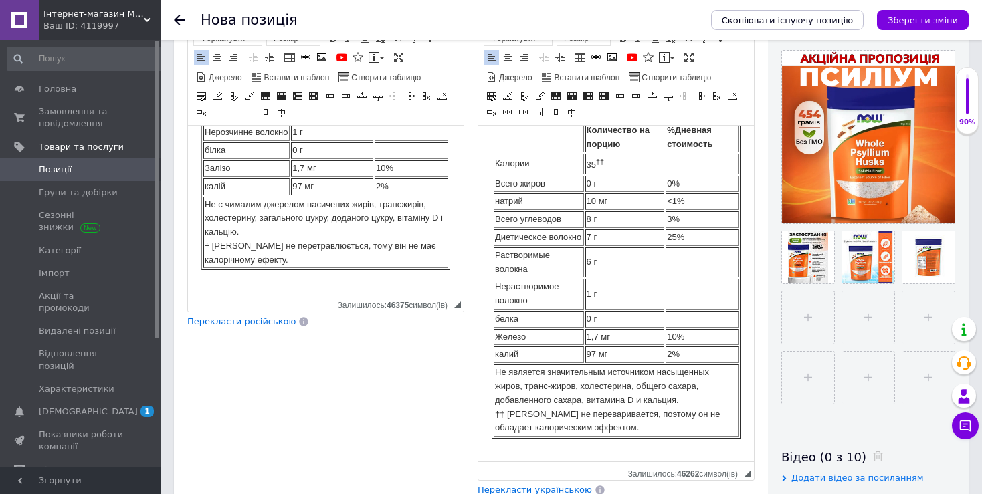
scroll to position [2817, 0]
drag, startPoint x: 259, startPoint y: 194, endPoint x: 225, endPoint y: 196, distance: 34.8
click at [227, 200] on td "Не є чималим джерелом насичених жирів, трансжирів, холестерину, загального цукр…" at bounding box center [325, 233] width 245 height 72
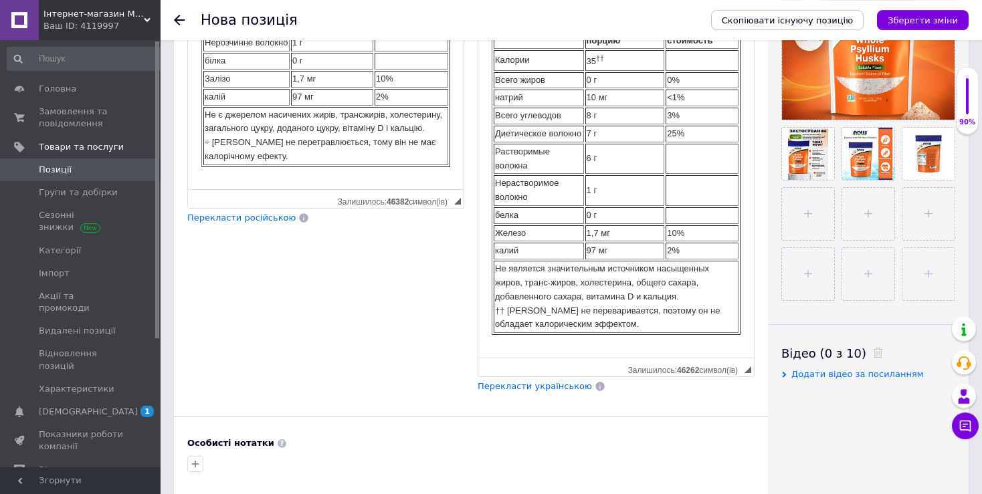
scroll to position [282, 0]
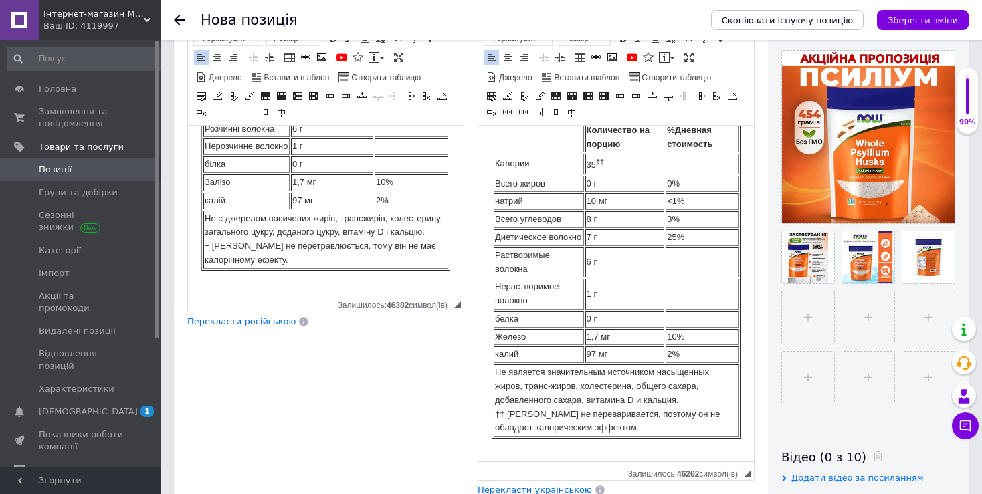
click at [252, 250] on td "Не є джерелом насичених жирів, трансжирів, холестерину, загального цукру, додан…" at bounding box center [325, 240] width 245 height 58
click at [255, 250] on td "Не є джерелом насичених жирів, трансжирів, холестерину, загального цукру, додан…" at bounding box center [325, 240] width 245 height 58
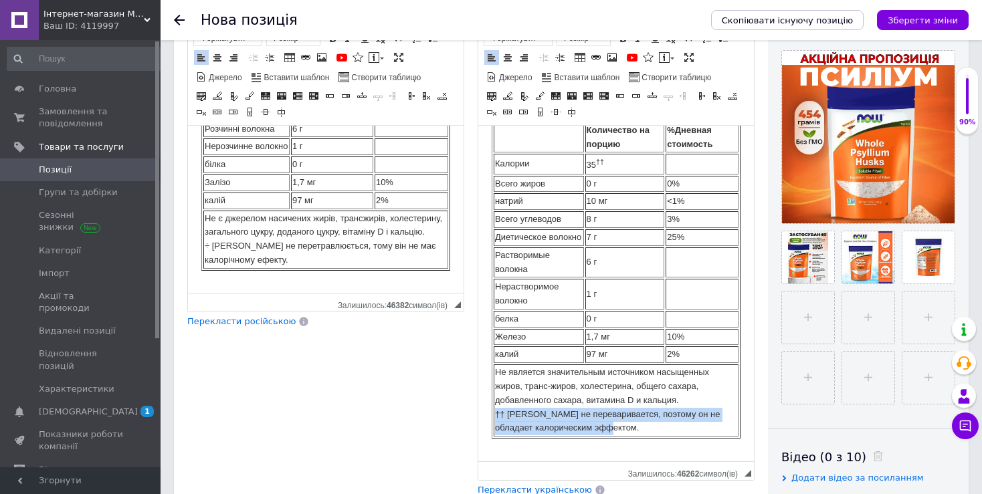
drag, startPoint x: 603, startPoint y: 419, endPoint x: 492, endPoint y: 408, distance: 111.5
click at [492, 408] on table "Дополнительные факты - Размер порции: 2 уровня tbsp (10 г) Порций в контейнере:…" at bounding box center [616, 252] width 249 height 372
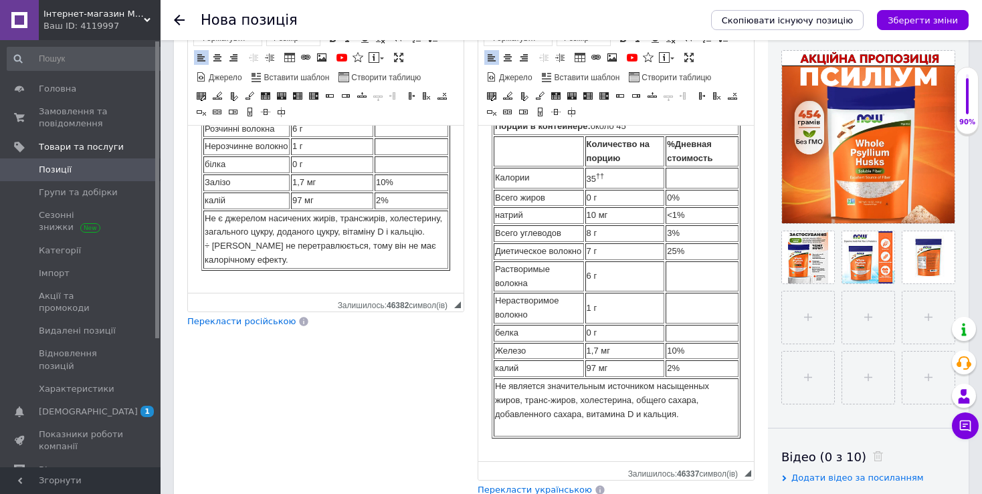
scroll to position [2771, 0]
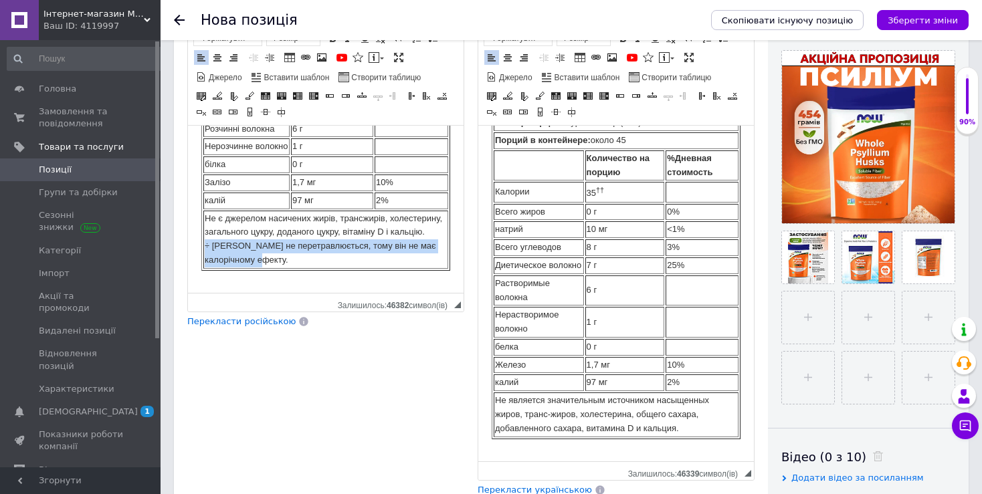
drag, startPoint x: 290, startPoint y: 252, endPoint x: 199, endPoint y: 240, distance: 91.1
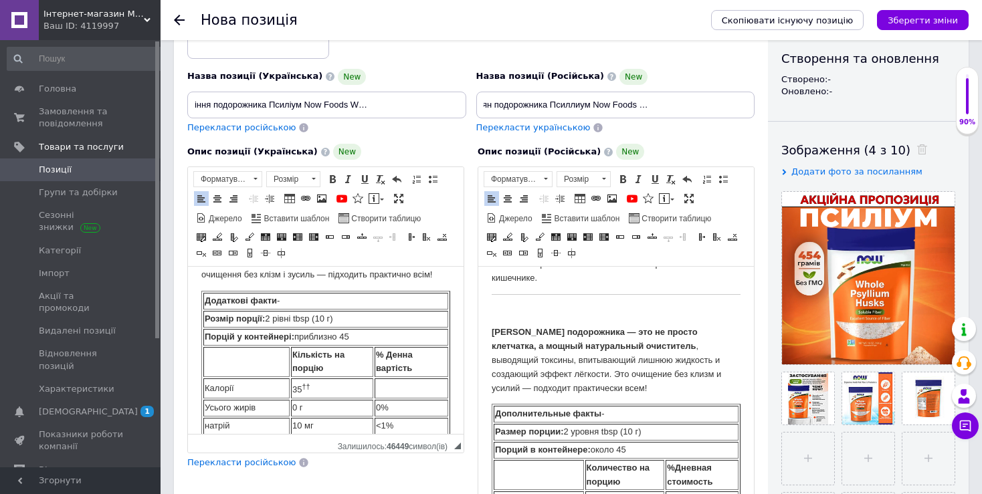
scroll to position [2507, 0]
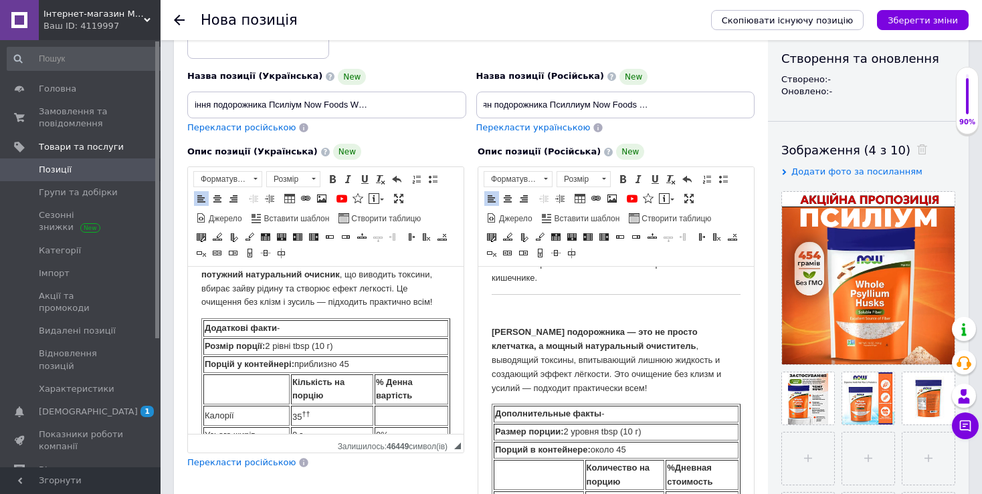
drag, startPoint x: 282, startPoint y: 367, endPoint x: 180, endPoint y: 364, distance: 101.7
click at [291, 337] on td "Додаткові факти -" at bounding box center [325, 328] width 245 height 17
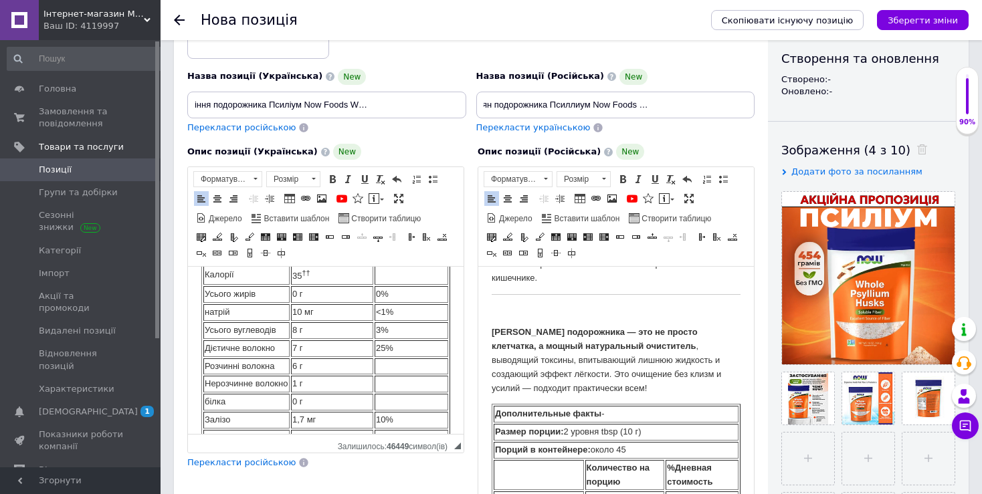
scroll to position [2577, 0]
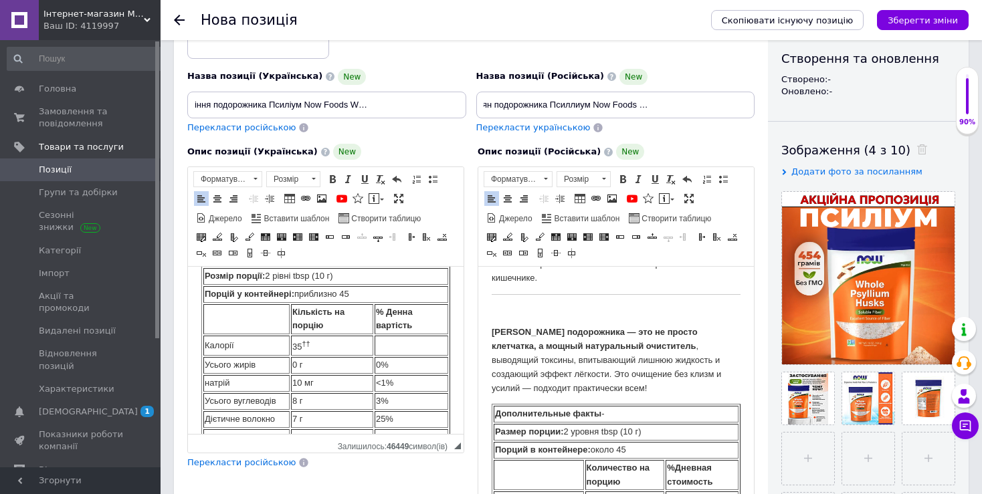
drag, startPoint x: 285, startPoint y: 298, endPoint x: 209, endPoint y: 297, distance: 76.3
click at [209, 267] on td "Додаткові факти -" at bounding box center [325, 258] width 245 height 17
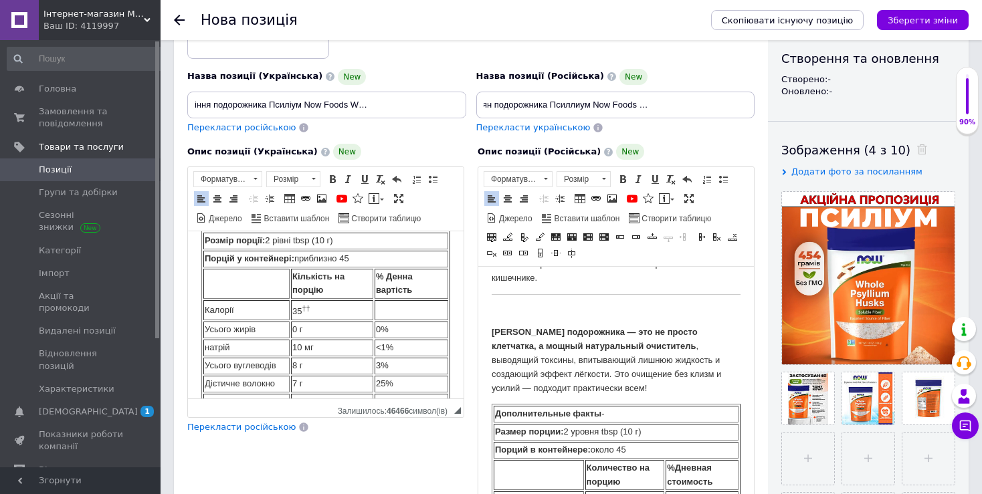
click at [250, 231] on td "Редактор, 56AA64F4-88CA-4C9F-BC6B-D603CBA289CF" at bounding box center [325, 223] width 245 height 17
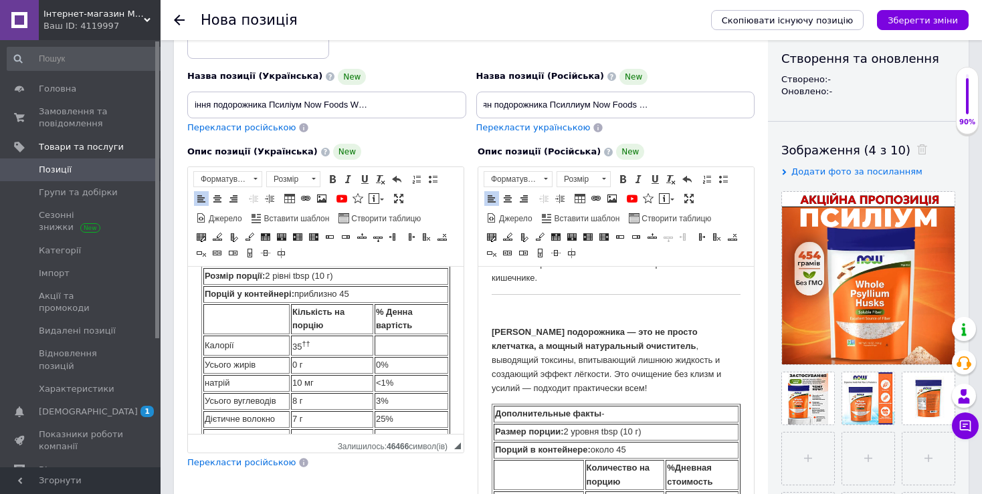
drag, startPoint x: 322, startPoint y: 287, endPoint x: 319, endPoint y: 302, distance: 15.7
click at [317, 267] on td "Редактор, 56AA64F4-88CA-4C9F-BC6B-D603CBA289CF" at bounding box center [320, 258] width 234 height 17
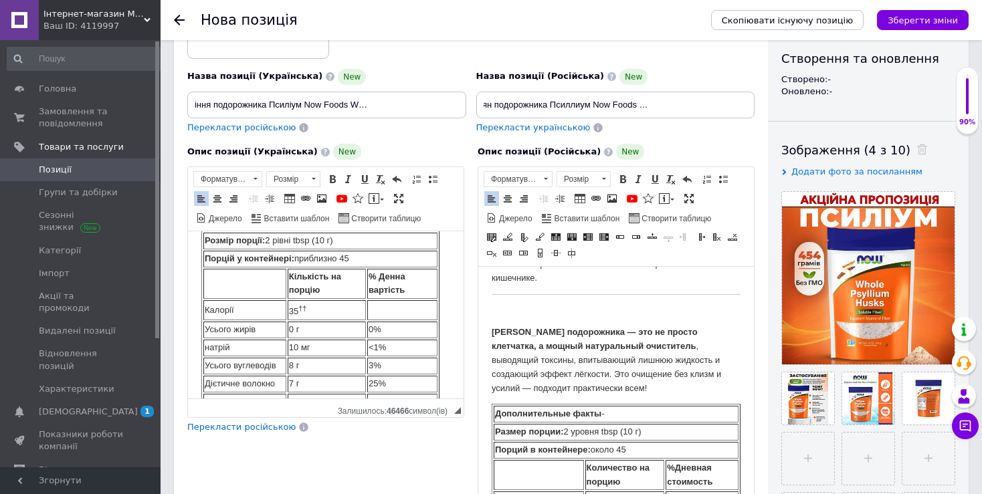
click at [355, 231] on td "Редактор, 56AA64F4-88CA-4C9F-BC6B-D603CBA289CF" at bounding box center [320, 223] width 234 height 17
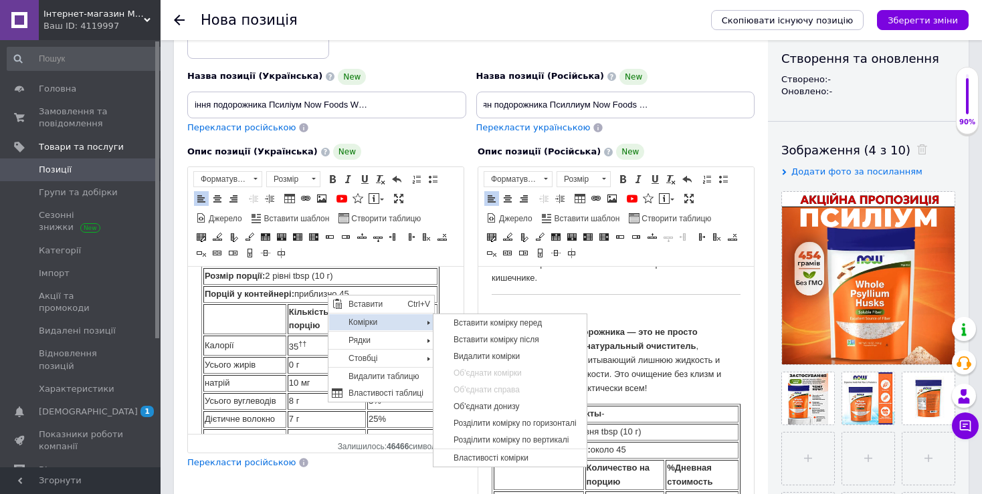
scroll to position [0, 0]
click at [463, 353] on span "Видалити комірки" at bounding box center [517, 356] width 136 height 16
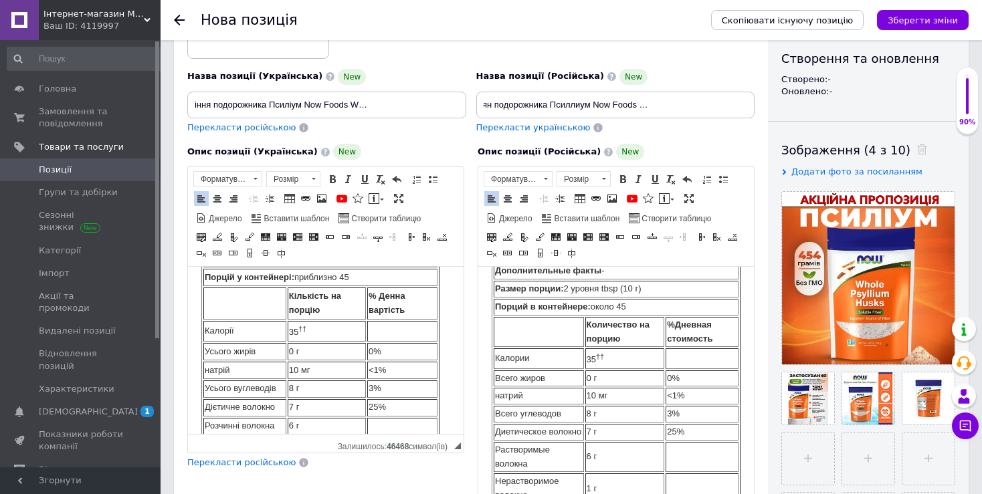
scroll to position [2630, 0]
click at [591, 278] on strong "Дополнительные факты" at bounding box center [548, 273] width 106 height 10
click at [615, 282] on td "Дополнительные факты -" at bounding box center [616, 273] width 245 height 17
click at [611, 282] on td "Дополнительные факты -" at bounding box center [616, 273] width 245 height 17
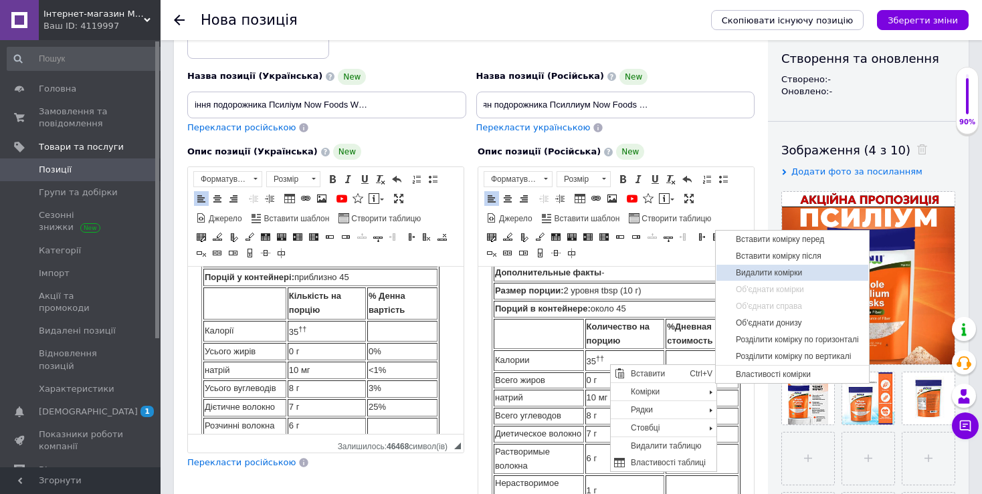
click at [761, 269] on span "Видалити комірки" at bounding box center [800, 272] width 136 height 16
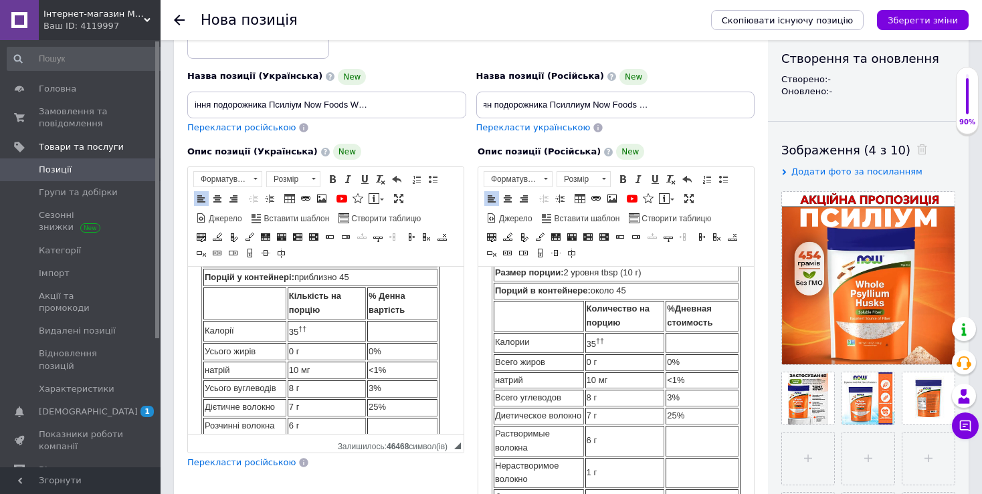
click at [606, 300] on td "Порций в контейнере: около 45" at bounding box center [616, 291] width 245 height 17
click at [538, 332] on td "Редактор, F8301675-B53C-43FD-84B4-199CC189A294" at bounding box center [539, 316] width 90 height 31
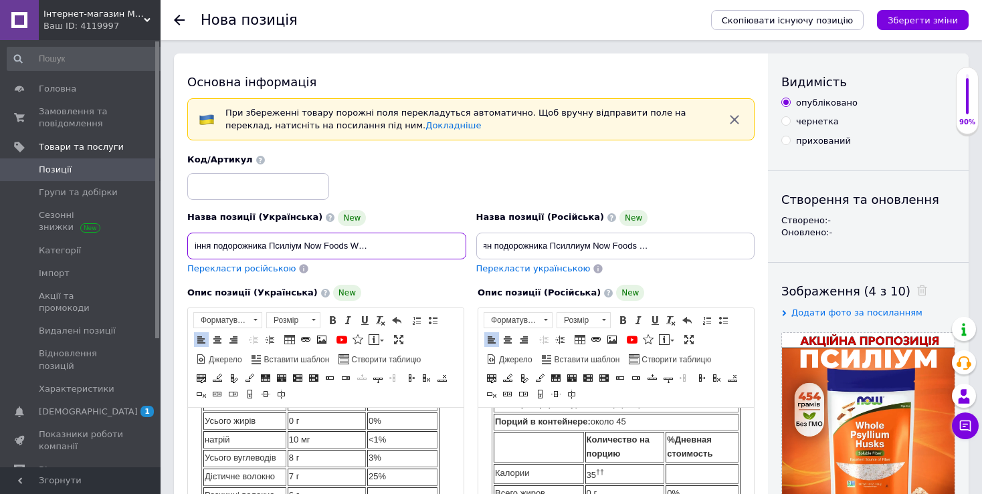
scroll to position [0, 0]
drag, startPoint x: 269, startPoint y: 251, endPoint x: 122, endPoint y: 259, distance: 146.7
click at [187, 259] on input "Цілісна оболонка насіння подорожника Псиліум Now Foods Whole Psyllium Husks 454…" at bounding box center [326, 246] width 279 height 27
click at [224, 250] on input "Цілісна оболонка насіння подорожника Псиліум Now Foods Whole Psyllium Husks 454…" at bounding box center [326, 246] width 279 height 27
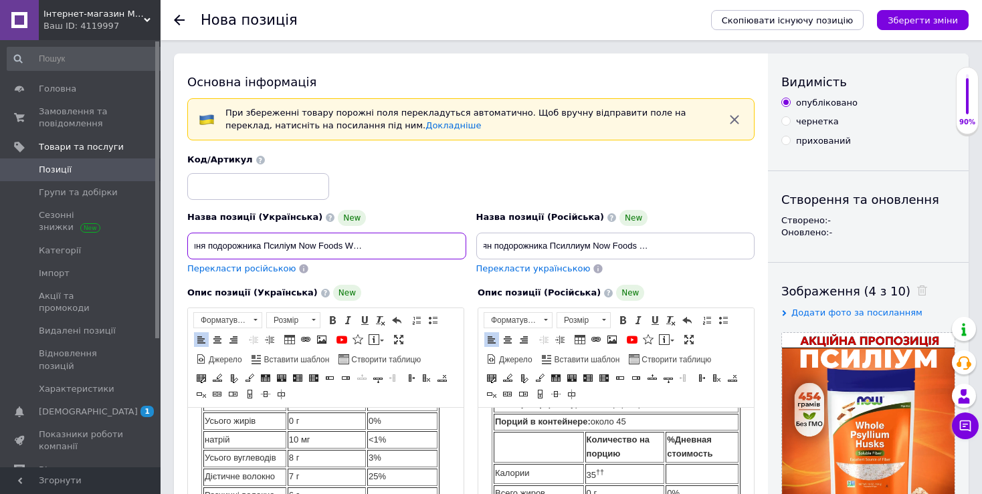
drag, startPoint x: 389, startPoint y: 247, endPoint x: 487, endPoint y: 244, distance: 98.3
click at [466, 244] on input "Цілісна оболонка насіння подорожника Псиліум Now Foods Whole Psyllium Husks 454…" at bounding box center [326, 246] width 279 height 27
click at [395, 277] on div "Назва позиції (Українська) New Цілісна оболонка насіння подорожника Псиліум Now…" at bounding box center [327, 243] width 289 height 76
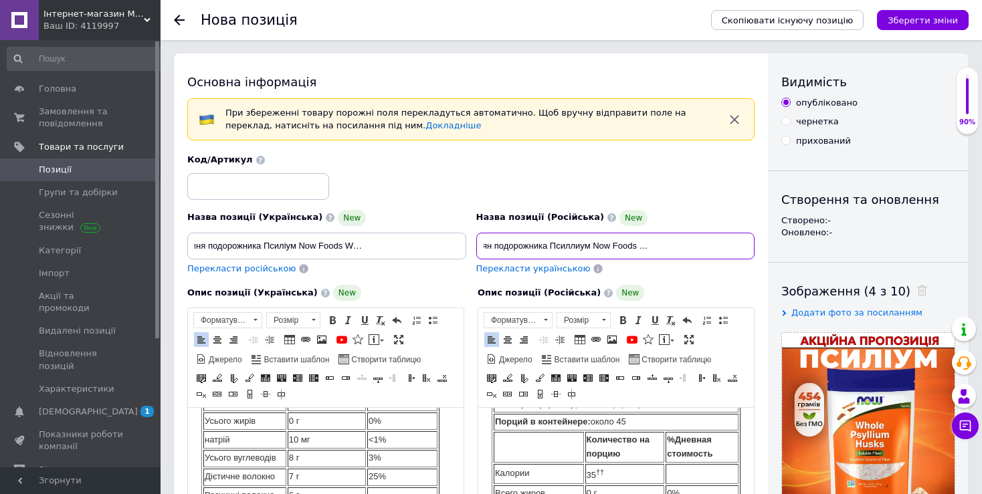
click at [506, 243] on input "Цельная оболочка семян подорожника Псиллиум Now Foods Whole Psyllium Husks 454 …" at bounding box center [615, 246] width 279 height 27
drag, startPoint x: 506, startPoint y: 243, endPoint x: 399, endPoint y: 241, distance: 107.7
click at [476, 245] on input "Цельная оболочка семян подорожника Псиллиум Now Foods Whole Psyllium Husks 454 …" at bounding box center [615, 246] width 279 height 27
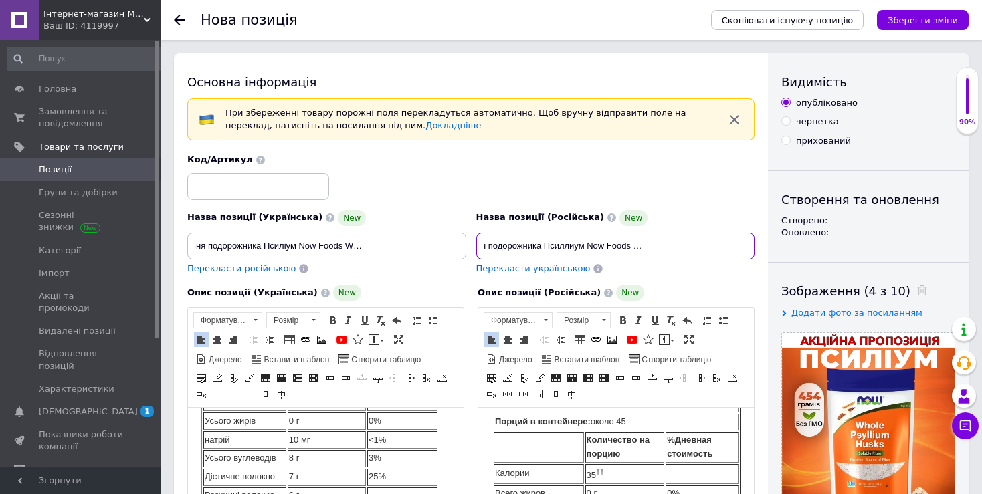
drag, startPoint x: 630, startPoint y: 245, endPoint x: 806, endPoint y: 243, distance: 175.9
click at [755, 244] on input "Цельная оболочка семян подорожника Псиллиум Now Foods Whole Psyllium Husks 454 …" at bounding box center [615, 246] width 279 height 27
click at [724, 275] on div "Назва позиції (Російська) New Цельная оболочка семян подорожника Псиллиум Now F…" at bounding box center [615, 243] width 289 height 76
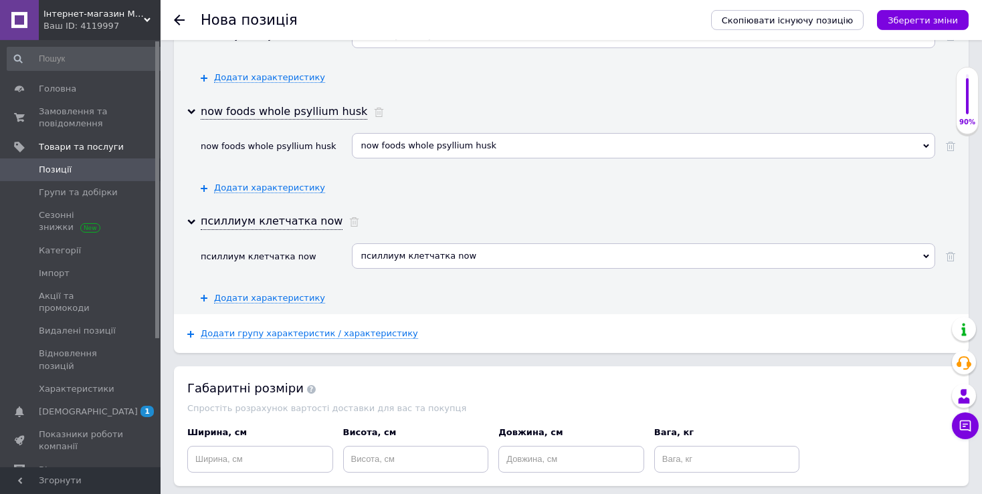
scroll to position [3418, 0]
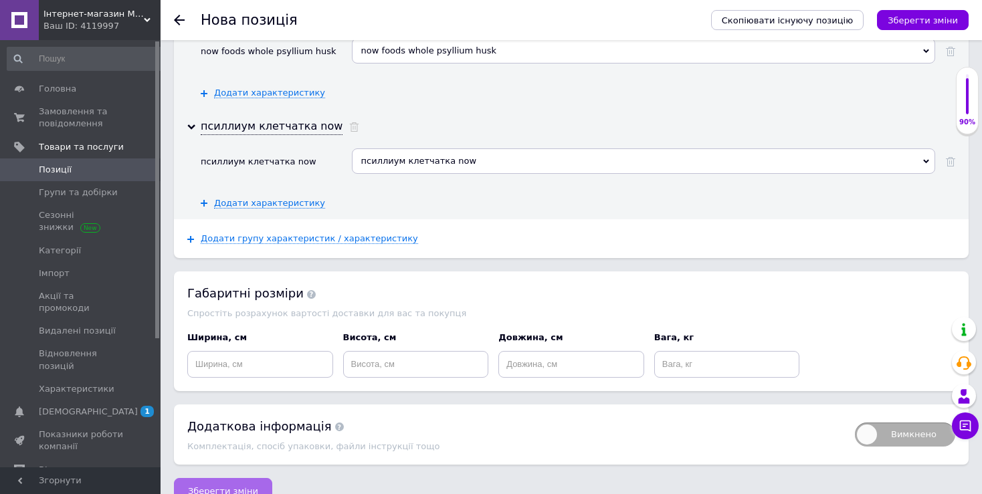
click at [221, 486] on span "Зберегти зміни" at bounding box center [223, 491] width 70 height 10
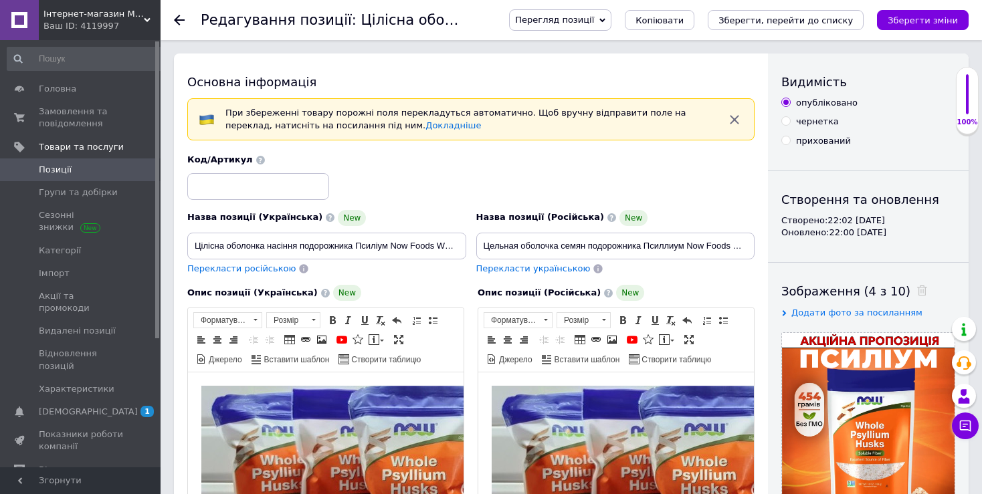
click at [594, 24] on span "Перегляд позиції" at bounding box center [554, 20] width 79 height 10
click at [605, 58] on li "Зберегти та переглянути на маркетплейсі" at bounding box center [614, 64] width 209 height 19
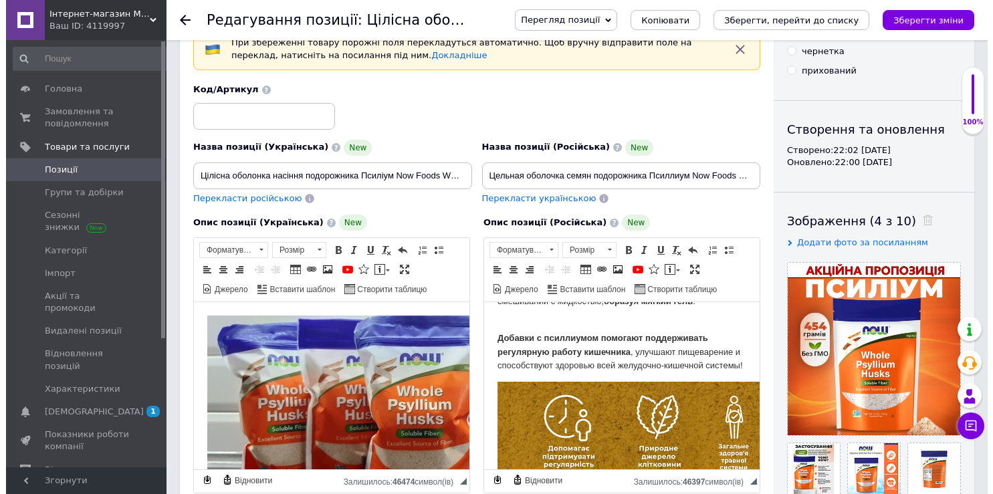
scroll to position [1108, 0]
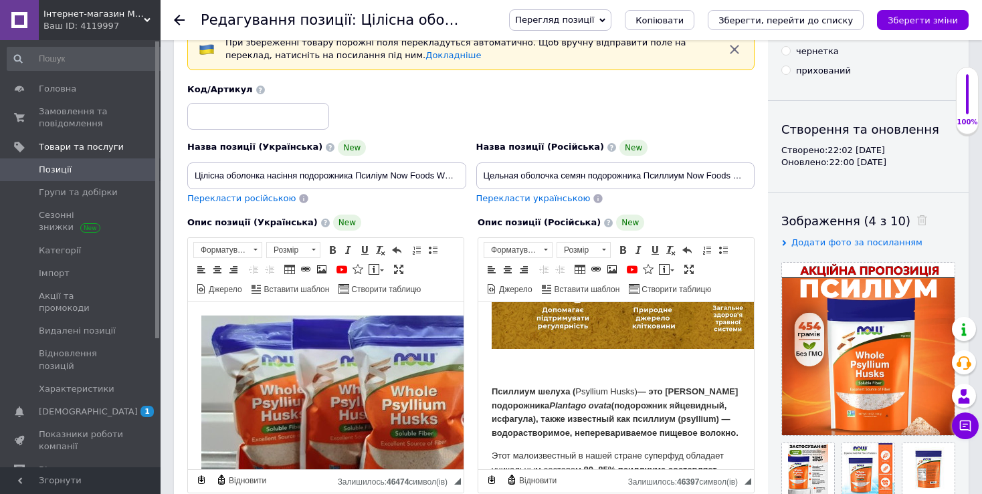
drag, startPoint x: 748, startPoint y: 317, endPoint x: 1234, endPoint y: 664, distance: 596.8
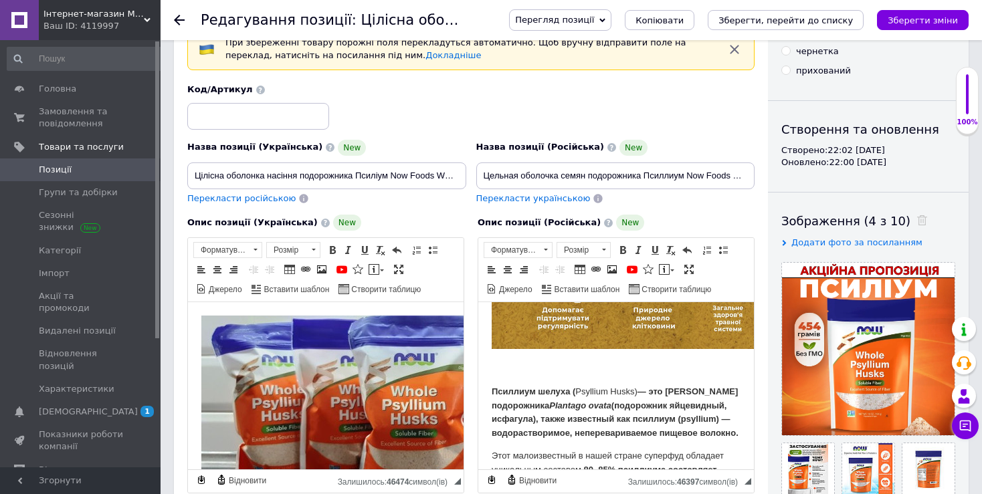
click at [698, 349] on img "Редактор, 3EDC124F-C073-4453-974A-23C7AC9BD634" at bounding box center [706, 296] width 428 height 106
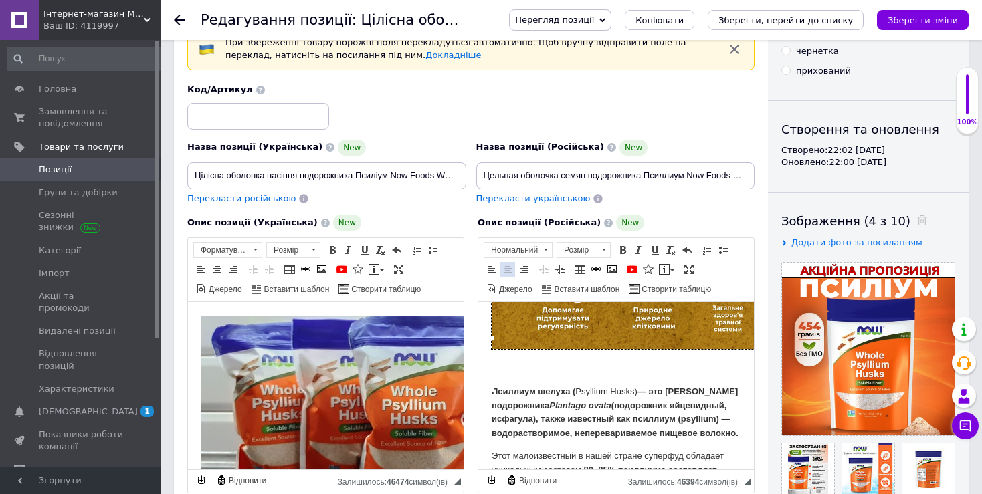
click at [509, 272] on span at bounding box center [507, 269] width 11 height 11
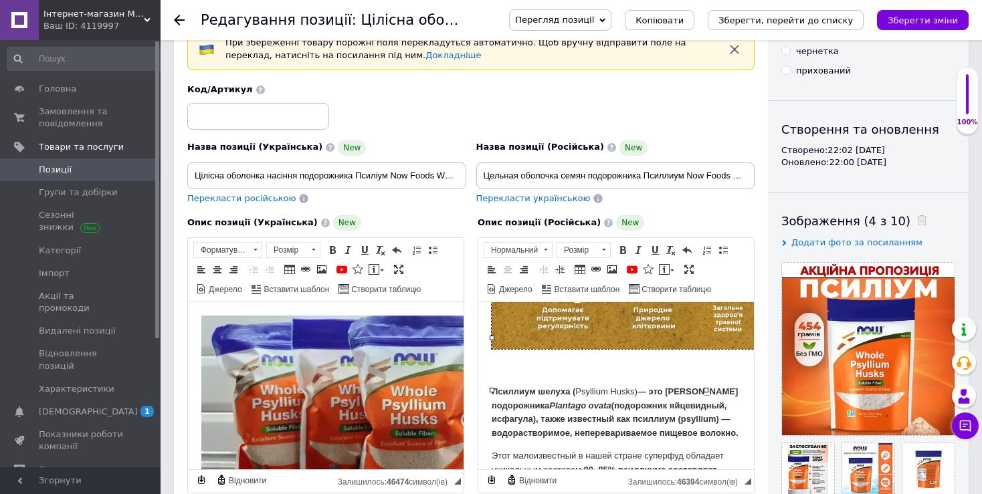
click at [553, 349] on img "Редактор, 3EDC124F-C073-4453-974A-23C7AC9BD634" at bounding box center [706, 296] width 428 height 106
click at [552, 343] on img "Редактор, 3EDC124F-C073-4453-974A-23C7AC9BD634" at bounding box center [706, 296] width 428 height 106
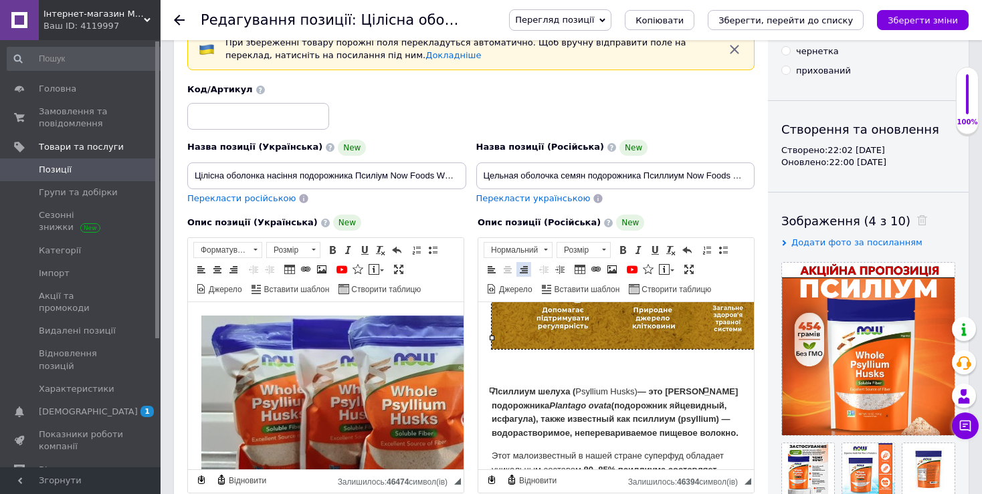
click at [524, 268] on span at bounding box center [523, 269] width 11 height 11
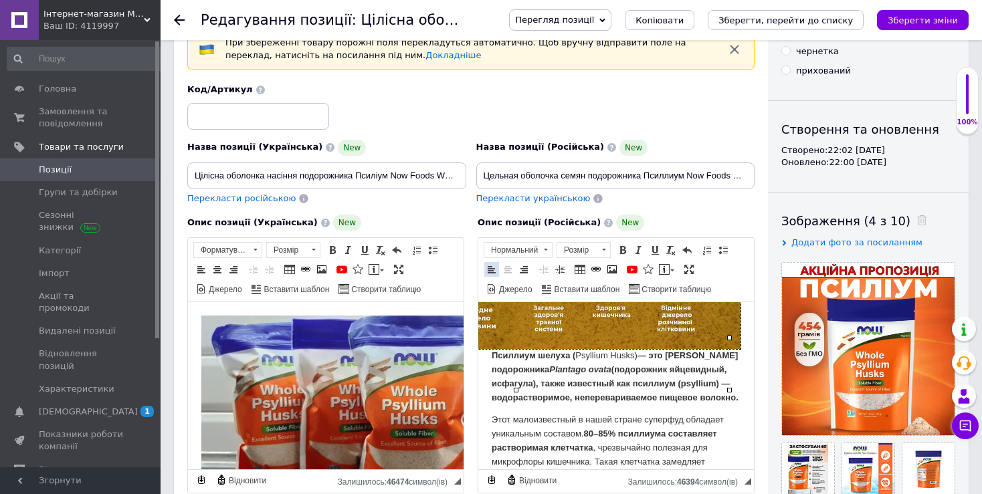
click at [498, 268] on link "По лівому краю" at bounding box center [491, 269] width 15 height 15
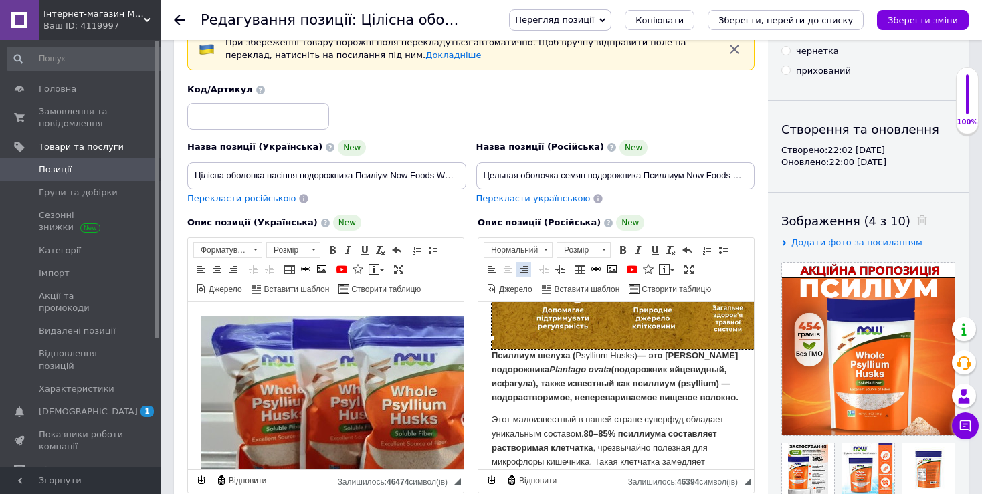
click at [523, 270] on span at bounding box center [523, 269] width 11 height 11
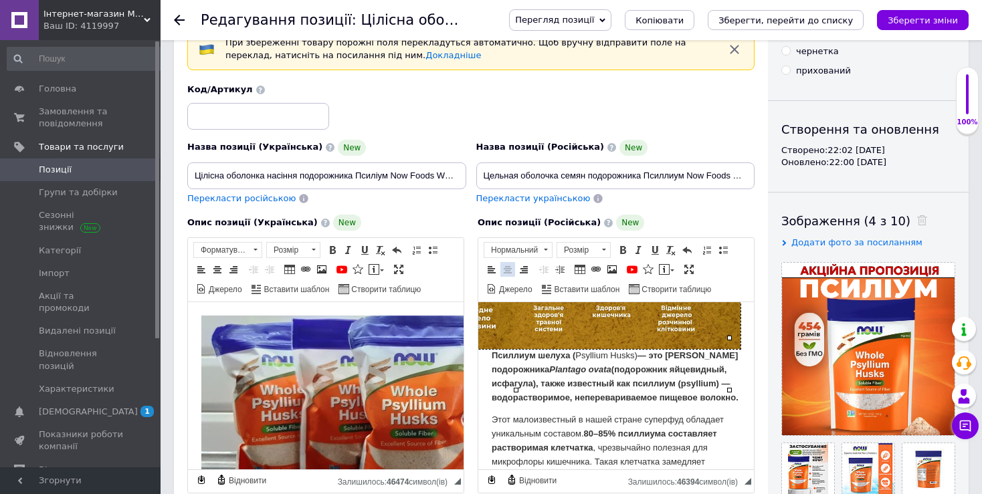
click at [510, 269] on span at bounding box center [507, 269] width 11 height 11
click at [496, 268] on span at bounding box center [491, 269] width 11 height 11
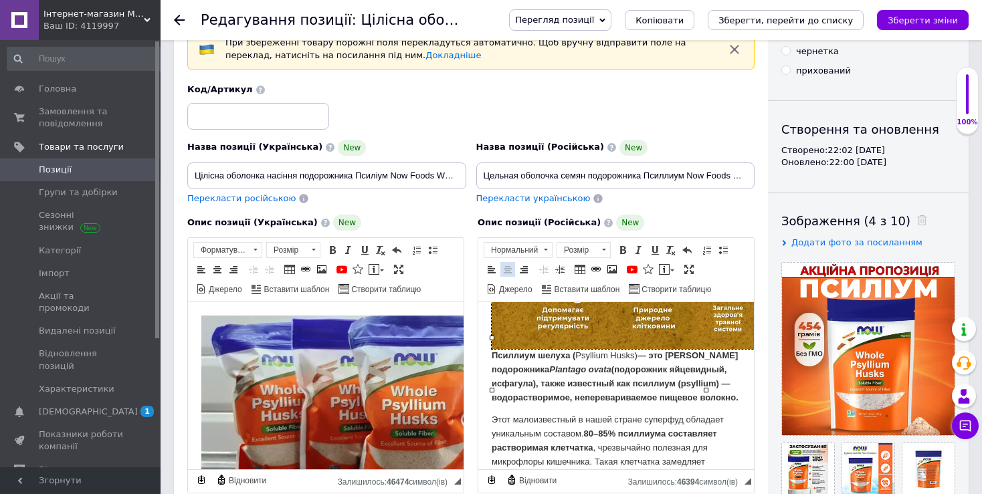
click at [510, 270] on span at bounding box center [507, 269] width 11 height 11
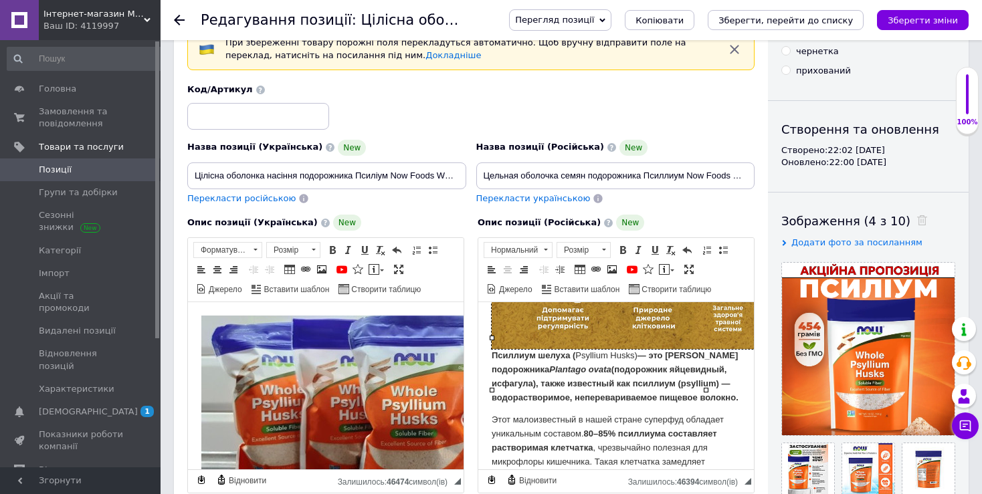
click at [545, 336] on img "Редактор, 3EDC124F-C073-4453-974A-23C7AC9BD634" at bounding box center [706, 296] width 428 height 106
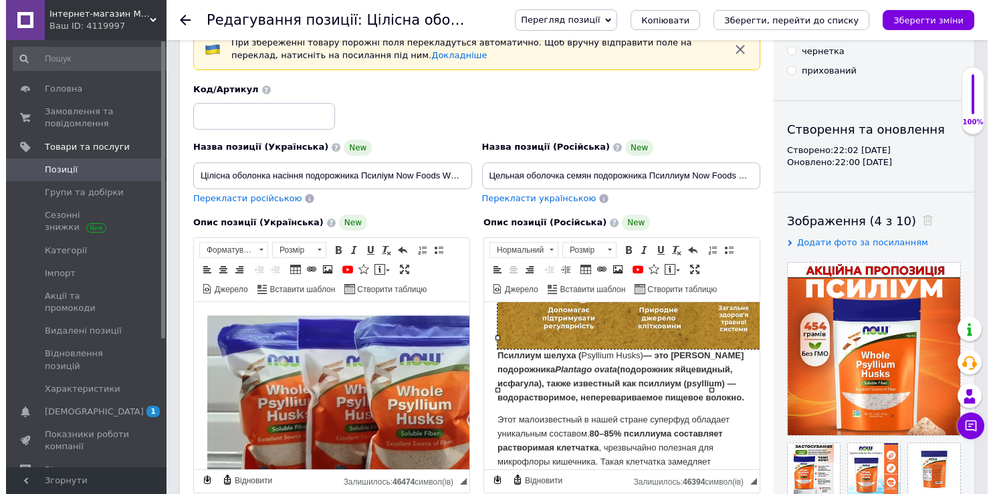
click at [550, 336] on img "Редактор, 3EDC124F-C073-4453-974A-23C7AC9BD634" at bounding box center [711, 296] width 428 height 106
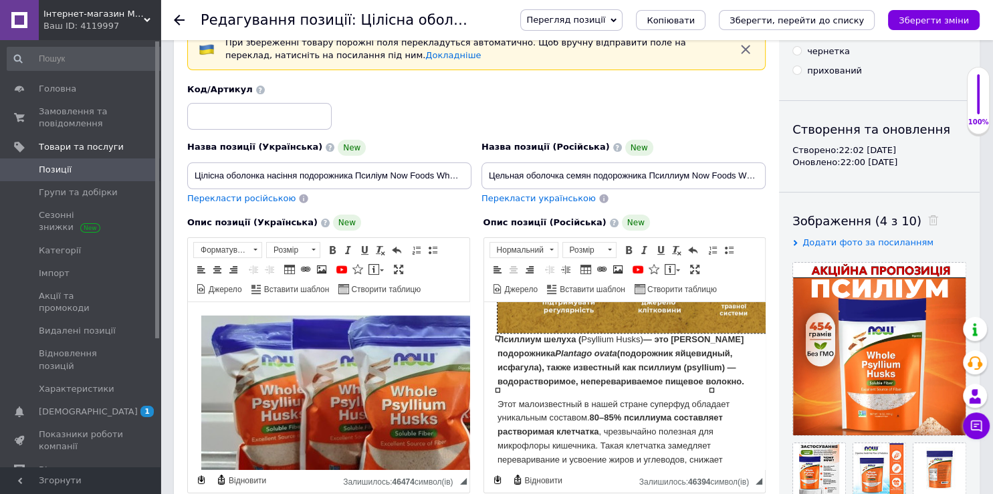
scroll to position [1077, 0]
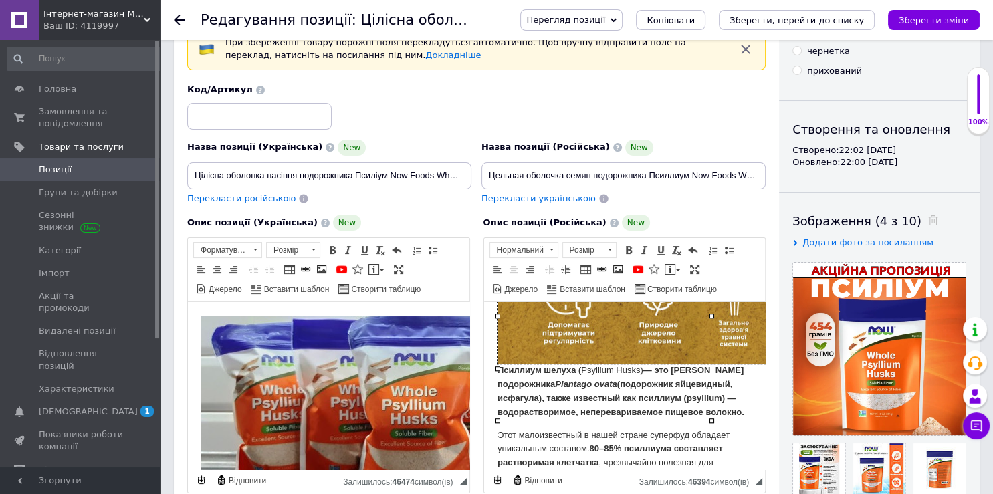
select select
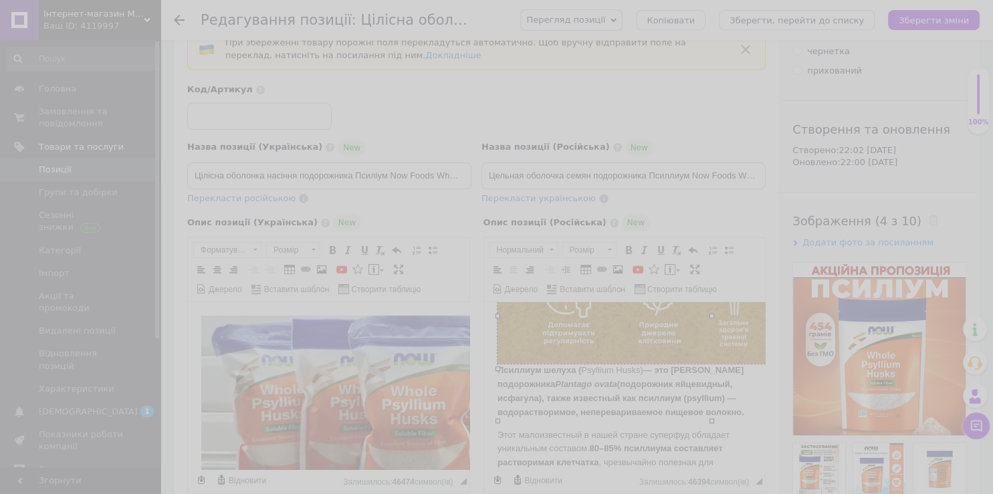
type input "[URL][DOMAIN_NAME]"
type input "640"
type input "158"
click at [545, 333] on div "Властивості зображення X Інформація про зображення Надіслати на сервер undefine…" at bounding box center [496, 247] width 993 height 494
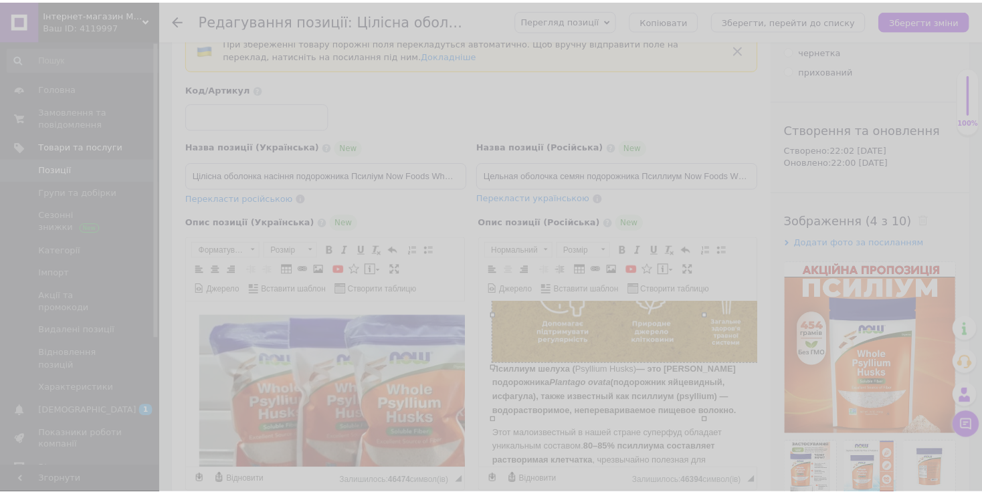
scroll to position [0, 129]
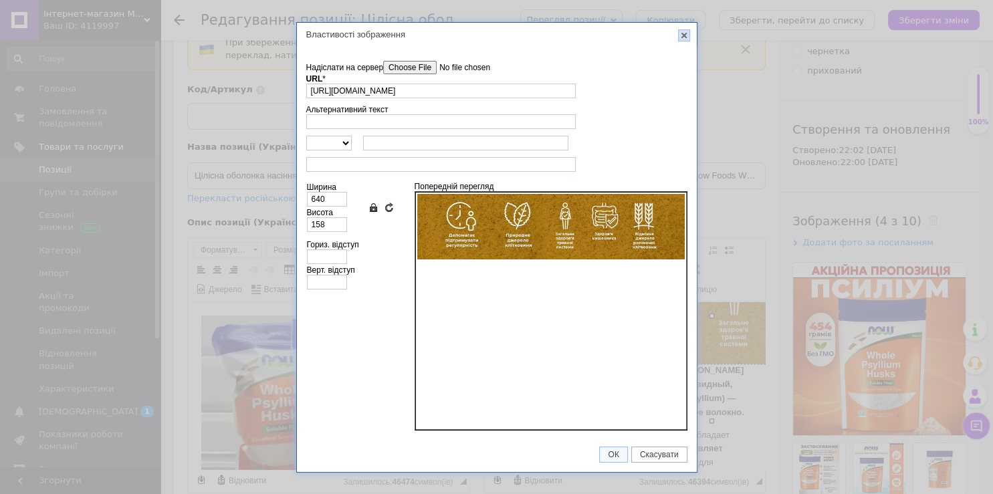
click at [686, 38] on link "X" at bounding box center [684, 35] width 12 height 12
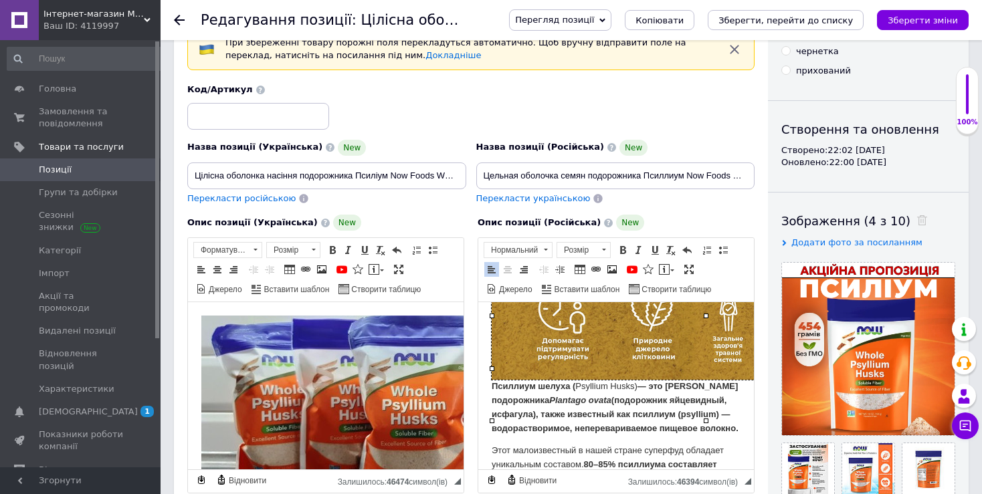
click at [615, 358] on img "Редактор, 3EDC124F-C073-4453-974A-23C7AC9BD634" at bounding box center [706, 327] width 428 height 106
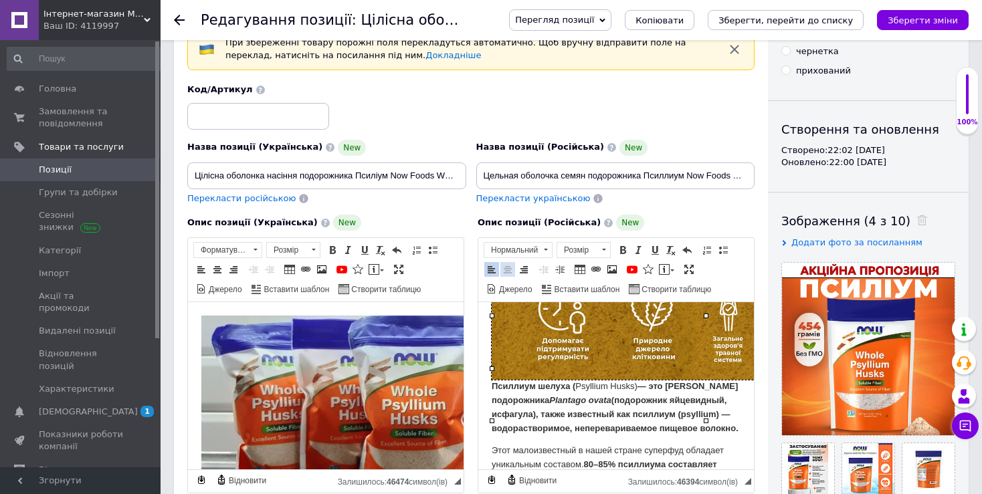
click at [508, 268] on span at bounding box center [507, 269] width 11 height 11
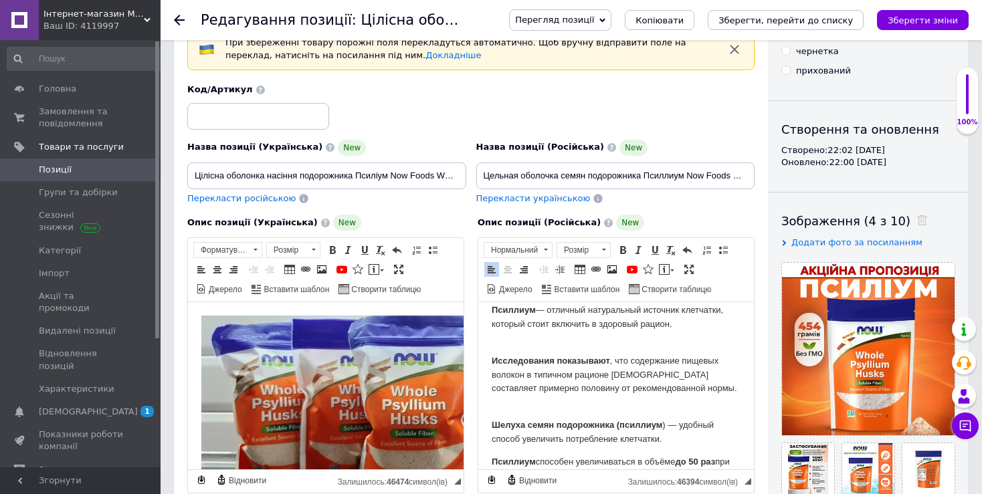
scroll to position [724, 0]
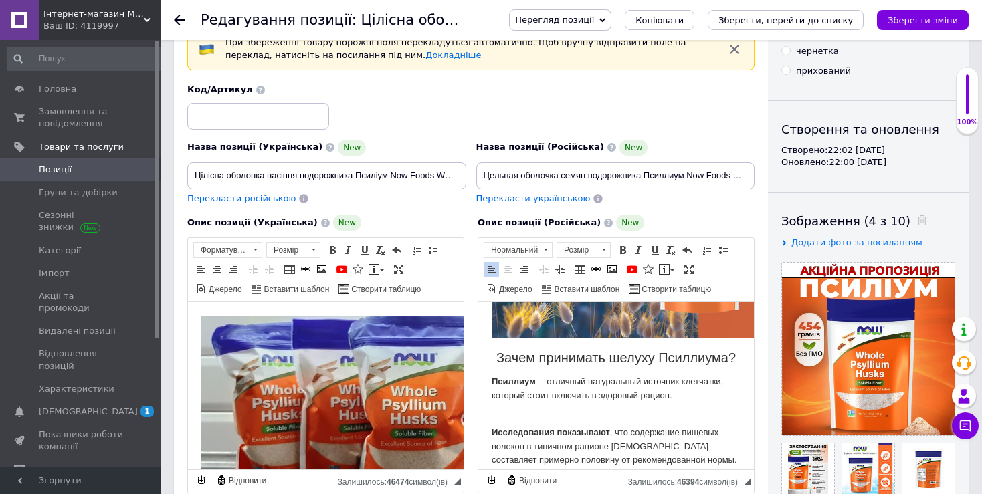
click at [586, 330] on img "Редактор, 3EDC124F-C073-4453-974A-23C7AC9BD634" at bounding box center [706, 257] width 428 height 161
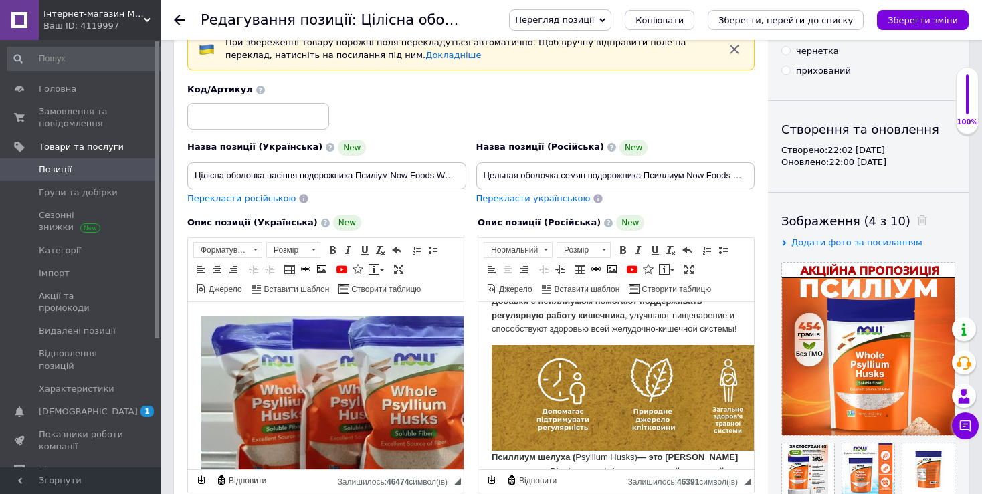
click at [588, 409] on img "Редактор, 3EDC124F-C073-4453-974A-23C7AC9BD634" at bounding box center [706, 398] width 428 height 106
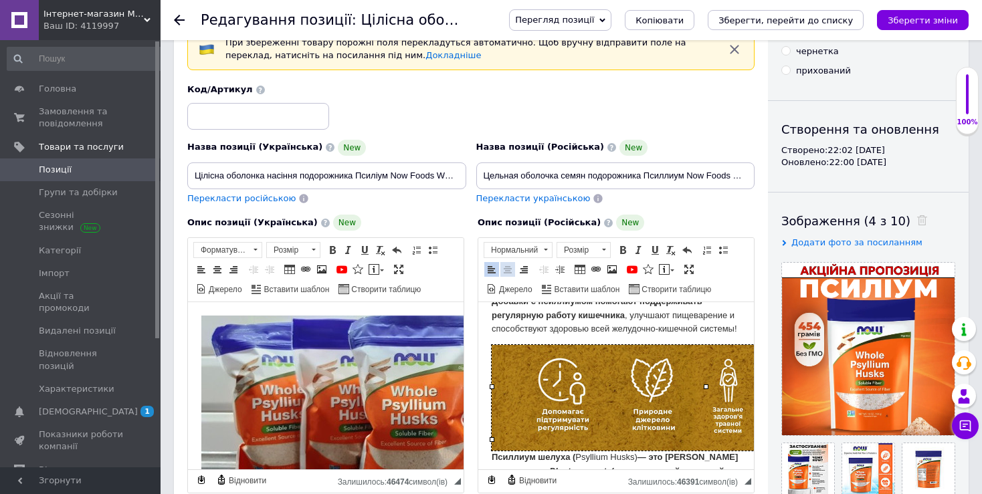
click at [508, 267] on span at bounding box center [507, 269] width 11 height 11
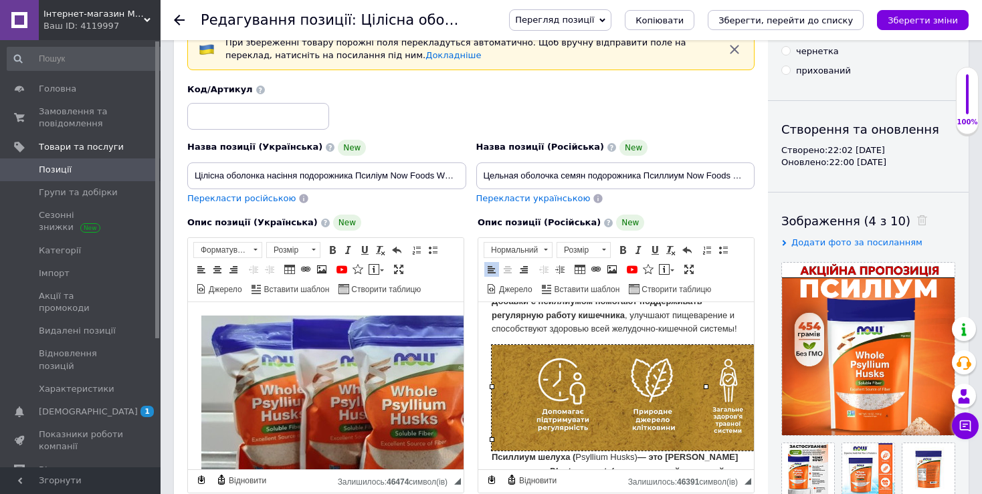
scroll to position [724, 0]
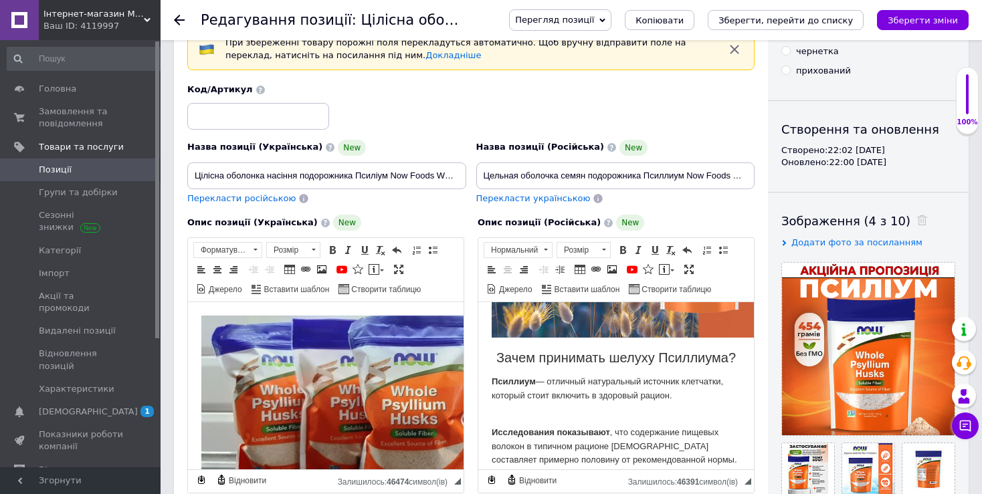
click at [588, 336] on img "Редактор, 3EDC124F-C073-4453-974A-23C7AC9BD634" at bounding box center [706, 257] width 428 height 161
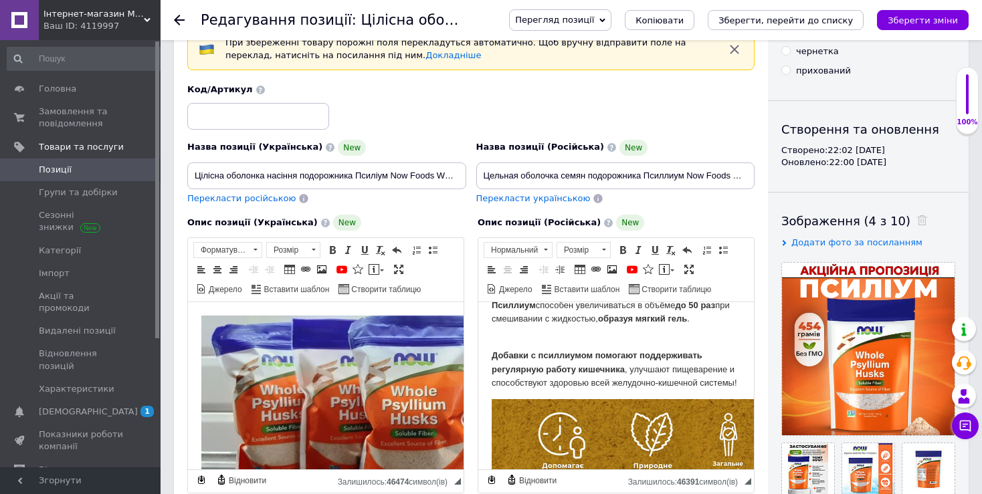
scroll to position [1077, 0]
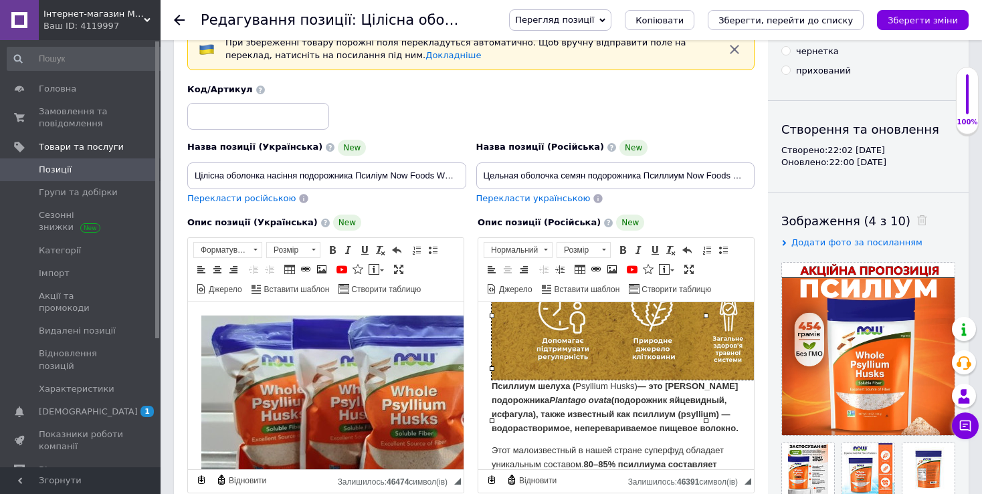
click at [589, 361] on img "Редактор, 3EDC124F-C073-4453-974A-23C7AC9BD634" at bounding box center [706, 327] width 428 height 106
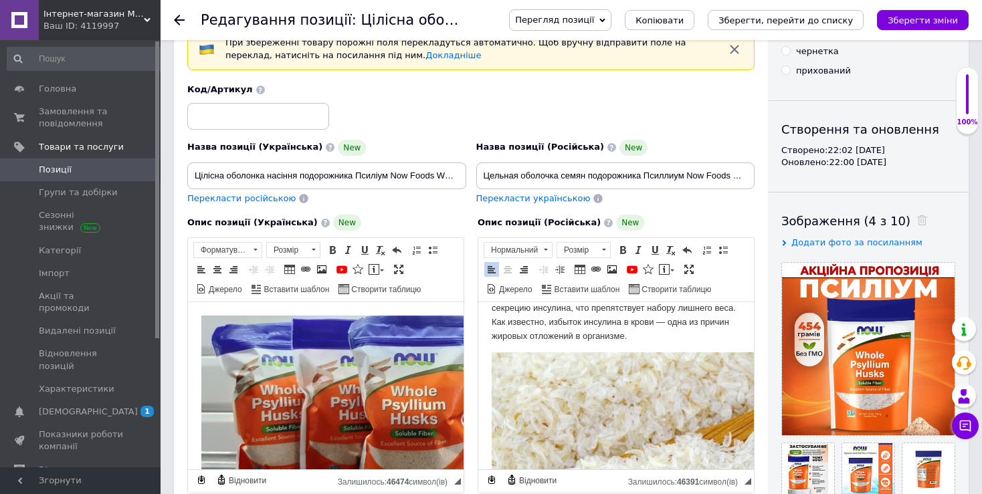
click at [589, 340] on p "Этот малоизвестный в нашей стране суперфуд обладает уникальным составом. 80–85%…" at bounding box center [616, 287] width 249 height 111
click at [587, 431] on img "Редактор, 3EDC124F-C073-4453-974A-23C7AC9BD634" at bounding box center [706, 494] width 428 height 285
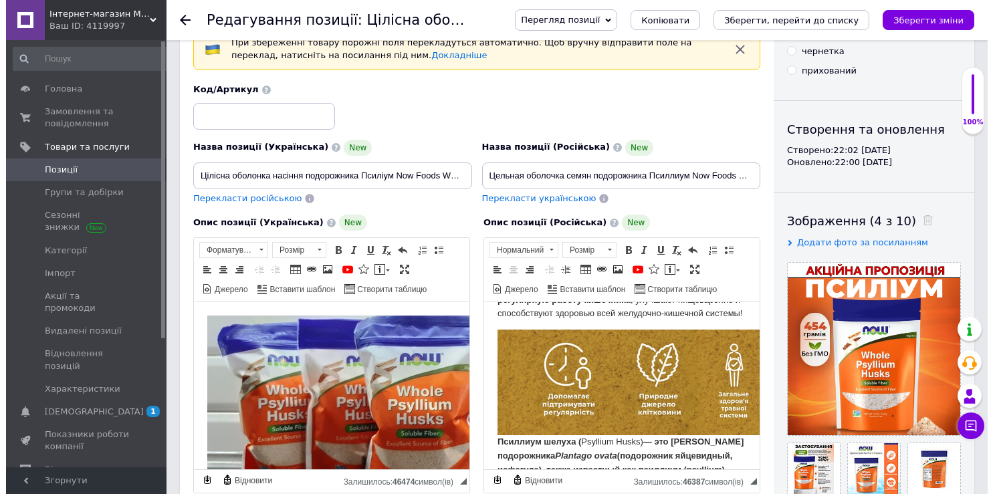
scroll to position [1077, 0]
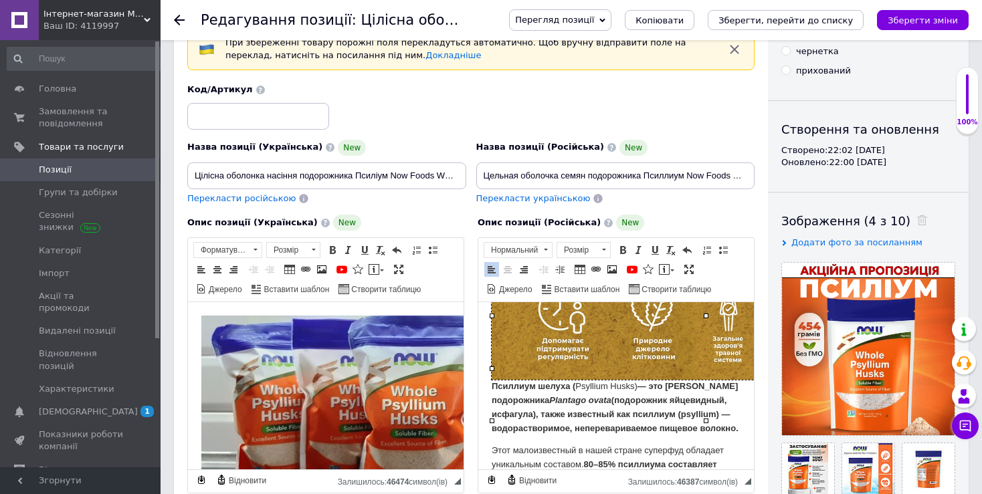
click at [594, 380] on img "Редактор, 3EDC124F-C073-4453-974A-23C7AC9BD634" at bounding box center [706, 327] width 428 height 106
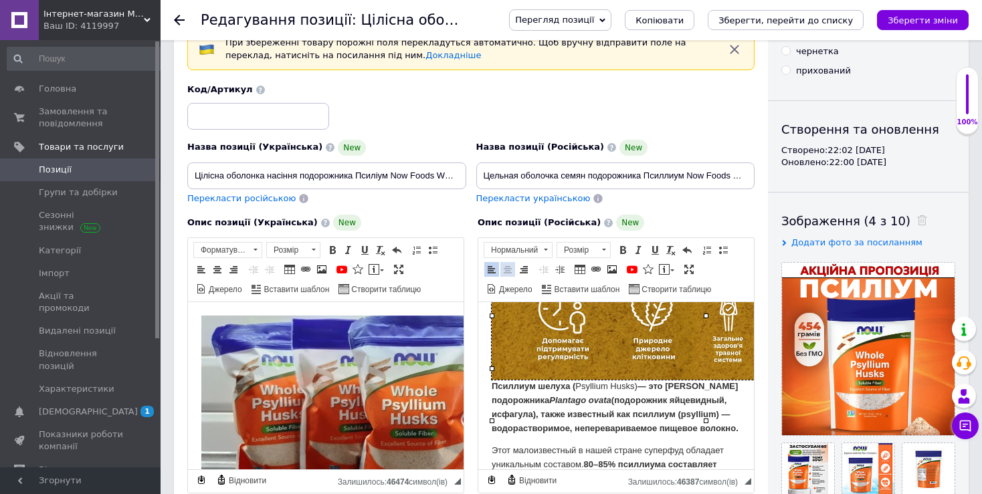
click at [507, 265] on span at bounding box center [507, 269] width 11 height 11
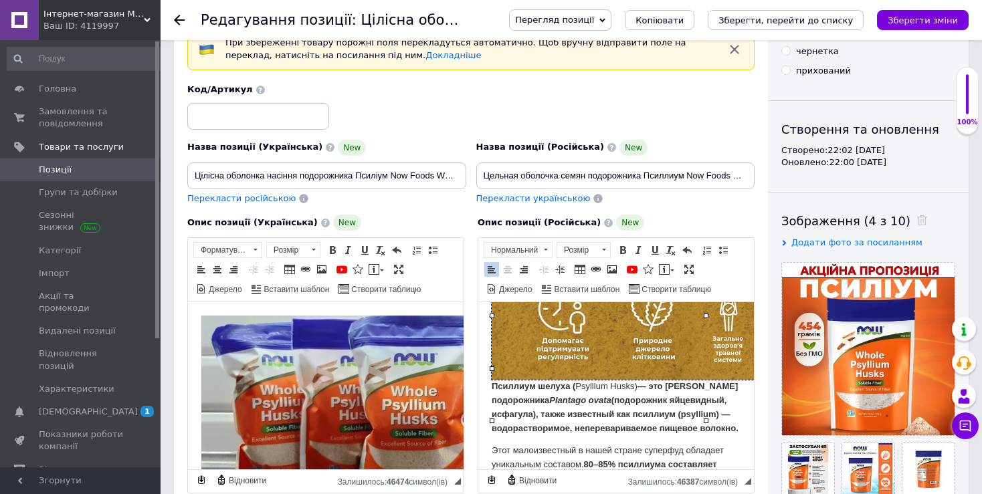
click at [564, 380] on img "Редактор, 3EDC124F-C073-4453-974A-23C7AC9BD634" at bounding box center [706, 327] width 428 height 106
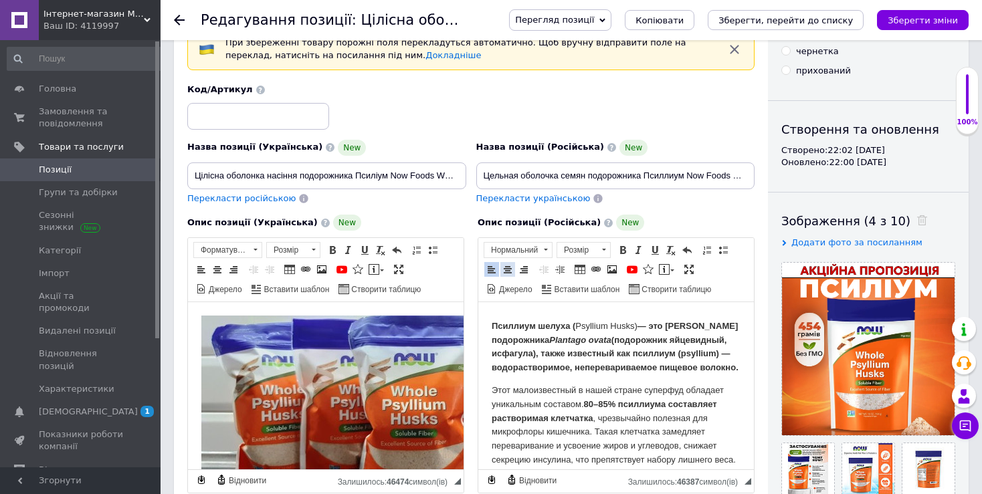
click at [512, 266] on span at bounding box center [507, 269] width 11 height 11
click at [611, 269] on span at bounding box center [612, 269] width 11 height 11
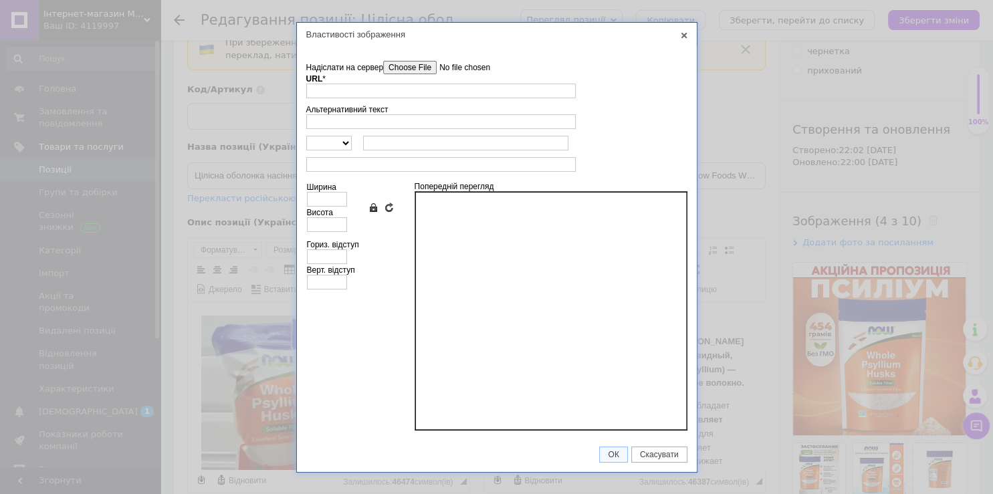
click at [401, 72] on input"] "Надіслати на сервер" at bounding box center [459, 67] width 152 height 13
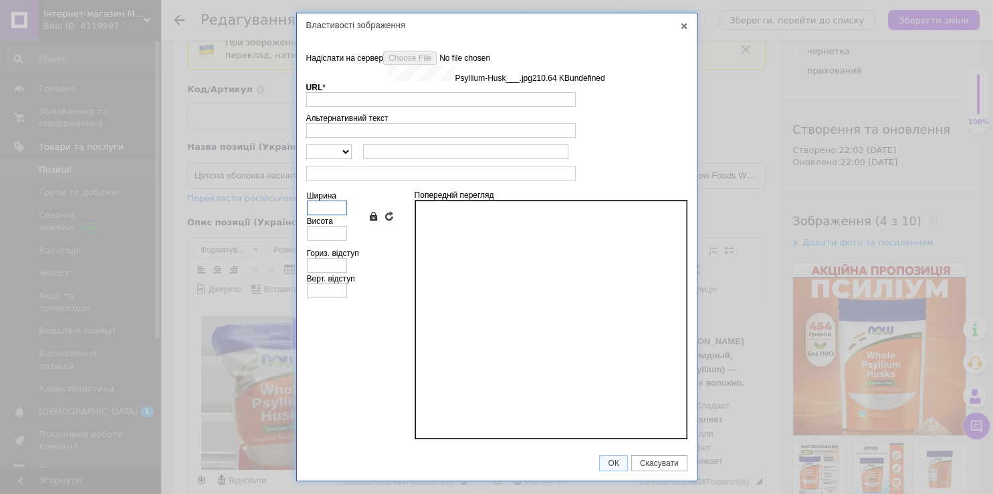
click at [332, 210] on input "Ширина" at bounding box center [327, 208] width 40 height 15
click at [320, 243] on td "Ширина Висота Зберегти пропорції Очистити поля розмірів" at bounding box center [350, 216] width 88 height 58
click at [320, 239] on input "Висота" at bounding box center [327, 233] width 40 height 15
click at [327, 209] on input "Ширина" at bounding box center [327, 208] width 40 height 15
type input "[URL][DOMAIN_NAME]"
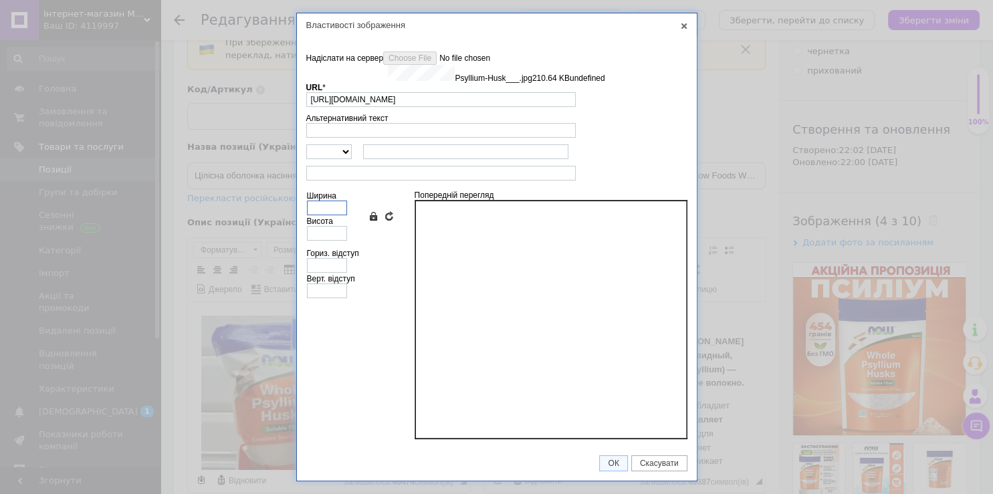
type input "640"
type input "158"
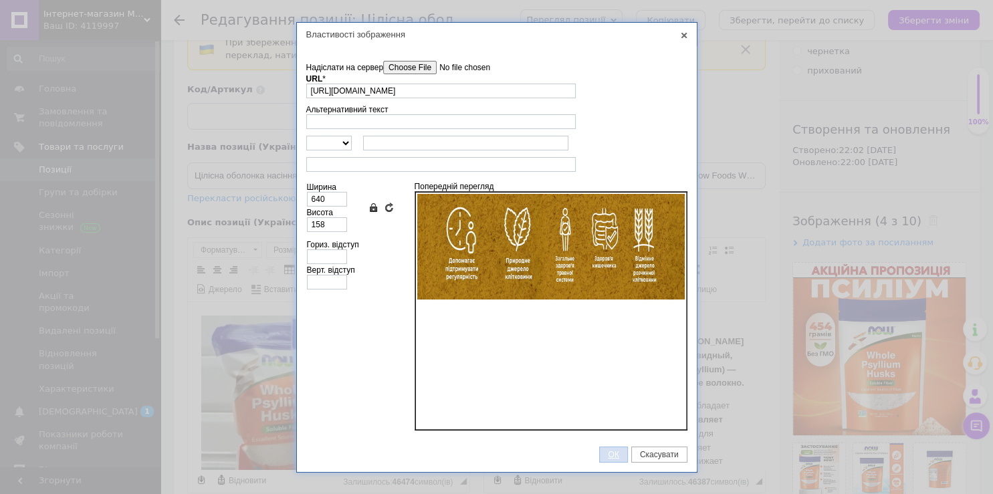
drag, startPoint x: 609, startPoint y: 459, endPoint x: 130, endPoint y: 158, distance: 565.5
click at [609, 459] on span "ОК" at bounding box center [613, 454] width 27 height 9
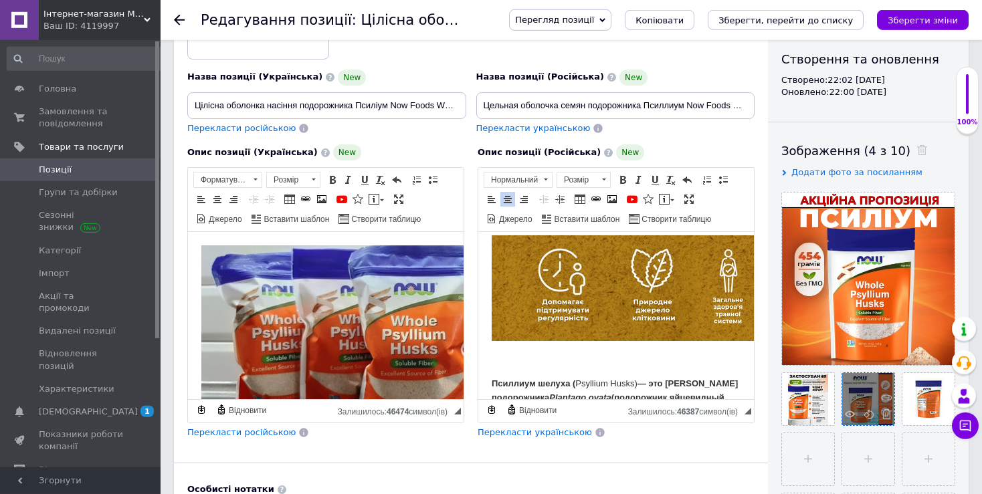
scroll to position [141, 0]
click at [885, 417] on icon at bounding box center [886, 414] width 10 height 10
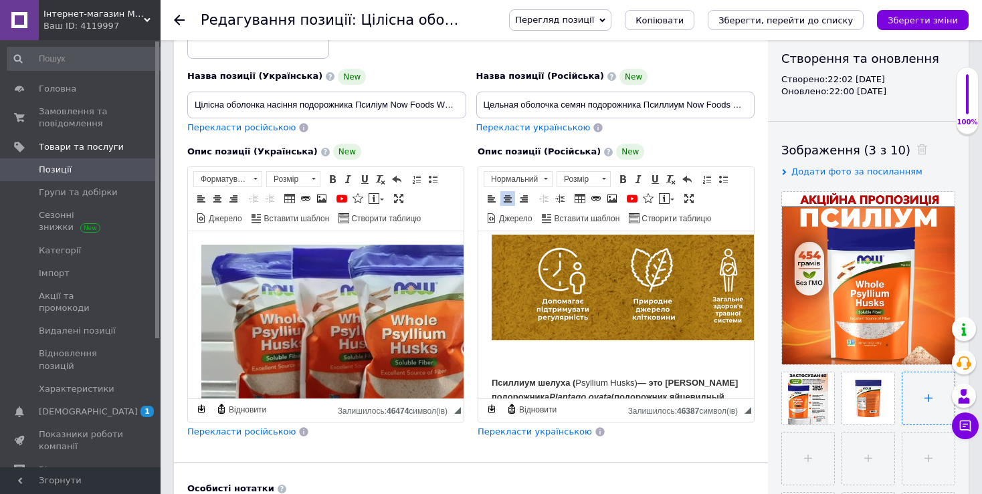
click at [927, 401] on input "file" at bounding box center [928, 398] width 52 height 52
click at [919, 399] on input "file" at bounding box center [928, 398] width 52 height 52
type input "C:\fakepath\_tselnaya-obolochka-semyan____.jpg"
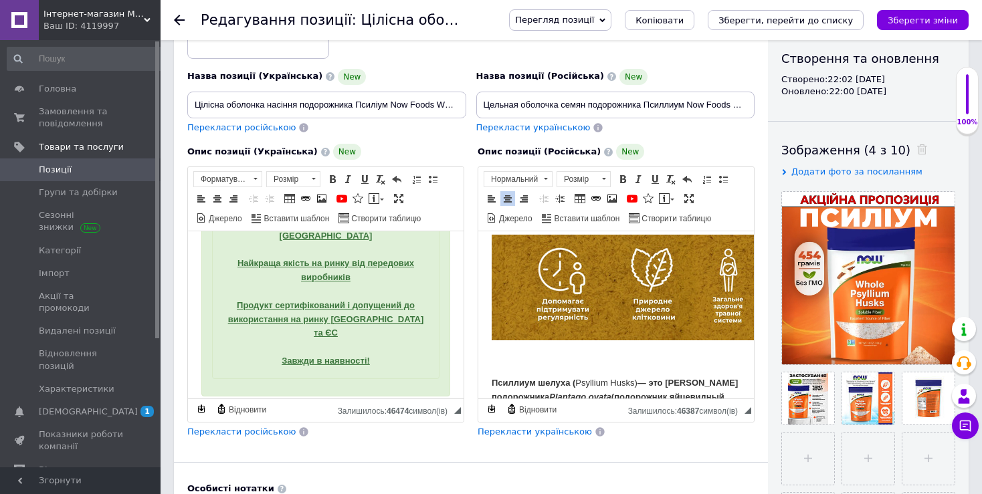
scroll to position [776, 0]
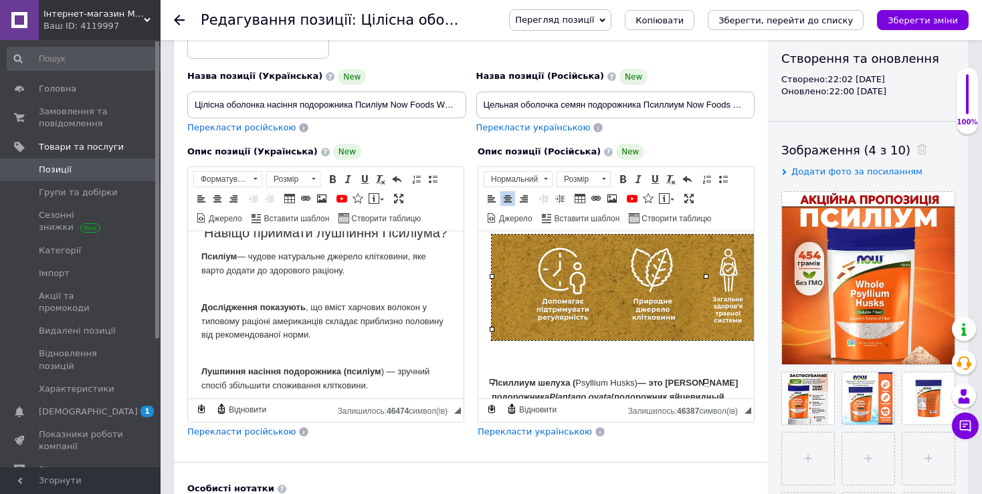
click at [601, 324] on img "Редактор, 3EDC124F-C073-4453-974A-23C7AC9BD634" at bounding box center [706, 288] width 428 height 106
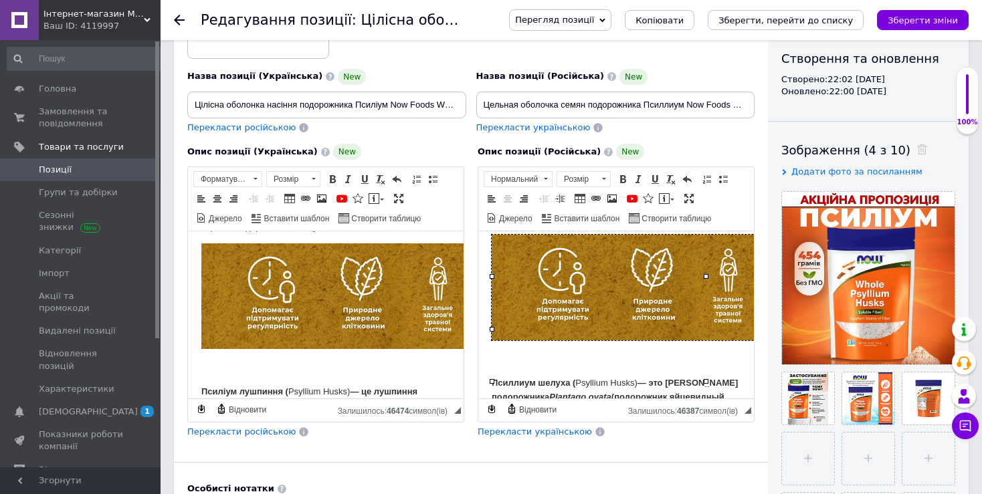
scroll to position [1130, 0]
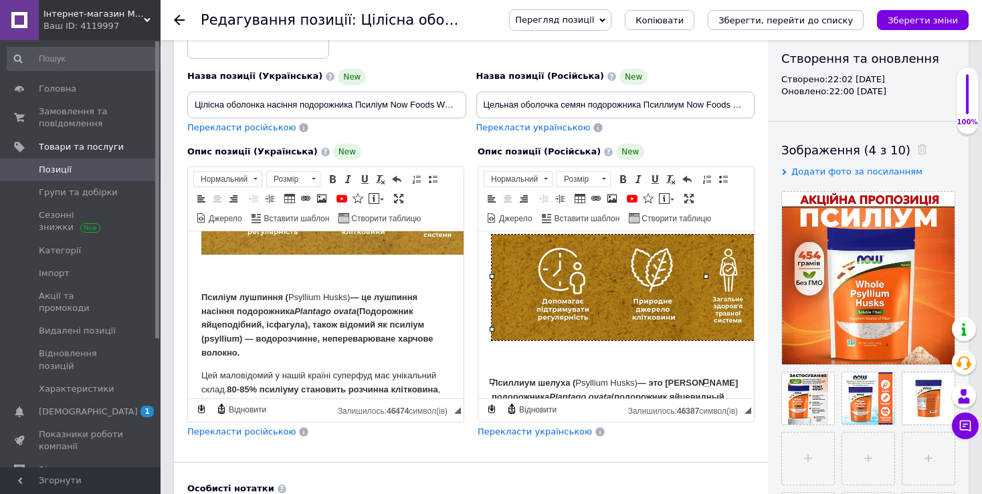
click at [336, 253] on img "Редактор, 4D51584A-60A7-48C2-8468-A7EAD999D1D8" at bounding box center [415, 202] width 428 height 106
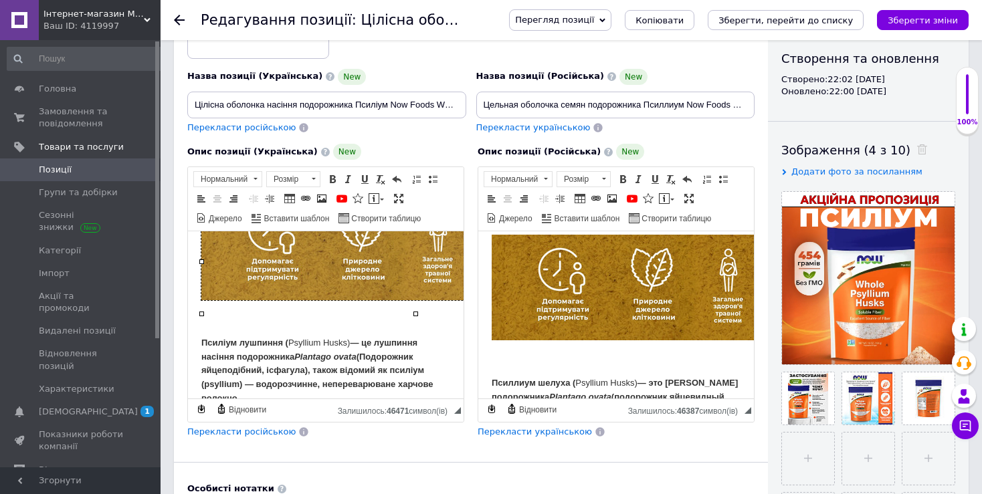
scroll to position [1059, 0]
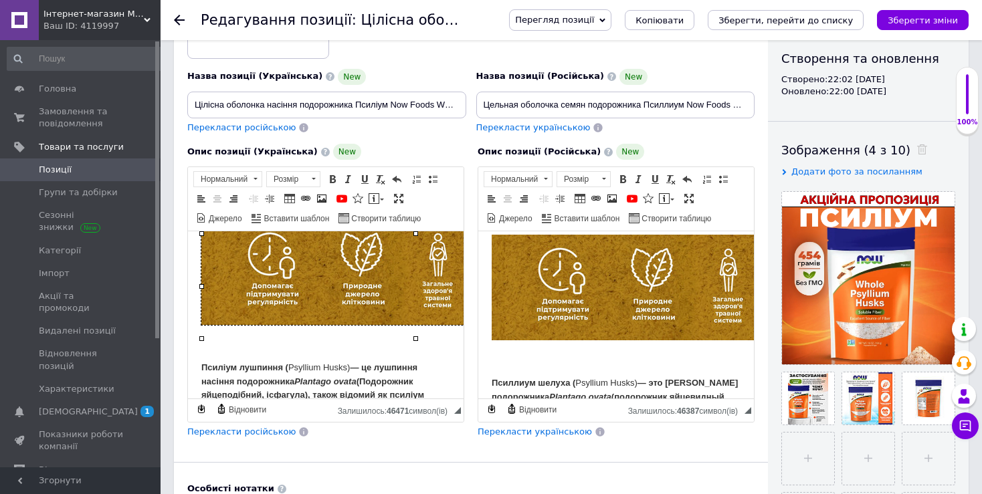
click at [594, 25] on span "Перегляд позиції" at bounding box center [554, 20] width 79 height 10
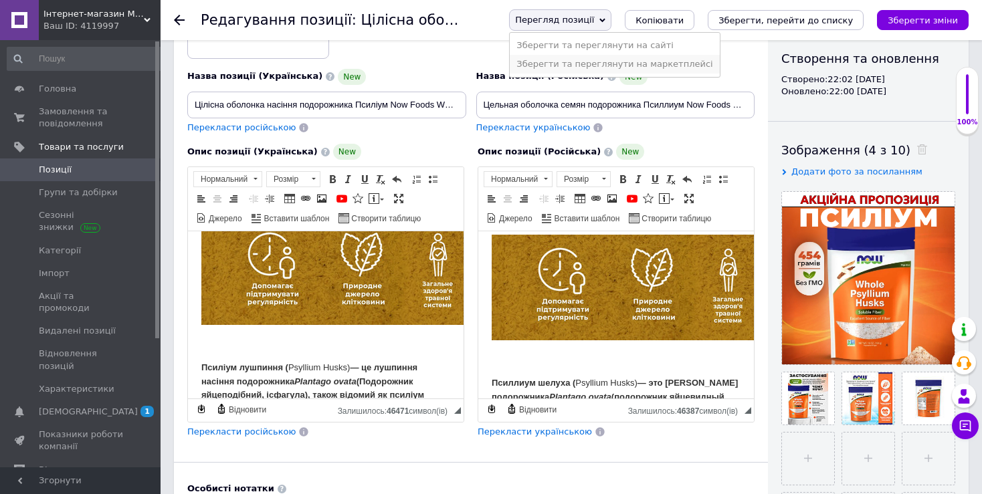
click at [631, 64] on li "Зберегти та переглянути на маркетплейсі" at bounding box center [614, 64] width 209 height 19
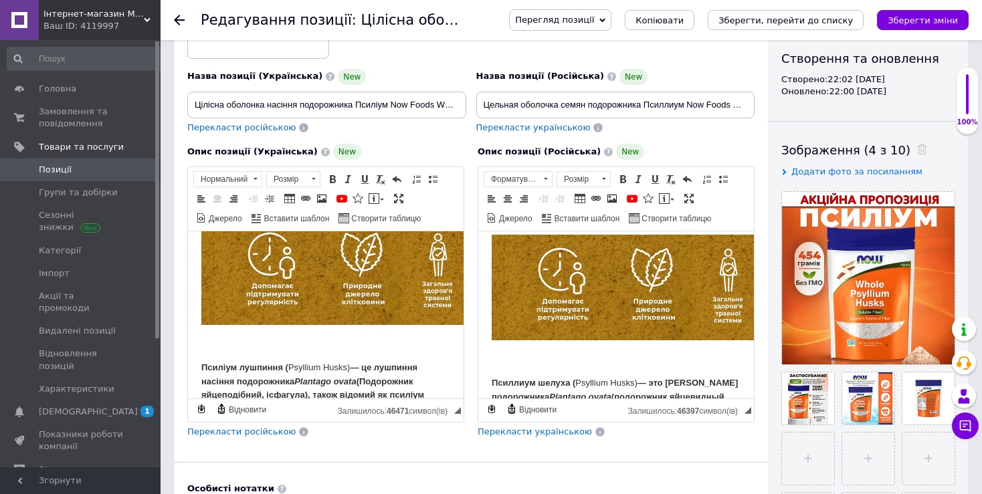
scroll to position [0, 0]
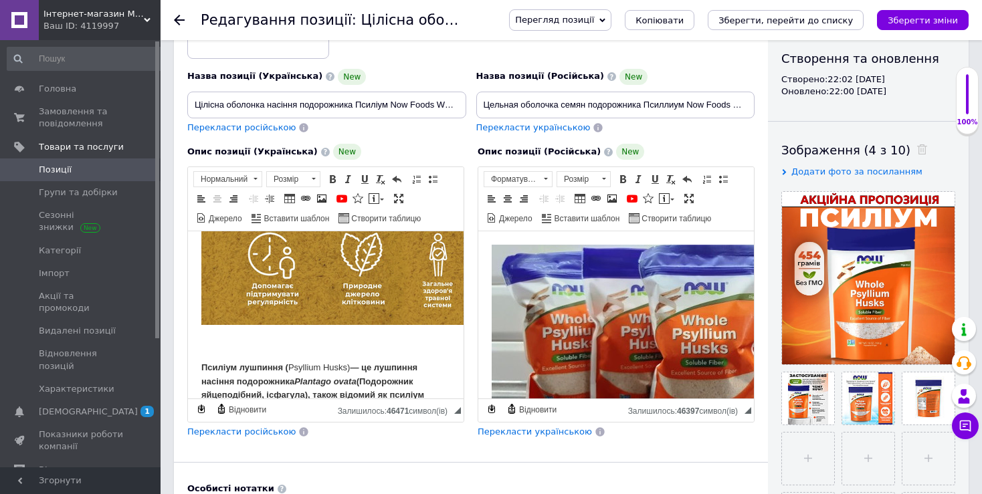
click at [352, 300] on img "Редактор, 4D51584A-60A7-48C2-8468-A7EAD999D1D8" at bounding box center [415, 272] width 428 height 106
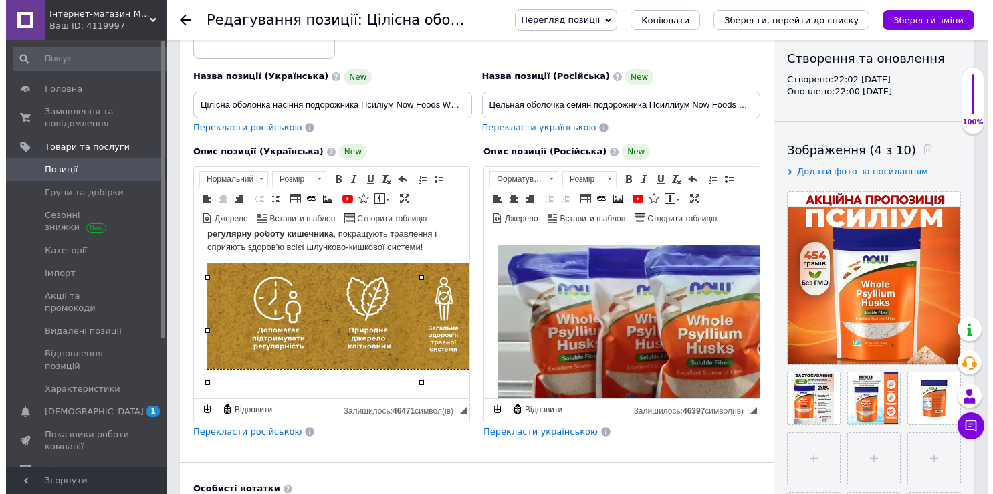
scroll to position [988, 0]
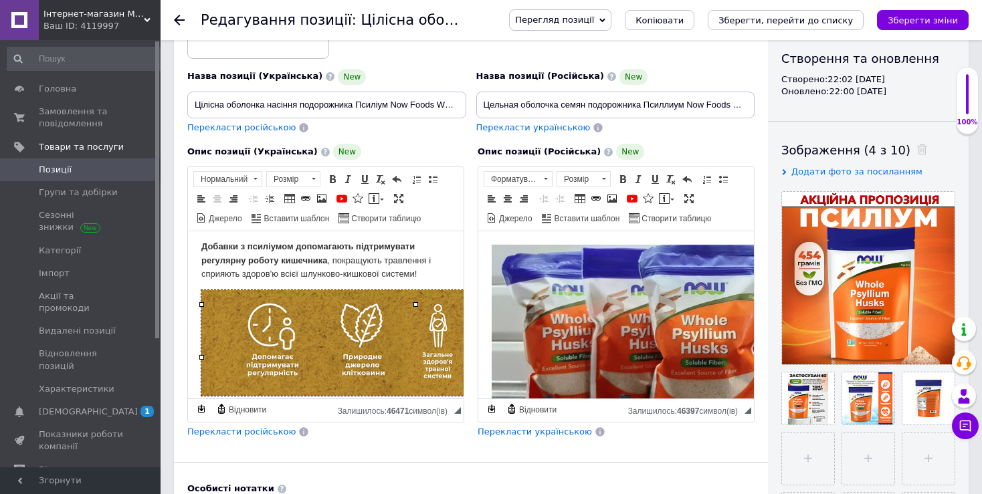
click at [339, 348] on img "Редактор, 4D51584A-60A7-48C2-8468-A7EAD999D1D8" at bounding box center [415, 343] width 428 height 106
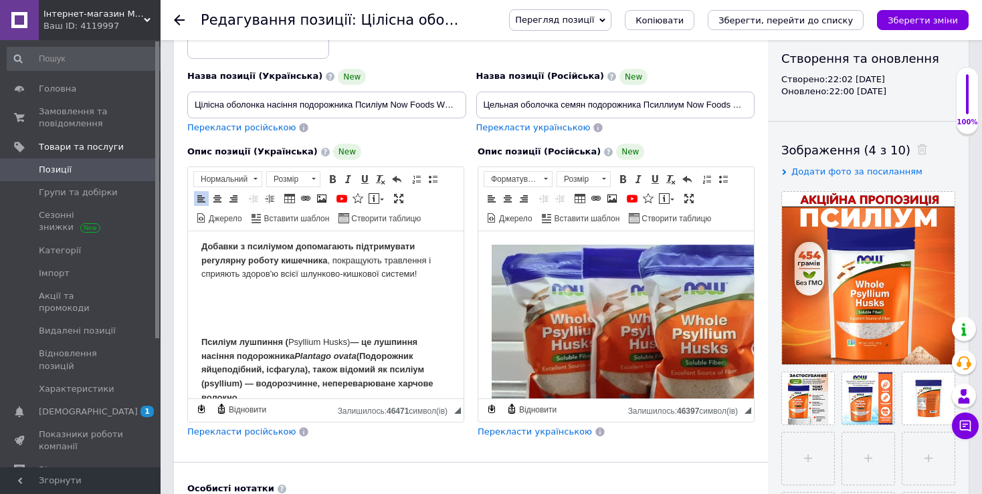
click at [221, 193] on span at bounding box center [217, 198] width 11 height 11
click at [314, 197] on link "Зображення" at bounding box center [321, 198] width 15 height 15
select select
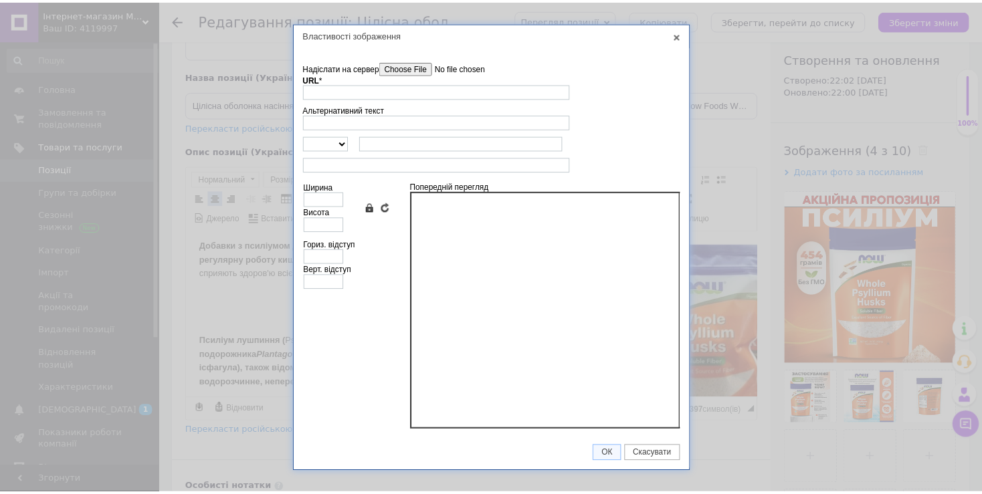
scroll to position [973, 0]
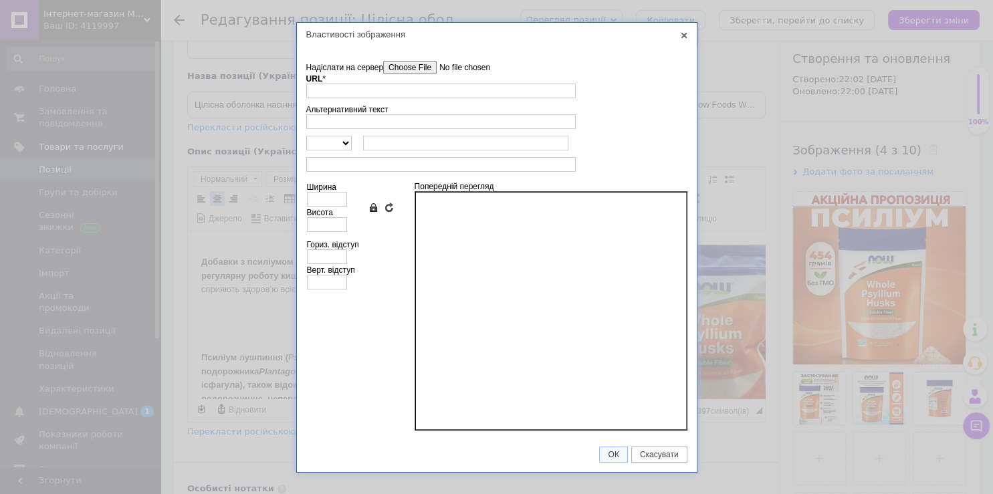
click at [393, 71] on input"] "Надіслати на сервер" at bounding box center [459, 67] width 152 height 13
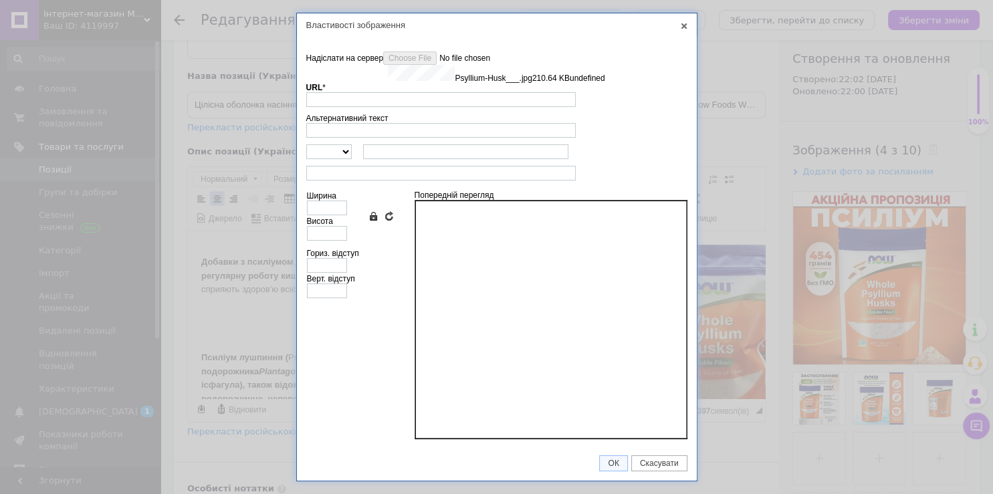
type input "[URL][DOMAIN_NAME]"
type input "640"
type input "158"
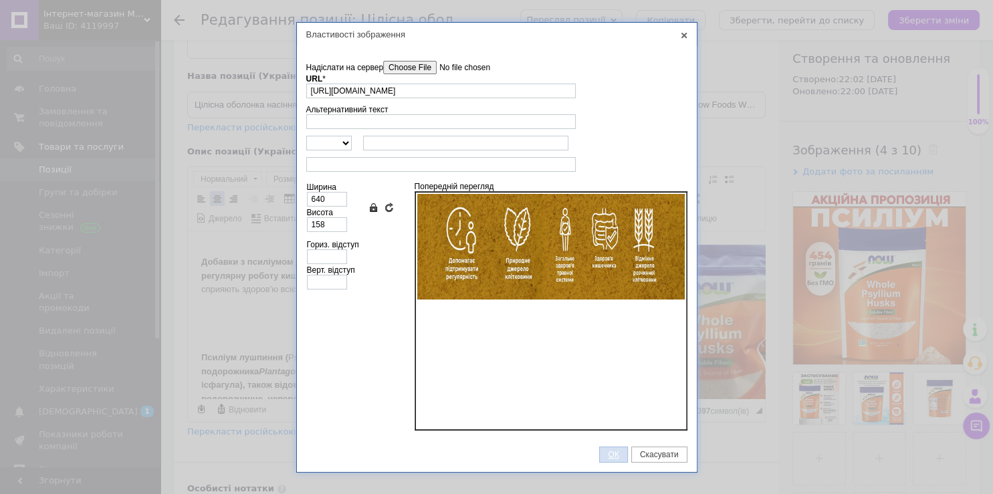
click at [615, 453] on span "ОК" at bounding box center [613, 454] width 27 height 9
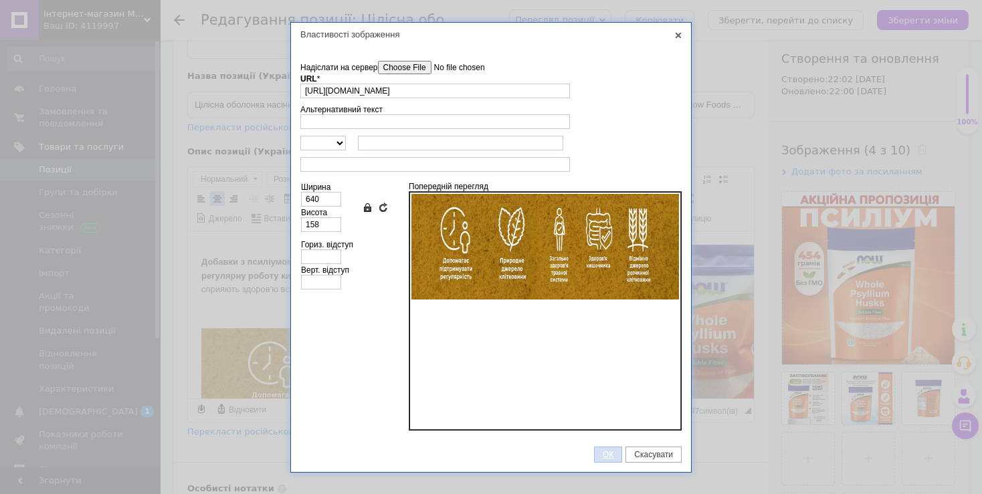
scroll to position [1033, 0]
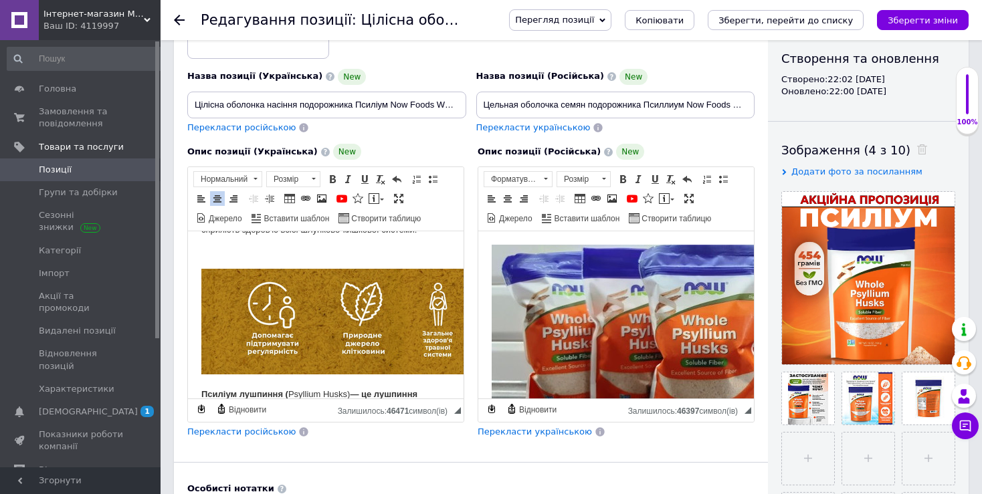
click at [594, 25] on span "Перегляд позиції" at bounding box center [554, 20] width 79 height 10
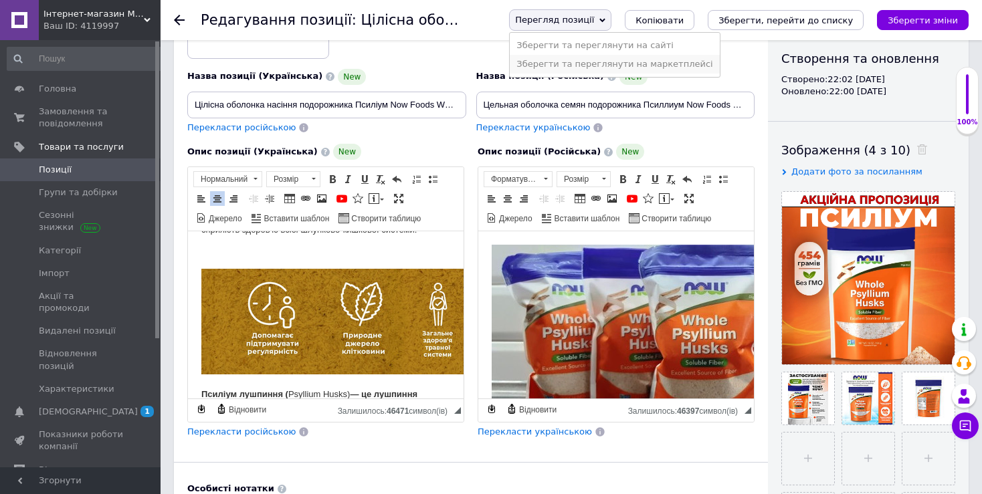
click at [629, 61] on li "Зберегти та переглянути на маркетплейсі" at bounding box center [614, 64] width 209 height 19
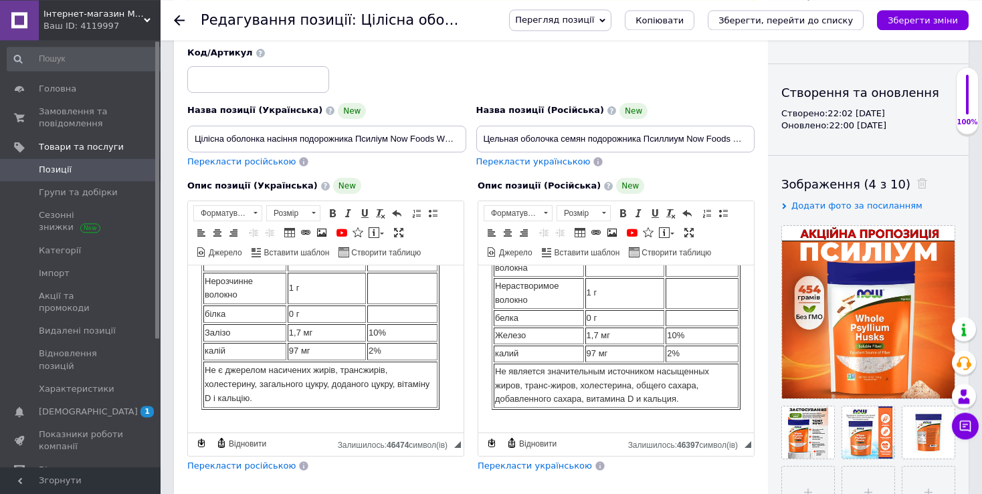
scroll to position [70, 0]
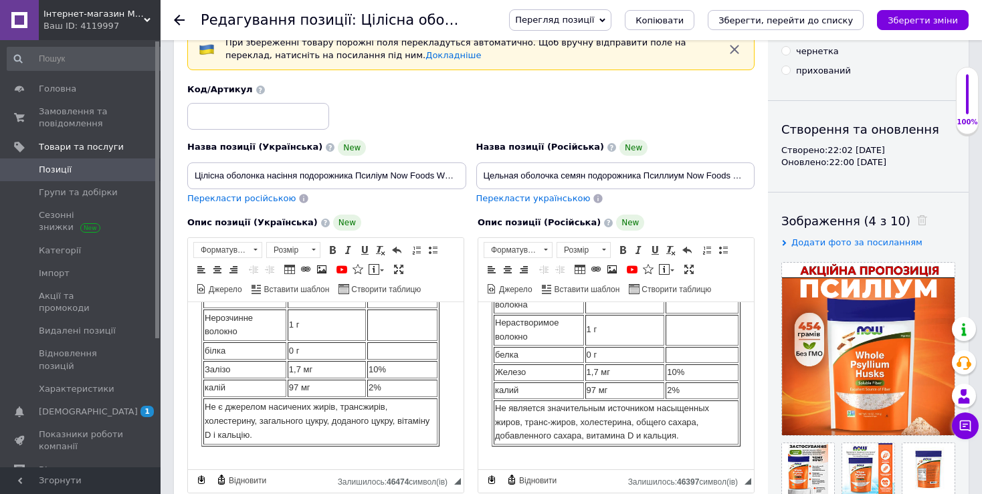
click at [377, 348] on table "Розмір порції: 2 рівні tbsp (10 г) Порцій у контейнері: приблизно 45 Кількість …" at bounding box center [320, 284] width 238 height 326
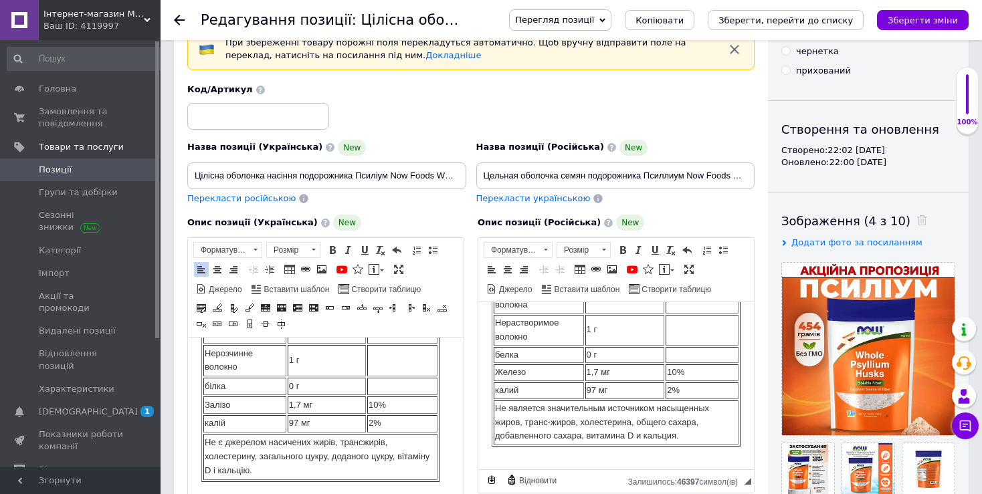
click at [569, 354] on table "Размер порции: 2 уровня tbsp (10 г) Порций в контейнере: около 45 Количество на…" at bounding box center [616, 283] width 249 height 326
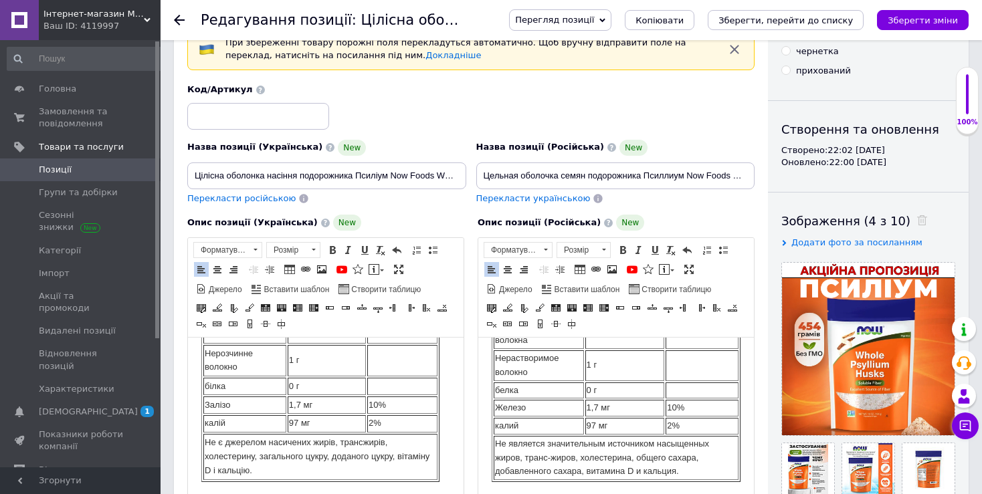
click at [337, 397] on td "1,7 мг" at bounding box center [327, 405] width 78 height 17
click at [604, 383] on td "0 г" at bounding box center [625, 391] width 80 height 17
click at [682, 418] on td "2%" at bounding box center [701, 426] width 73 height 17
click at [648, 454] on td "Не является значительным источником насыщенных жиров, транс-жиров, холестерина,…" at bounding box center [616, 458] width 245 height 44
click at [521, 406] on td "Железо" at bounding box center [539, 408] width 90 height 17
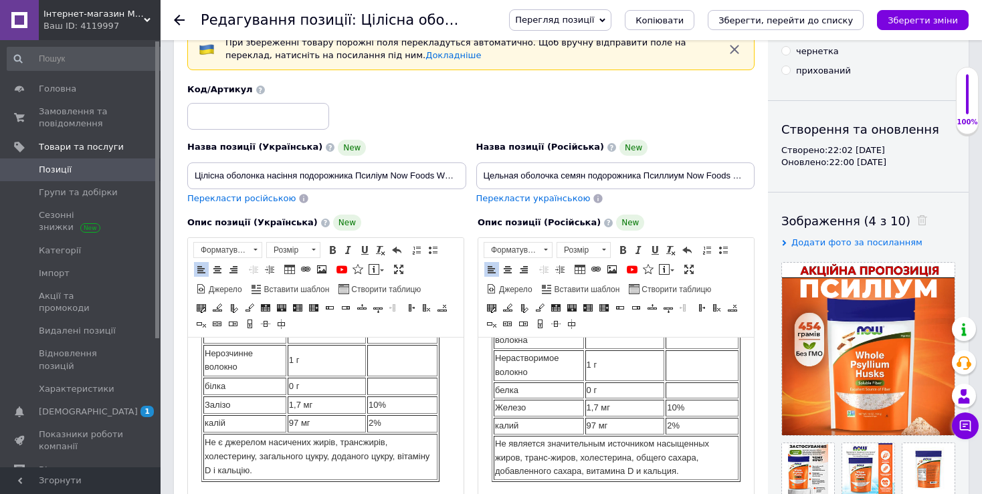
click at [270, 397] on td "Залізо" at bounding box center [244, 405] width 83 height 17
click at [388, 415] on td "2%" at bounding box center [402, 423] width 70 height 17
click at [388, 437] on td "Не є джерелом насичених жирів, трансжирів, холестерину, загального цукру, додан…" at bounding box center [320, 457] width 234 height 46
click at [687, 456] on td "Не является значительным источником насыщенных жиров, транс-жиров, холестерина,…" at bounding box center [616, 458] width 245 height 44
click at [371, 464] on td "Не є джерелом насичених жирів, трансжирів, холестерину, загального цукру, додан…" at bounding box center [320, 457] width 234 height 46
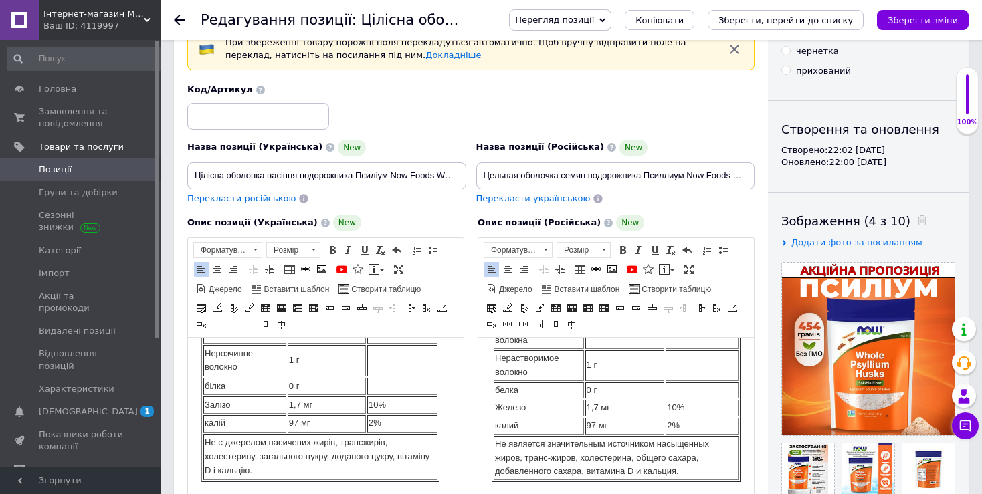
click at [395, 434] on td "Не є джерелом насичених жирів, трансжирів, холестерину, загального цукру, додан…" at bounding box center [320, 457] width 234 height 46
click at [594, 21] on span "Перегляд позиції" at bounding box center [554, 20] width 79 height 10
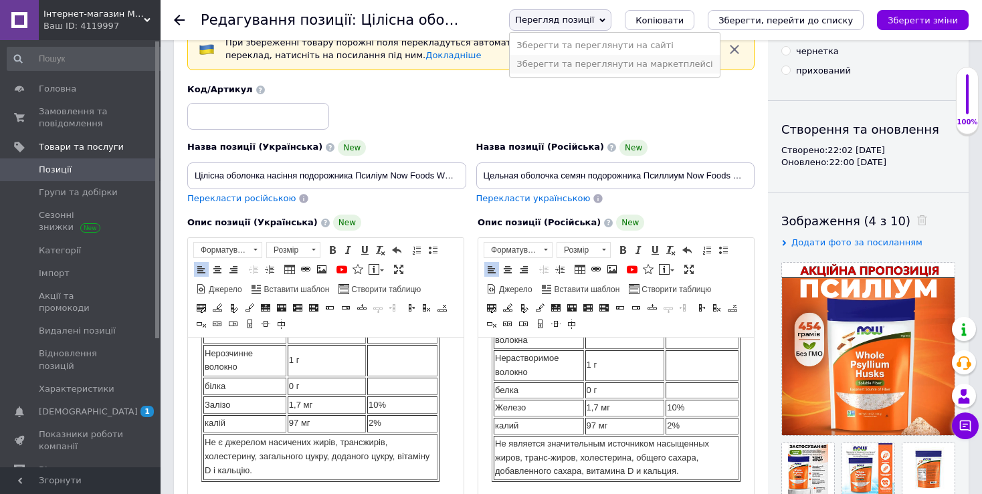
click at [638, 63] on li "Зберегти та переглянути на маркетплейсі" at bounding box center [614, 64] width 209 height 19
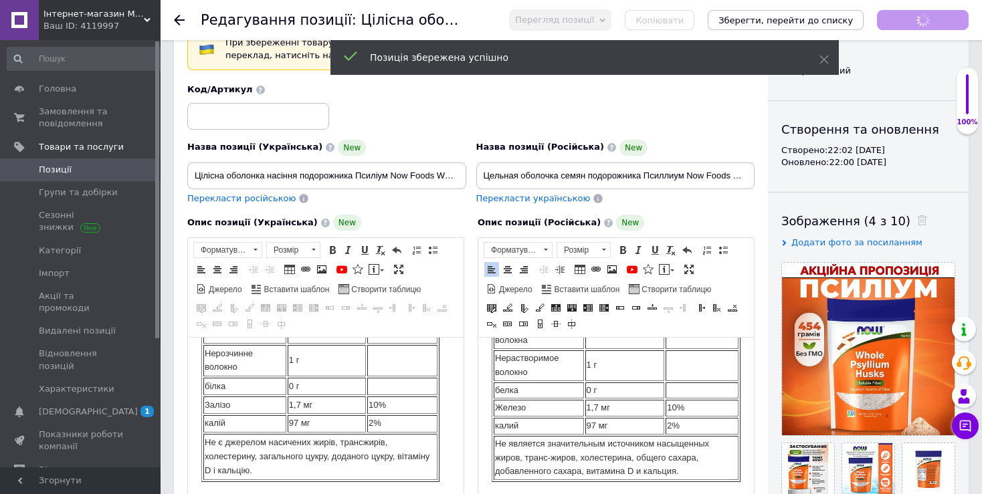
scroll to position [0, 0]
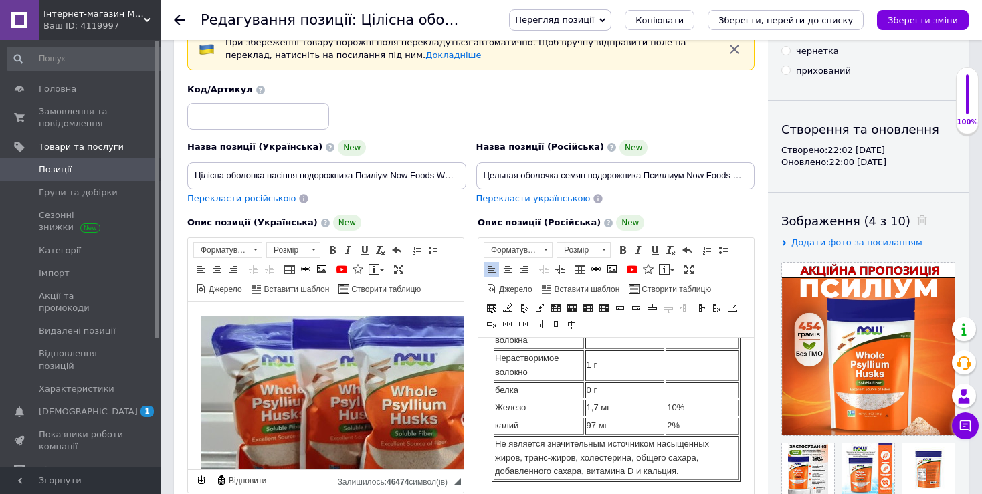
click at [68, 171] on span "Позиції" at bounding box center [55, 170] width 33 height 12
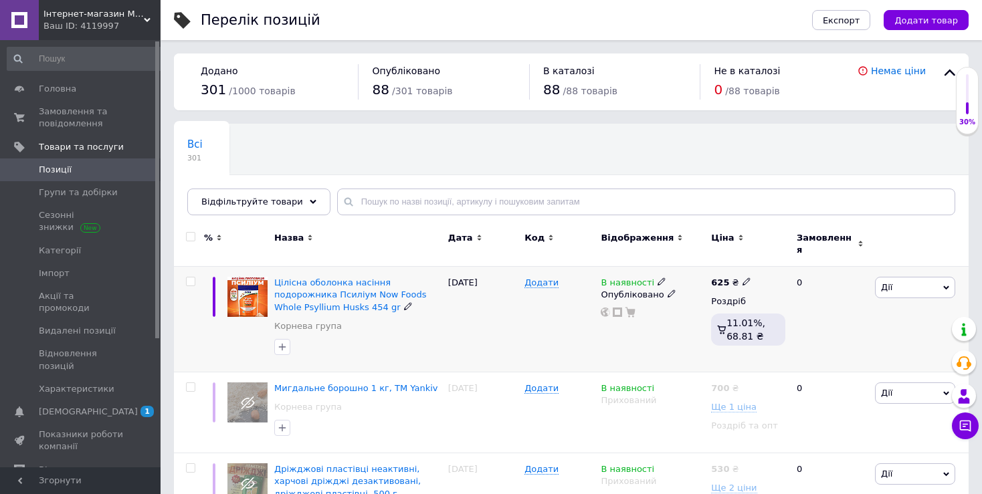
click at [914, 283] on span "Дії" at bounding box center [915, 287] width 80 height 21
click at [852, 360] on li "Знижка" at bounding box center [865, 369] width 177 height 19
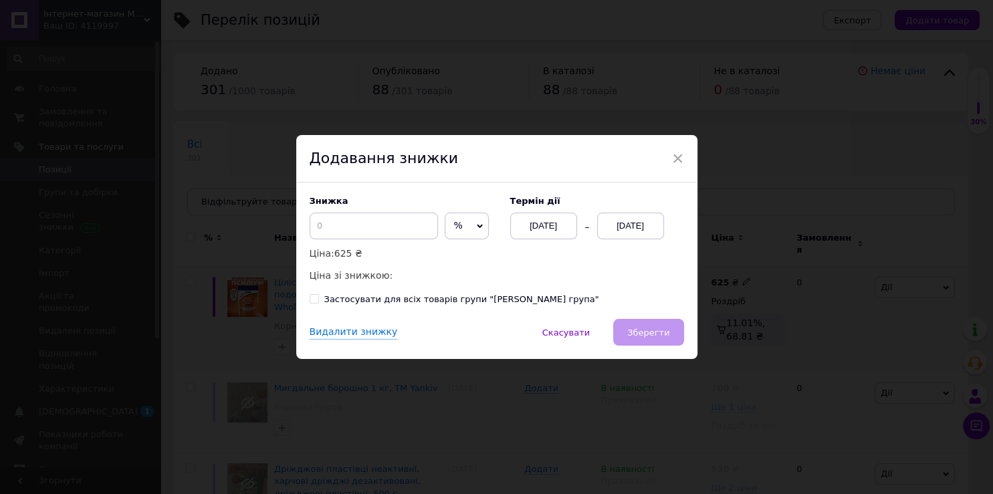
click at [601, 223] on div "[DATE]" at bounding box center [630, 226] width 67 height 27
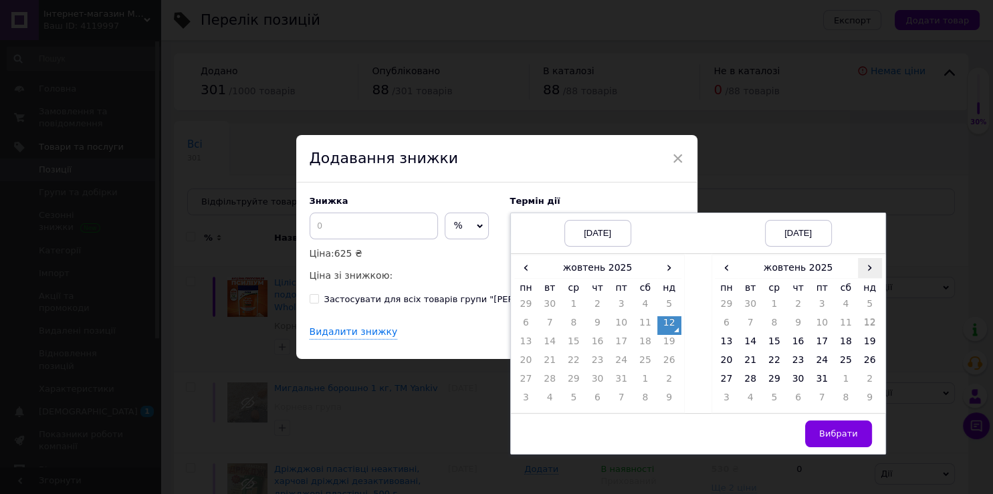
click at [860, 278] on span "›" at bounding box center [870, 267] width 24 height 19
click at [860, 277] on span "›" at bounding box center [870, 267] width 24 height 19
click at [724, 275] on span "‹" at bounding box center [727, 267] width 24 height 19
click at [770, 382] on td "26" at bounding box center [774, 381] width 24 height 19
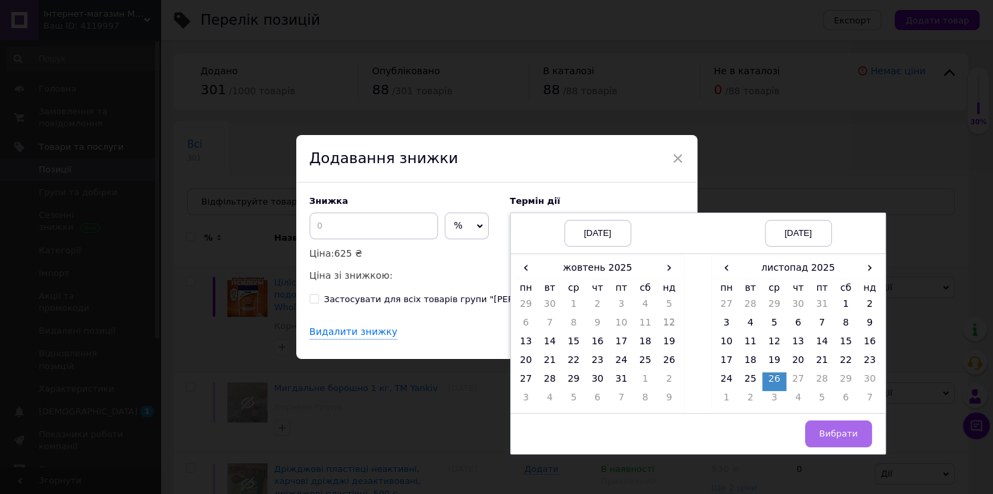
click at [821, 435] on span "Вибрати" at bounding box center [838, 434] width 39 height 10
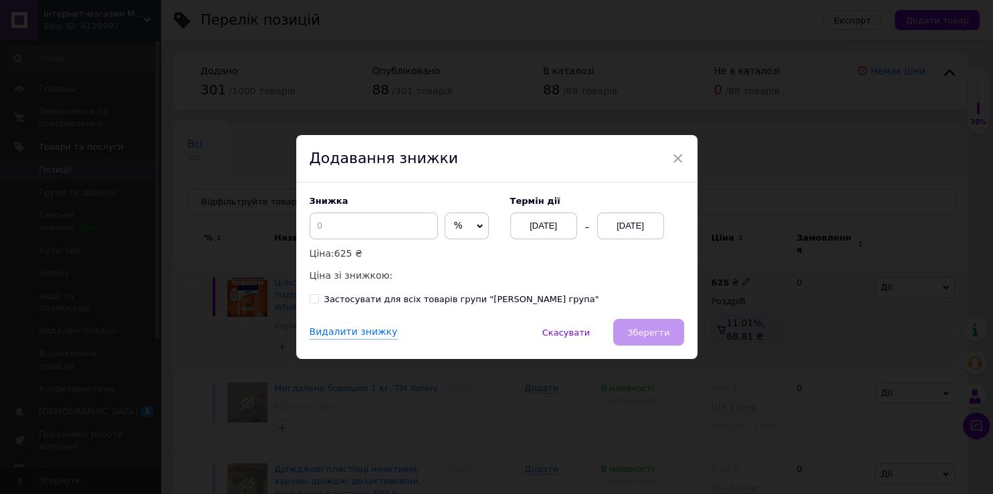
click at [448, 229] on span "%" at bounding box center [467, 226] width 44 height 27
click at [454, 258] on li "₴" at bounding box center [466, 254] width 43 height 19
click at [368, 229] on input at bounding box center [374, 226] width 128 height 27
type input "5"
type input "106"
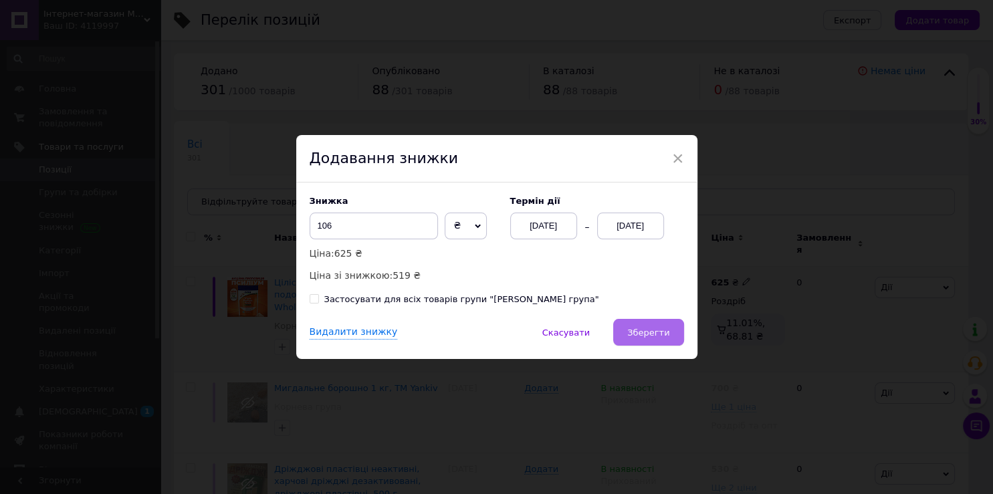
click at [637, 331] on span "Зберегти" at bounding box center [648, 333] width 42 height 10
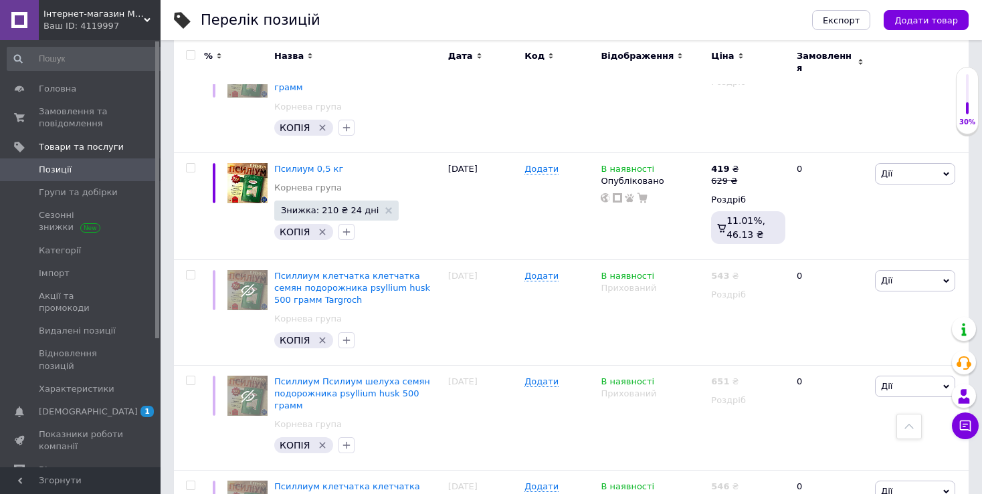
scroll to position [11600, 0]
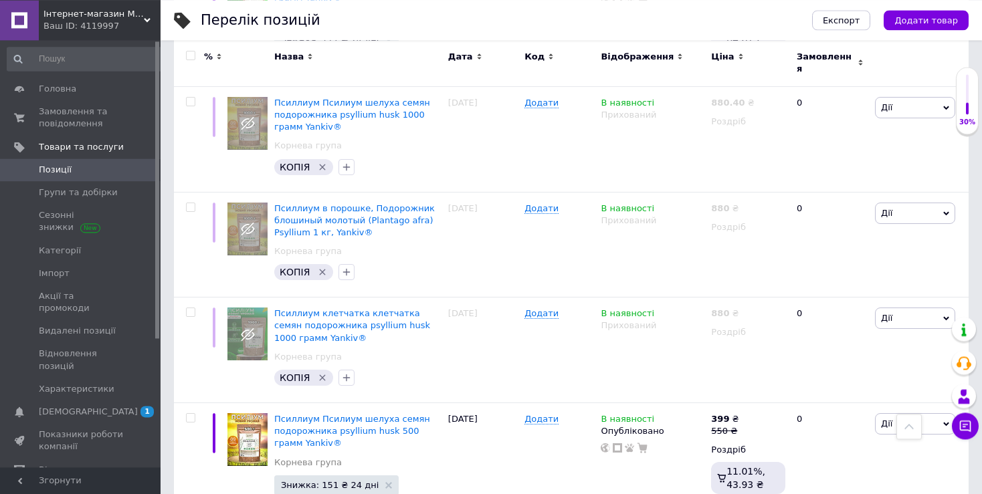
scroll to position [10765, 0]
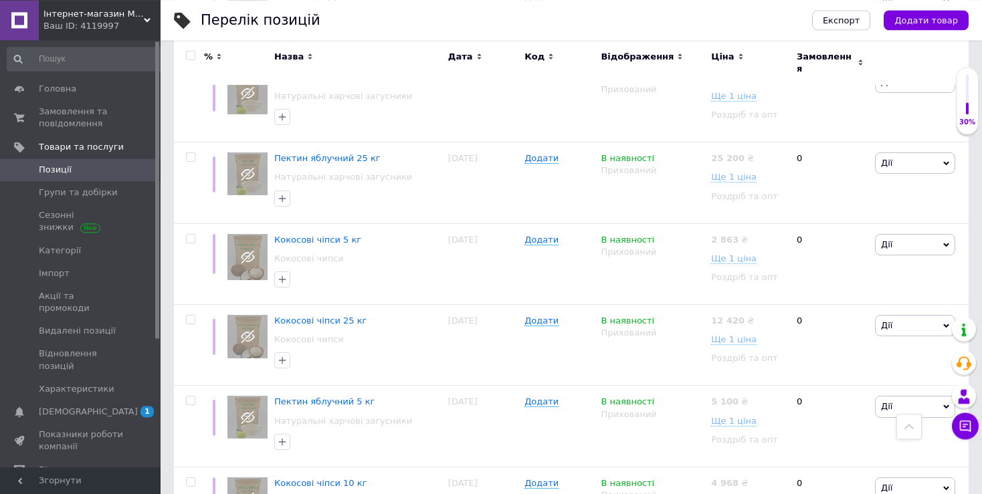
scroll to position [8965, 0]
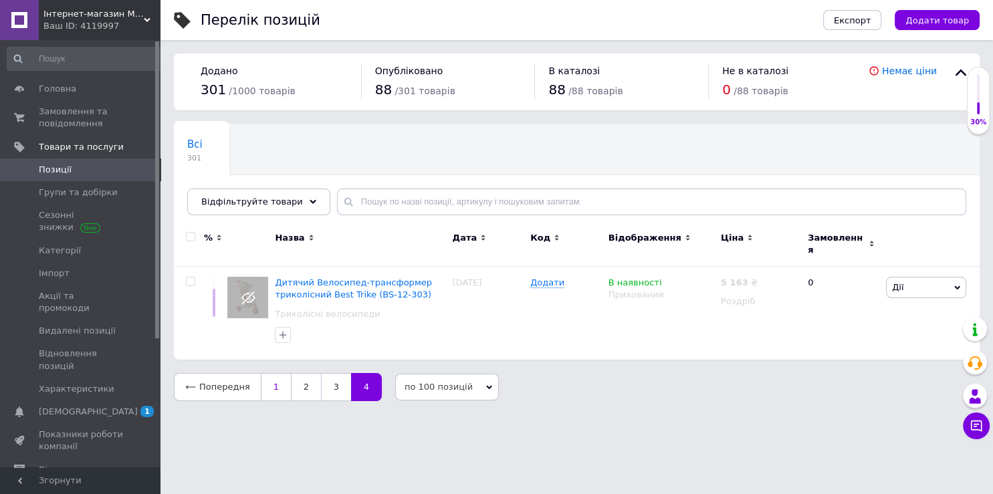
click at [272, 384] on link "1" at bounding box center [276, 387] width 30 height 28
